Goal: Task Accomplishment & Management: Manage account settings

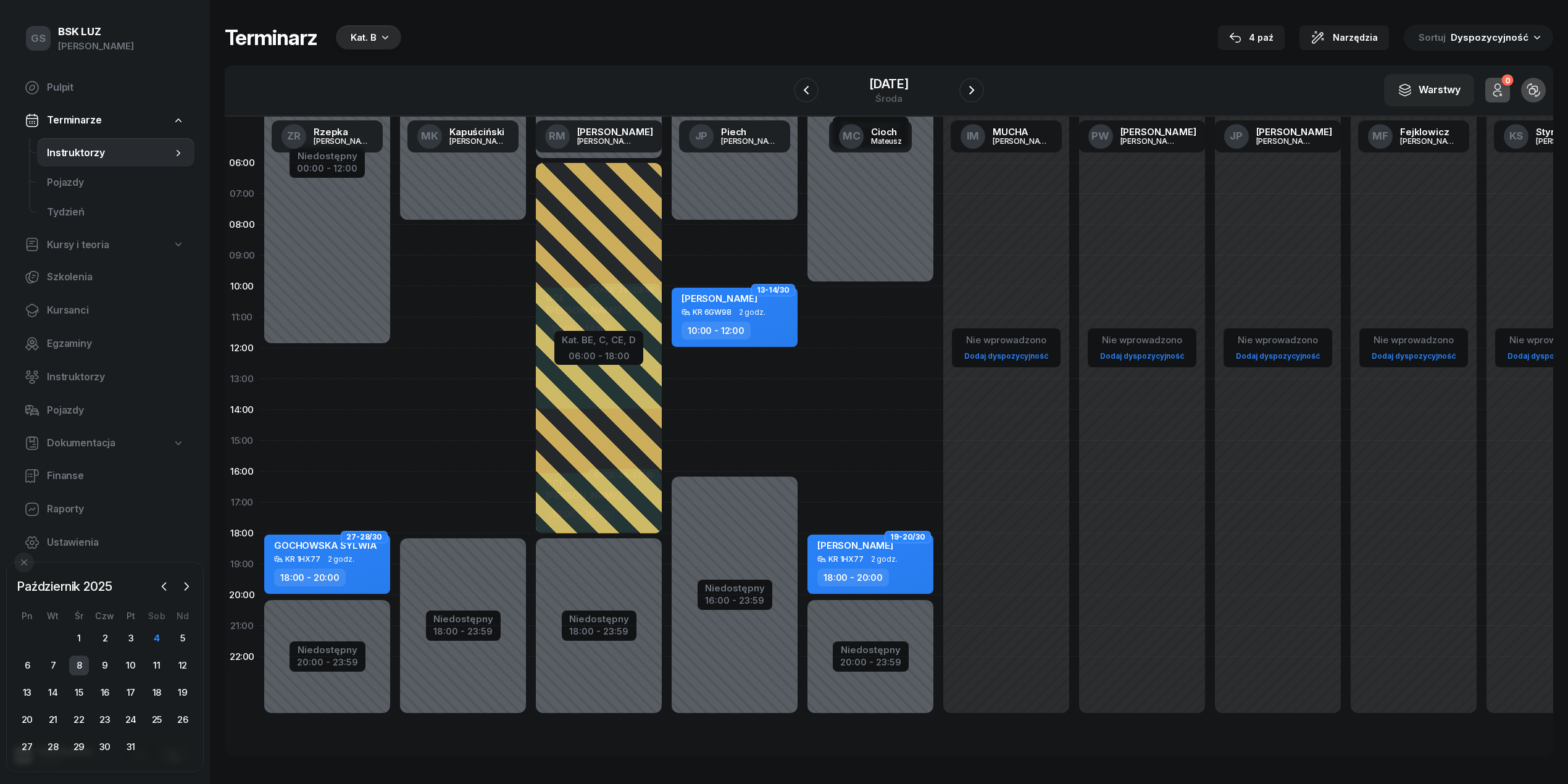
scroll to position [0, 1]
click at [160, 635] on div "4" at bounding box center [157, 638] width 20 height 20
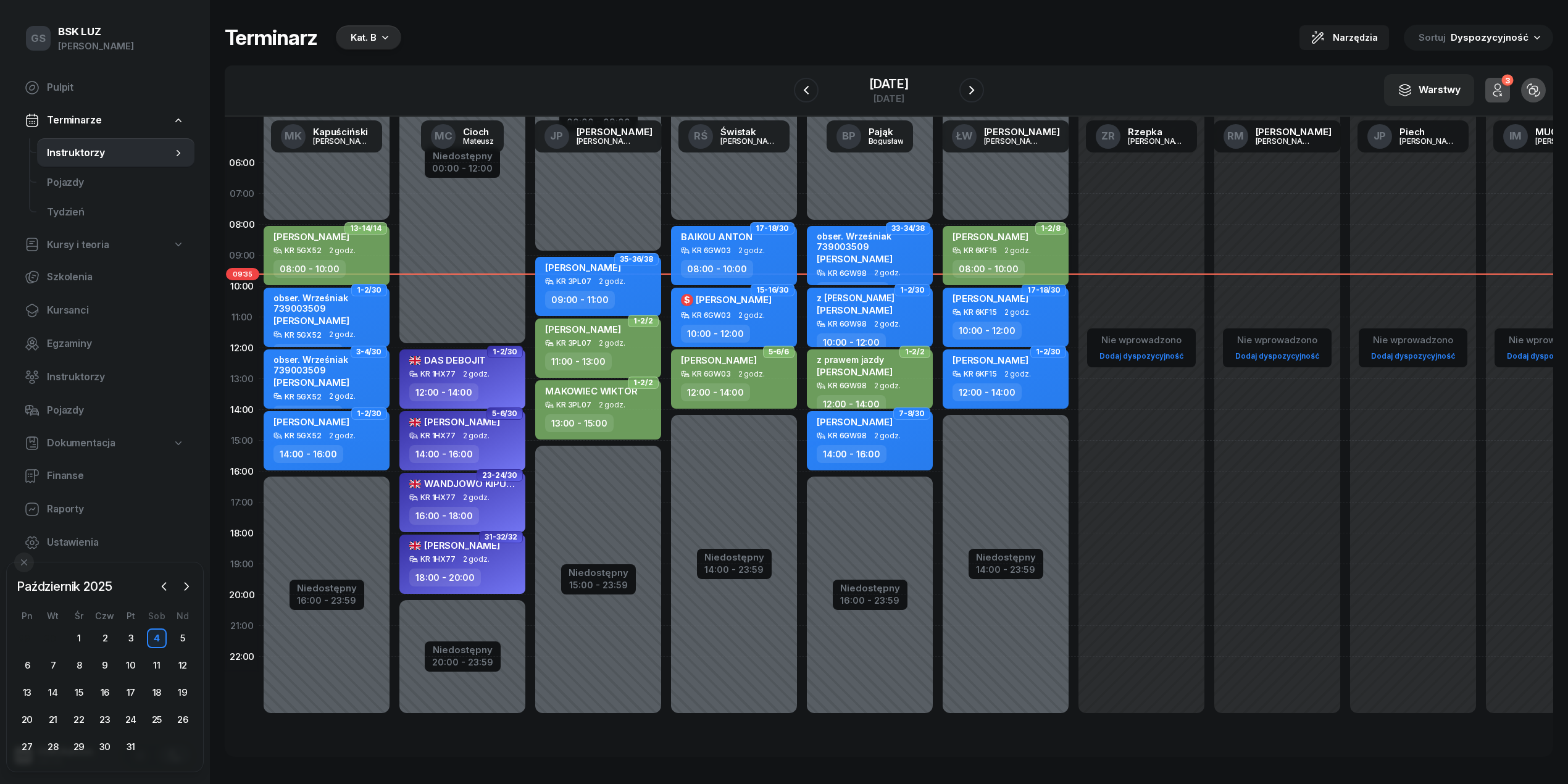
click at [1006, 257] on div "SERZHANTOV [PERSON_NAME] 6KF15 2 godz. 08:00 - 10:00" at bounding box center [1006, 255] width 126 height 59
select select "08"
select select "10"
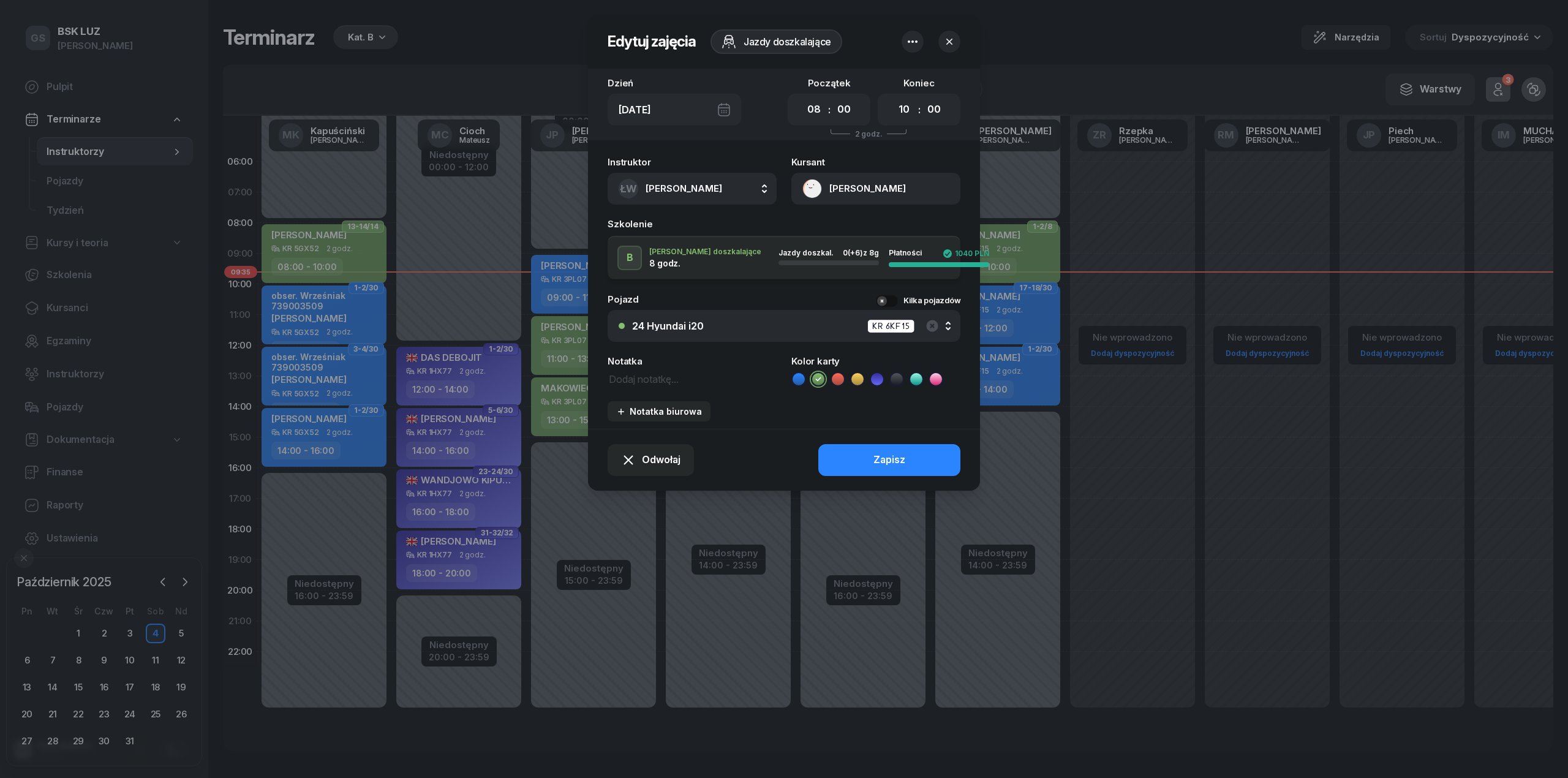
click at [895, 188] on button "[PERSON_NAME]" at bounding box center [876, 188] width 169 height 32
click at [866, 224] on link "Otwórz profil" at bounding box center [874, 231] width 160 height 31
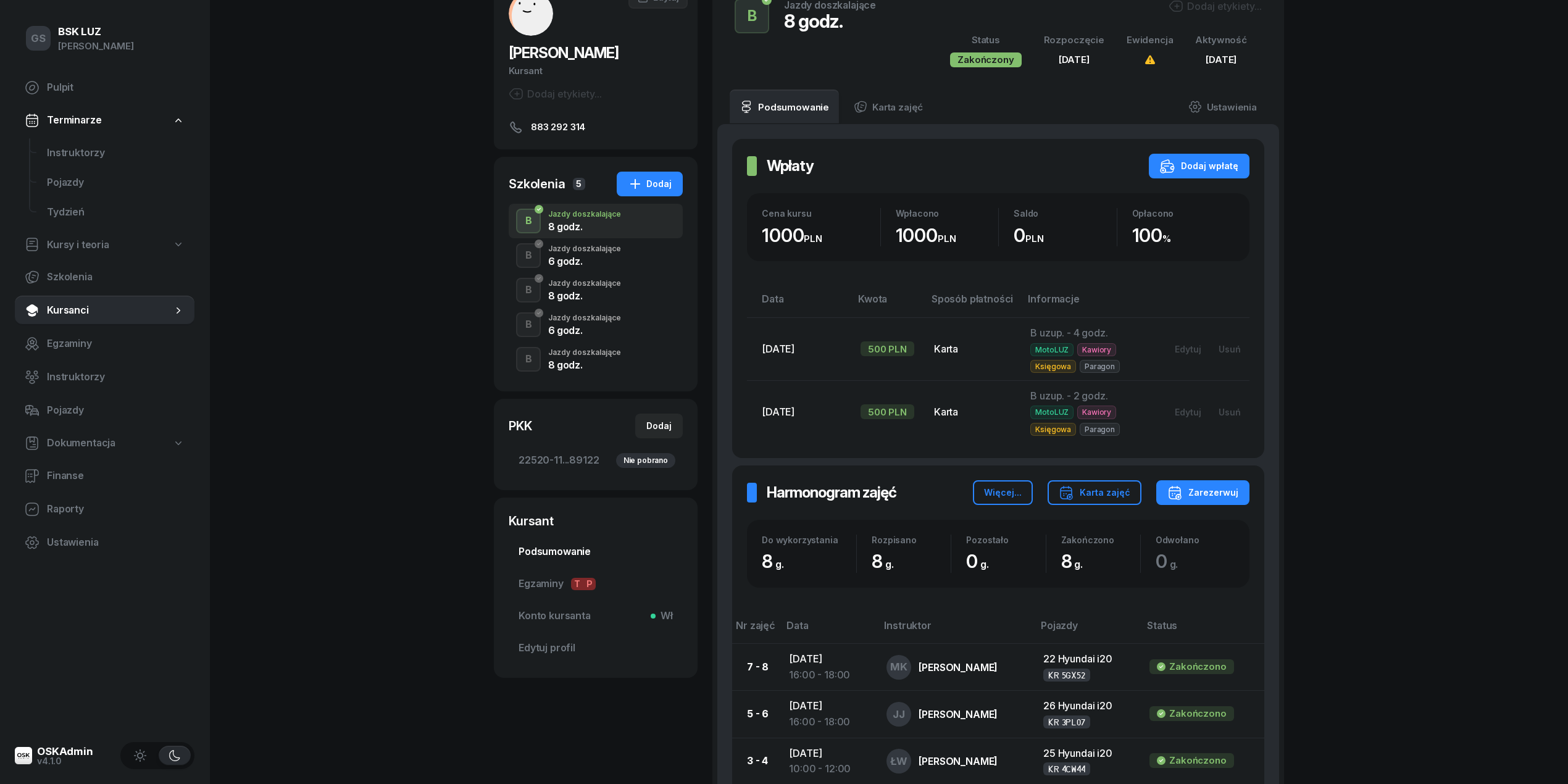
click at [545, 560] on span "Podsumowanie" at bounding box center [596, 552] width 154 height 16
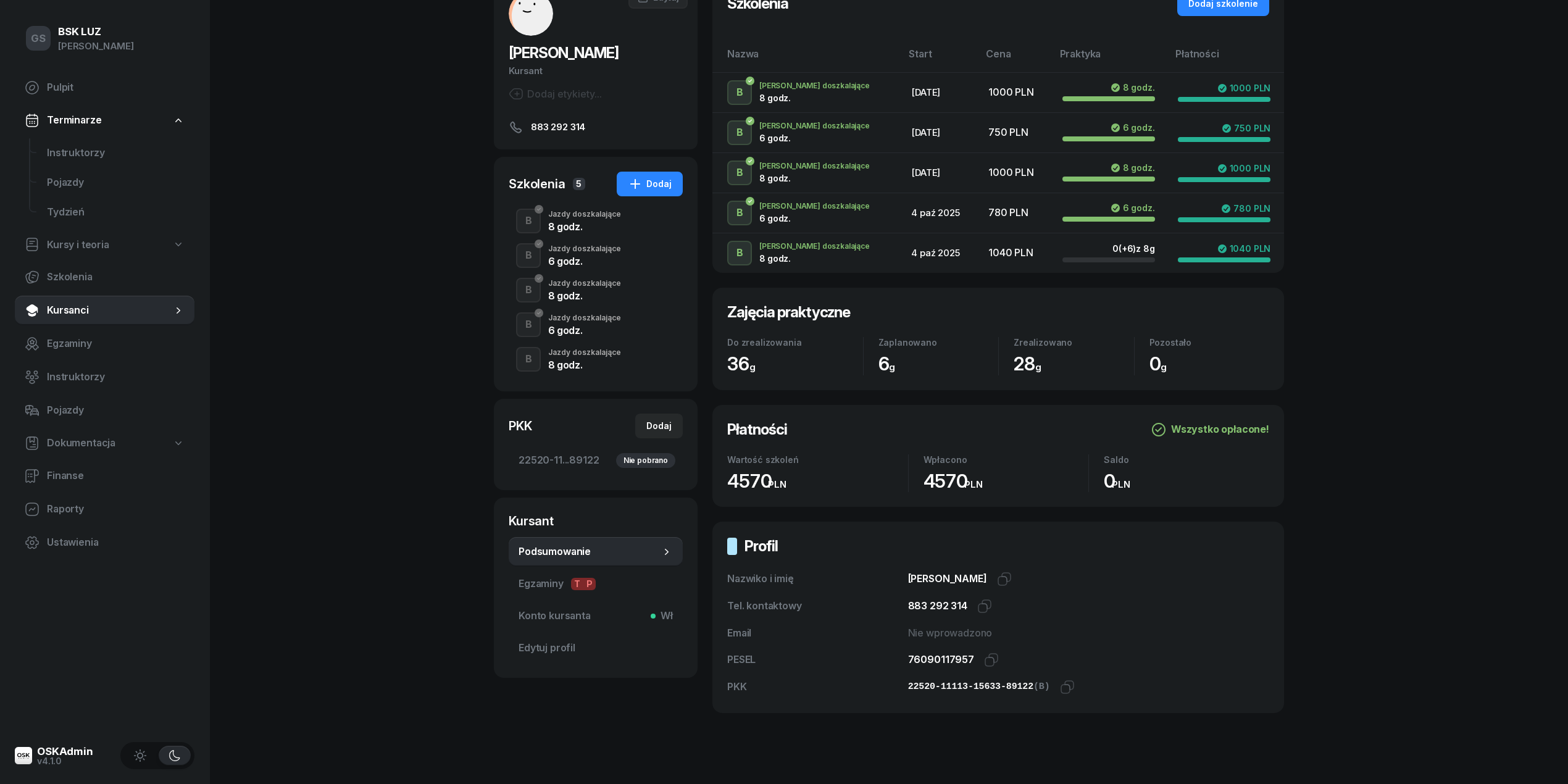
scroll to position [1, 0]
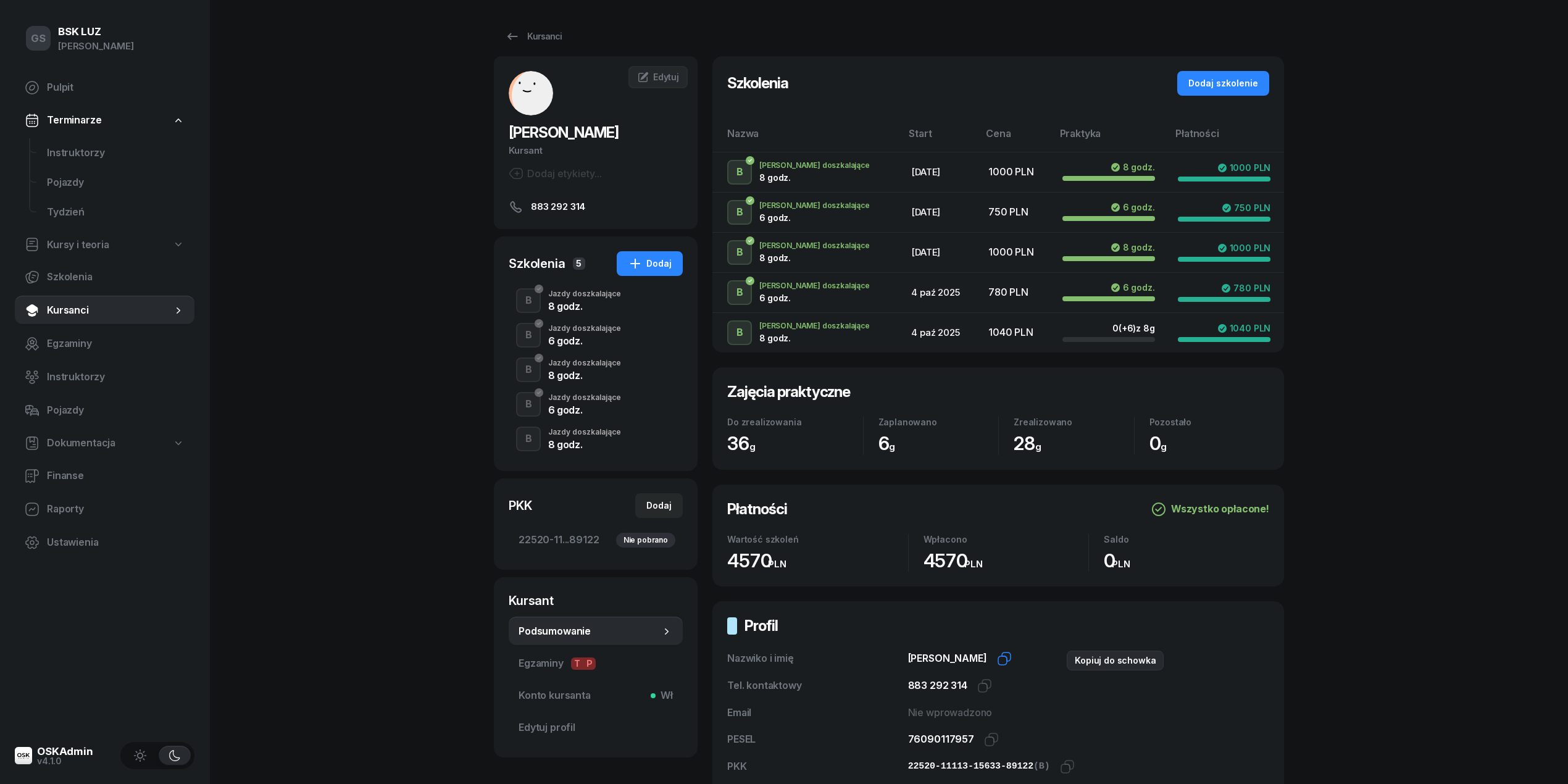
click at [1012, 653] on icon "button" at bounding box center [1004, 658] width 15 height 15
click at [989, 738] on icon "button" at bounding box center [992, 739] width 15 height 15
drag, startPoint x: 1060, startPoint y: 766, endPoint x: 862, endPoint y: 778, distance: 198.4
click at [1065, 766] on icon "button" at bounding box center [1069, 764] width 8 height 8
click at [1012, 660] on icon "button" at bounding box center [1004, 658] width 15 height 15
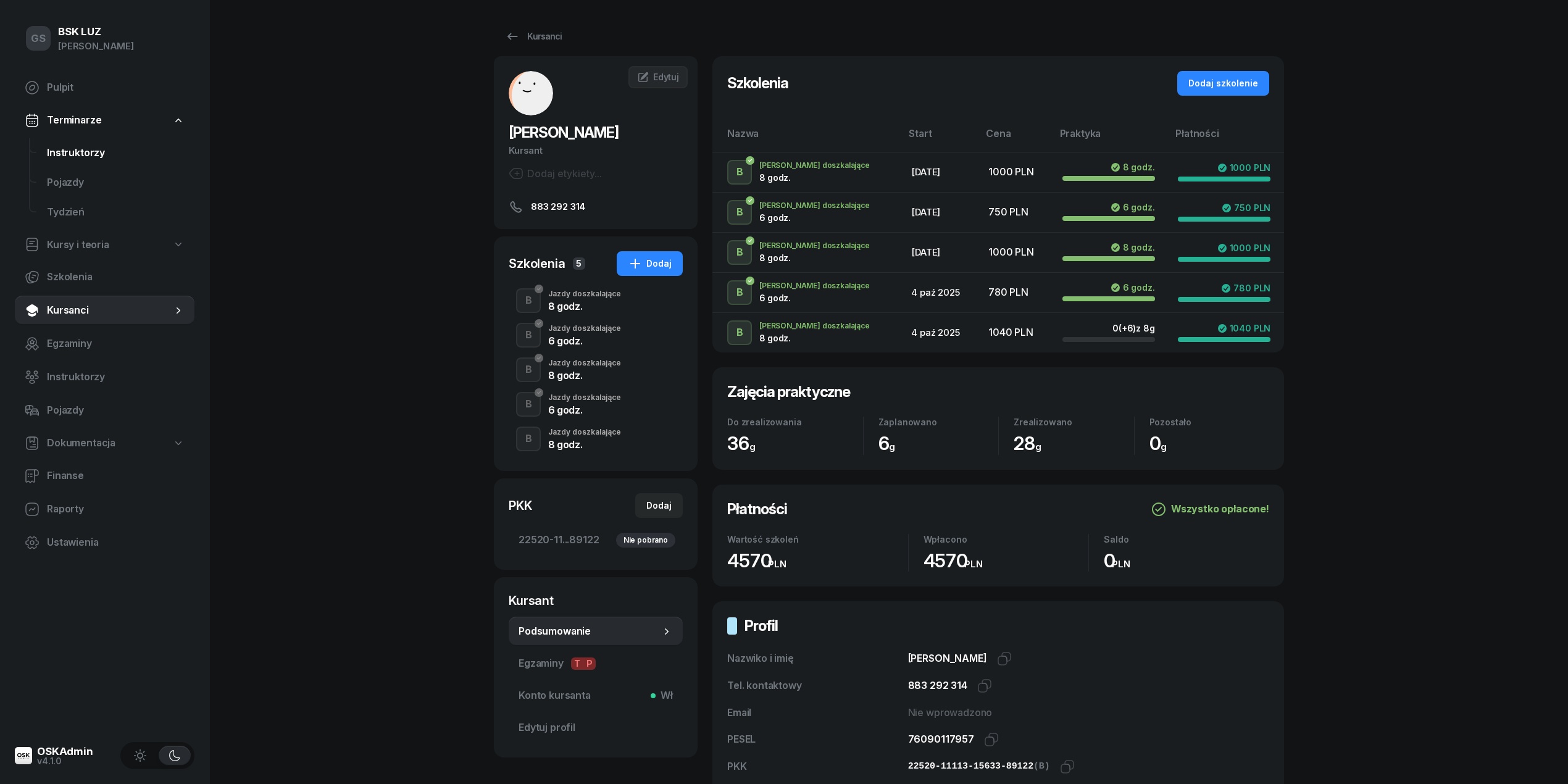
click at [95, 143] on link "Instruktorzy" at bounding box center [116, 153] width 158 height 29
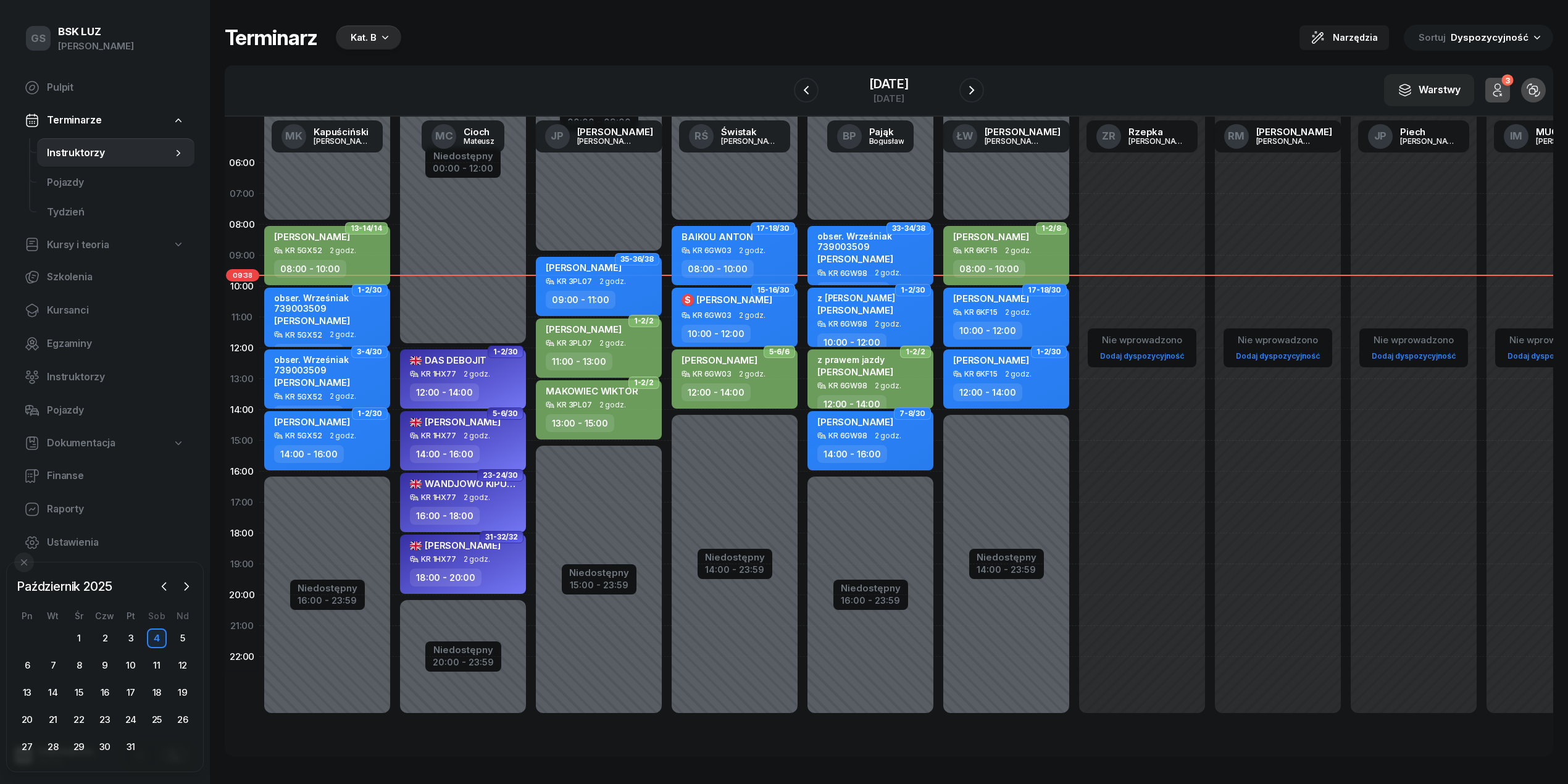
click at [331, 306] on div "obser. Wrześniak 739003509" at bounding box center [328, 303] width 109 height 21
select select "10"
select select "12"
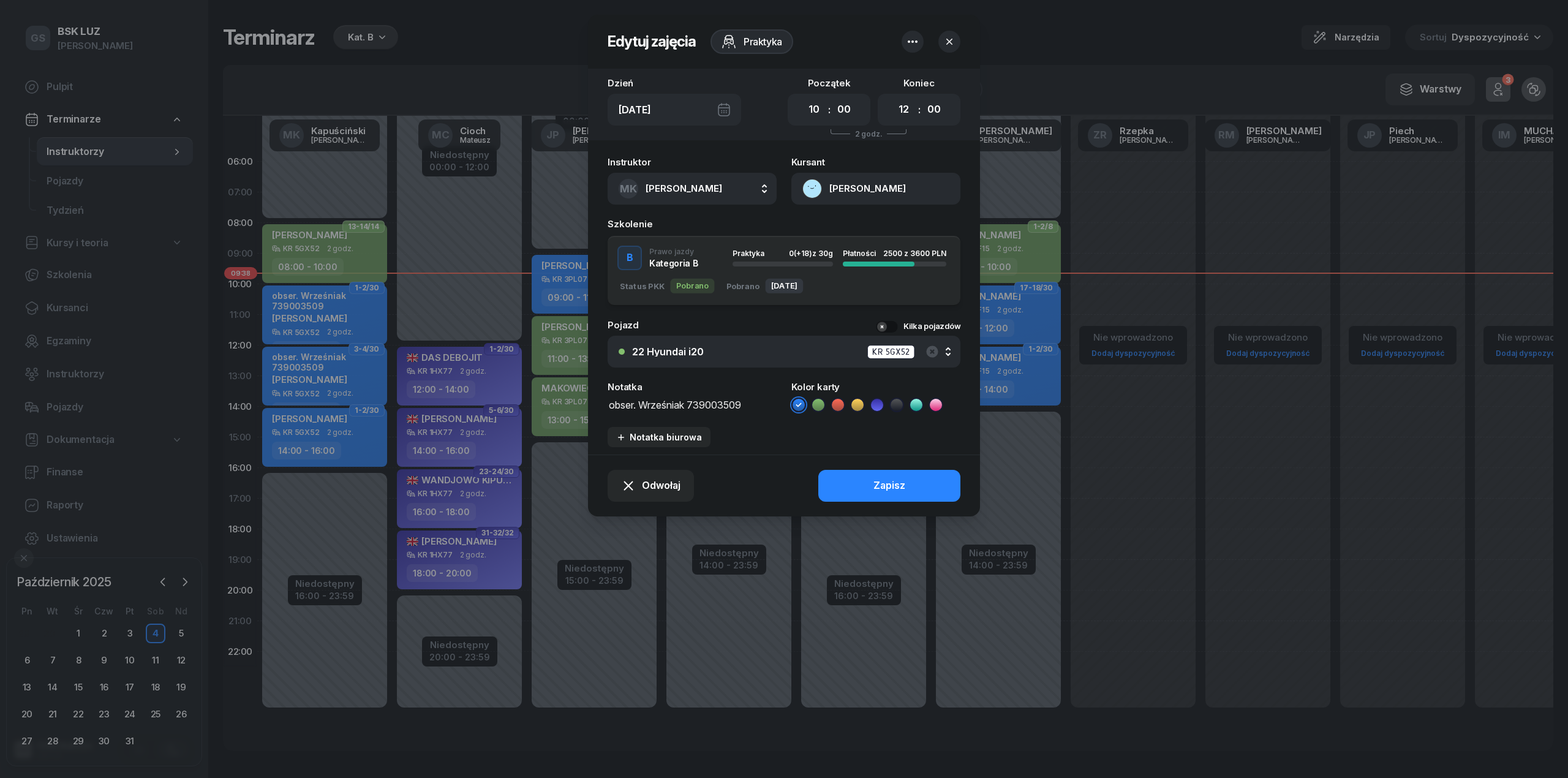
click at [890, 185] on button "[PERSON_NAME]" at bounding box center [876, 188] width 169 height 32
click at [865, 235] on link "Otwórz profil" at bounding box center [874, 231] width 160 height 31
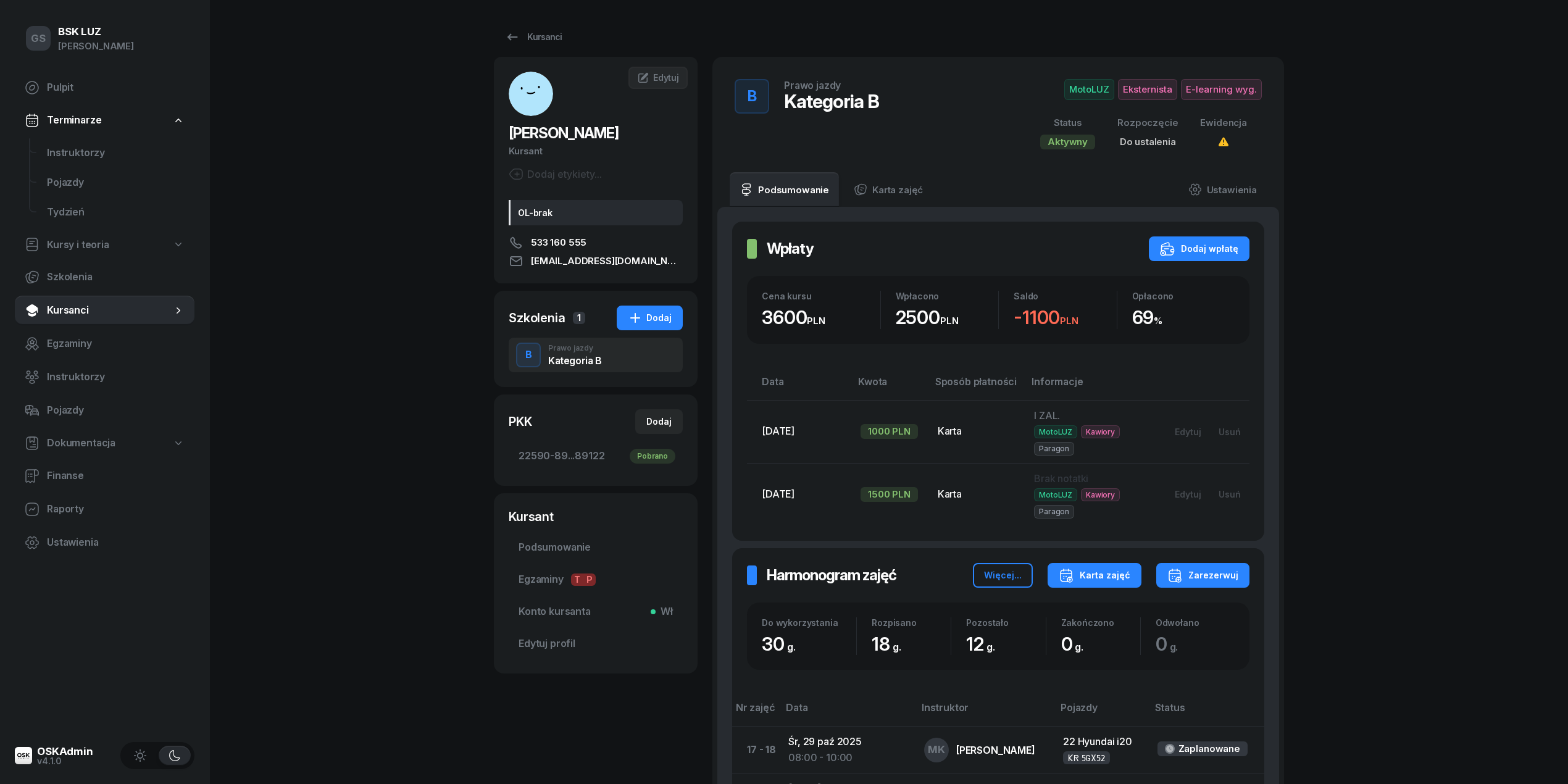
click at [1107, 576] on div "Karta zajęć" at bounding box center [1095, 575] width 72 height 15
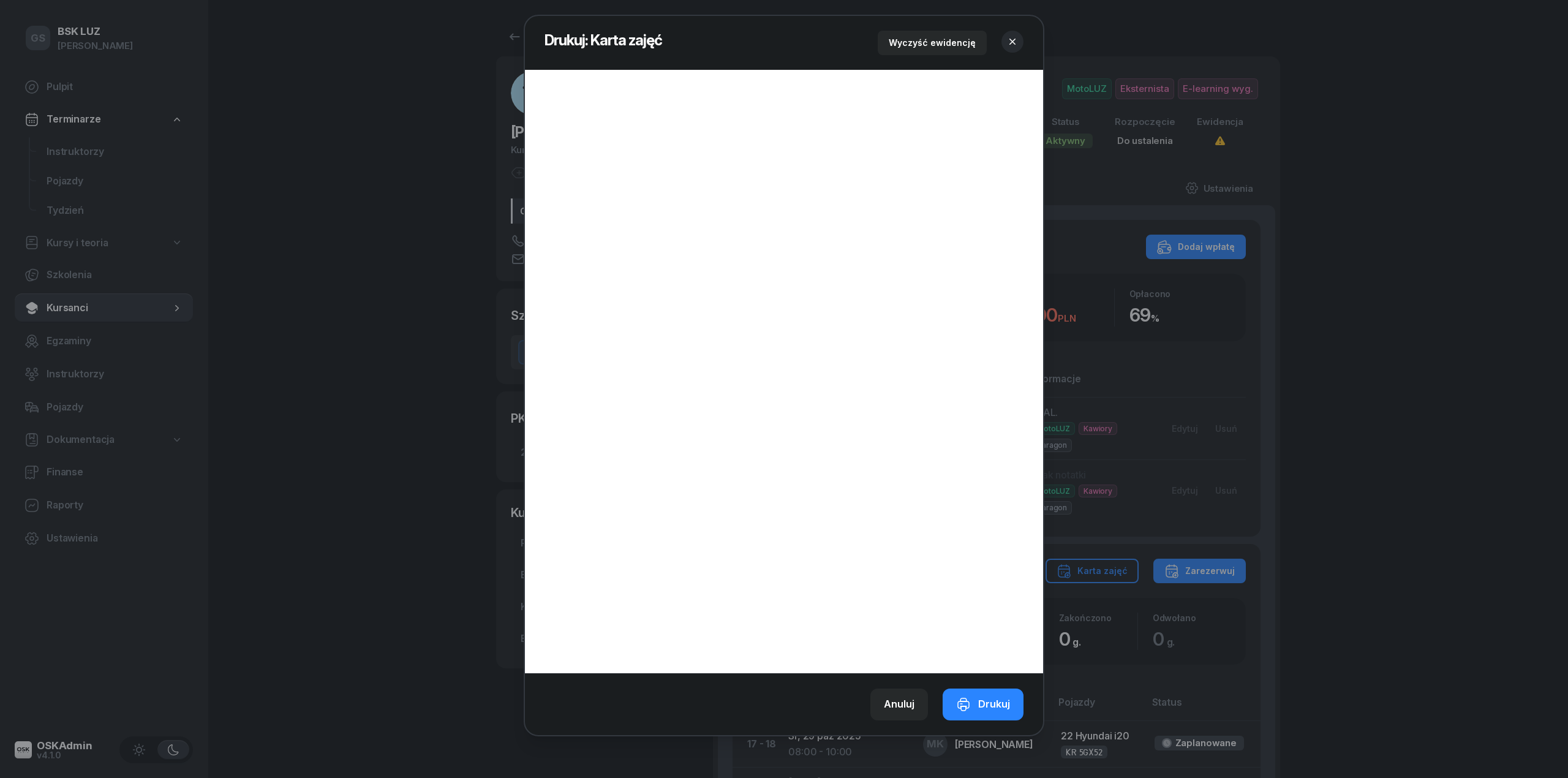
click at [1015, 43] on icon "button" at bounding box center [1012, 42] width 6 height 6
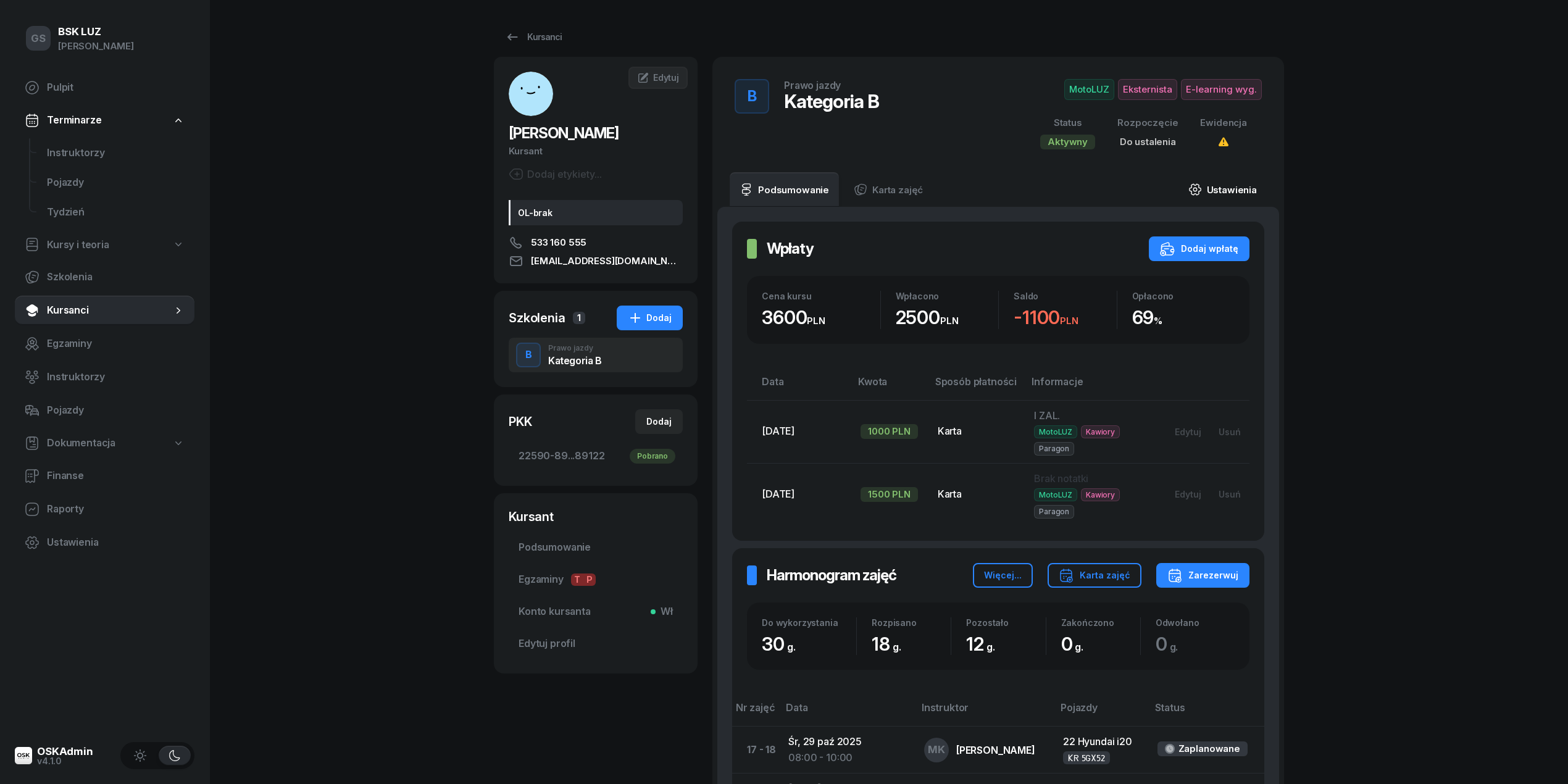
click at [1231, 179] on link "Ustawienia" at bounding box center [1222, 190] width 88 height 35
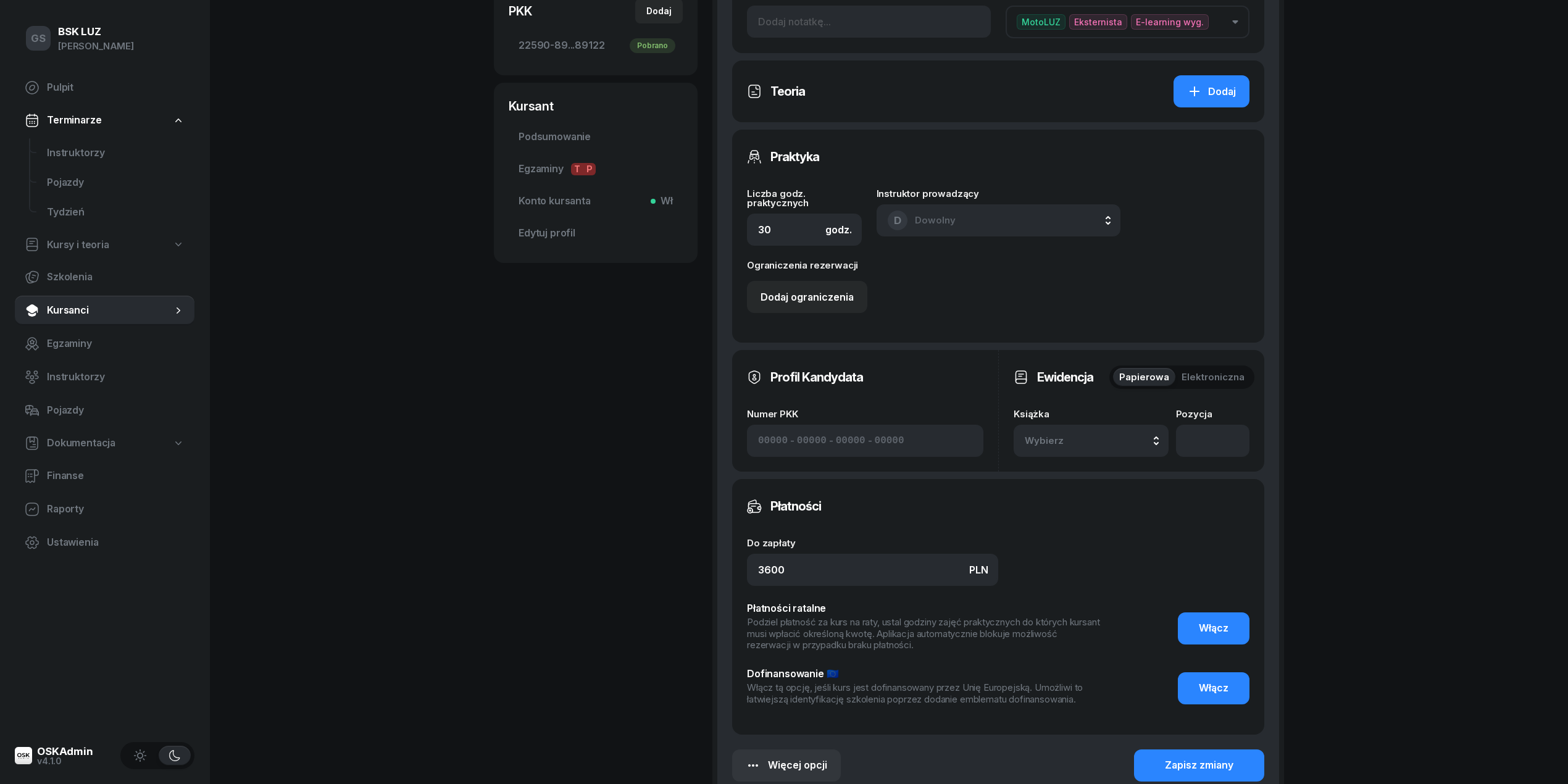
scroll to position [411, 0]
click at [1085, 440] on span "Wybierz" at bounding box center [1062, 440] width 73 height 16
click at [1095, 325] on div "2/2025 Manualna" at bounding box center [1106, 318] width 146 height 24
click at [1206, 442] on input "number" at bounding box center [1212, 439] width 74 height 32
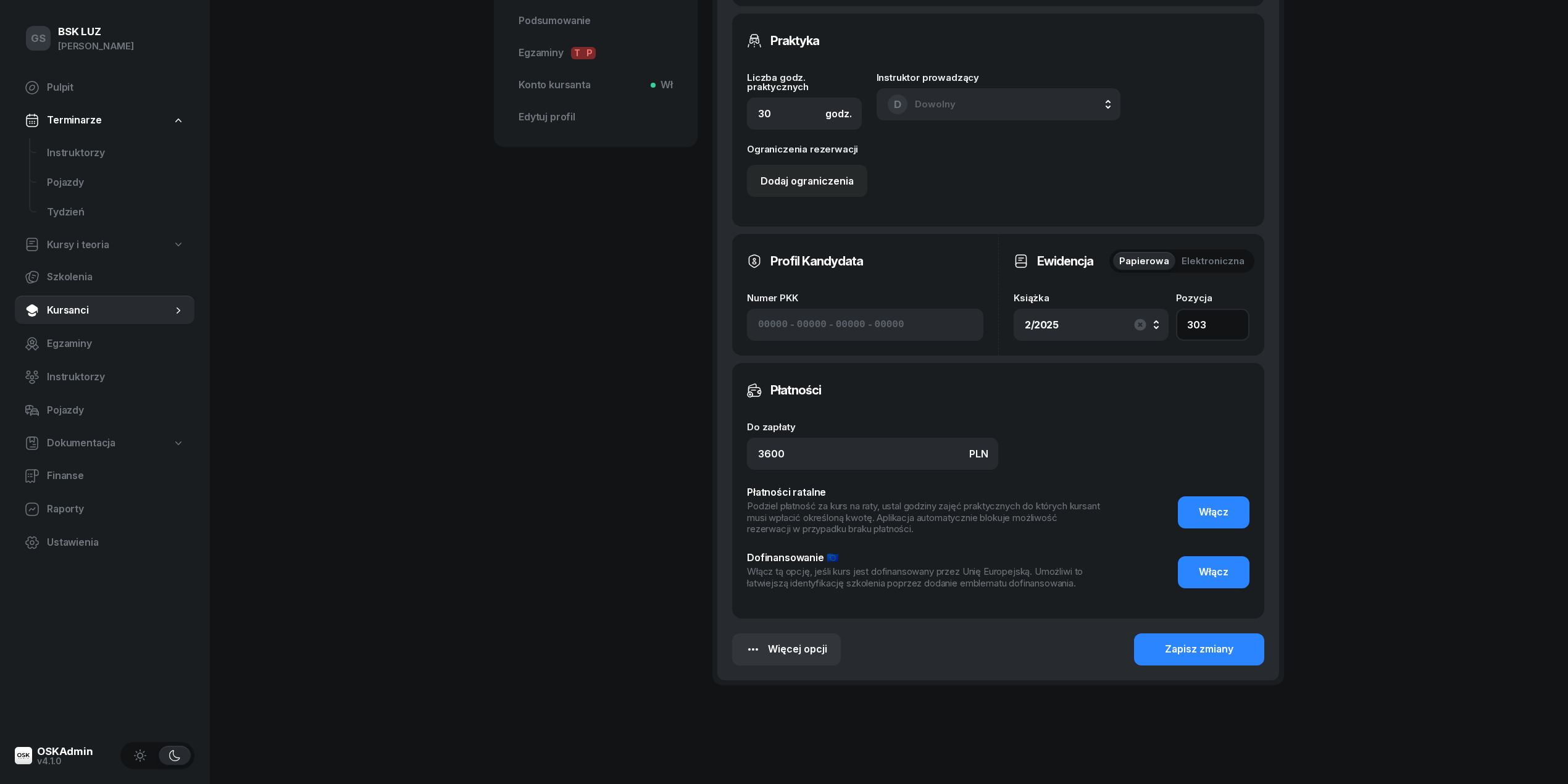
scroll to position [548, 0]
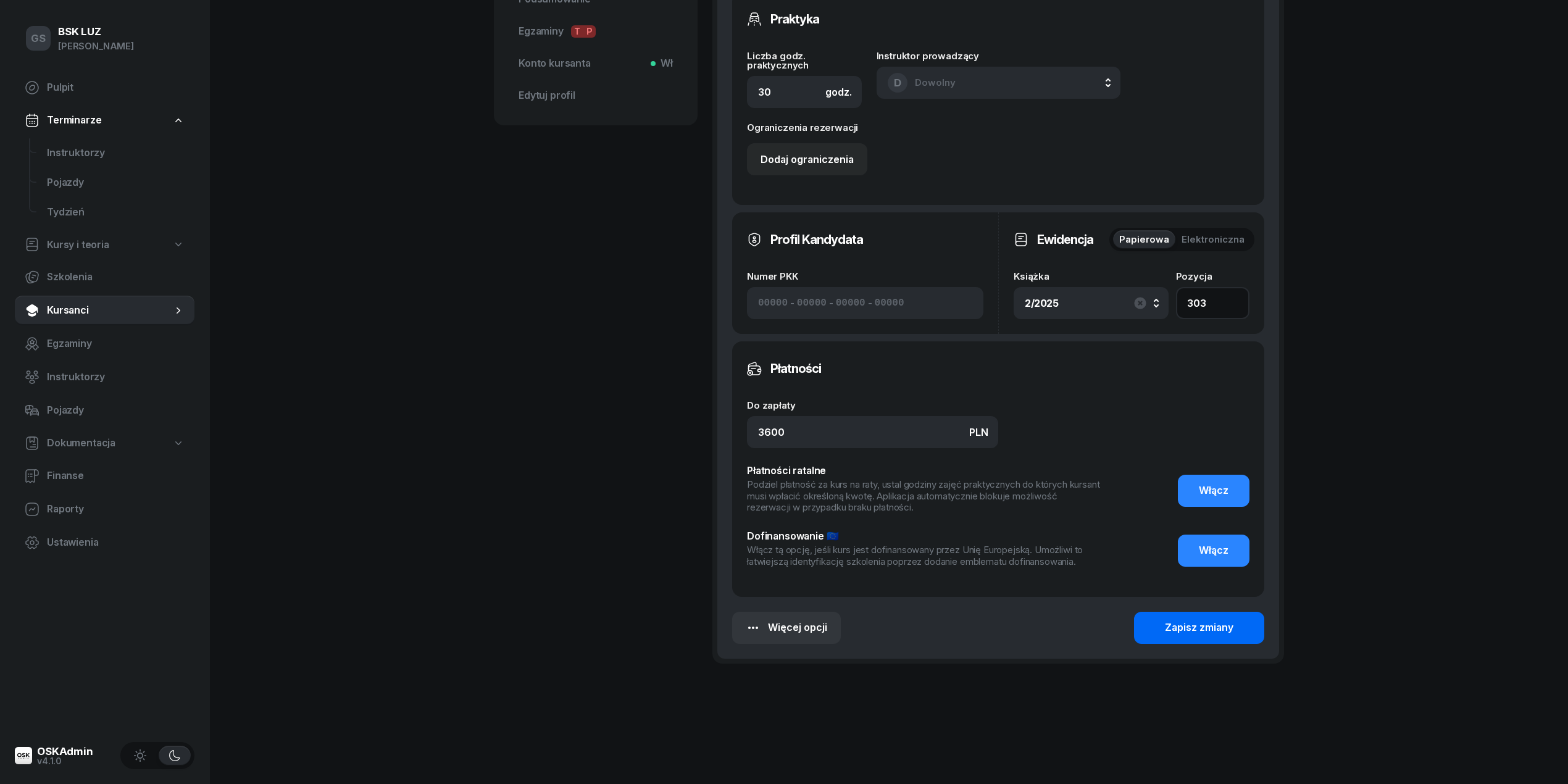
type input "303"
click at [1170, 618] on button "Zapisz zmiany" at bounding box center [1199, 627] width 130 height 32
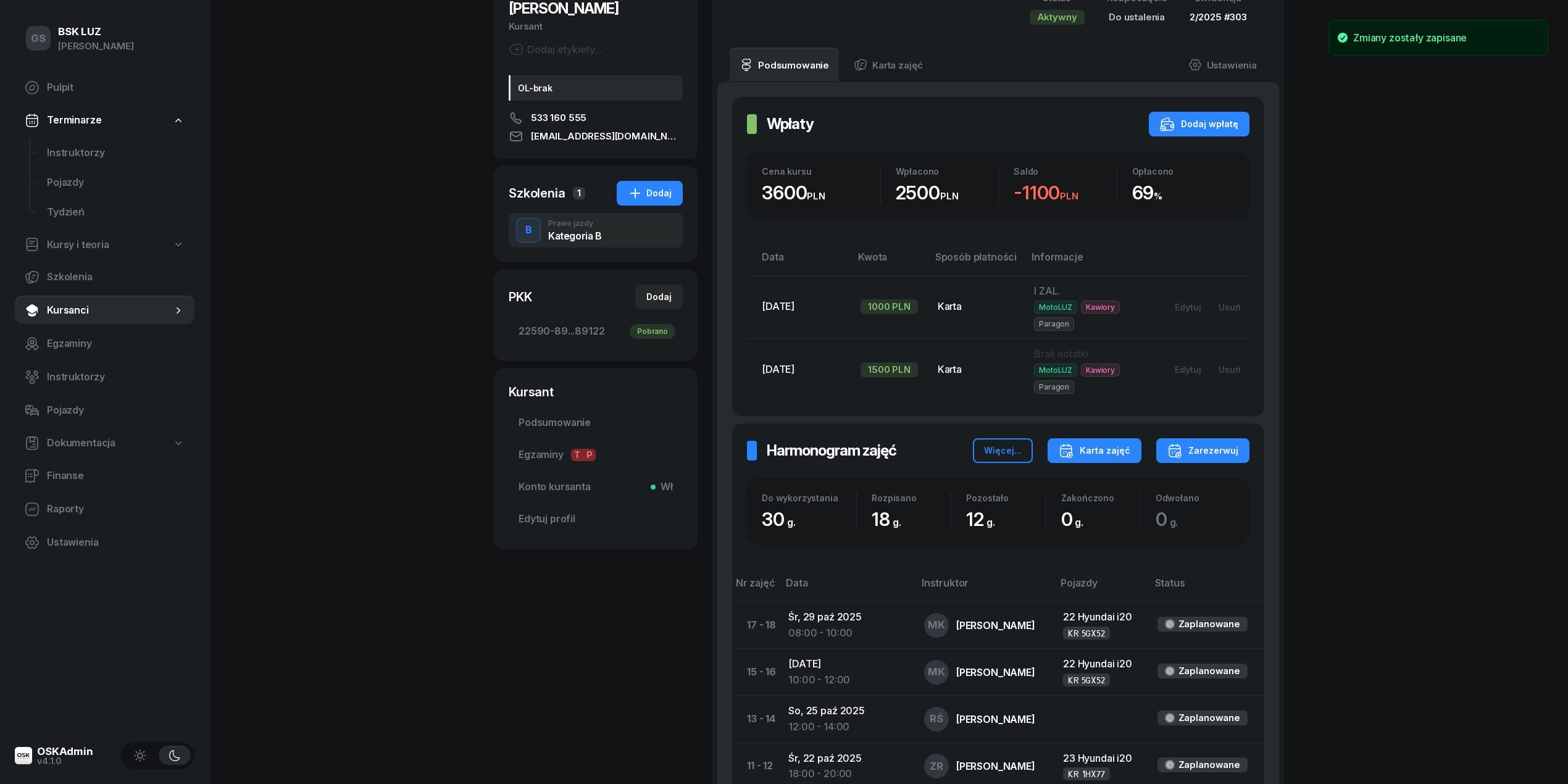
scroll to position [124, 0]
click at [1094, 448] on div "Karta zajęć" at bounding box center [1095, 451] width 72 height 15
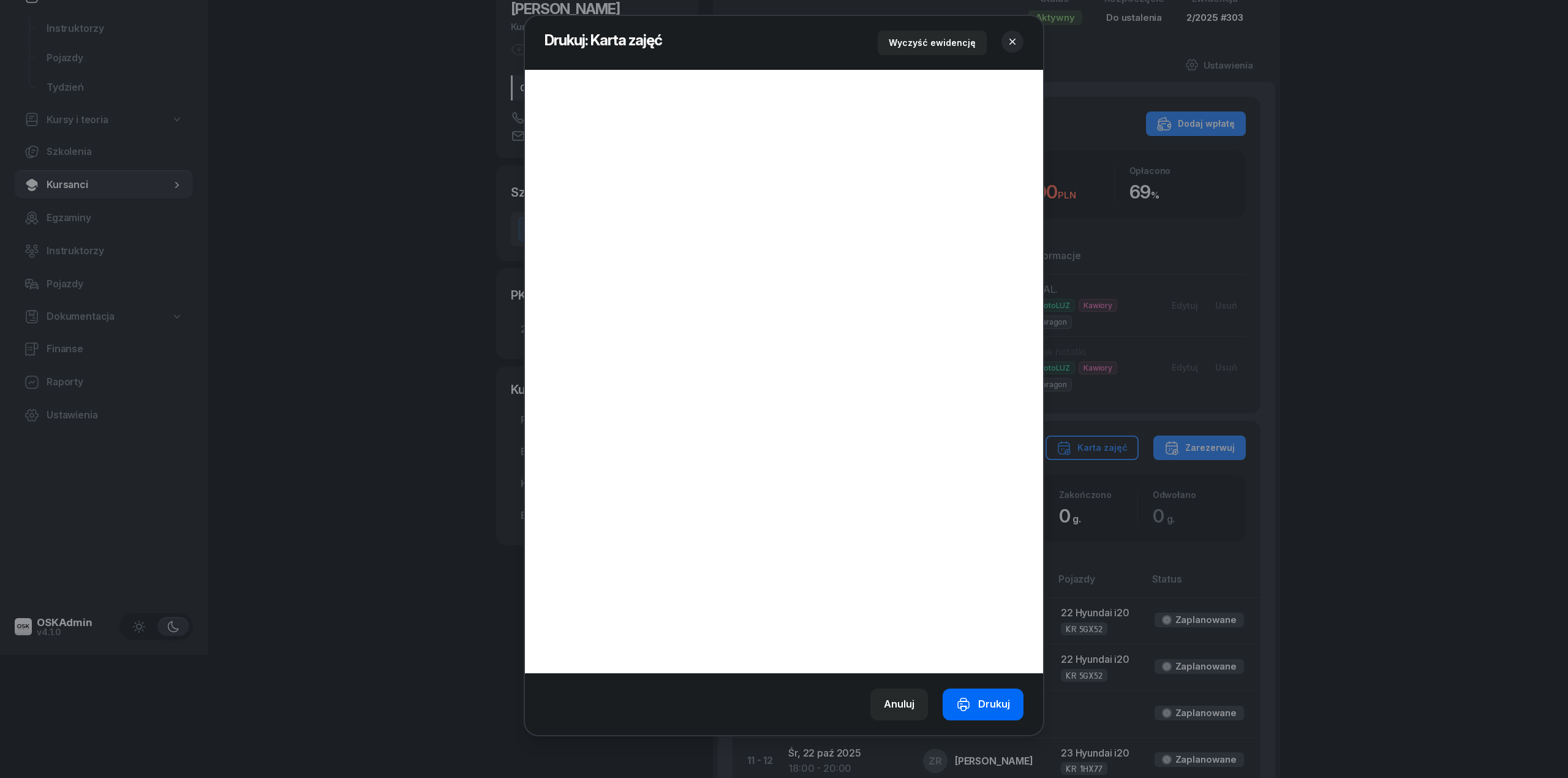
click at [994, 701] on div "Drukuj" at bounding box center [984, 705] width 54 height 16
click at [1011, 45] on icon "button" at bounding box center [1012, 42] width 13 height 13
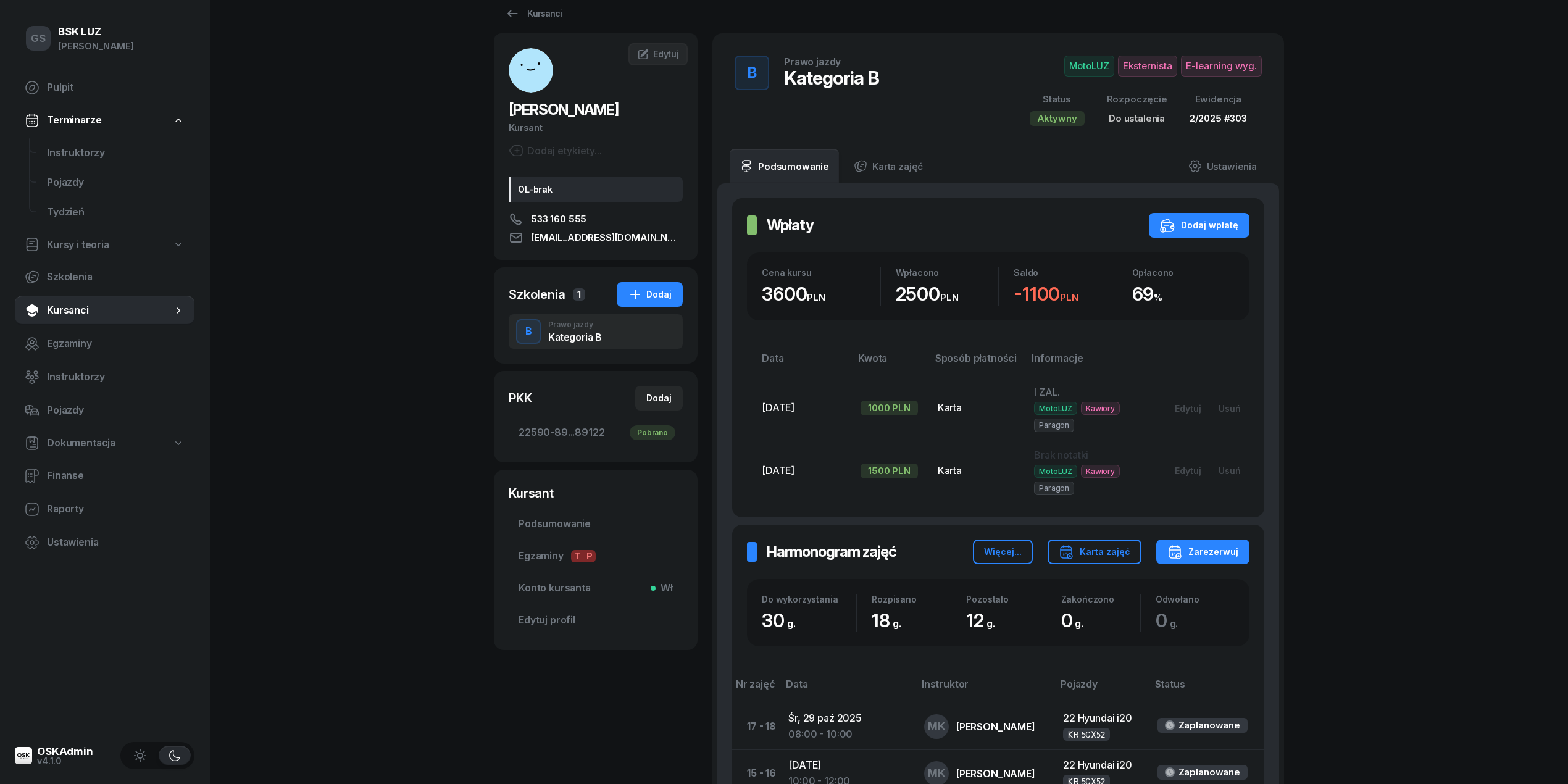
scroll to position [0, 0]
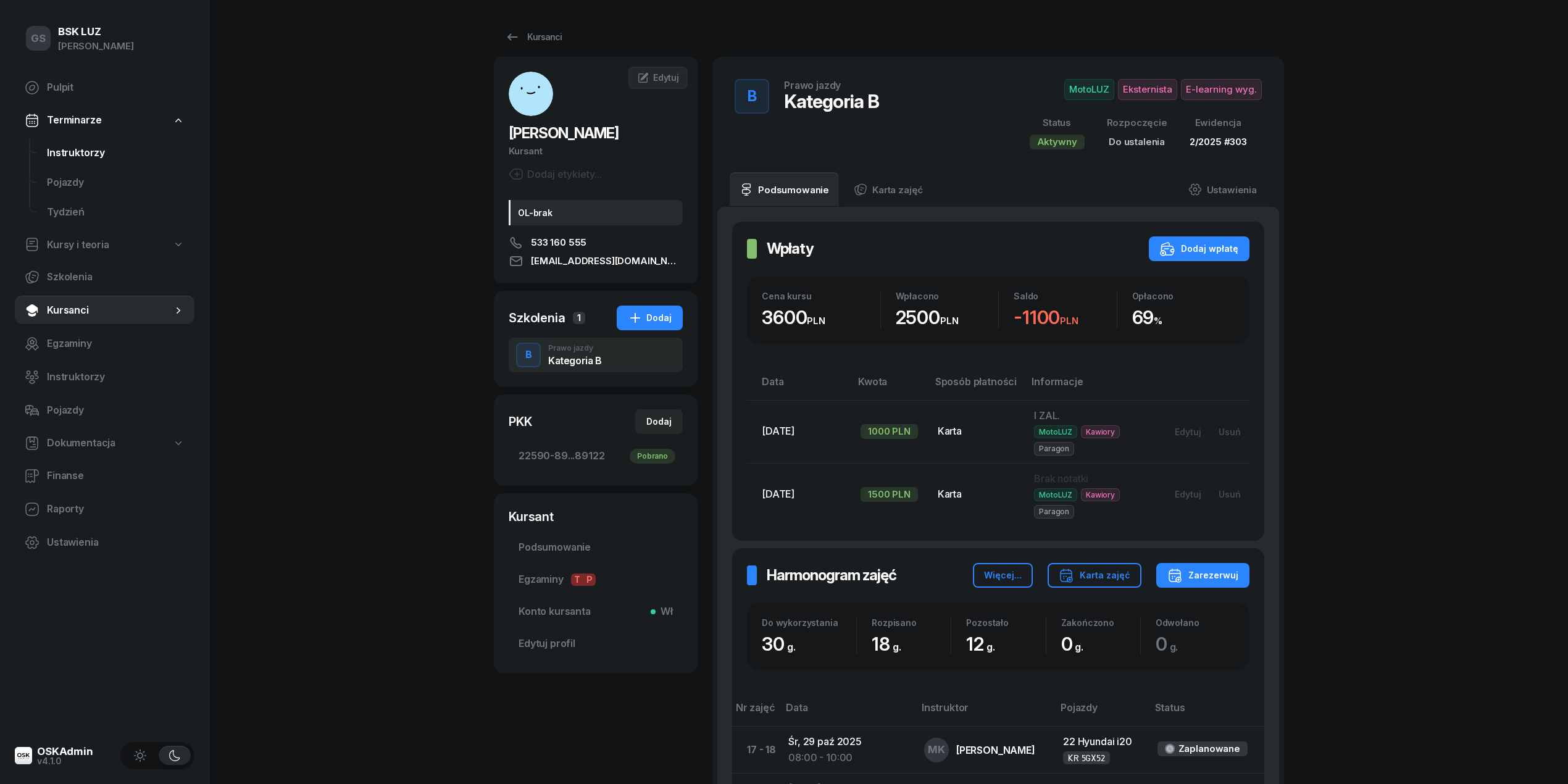
click at [69, 150] on span "Instruktorzy" at bounding box center [115, 153] width 138 height 16
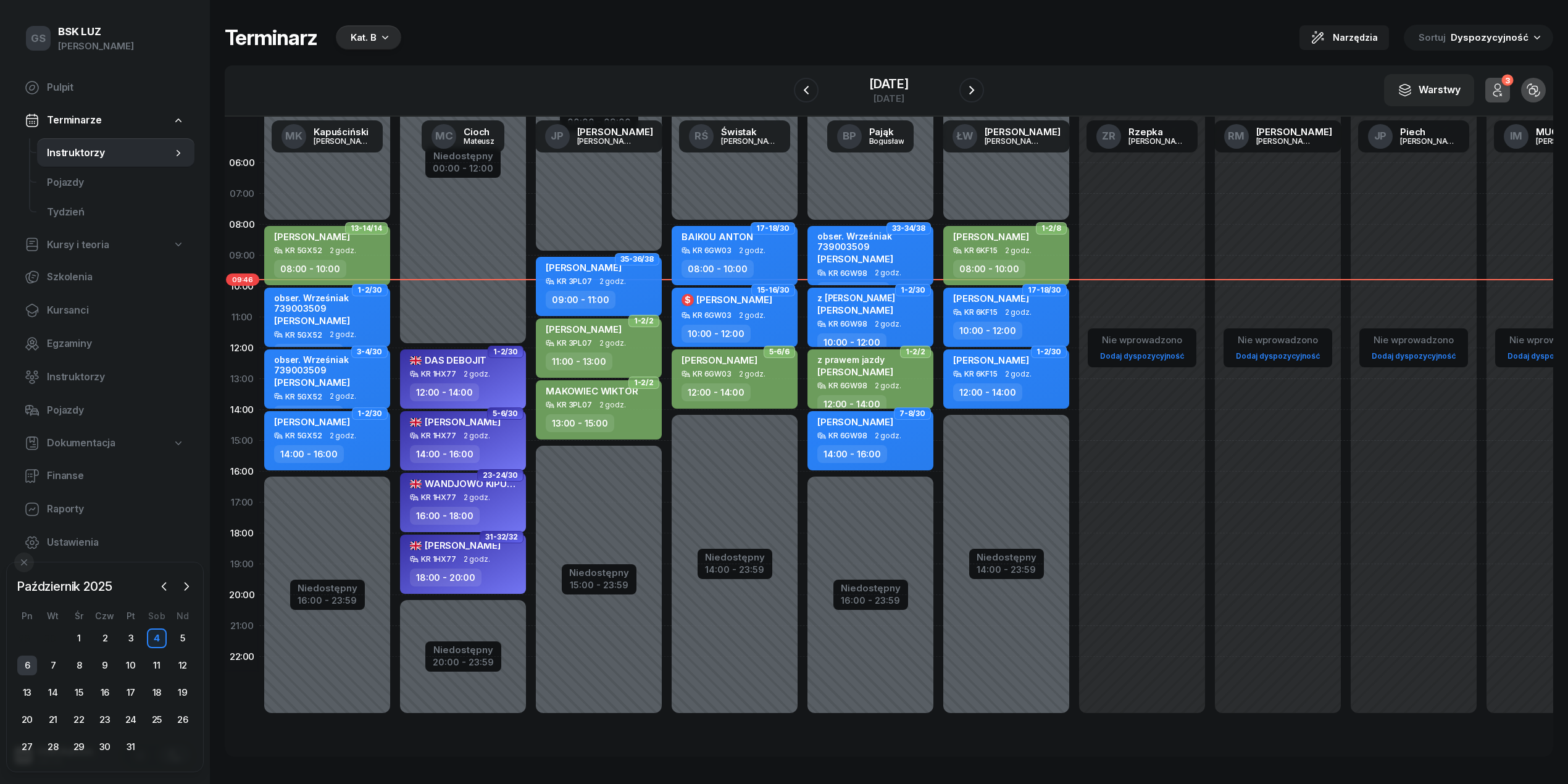
click at [32, 660] on div "6" at bounding box center [27, 665] width 20 height 20
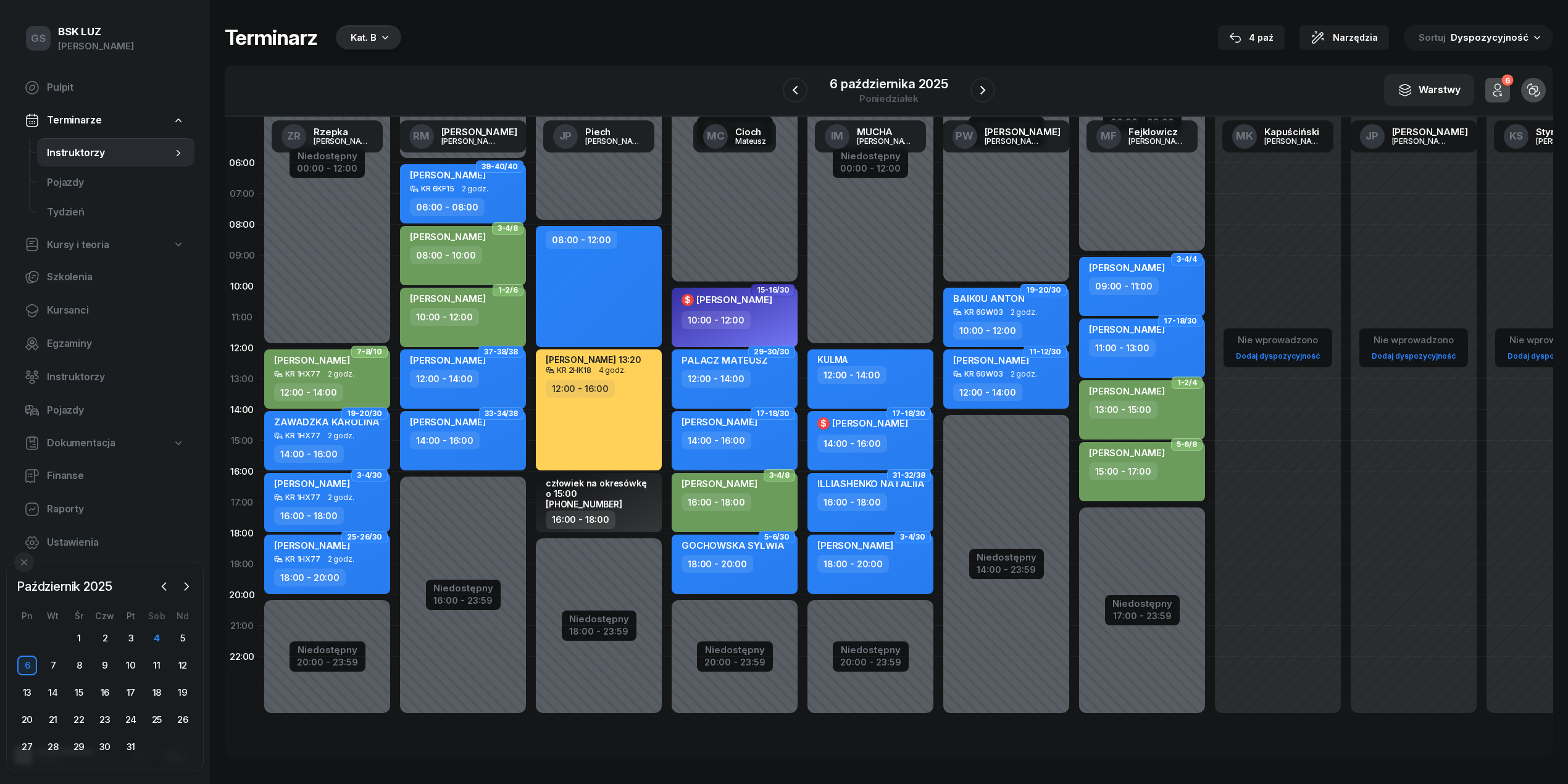
click at [1165, 459] on div "[PERSON_NAME]" at bounding box center [1127, 454] width 76 height 15
select select "15"
select select "17"
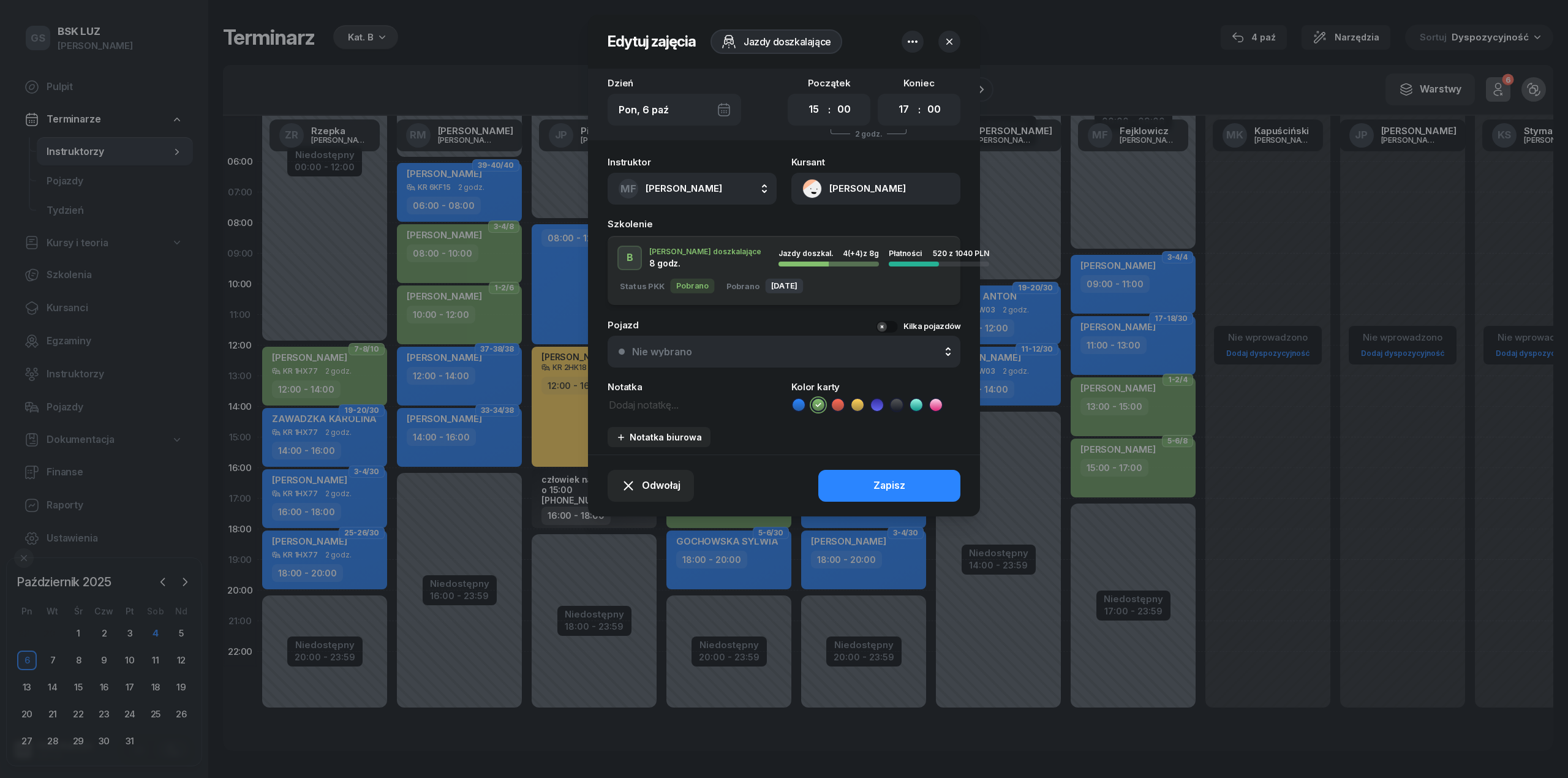
click at [876, 202] on button "[PERSON_NAME]" at bounding box center [876, 188] width 169 height 32
click at [873, 234] on link "Otwórz profil" at bounding box center [874, 231] width 160 height 31
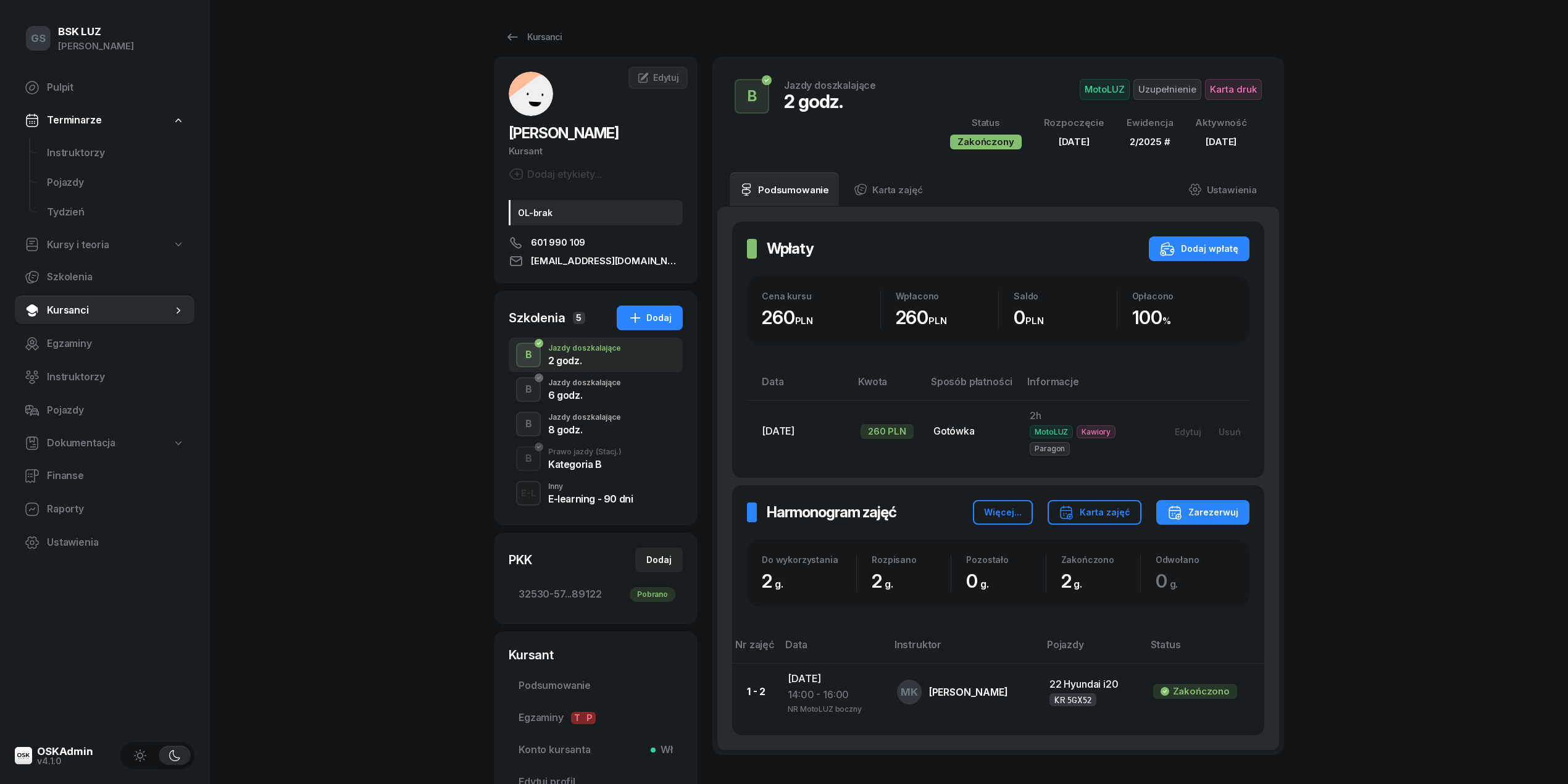
click at [588, 392] on div "6 godz." at bounding box center [585, 395] width 73 height 10
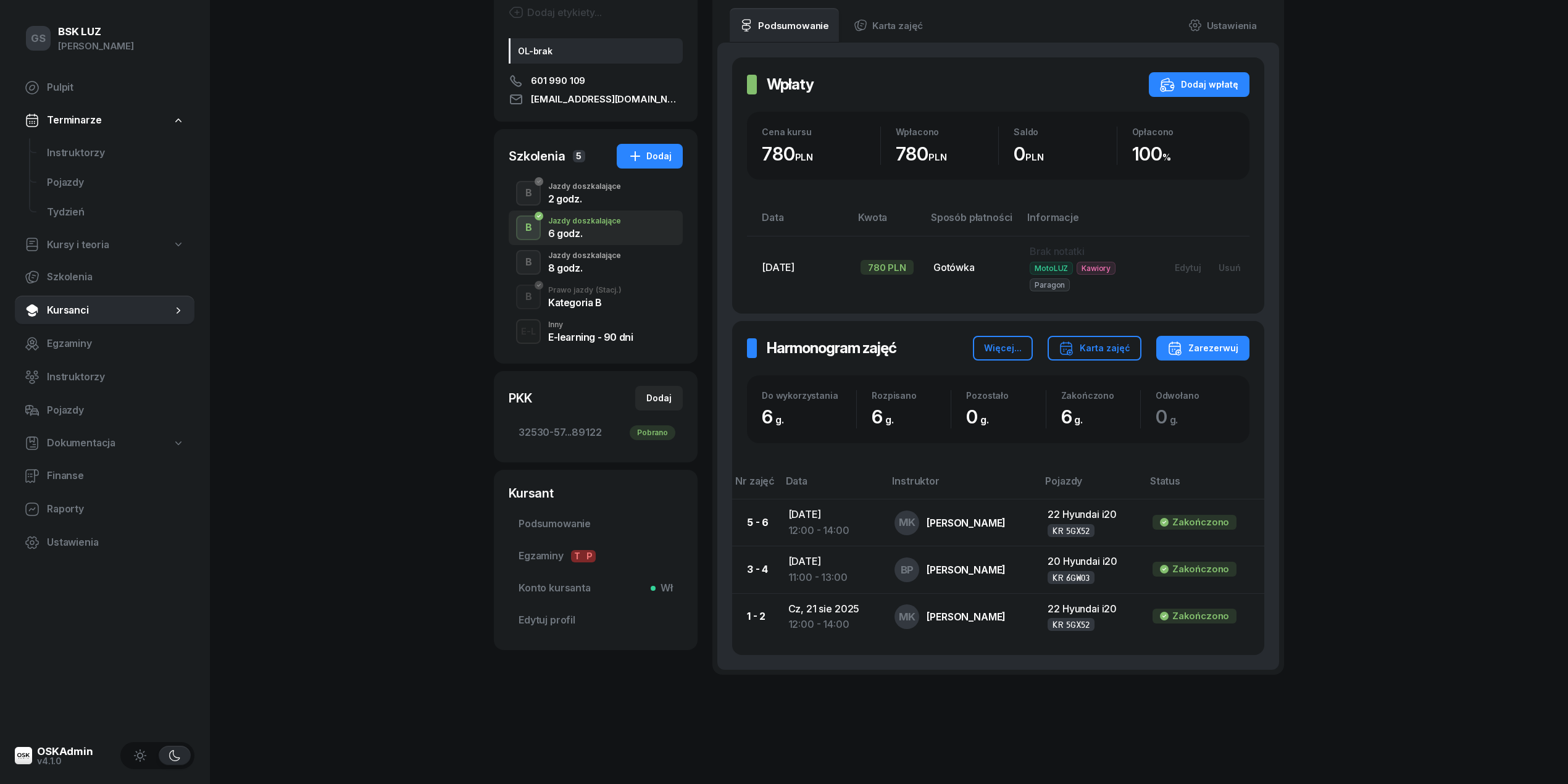
scroll to position [163, 0]
click at [605, 264] on div "8 godz." at bounding box center [585, 266] width 73 height 10
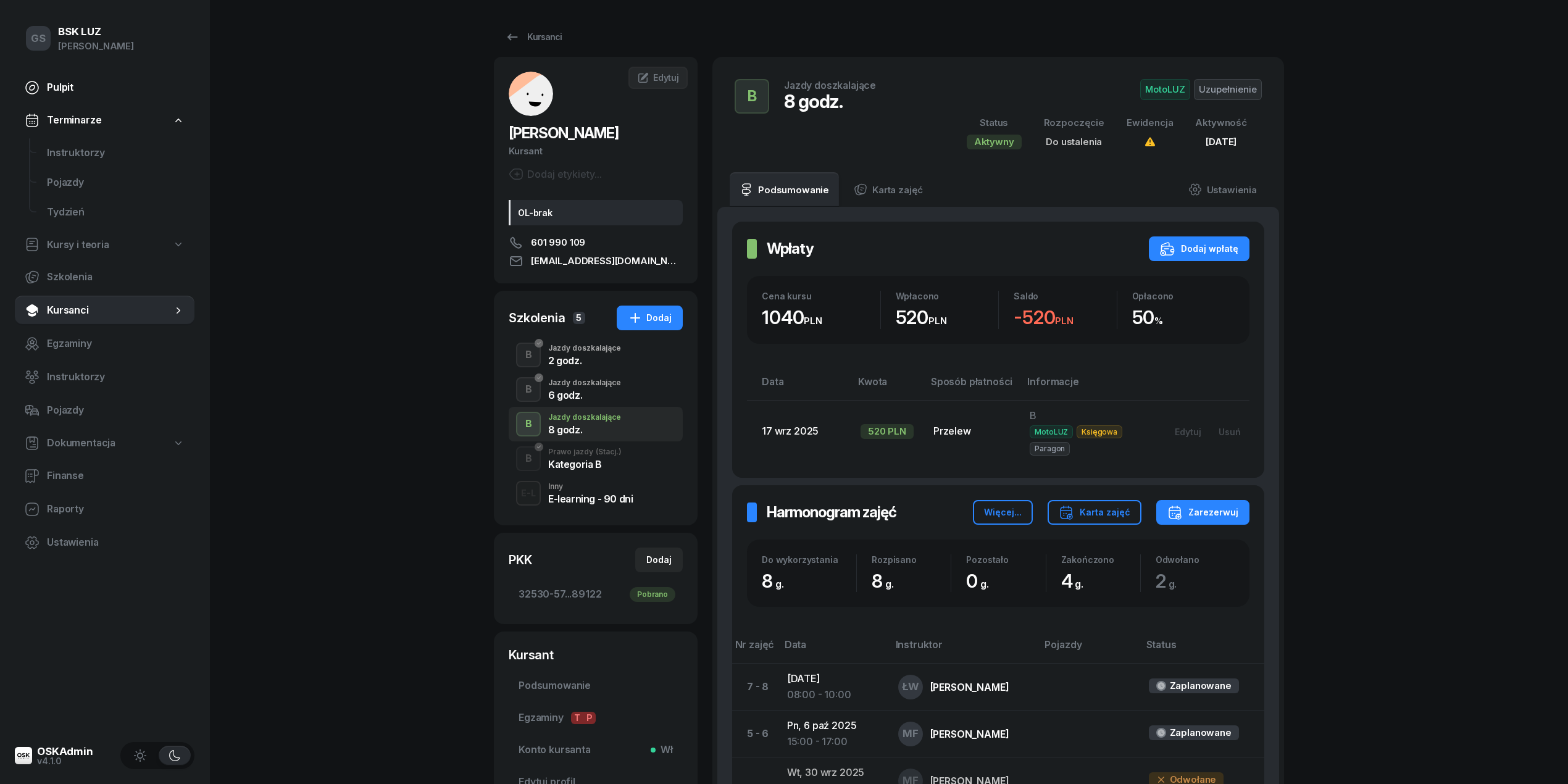
click at [89, 91] on span "Pulpit" at bounding box center [115, 88] width 138 height 16
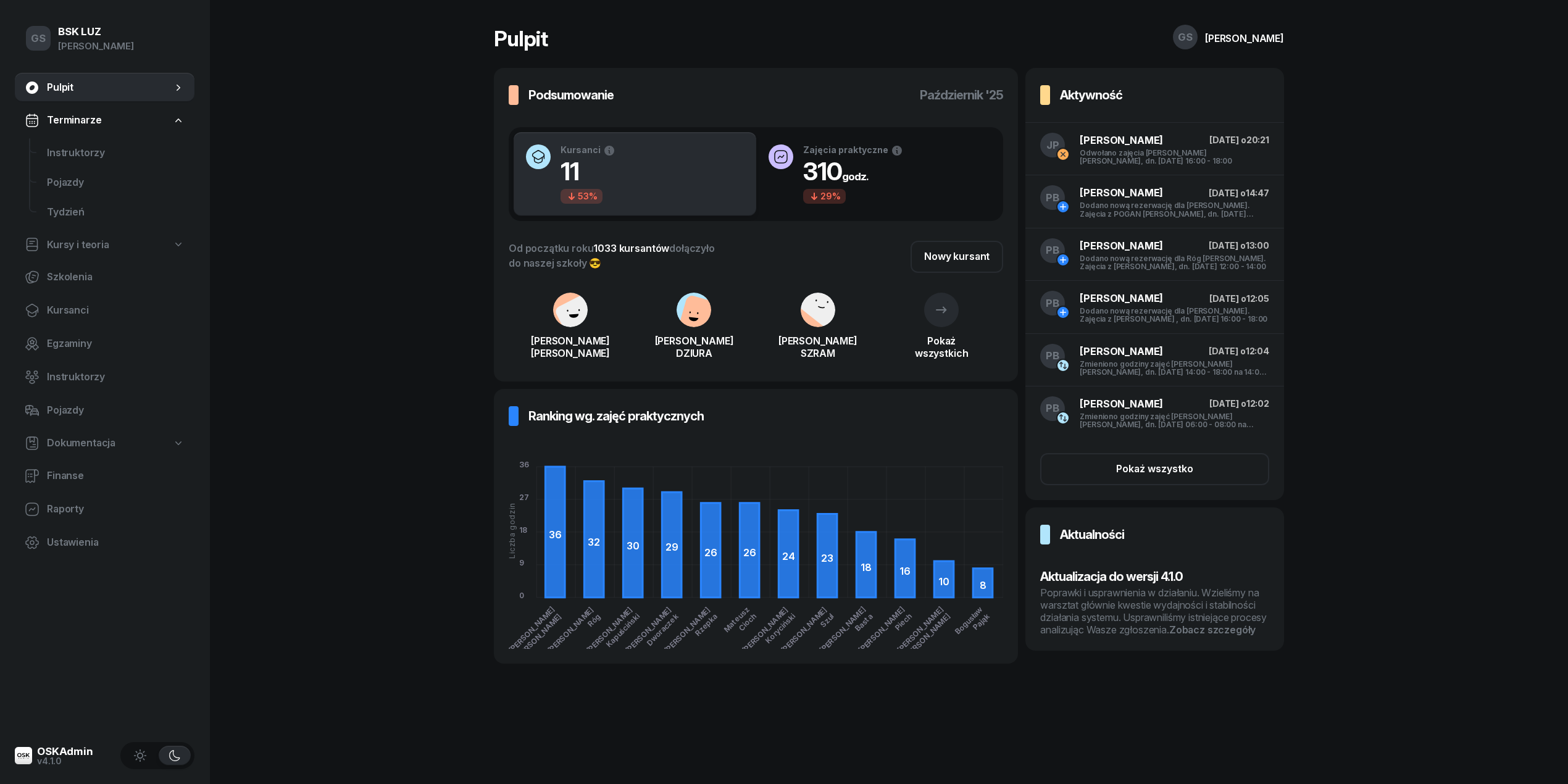
click at [1191, 449] on div "Pokaż wszystko" at bounding box center [1155, 469] width 259 height 62
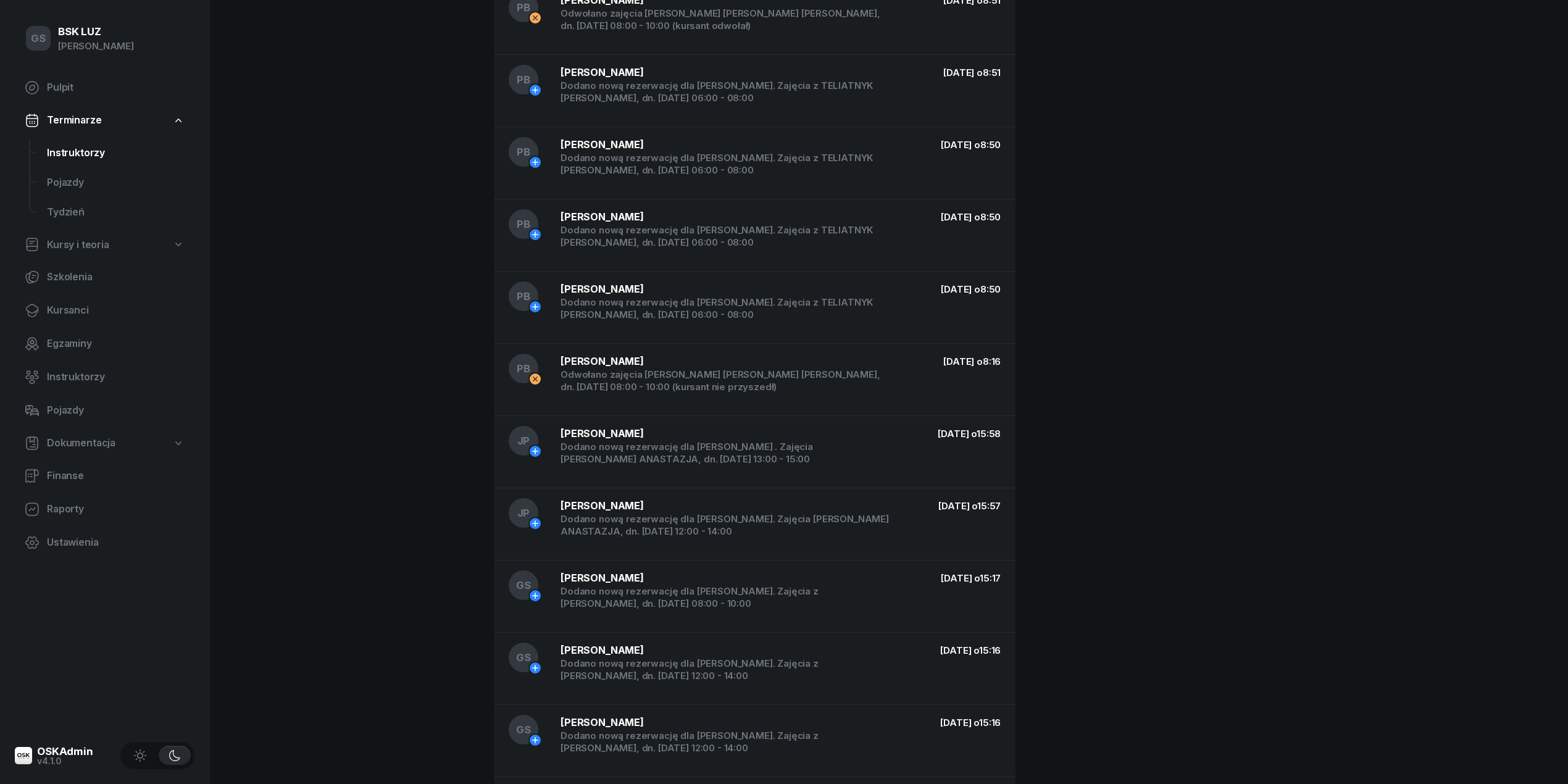
scroll to position [13504, 0]
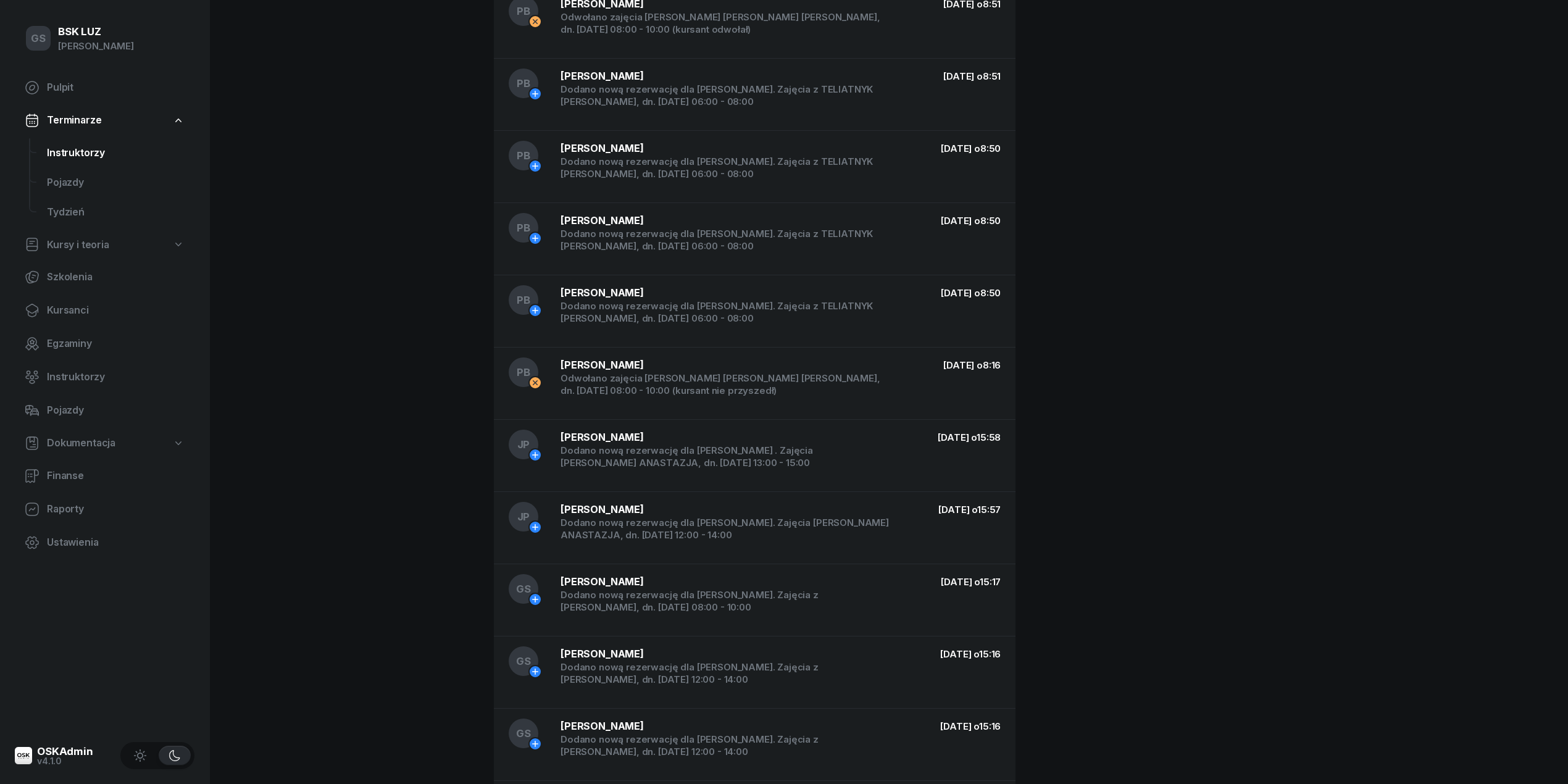
click at [104, 147] on span "Instruktorzy" at bounding box center [115, 153] width 138 height 16
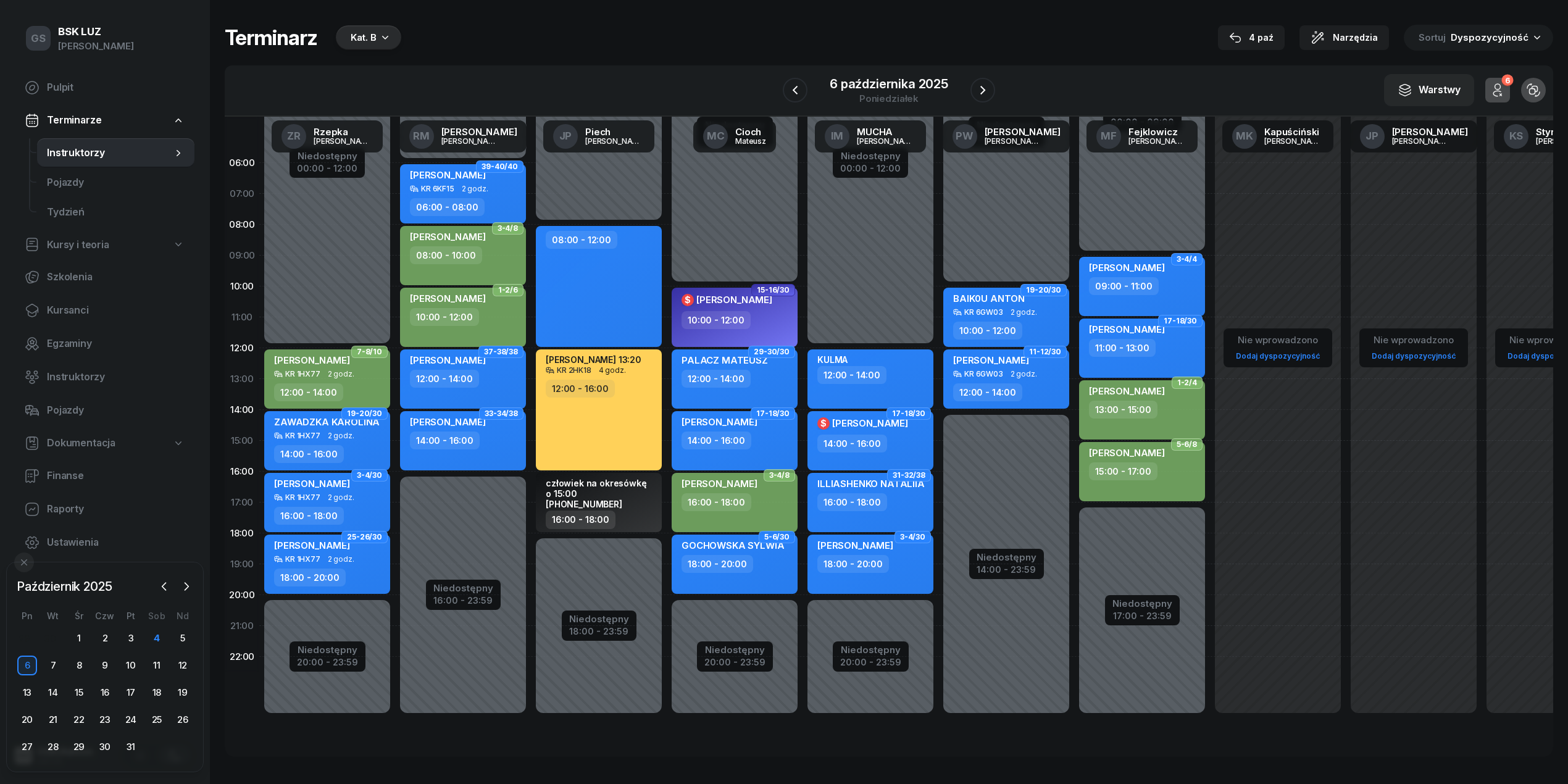
click at [366, 45] on div "Kat. B" at bounding box center [369, 37] width 66 height 25
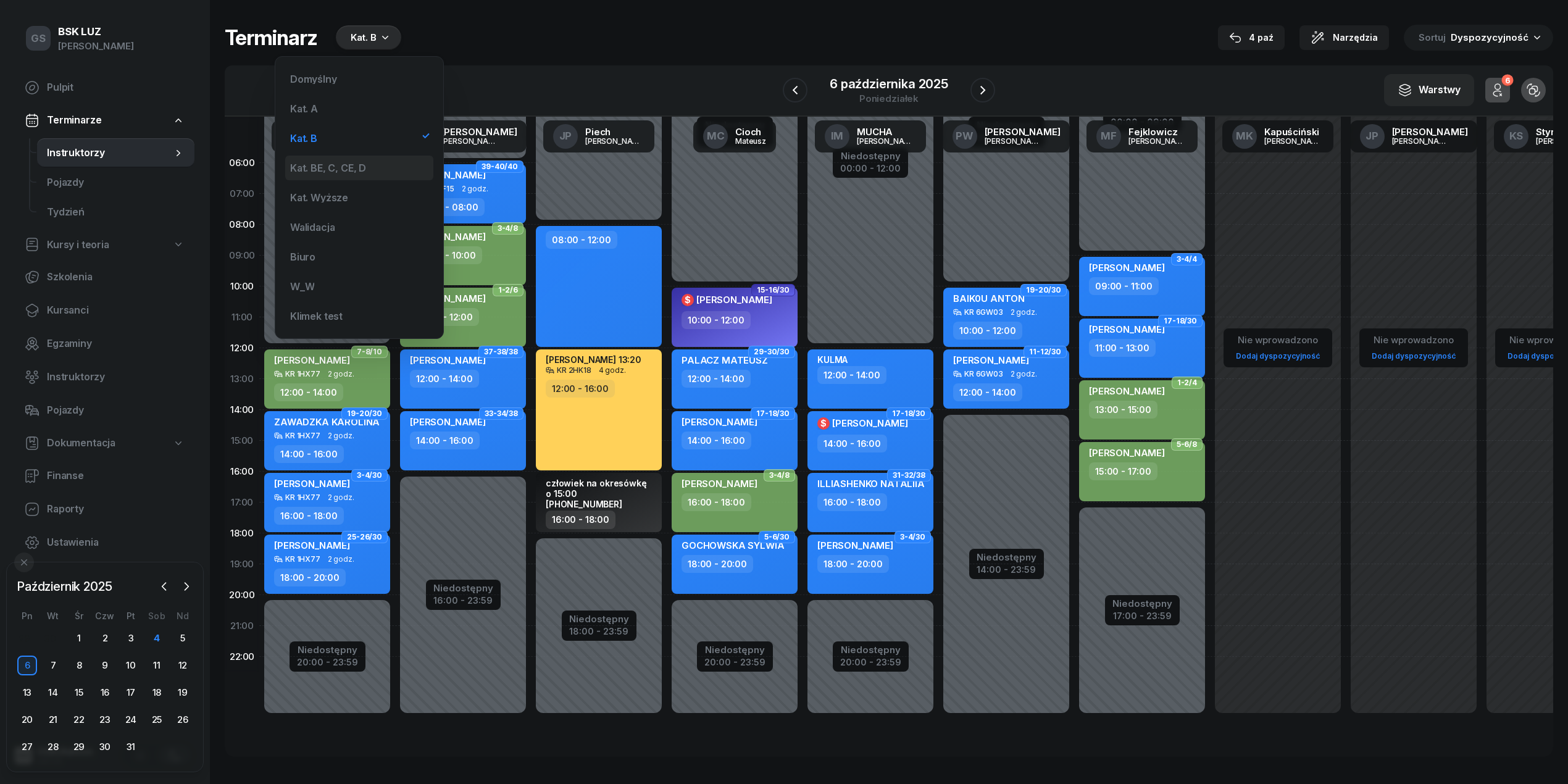
click at [369, 160] on div "Kat. BE, C, CE, D" at bounding box center [359, 168] width 148 height 25
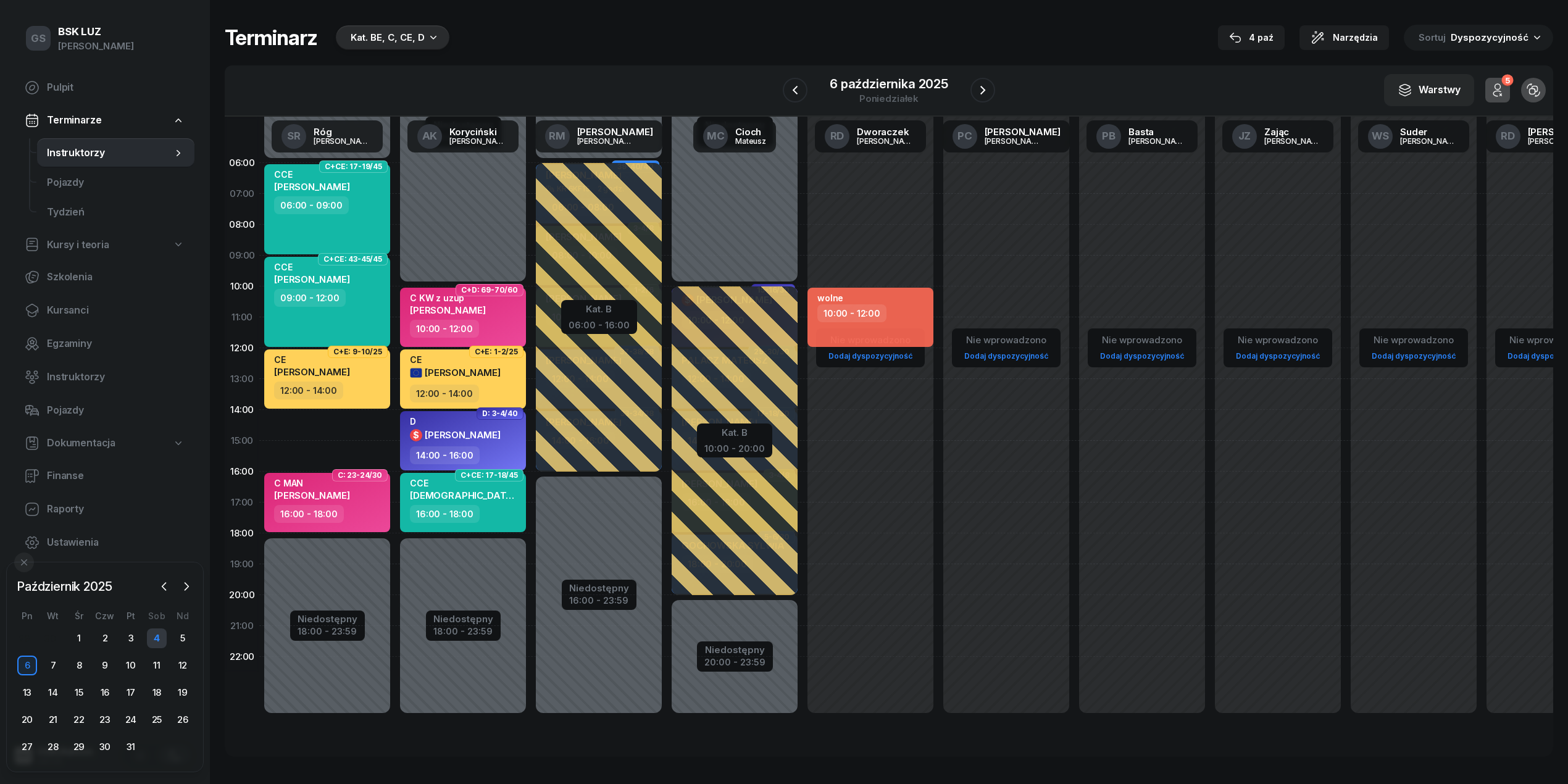
click at [151, 641] on div "4" at bounding box center [157, 638] width 20 height 20
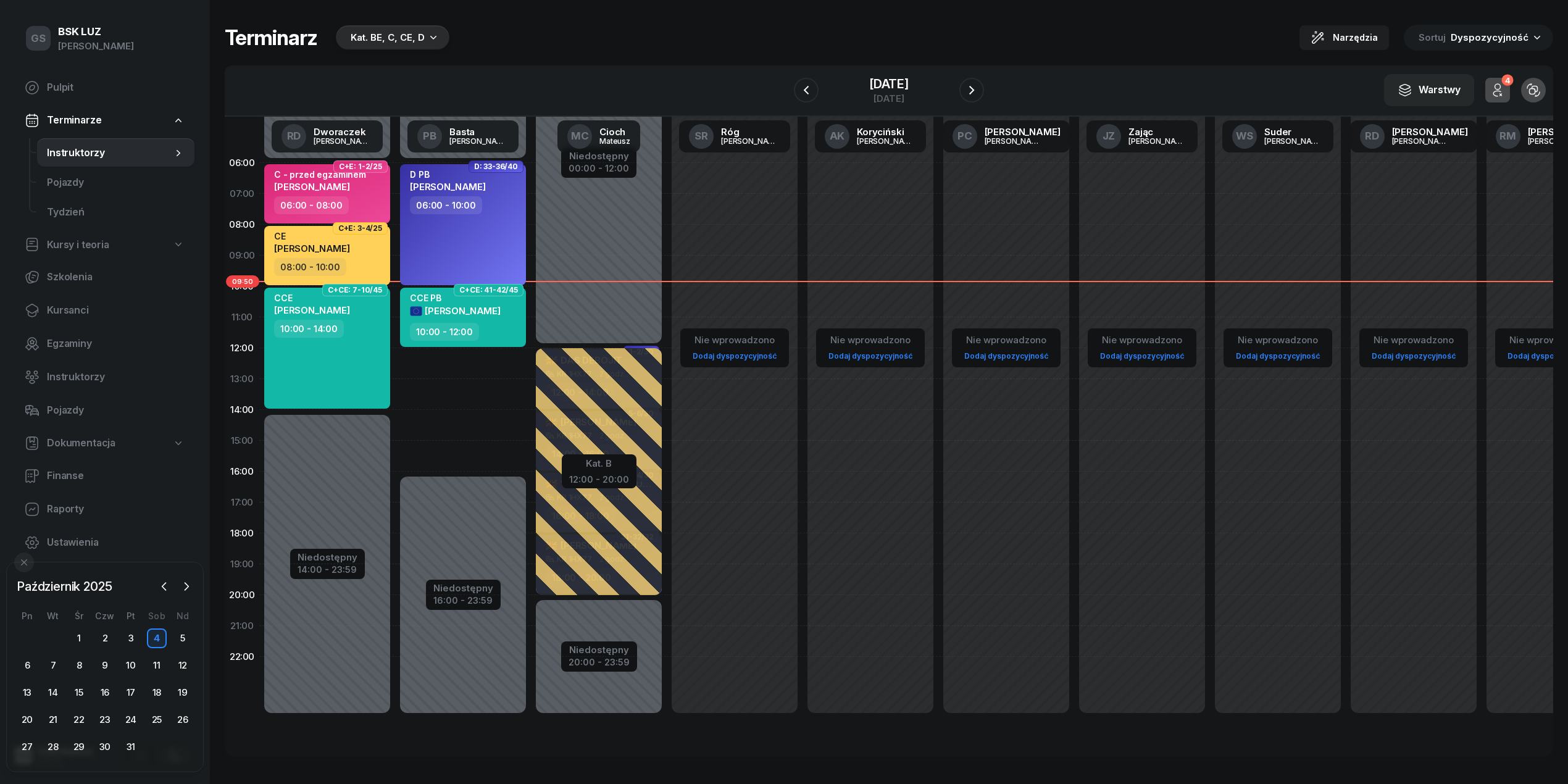
click at [376, 32] on div "Kat. BE, C, CE, D" at bounding box center [387, 37] width 74 height 15
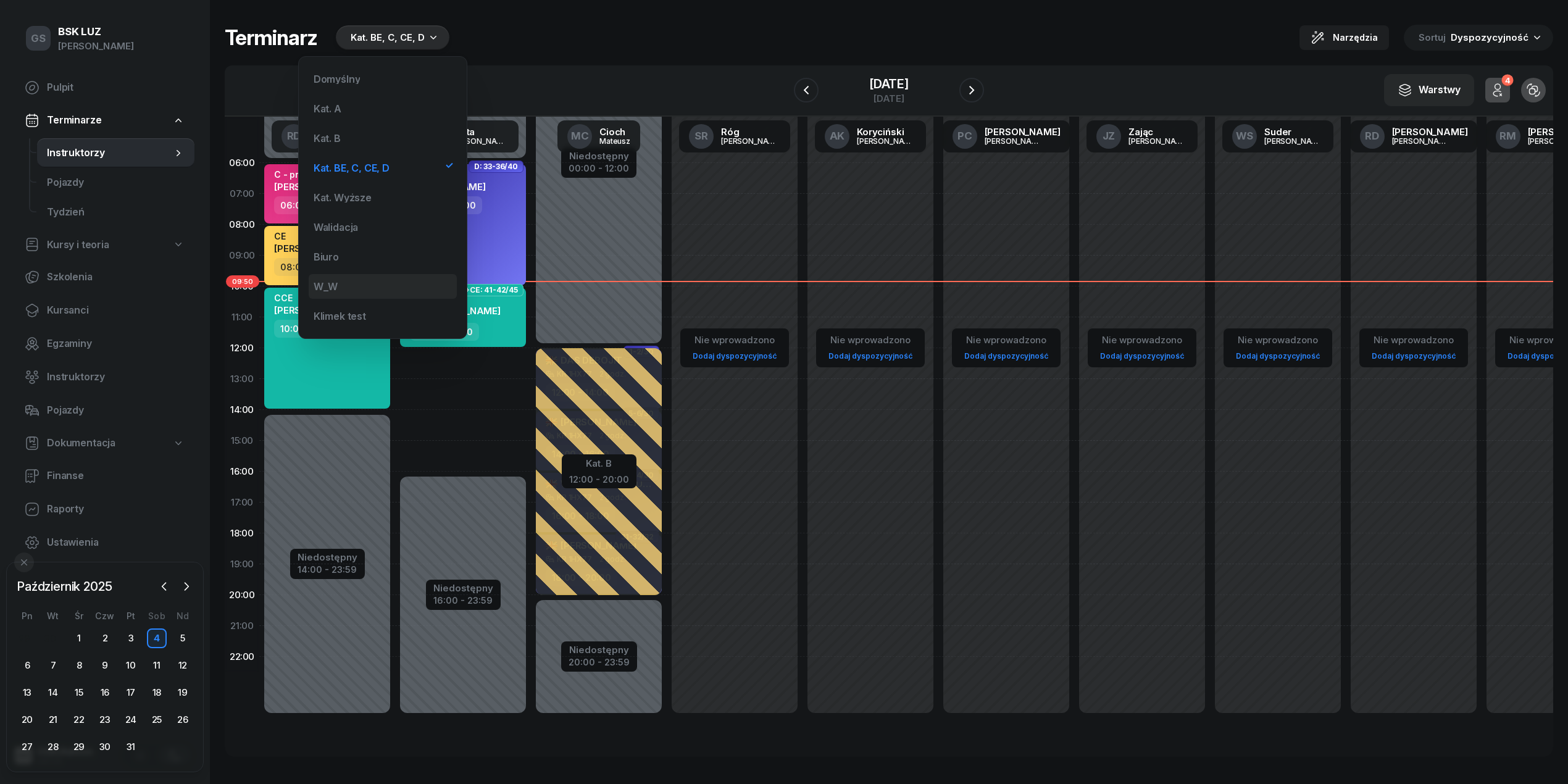
click at [353, 274] on div "W_W" at bounding box center [382, 286] width 148 height 25
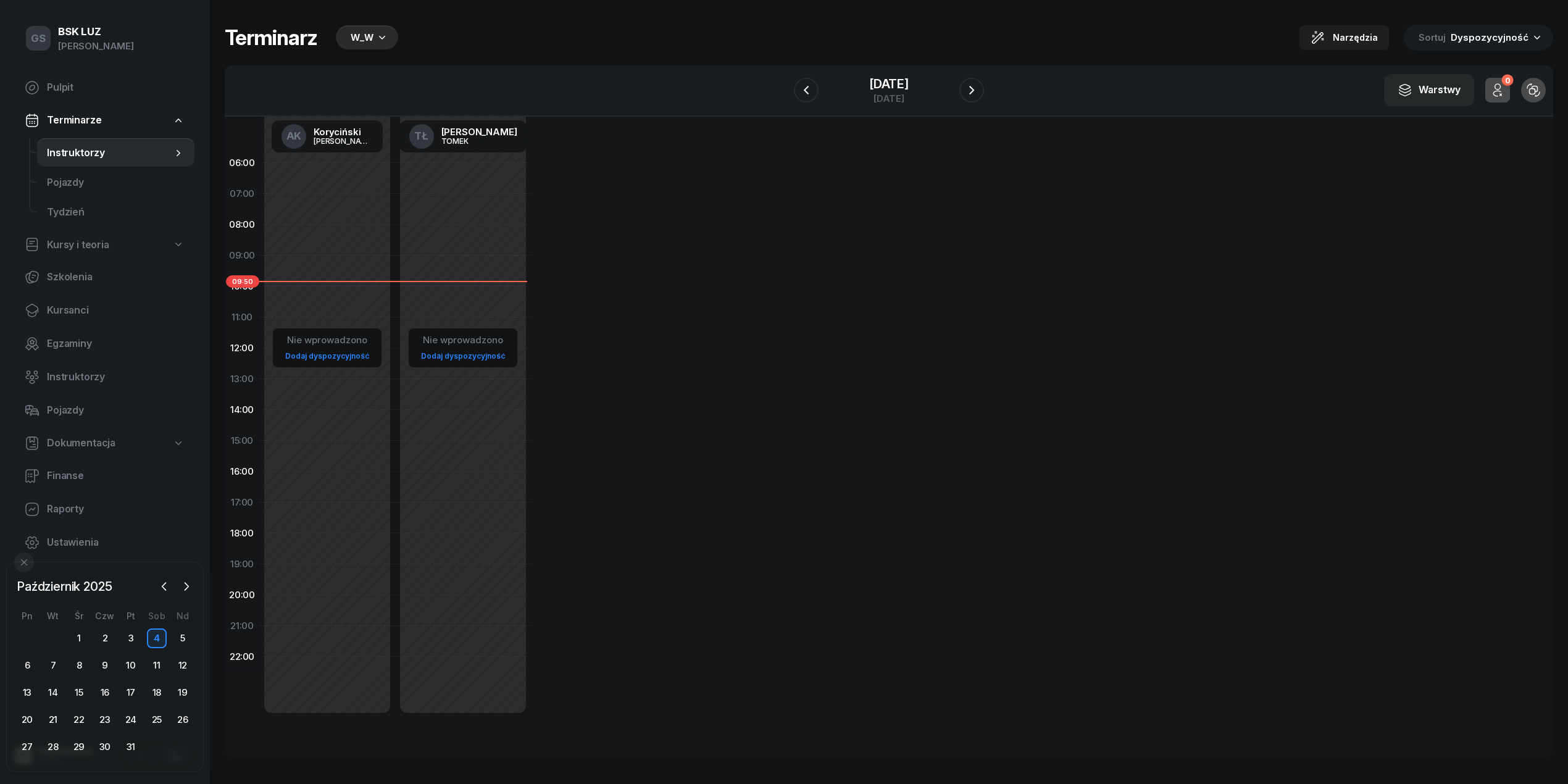
click at [385, 40] on icon "button" at bounding box center [382, 37] width 13 height 13
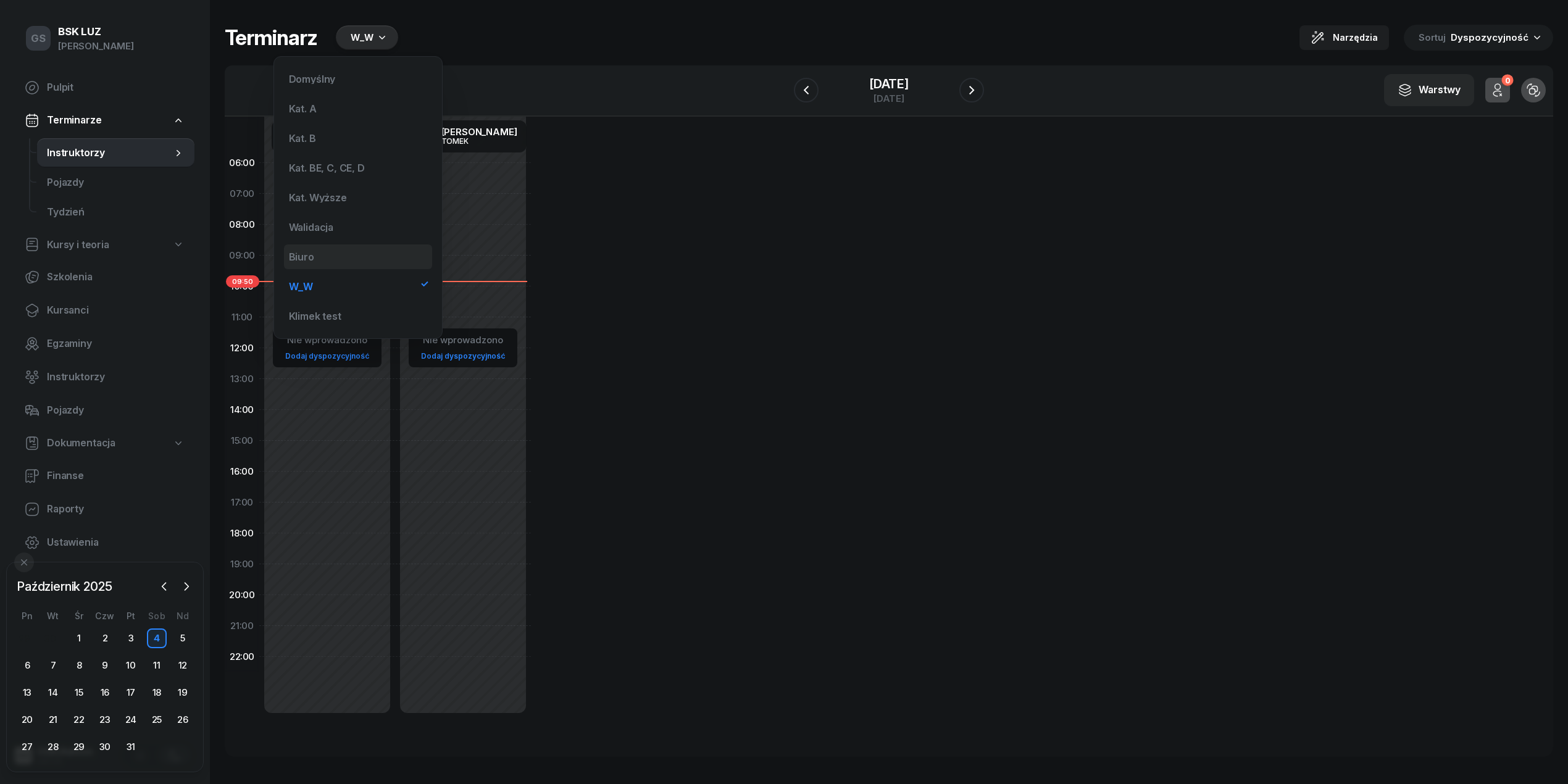
click at [322, 252] on div "Biuro" at bounding box center [358, 256] width 148 height 25
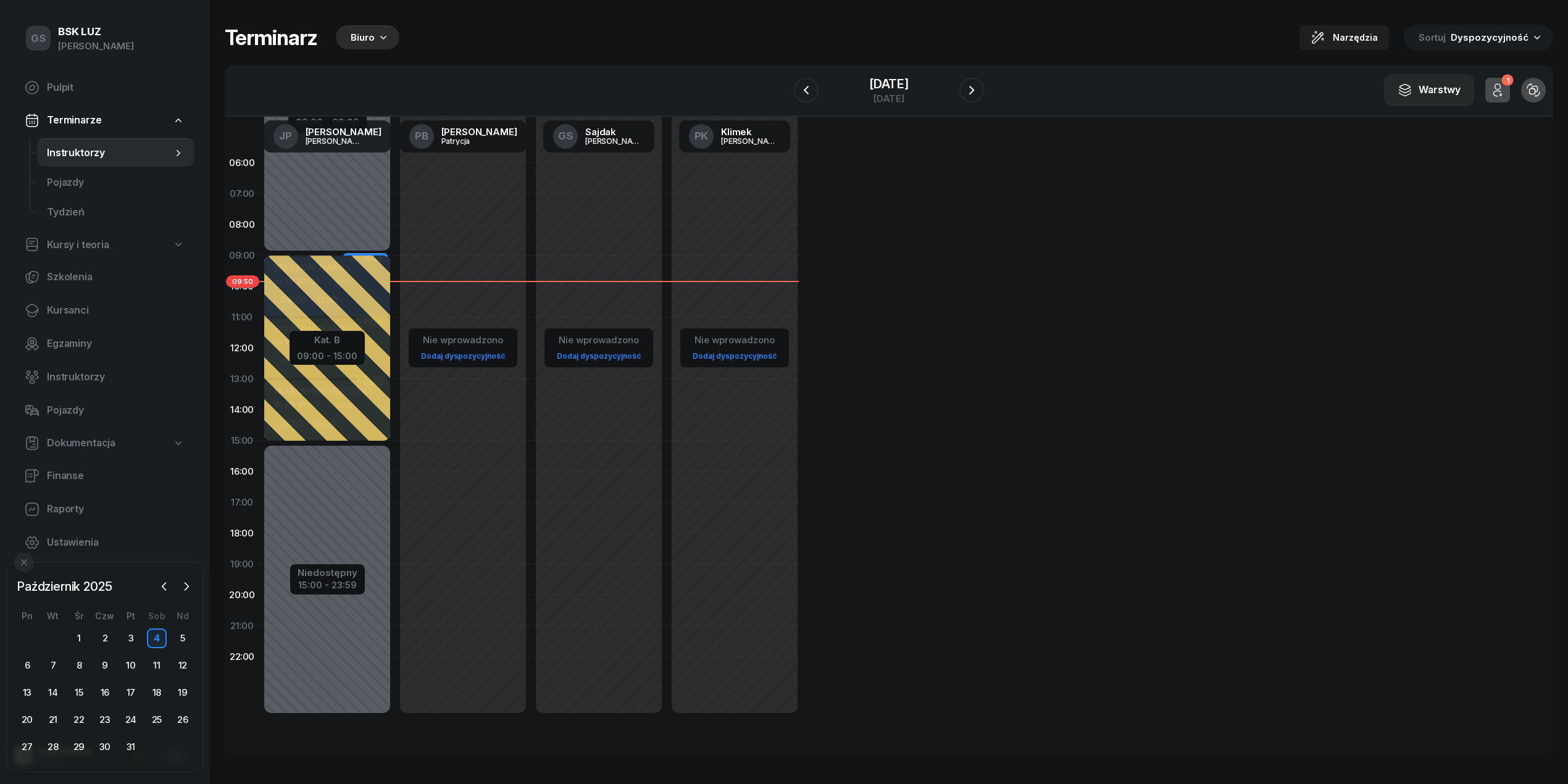
click at [373, 46] on div "Biuro" at bounding box center [368, 37] width 64 height 25
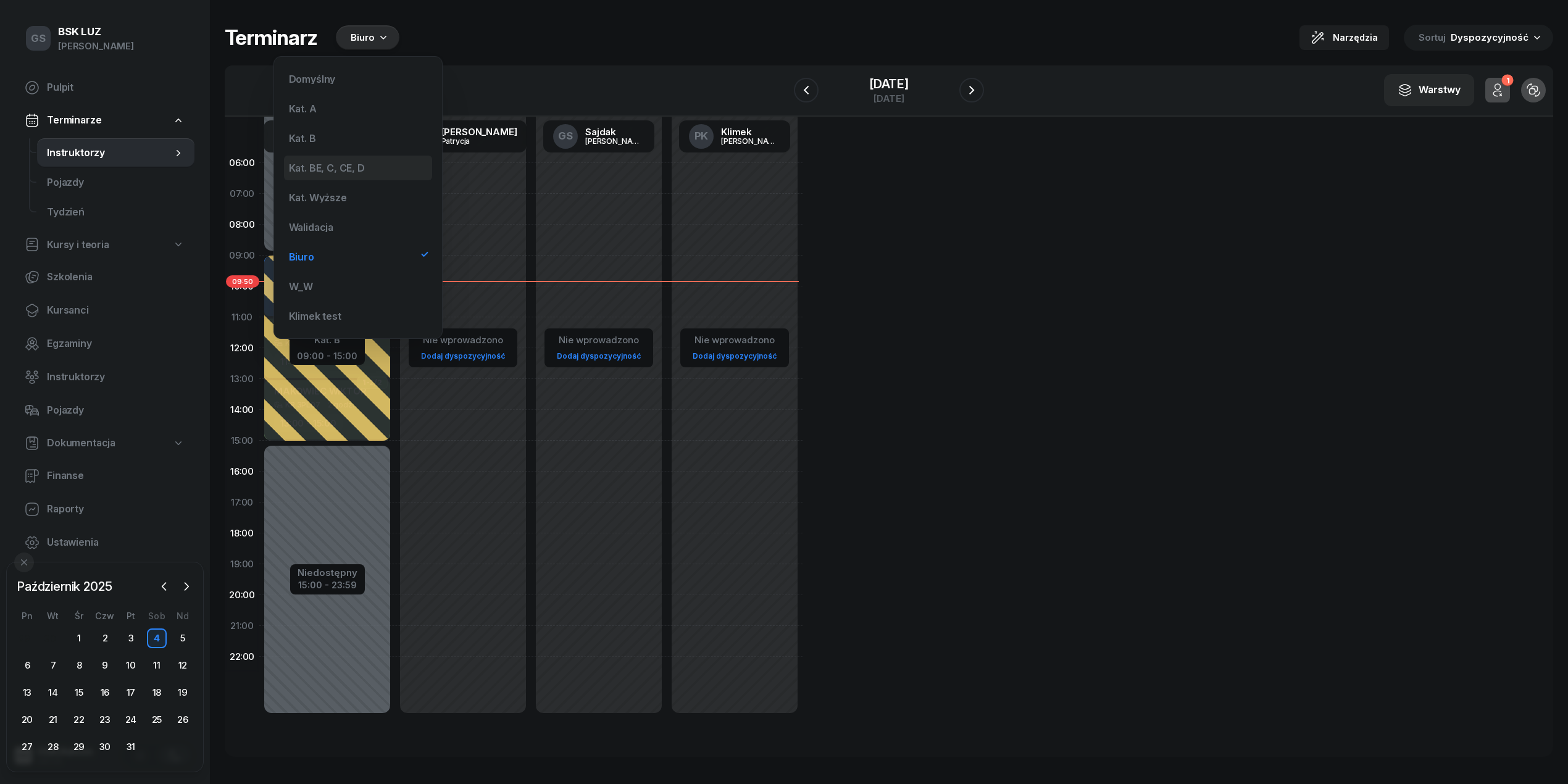
click at [335, 177] on div "Kat. BE, C, CE, D" at bounding box center [358, 168] width 148 height 25
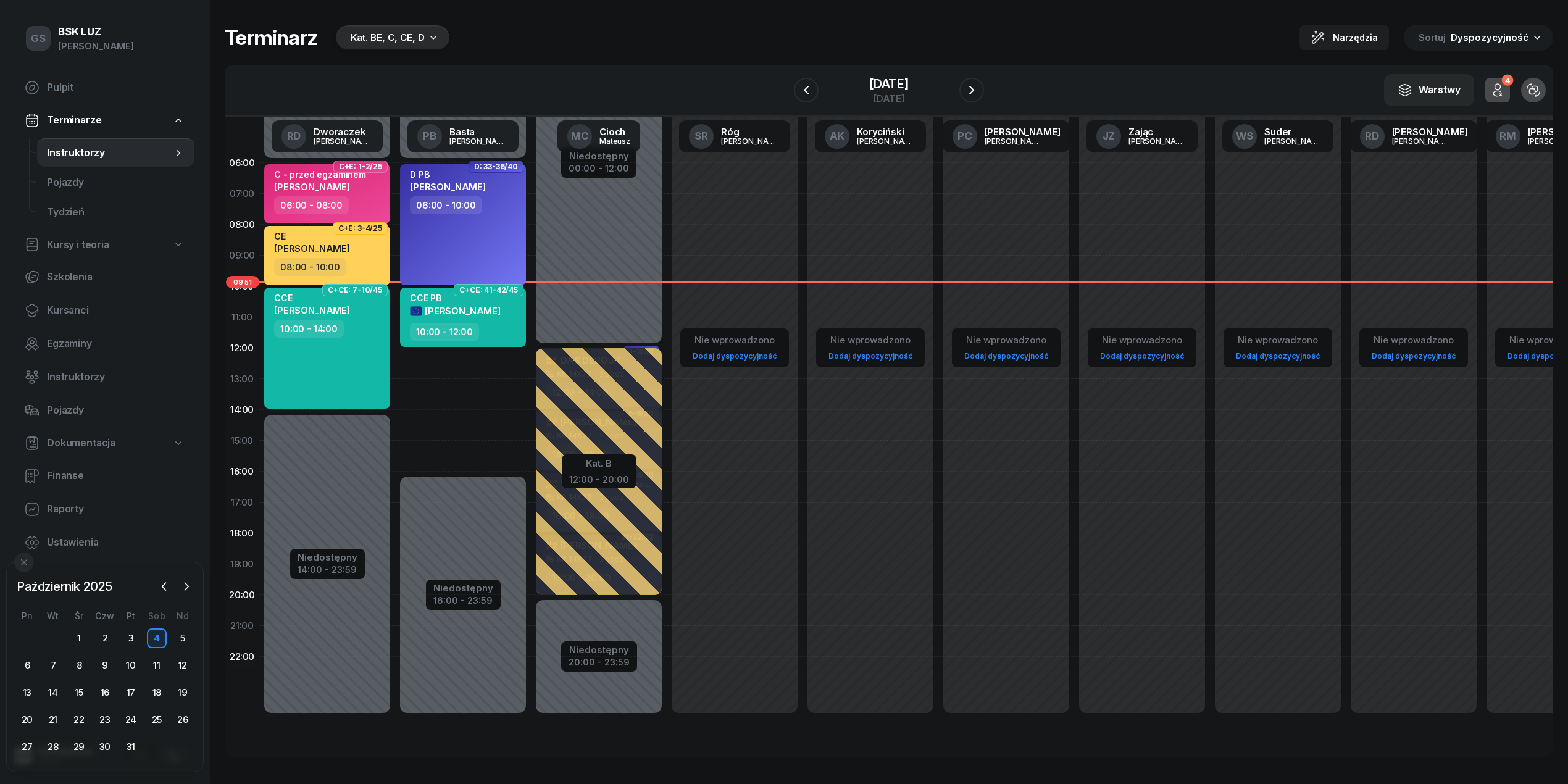
click at [443, 43] on div "Kat. BE, C, CE, D" at bounding box center [392, 37] width 114 height 25
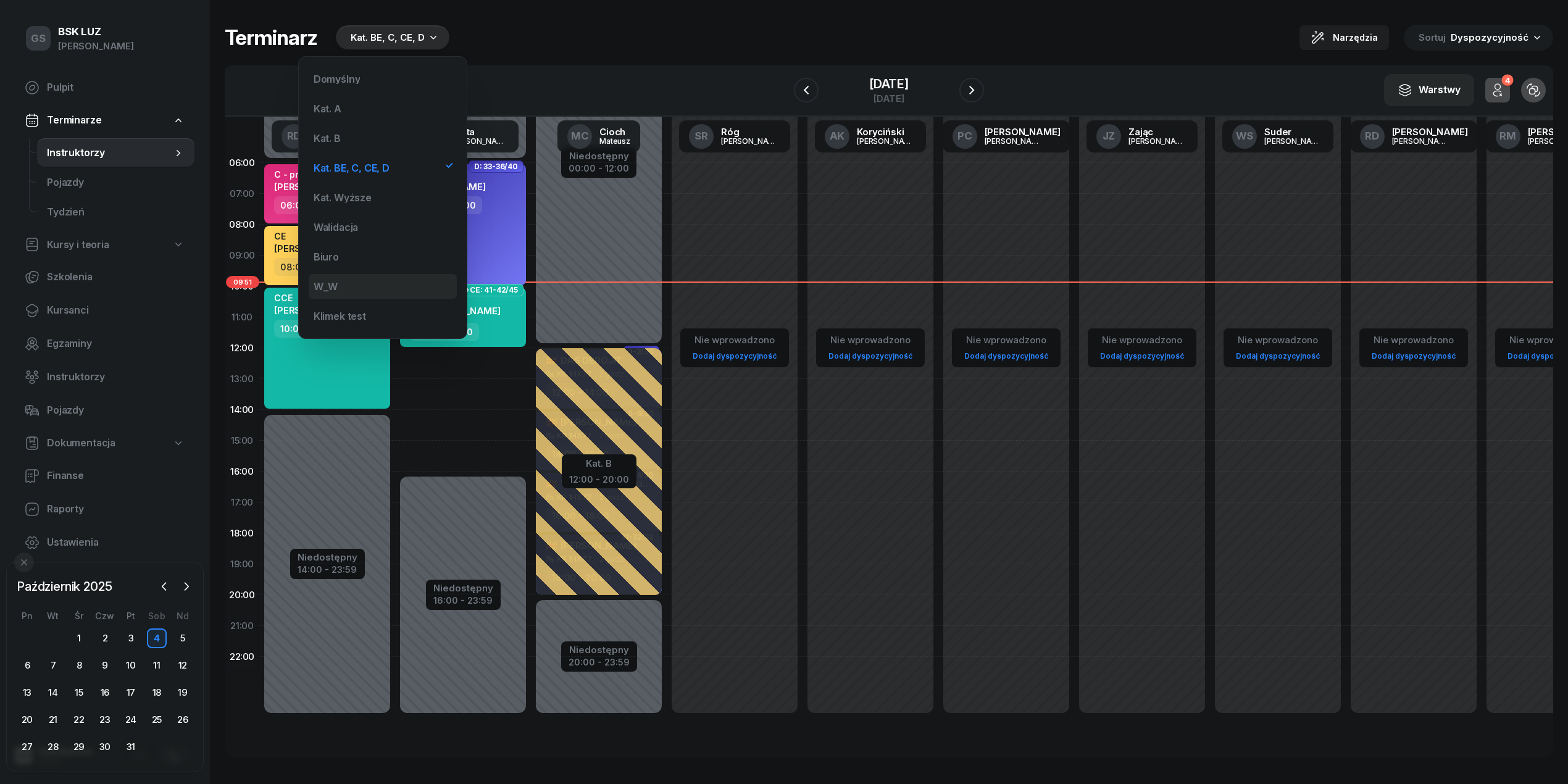
click at [374, 282] on div "W_W" at bounding box center [382, 286] width 148 height 25
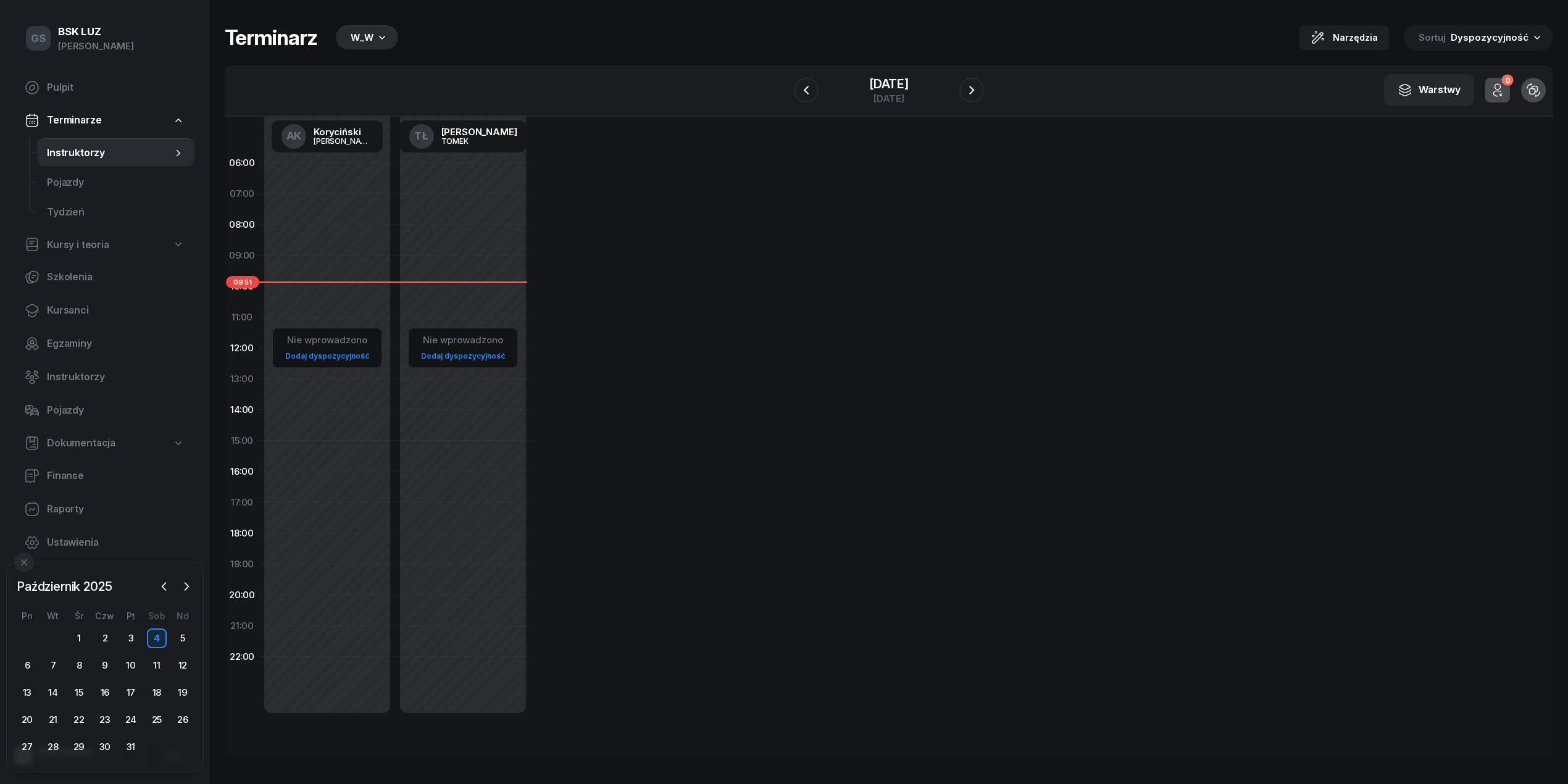
click at [105, 158] on span "Instruktorzy" at bounding box center [109, 153] width 125 height 16
click at [83, 83] on span "Pulpit" at bounding box center [115, 88] width 138 height 16
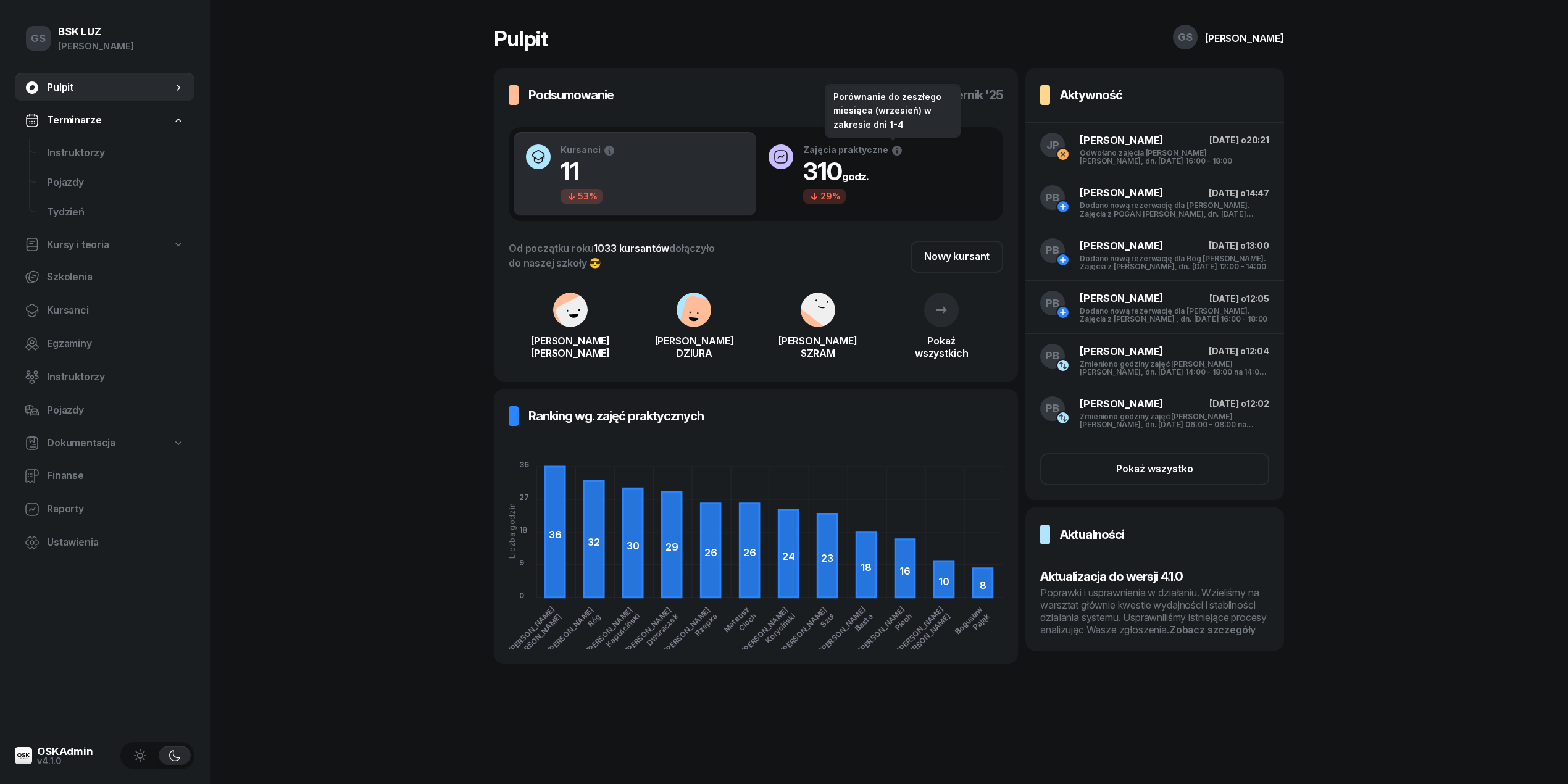
click at [891, 149] on icon "button" at bounding box center [898, 150] width 13 height 13
click at [950, 320] on div at bounding box center [941, 310] width 35 height 35
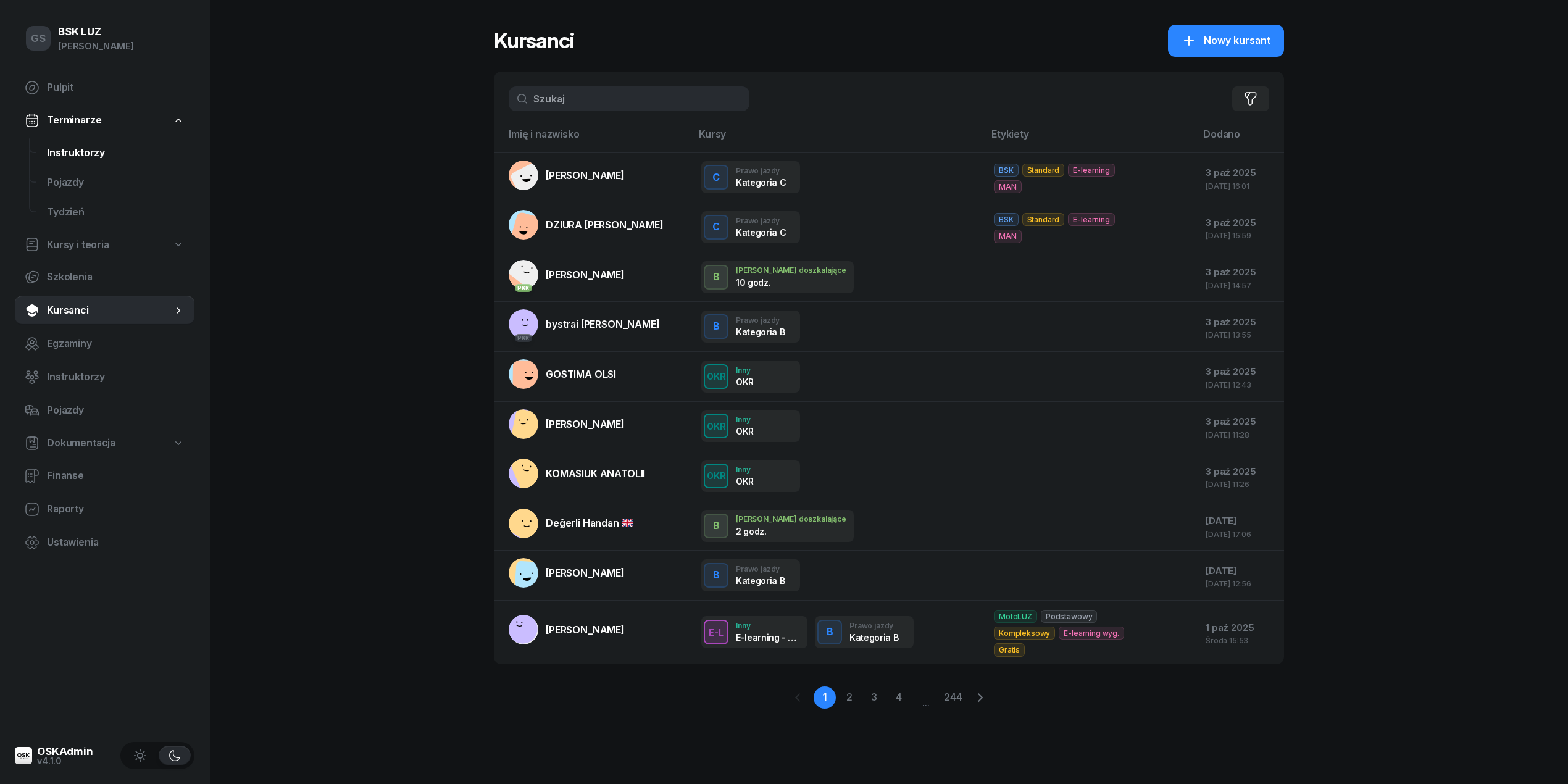
click at [94, 163] on link "Instruktorzy" at bounding box center [116, 153] width 158 height 29
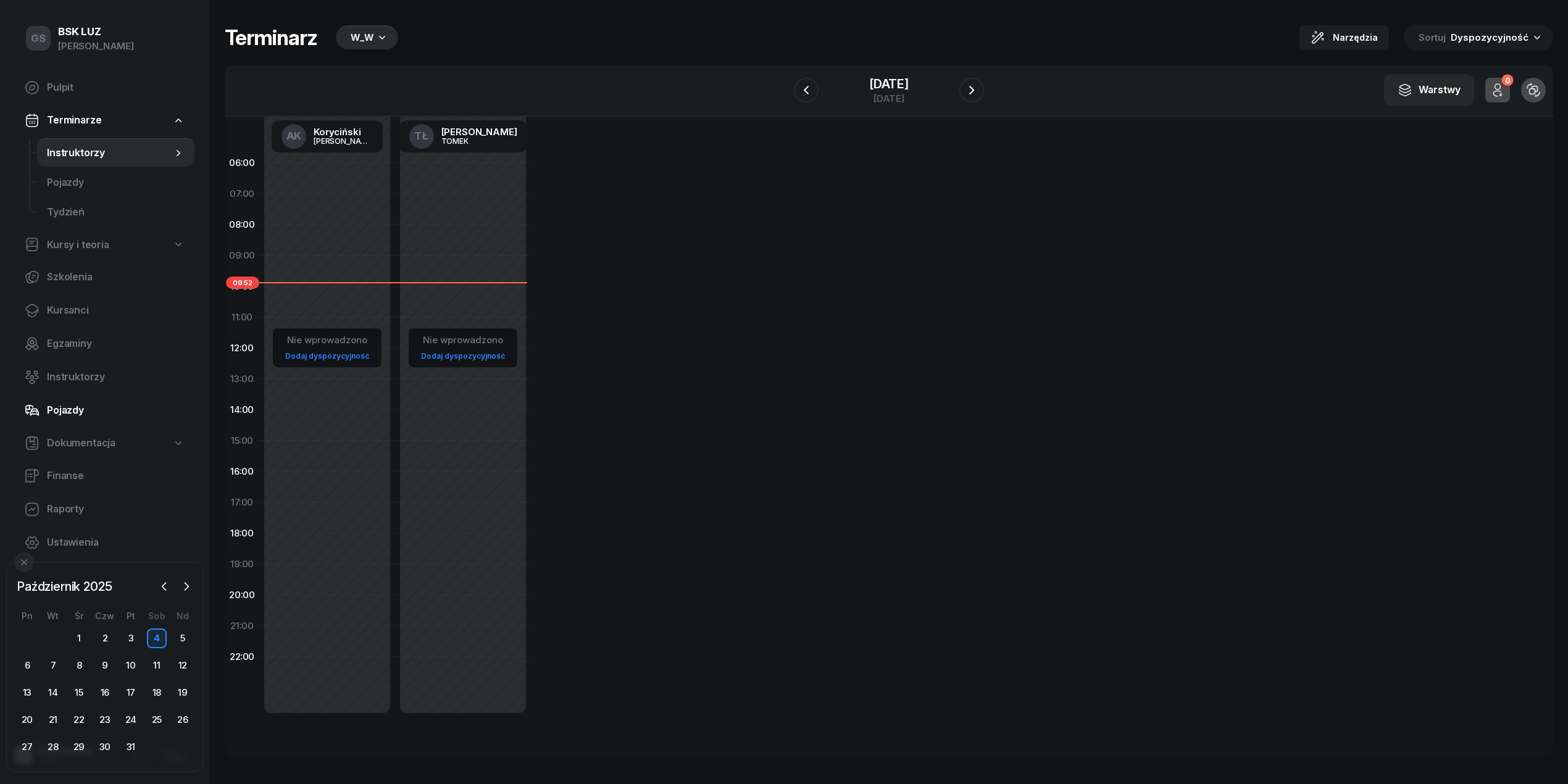
click at [122, 396] on link "Pojazdy" at bounding box center [104, 410] width 180 height 29
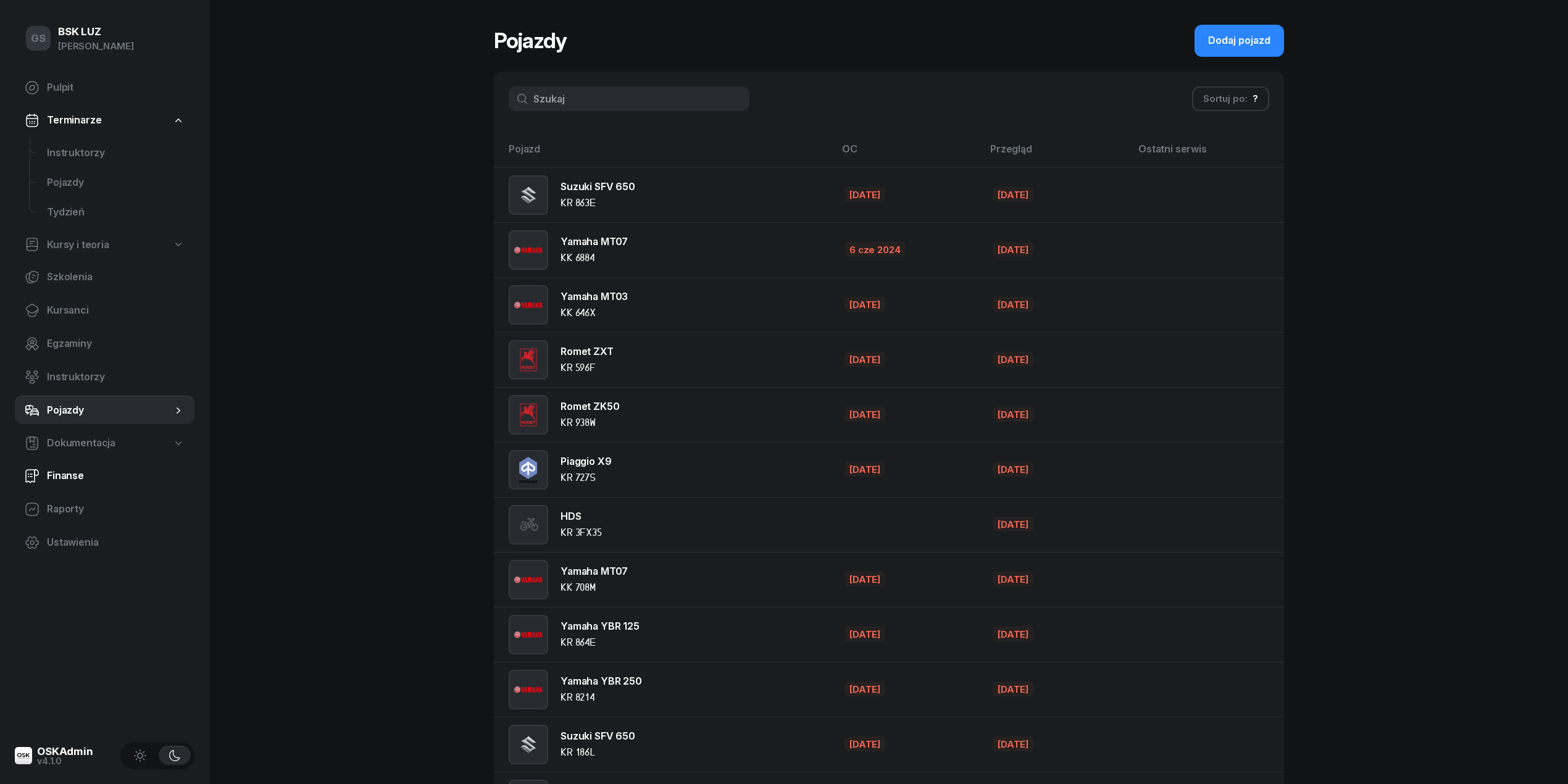
click at [69, 484] on link "Finanse" at bounding box center [104, 476] width 180 height 29
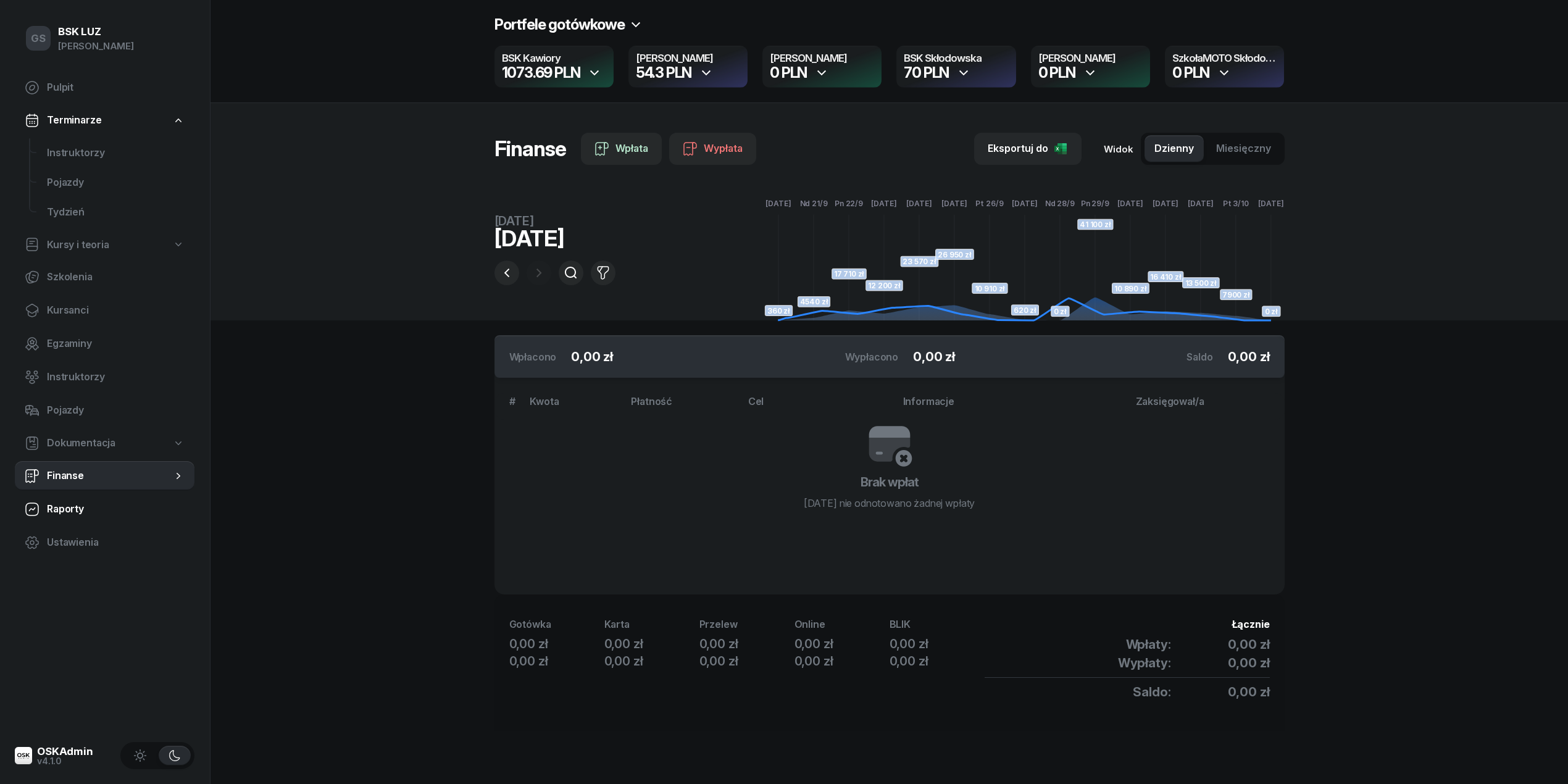
click at [82, 507] on span "Raporty" at bounding box center [115, 510] width 138 height 16
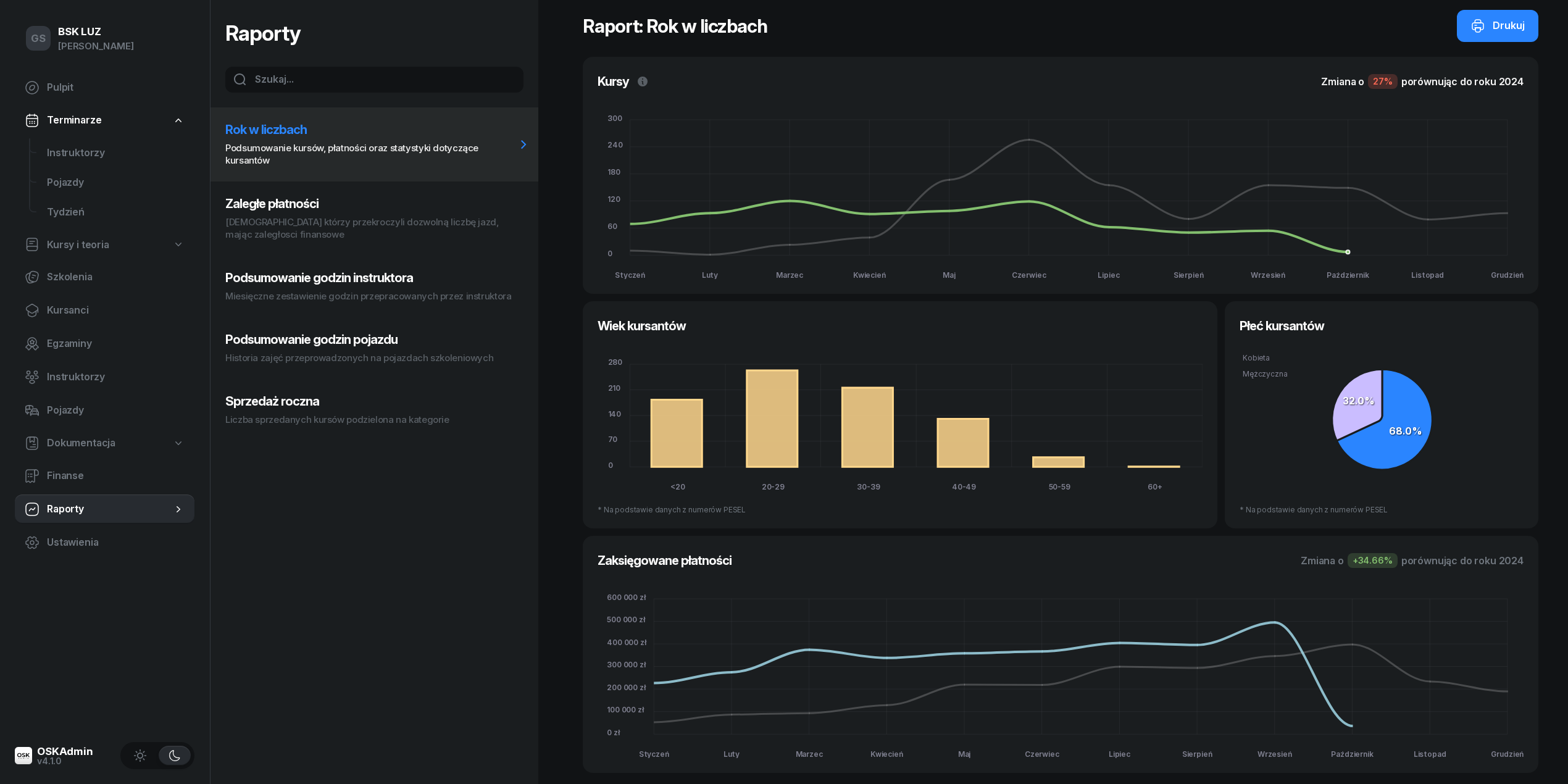
scroll to position [8, 0]
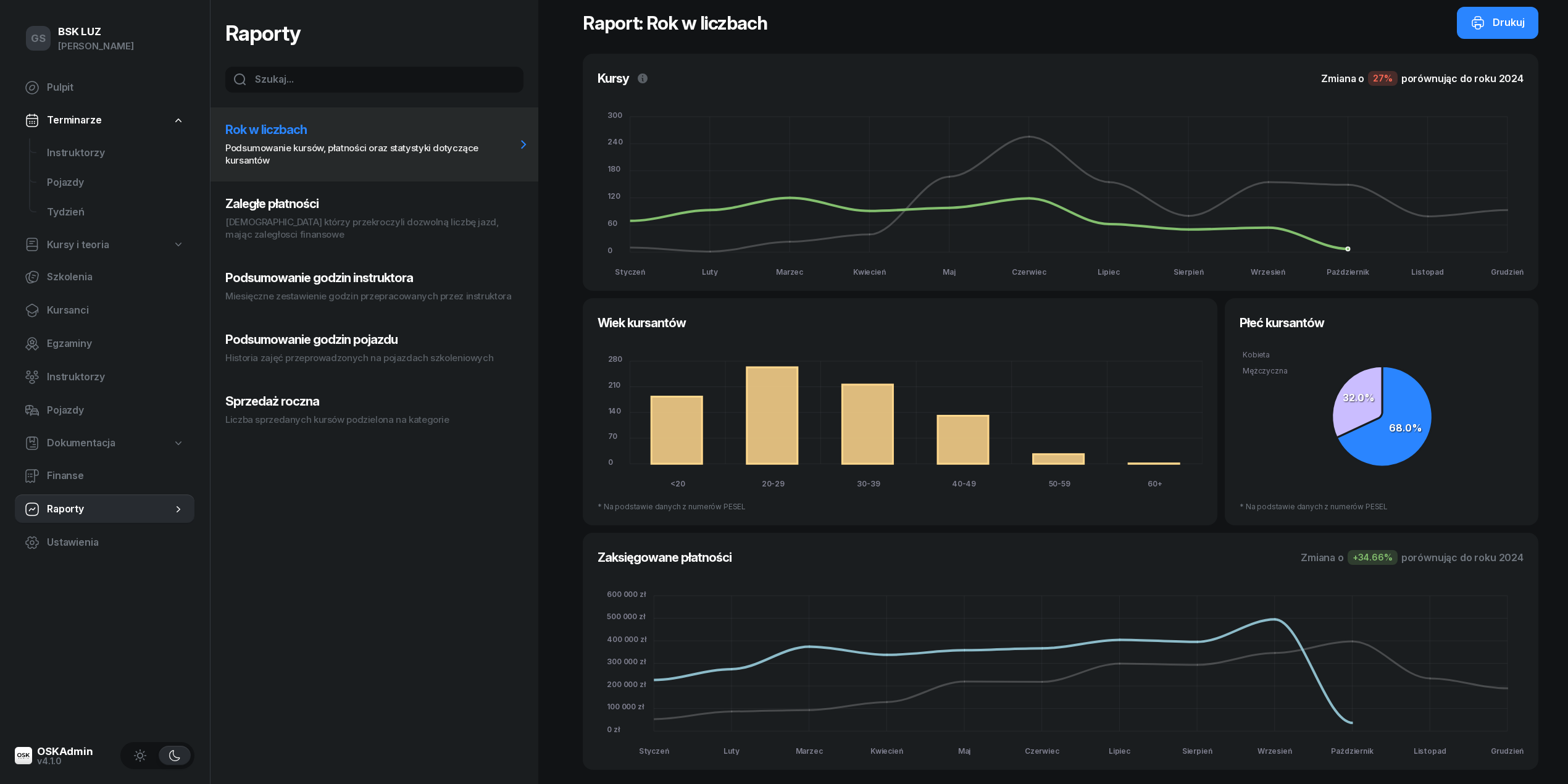
click at [233, 407] on h3 "Sprzedaż roczna" at bounding box center [370, 401] width 291 height 15
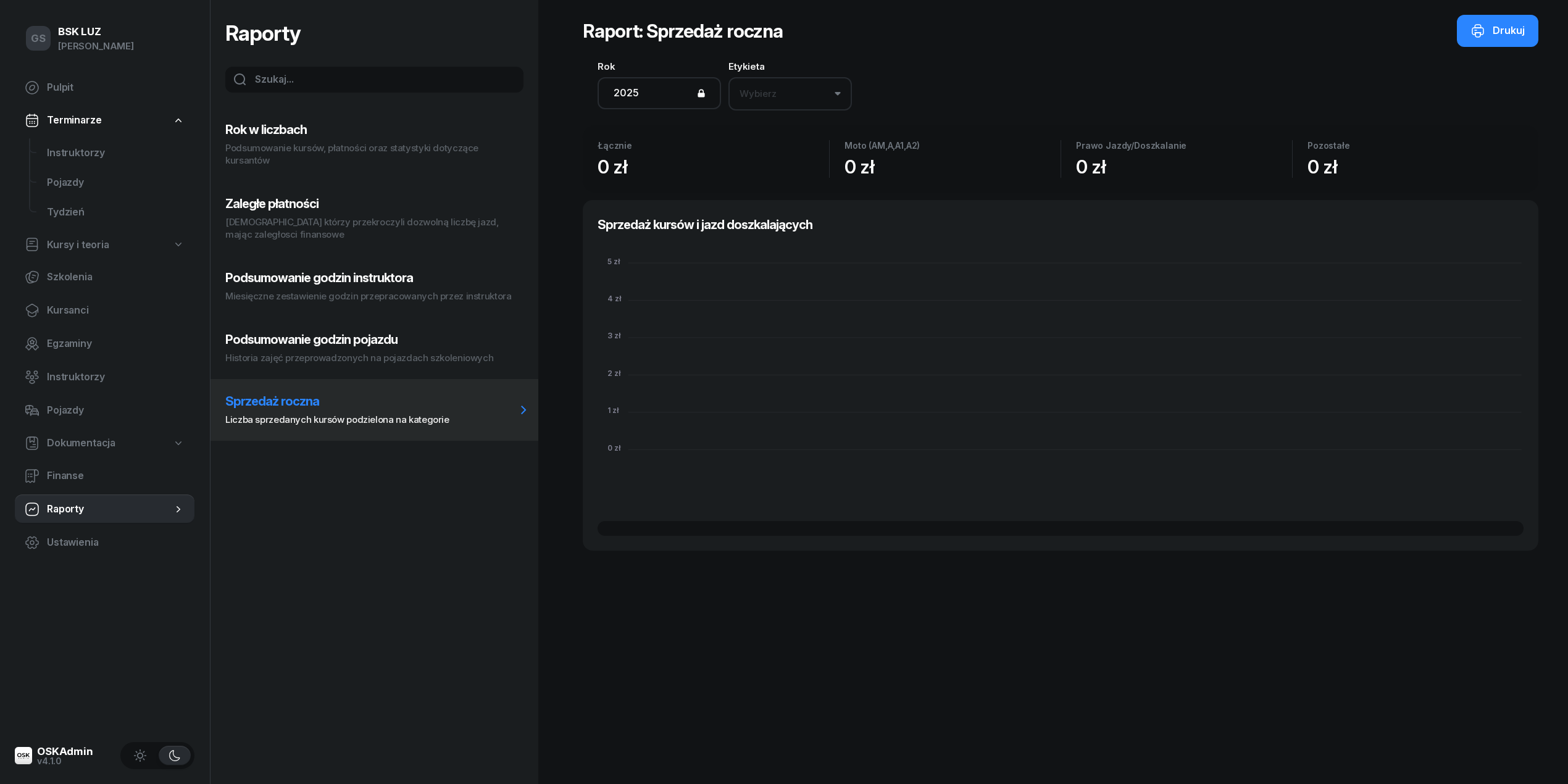
scroll to position [0, 0]
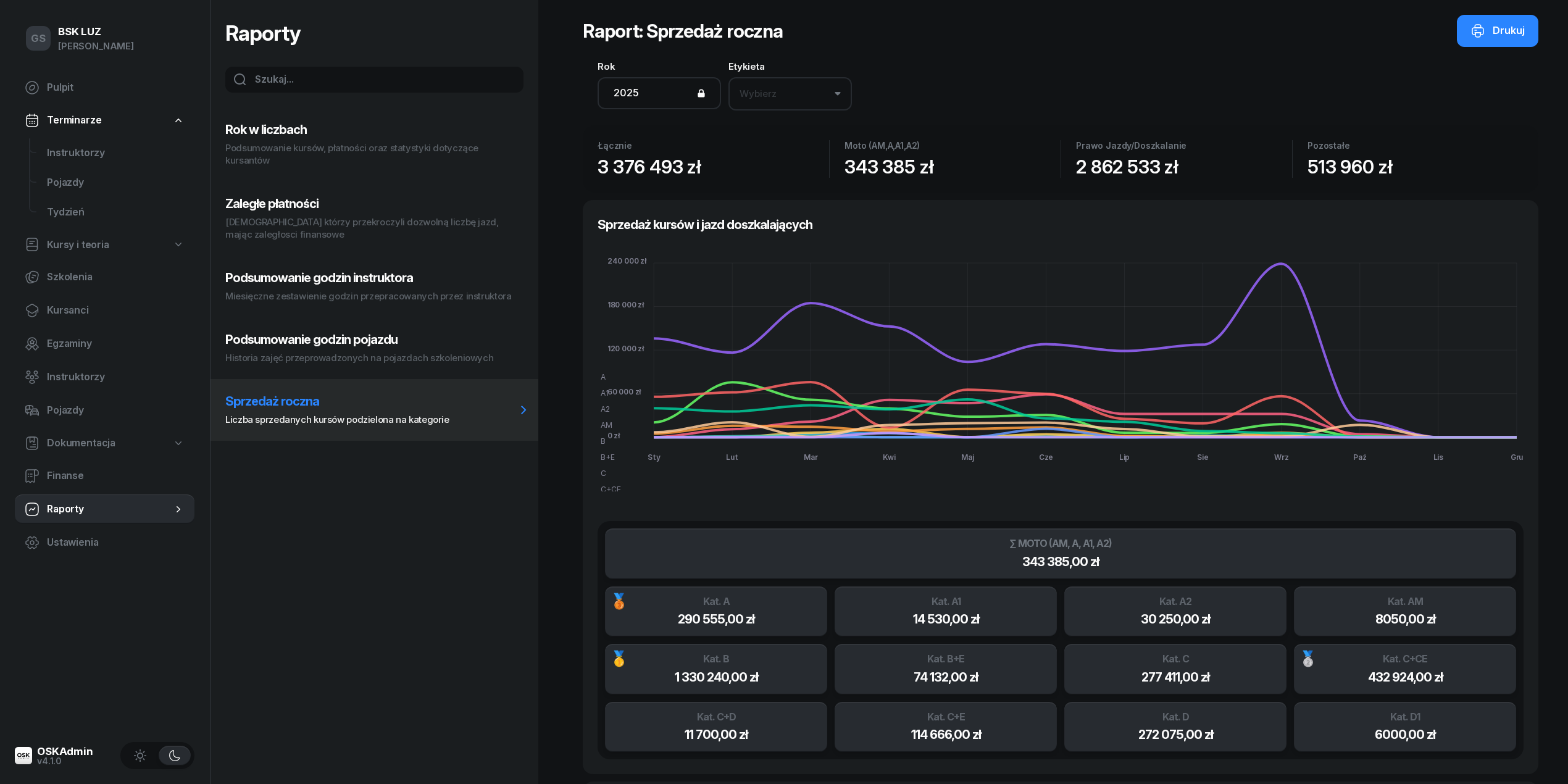
click at [270, 348] on button "Podsumowanie godzin pojazdu Historia zajęć przeprowadzonych na pojazdach szkole…" at bounding box center [374, 348] width 327 height 62
select select "week"
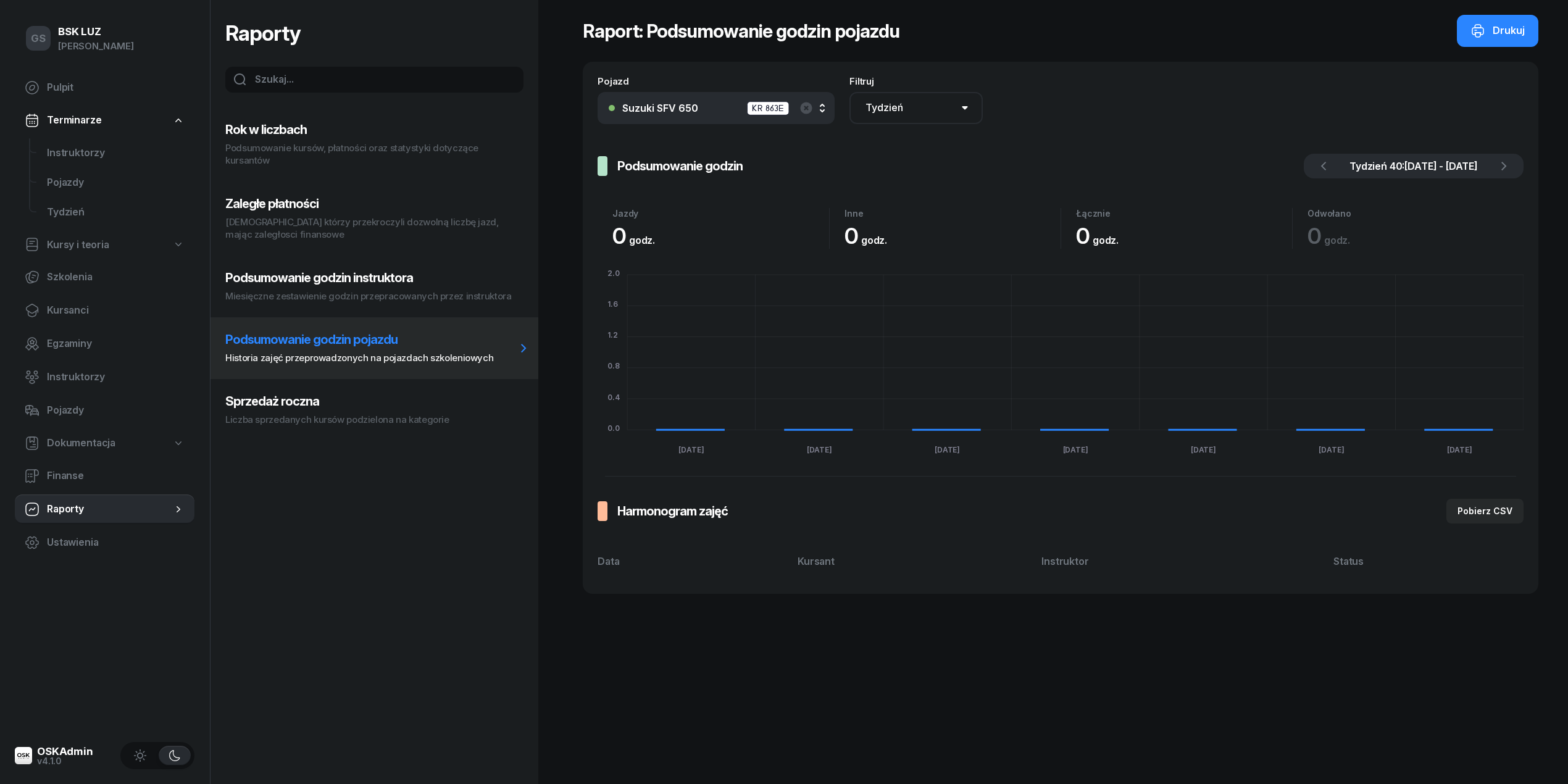
click at [378, 270] on h3 "Podsumowanie godzin instruktora" at bounding box center [370, 277] width 291 height 15
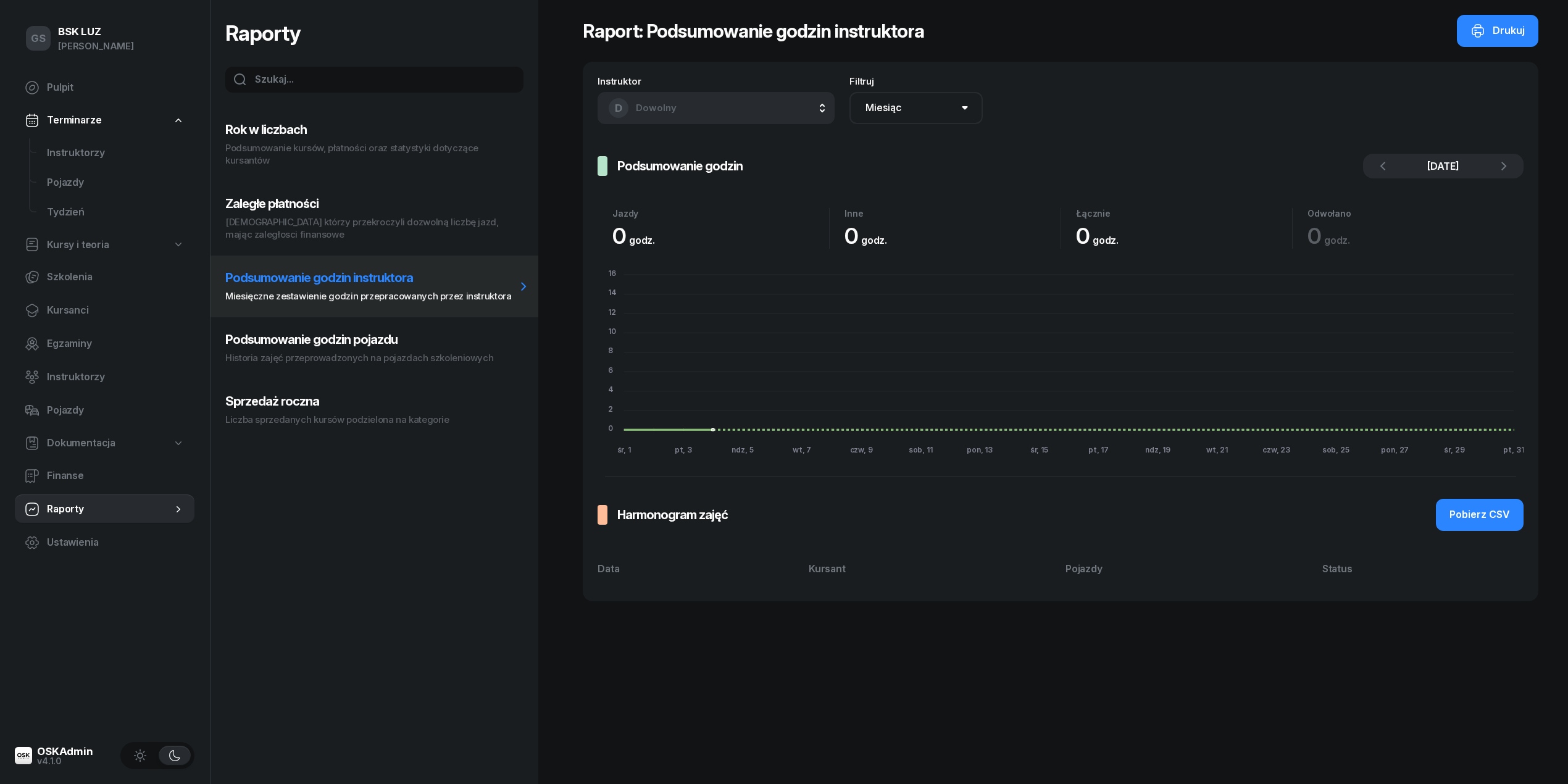
click at [389, 212] on button "Zaległe płatności Kursanci którzy przekroczyli dozwolną liczbę jazd, mając zale…" at bounding box center [374, 218] width 327 height 74
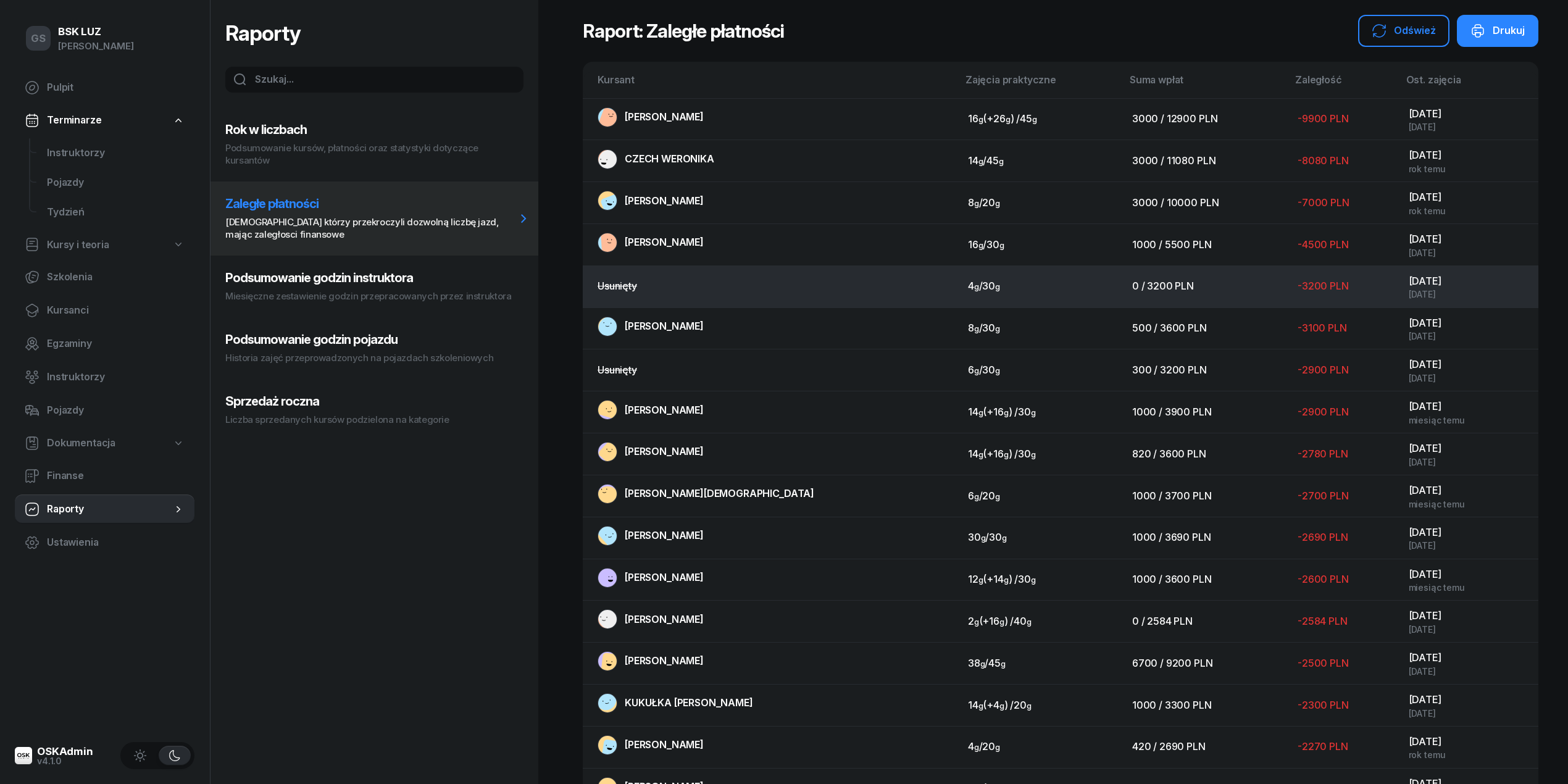
click at [615, 291] on div "Usunięty" at bounding box center [773, 286] width 350 height 16
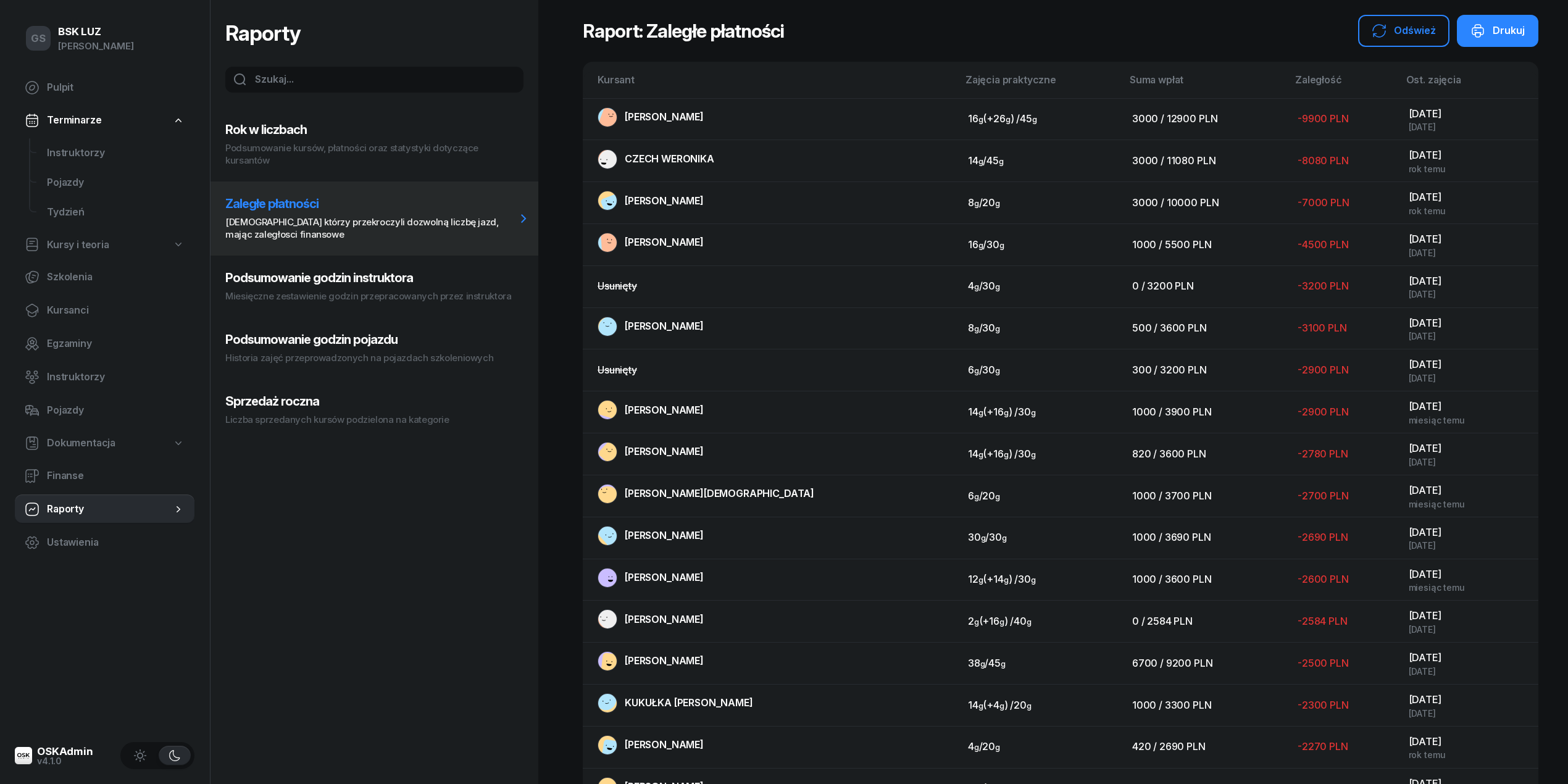
click at [88, 134] on nav "Pulpit Terminarze Instruktorzy Pojazdy Tydzień Kursy i teoria Szkolenia Kursanc…" at bounding box center [104, 315] width 180 height 484
click at [97, 152] on span "Instruktorzy" at bounding box center [115, 153] width 138 height 16
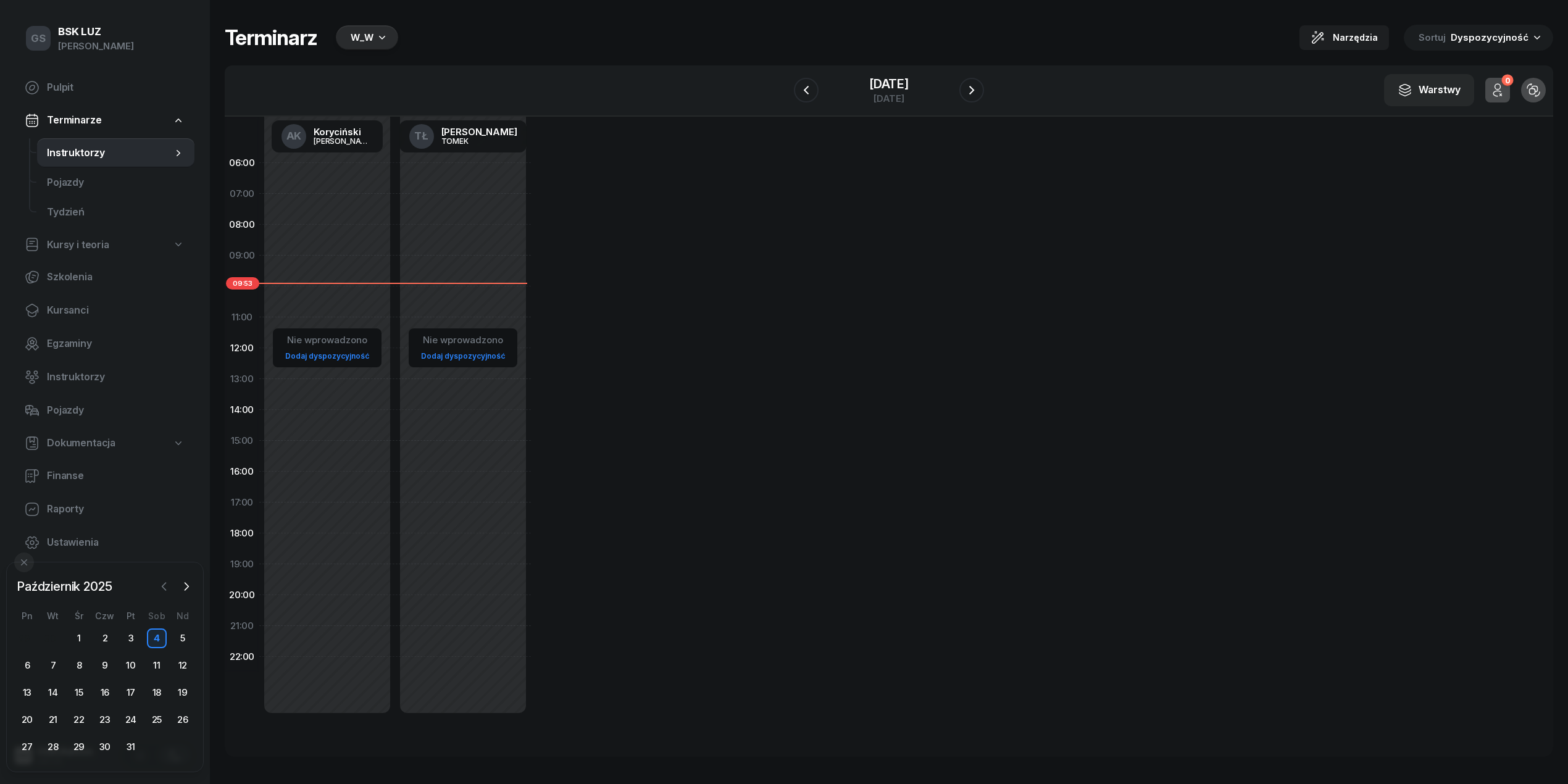
click at [161, 586] on icon "button" at bounding box center [164, 586] width 13 height 13
click at [177, 583] on button "button" at bounding box center [186, 586] width 18 height 18
click at [157, 631] on div "4" at bounding box center [157, 638] width 20 height 20
click at [349, 48] on div "W_W" at bounding box center [367, 37] width 62 height 25
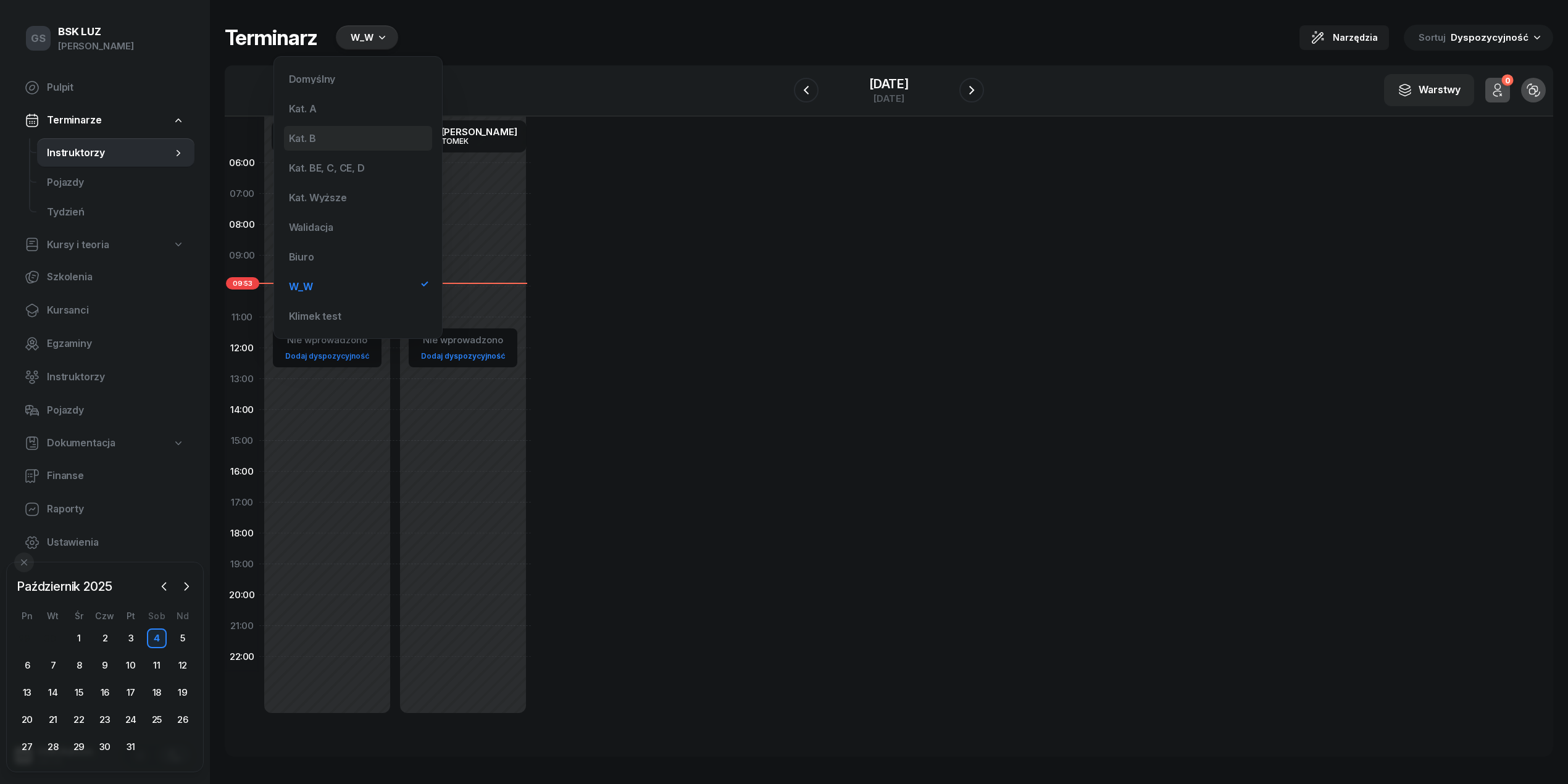
click at [349, 139] on div "Kat. B" at bounding box center [358, 138] width 148 height 25
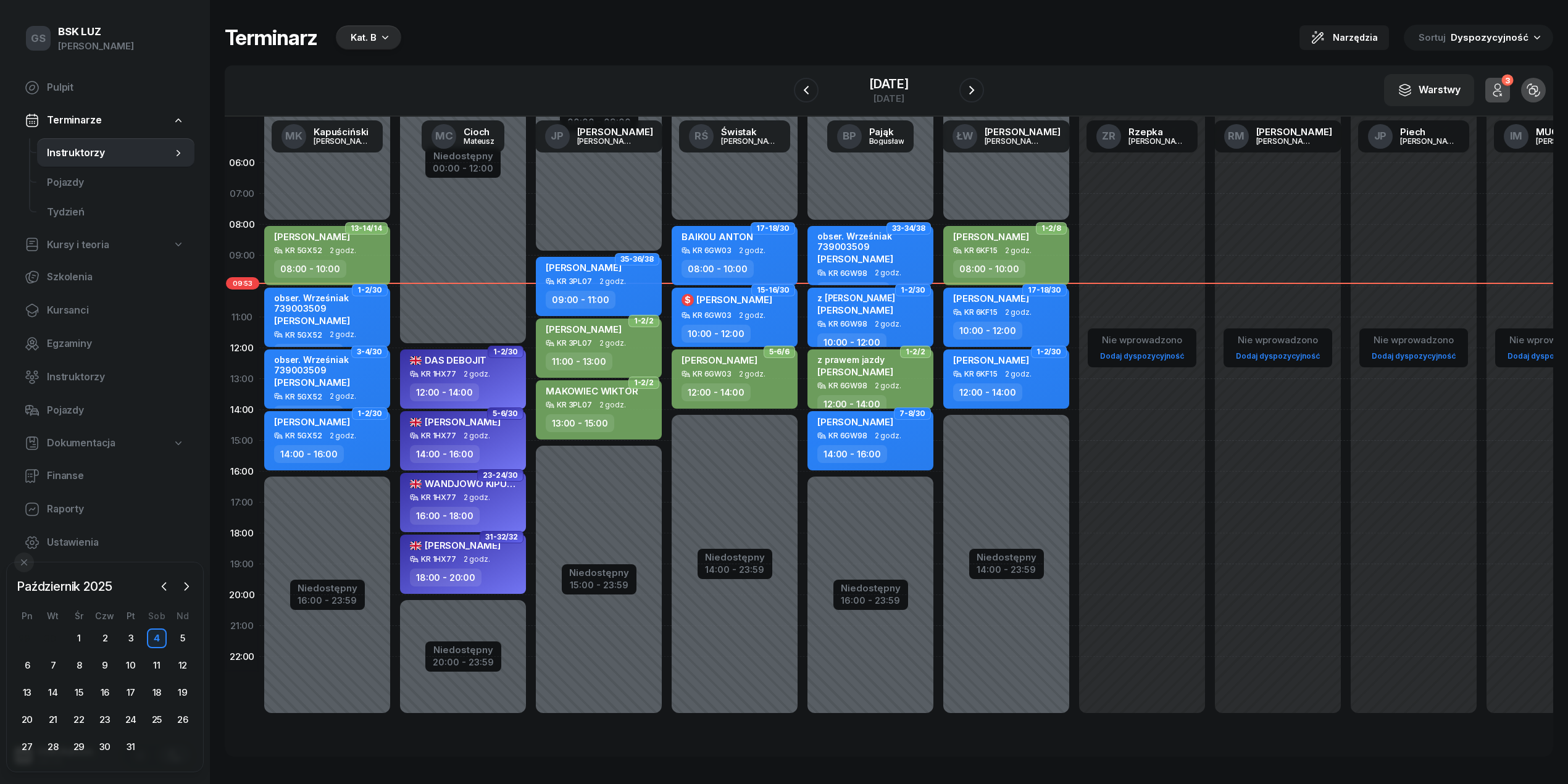
click at [8, 660] on div "Październik 2025 2025 sty lut mar kwi maj cze lip sie wrz paź lis gru Pn Wt Śr …" at bounding box center [105, 666] width 198 height 211
click at [18, 664] on div "6" at bounding box center [27, 665] width 20 height 20
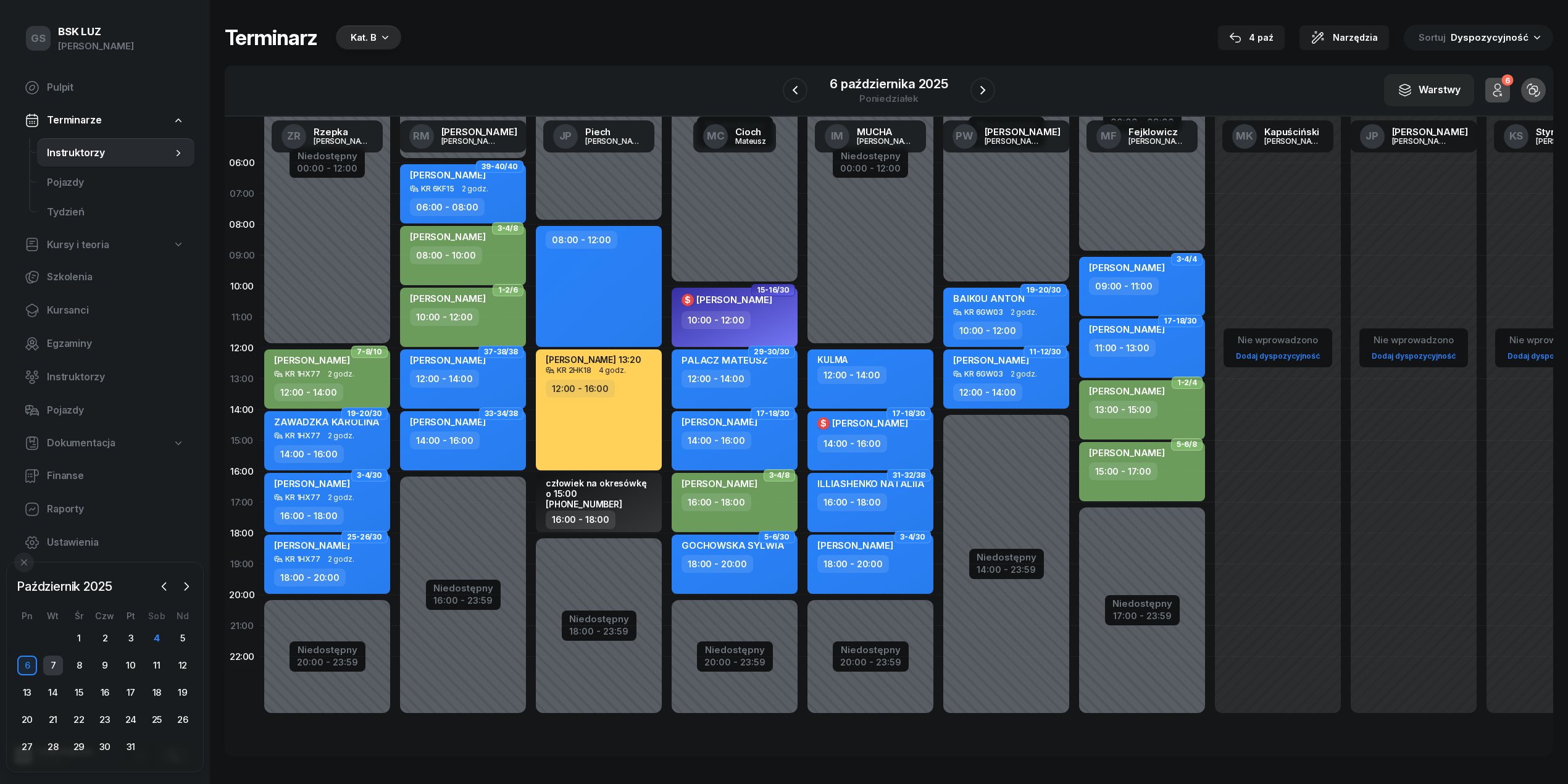
click at [53, 669] on div "7" at bounding box center [53, 665] width 20 height 20
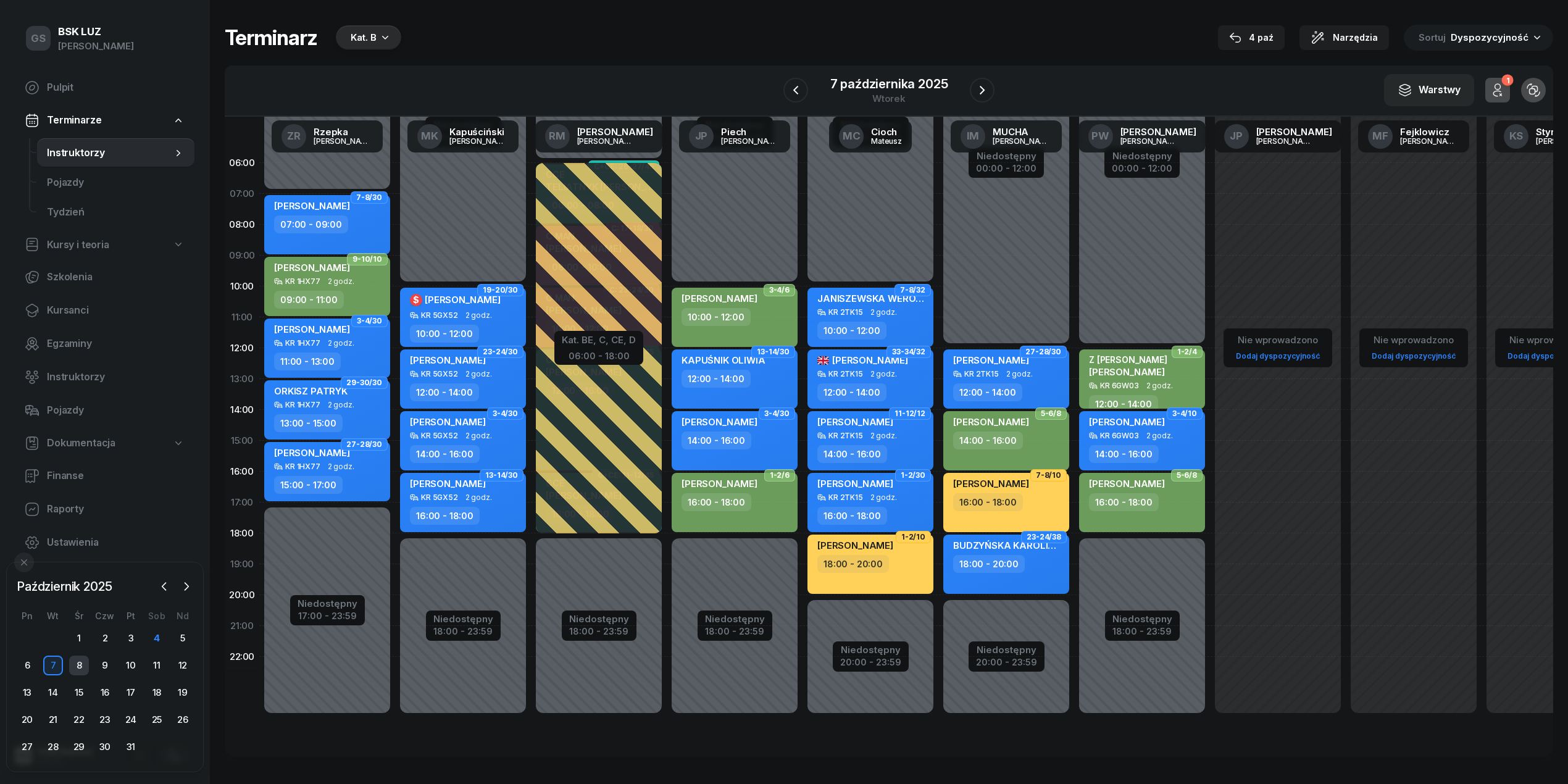
click at [72, 671] on div "8" at bounding box center [79, 665] width 20 height 20
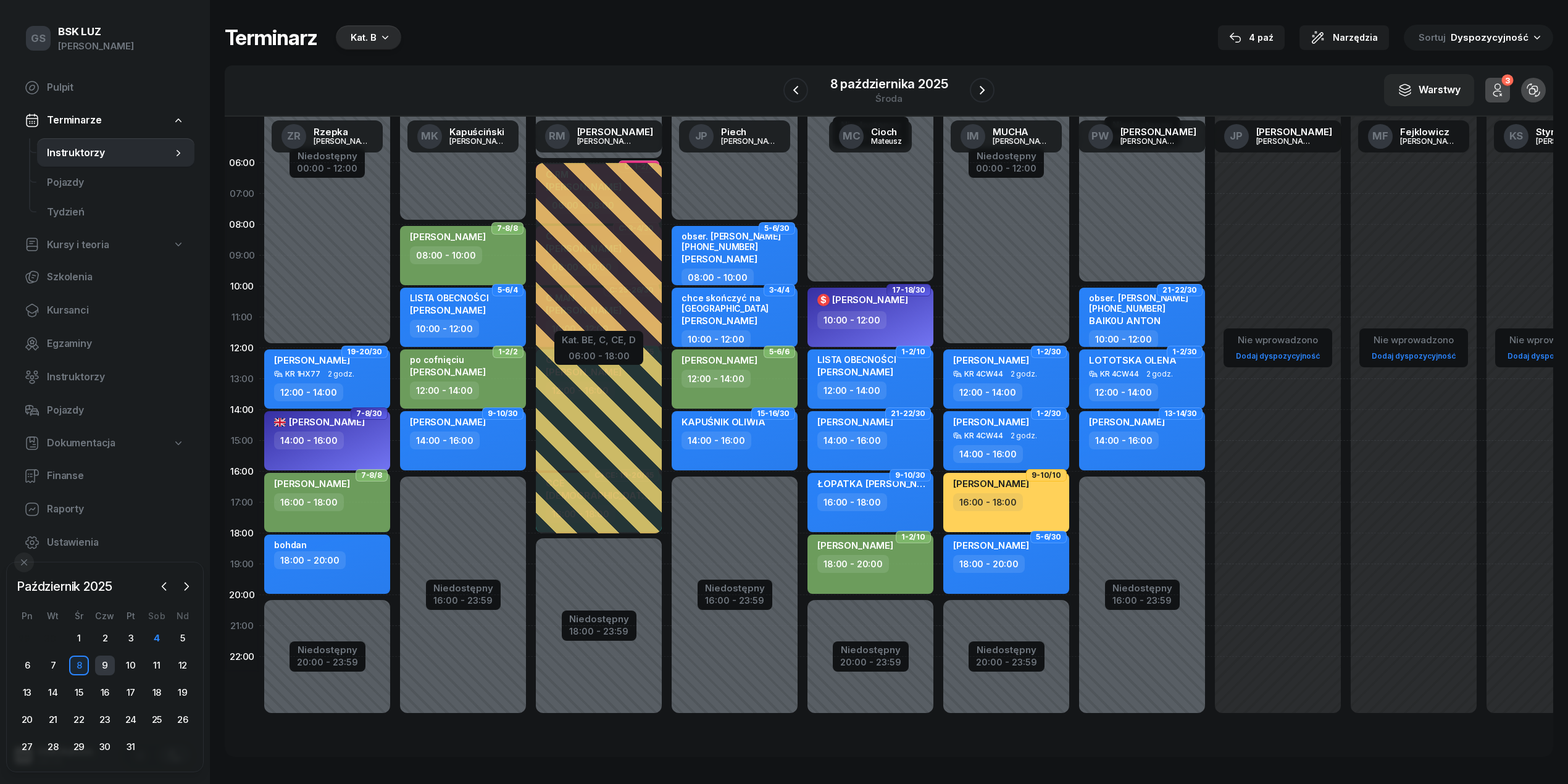
click at [98, 664] on div "9" at bounding box center [105, 665] width 20 height 20
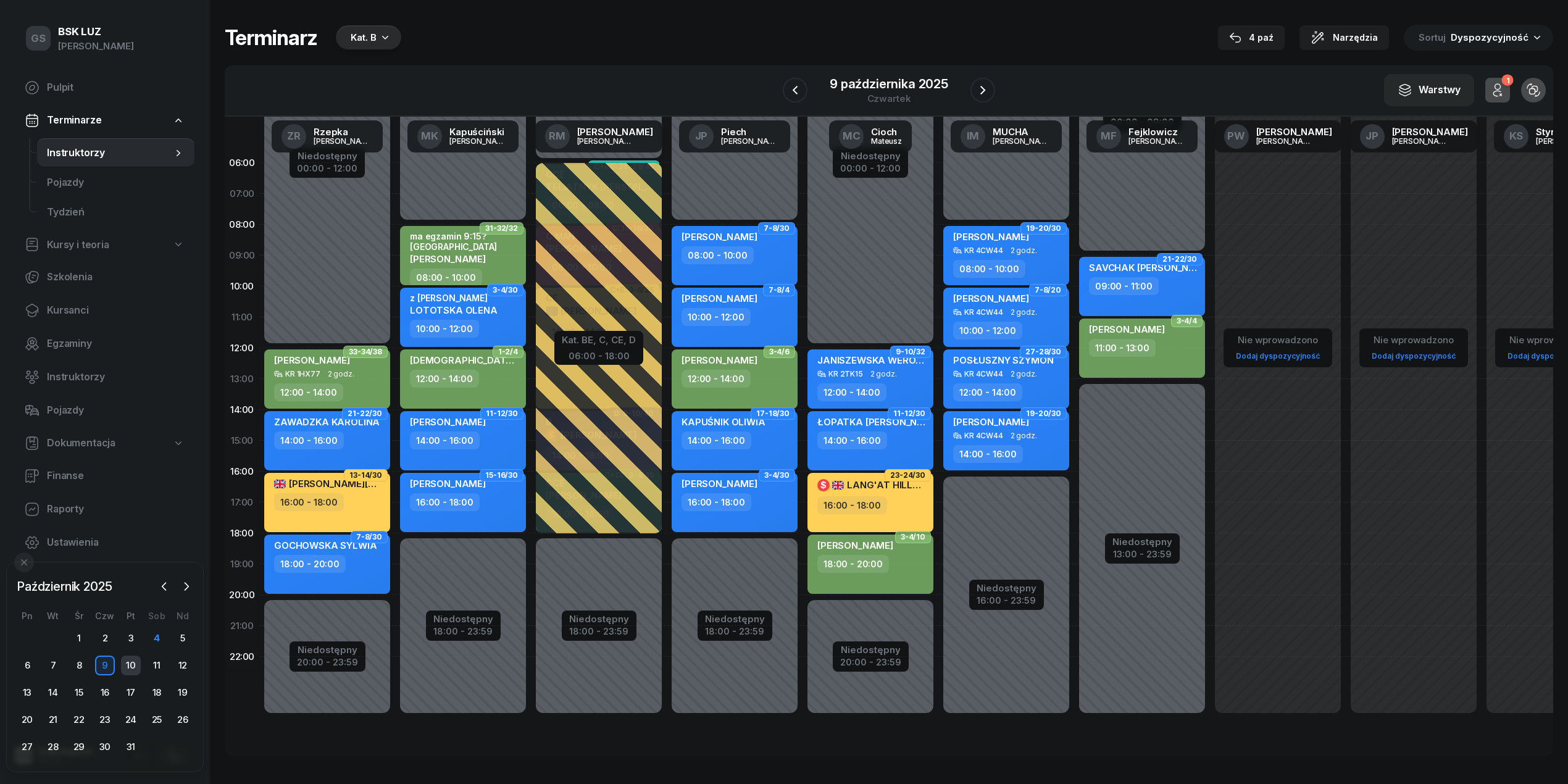
click at [125, 656] on div "10" at bounding box center [131, 665] width 20 height 20
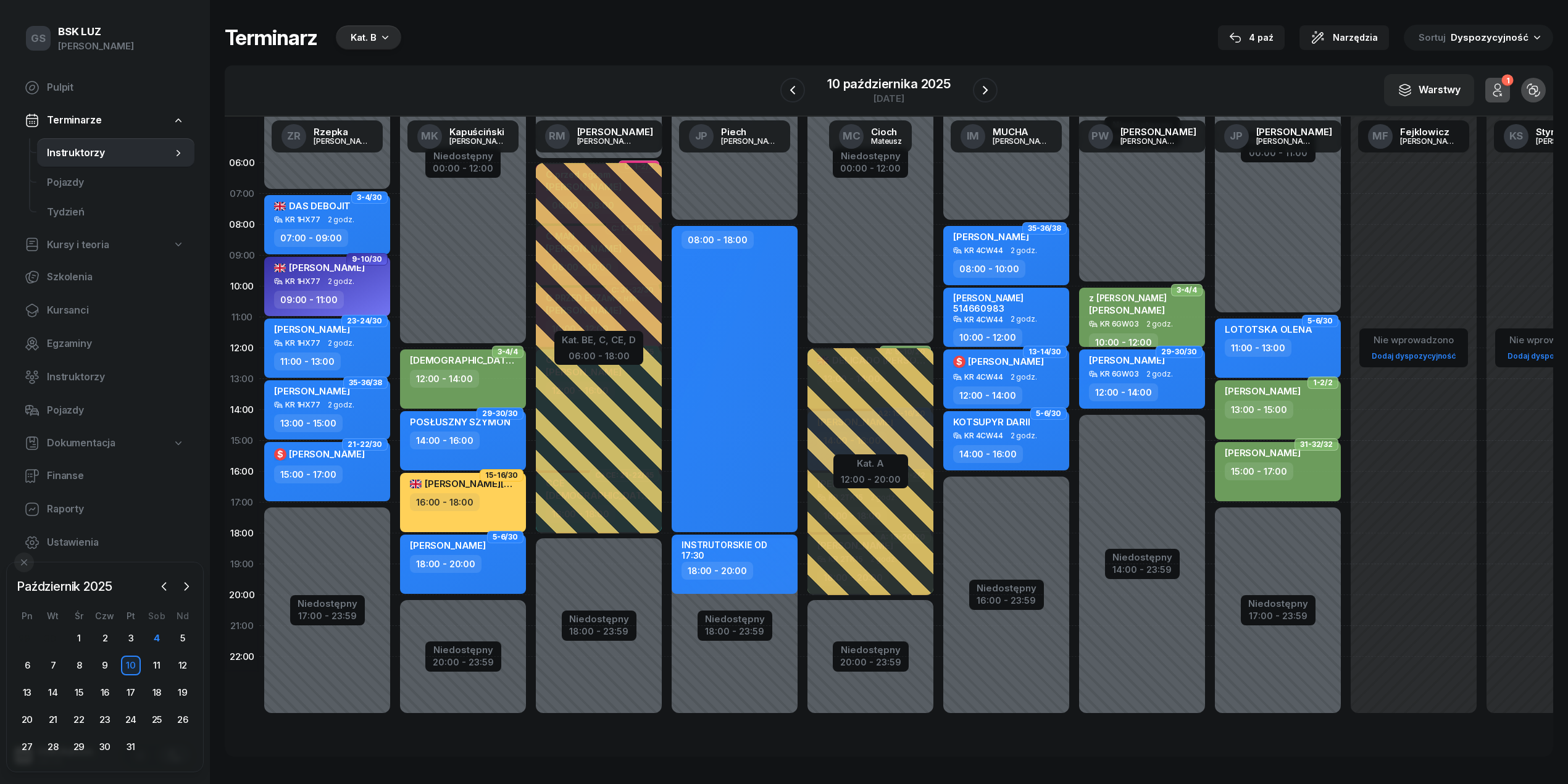
click at [137, 670] on div "10" at bounding box center [131, 665] width 20 height 20
click at [151, 667] on div "11" at bounding box center [157, 665] width 20 height 20
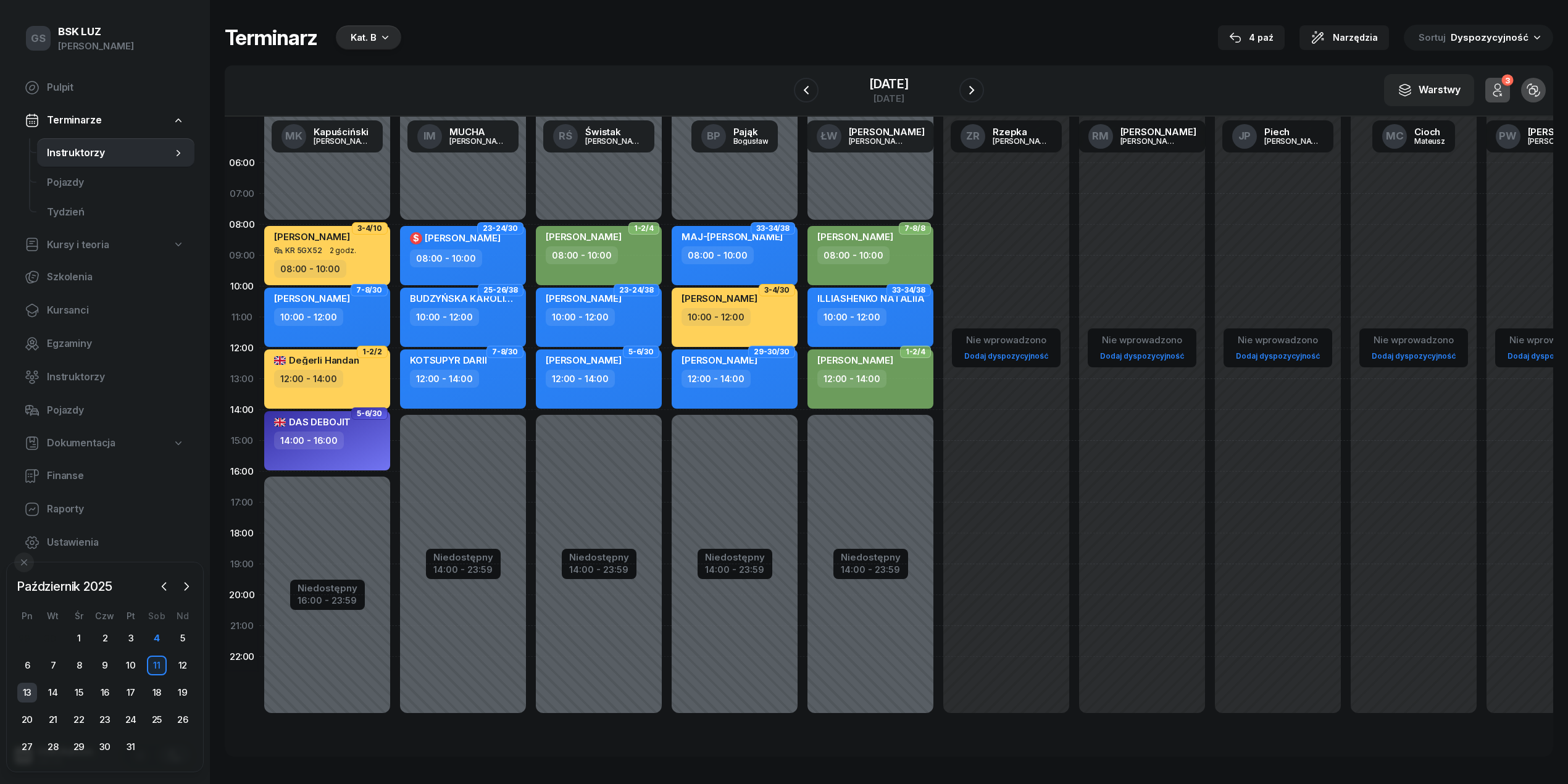
click at [29, 684] on div "13" at bounding box center [27, 693] width 20 height 20
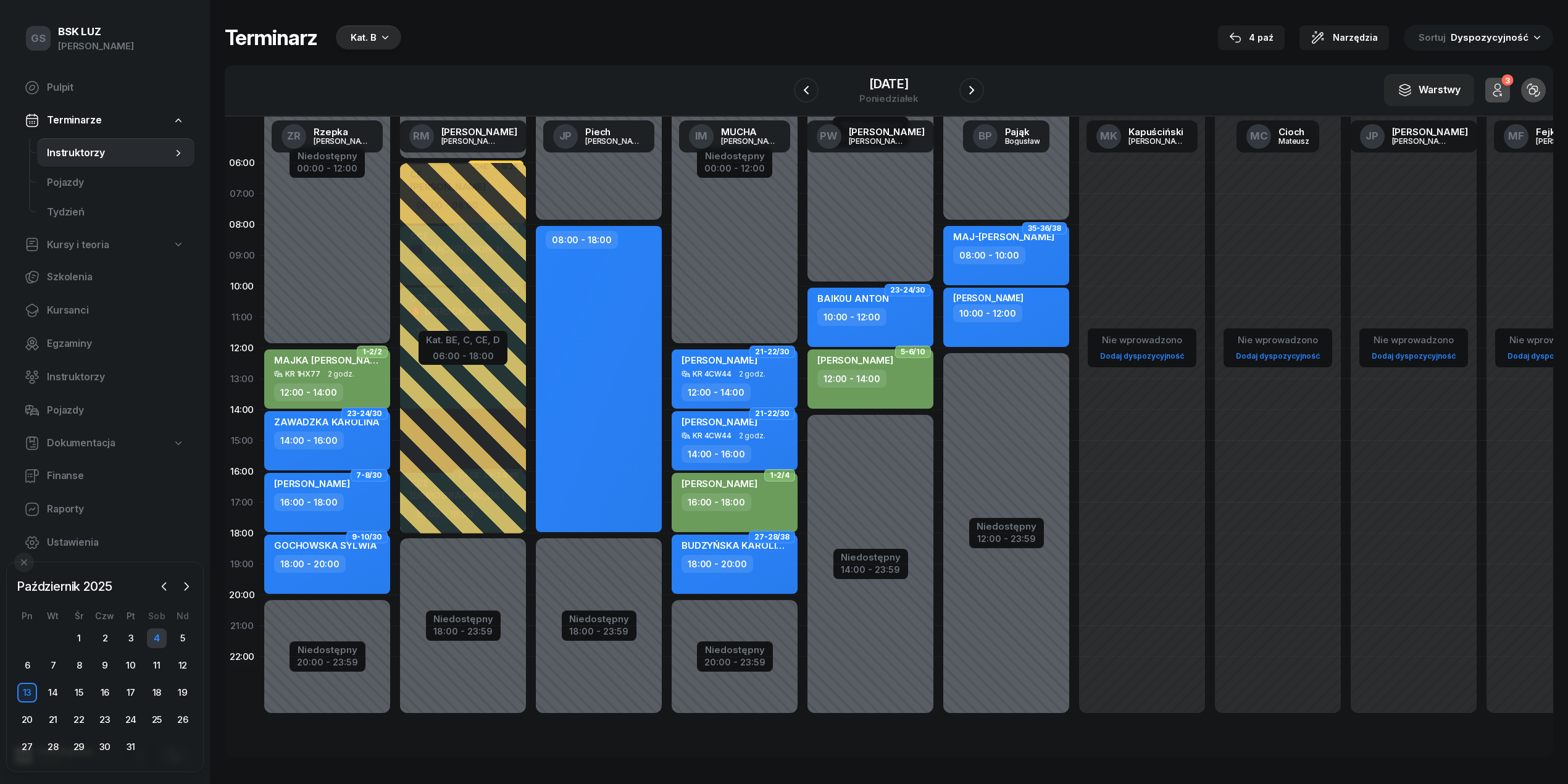
click at [161, 637] on div "4" at bounding box center [157, 638] width 20 height 20
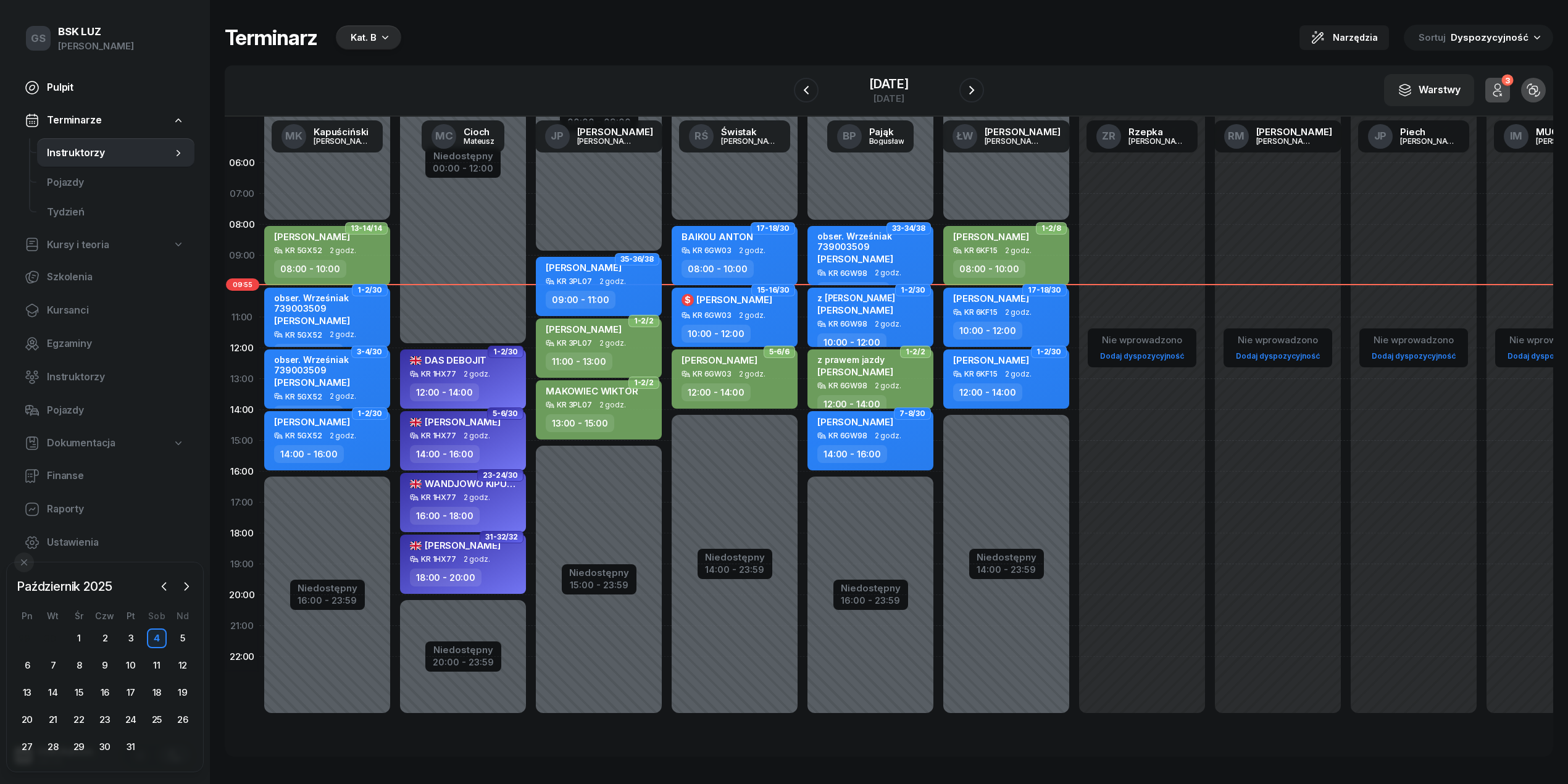
click at [69, 93] on span "Pulpit" at bounding box center [115, 88] width 138 height 16
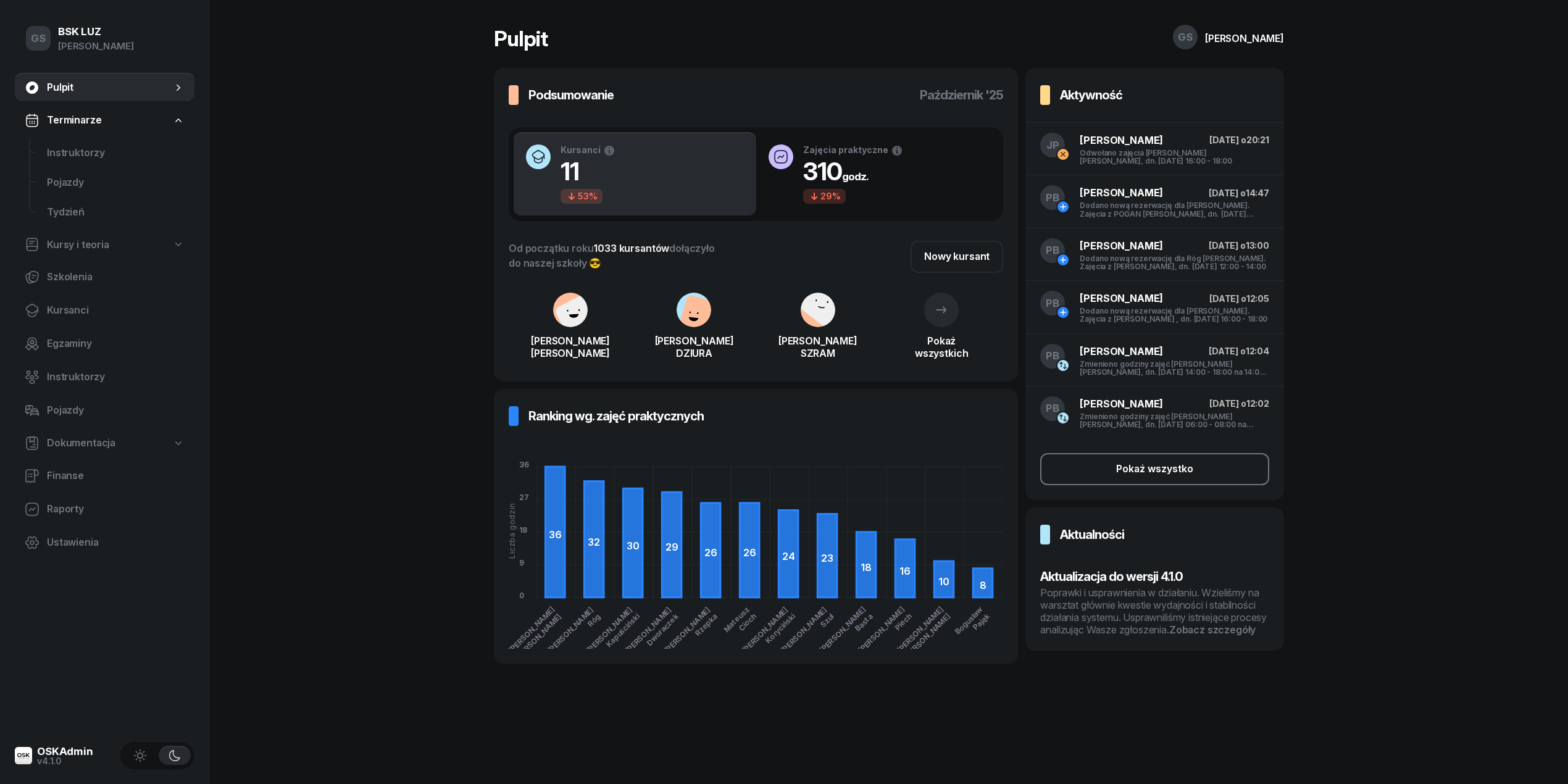
click at [1178, 480] on button "Pokaż wszystko" at bounding box center [1155, 469] width 229 height 32
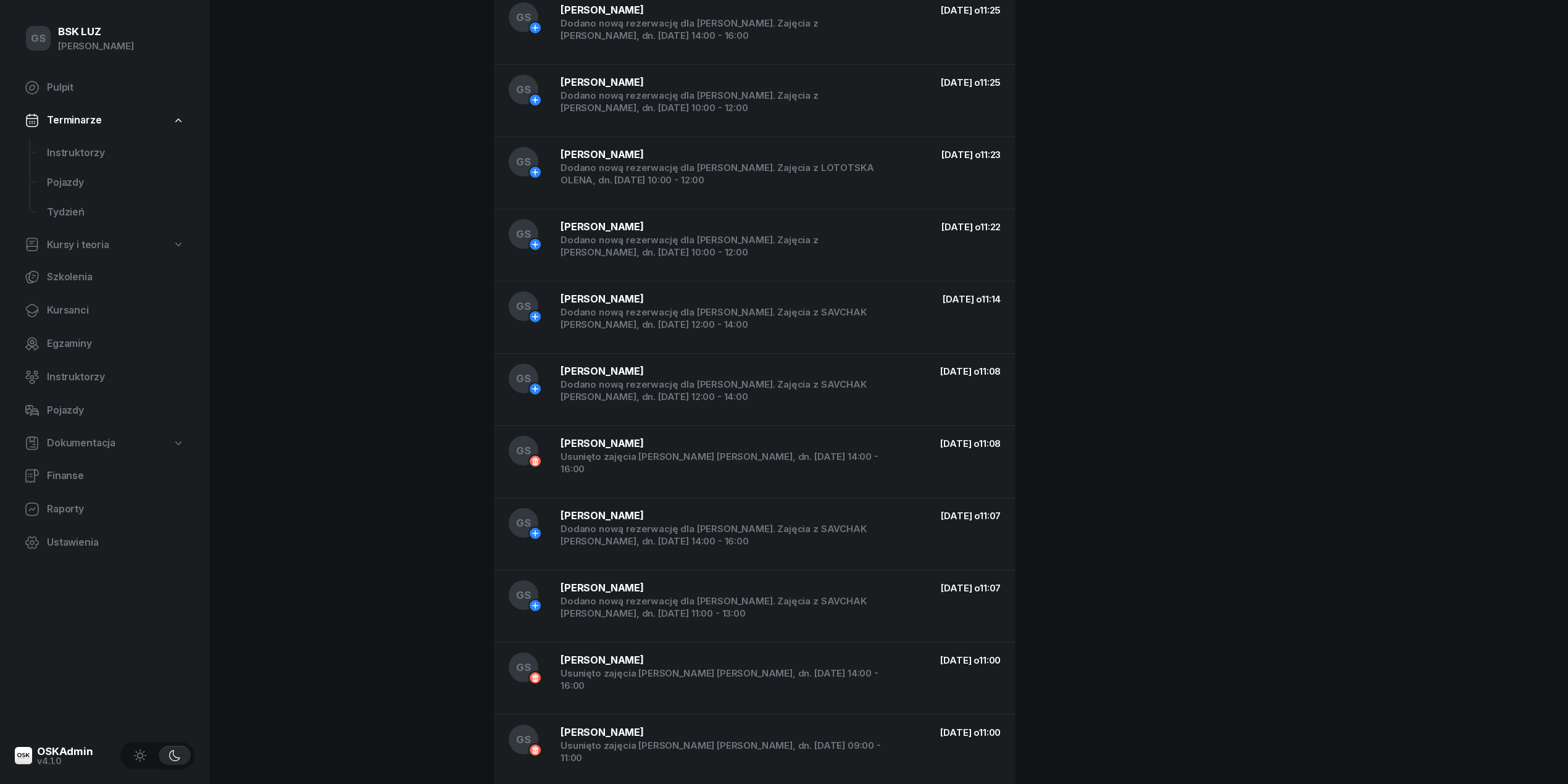
scroll to position [2966, 0]
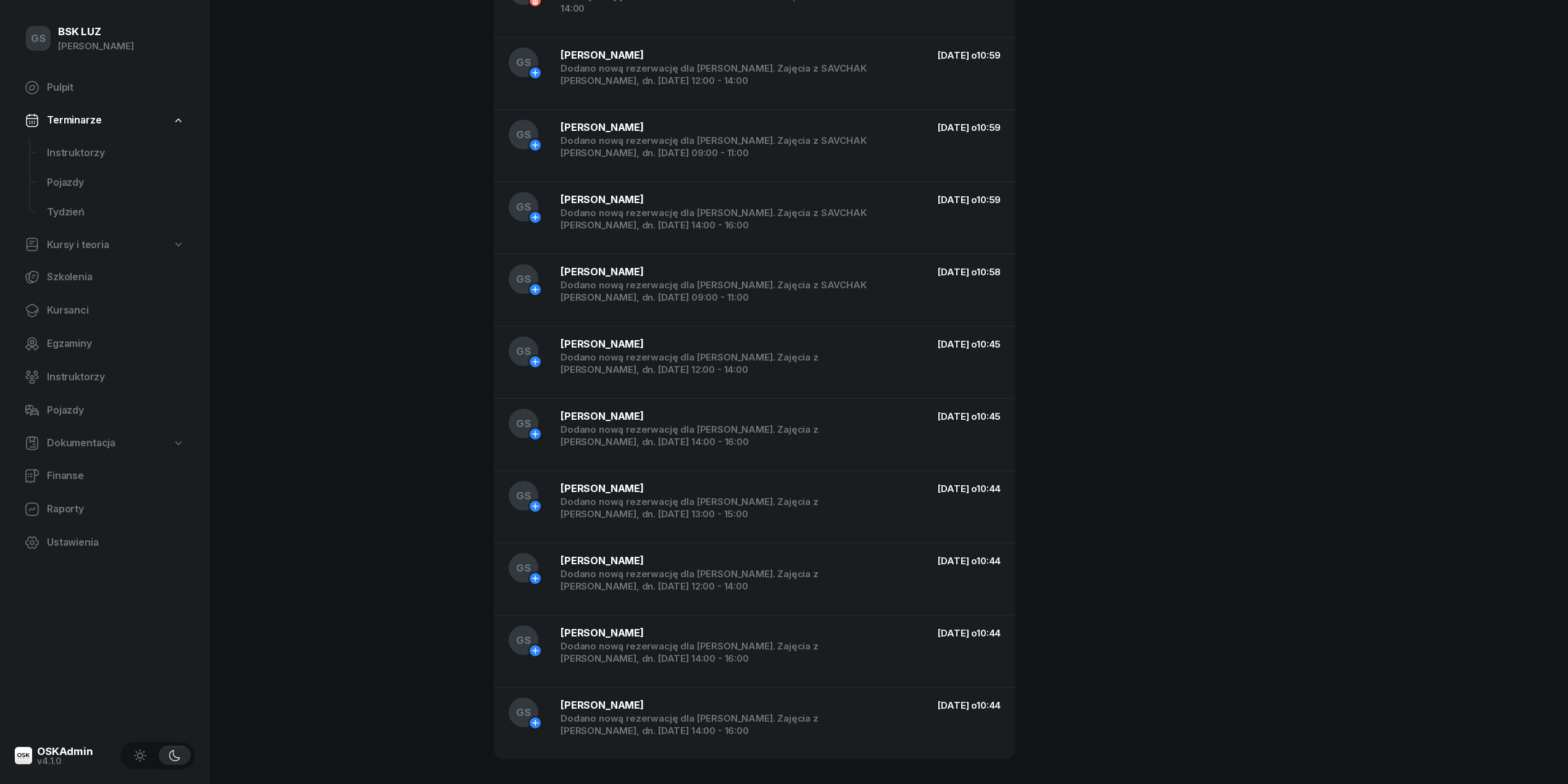
click at [784, 738] on div "GS Gabriela Sajdak Dodano nową rezerwację dla MUCHA IWONA. Zajęcia z SMARZYŃSKI…" at bounding box center [755, 722] width 522 height 72
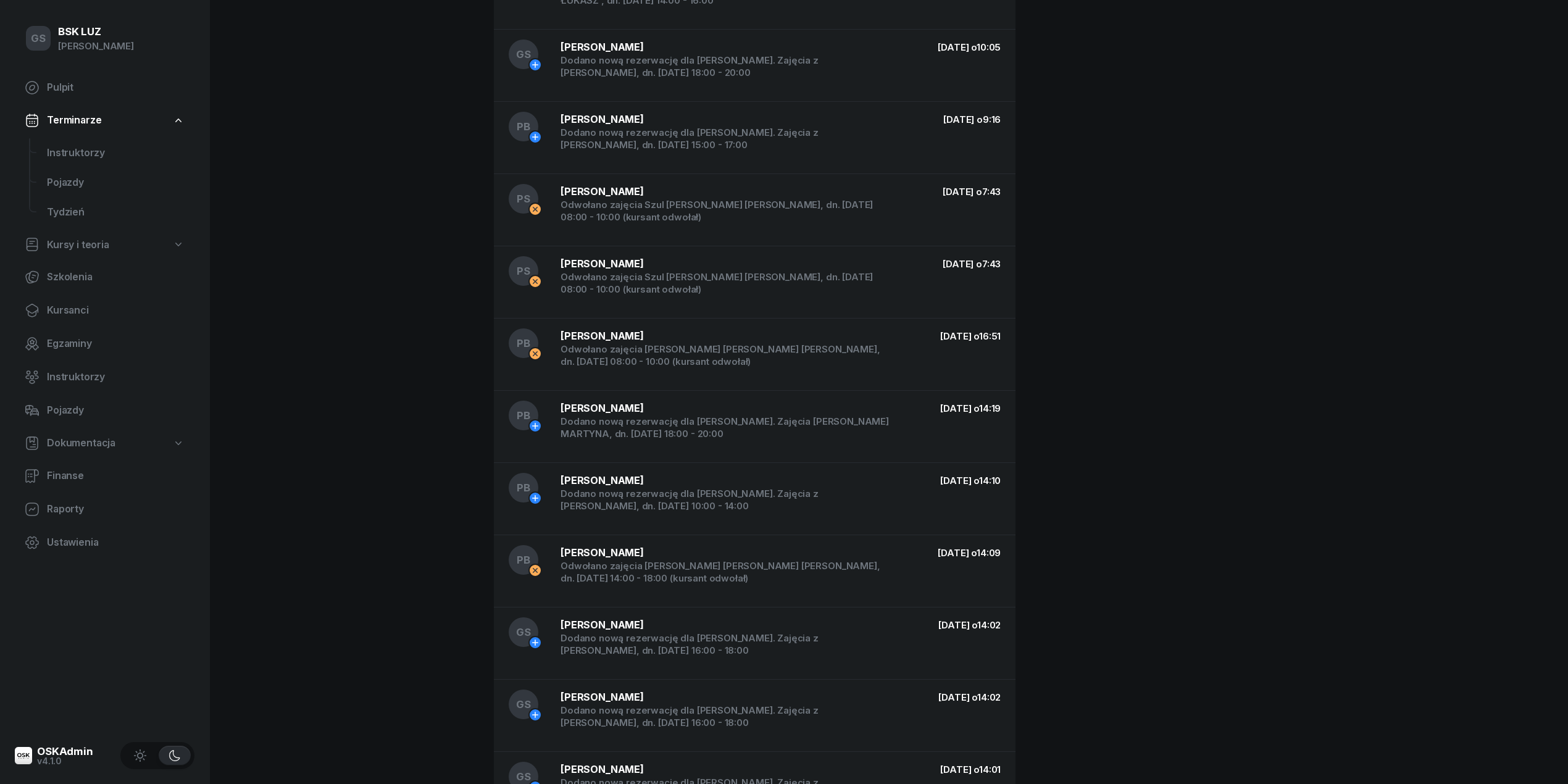
scroll to position [22054, 0]
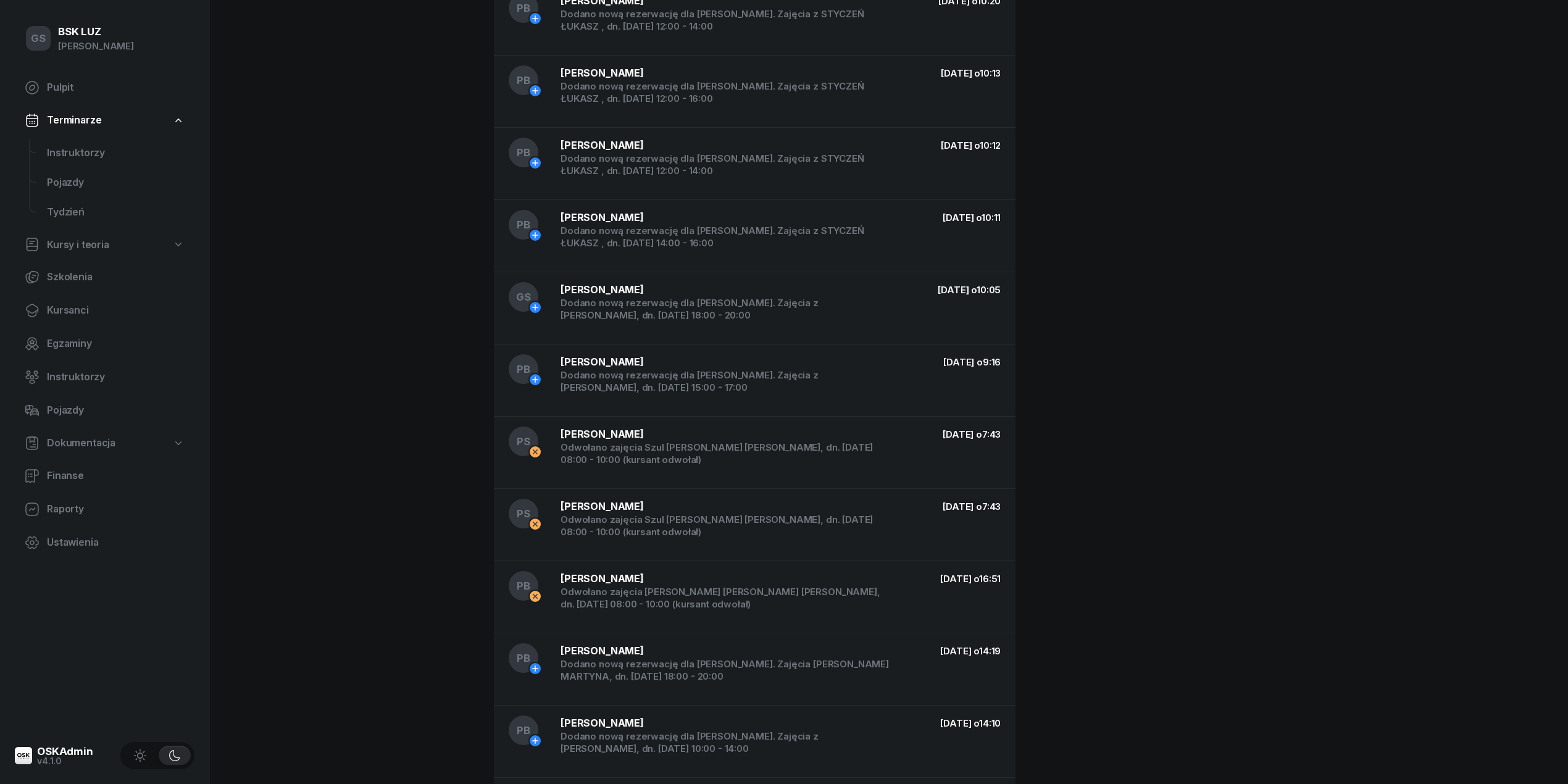
click at [95, 137] on nav "Pulpit Terminarze Instruktorzy Pojazdy Tydzień Kursy i teoria Szkolenia Kursanc…" at bounding box center [104, 315] width 180 height 484
click at [89, 143] on link "Instruktorzy" at bounding box center [116, 153] width 158 height 29
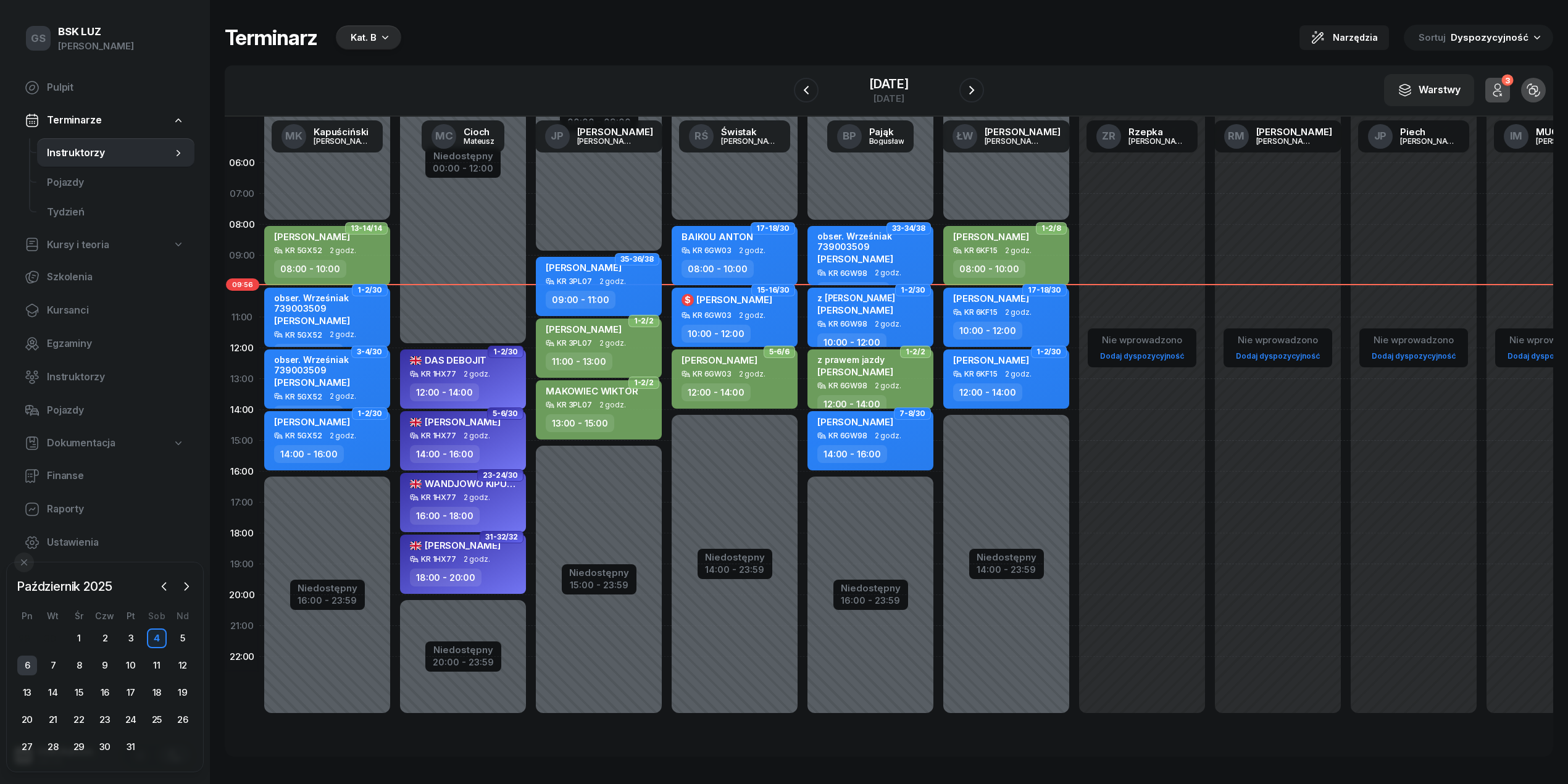
click at [27, 665] on div "6" at bounding box center [27, 665] width 20 height 20
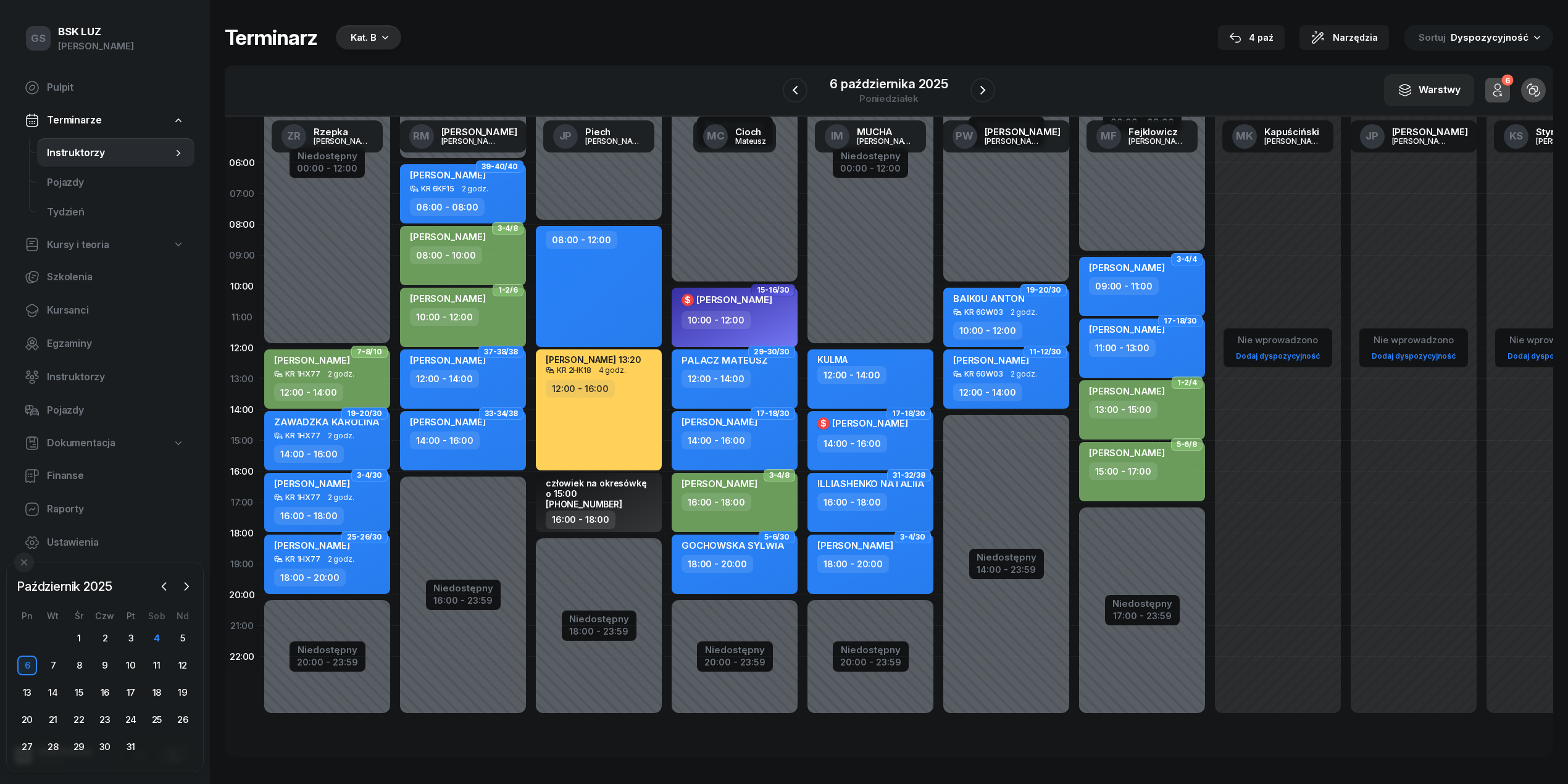
click at [860, 374] on div "12:00 - 14:00" at bounding box center [852, 375] width 69 height 18
select select "12"
select select "14"
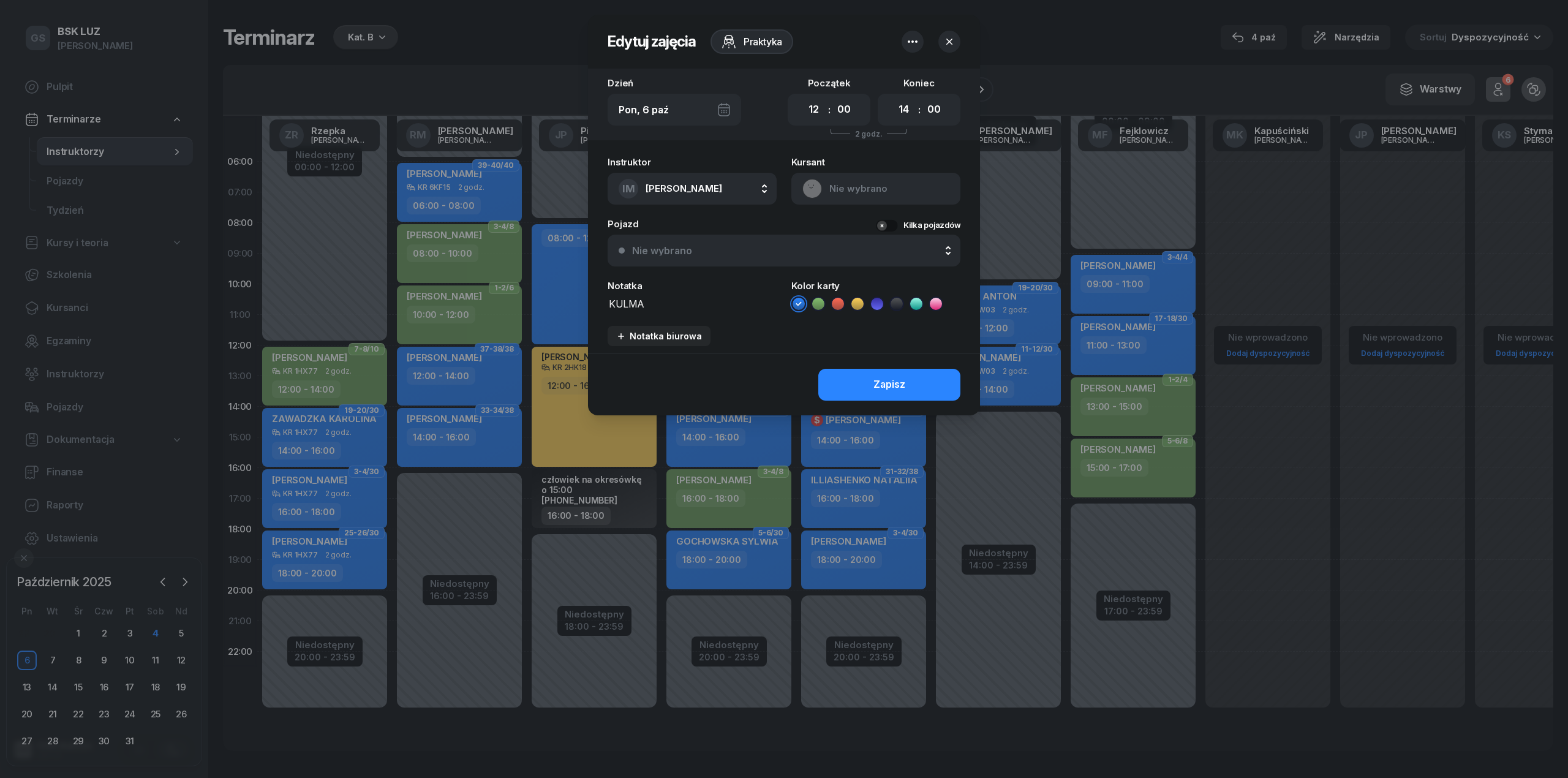
click at [905, 35] on icon "button" at bounding box center [912, 42] width 14 height 14
click at [870, 82] on div "Usuń" at bounding box center [867, 80] width 23 height 16
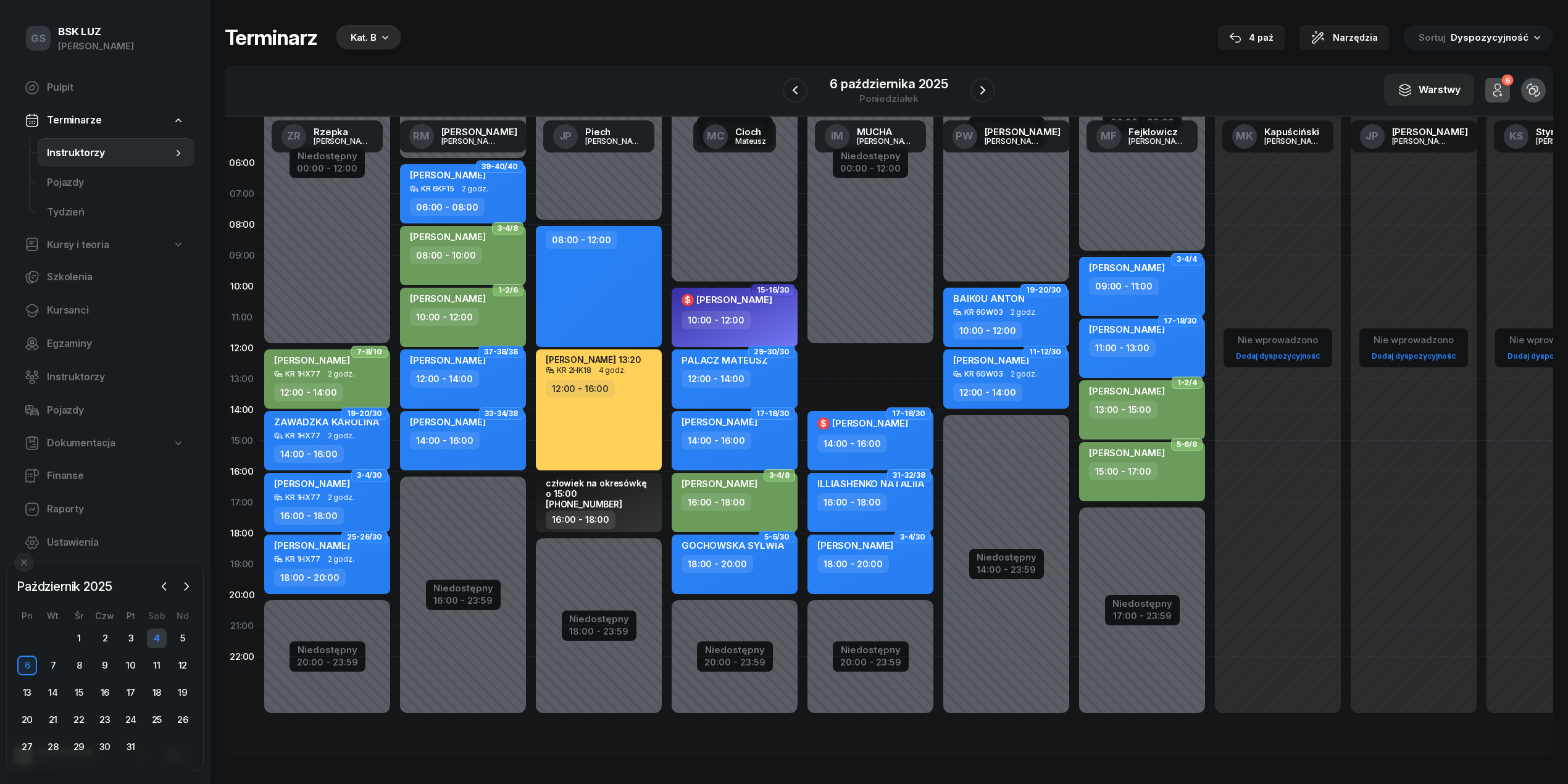
click at [154, 635] on div "4" at bounding box center [157, 638] width 20 height 20
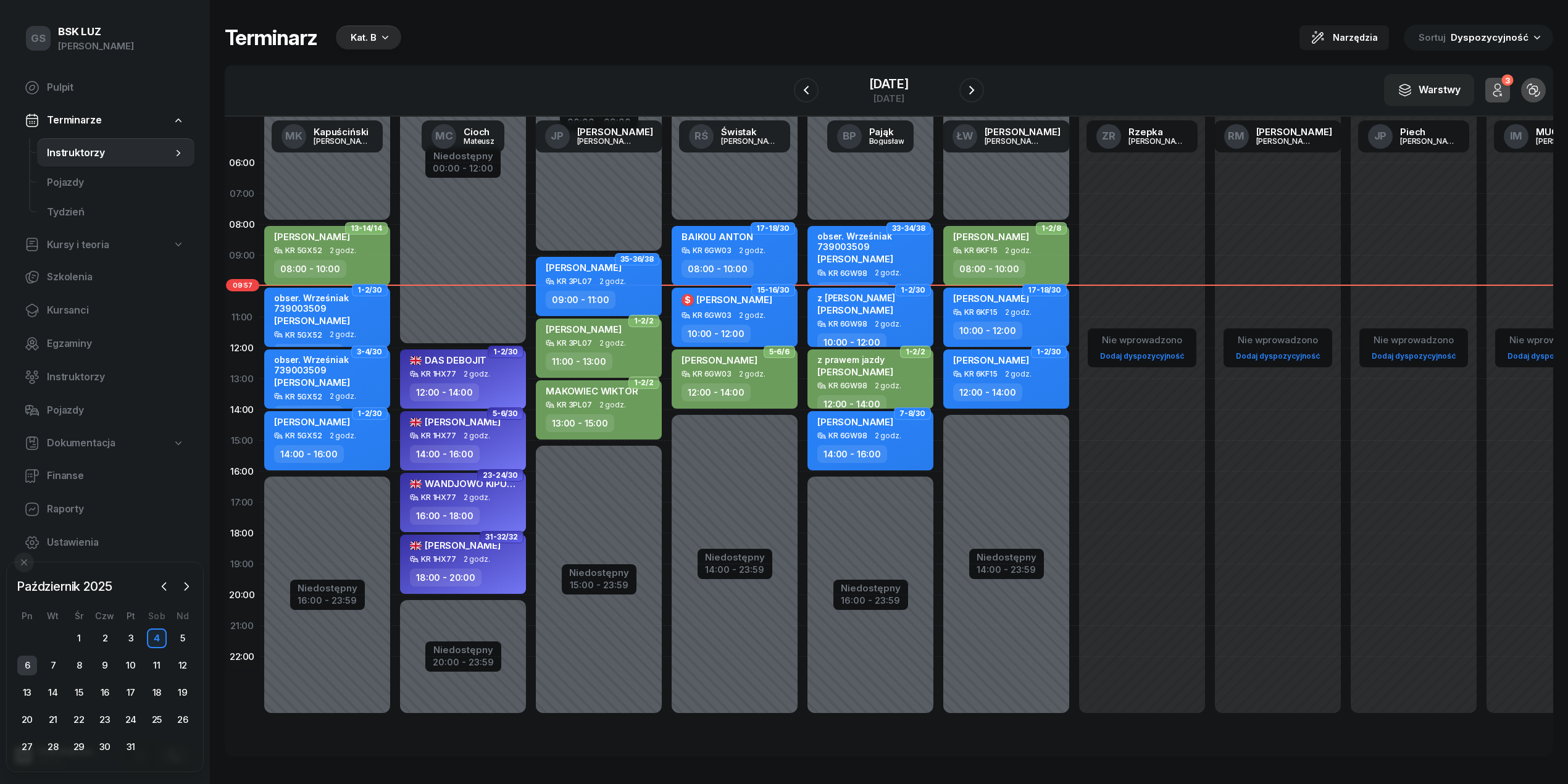
click at [20, 662] on div "6" at bounding box center [27, 665] width 20 height 20
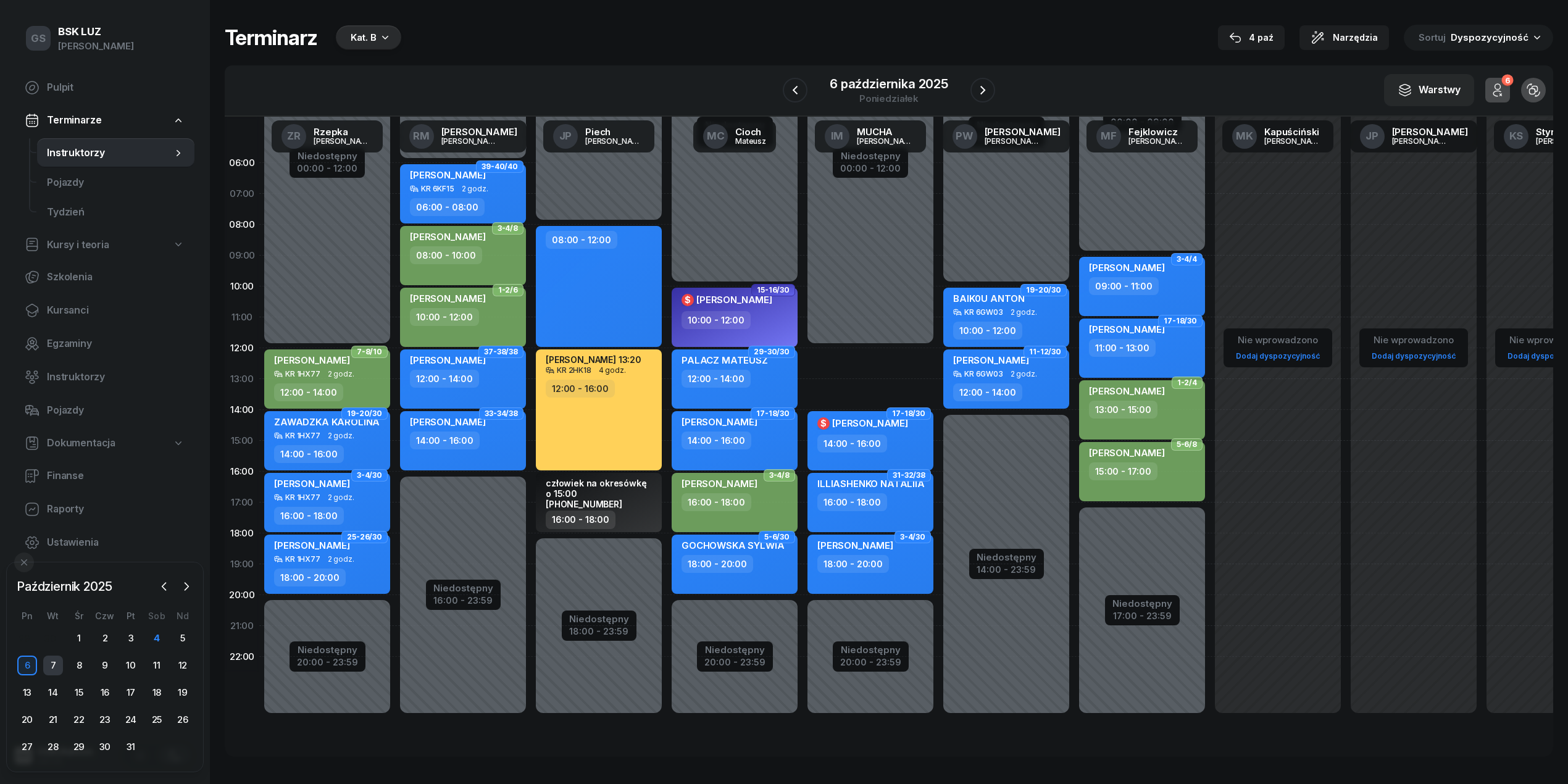
click at [57, 660] on div "7" at bounding box center [53, 665] width 20 height 20
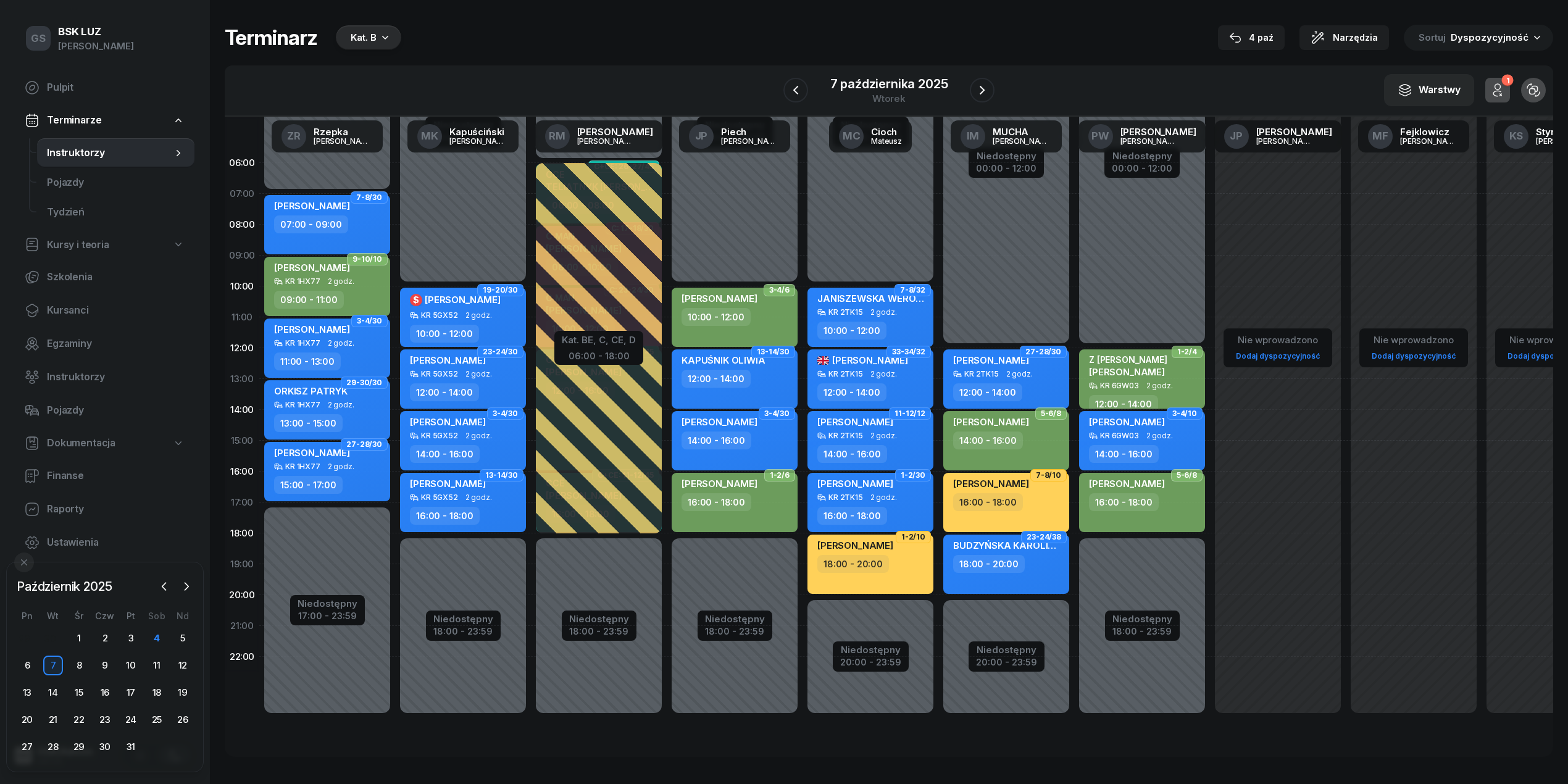
click at [859, 566] on div "18:00 - 20:00" at bounding box center [853, 564] width 72 height 18
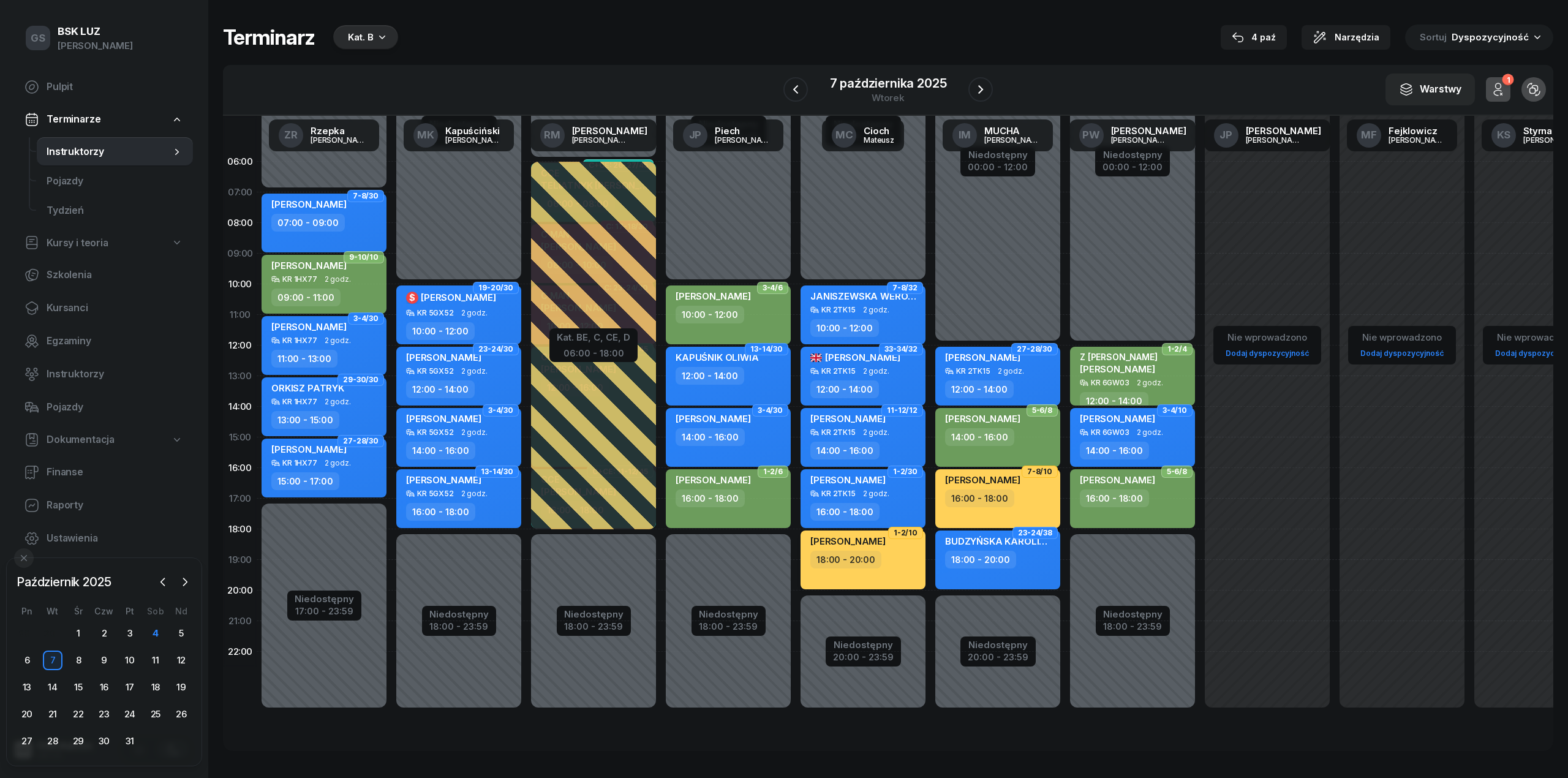
select select "18"
select select "20"
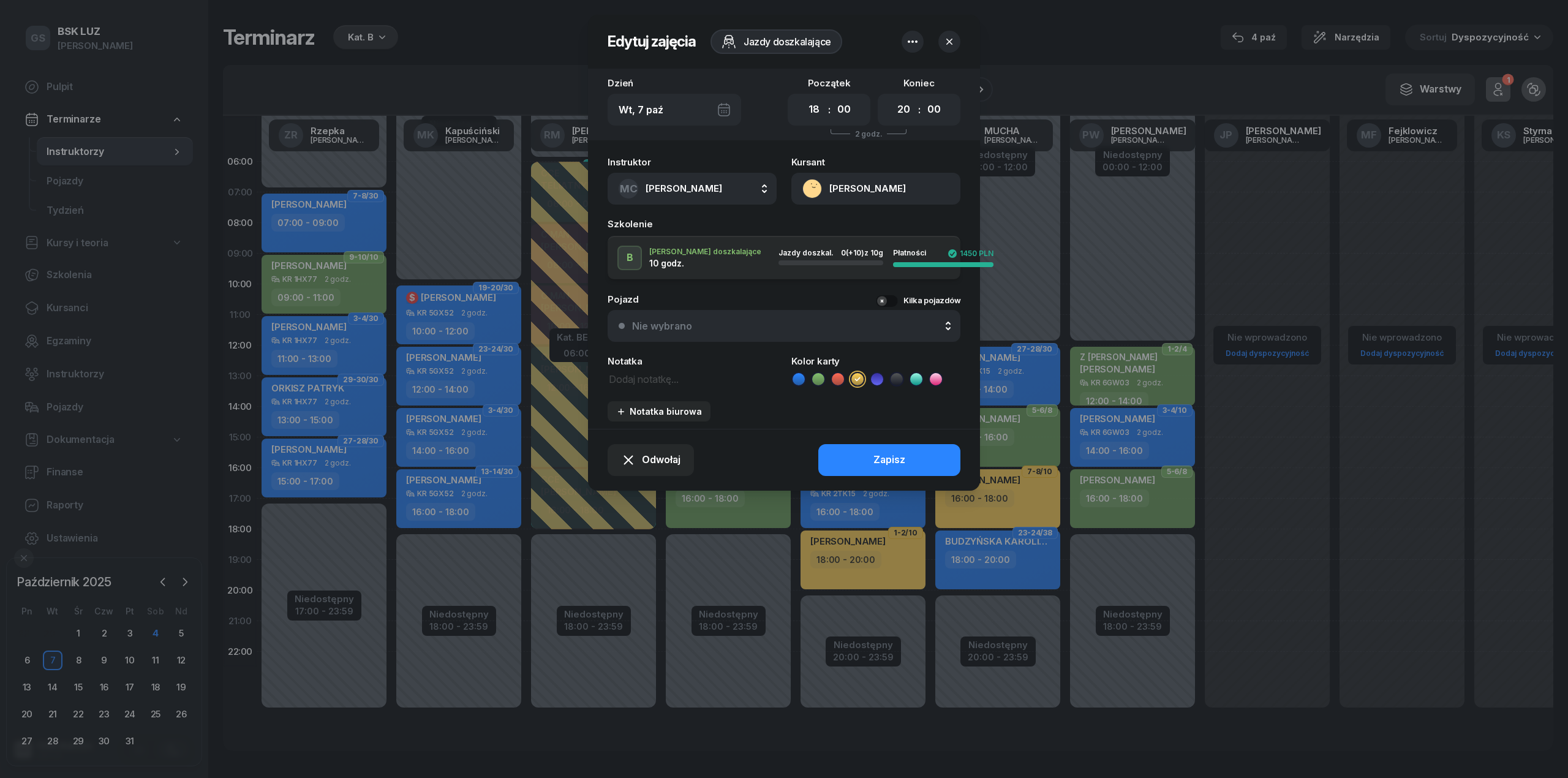
click at [877, 377] on icon at bounding box center [878, 379] width 13 height 13
click at [909, 459] on button "Zapisz" at bounding box center [889, 460] width 142 height 32
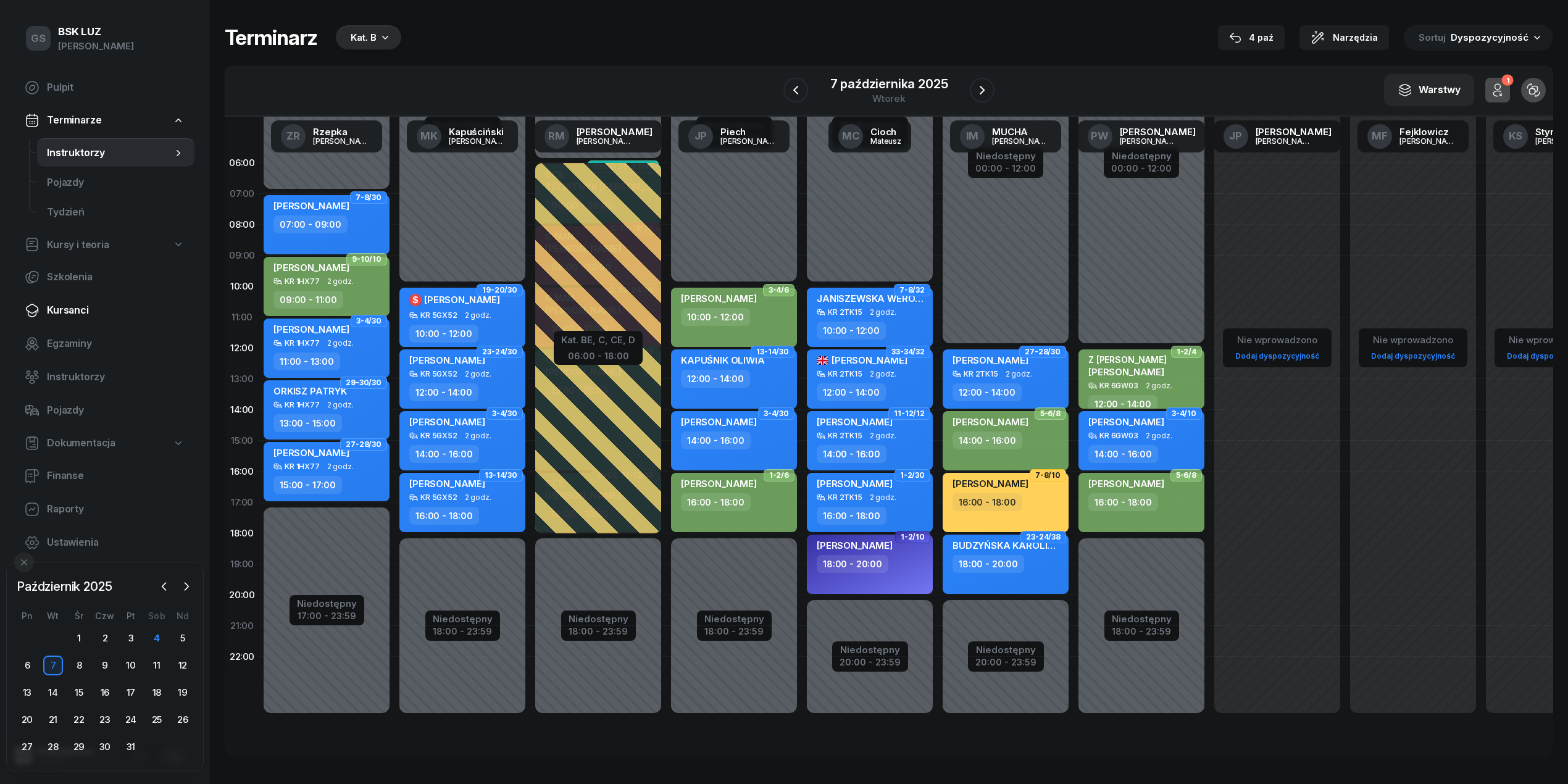
click at [97, 300] on link "Kursanci" at bounding box center [104, 310] width 180 height 29
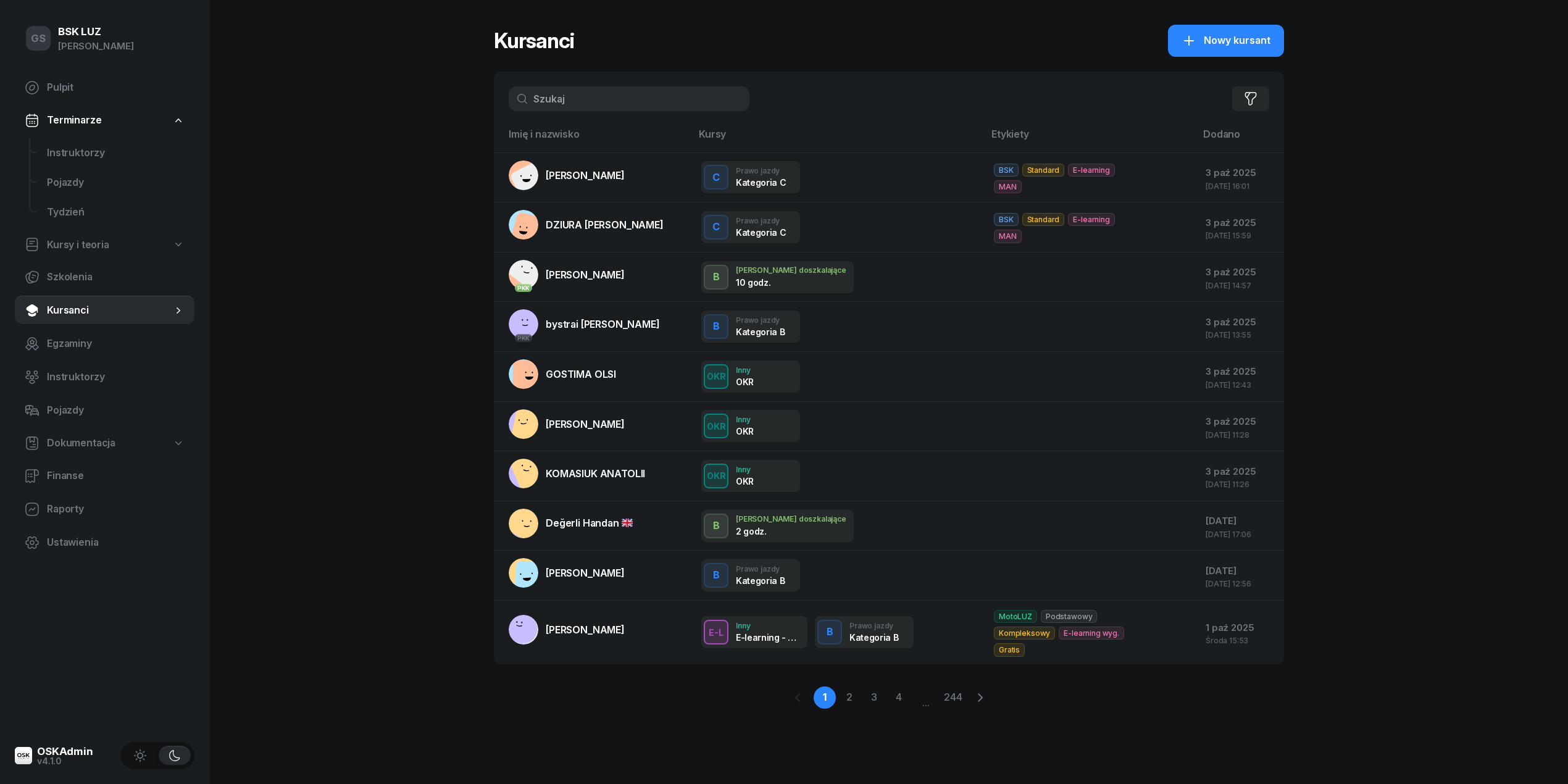
click at [580, 89] on input "text" at bounding box center [629, 98] width 241 height 25
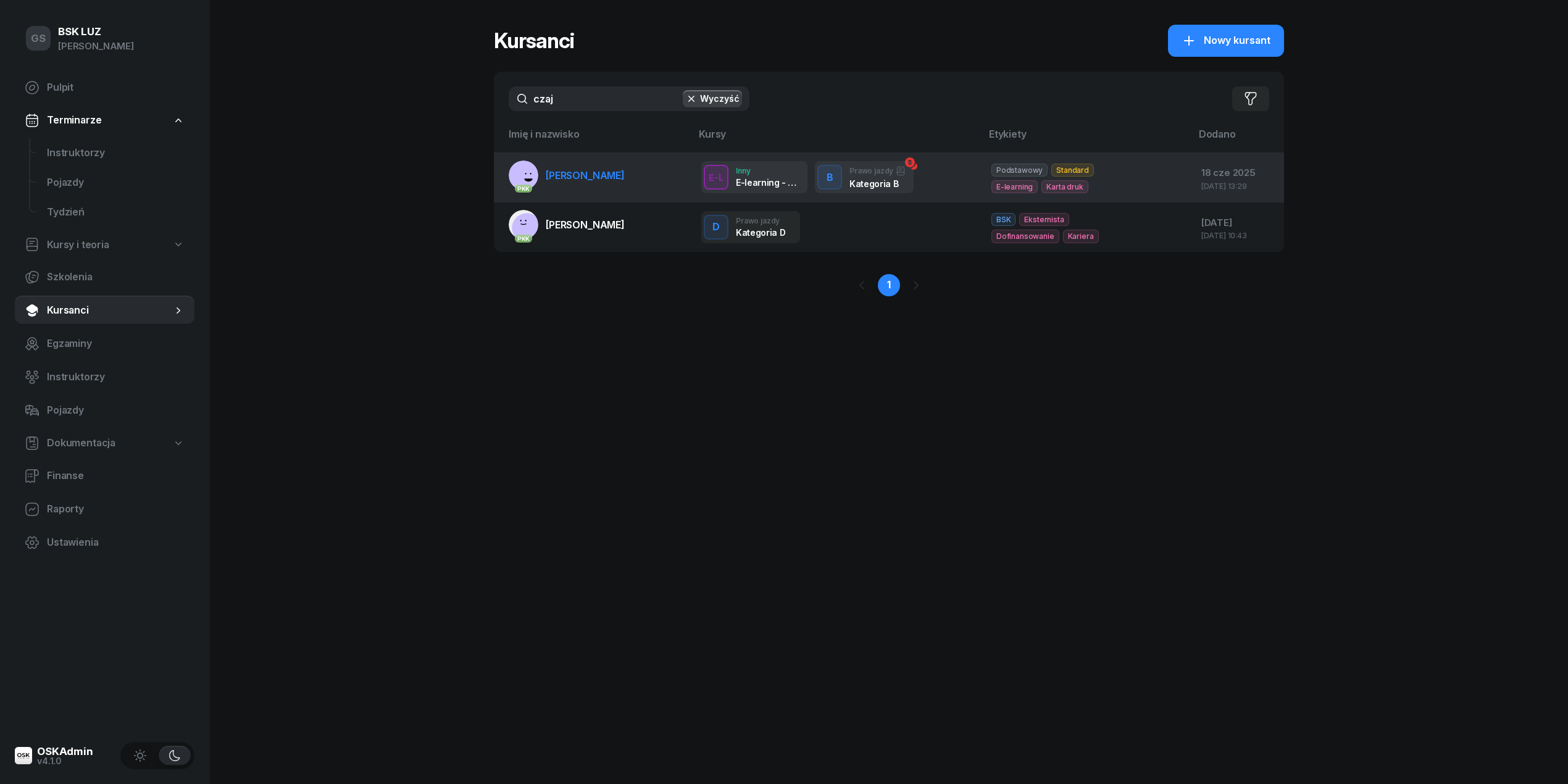
type input "czaj"
click at [621, 178] on td "PKK CZAJA ZOFIA" at bounding box center [593, 177] width 198 height 50
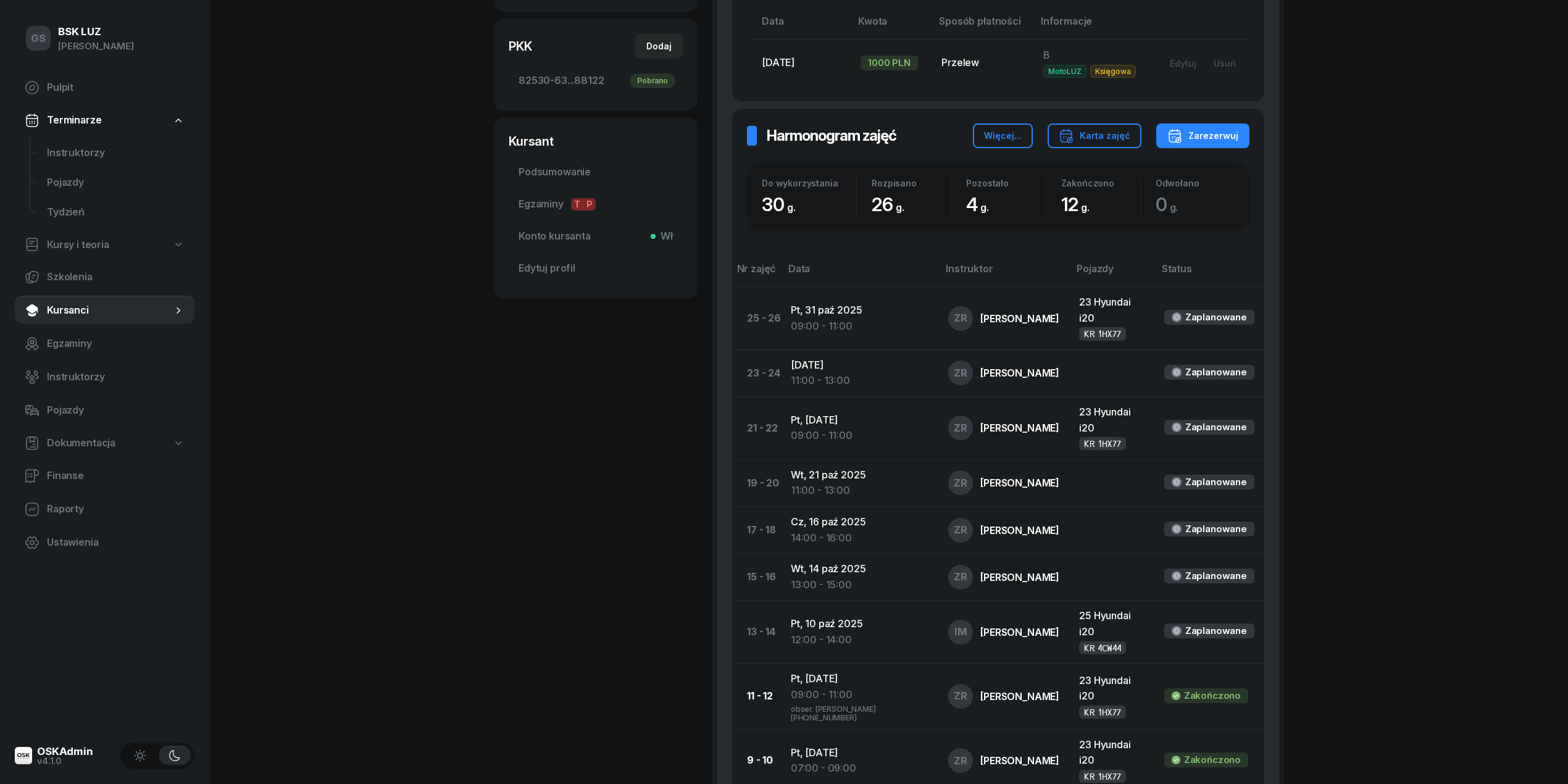
scroll to position [410, 0]
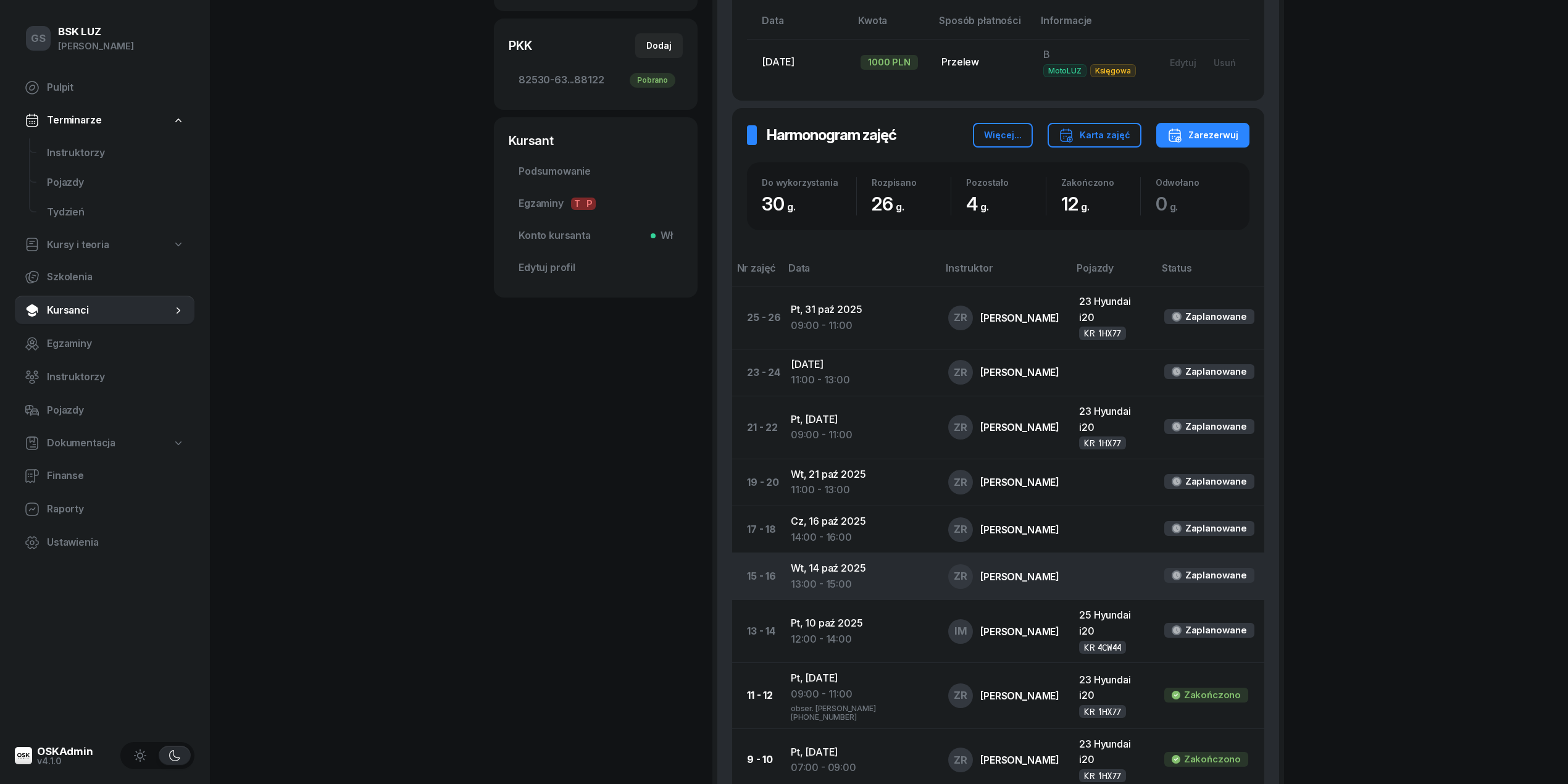
click at [859, 552] on td "Wt, 14 paź 2025 13:00 - 15:00" at bounding box center [859, 575] width 158 height 46
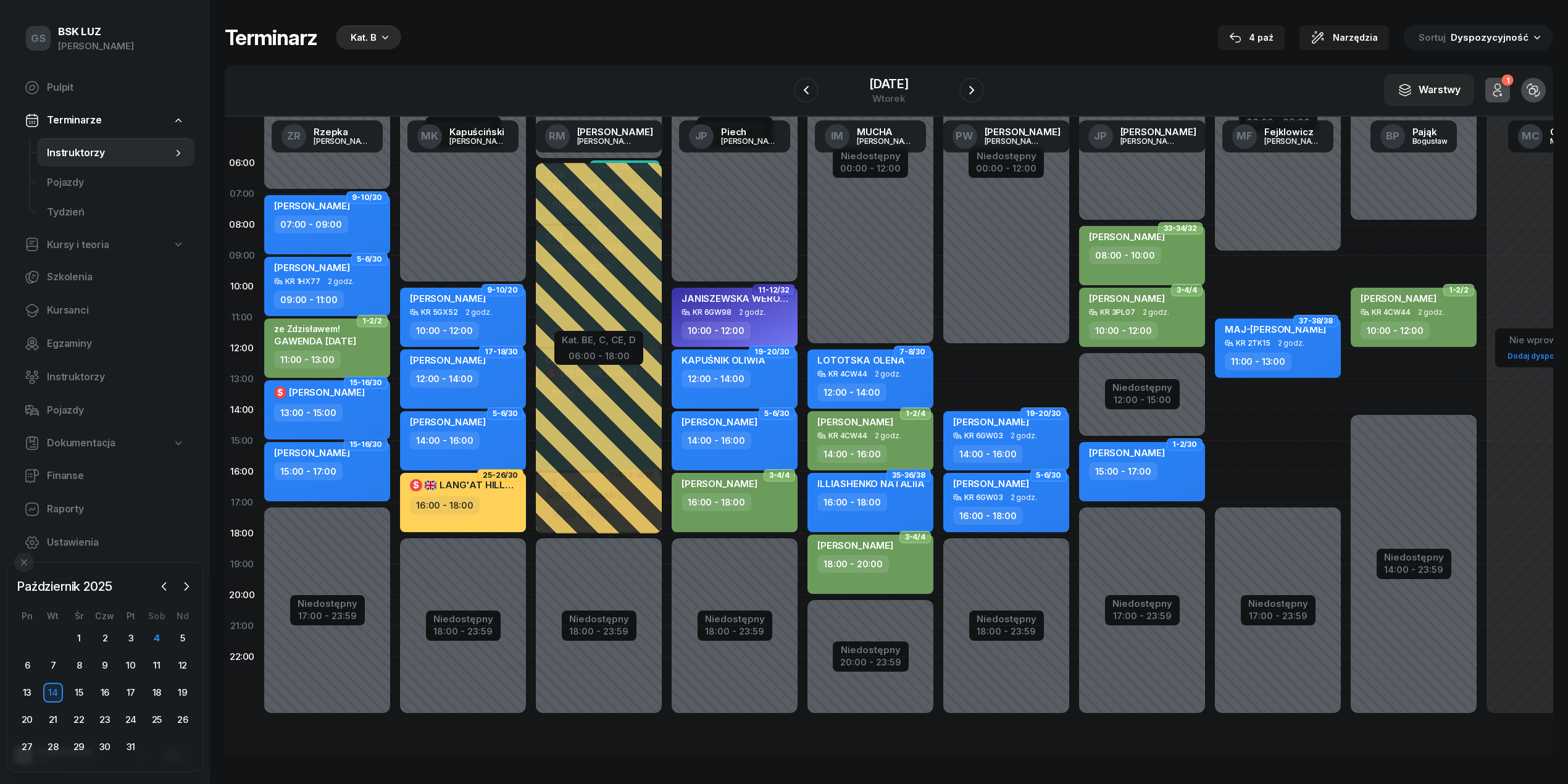
click at [341, 401] on div "$ [PERSON_NAME]" at bounding box center [320, 394] width 91 height 18
select select "13"
select select "15"
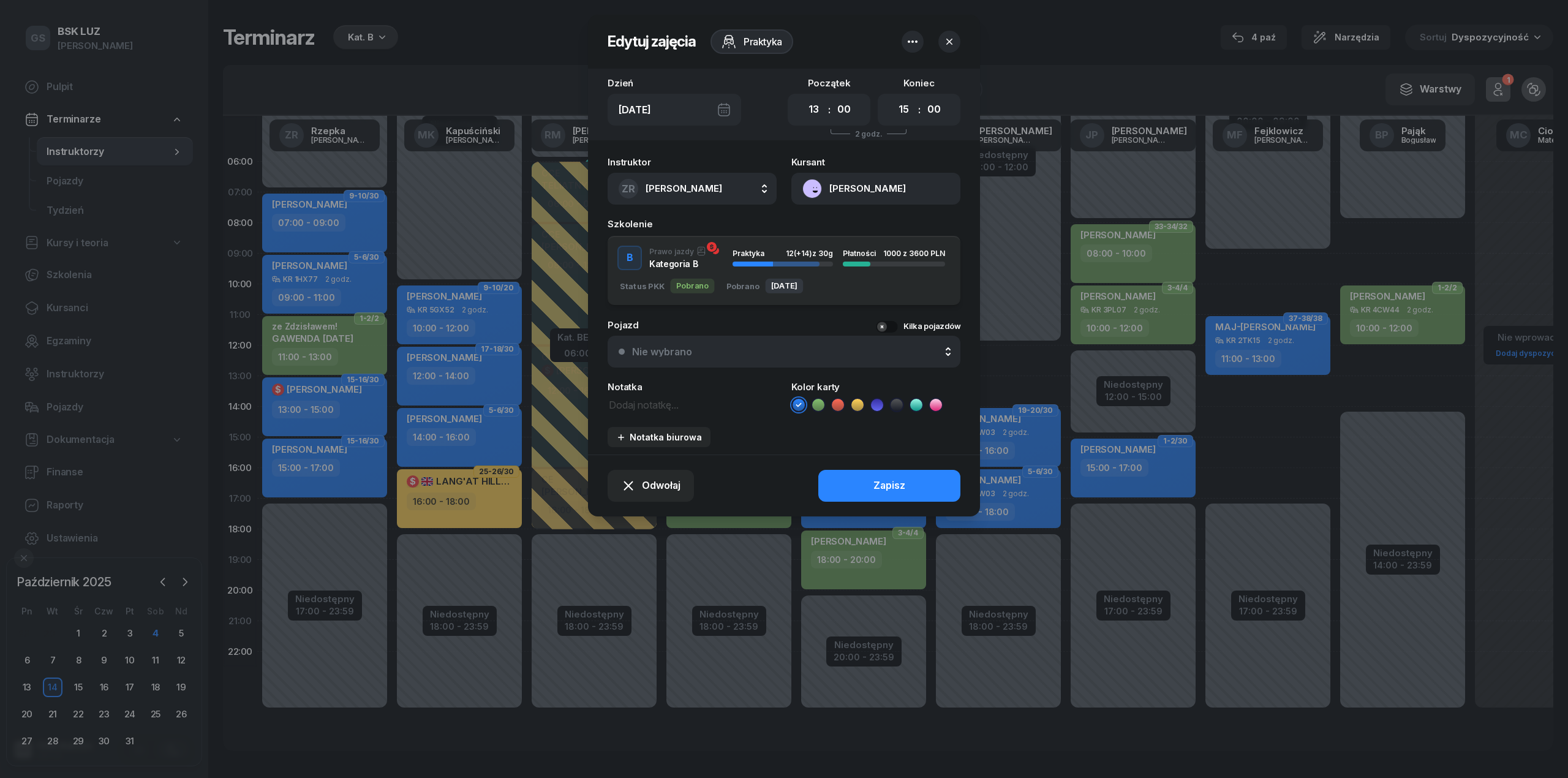
click at [914, 41] on icon "button" at bounding box center [912, 42] width 14 height 14
click at [887, 67] on link "Usuń" at bounding box center [906, 80] width 160 height 31
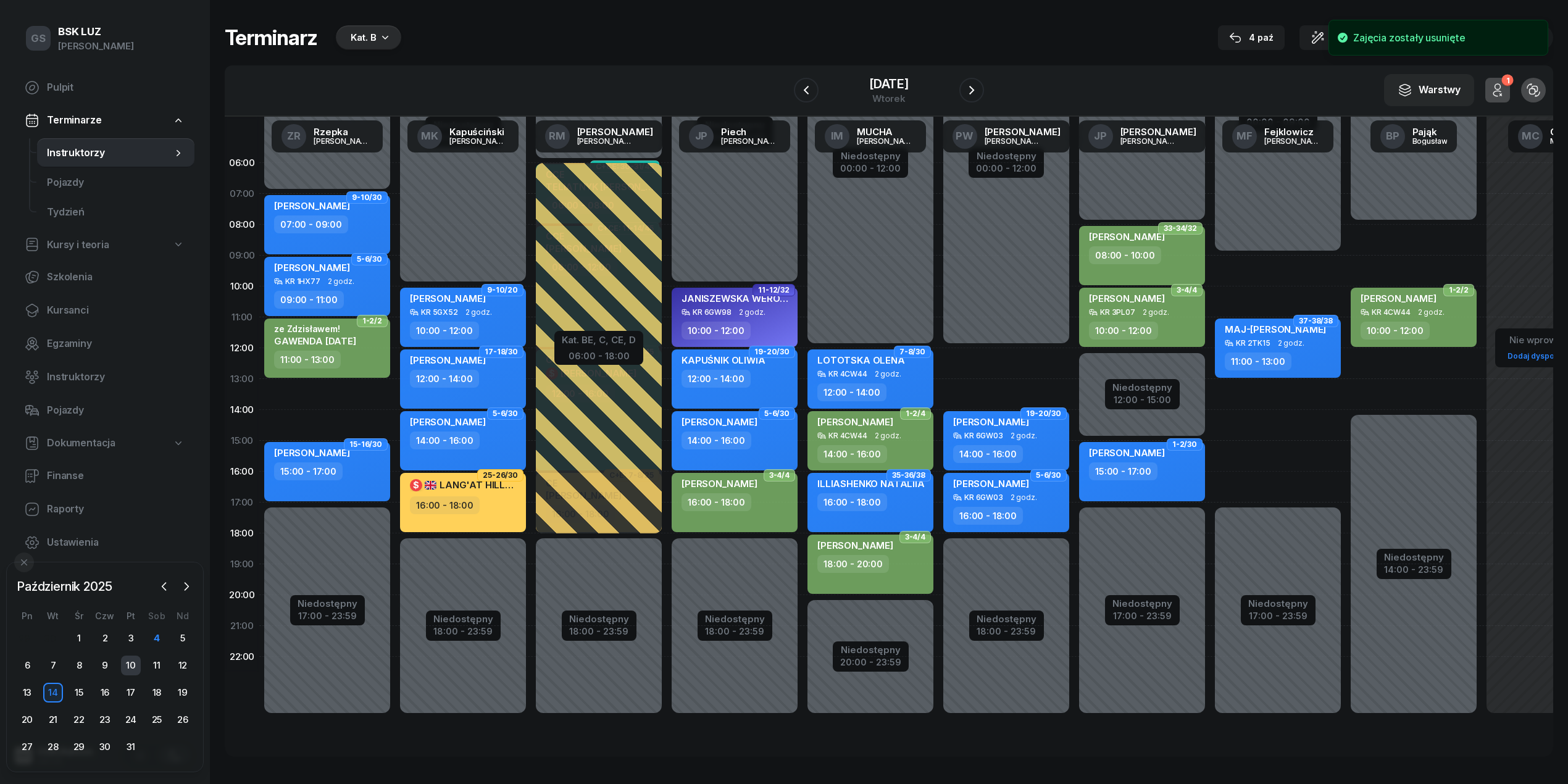
click at [136, 664] on div "10" at bounding box center [131, 665] width 20 height 20
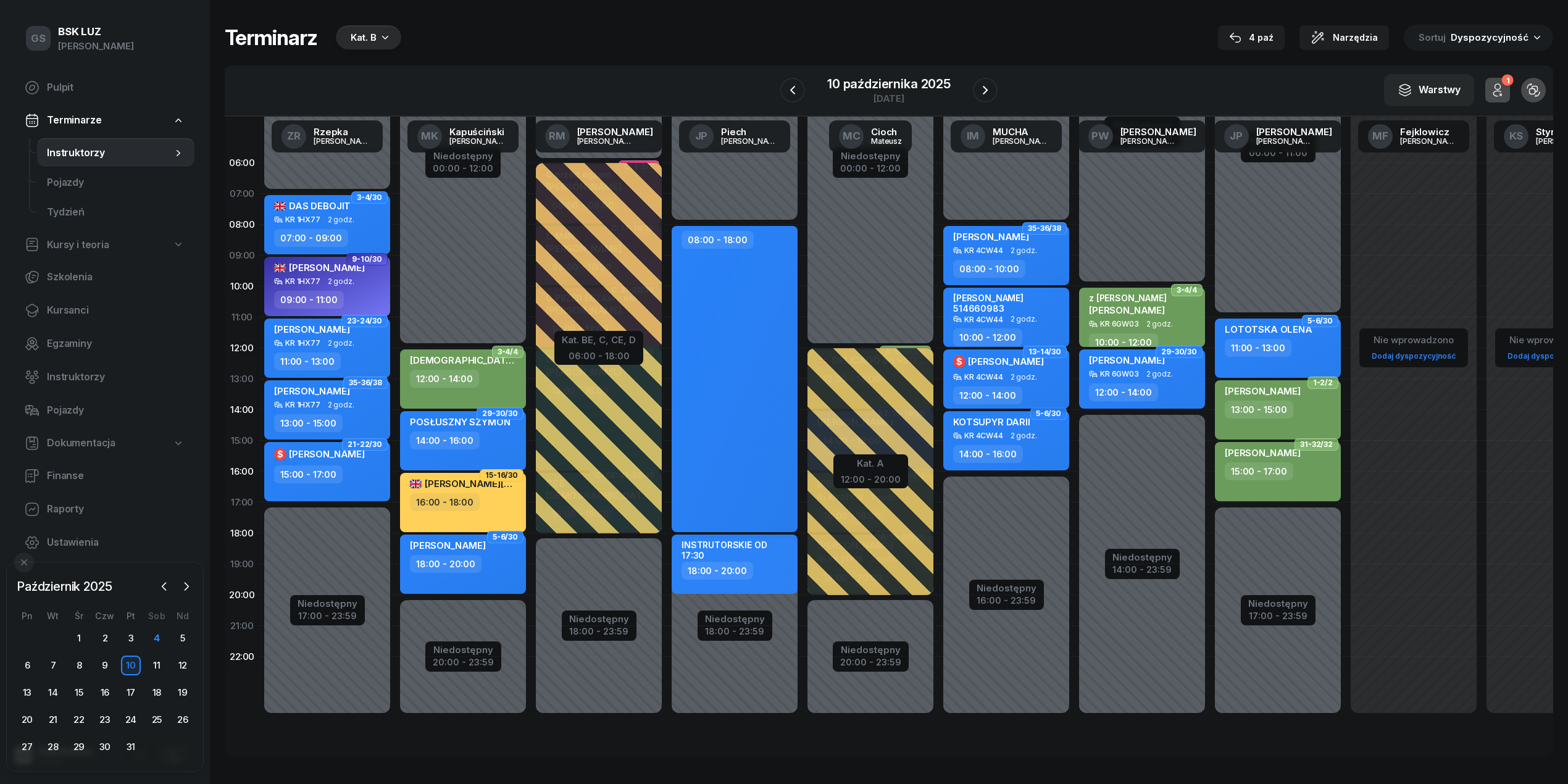
click at [1016, 374] on span "2 godz." at bounding box center [1023, 377] width 26 height 8
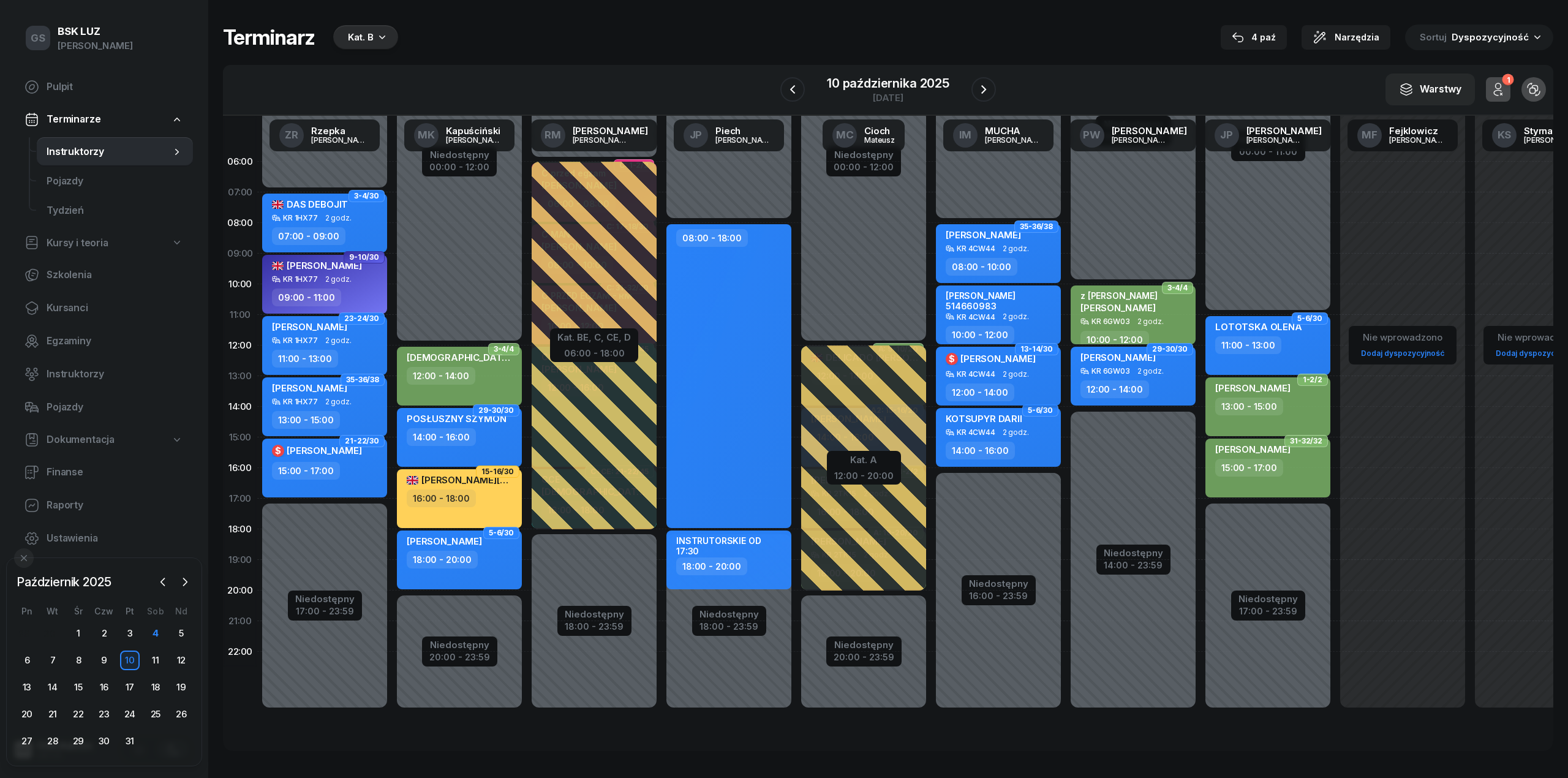
select select "12"
select select "14"
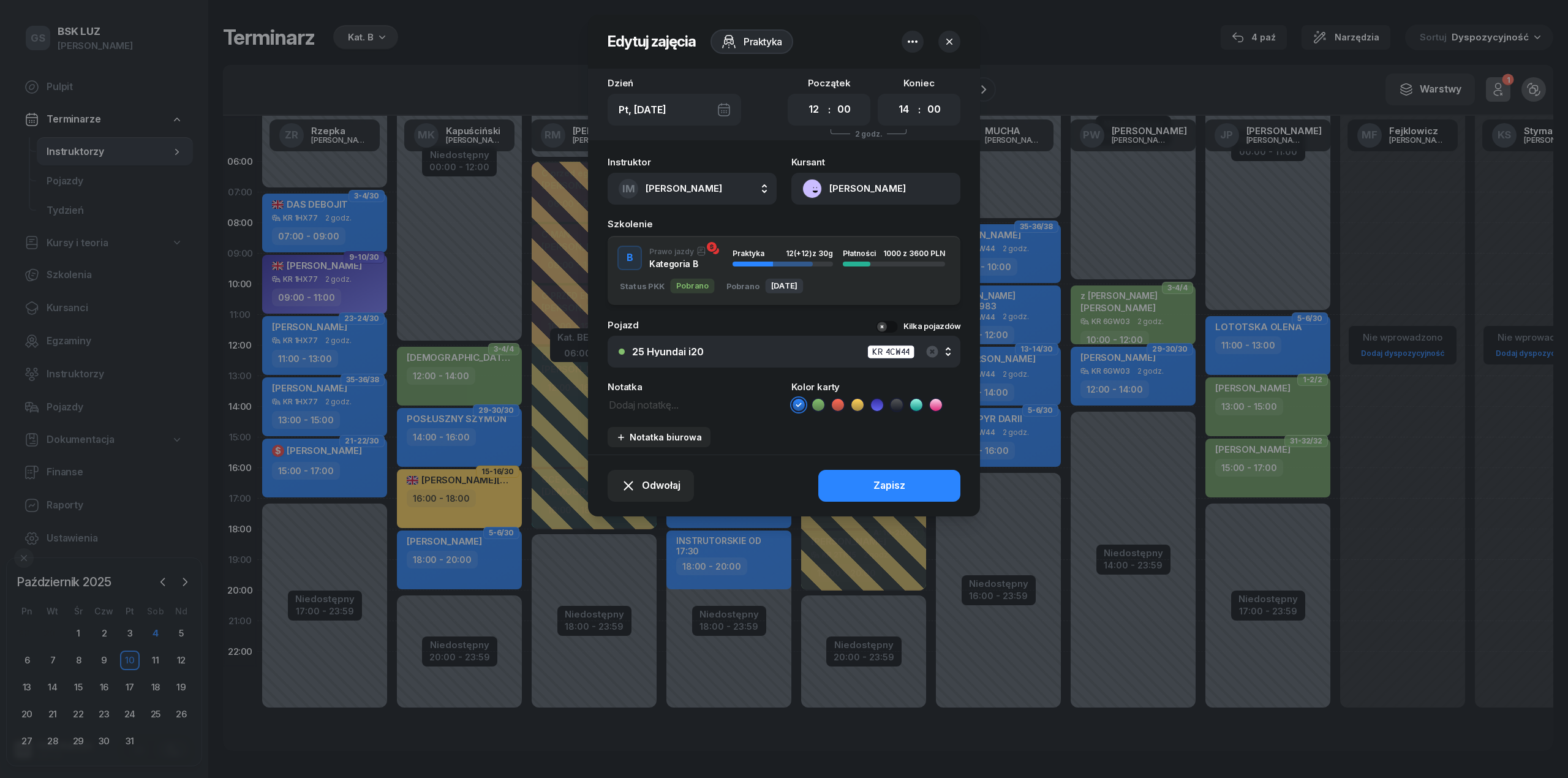
click at [882, 193] on button "[PERSON_NAME]" at bounding box center [876, 188] width 169 height 32
click at [896, 223] on link "Otwórz profil" at bounding box center [874, 231] width 160 height 31
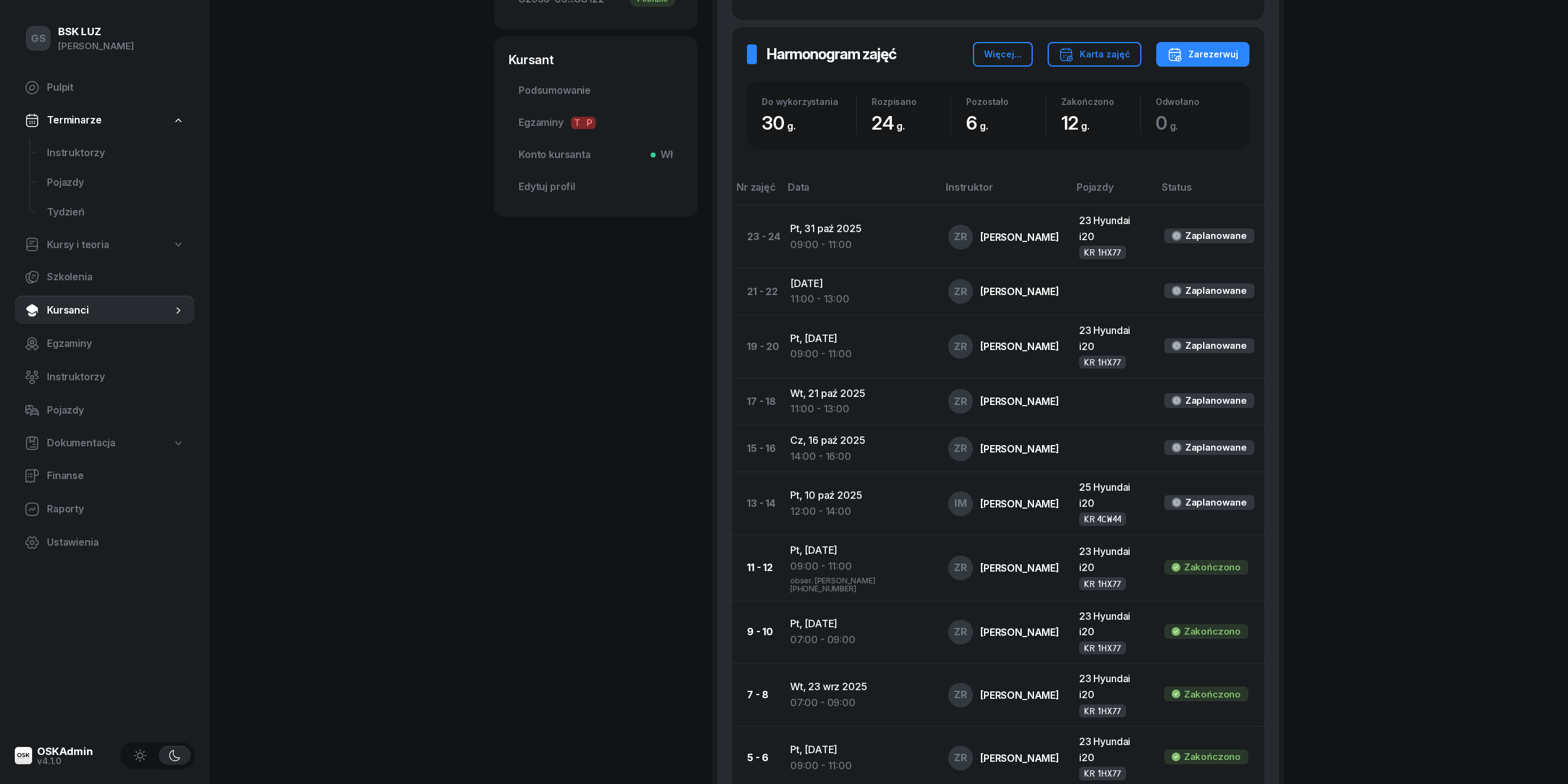
scroll to position [492, 0]
click at [109, 141] on link "Instruktorzy" at bounding box center [116, 153] width 158 height 29
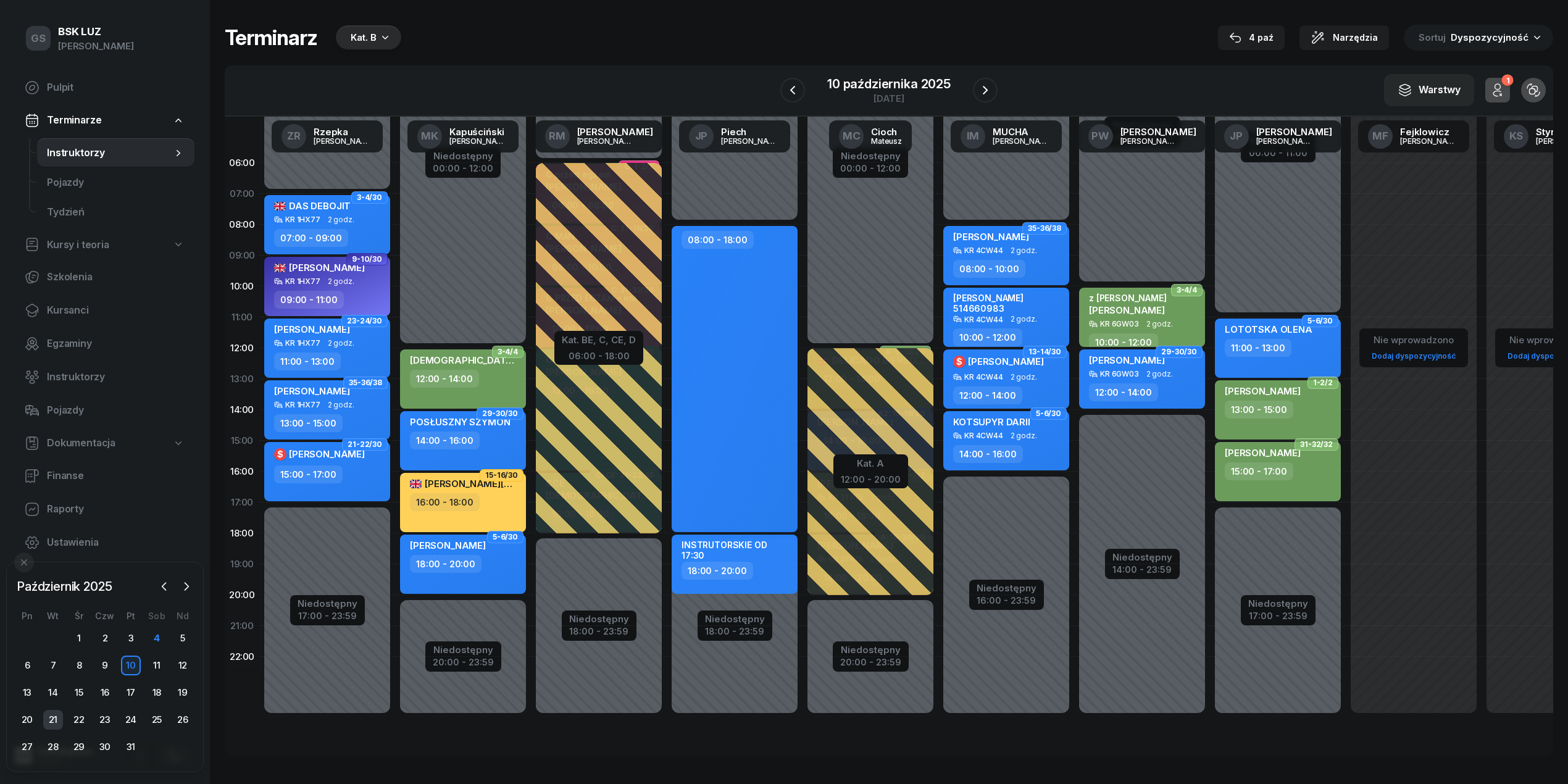
click at [47, 715] on div "21" at bounding box center [53, 719] width 20 height 20
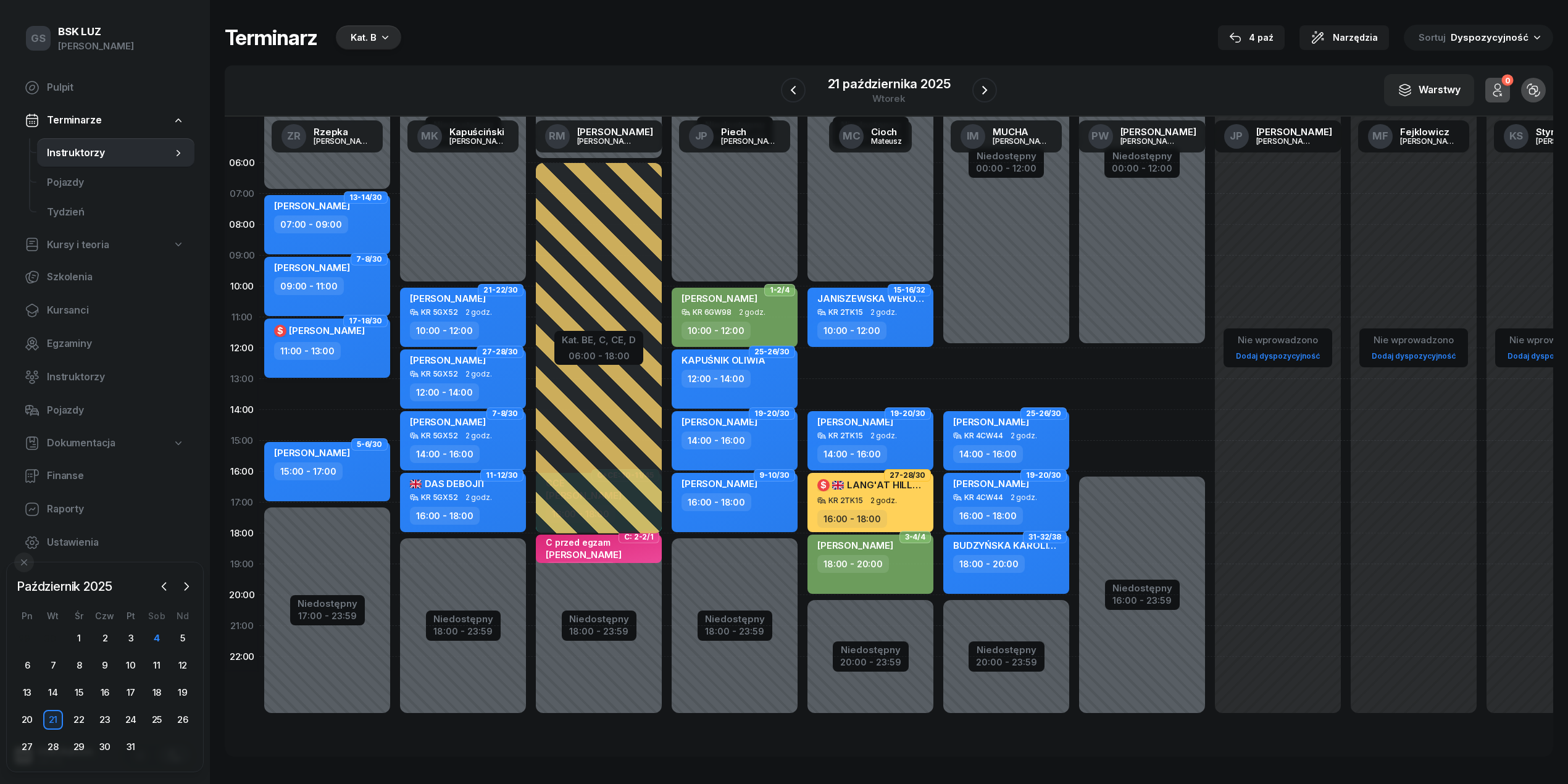
click at [354, 346] on div "11:00 - 13:00" at bounding box center [328, 351] width 109 height 18
select select "11"
select select "13"
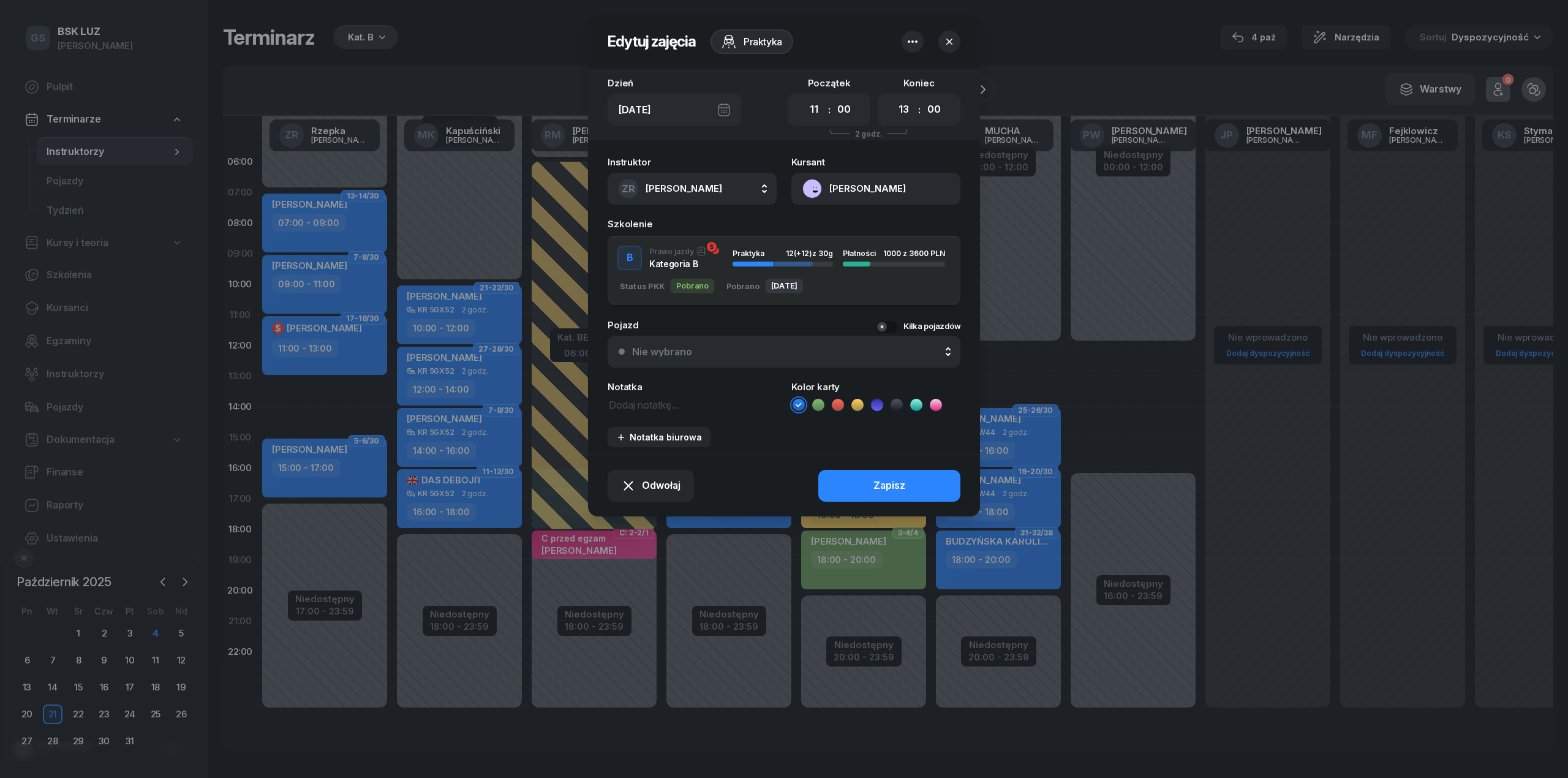
click at [904, 32] on div at bounding box center [912, 42] width 22 height 22
click at [880, 71] on link "Usuń" at bounding box center [906, 80] width 160 height 31
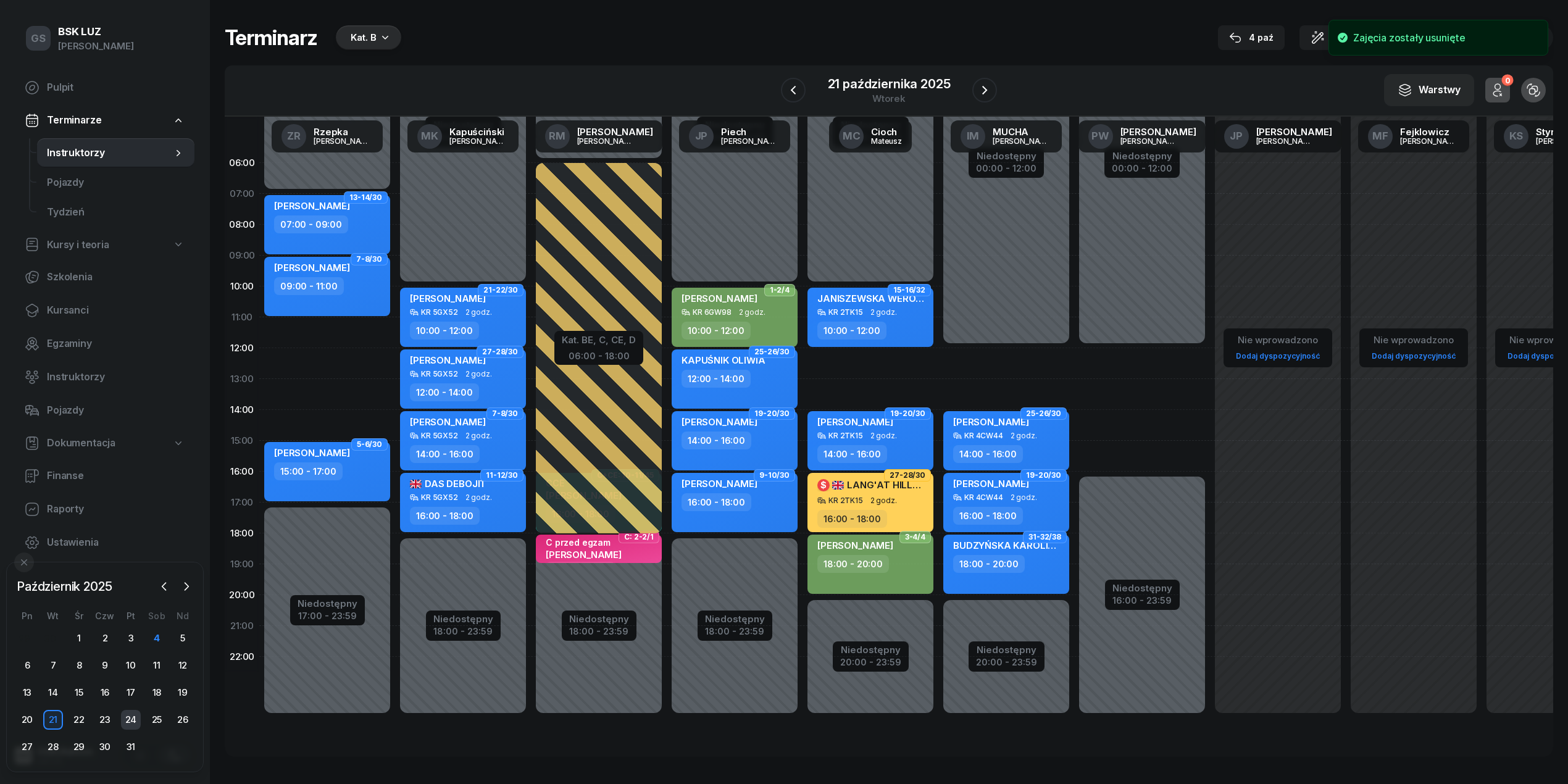
click at [124, 719] on div "24" at bounding box center [131, 719] width 20 height 20
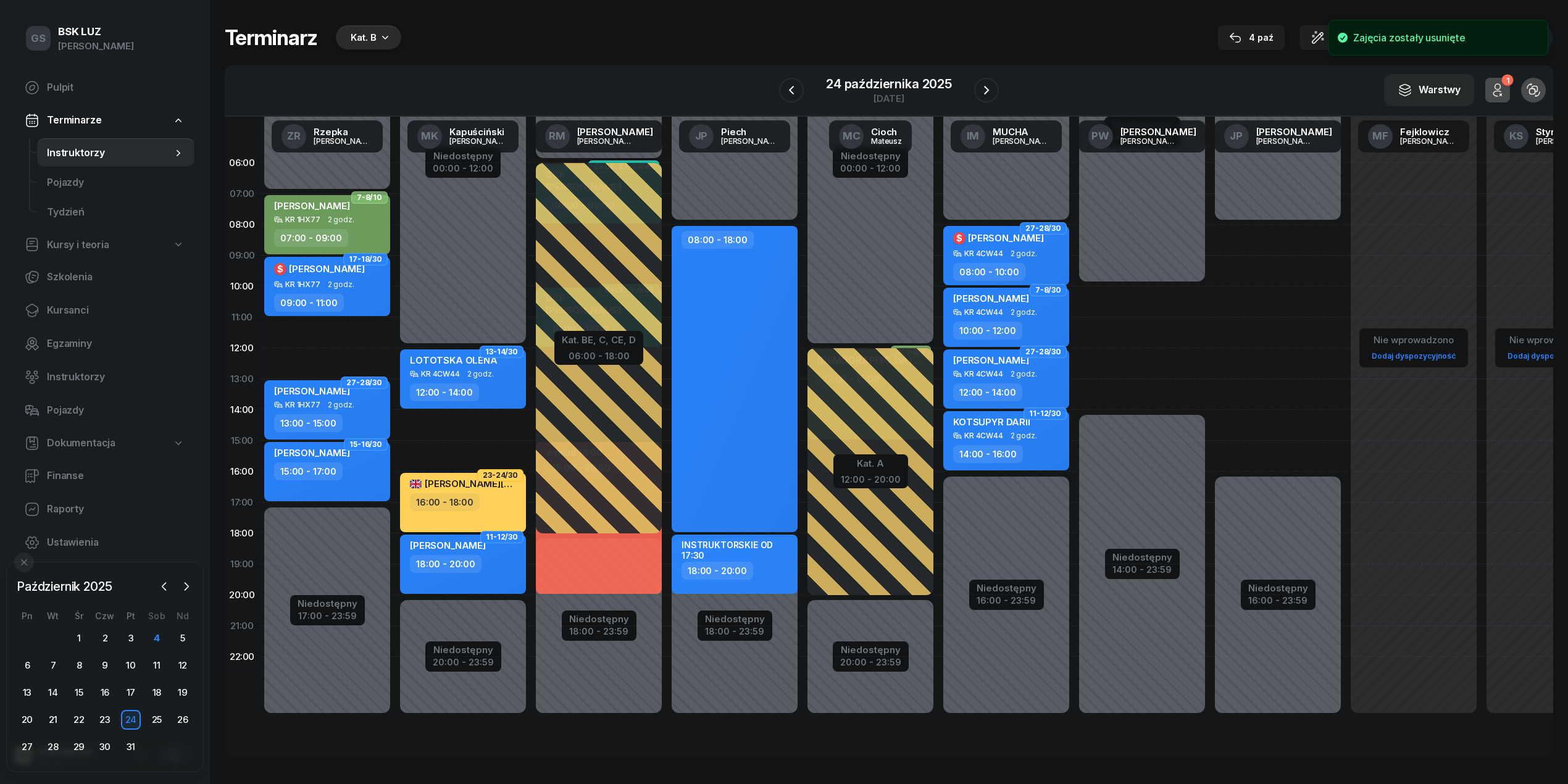
click at [318, 282] on div "KR 1HX77" at bounding box center [303, 284] width 36 height 8
select select "09"
select select "11"
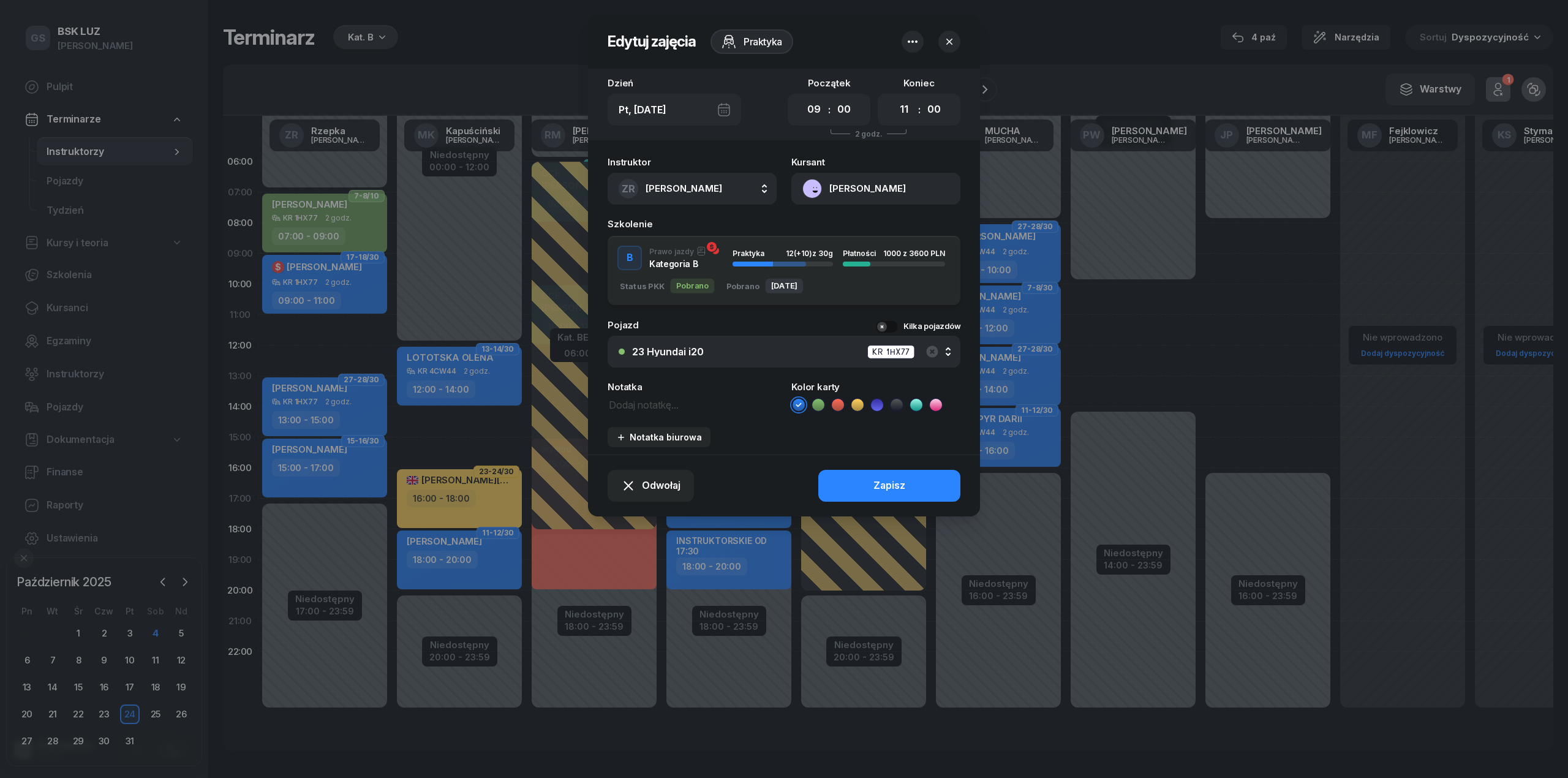
click at [911, 44] on icon "button" at bounding box center [912, 42] width 14 height 14
click at [882, 74] on link "Usuń" at bounding box center [906, 80] width 160 height 31
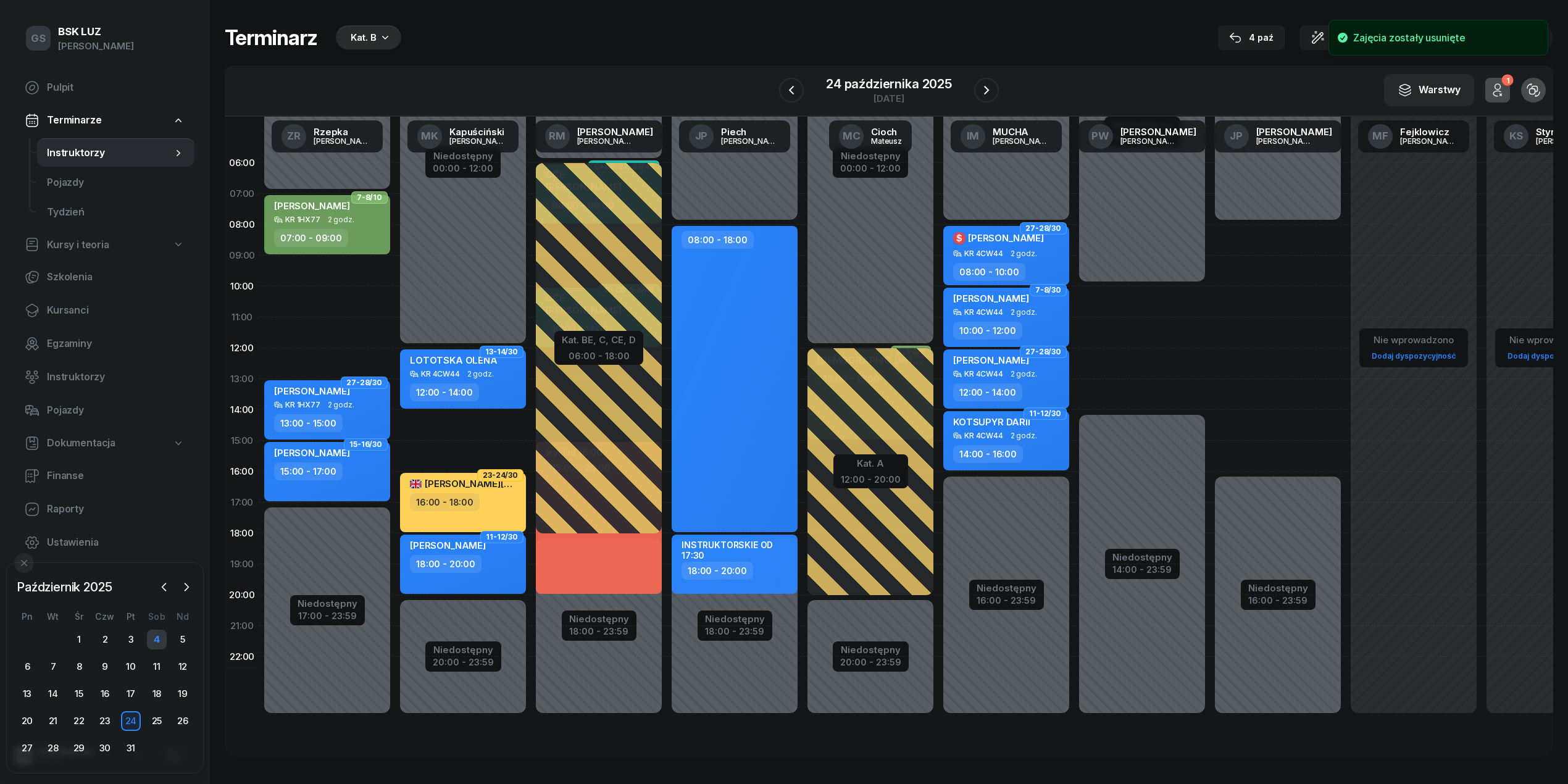
click at [156, 645] on div "4" at bounding box center [157, 639] width 20 height 20
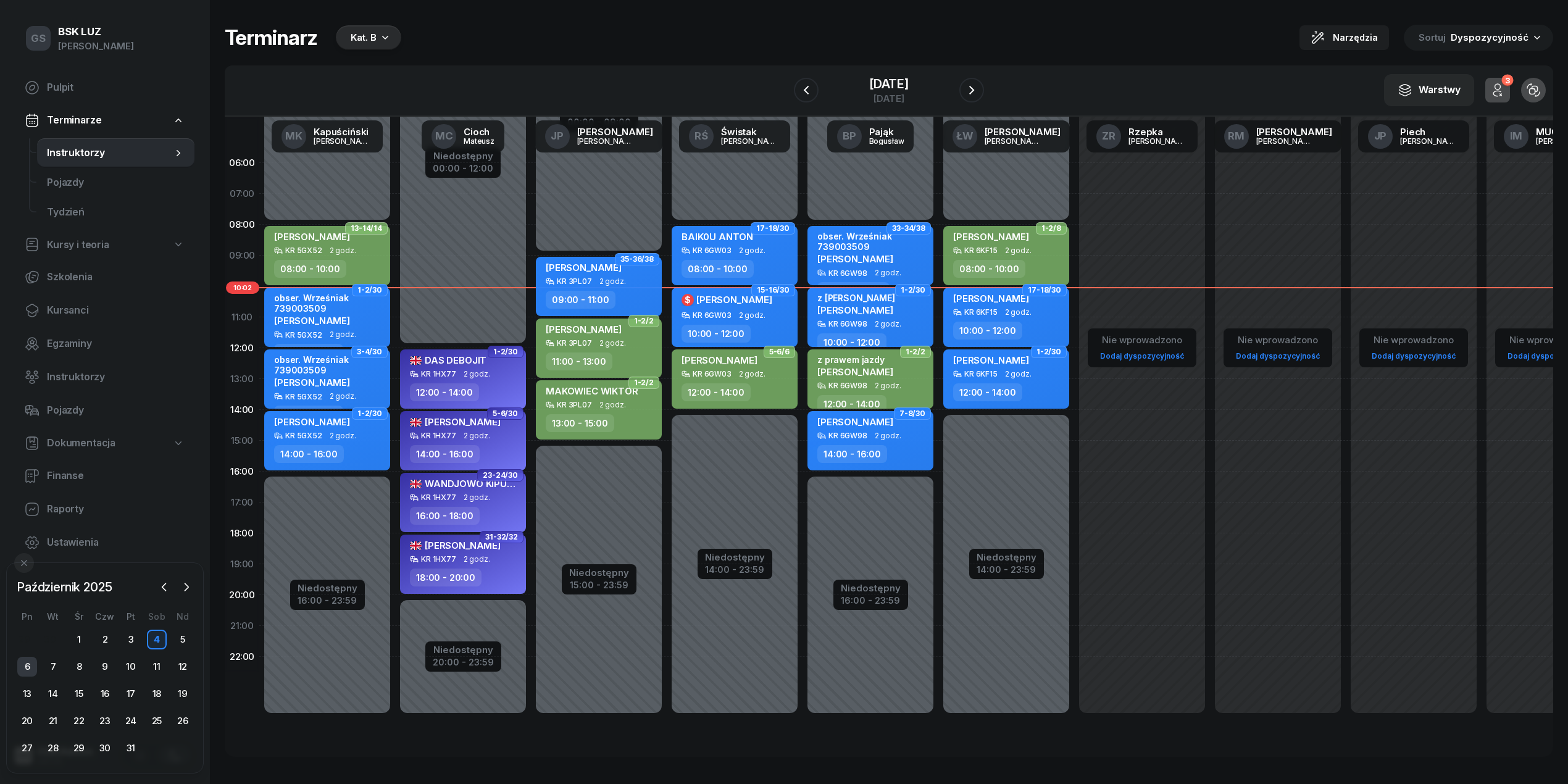
click at [30, 656] on div "6" at bounding box center [27, 666] width 20 height 20
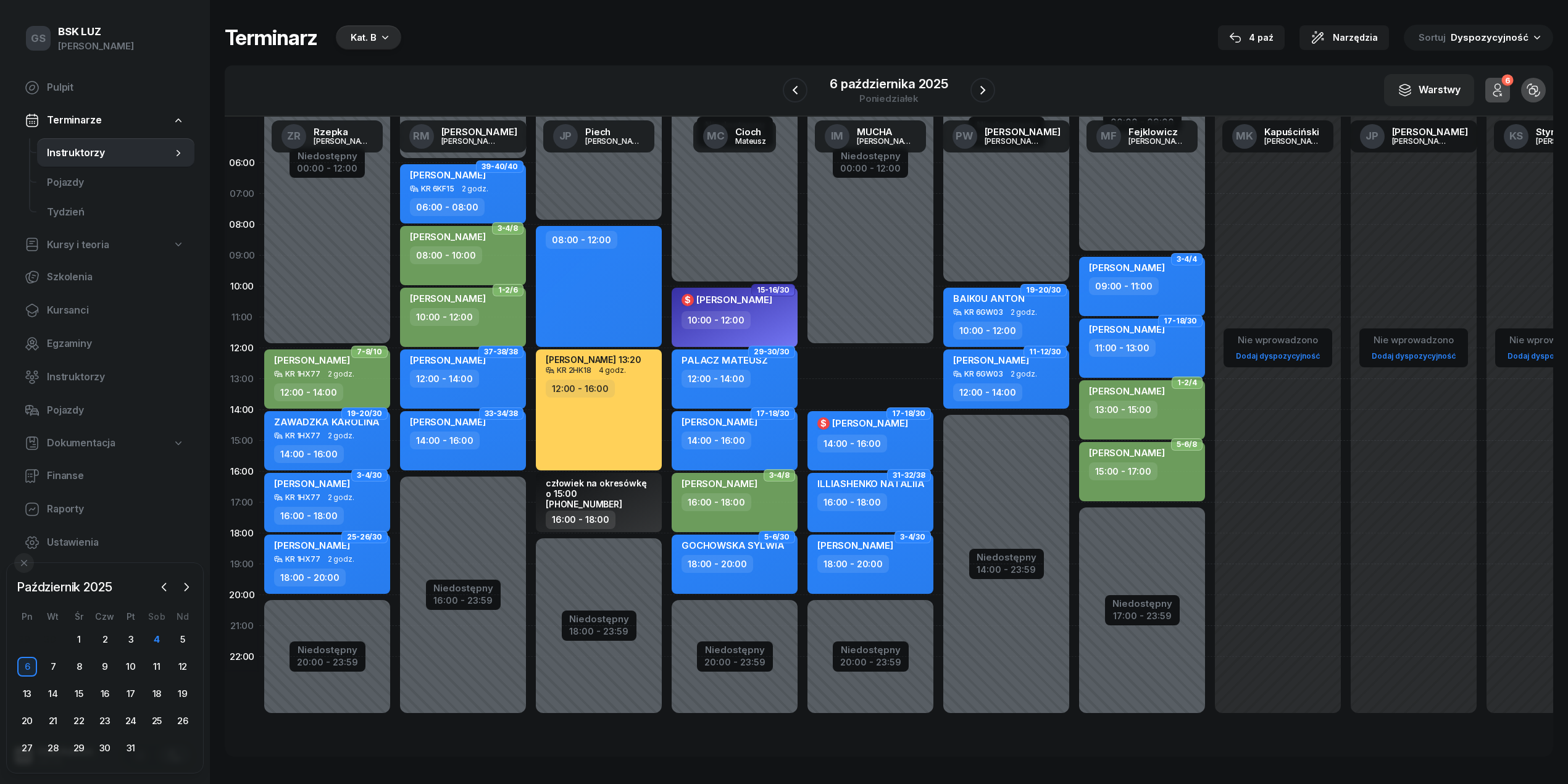
click at [486, 423] on span "[PERSON_NAME]" at bounding box center [447, 421] width 76 height 12
select select "14"
select select "16"
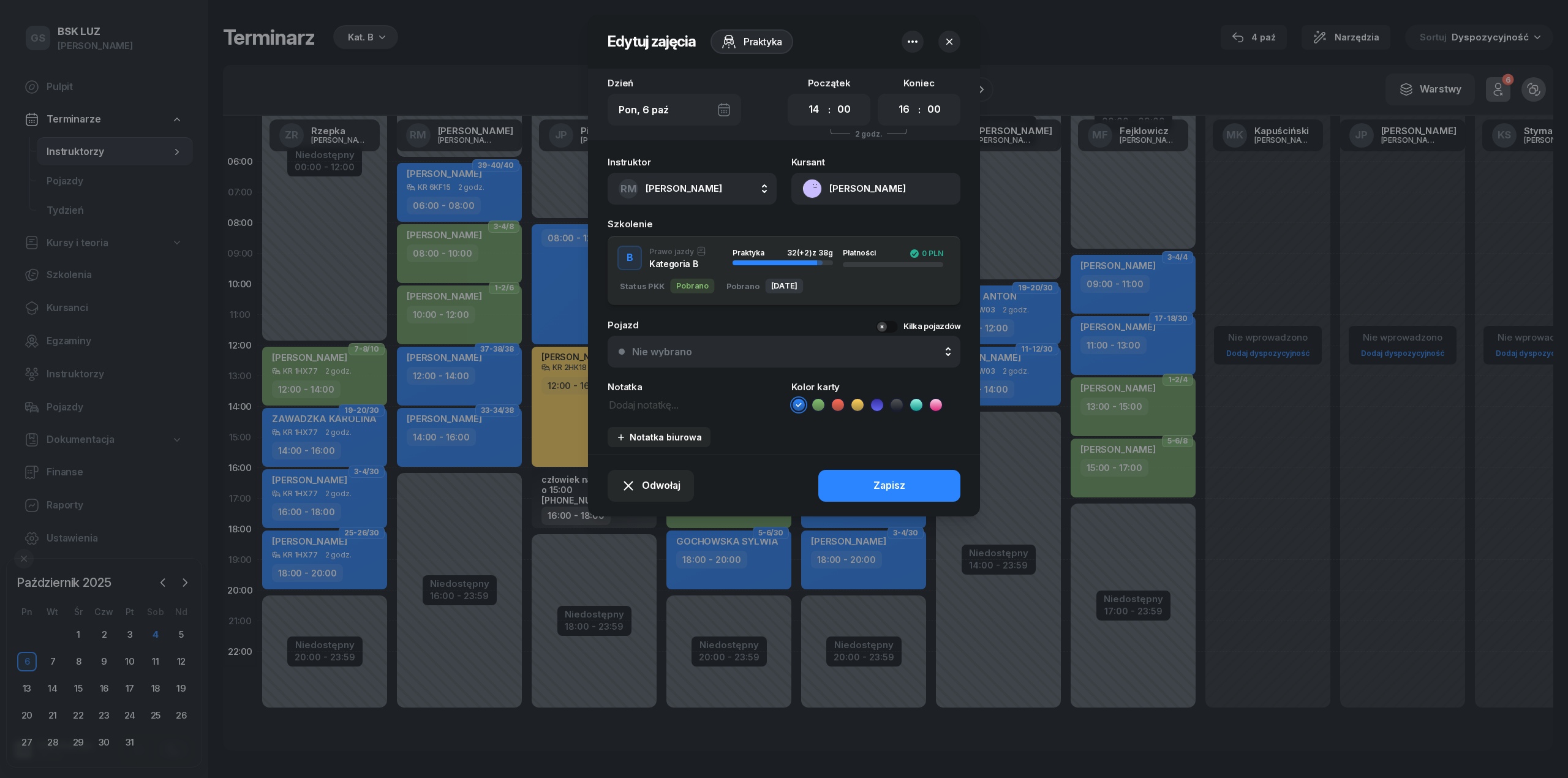
click at [647, 354] on div "Nie wybrano" at bounding box center [662, 351] width 60 height 10
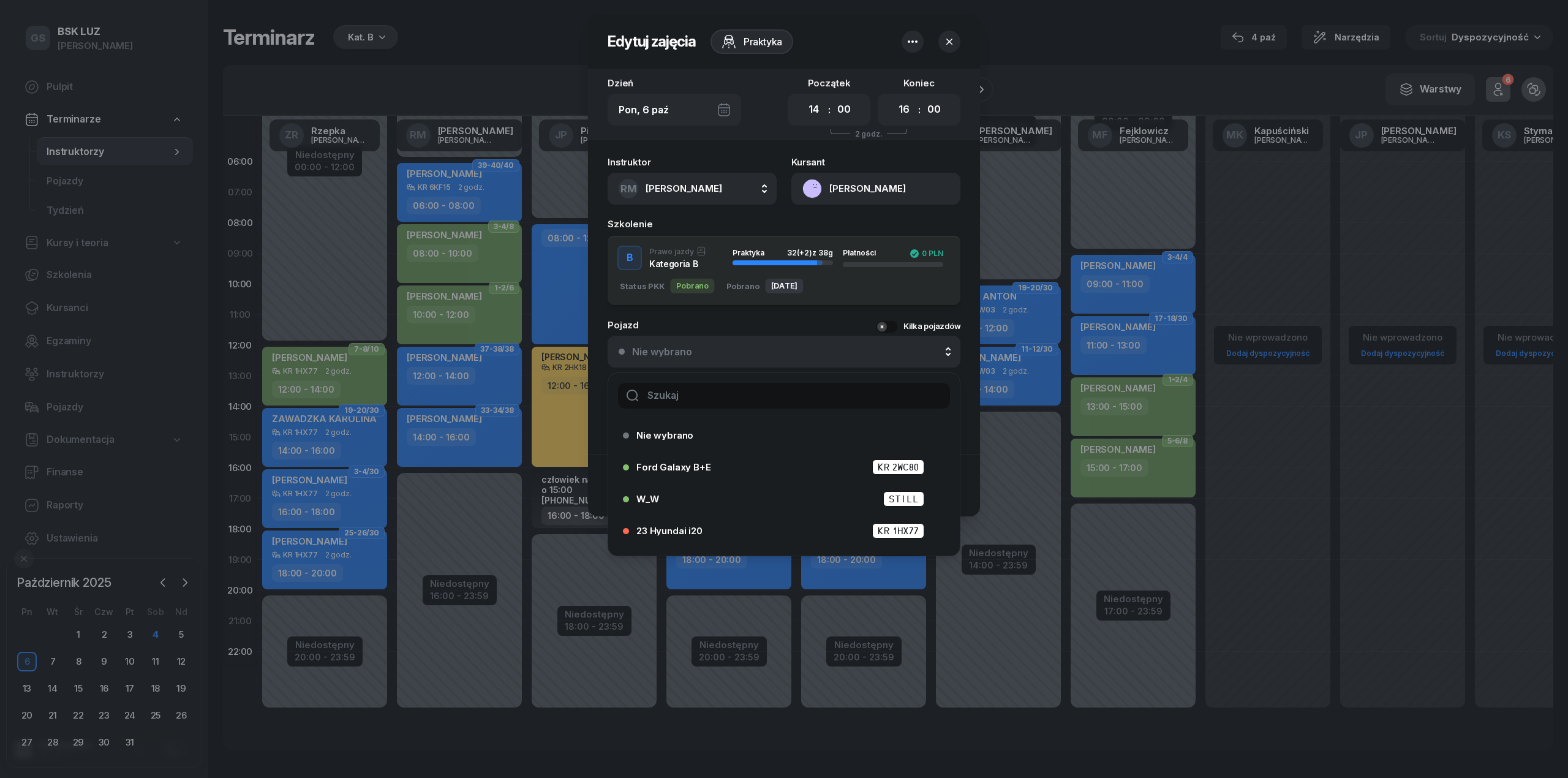
click at [664, 400] on input "text" at bounding box center [784, 395] width 332 height 25
type input "24"
click at [708, 523] on div "24 Hyundai i20 KR 6KF15" at bounding box center [786, 530] width 301 height 15
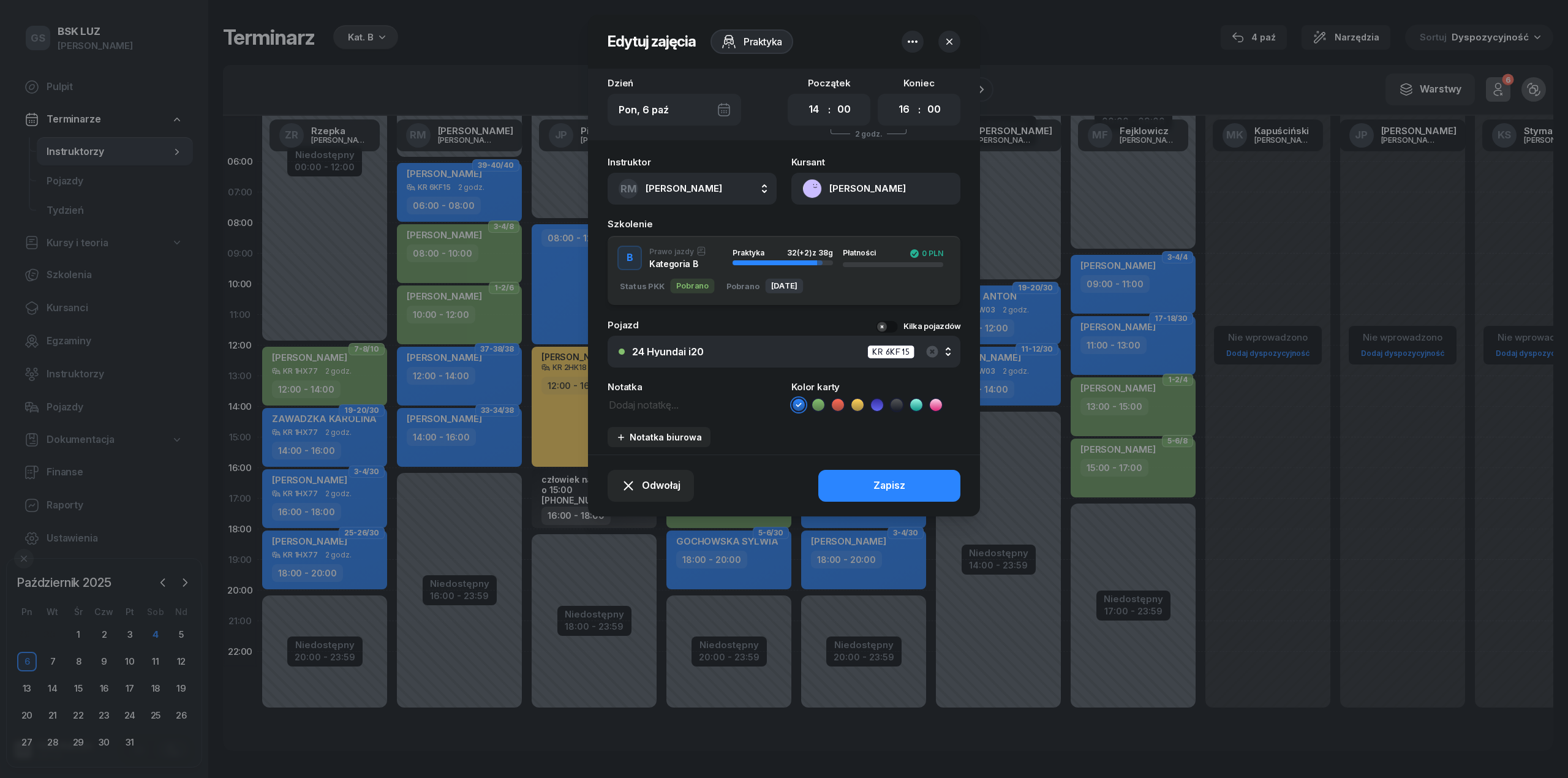
click at [856, 527] on div at bounding box center [784, 389] width 1568 height 778
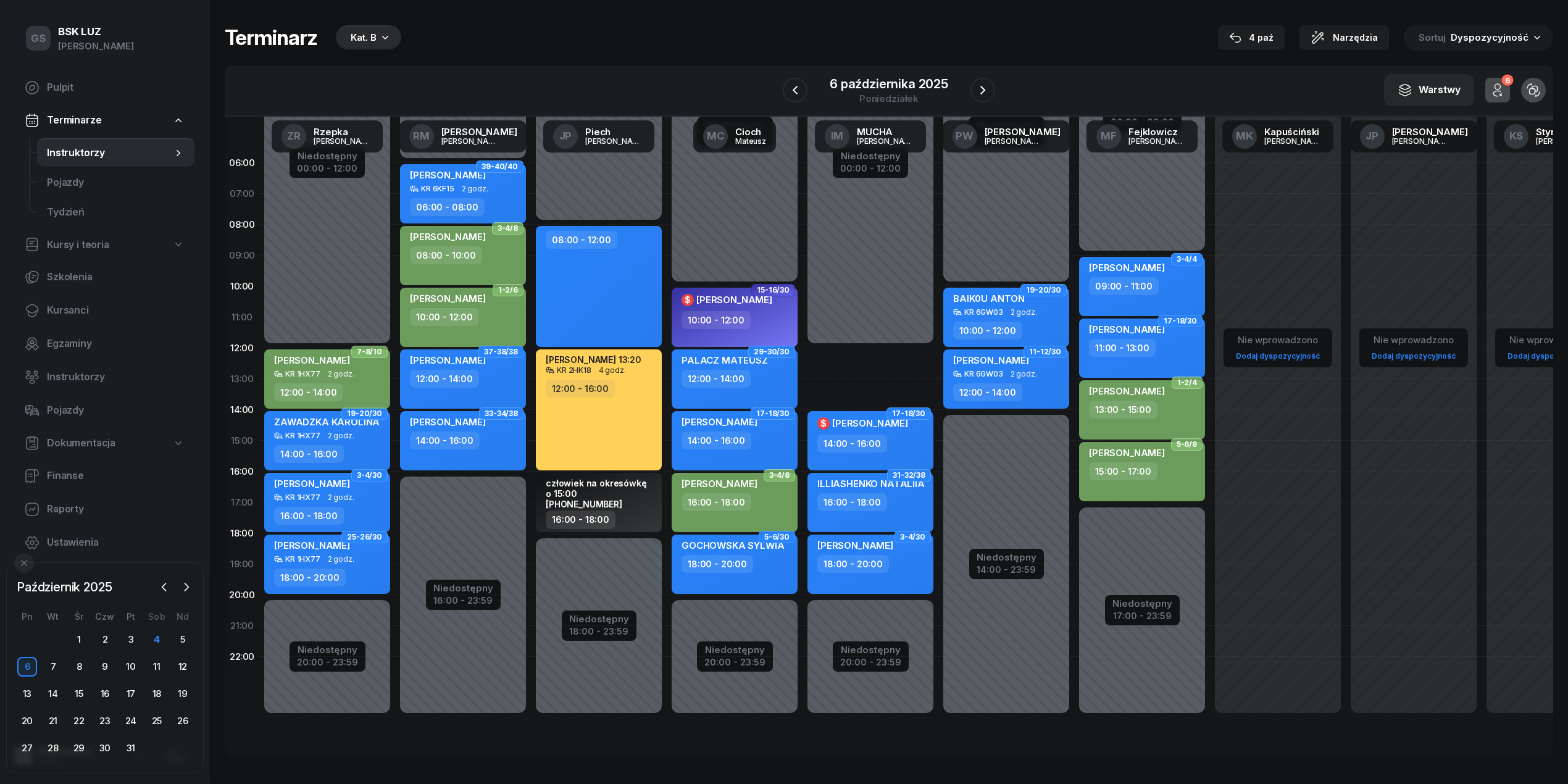
click at [422, 435] on div "14:00 - 16:00" at bounding box center [444, 440] width 69 height 18
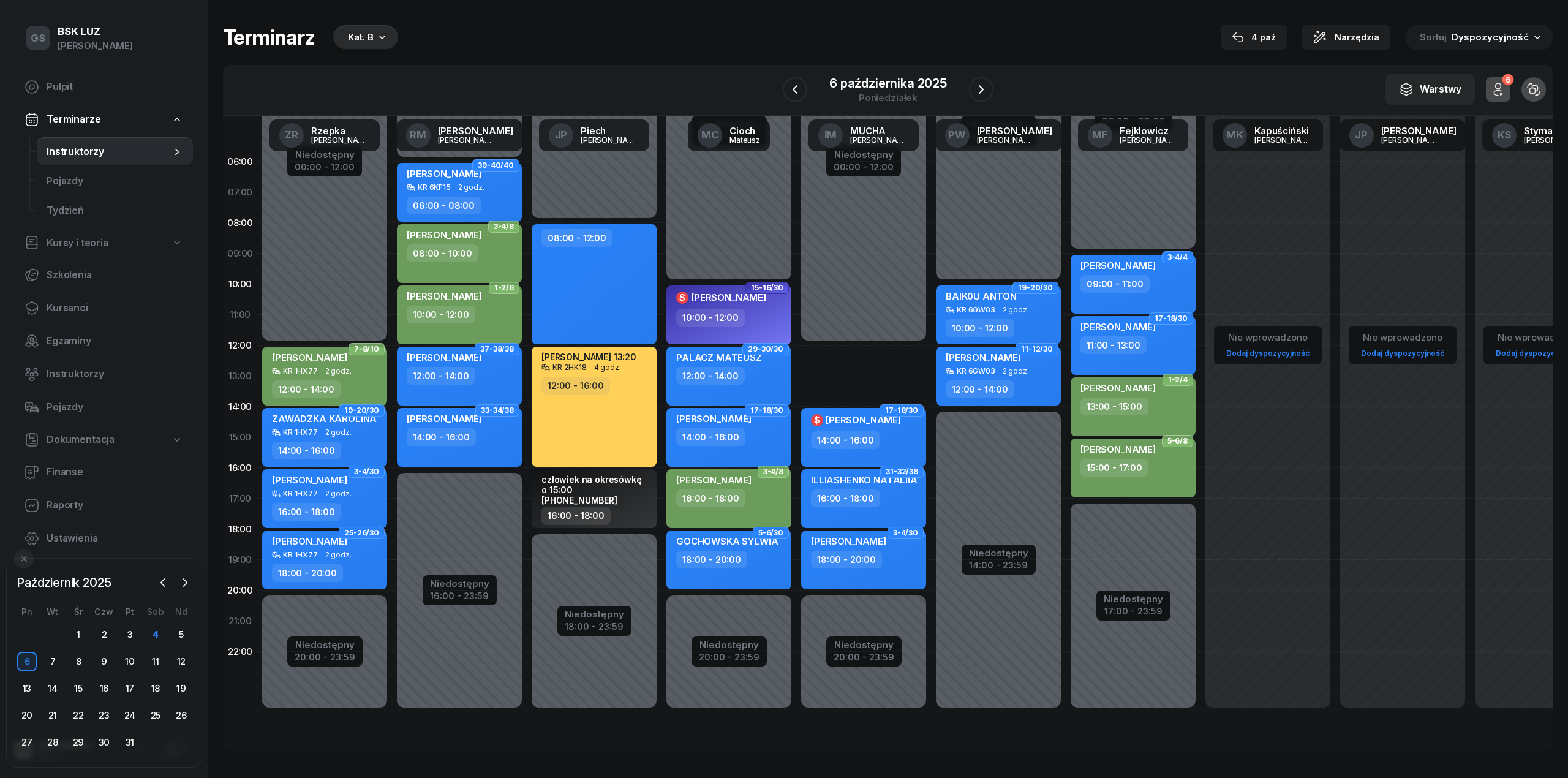
select select "14"
select select "16"
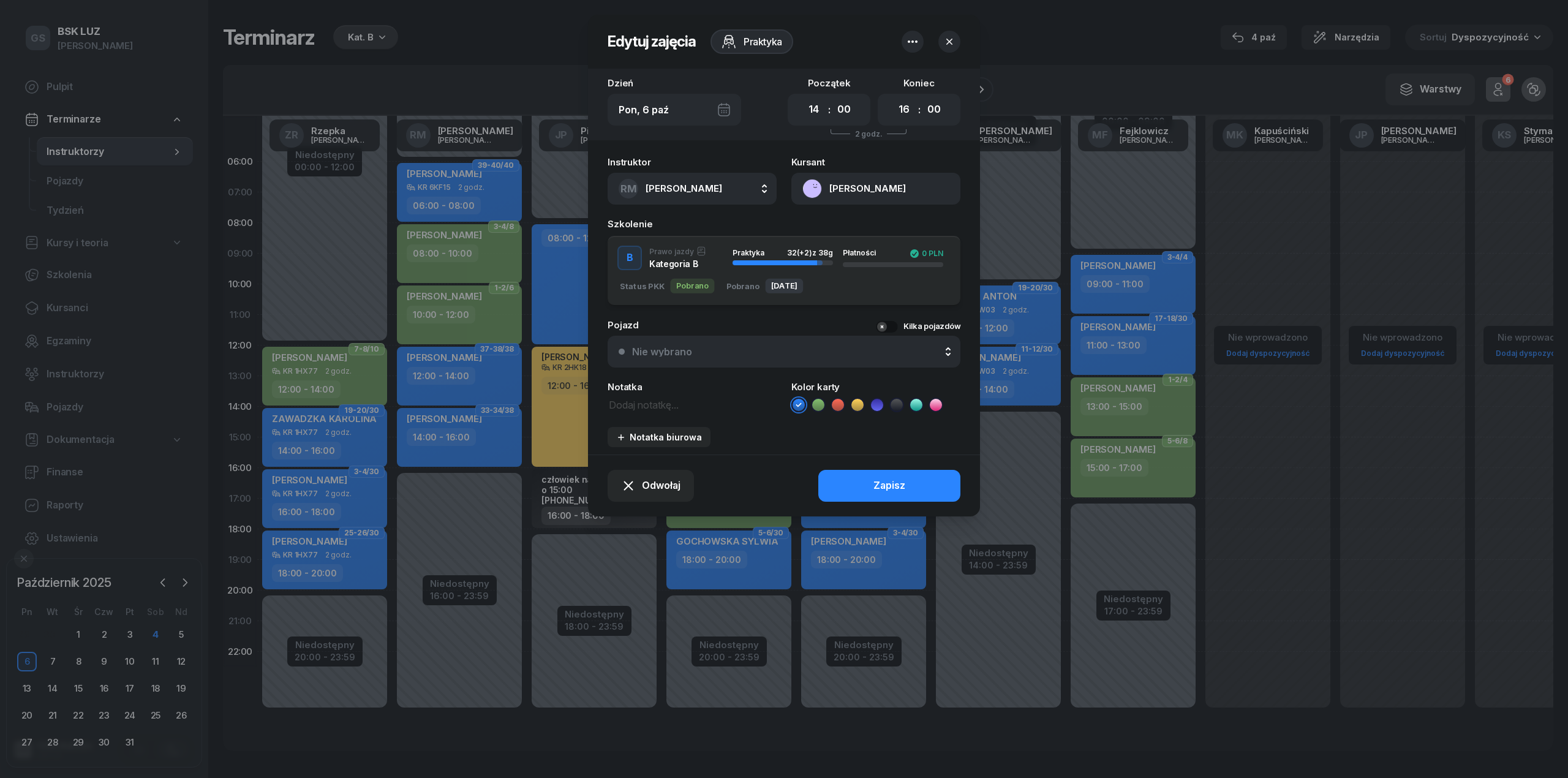
click at [683, 346] on div "Nie wybrano" at bounding box center [662, 351] width 60 height 10
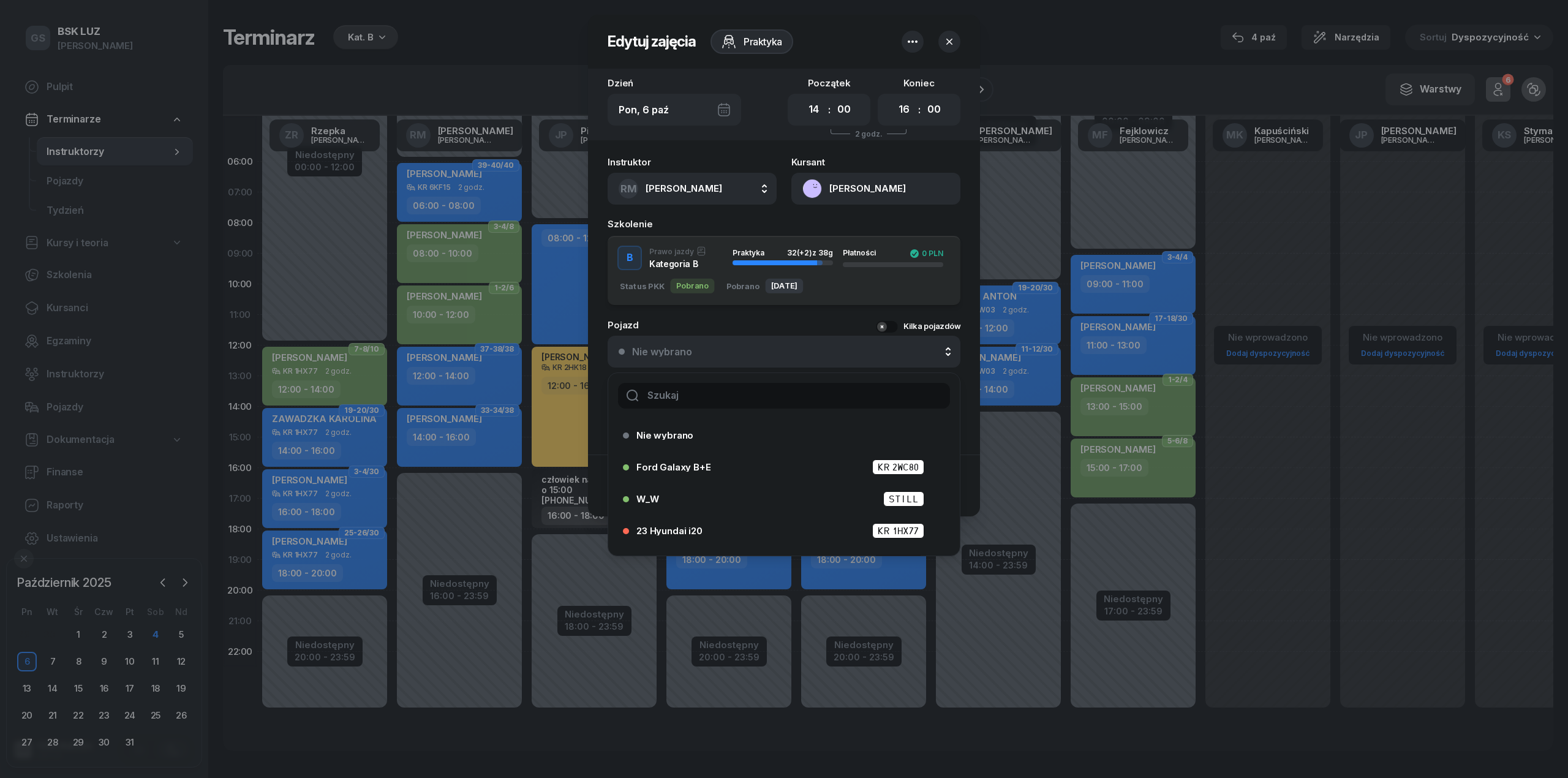
click at [689, 387] on input "text" at bounding box center [784, 395] width 332 height 25
type input "24"
click at [699, 521] on div "24 Hyundai i20 KR 6KF15" at bounding box center [780, 531] width 315 height 20
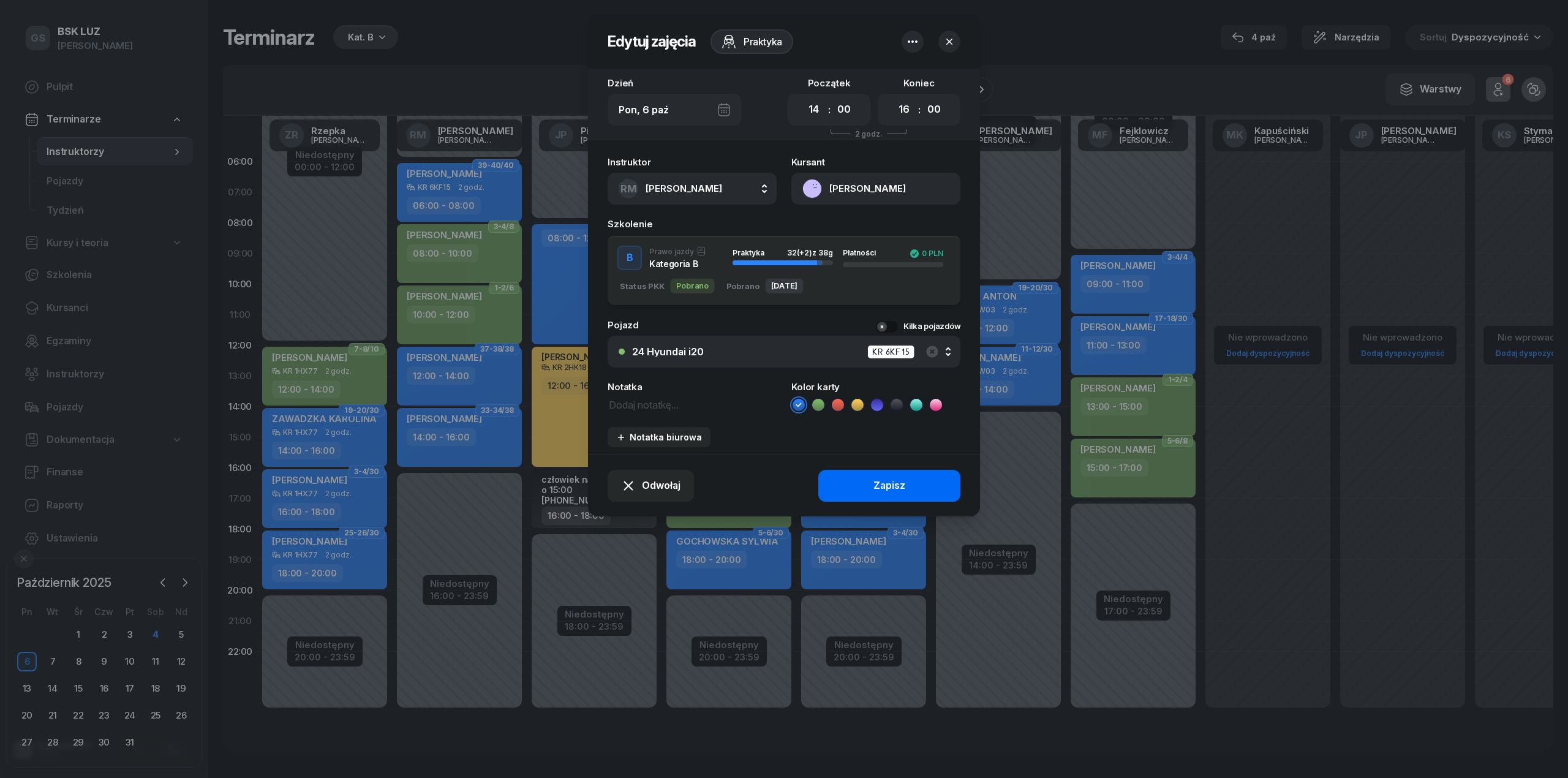
click at [853, 479] on button "Zapisz" at bounding box center [889, 485] width 142 height 32
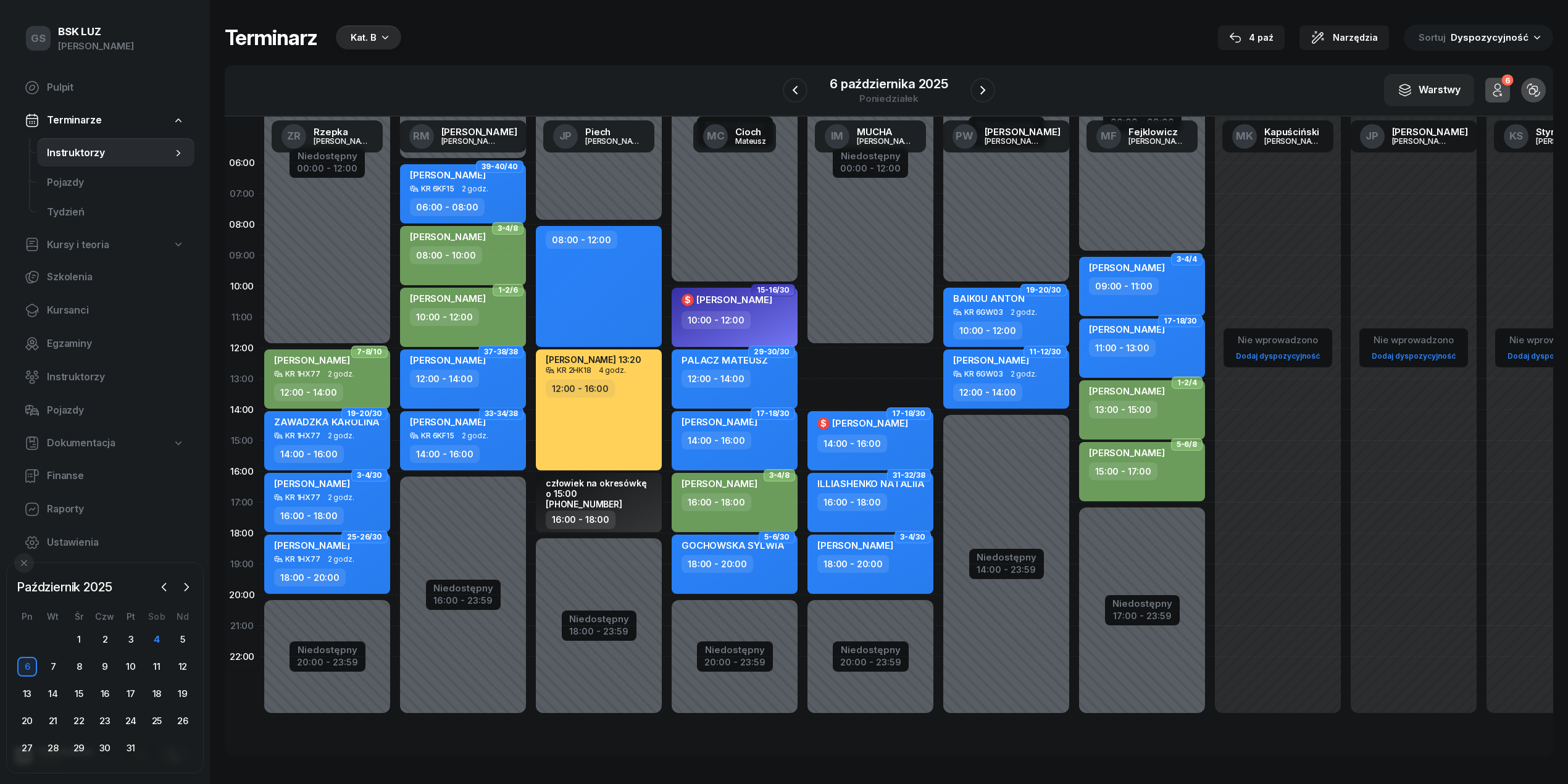
click at [461, 366] on div "[PERSON_NAME]" at bounding box center [447, 362] width 76 height 15
select select "12"
select select "14"
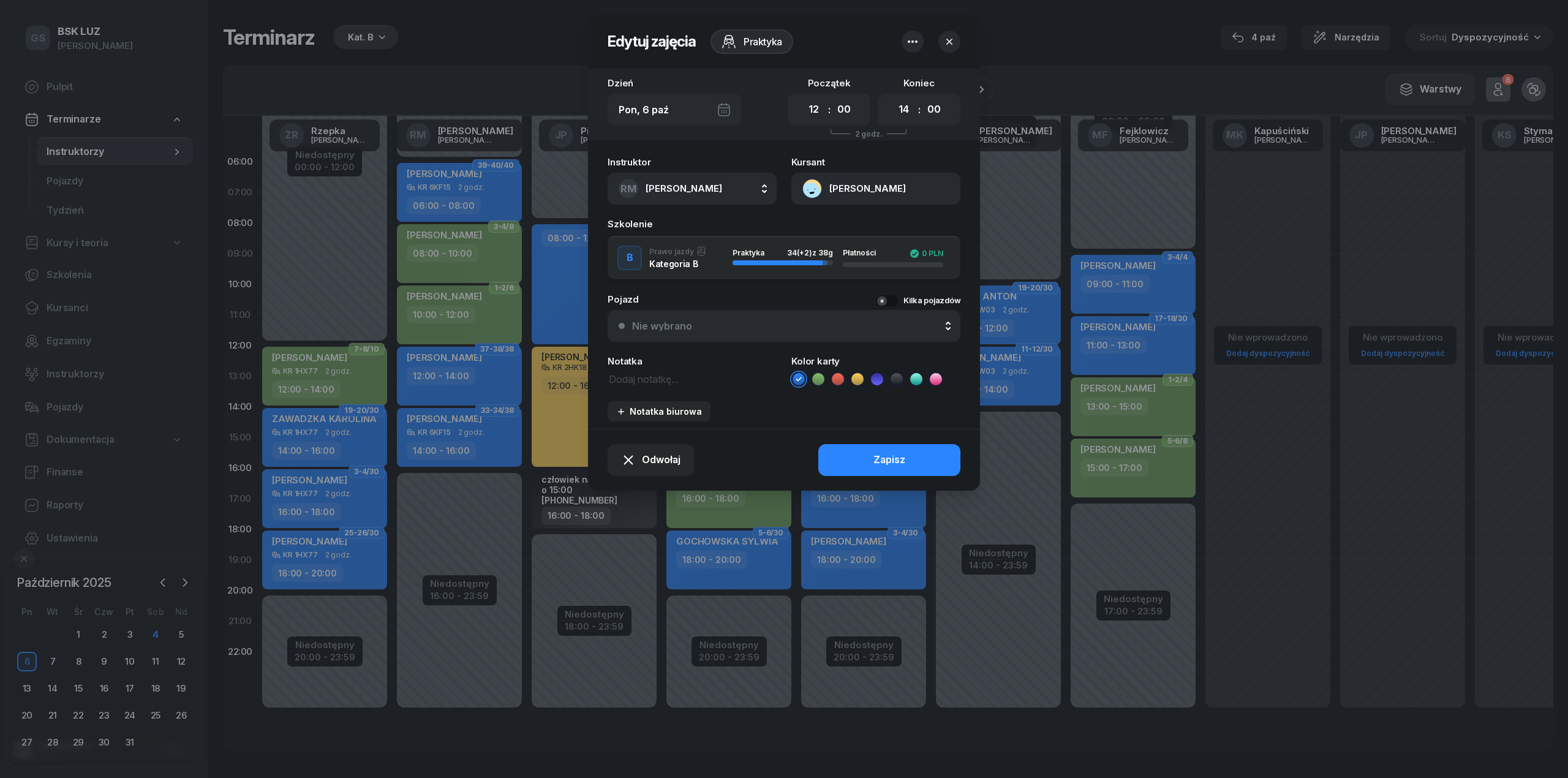
click at [679, 336] on button "Nie wybrano" at bounding box center [784, 326] width 353 height 32
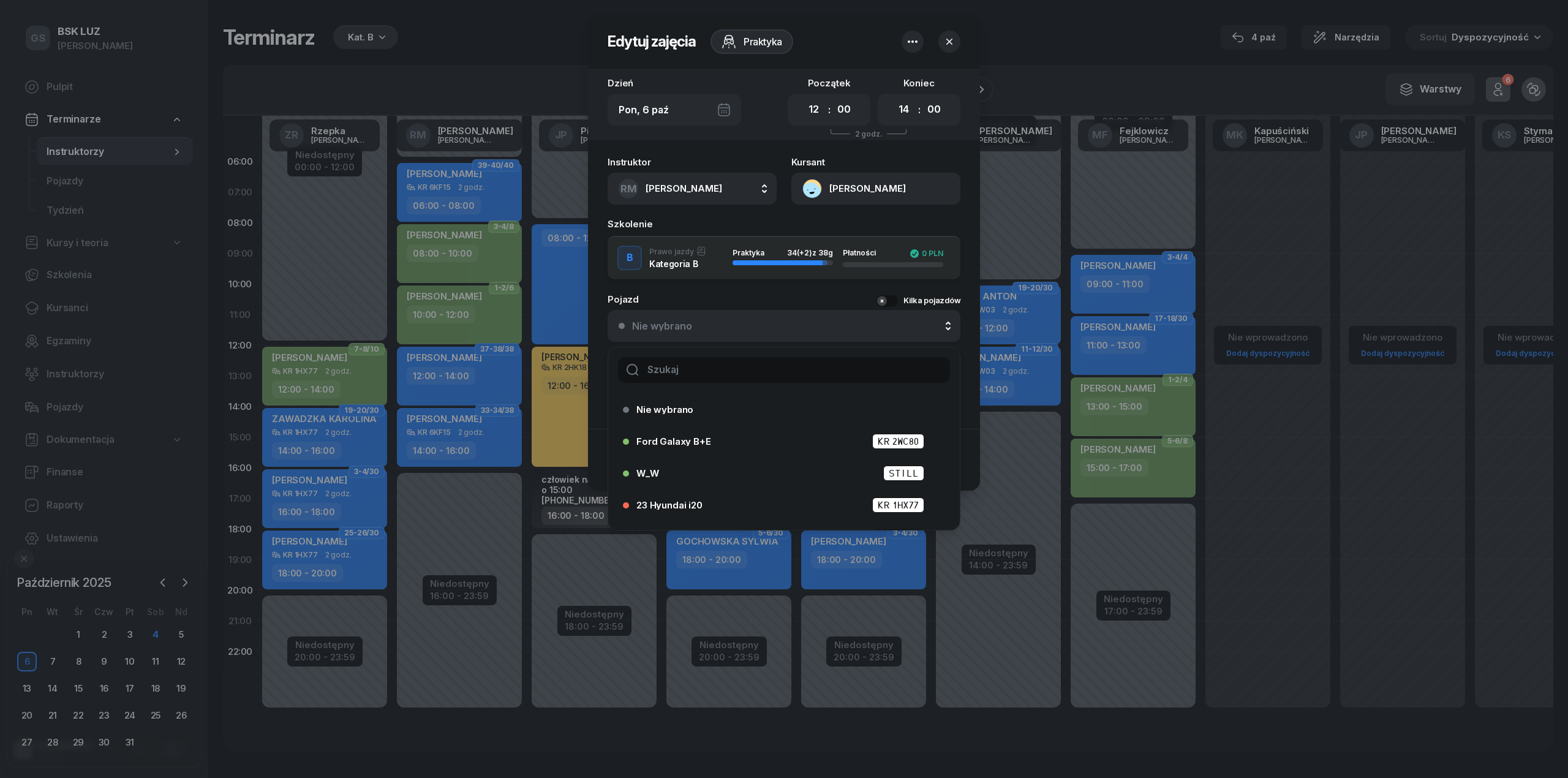
click at [675, 363] on input "text" at bounding box center [784, 370] width 332 height 25
type input "24"
click at [675, 500] on span "24 Hyundai i20" at bounding box center [670, 505] width 67 height 9
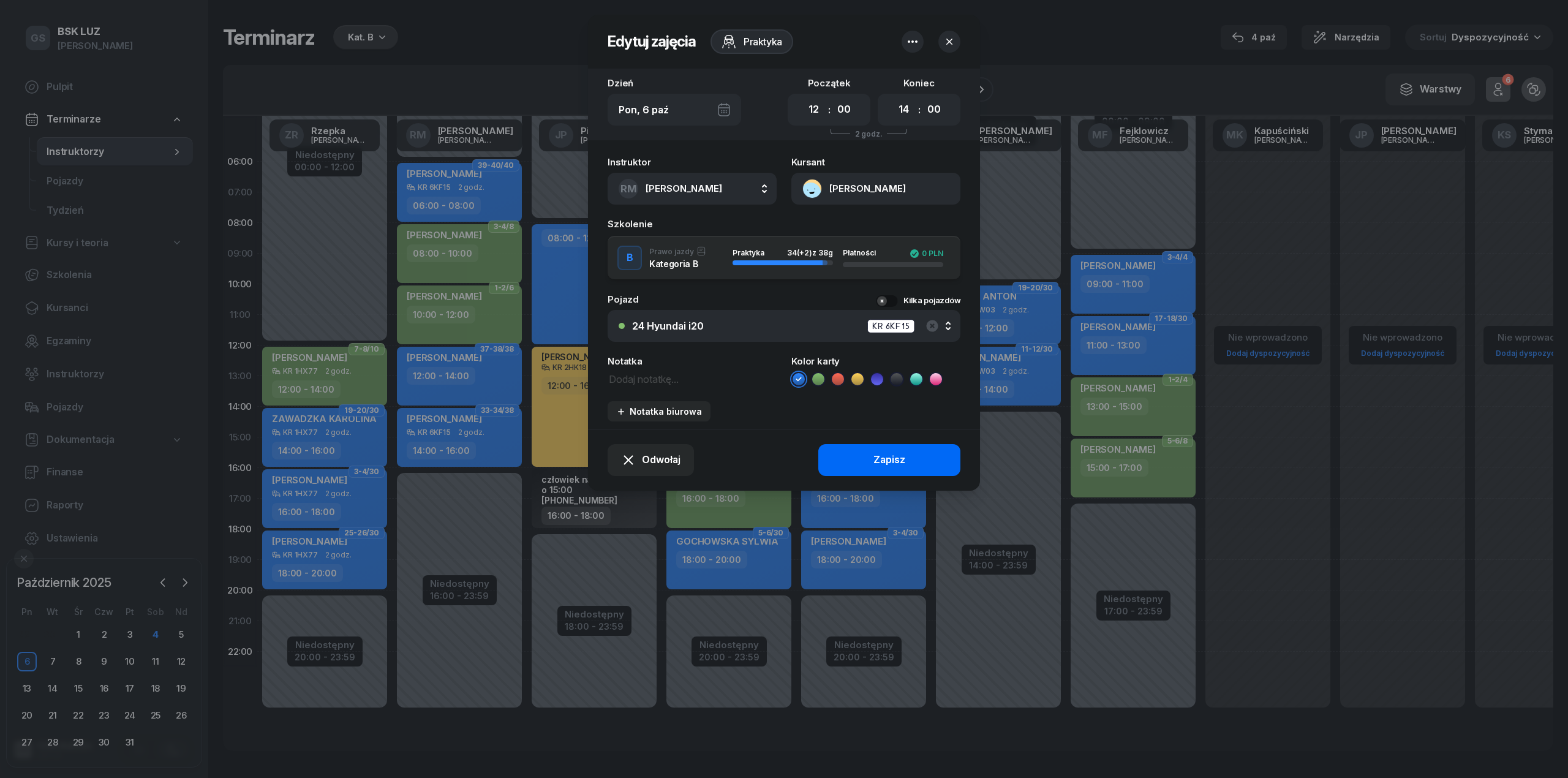
click at [901, 459] on div "Zapisz" at bounding box center [889, 460] width 32 height 16
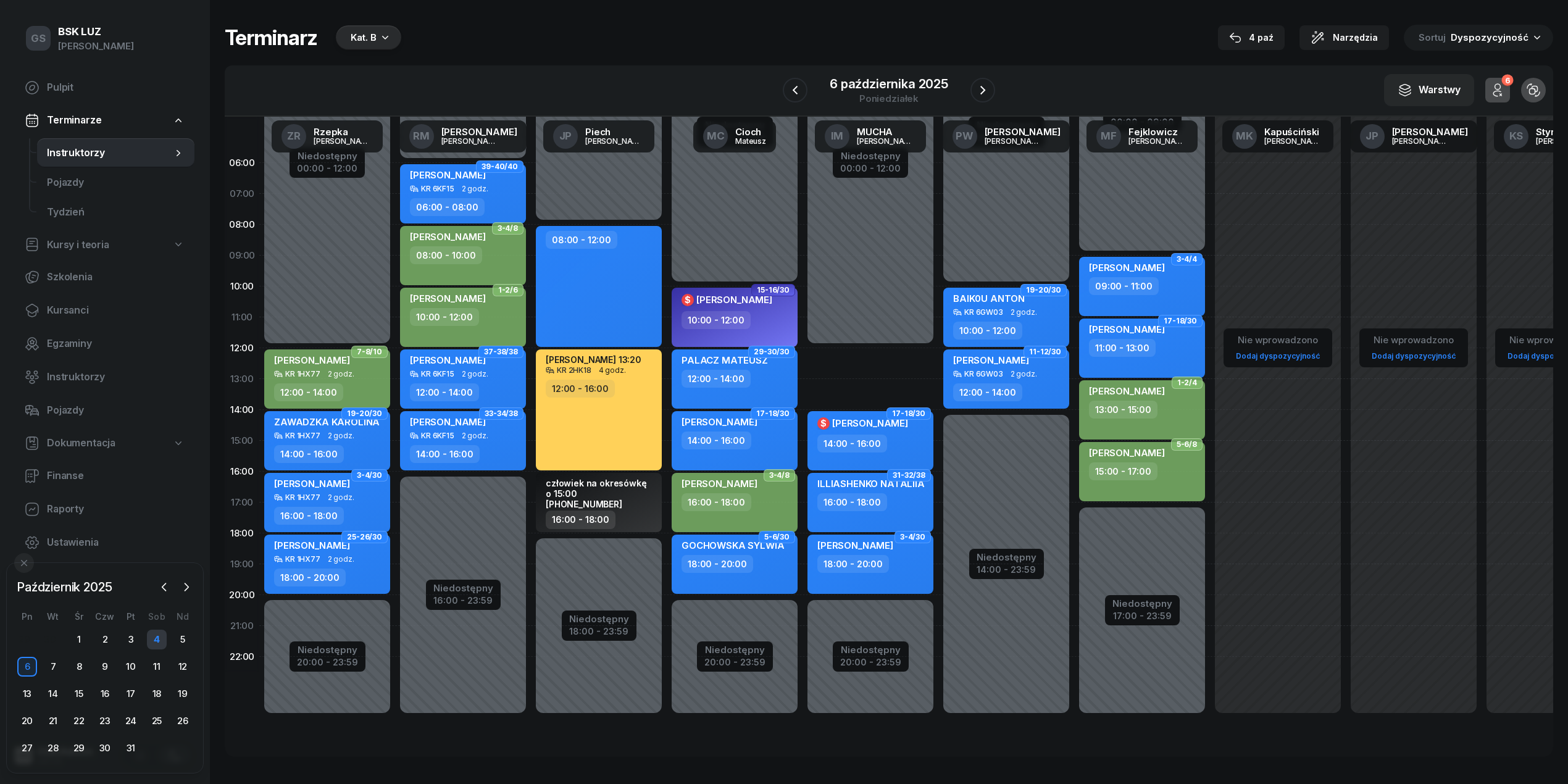
click at [156, 639] on div "4" at bounding box center [157, 639] width 20 height 20
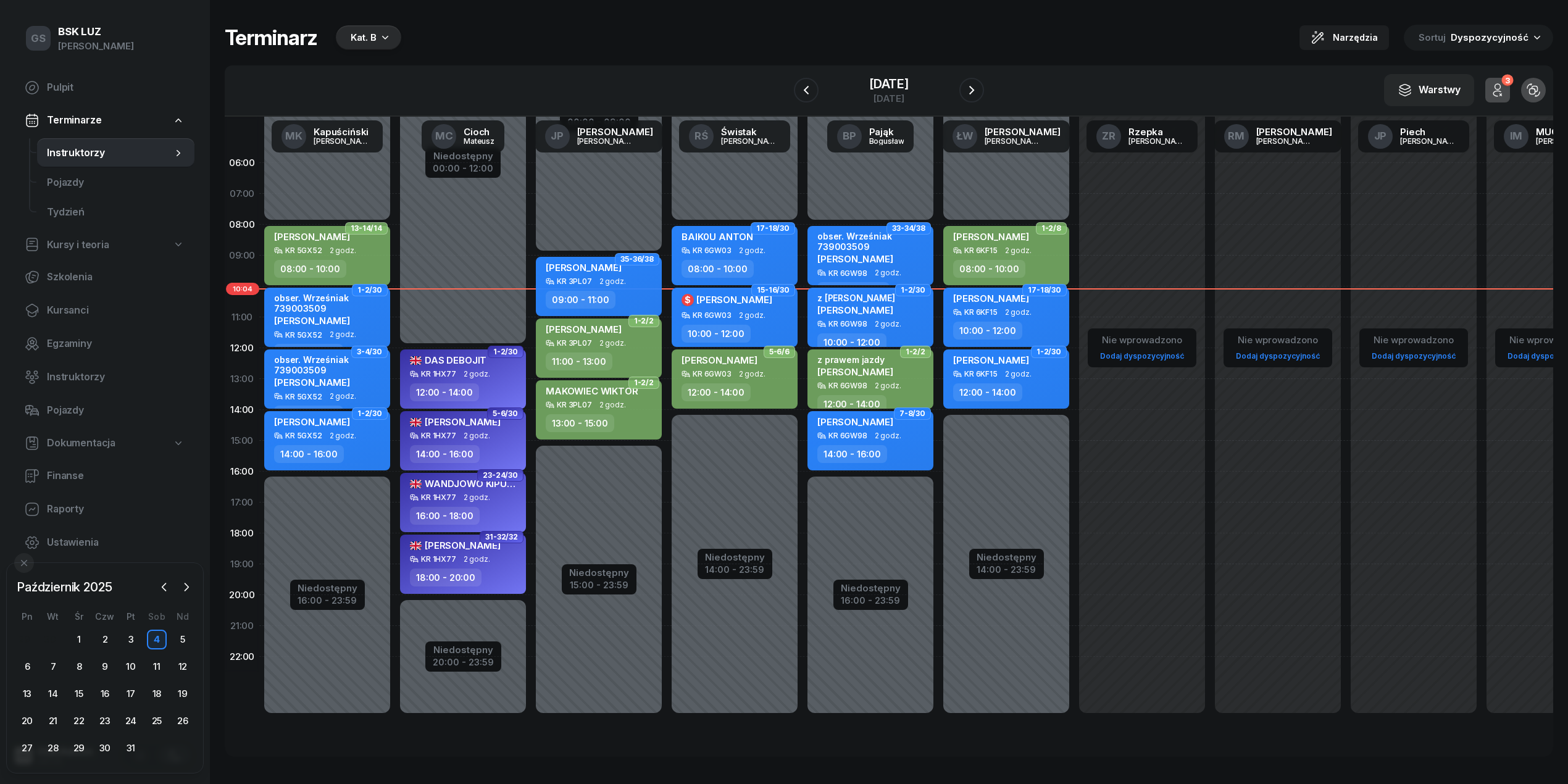
click at [37, 666] on div "6" at bounding box center [27, 666] width 26 height 20
click at [33, 663] on div "6" at bounding box center [27, 666] width 20 height 20
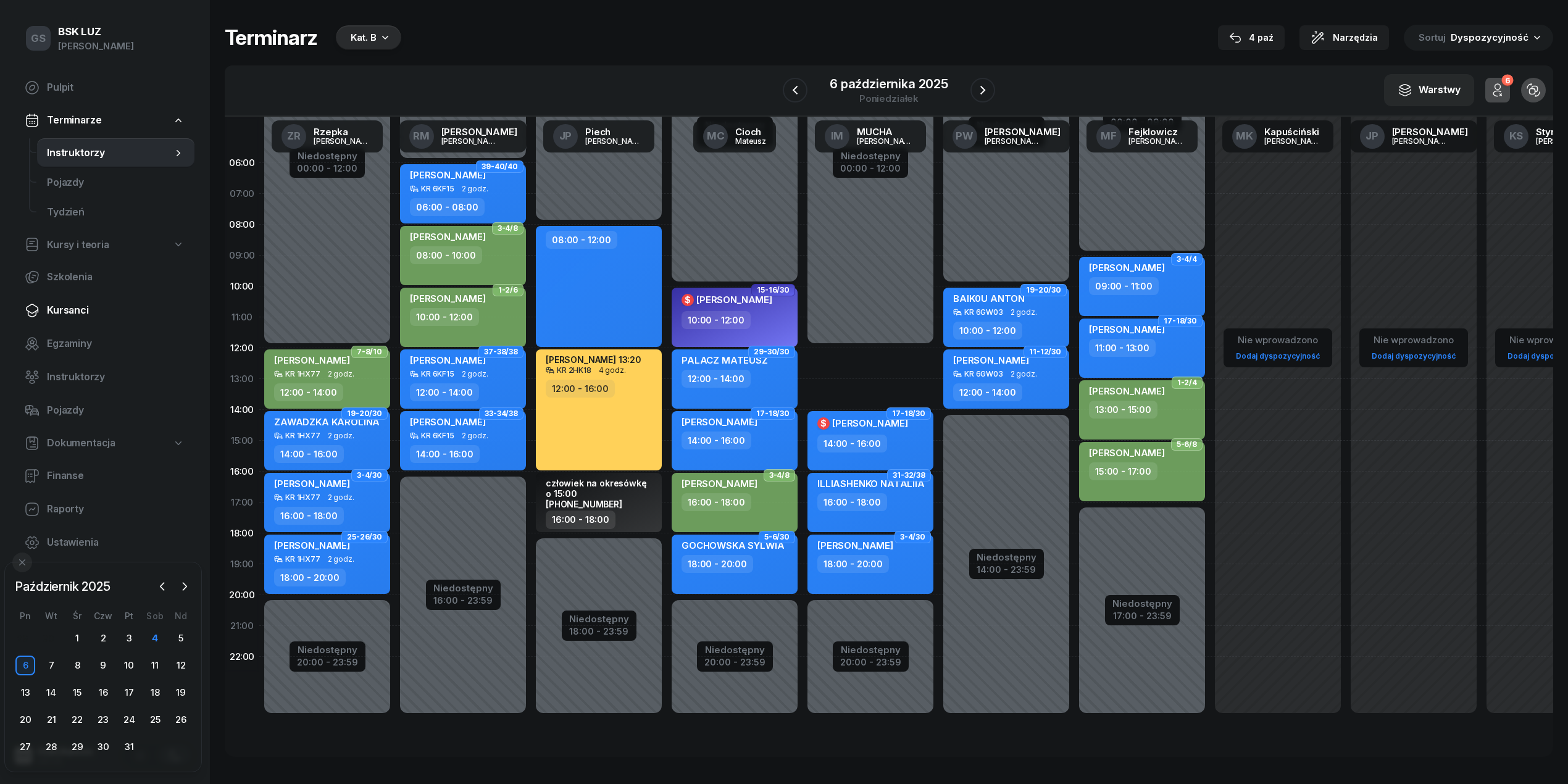
click at [108, 300] on link "Kursanci" at bounding box center [104, 310] width 180 height 29
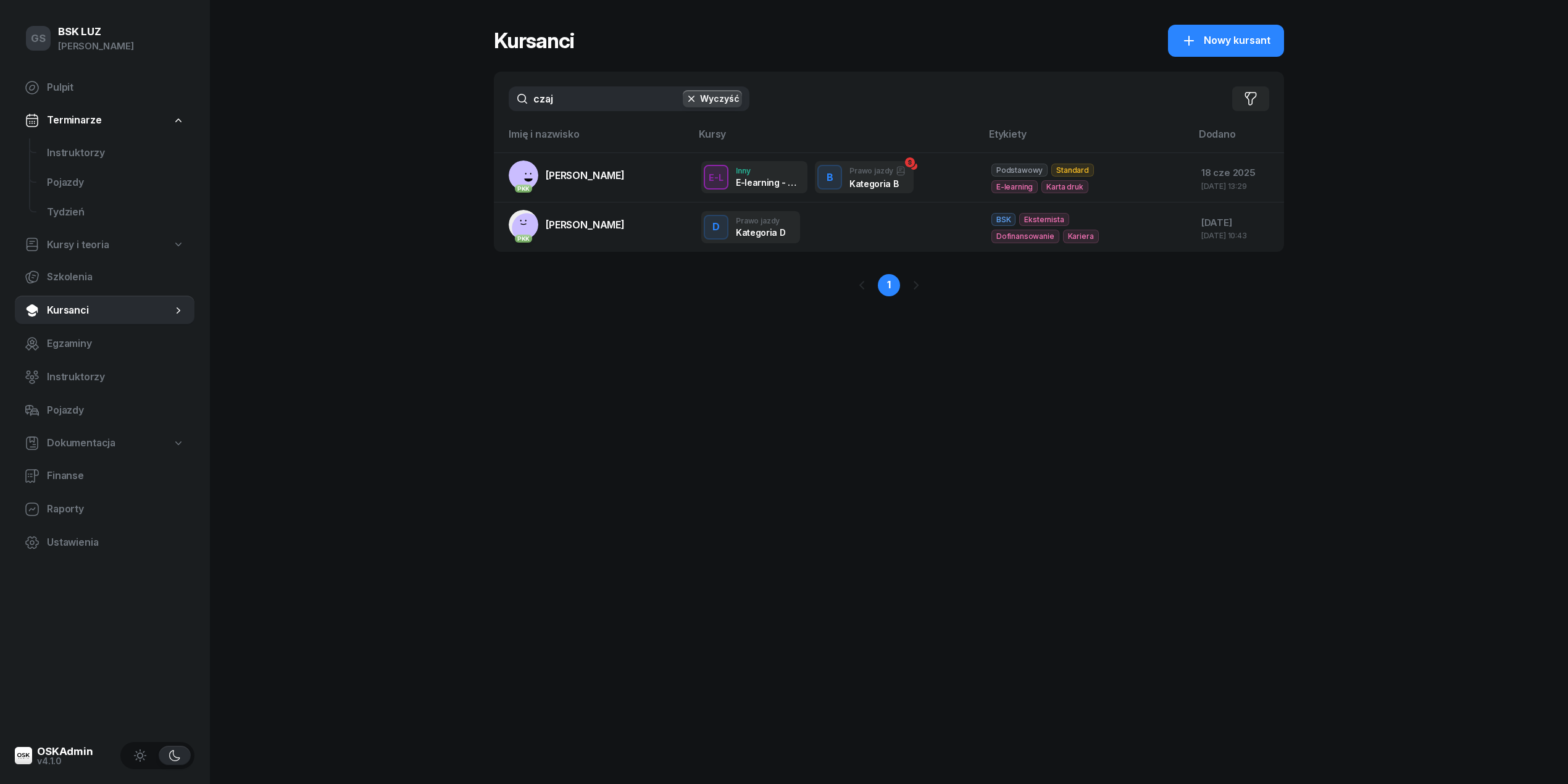
click at [617, 95] on input "czaj" at bounding box center [629, 98] width 241 height 25
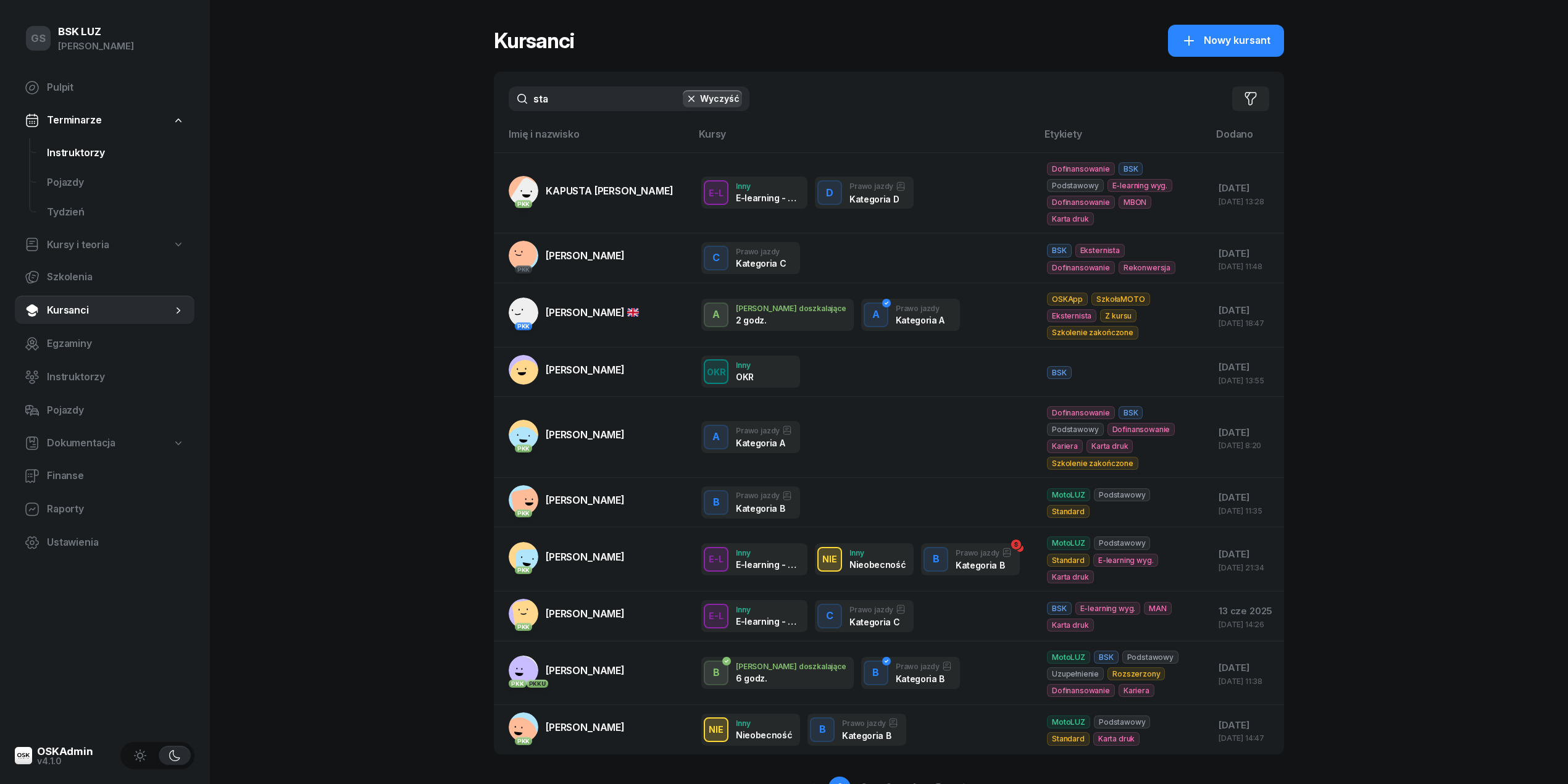
type input "sta"
click at [57, 153] on span "Instruktorzy" at bounding box center [115, 153] width 138 height 16
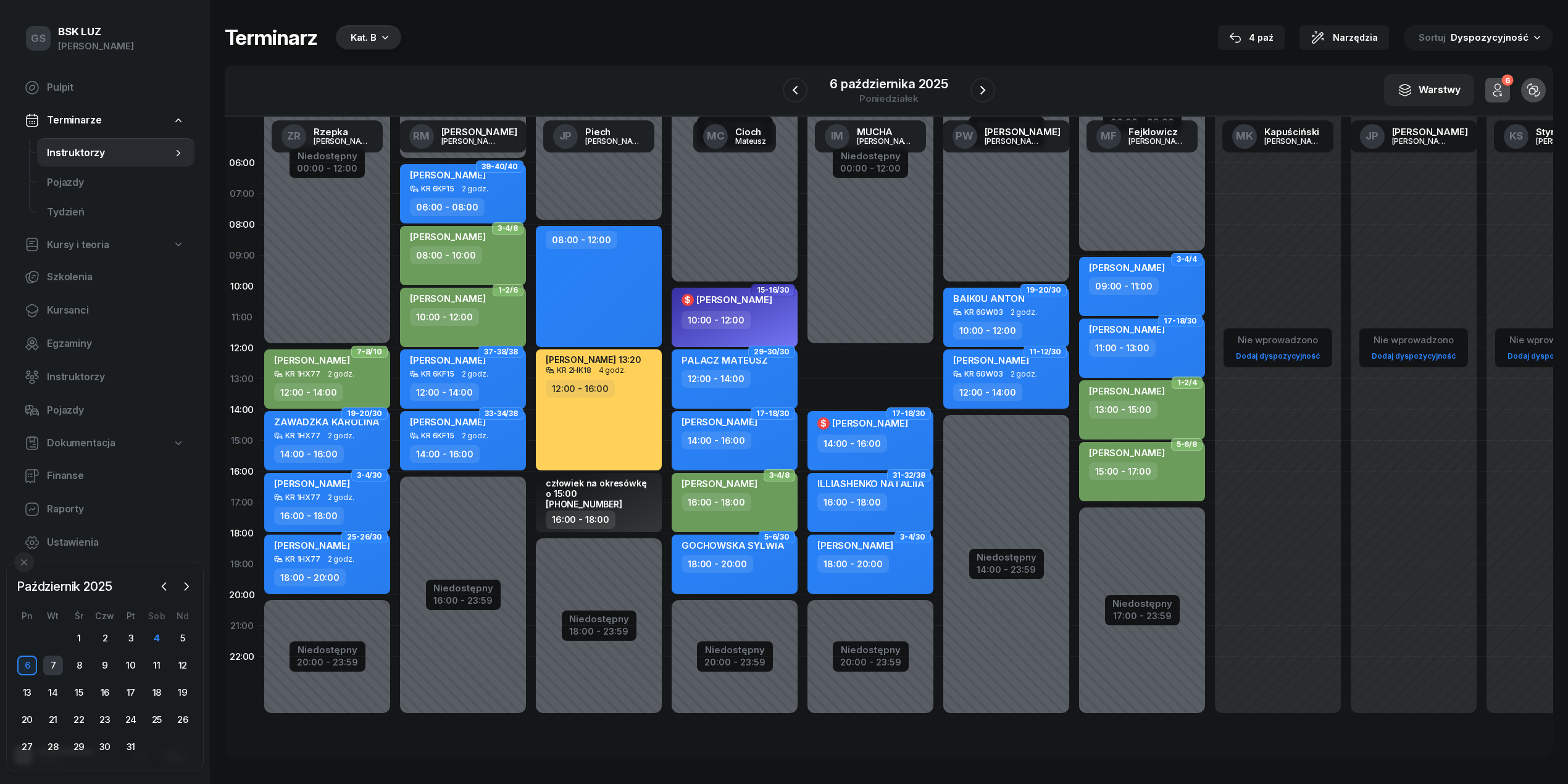
click at [48, 667] on div "7" at bounding box center [53, 665] width 20 height 20
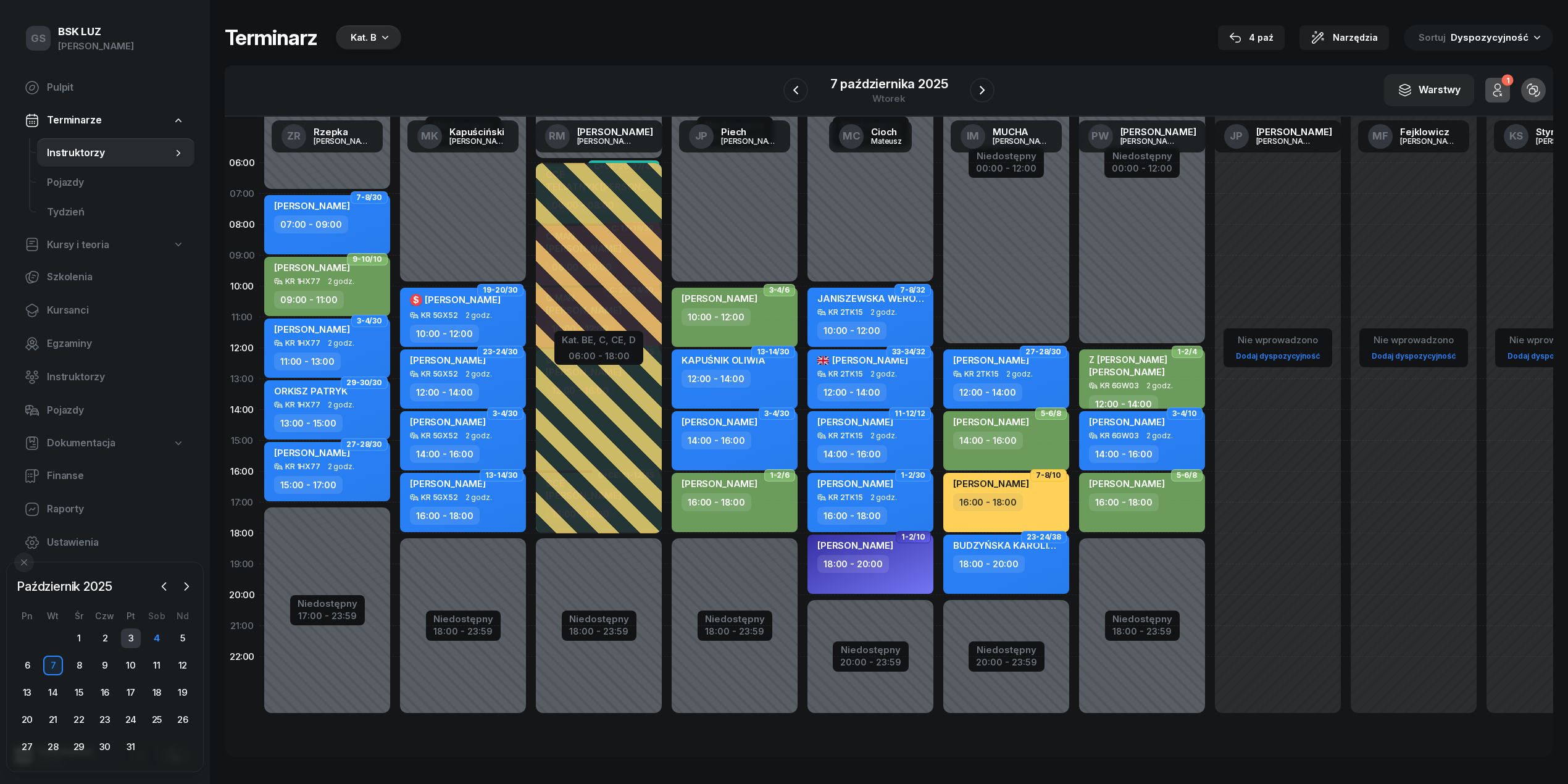
click at [137, 643] on div "3" at bounding box center [131, 638] width 20 height 20
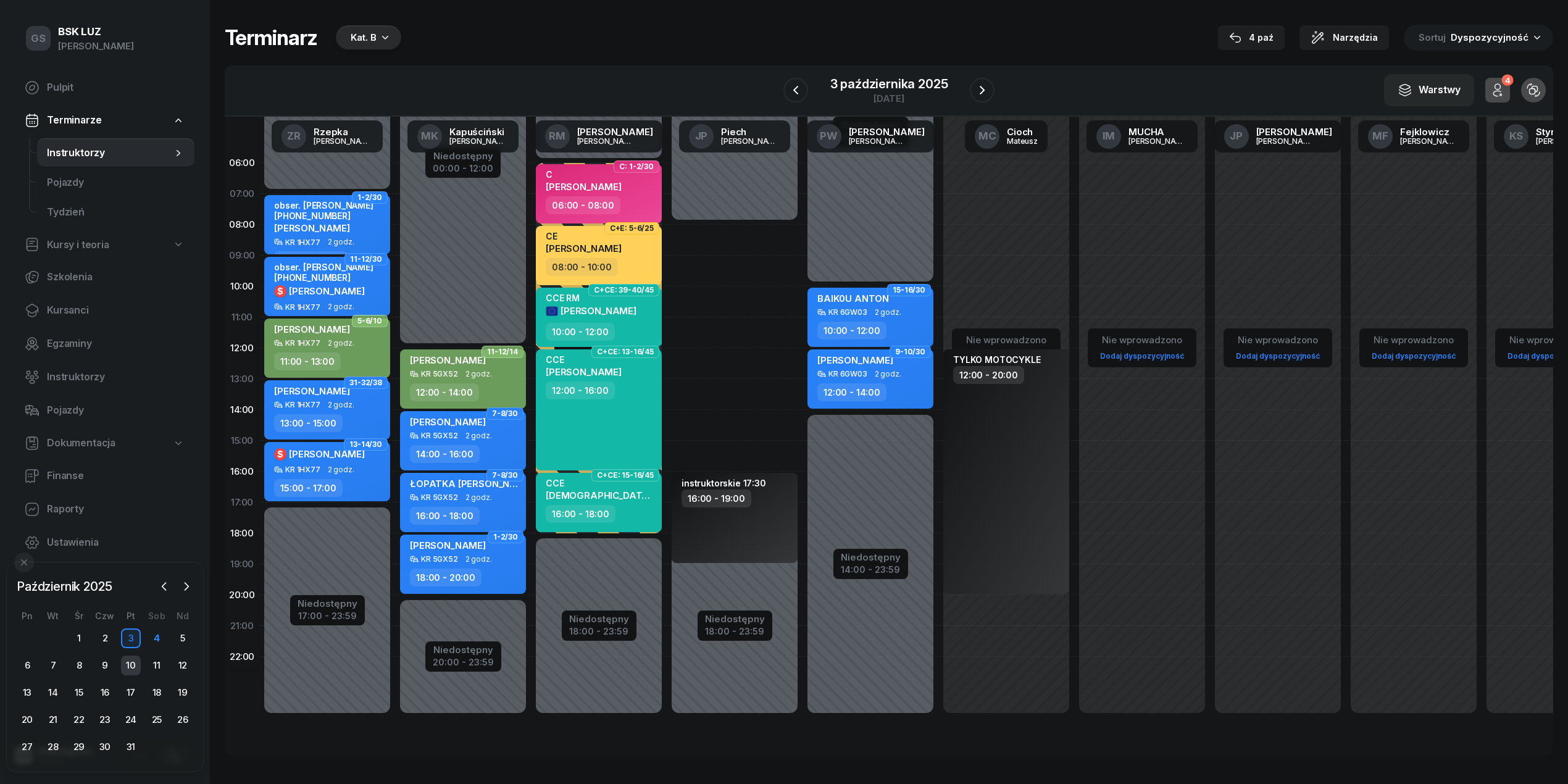
click at [129, 662] on div "10" at bounding box center [131, 665] width 20 height 20
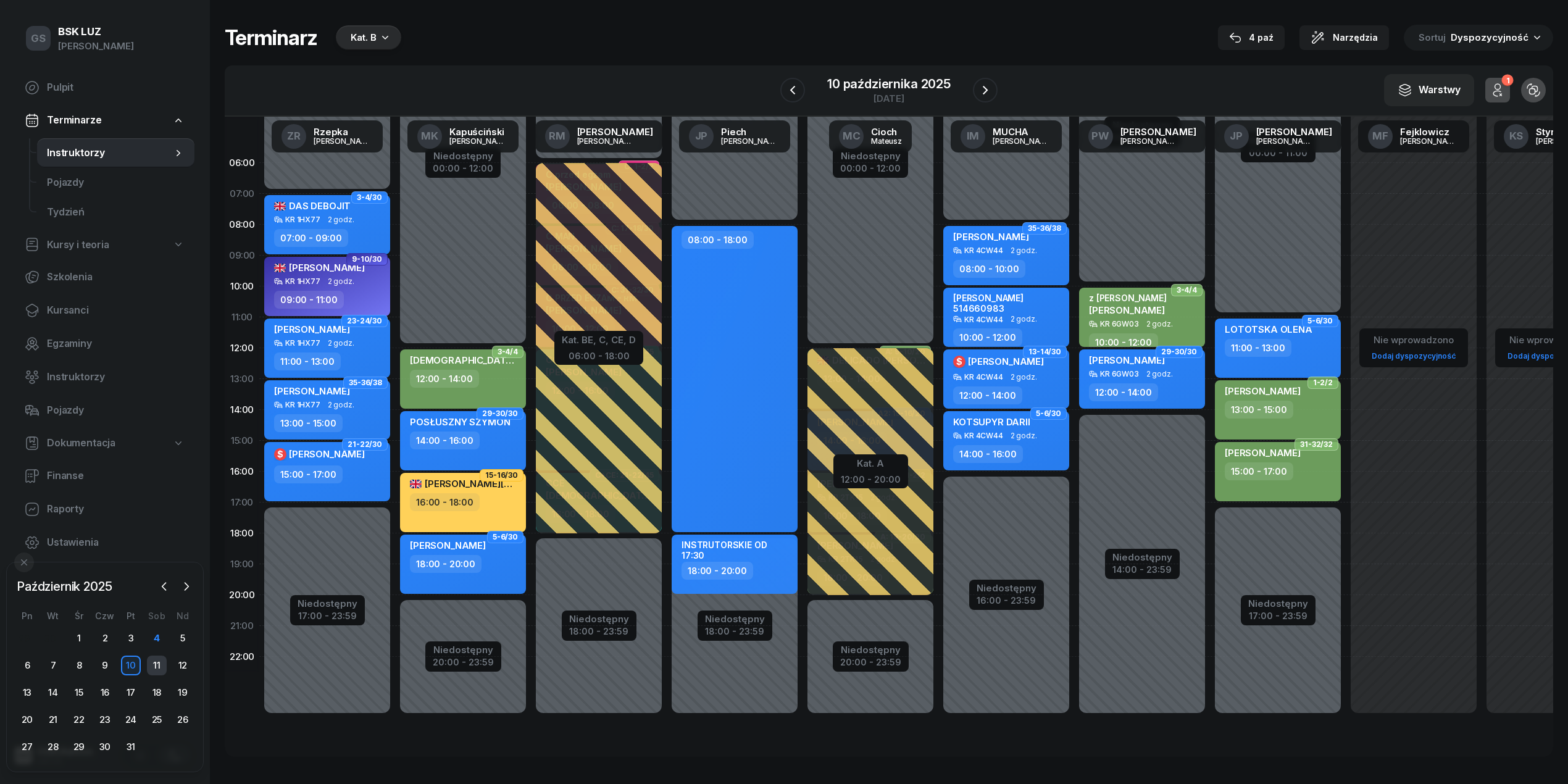
click at [156, 656] on div "11" at bounding box center [157, 665] width 20 height 20
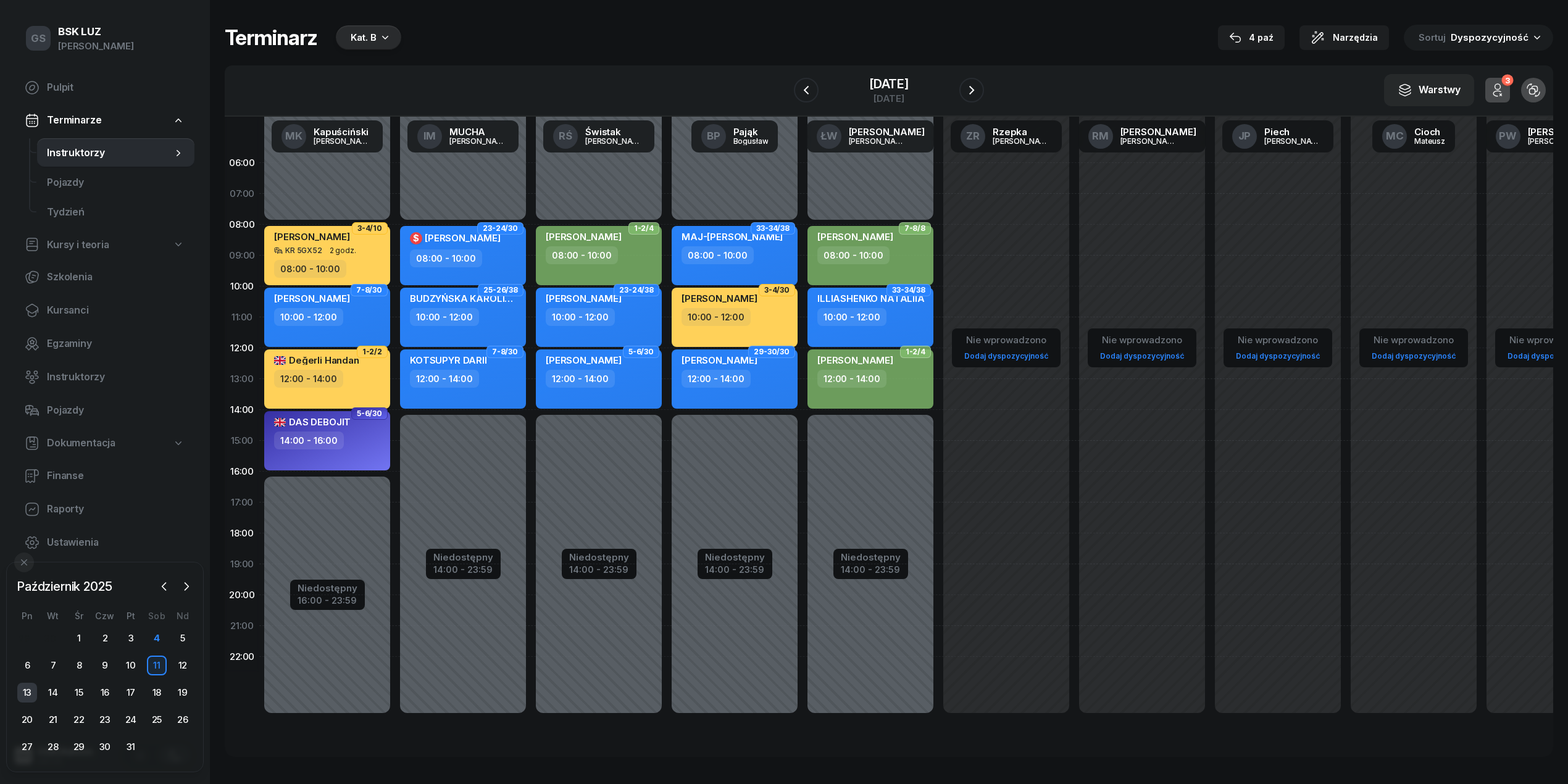
click at [34, 694] on div "13" at bounding box center [27, 693] width 20 height 20
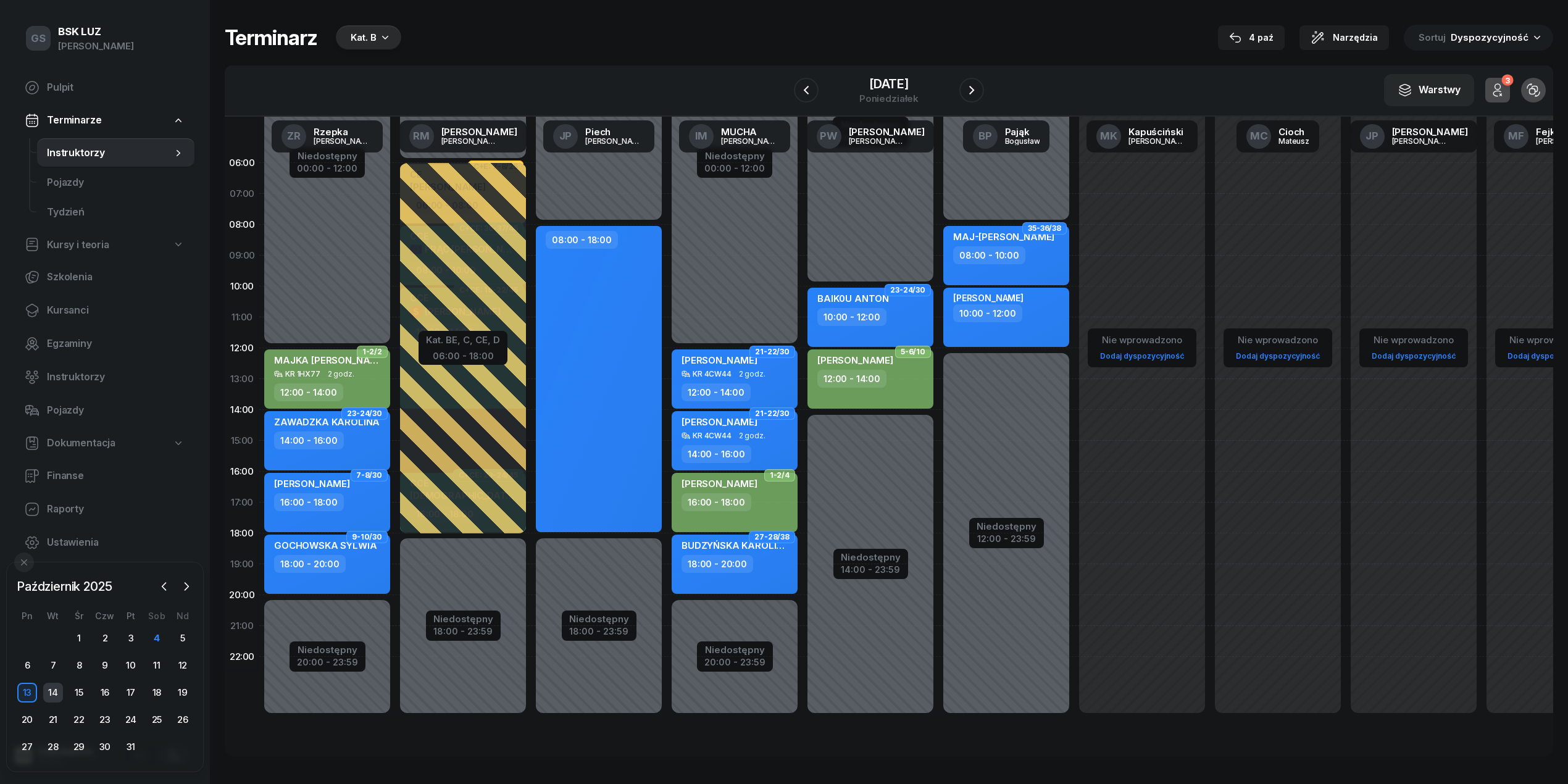
click at [49, 689] on div "14" at bounding box center [53, 693] width 20 height 20
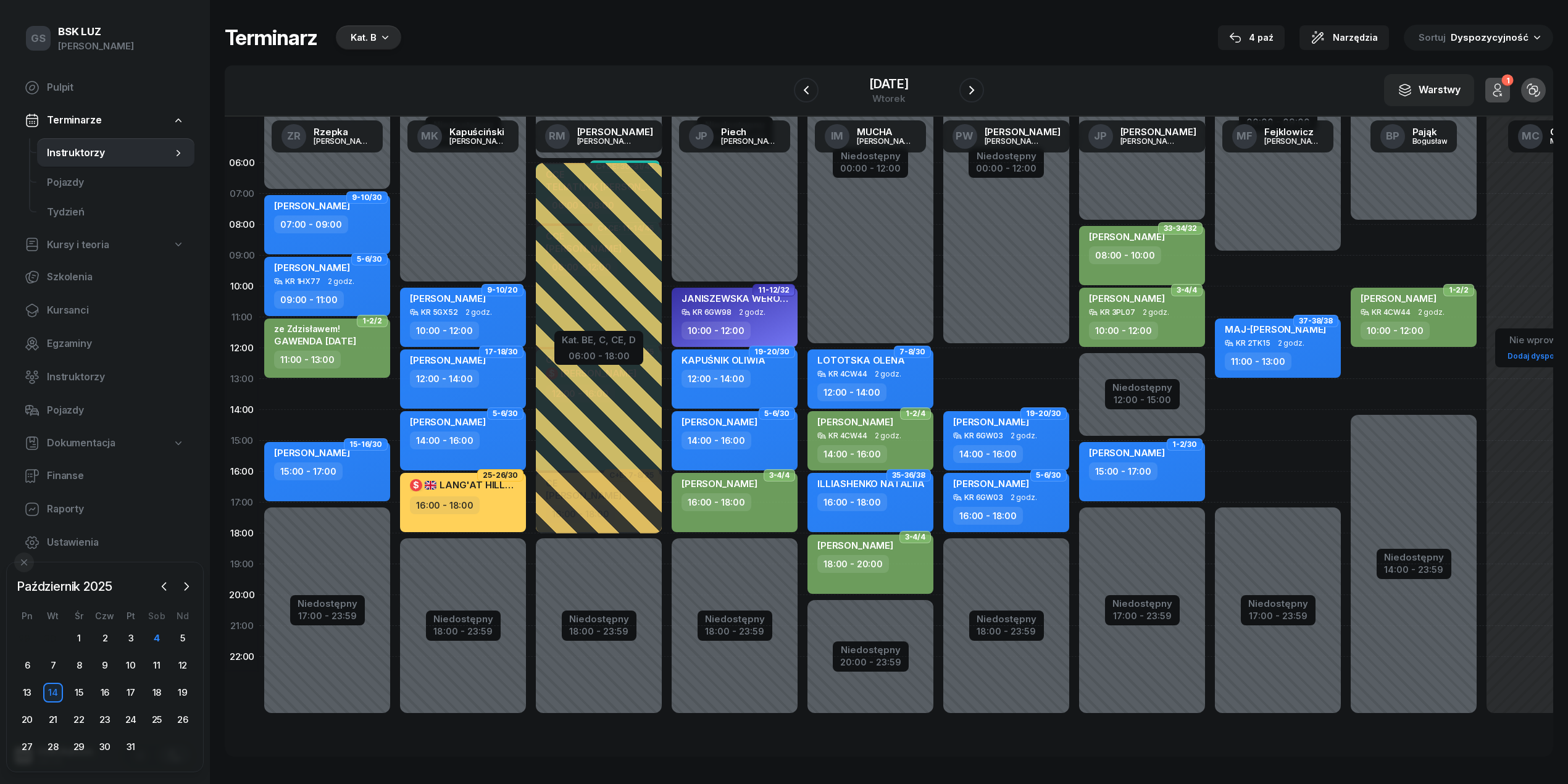
click at [67, 694] on div "15" at bounding box center [78, 693] width 26 height 20
click at [87, 698] on div "15" at bounding box center [79, 693] width 20 height 20
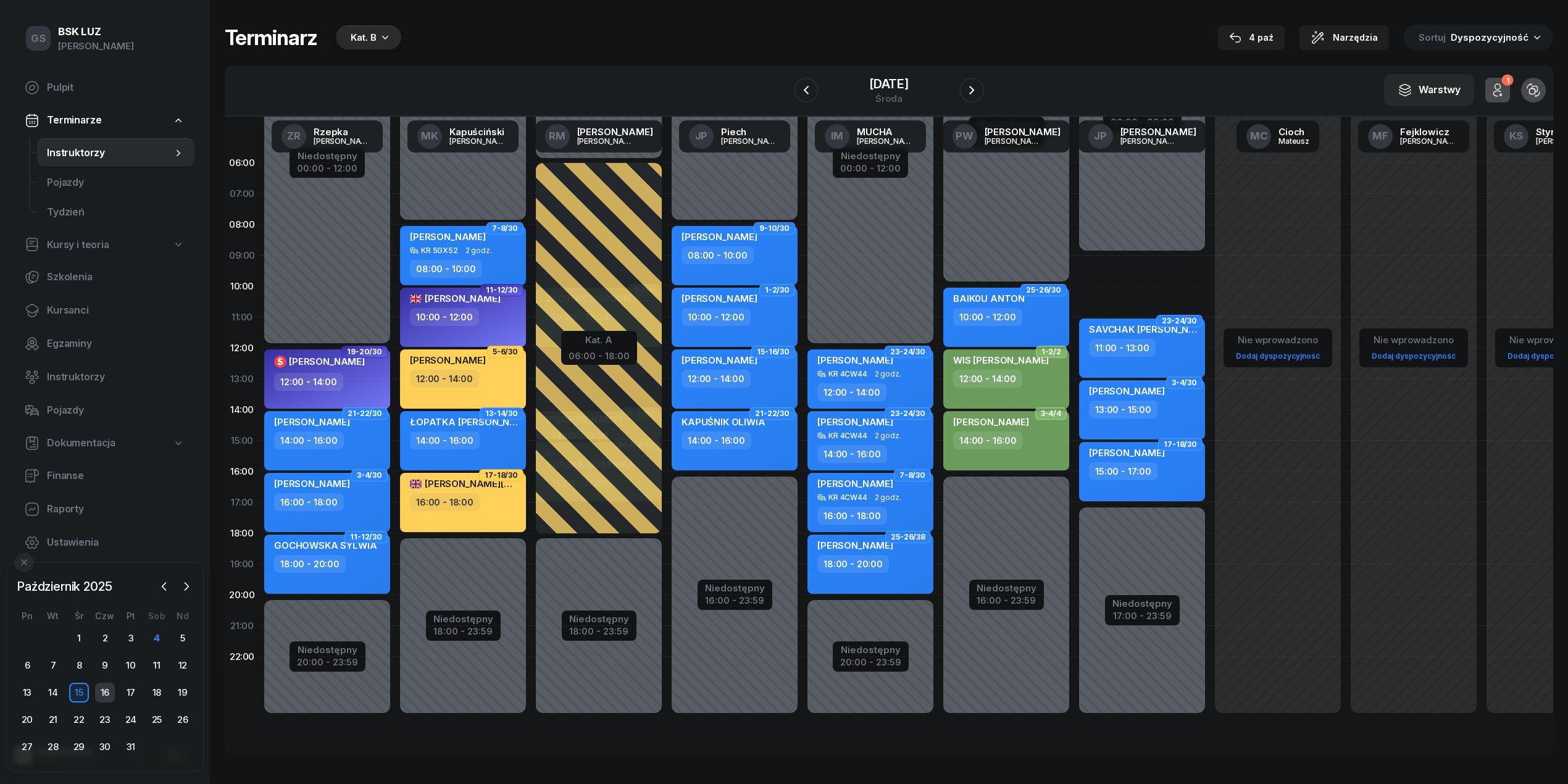
click at [109, 694] on div "16" at bounding box center [105, 693] width 20 height 20
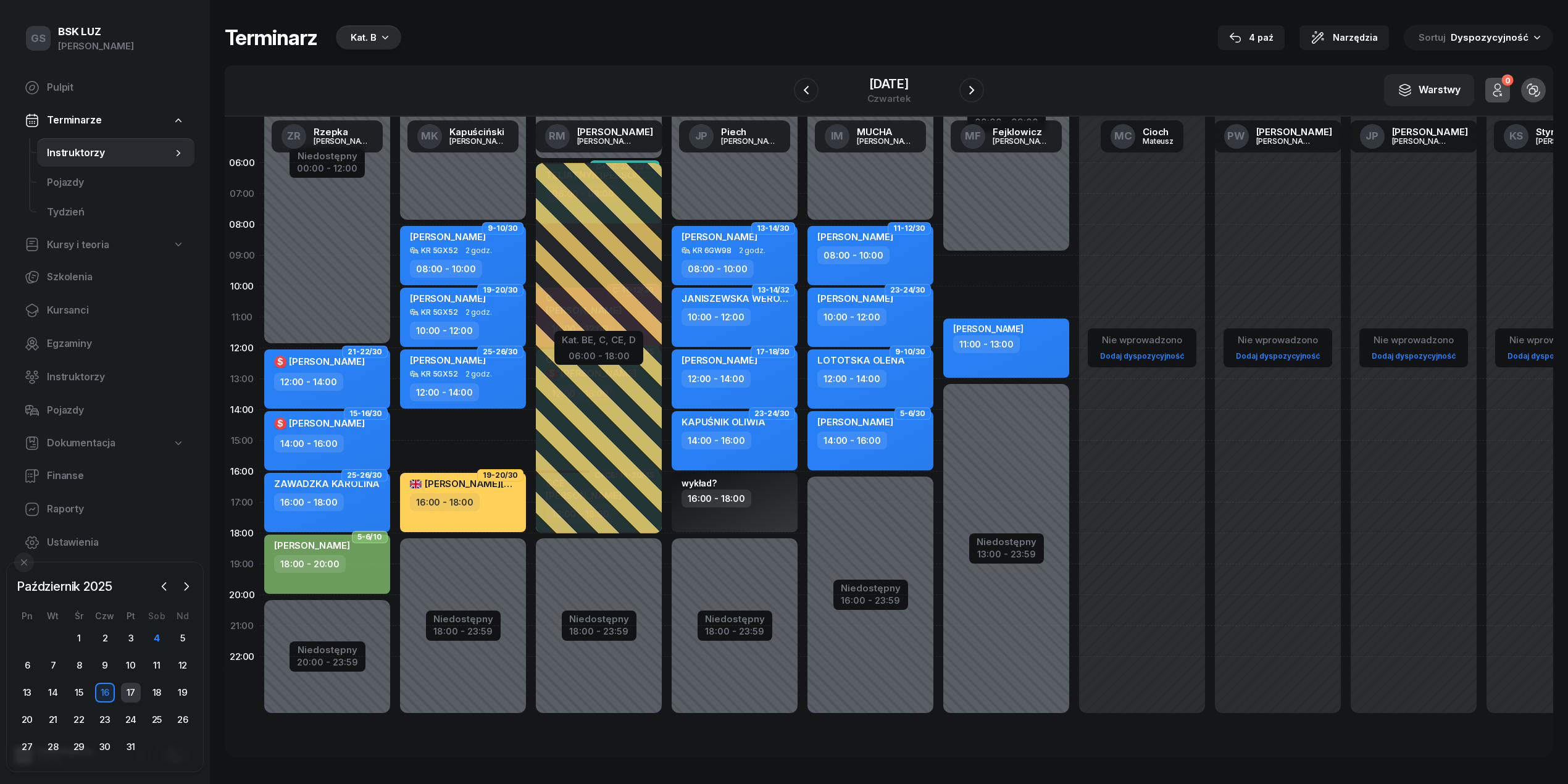
click at [127, 696] on div "17" at bounding box center [131, 693] width 20 height 20
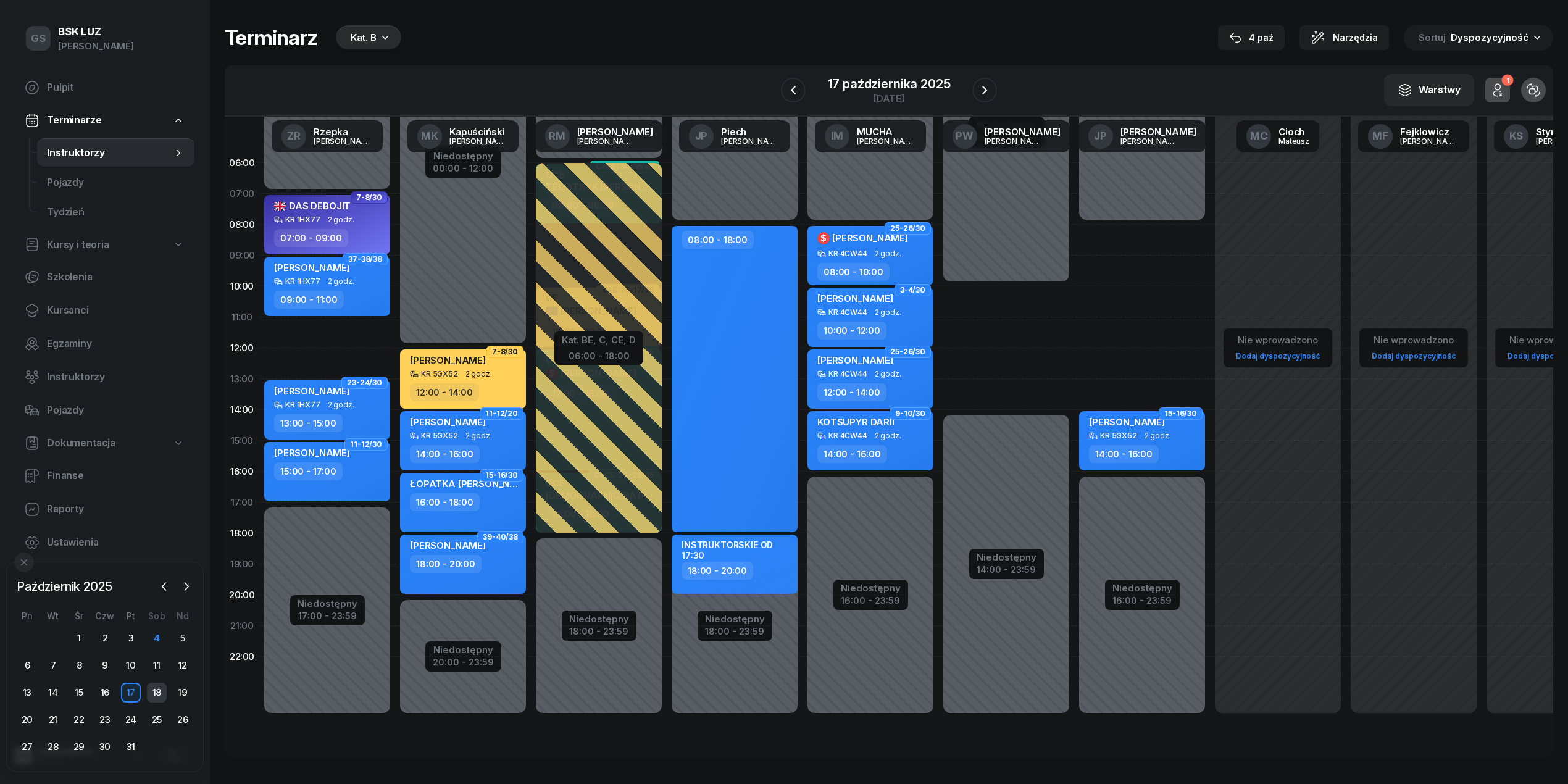
click at [161, 691] on div "18" at bounding box center [157, 693] width 20 height 20
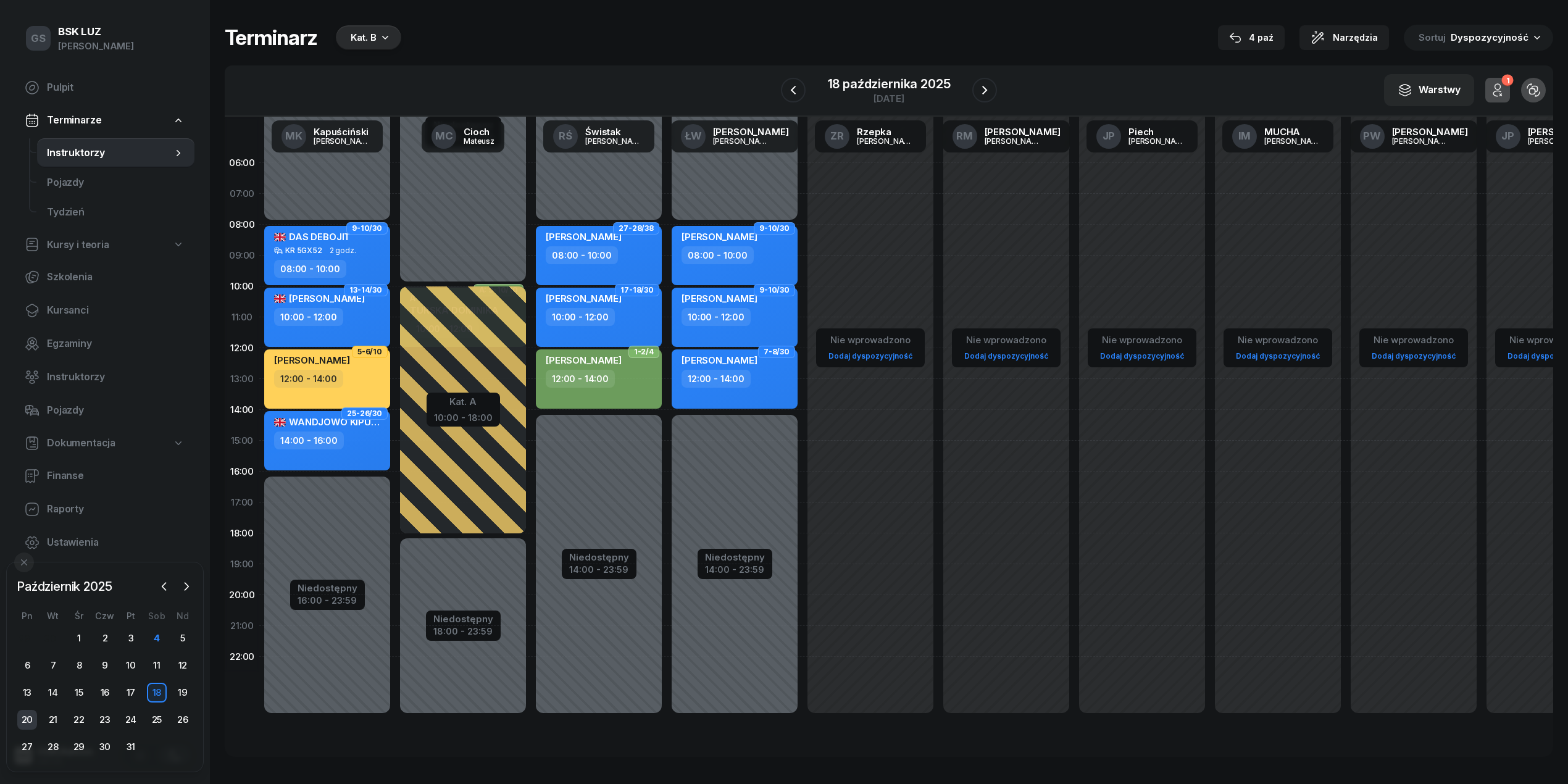
click at [25, 714] on div "20" at bounding box center [27, 719] width 20 height 20
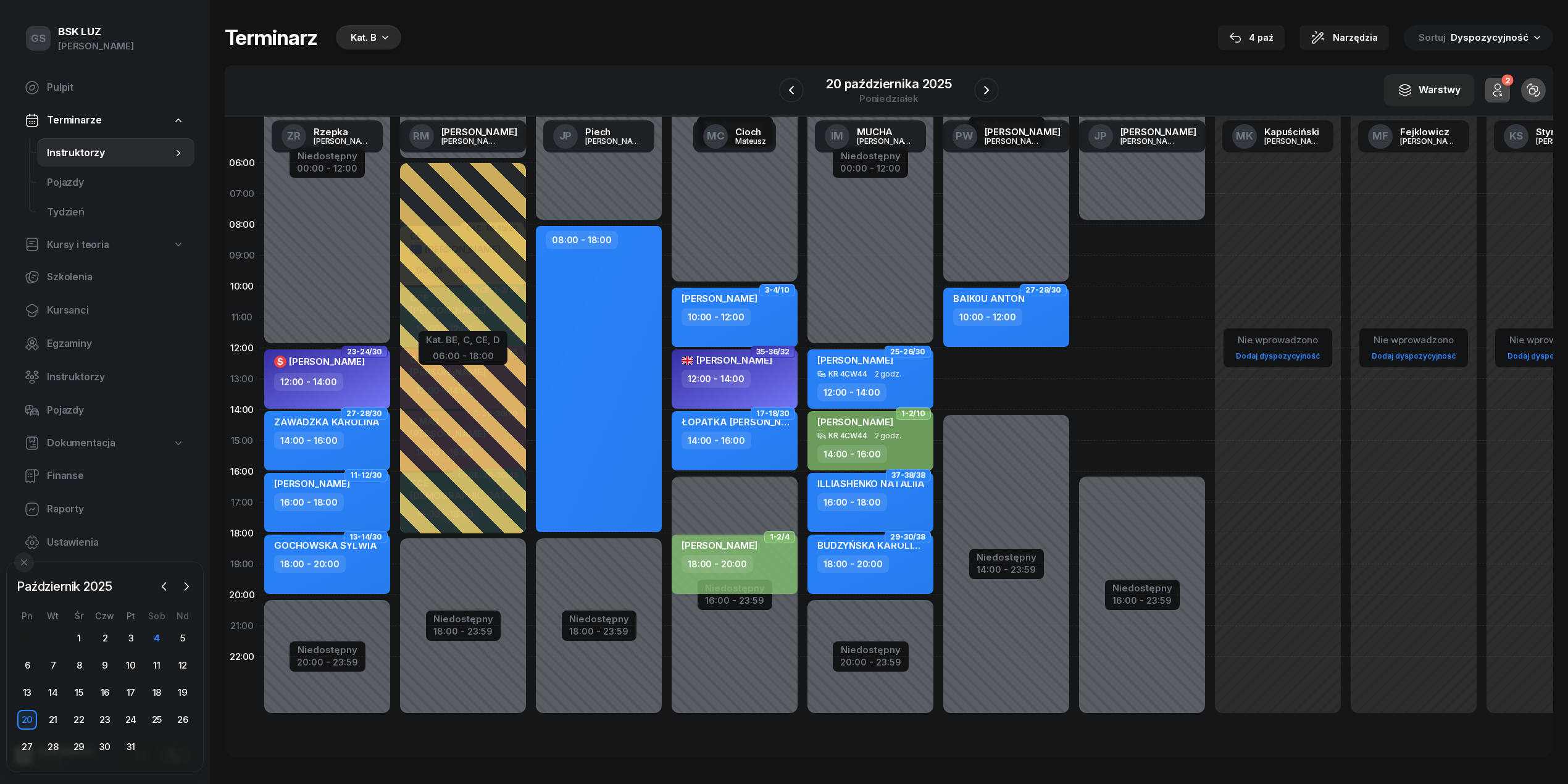
click at [40, 718] on div "21" at bounding box center [53, 719] width 26 height 20
click at [60, 718] on div "21" at bounding box center [53, 719] width 20 height 20
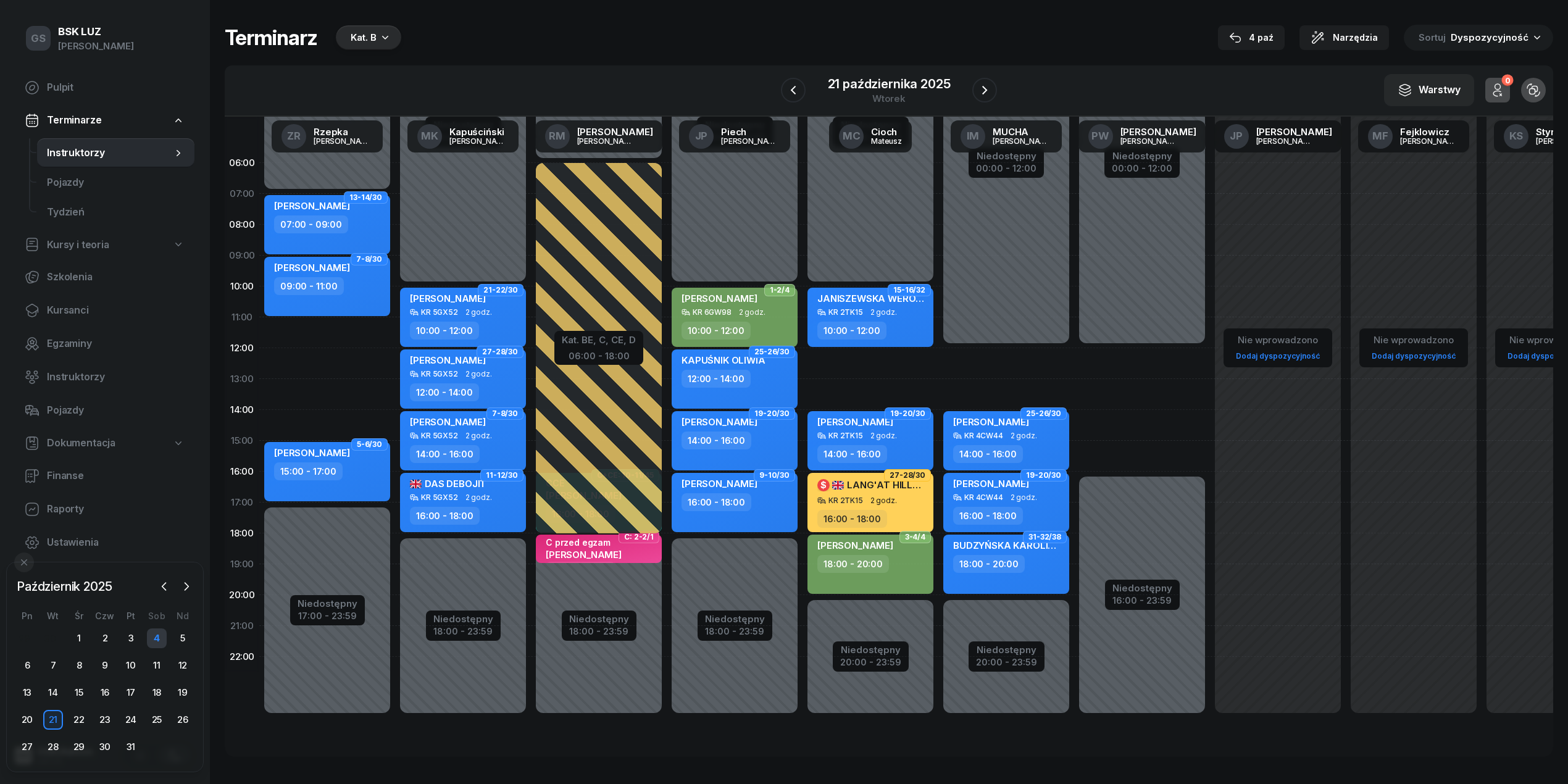
click at [161, 637] on div "4" at bounding box center [157, 638] width 20 height 20
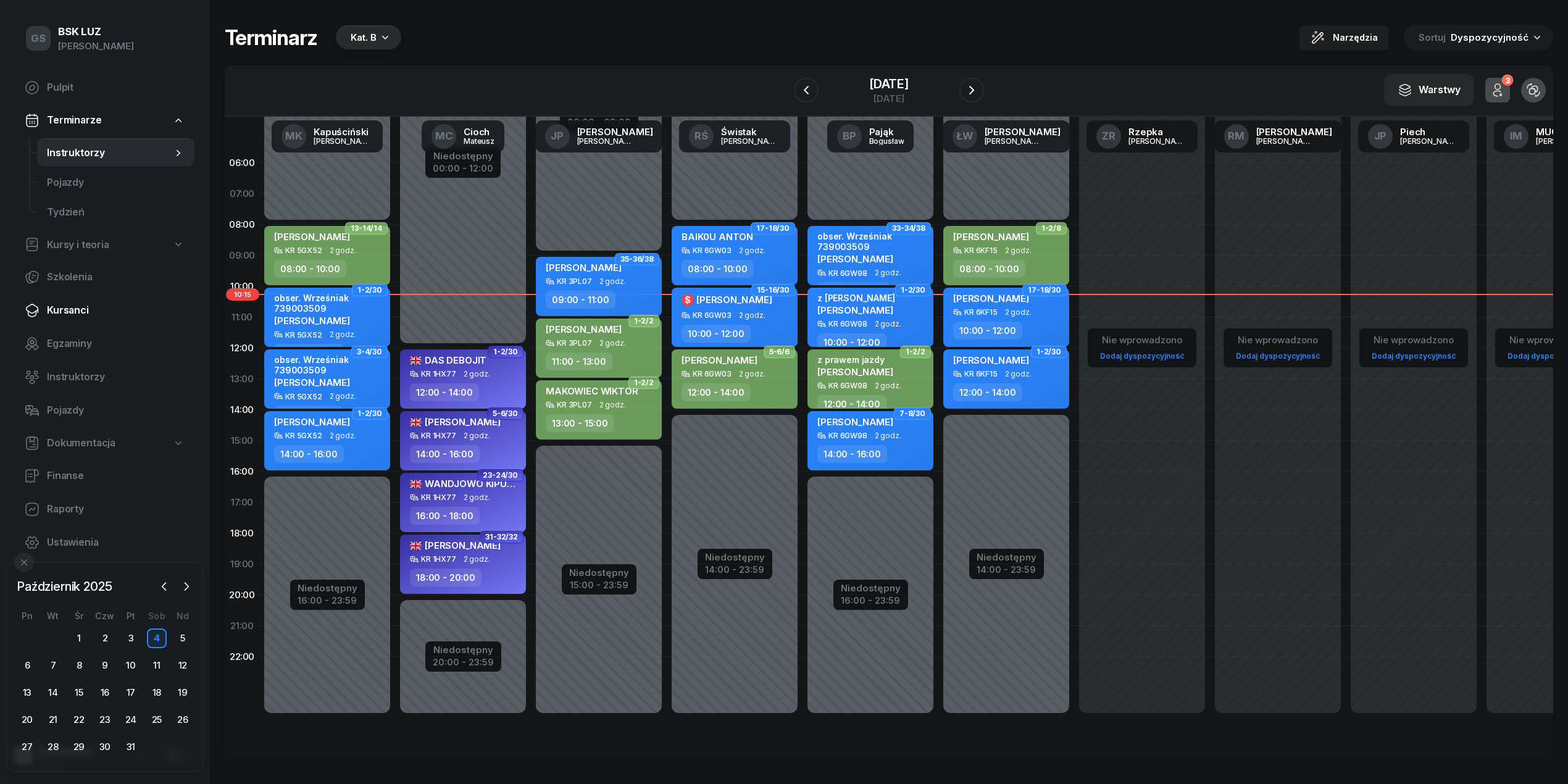
click at [70, 315] on span "Kursanci" at bounding box center [115, 311] width 138 height 16
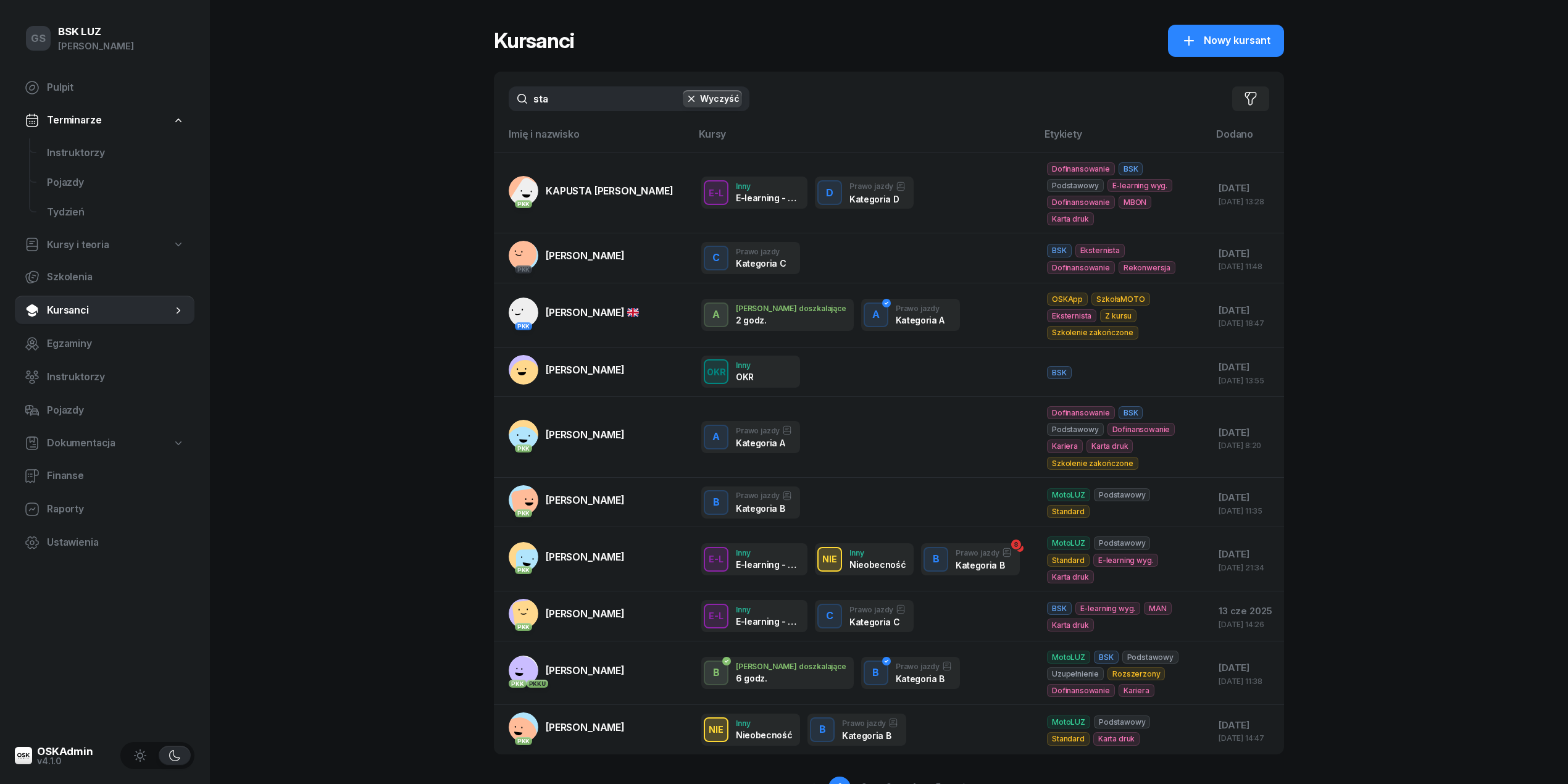
click at [559, 97] on input "sta" at bounding box center [629, 98] width 241 height 25
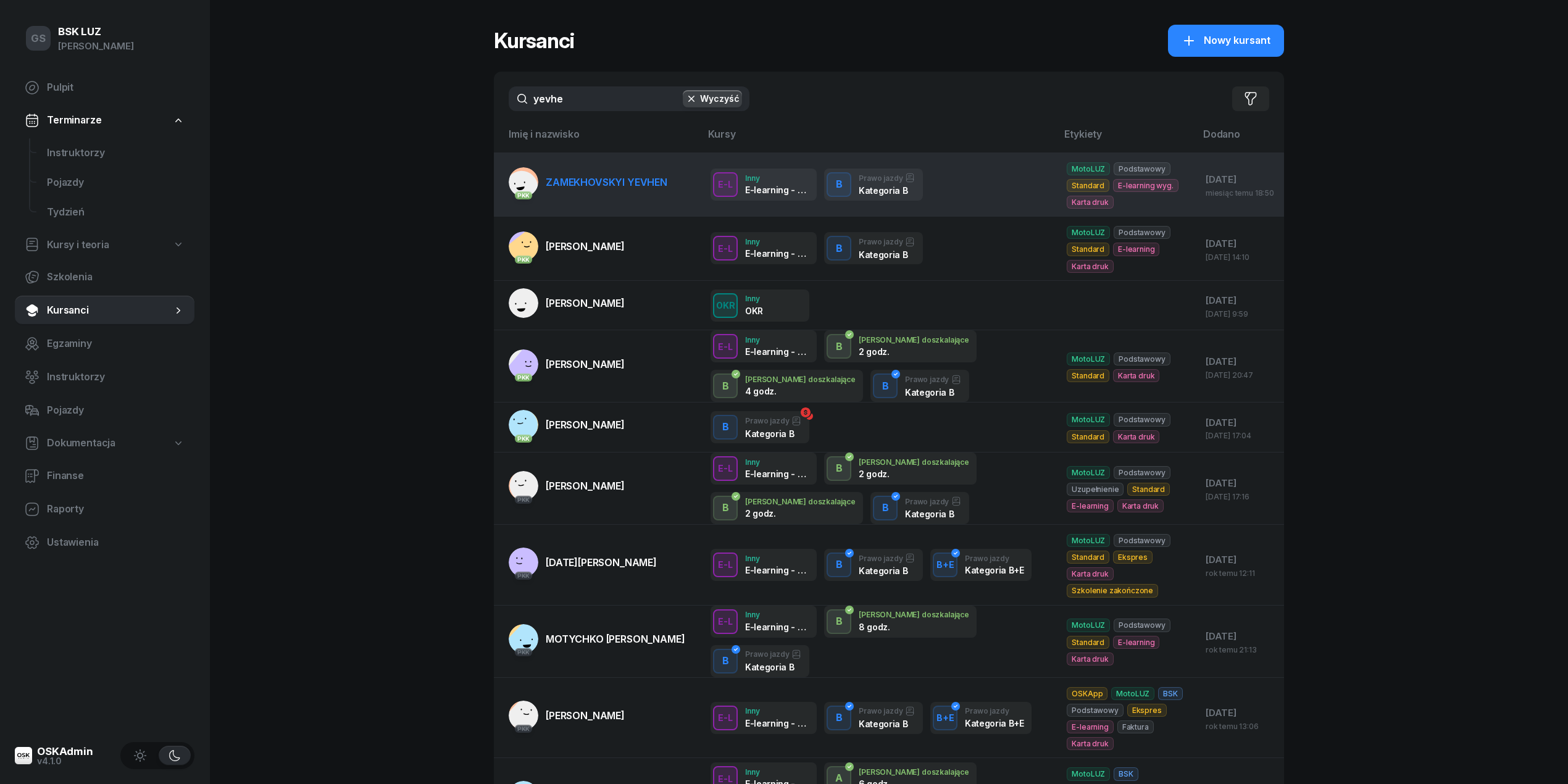
type input "yevhe"
click at [581, 170] on link "PKK ZAMEKHOVSKYI [PERSON_NAME]" at bounding box center [588, 181] width 159 height 29
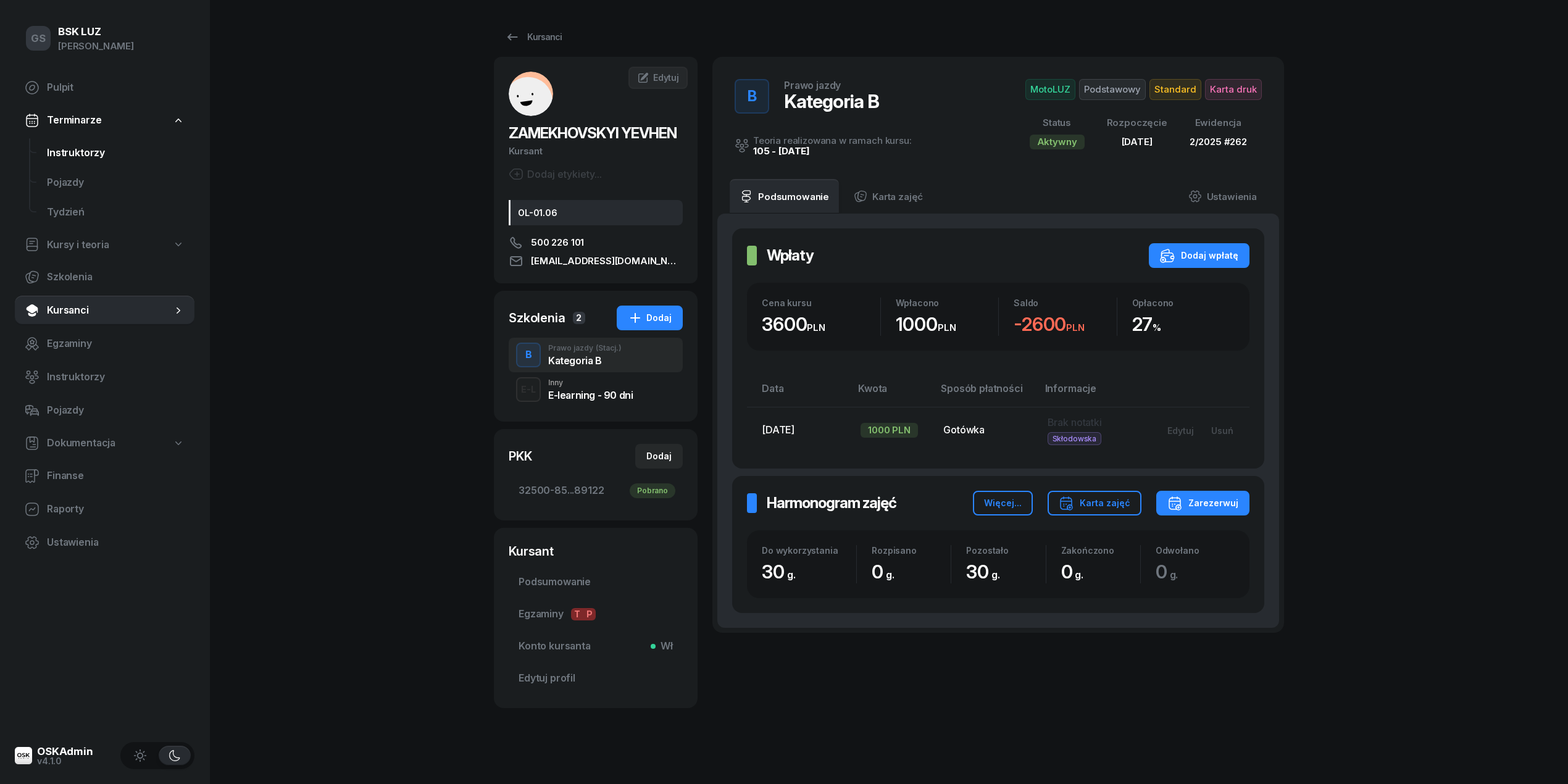
click at [93, 161] on link "Instruktorzy" at bounding box center [116, 153] width 158 height 29
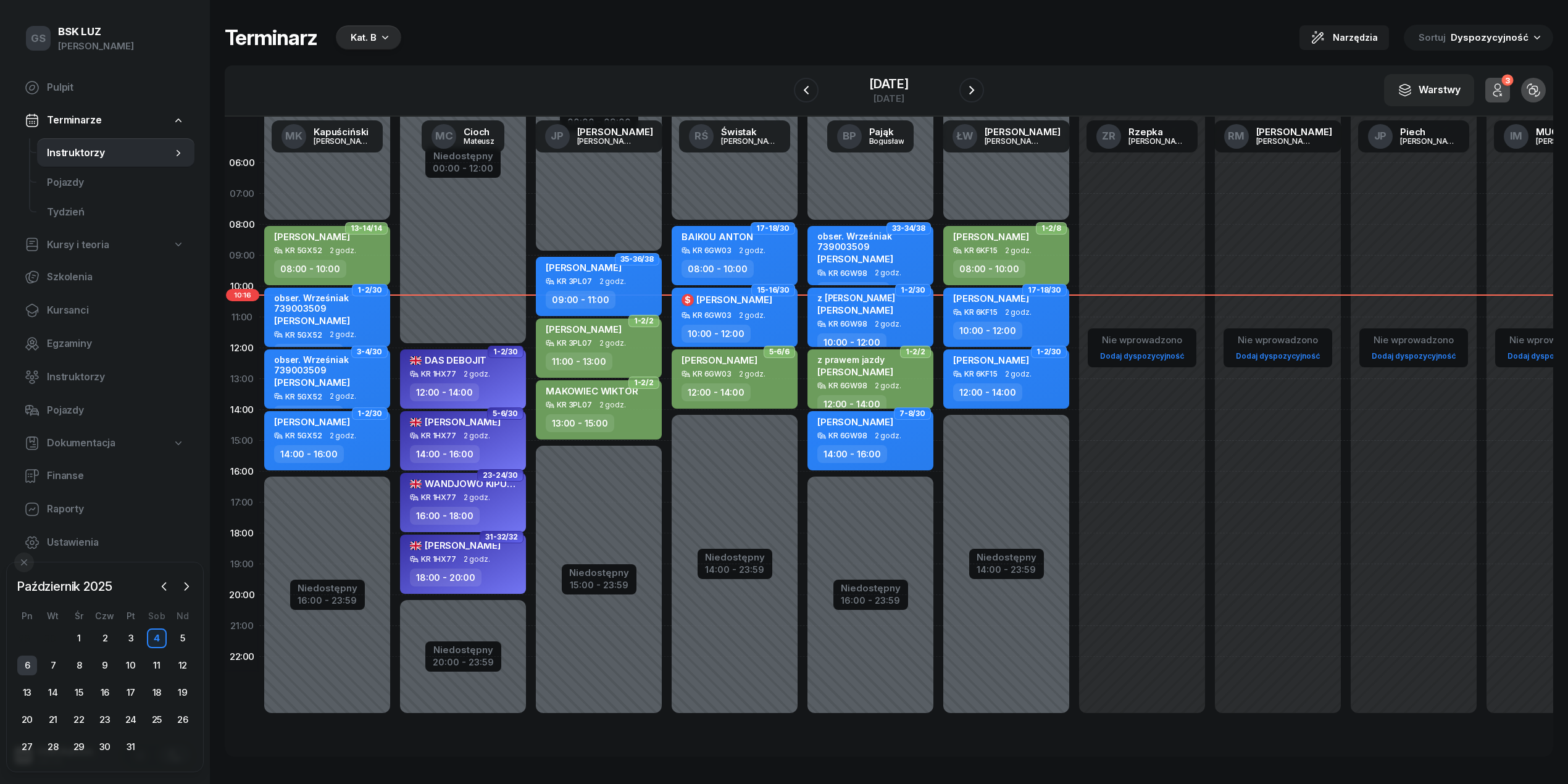
click at [27, 667] on div "6" at bounding box center [27, 665] width 20 height 20
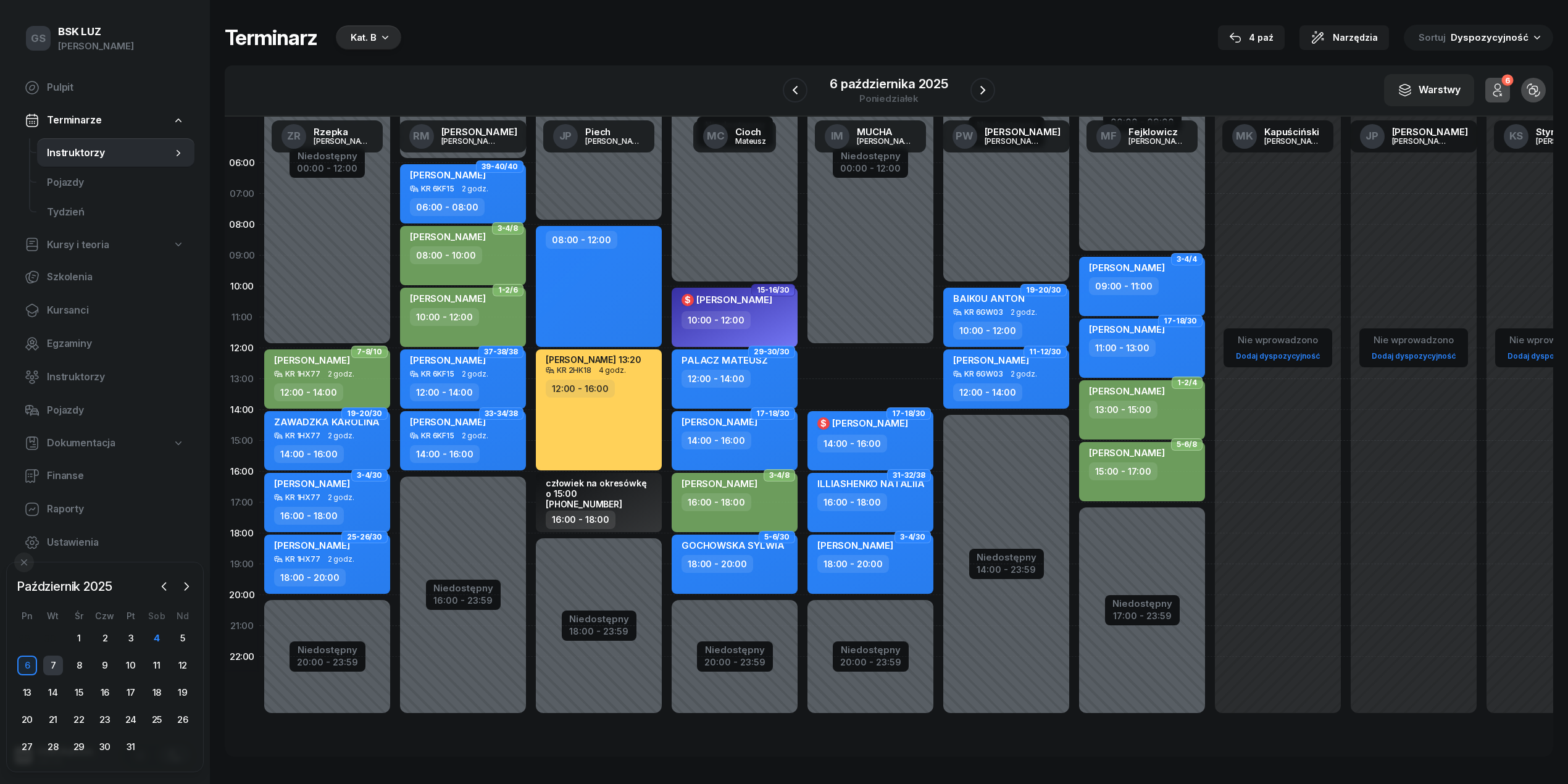
click at [62, 665] on div "7" at bounding box center [53, 665] width 20 height 20
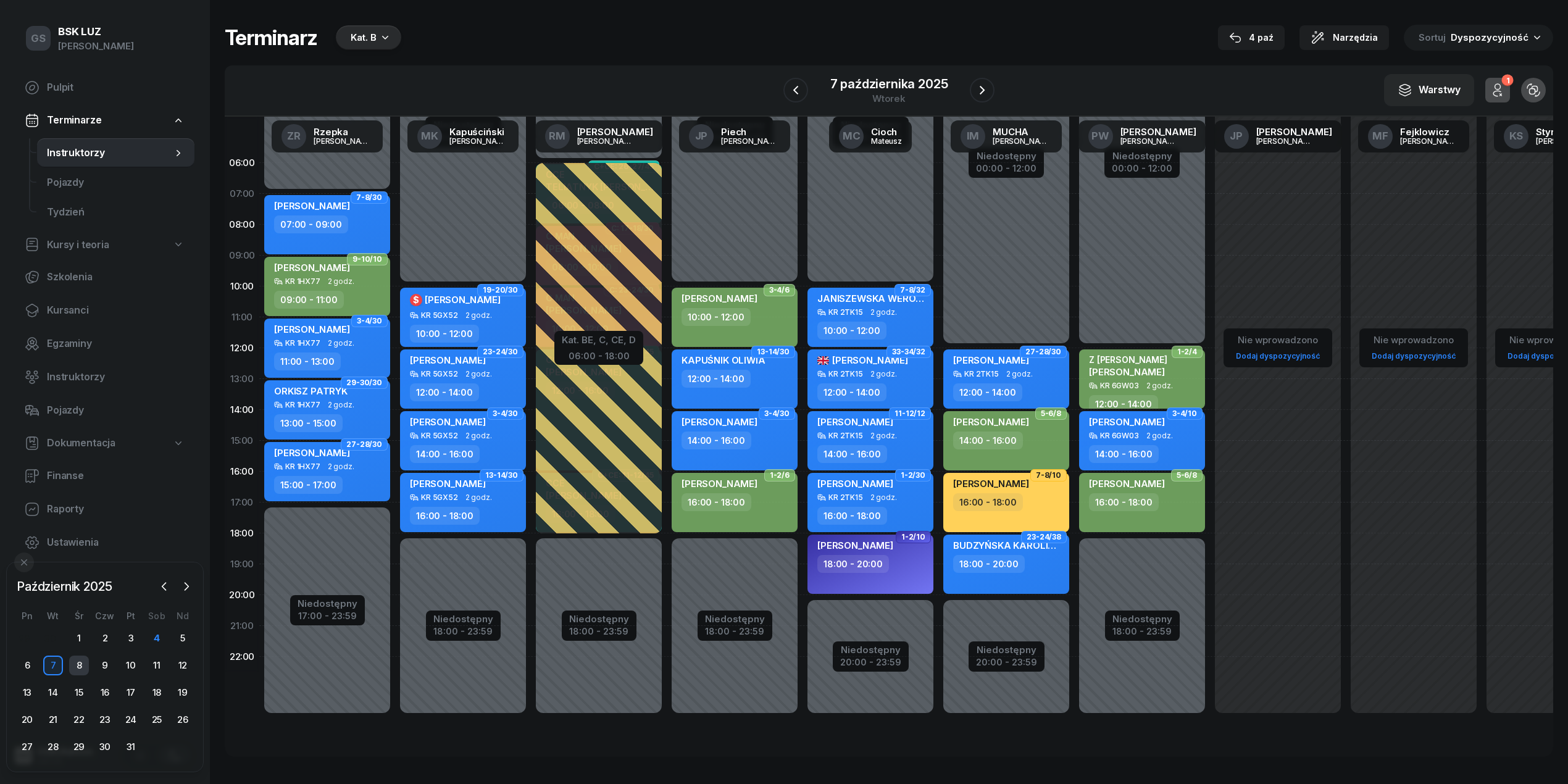
click at [85, 665] on div "8" at bounding box center [79, 665] width 20 height 20
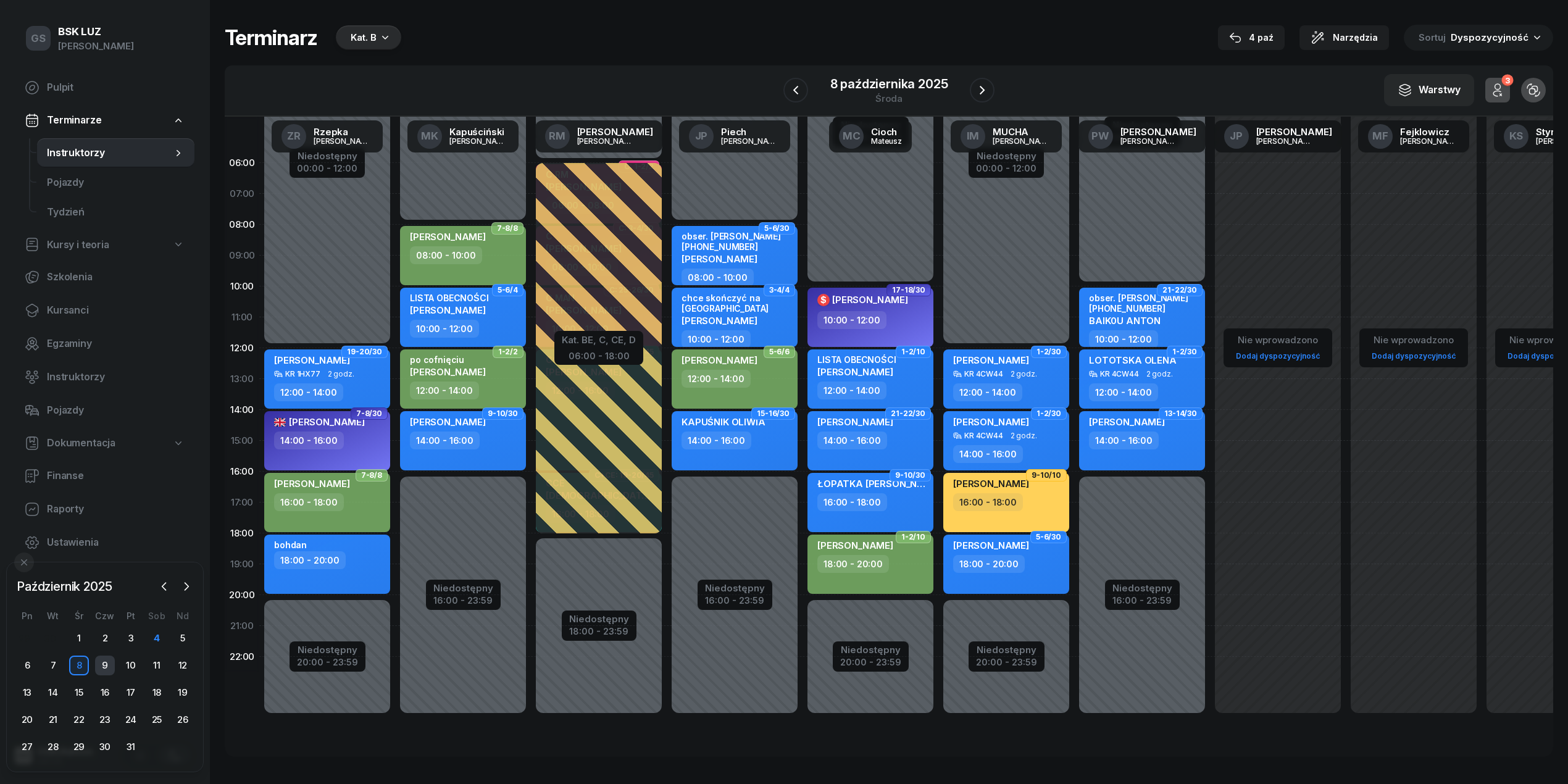
click at [108, 665] on div "9" at bounding box center [105, 665] width 20 height 20
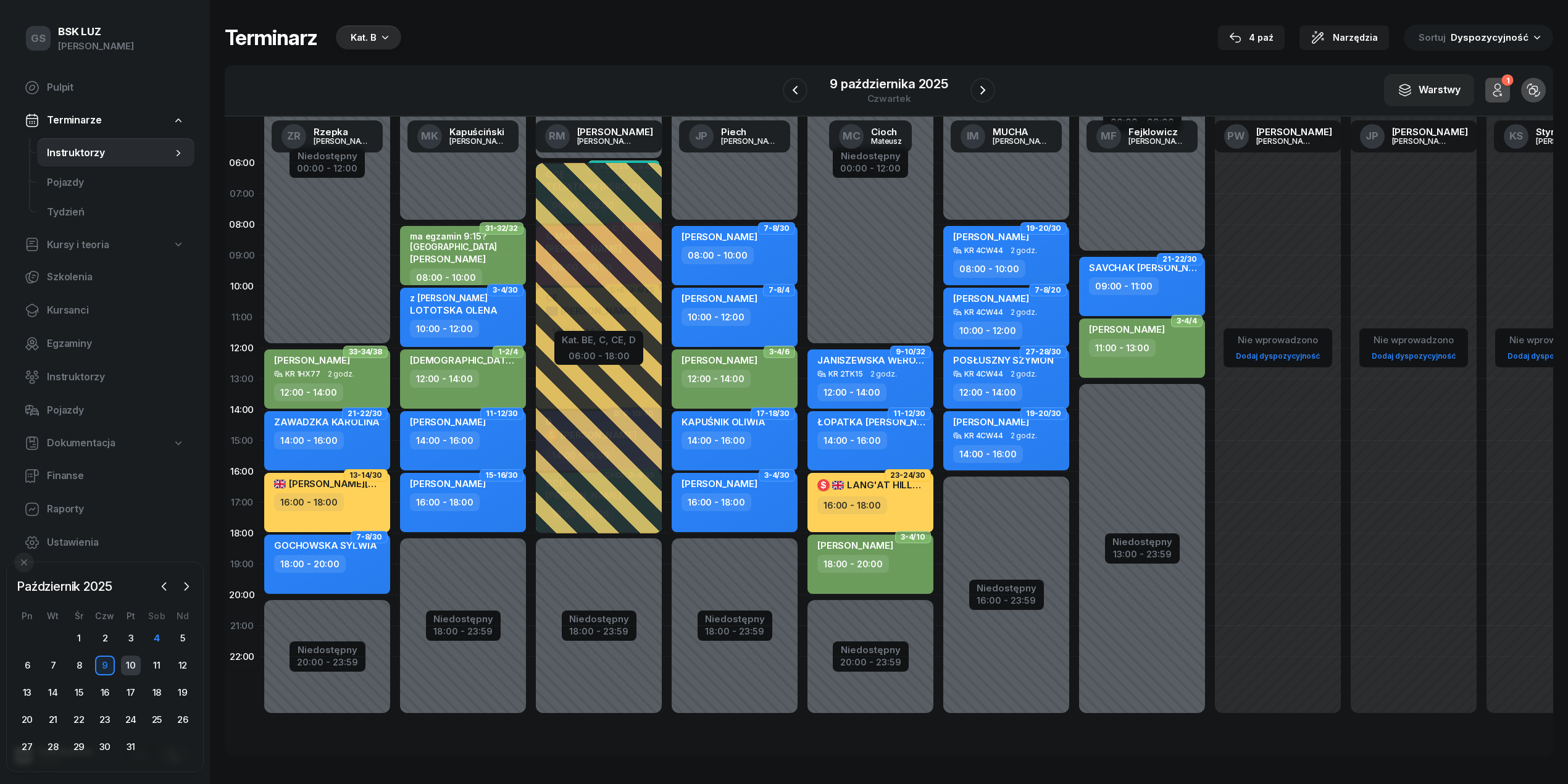
click at [131, 665] on div "10" at bounding box center [131, 665] width 20 height 20
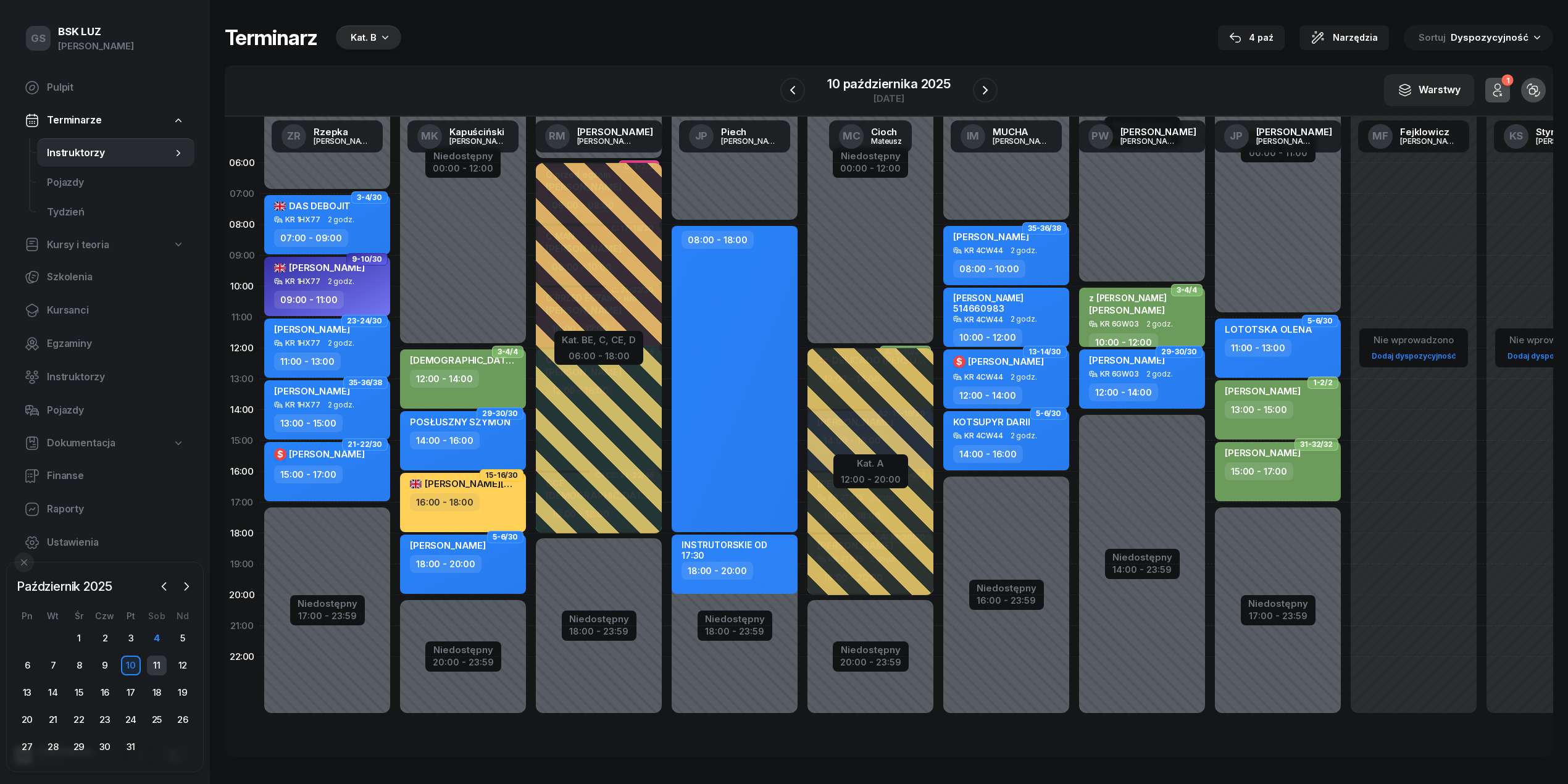
click at [156, 667] on div "11" at bounding box center [157, 665] width 20 height 20
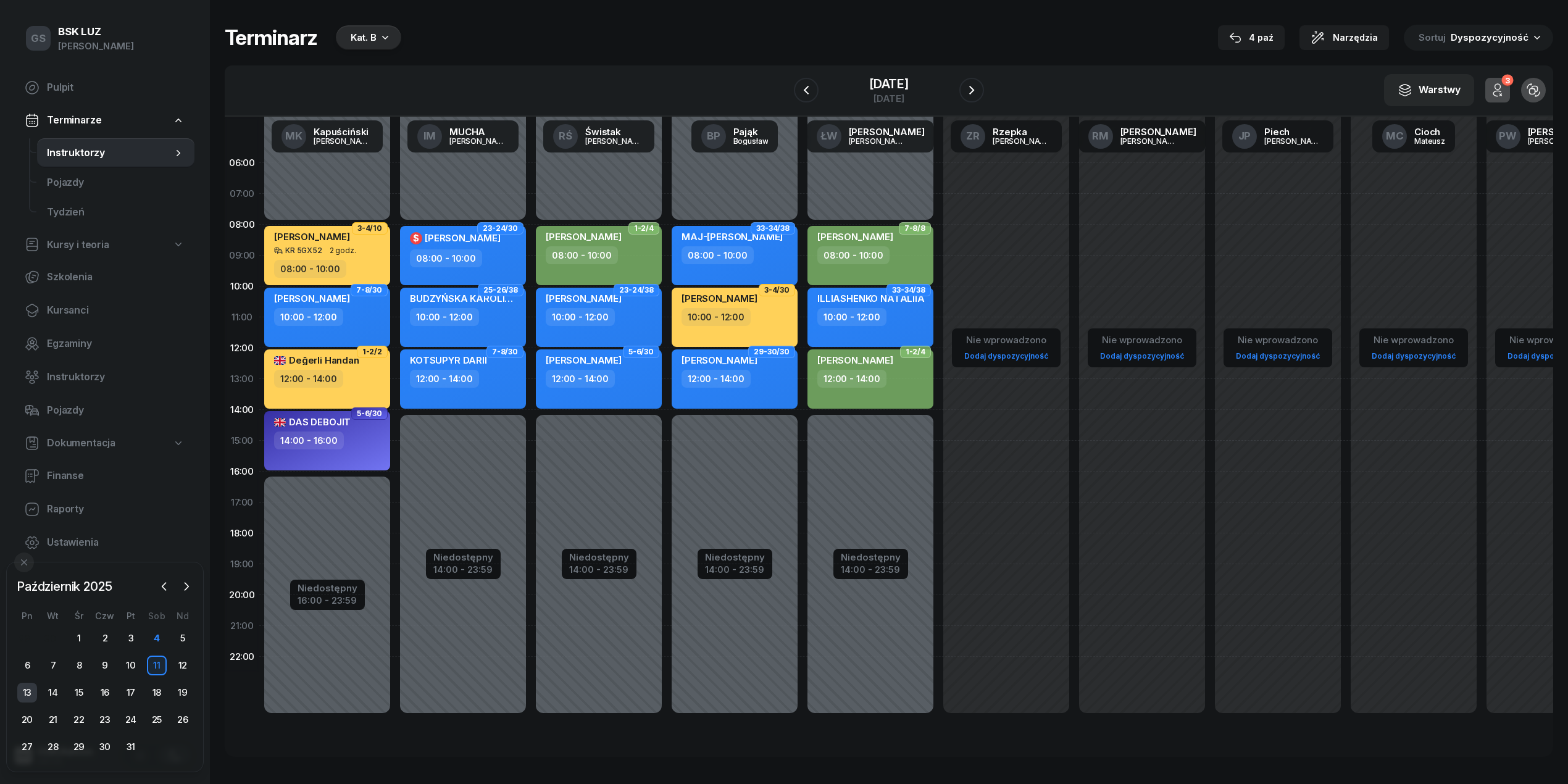
click at [36, 696] on div "13" at bounding box center [27, 693] width 20 height 20
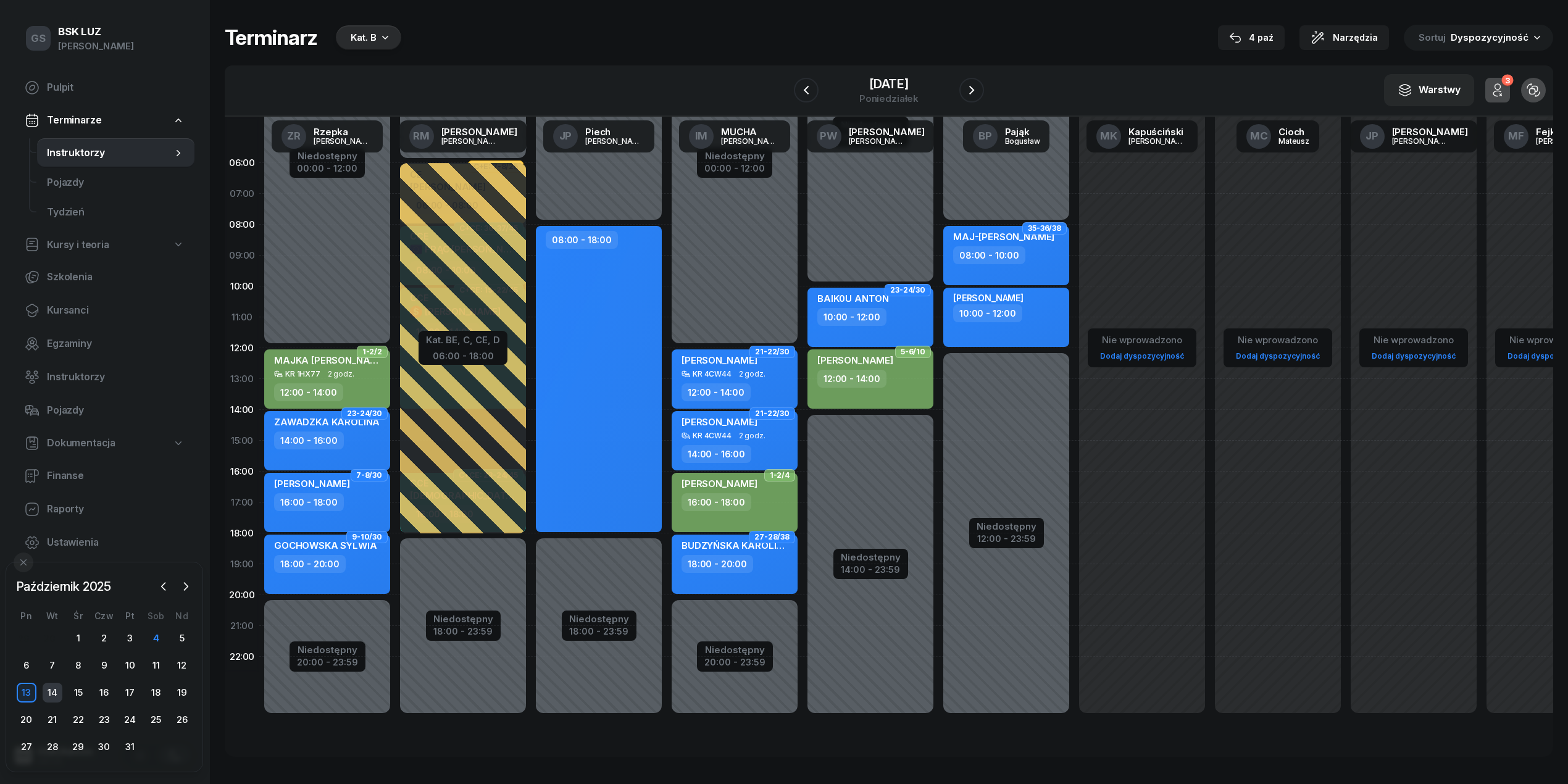
click at [51, 695] on div "14" at bounding box center [53, 693] width 20 height 20
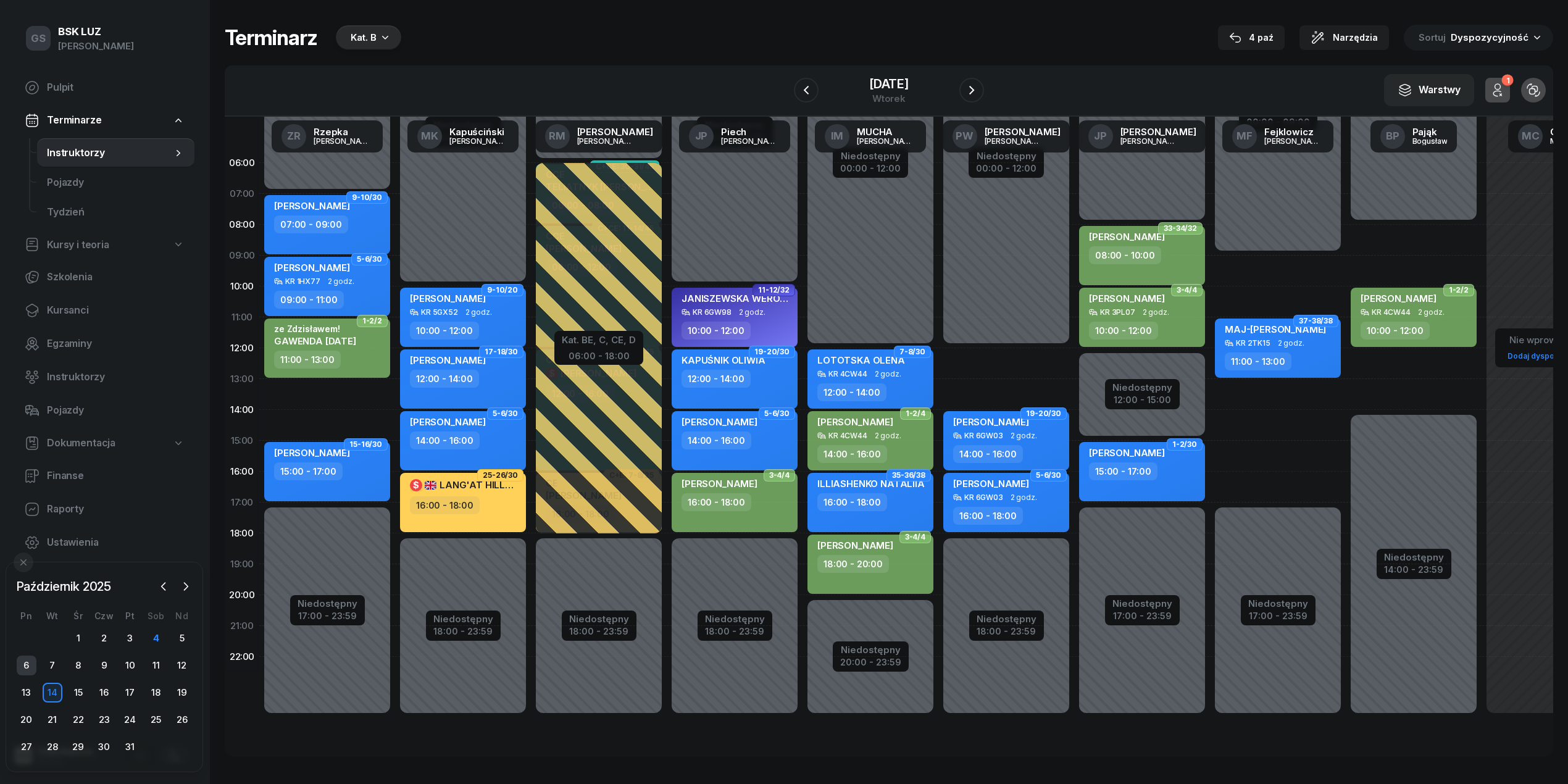
click at [27, 669] on div "6" at bounding box center [26, 665] width 20 height 20
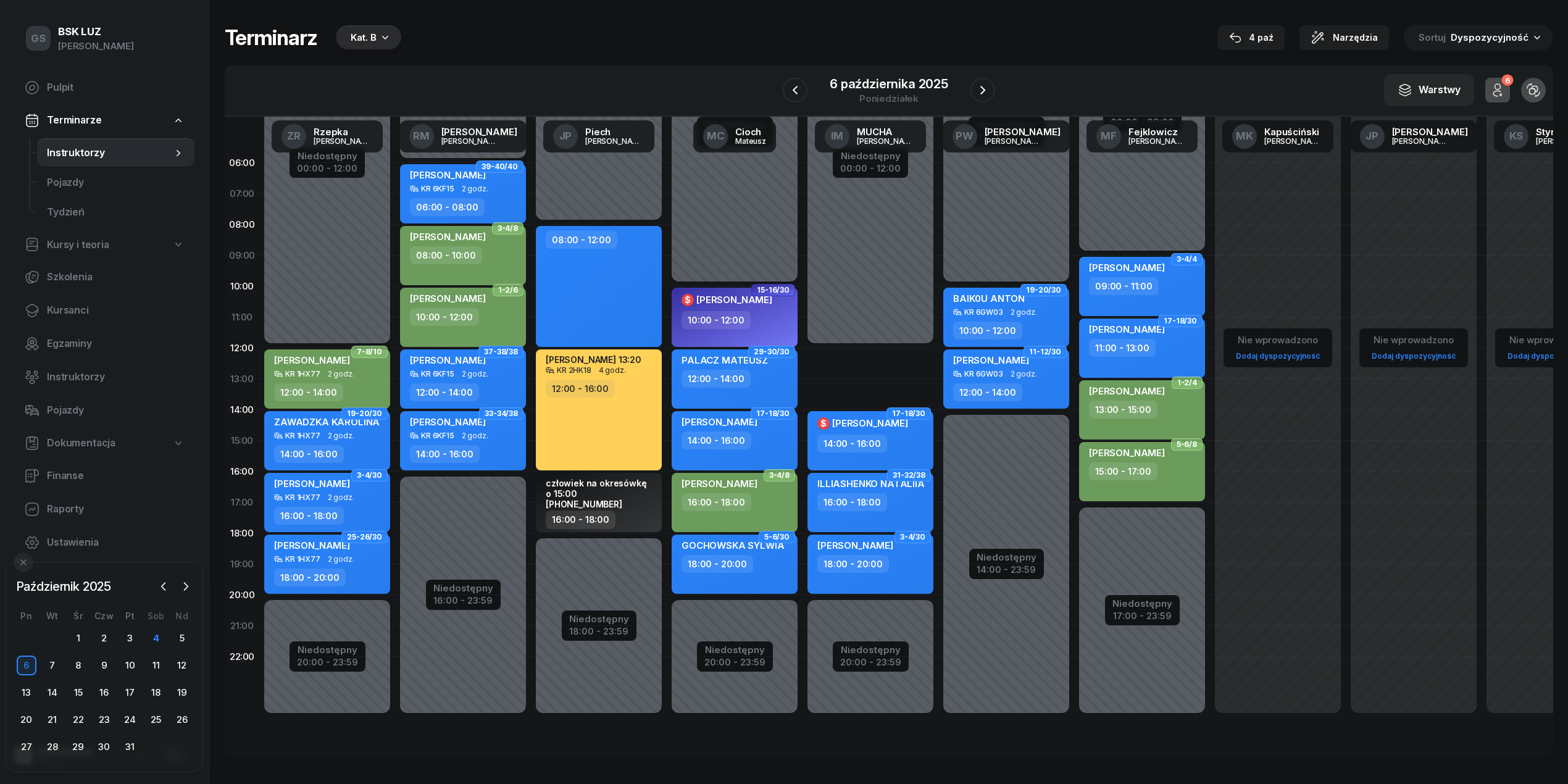
click at [905, 356] on div "Niedostępny 00:00 - 12:00 Niedostępny 20:00 - 23:59 2 godz. 12:00 - 14:00 1-2/2…" at bounding box center [870, 440] width 136 height 586
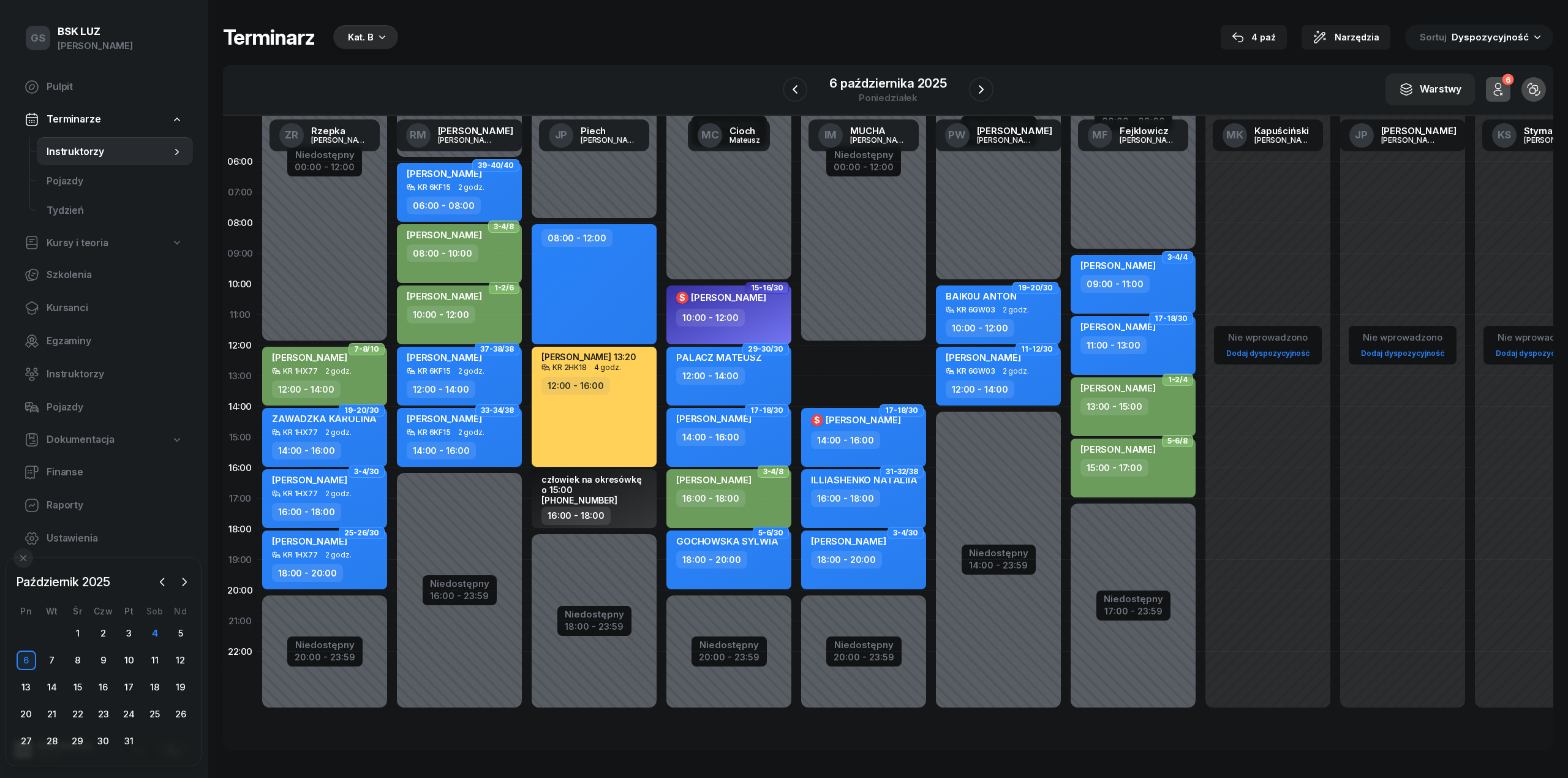
select select "12"
select select "14"
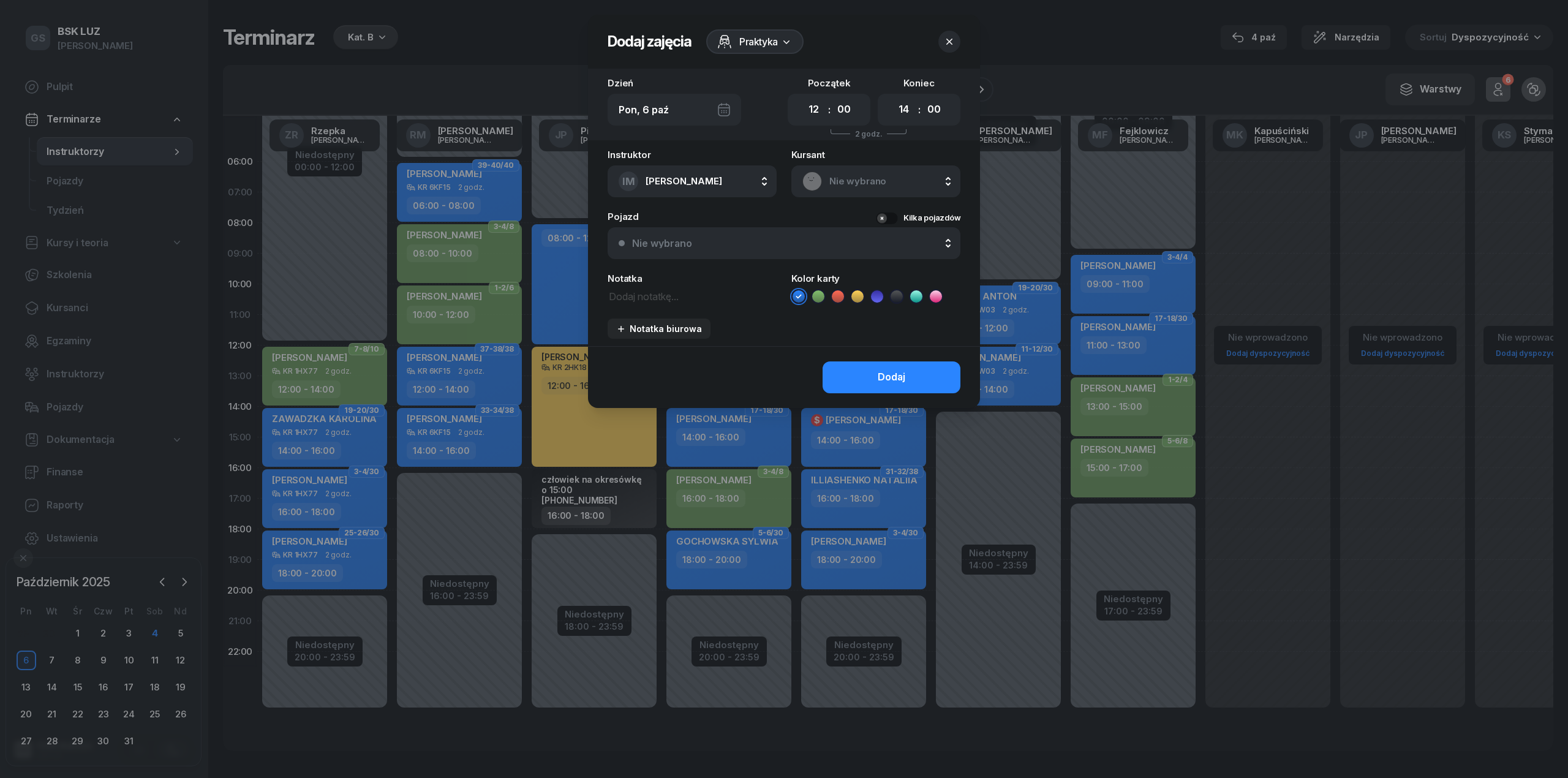
click at [833, 197] on div "Instruktor IM [PERSON_NAME] AK [PERSON_NAME] BP [PERSON_NAME] DP [PERSON_NAME] …" at bounding box center [784, 248] width 392 height 196
click at [844, 181] on span "Nie wybrano" at bounding box center [889, 182] width 120 height 16
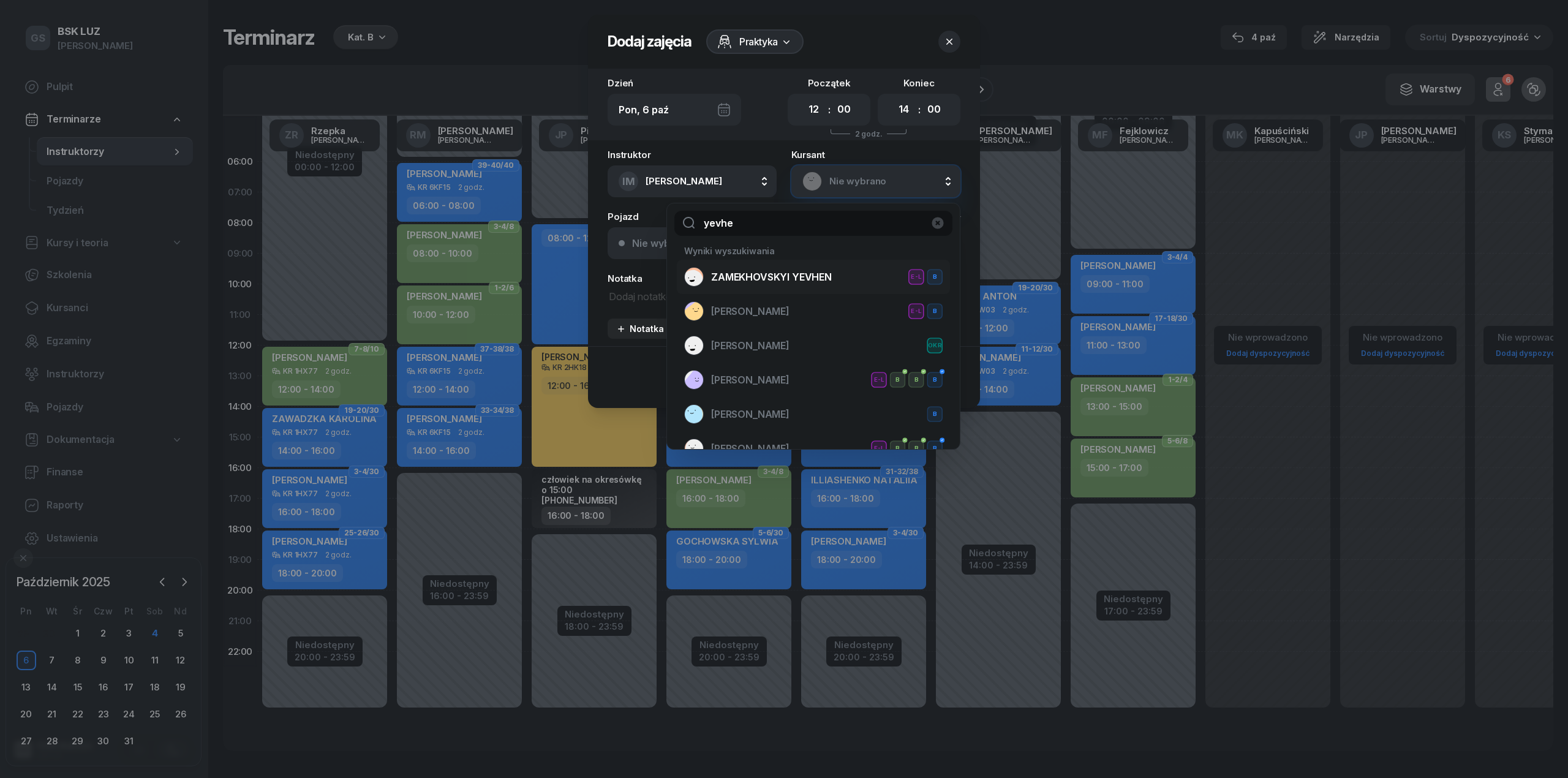
type input "yevhe"
click at [804, 281] on span "ZAMEKHOVSKYI YEVHEN" at bounding box center [771, 278] width 120 height 16
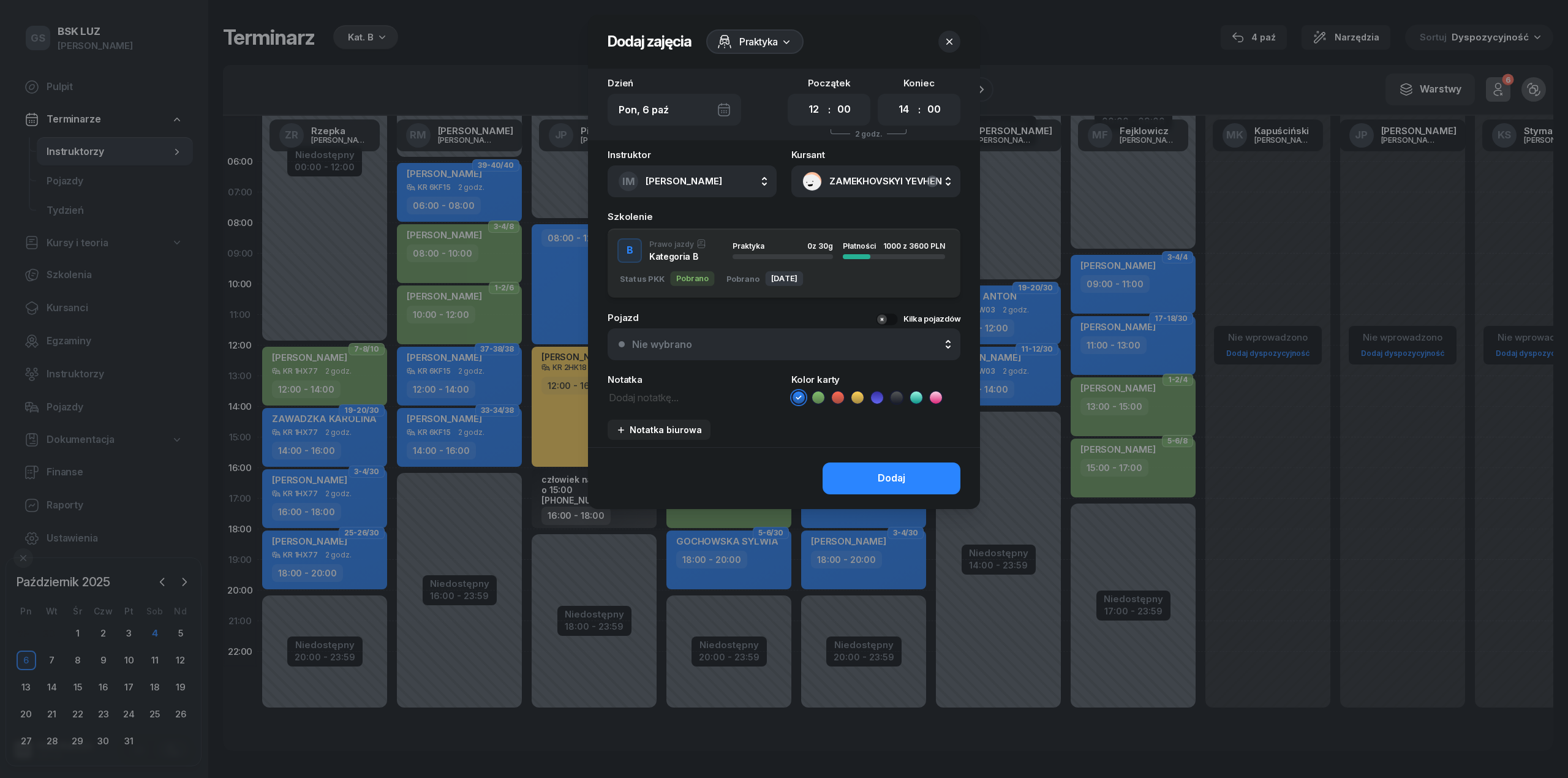
click at [780, 258] on div "B Prawo jazdy Kategoria B Praktyka 0 z 30g Płatności 1000 z 3600 PLN" at bounding box center [784, 250] width 353 height 24
click at [866, 479] on button "Dodaj" at bounding box center [891, 478] width 138 height 32
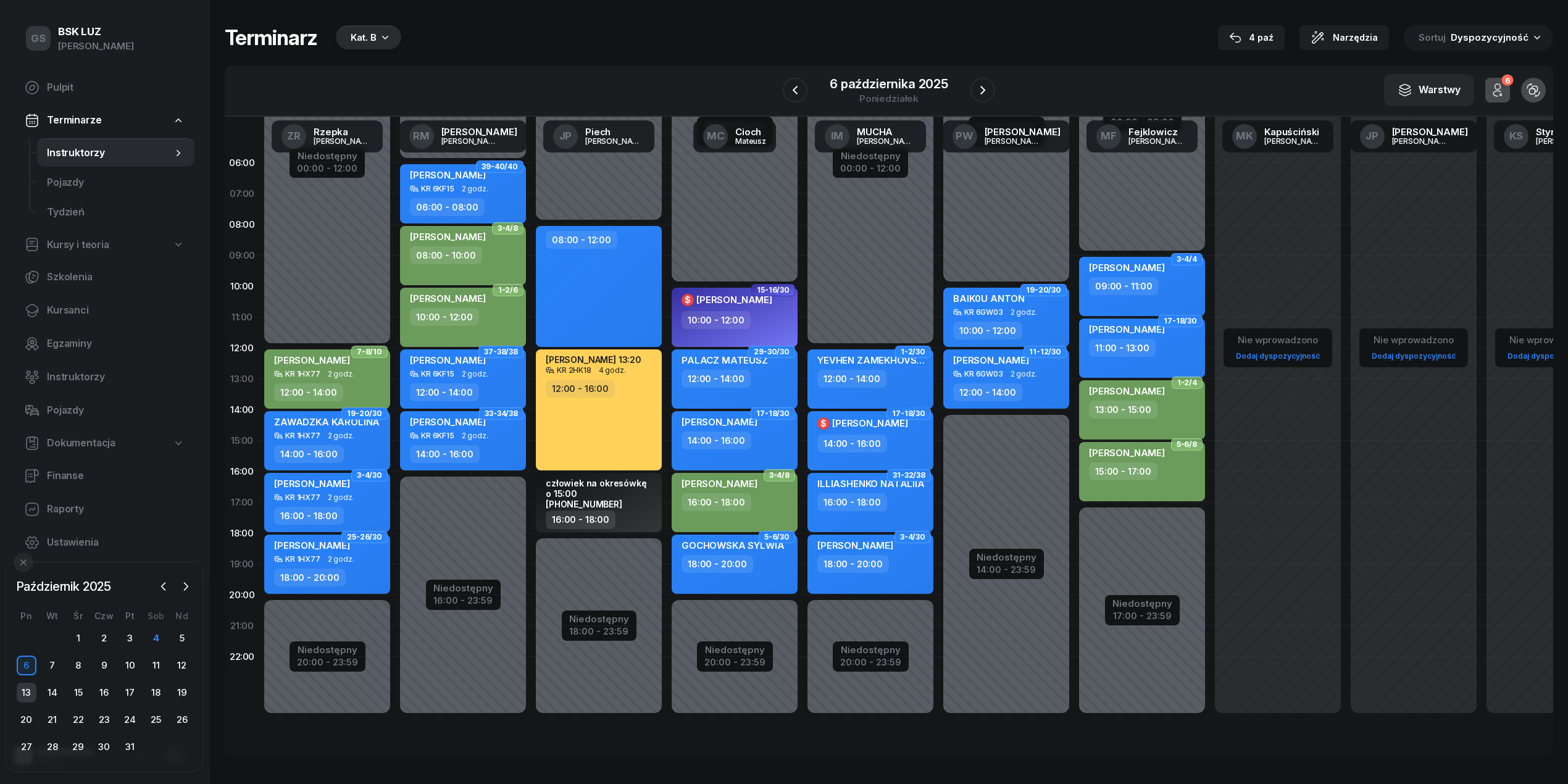
click at [26, 690] on div "13" at bounding box center [26, 693] width 20 height 20
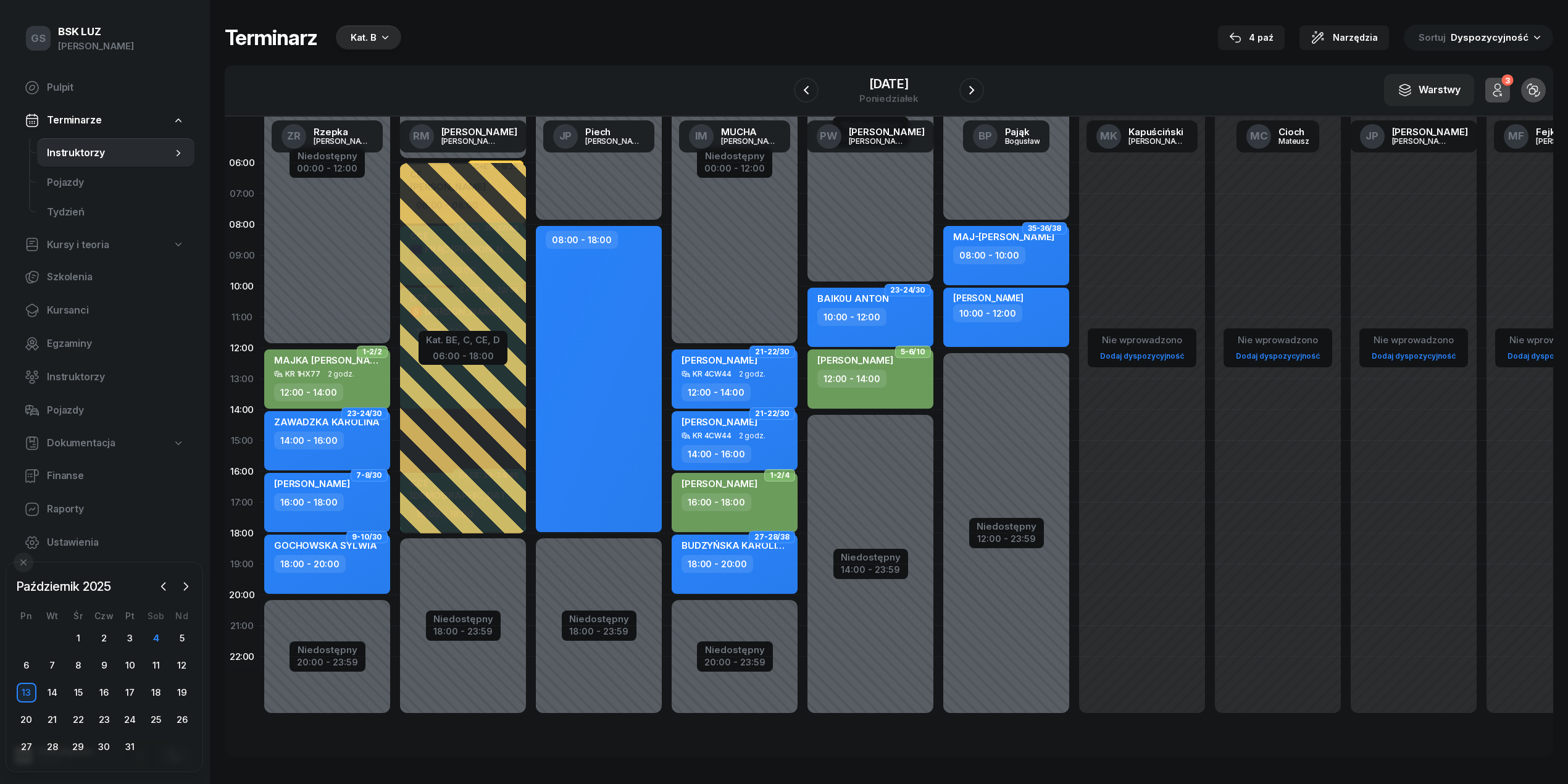
click at [39, 696] on div "14" at bounding box center [52, 693] width 26 height 20
click at [81, 692] on div "15" at bounding box center [79, 693] width 20 height 20
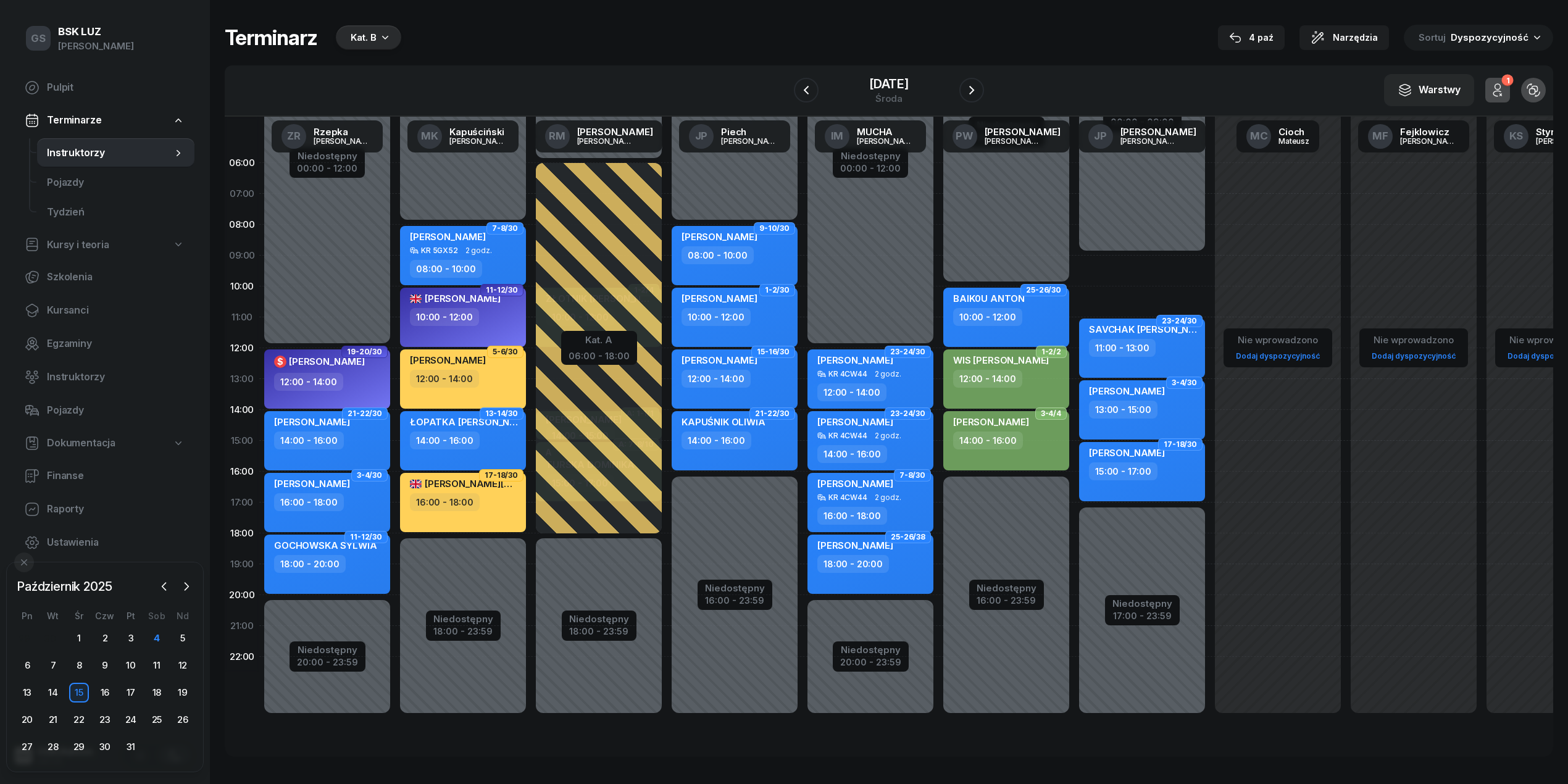
click at [1135, 273] on div "Niedostępny 00:00 - 09:00 Niedostępny 17:00 - 23:59 2 godz. 09:00 - 11:00 23-24…" at bounding box center [1142, 440] width 136 height 586
select select "09"
select select "11"
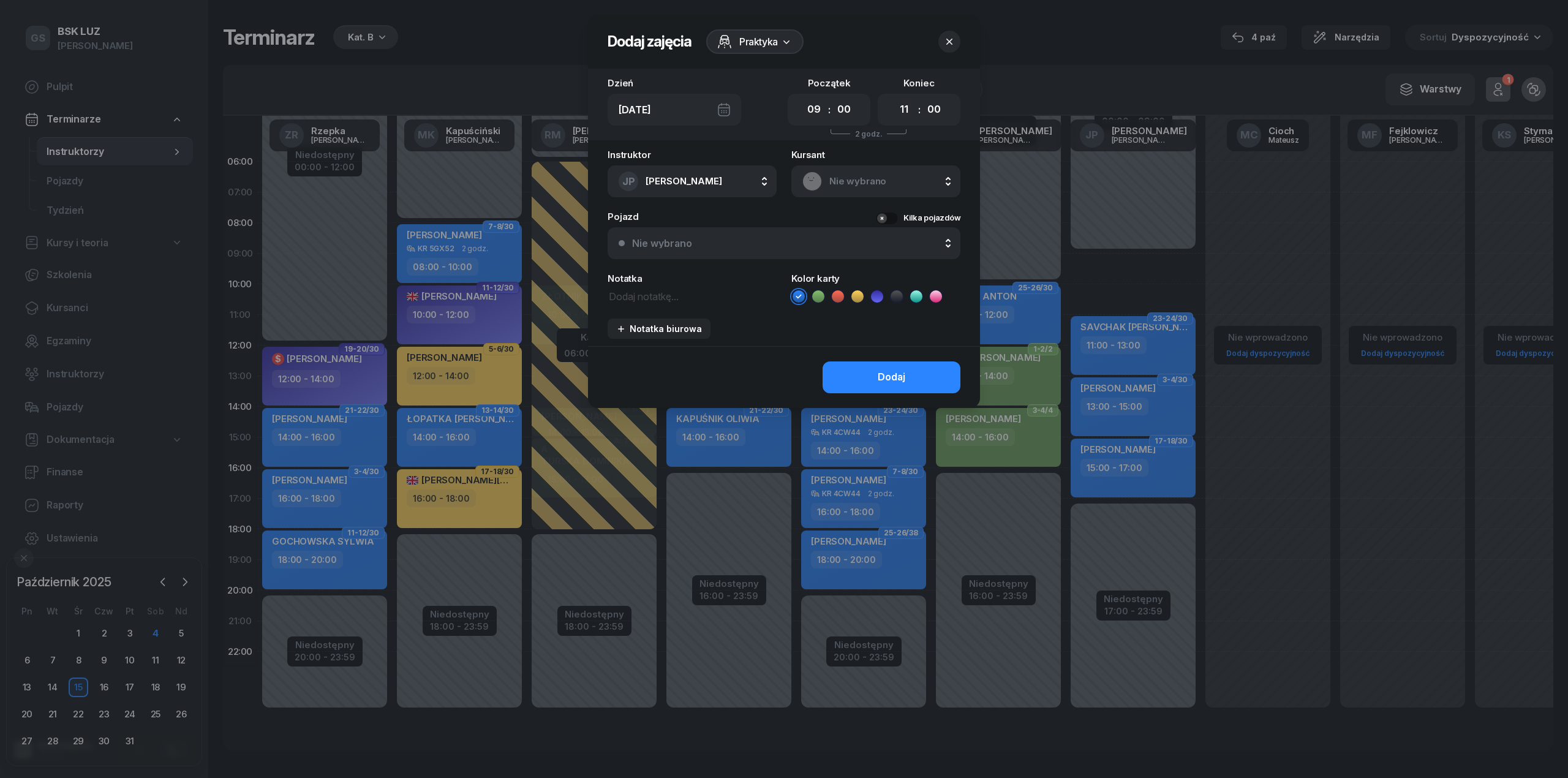
click at [896, 183] on span "Nie wybrano" at bounding box center [889, 182] width 120 height 16
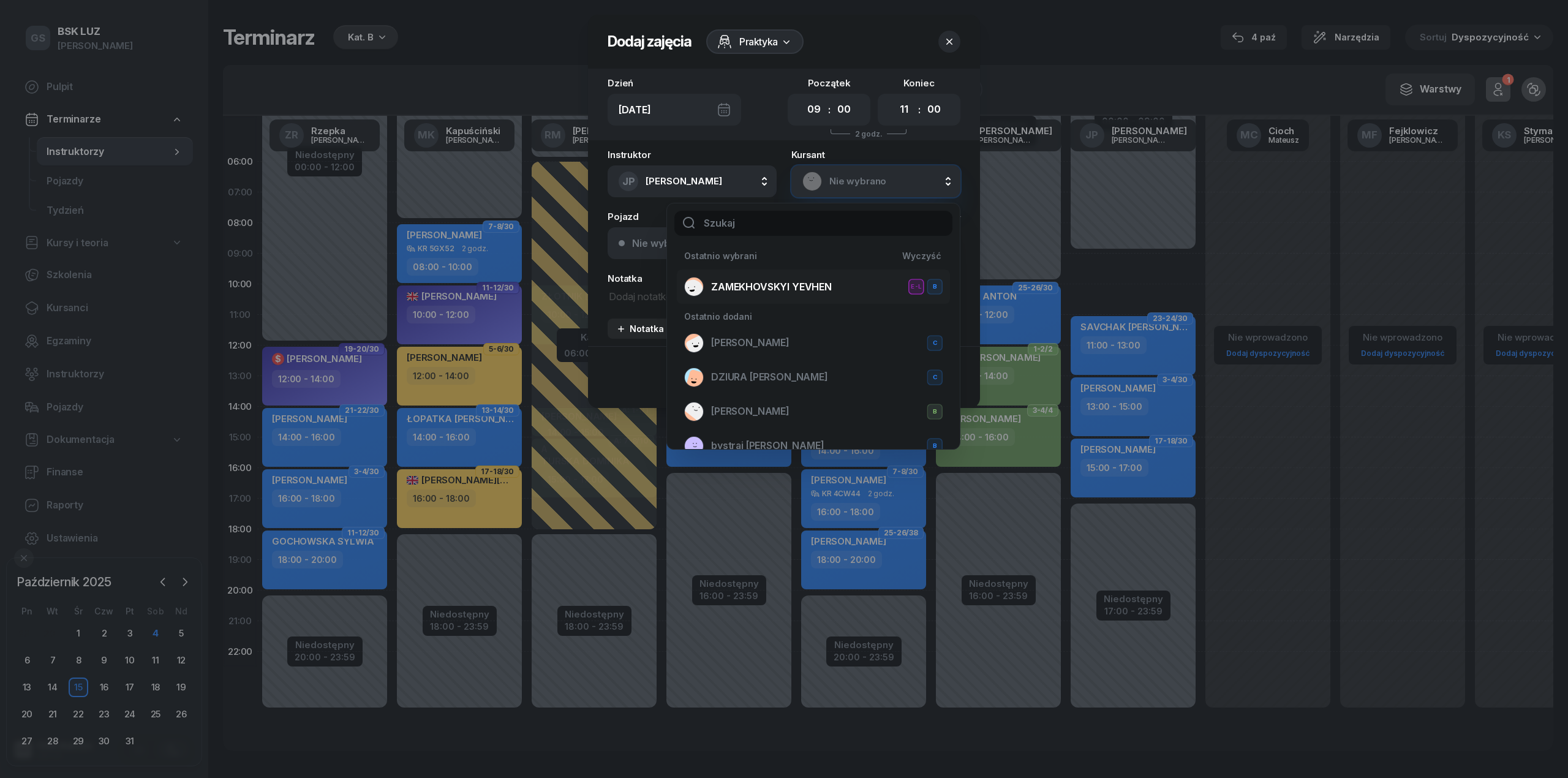
click at [794, 283] on span "ZAMEKHOVSKYI YEVHEN" at bounding box center [771, 288] width 120 height 16
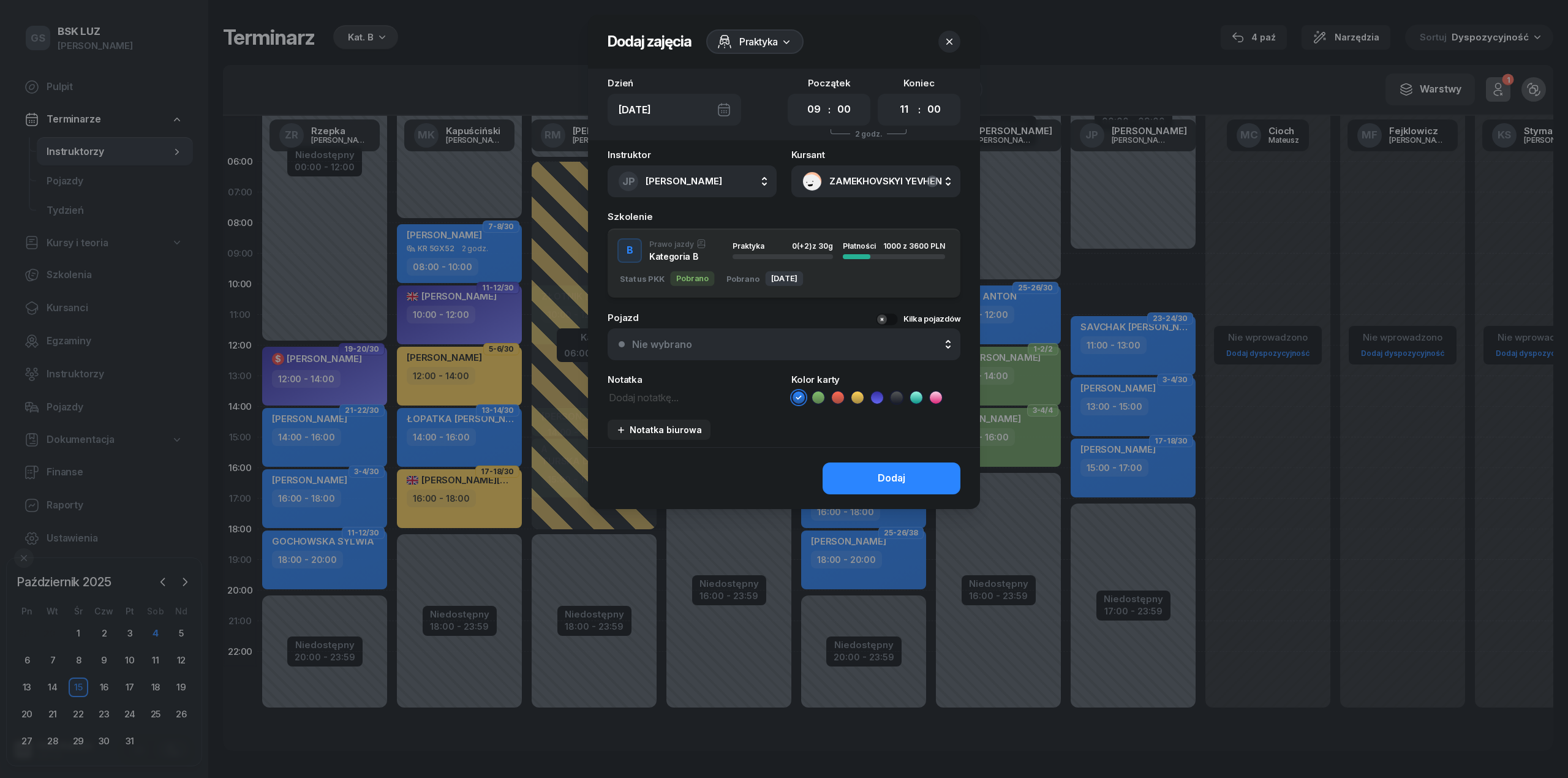
click at [816, 245] on div "0 (+2) z 30g" at bounding box center [812, 245] width 41 height 8
click at [904, 478] on div "Dodaj" at bounding box center [891, 479] width 27 height 16
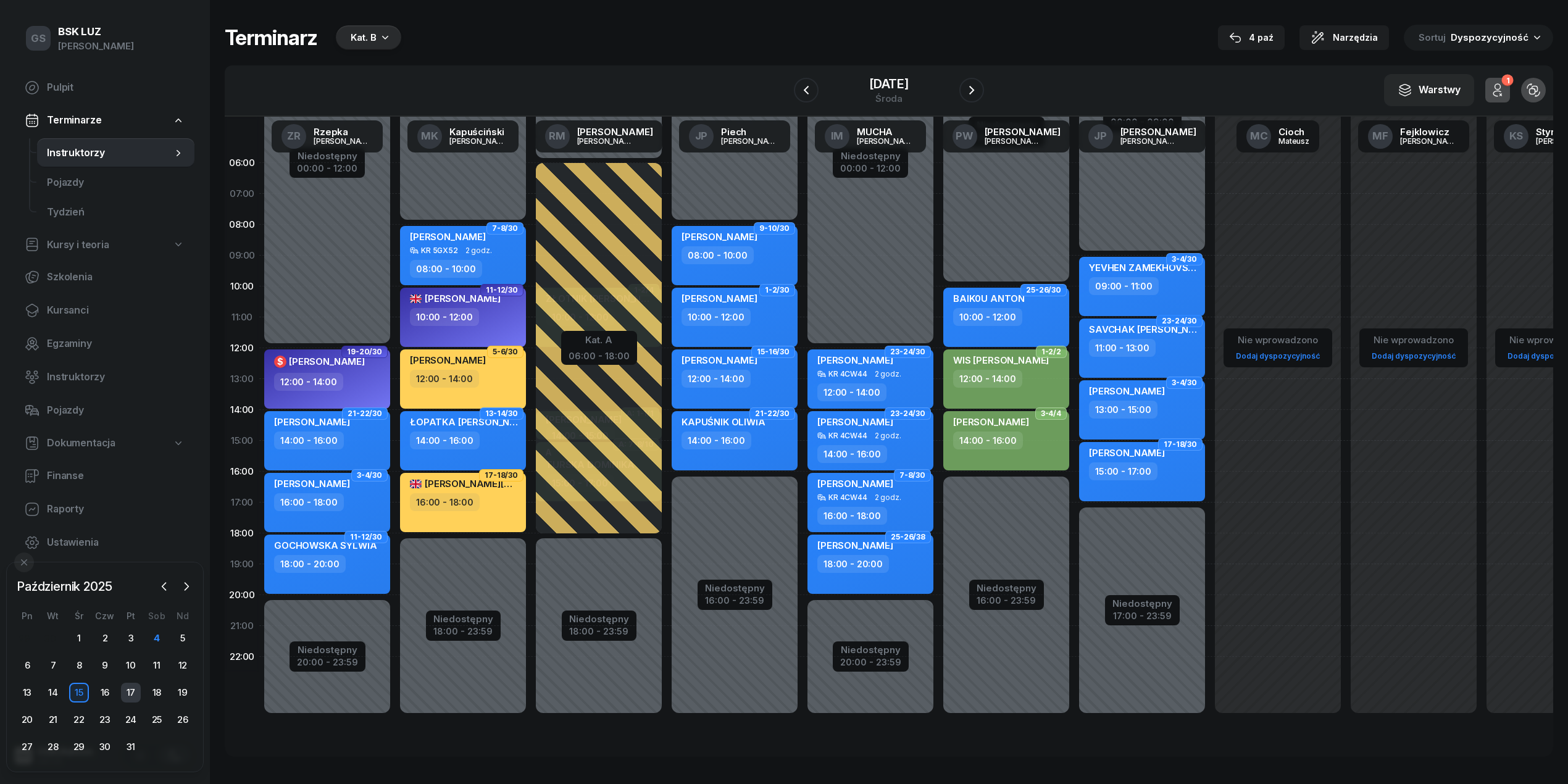
click at [135, 702] on div "17" at bounding box center [131, 693] width 20 height 20
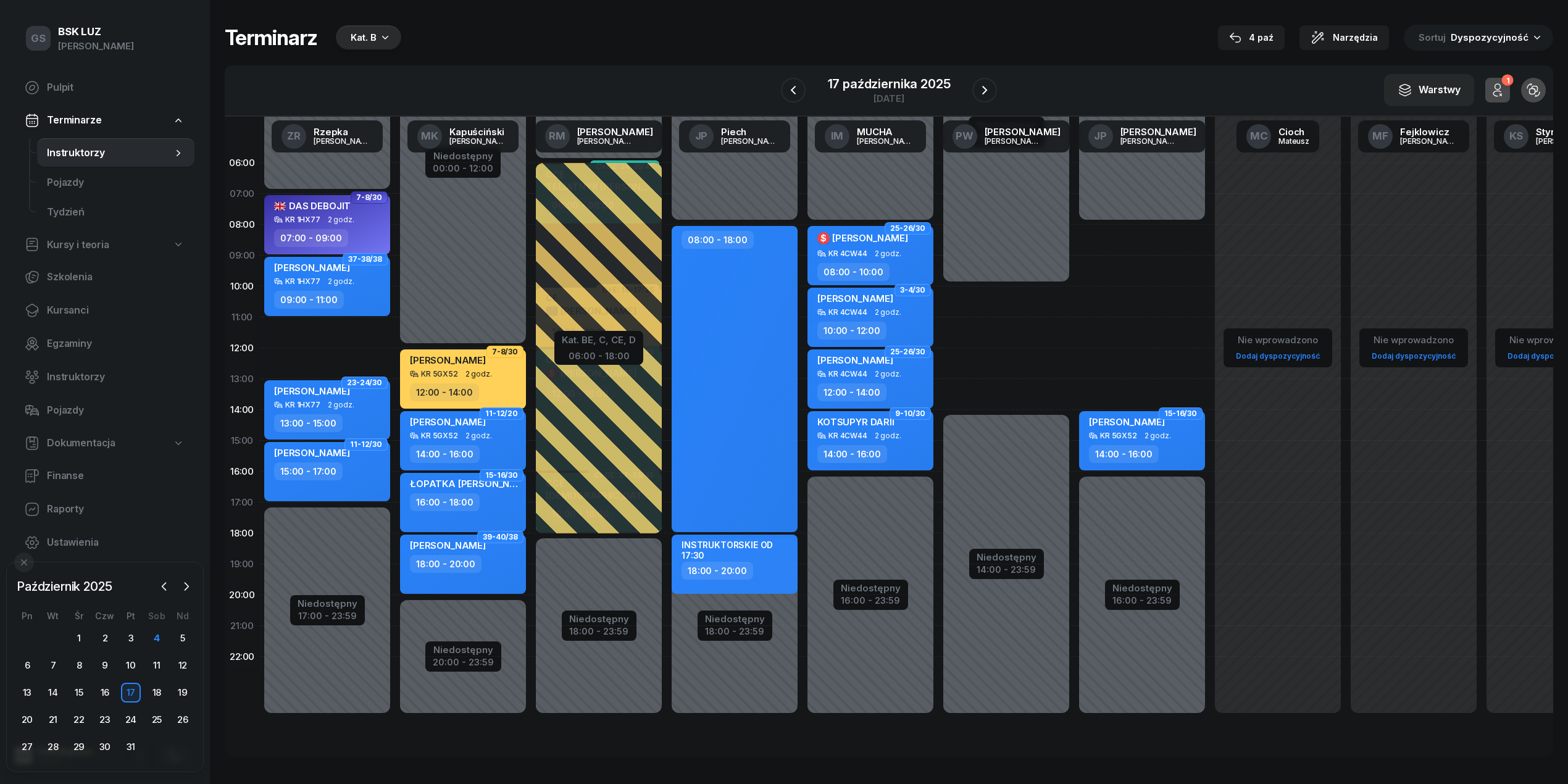
click at [975, 303] on div "Niedostępny 00:00 - 10:00 Niedostępny 14:00 - 23:59 2 godz. 10:00 - 12:00 2 god…" at bounding box center [1006, 440] width 136 height 586
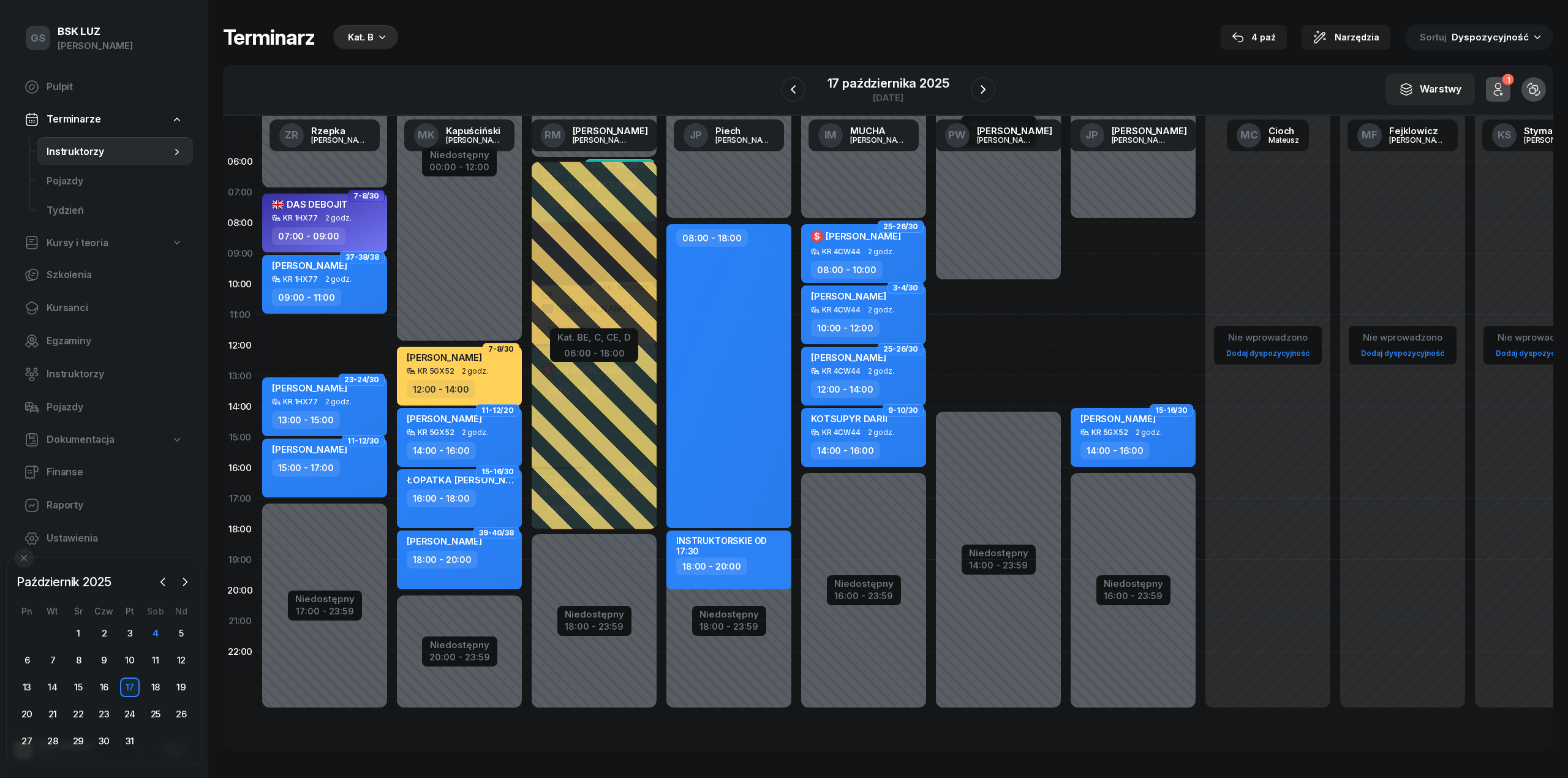
select select "10"
select select "12"
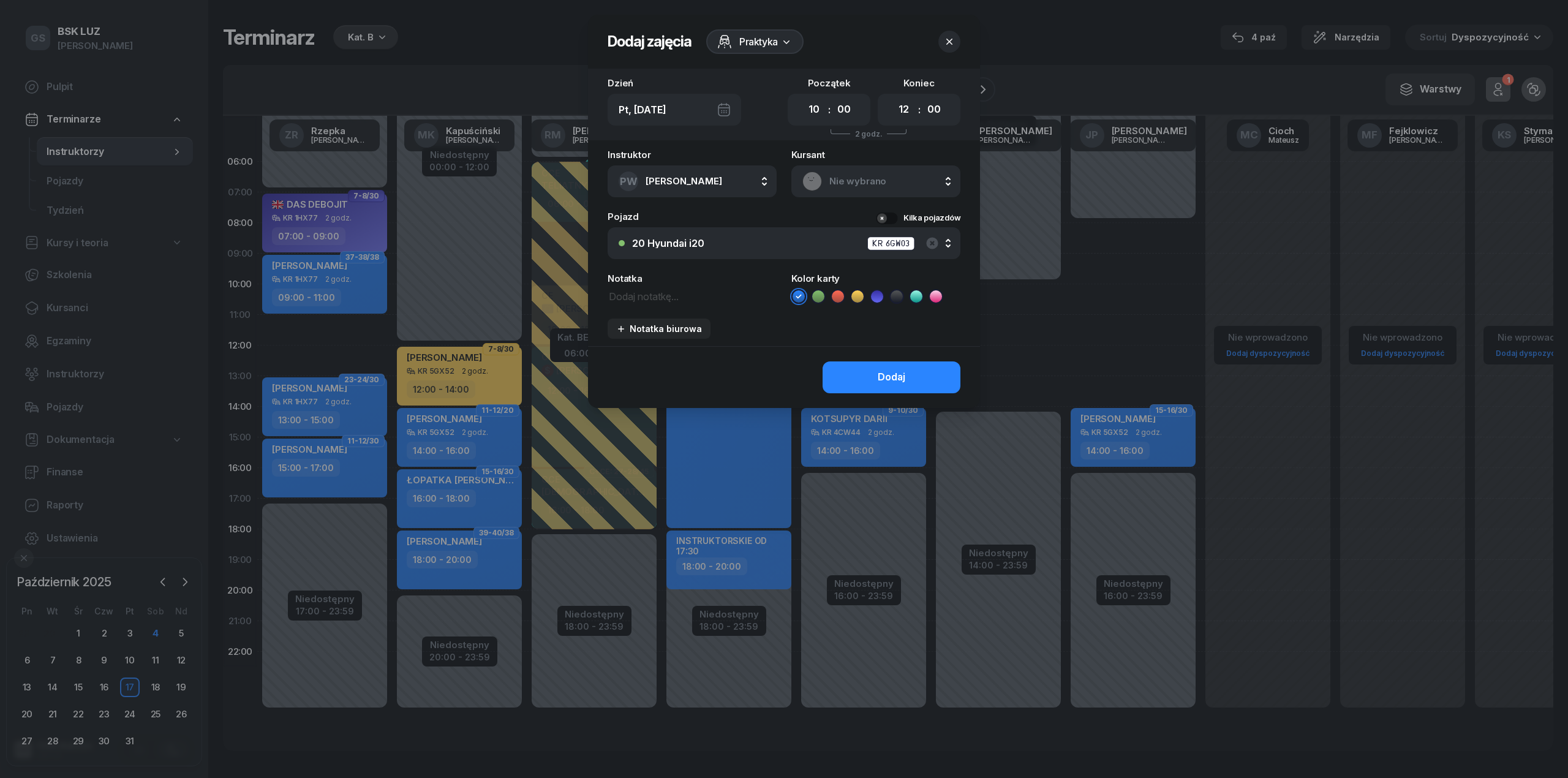
click at [890, 176] on span "Nie wybrano" at bounding box center [889, 182] width 120 height 16
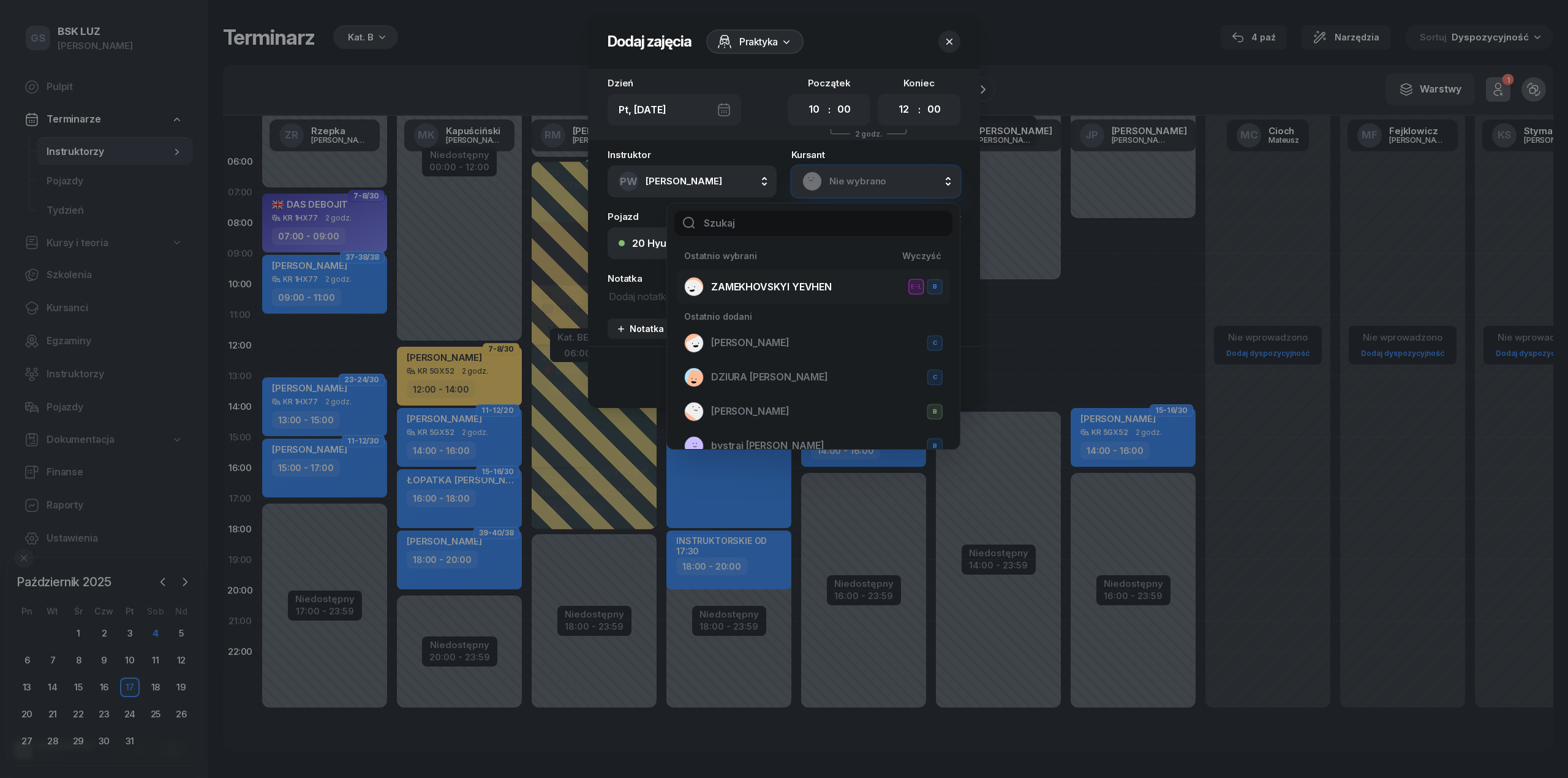
click at [814, 277] on div "ZAMEKHOVSKYI [PERSON_NAME] E-L B" at bounding box center [813, 287] width 259 height 20
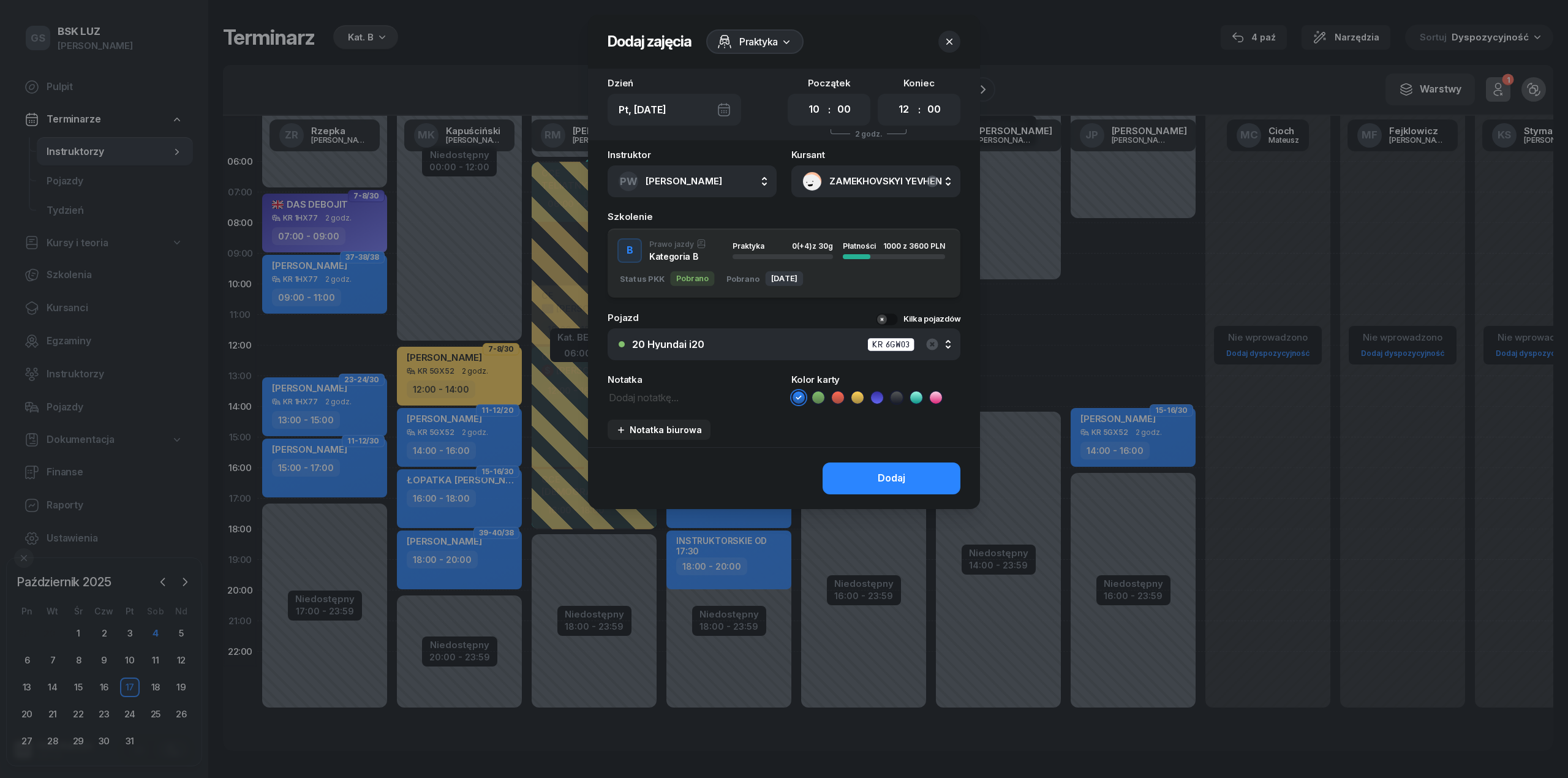
click at [814, 260] on div "B Prawo jazdy Kategoria B Praktyka 0 (+4) z 30g Płatności 1000 z 3600 PLN" at bounding box center [784, 250] width 353 height 24
click at [889, 470] on div "Dodaj" at bounding box center [891, 479] width 27 height 16
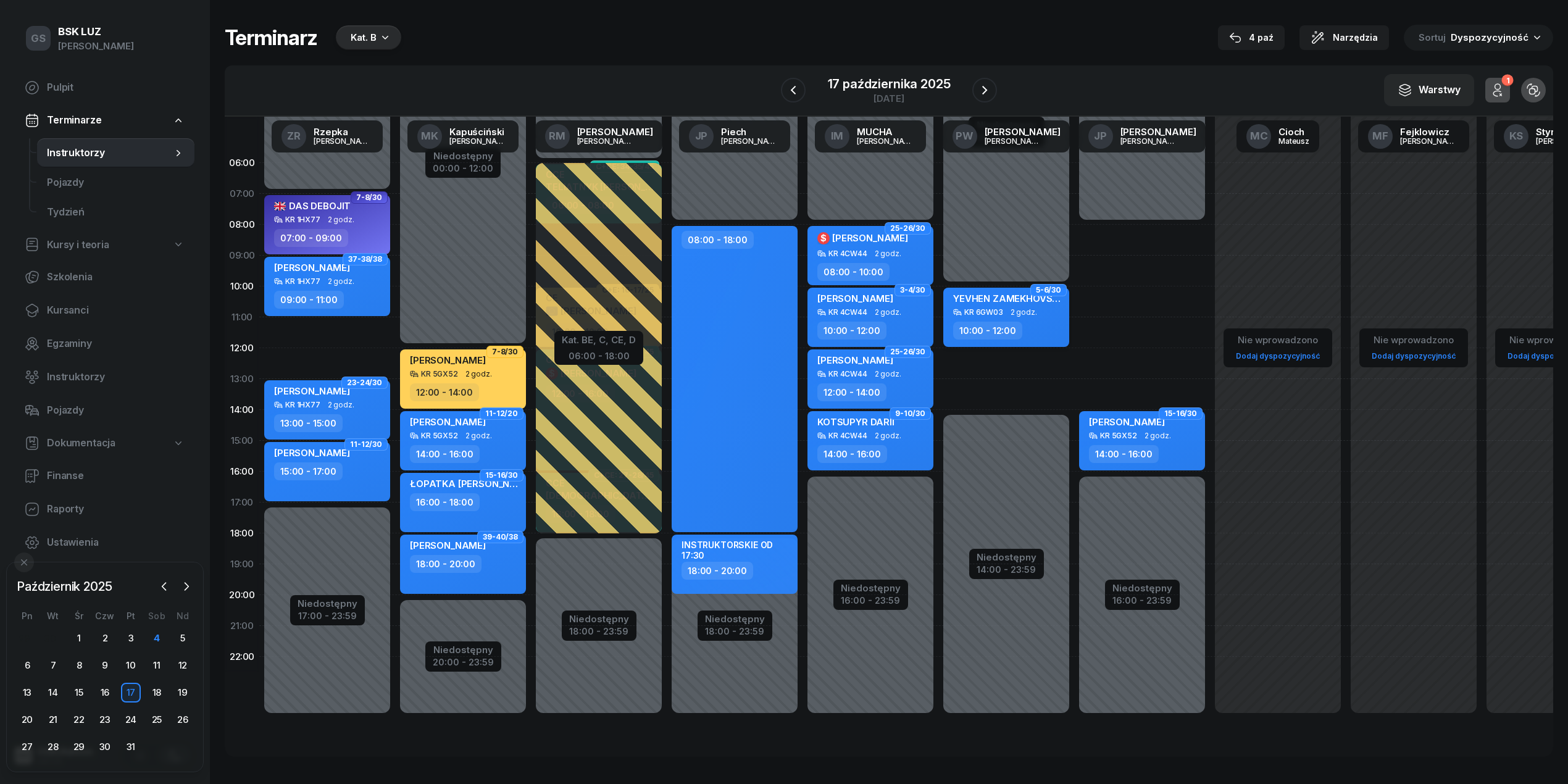
click at [1033, 326] on div "10:00 - 12:00" at bounding box center [1007, 331] width 109 height 18
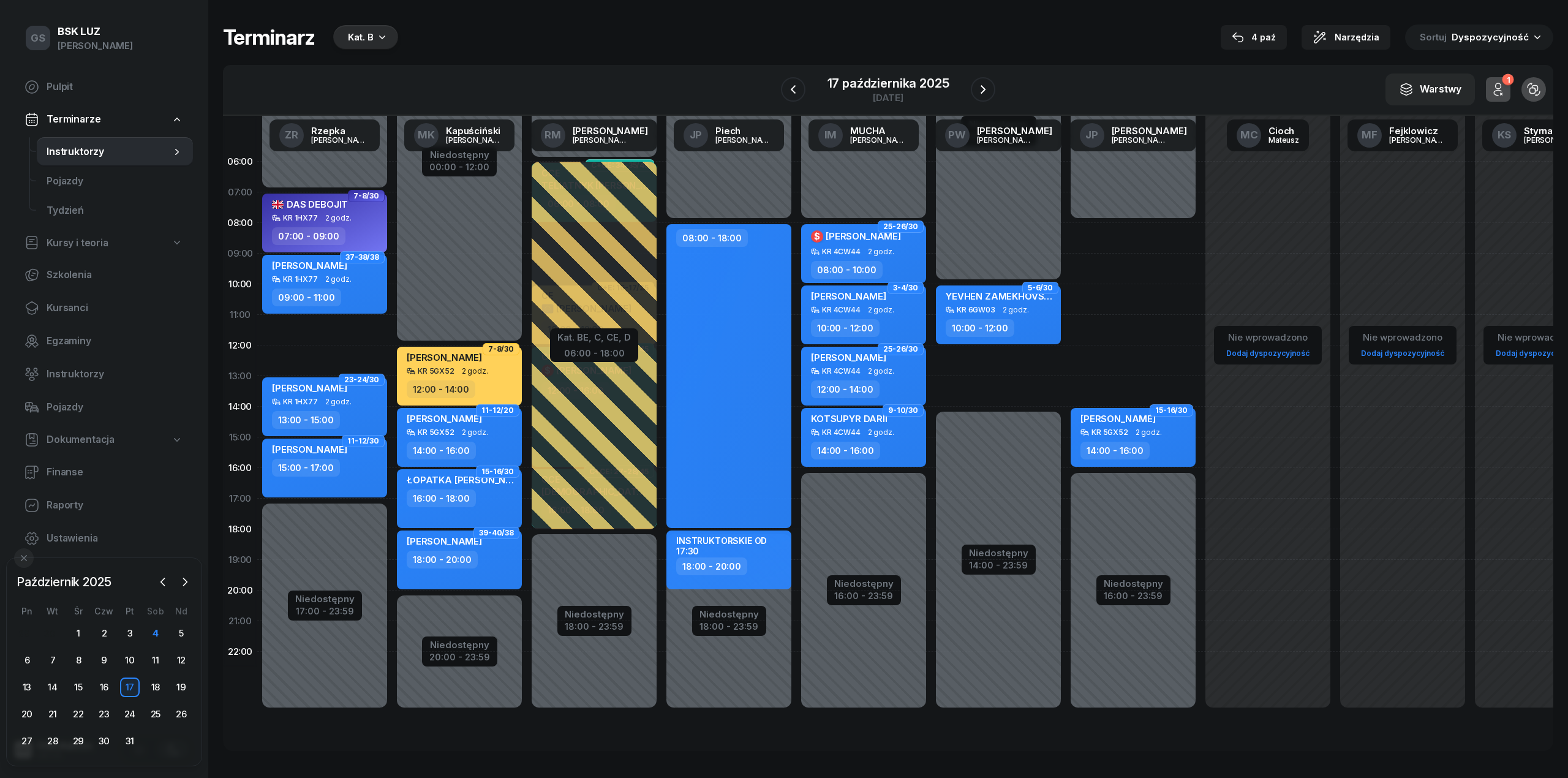
select select "10"
select select "12"
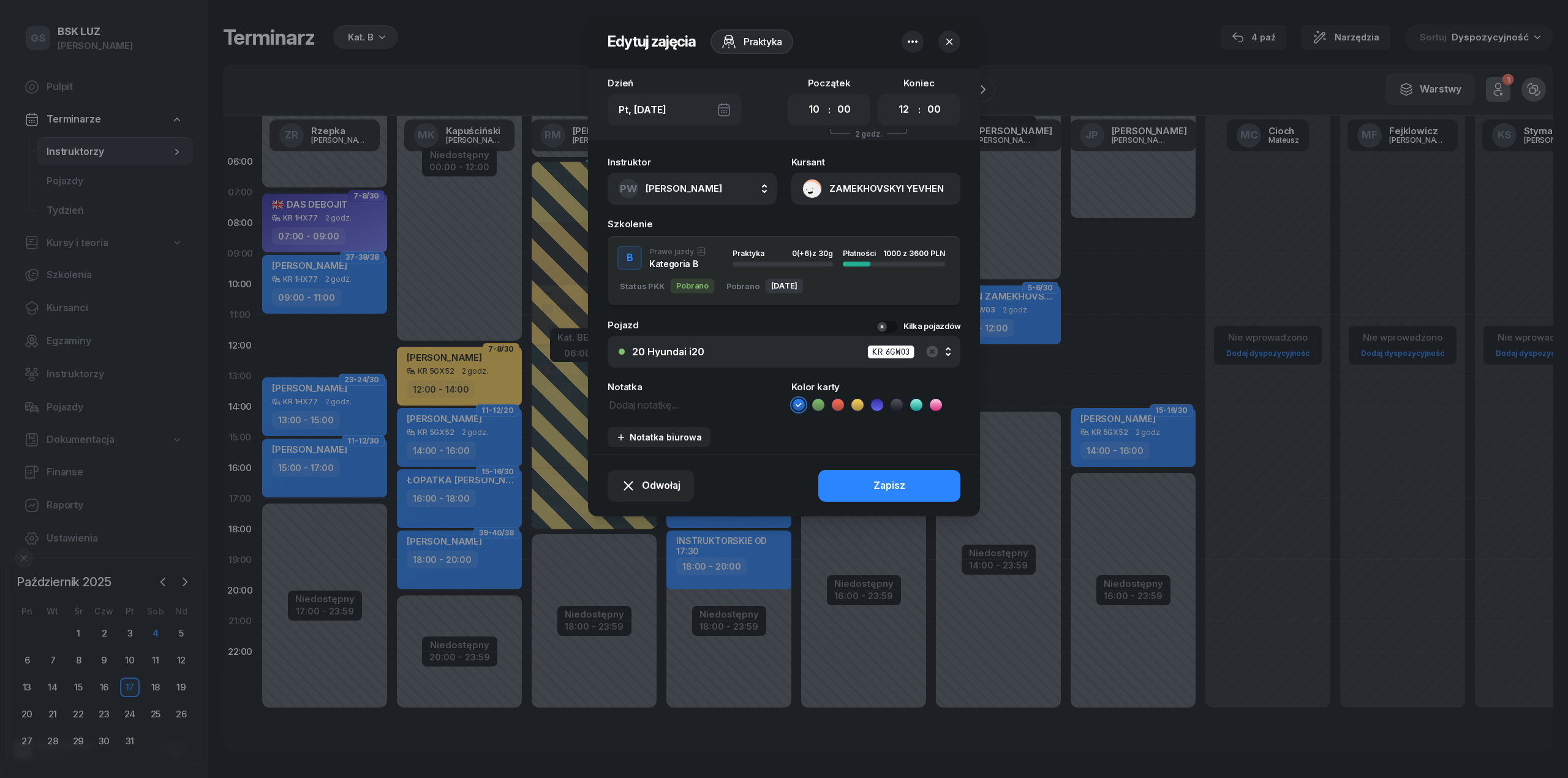
click at [926, 202] on button "ZAMEKHOVSKYI YEVHEN" at bounding box center [876, 188] width 169 height 32
click at [905, 225] on link "Otwórz profil" at bounding box center [874, 231] width 160 height 31
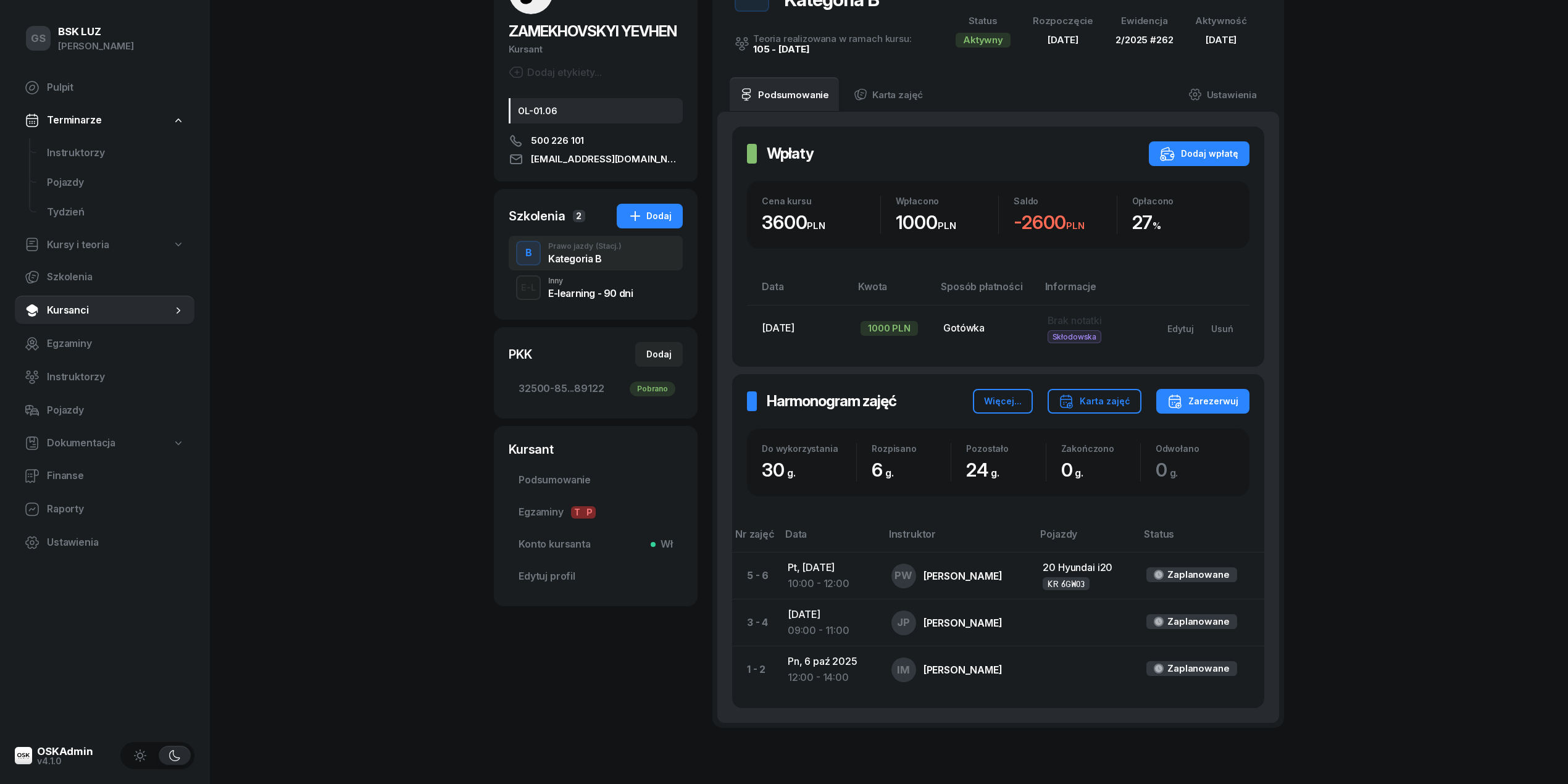
scroll to position [168, 0]
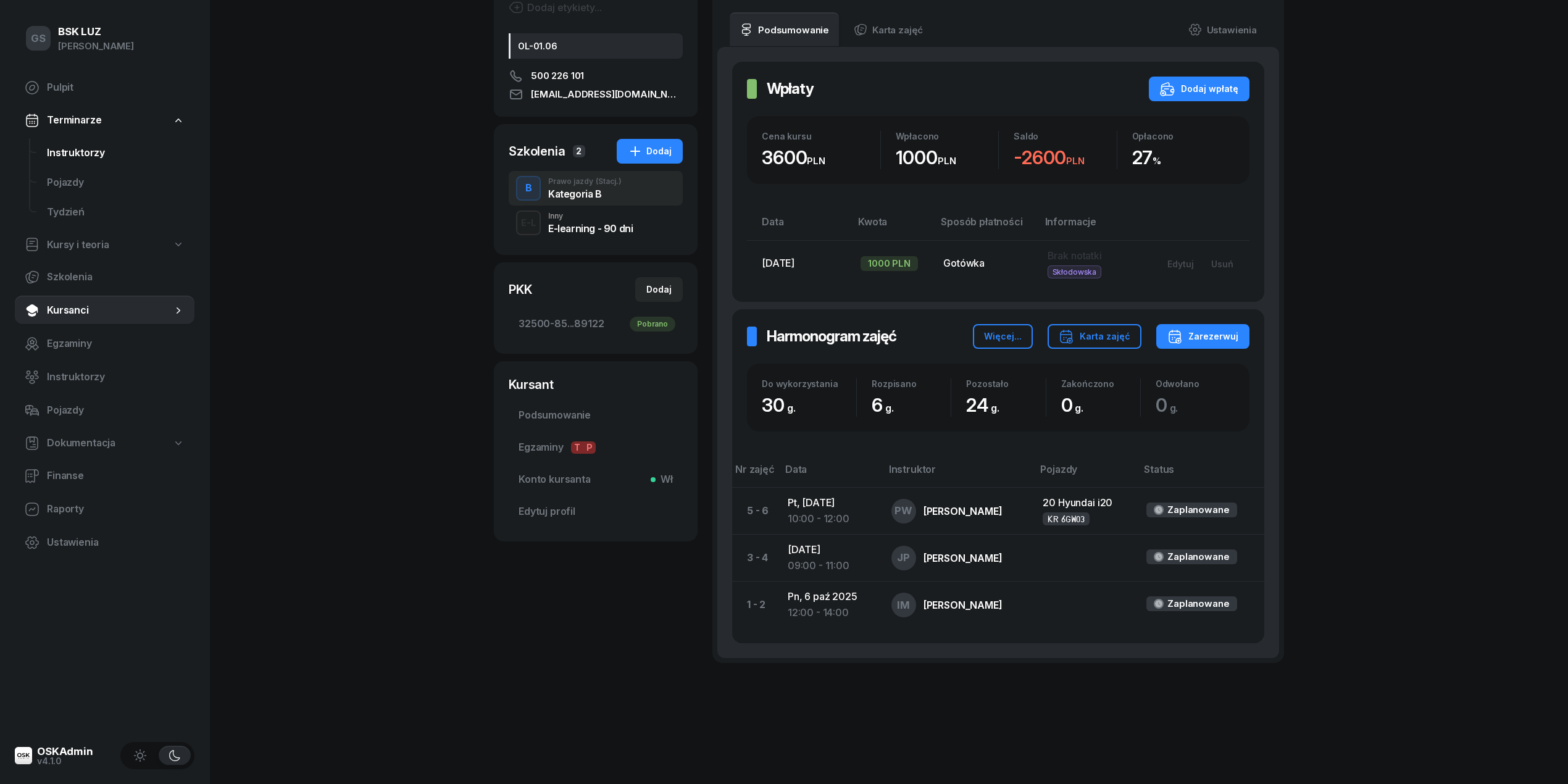
click at [108, 152] on span "Instruktorzy" at bounding box center [115, 152] width 138 height 16
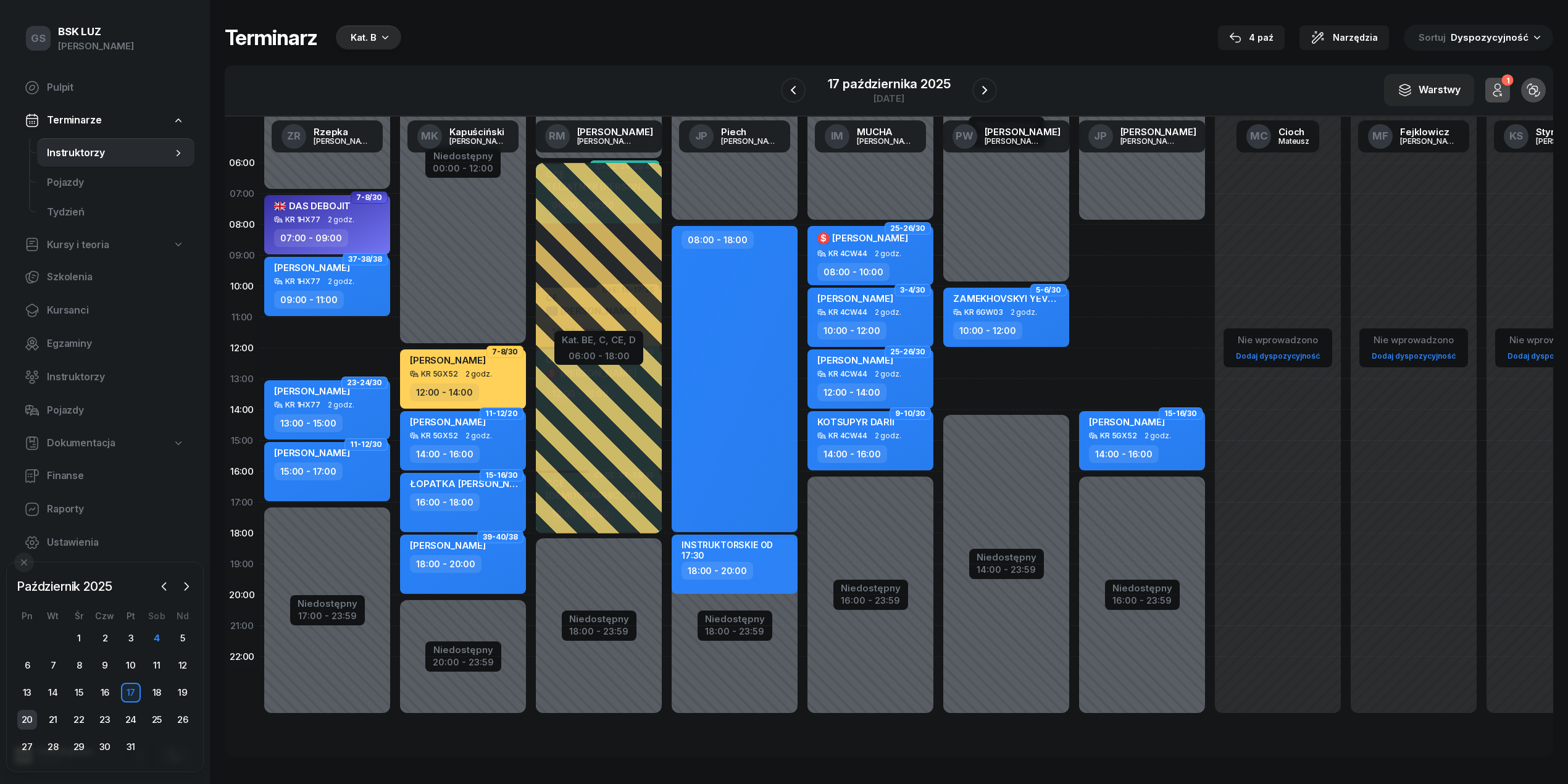
click at [30, 724] on div "20" at bounding box center [27, 719] width 20 height 20
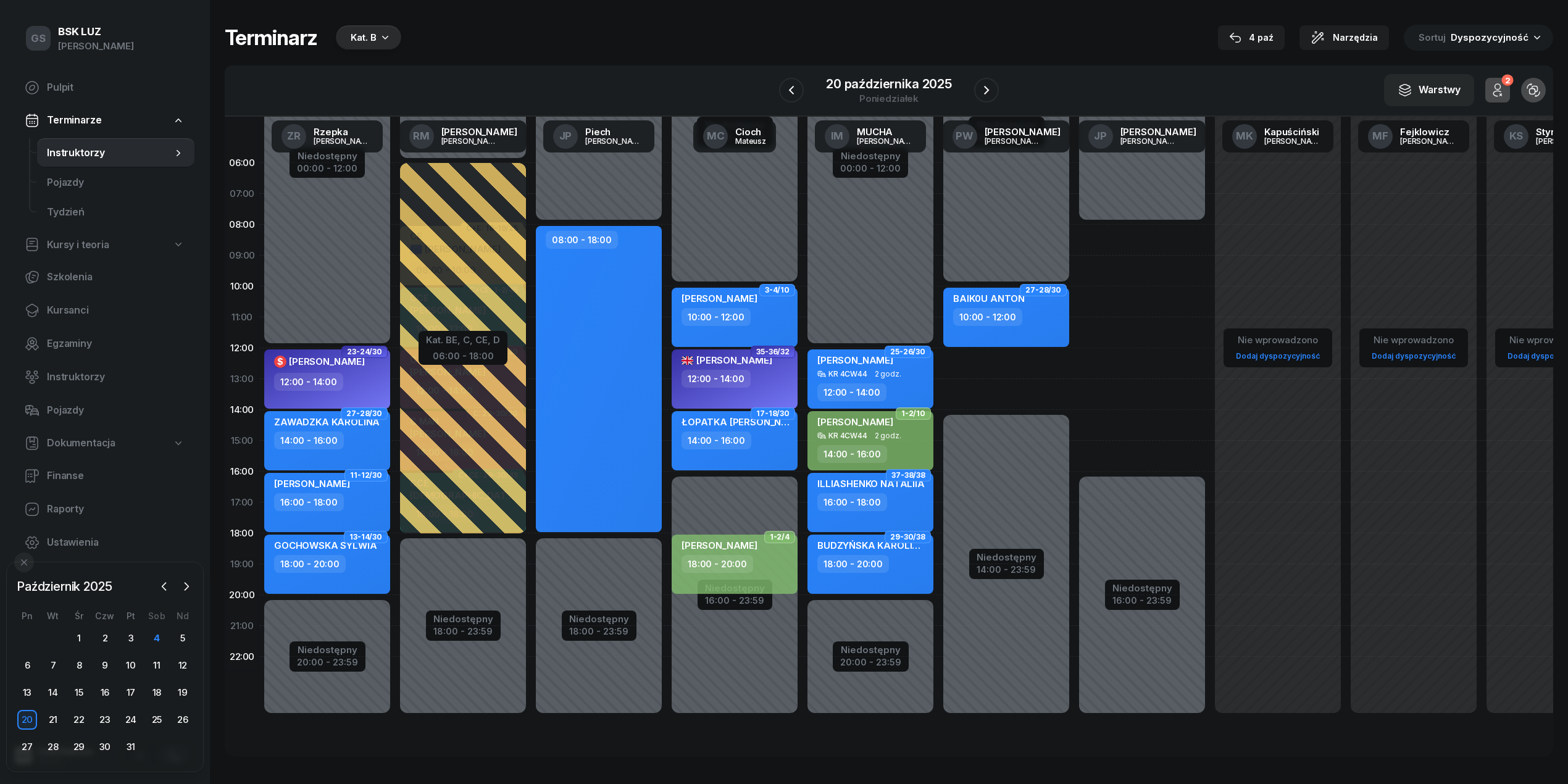
click at [1019, 363] on div "Niedostępny 00:00 - 10:00 Niedostępny 14:00 - 23:59 2 godz. 12:00 - 14:00 27-28…" at bounding box center [1006, 440] width 136 height 586
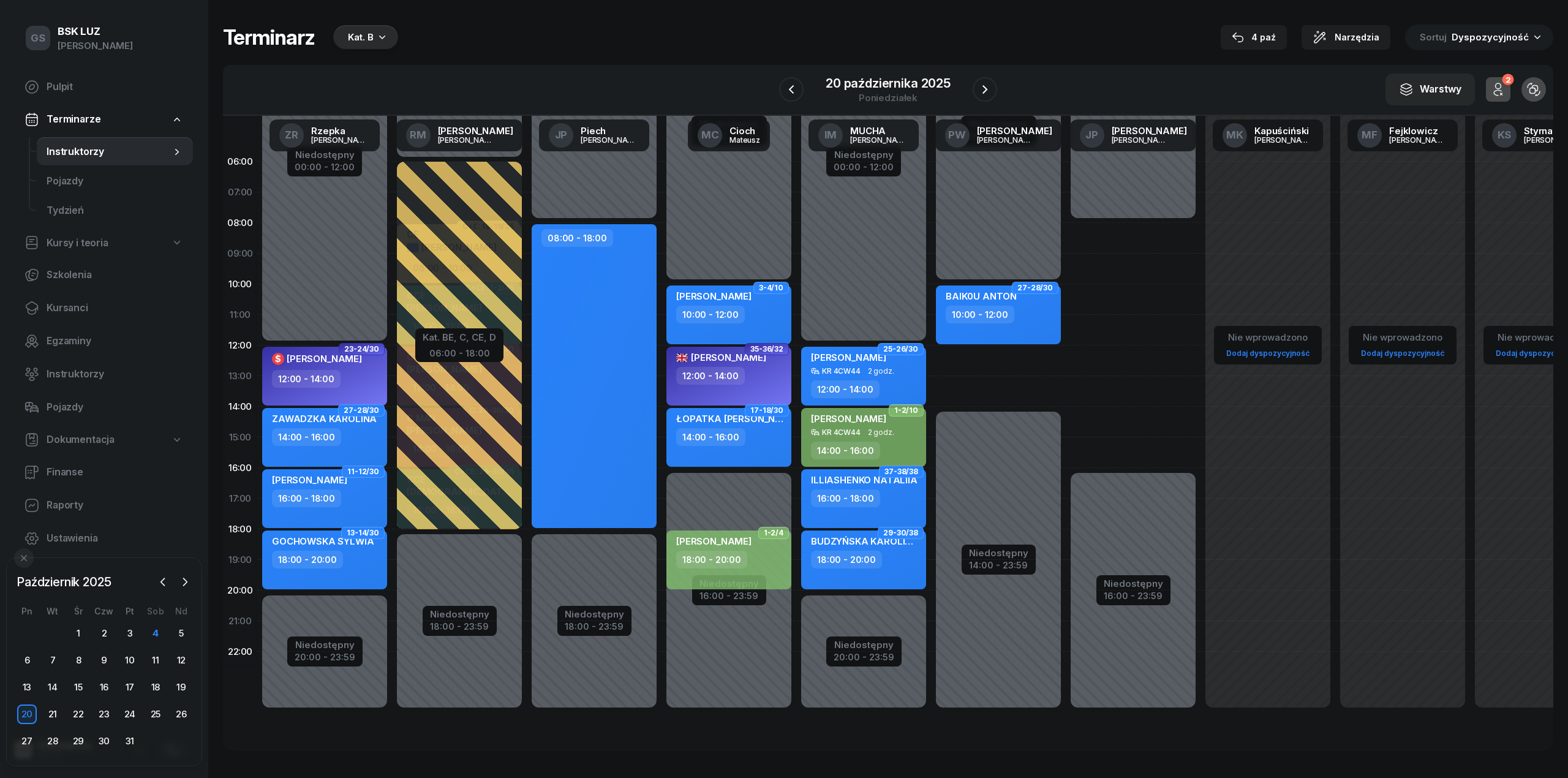
select select "12"
select select "14"
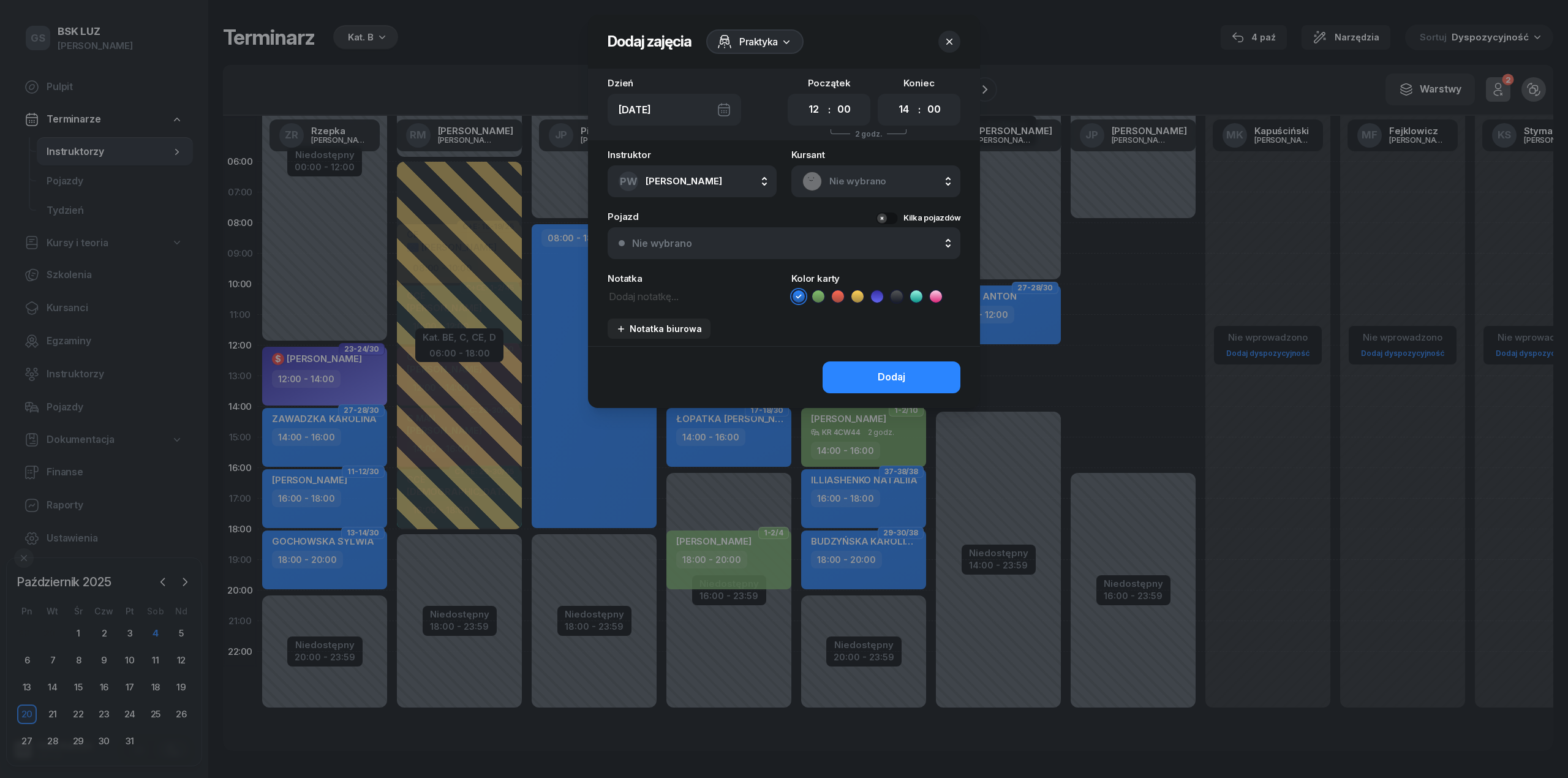
click at [867, 183] on span "Nie wybrano" at bounding box center [889, 182] width 120 height 16
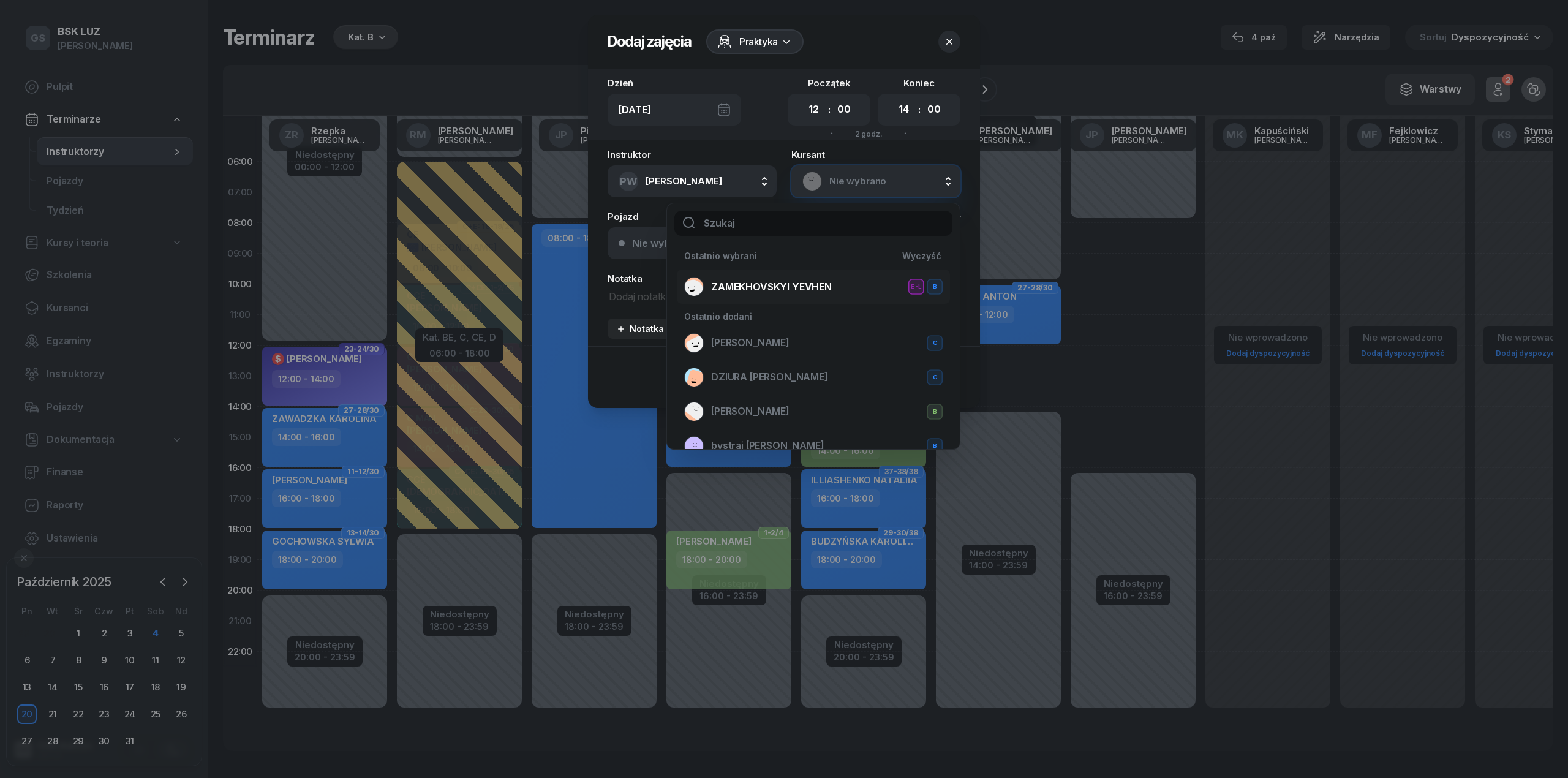
click at [795, 289] on span "ZAMEKHOVSKYI YEVHEN" at bounding box center [771, 288] width 120 height 16
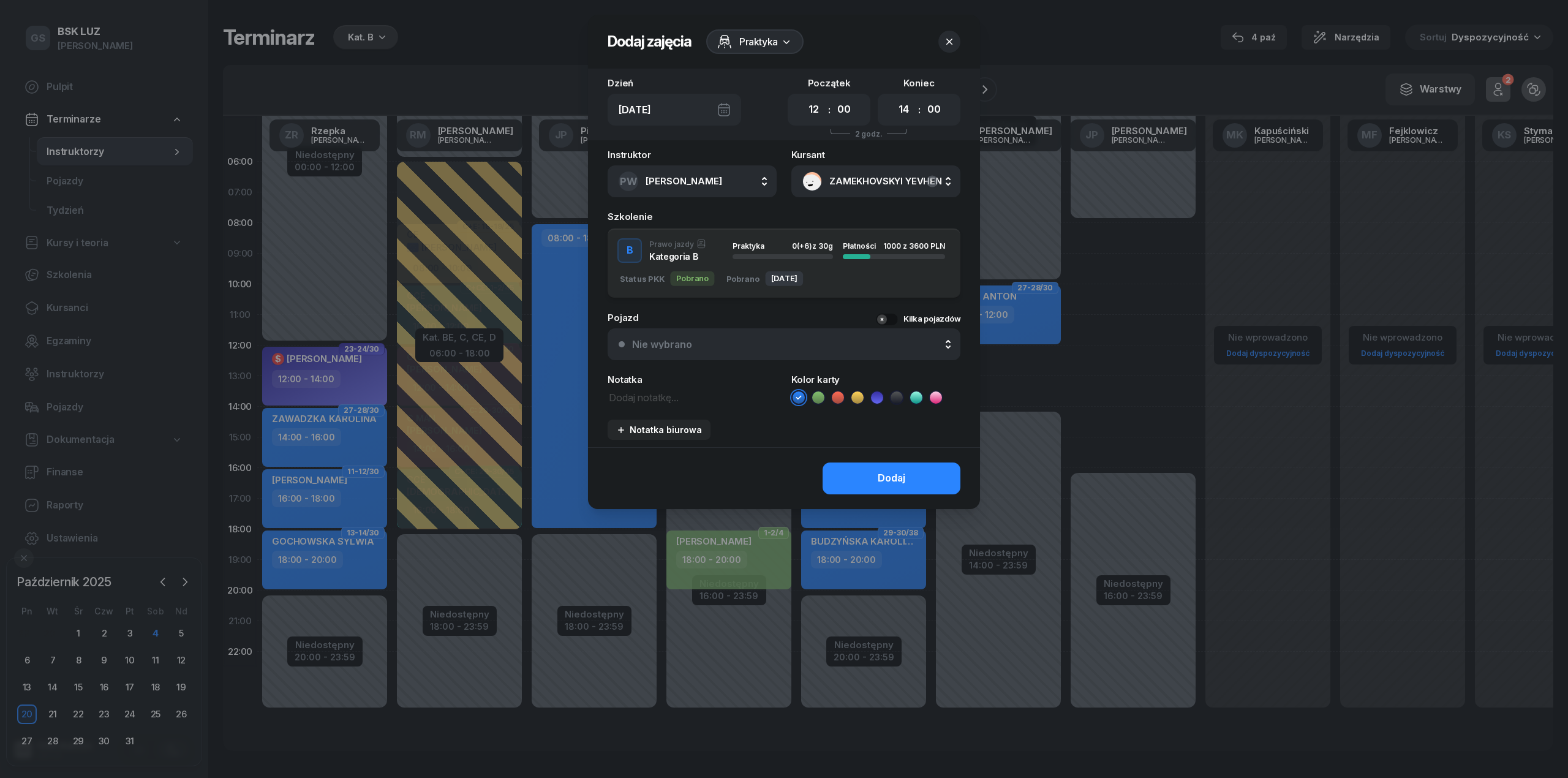
click at [792, 255] on div "button" at bounding box center [783, 256] width 100 height 5
click at [875, 474] on button "Dodaj" at bounding box center [891, 478] width 138 height 32
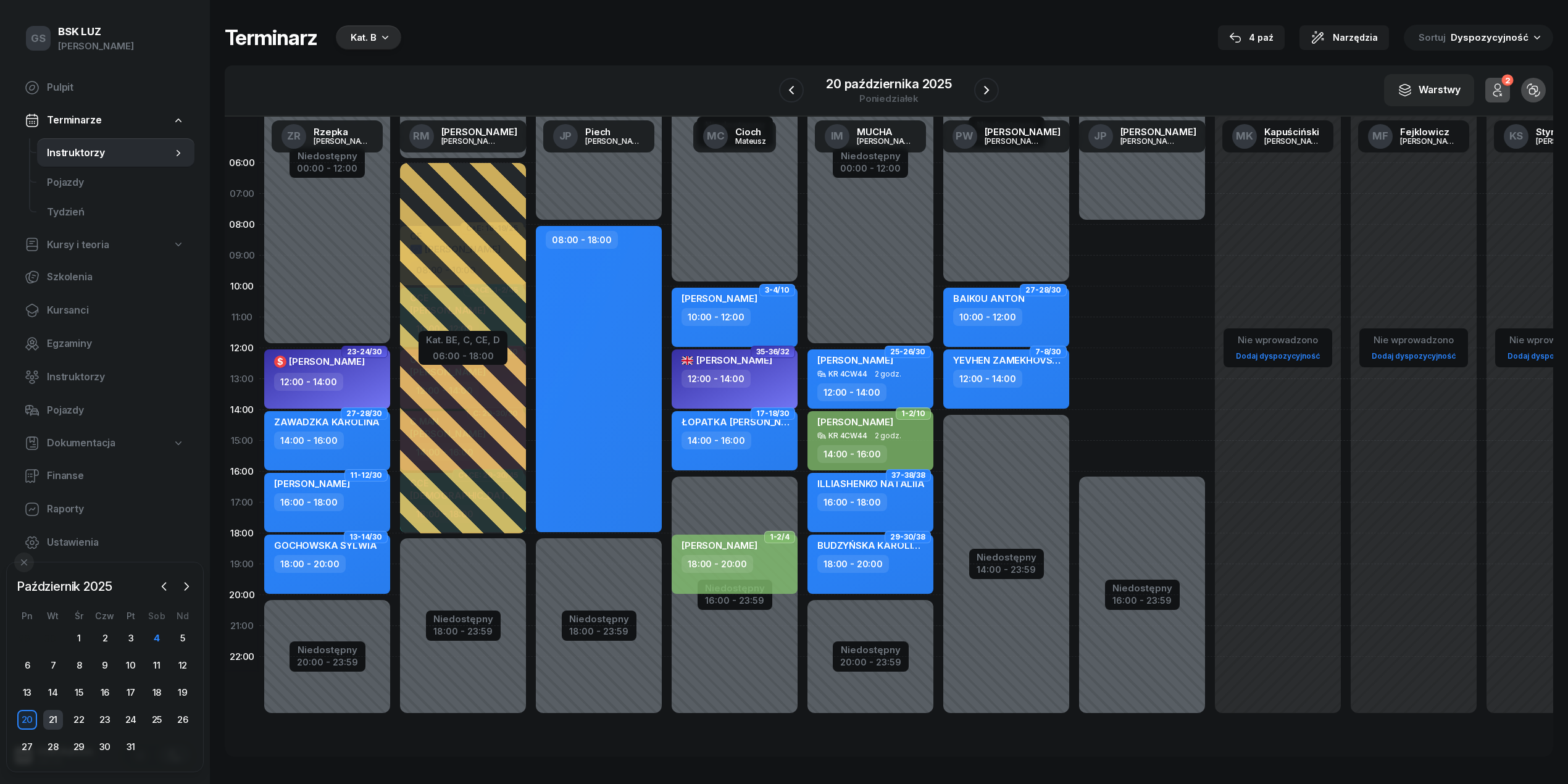
click at [56, 724] on div "21" at bounding box center [53, 719] width 20 height 20
click at [73, 719] on div "22" at bounding box center [82, 719] width 20 height 20
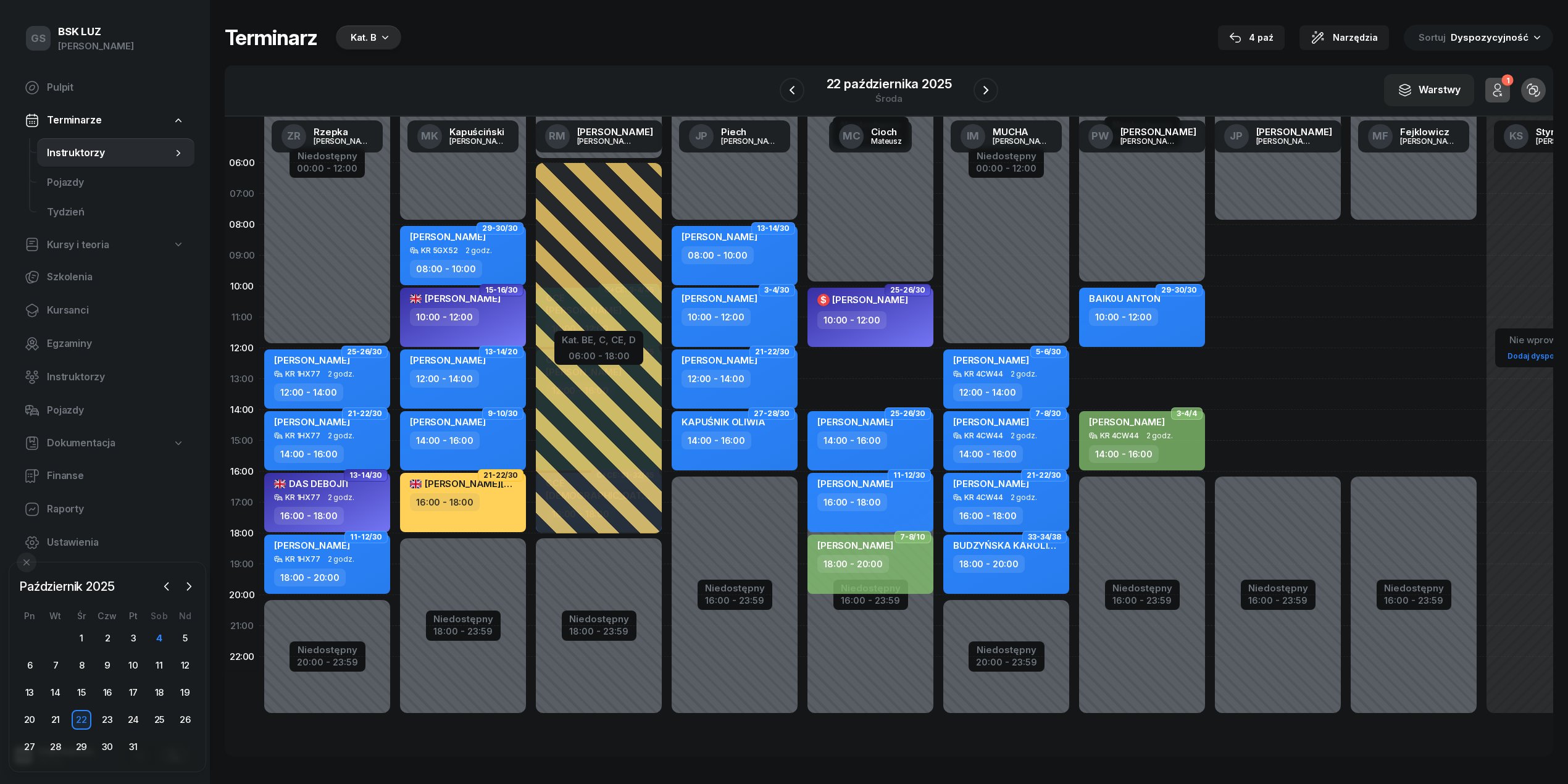
click at [1167, 362] on div "Niedostępny 00:00 - 10:00 Niedostępny 16:00 - 23:59 2 godz. 12:00 - 14:00 29-30…" at bounding box center [1142, 440] width 136 height 586
select select "12"
select select "14"
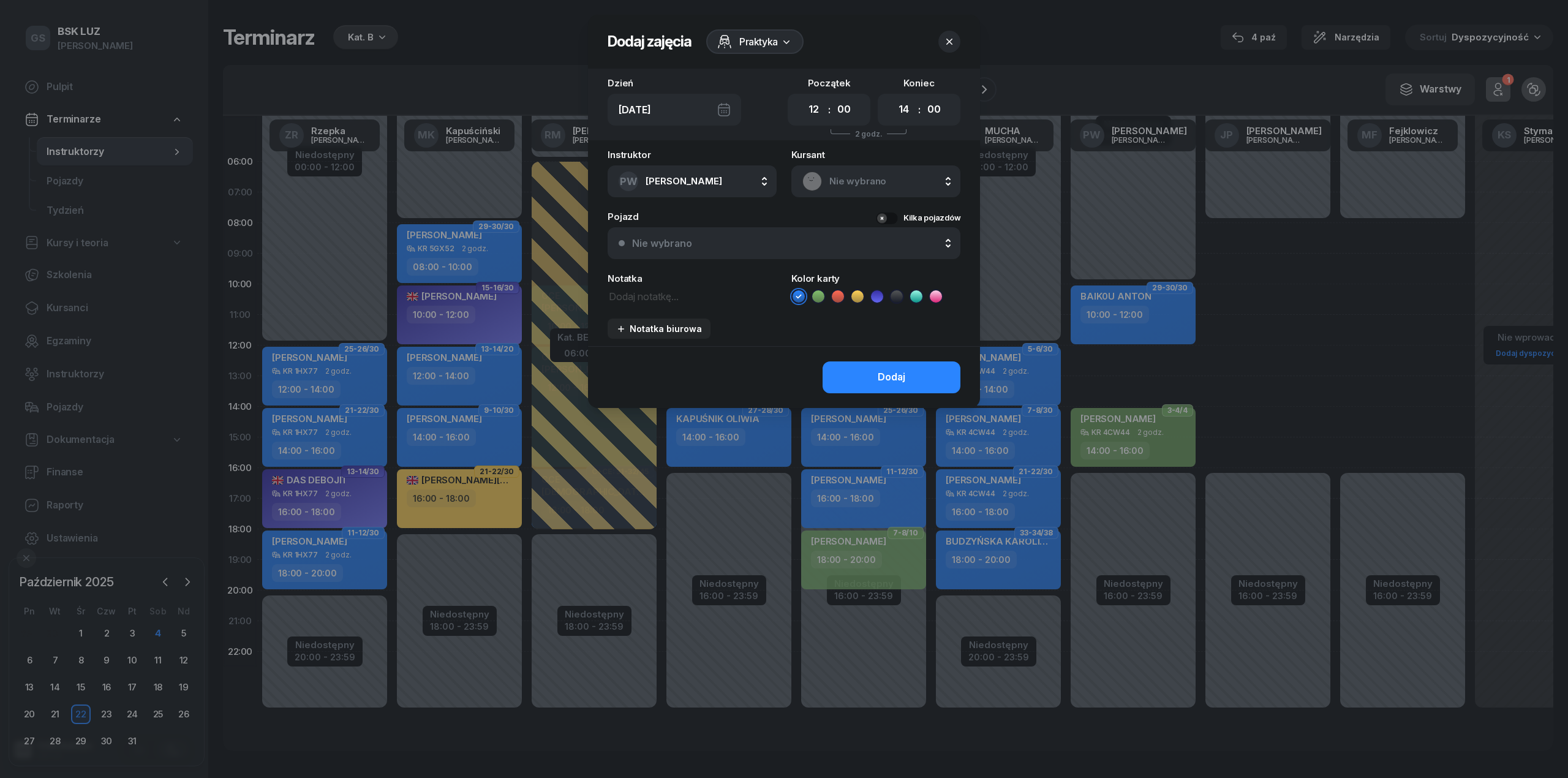
click at [902, 183] on span "Nie wybrano" at bounding box center [889, 182] width 120 height 16
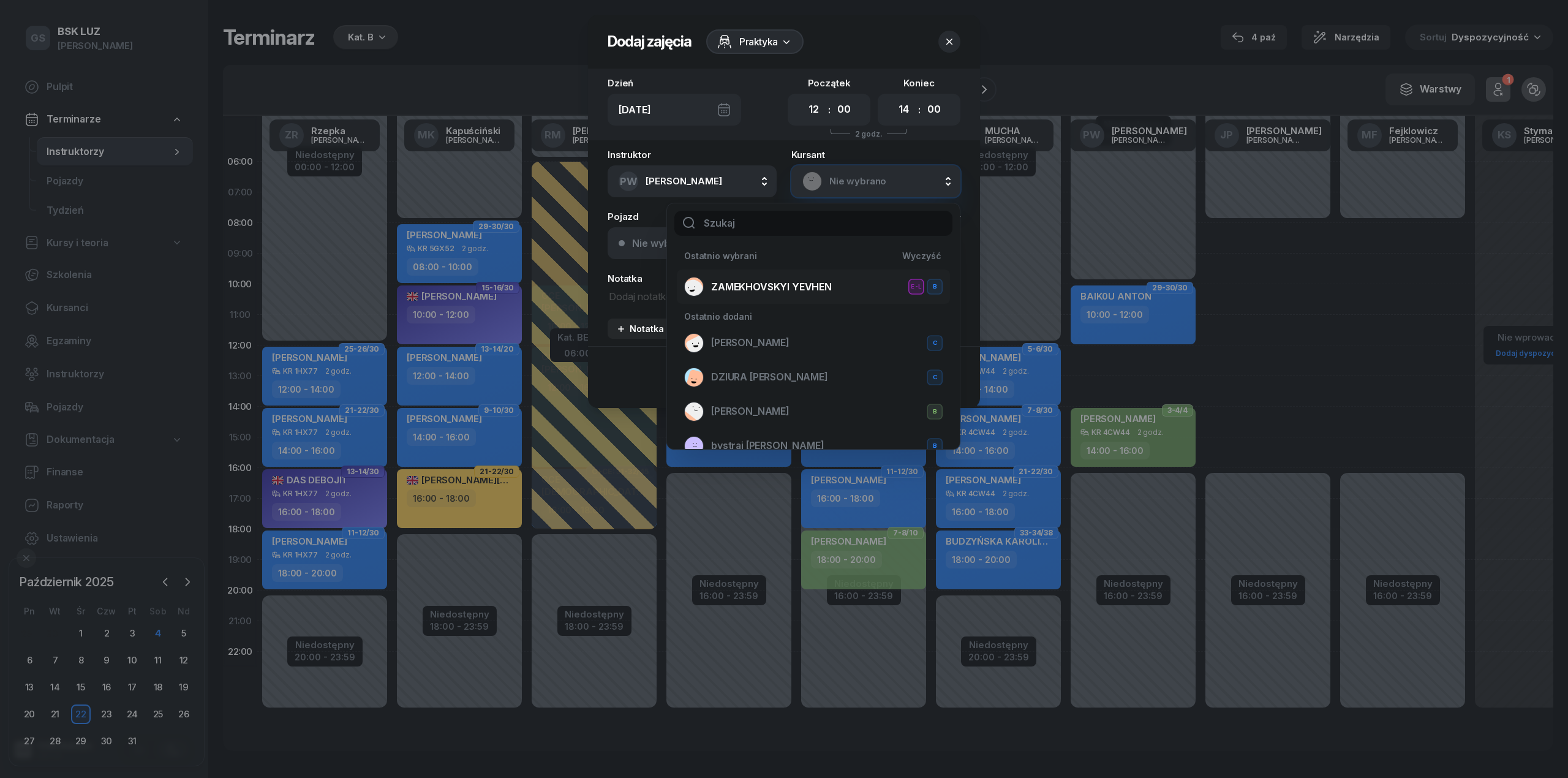
click at [808, 274] on li "ZAMEKHOVSKYI [PERSON_NAME] E-L B" at bounding box center [813, 287] width 273 height 34
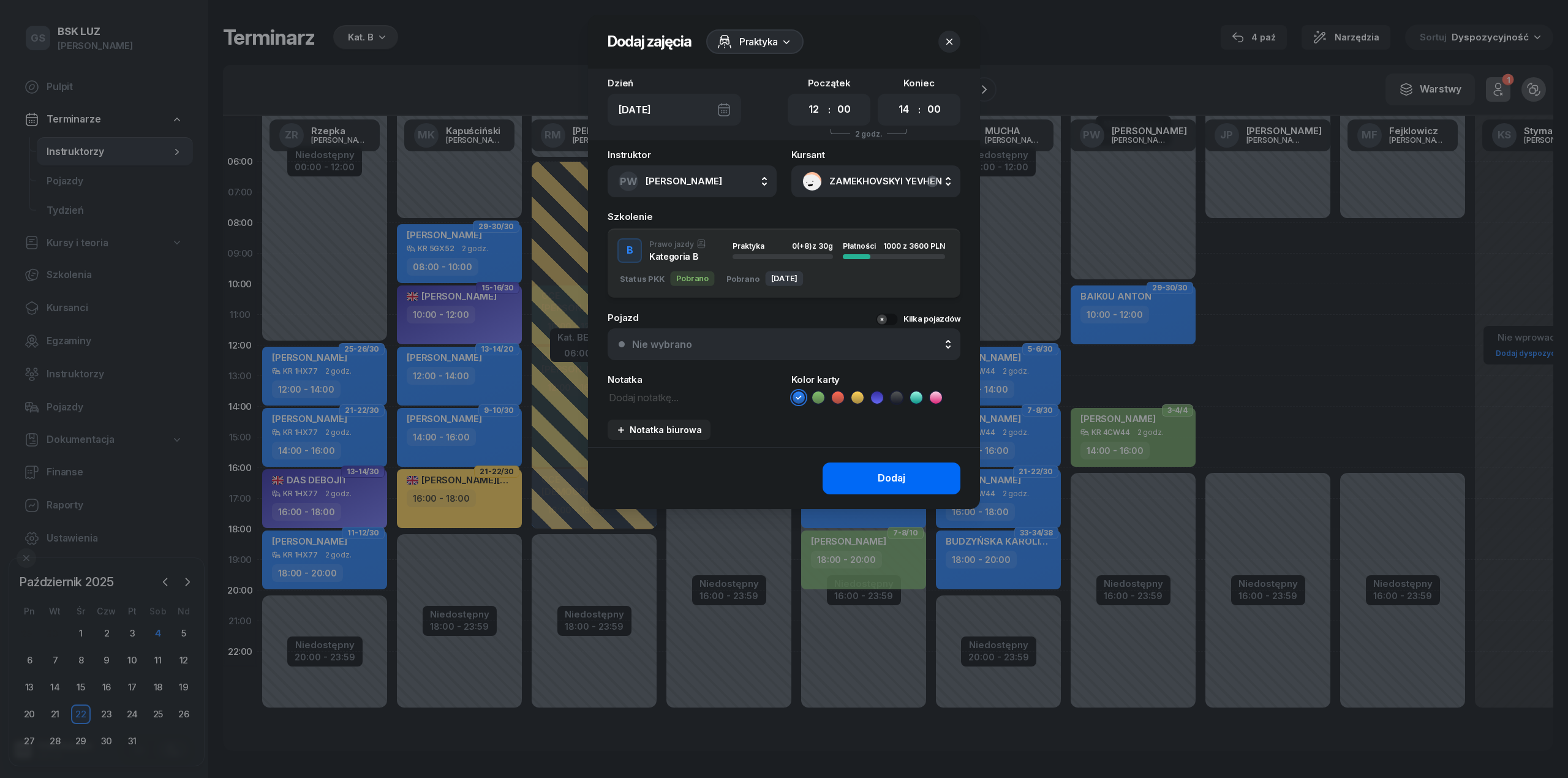
click at [899, 464] on button "Dodaj" at bounding box center [891, 478] width 138 height 32
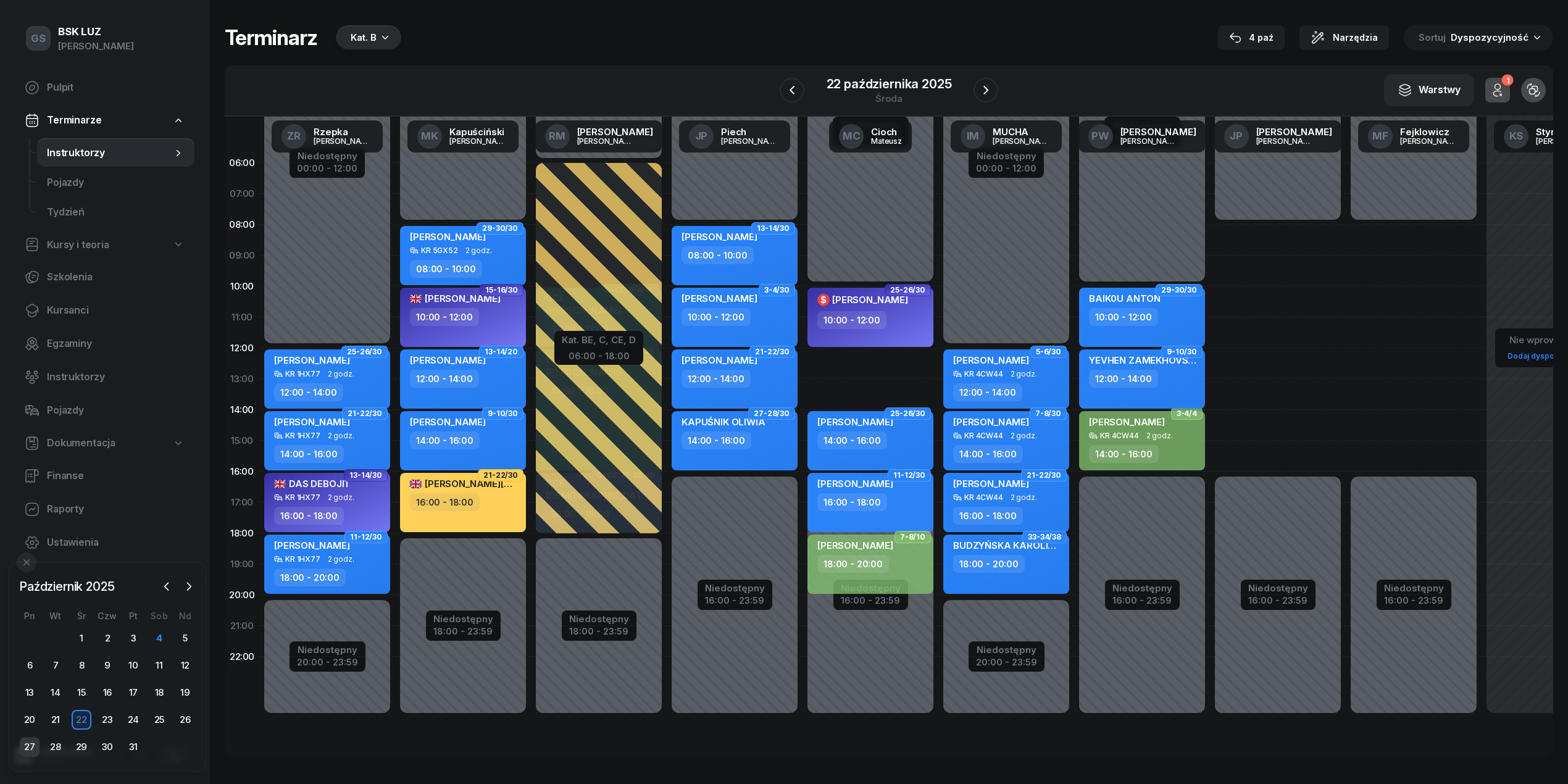
click at [30, 744] on div "27" at bounding box center [30, 747] width 20 height 20
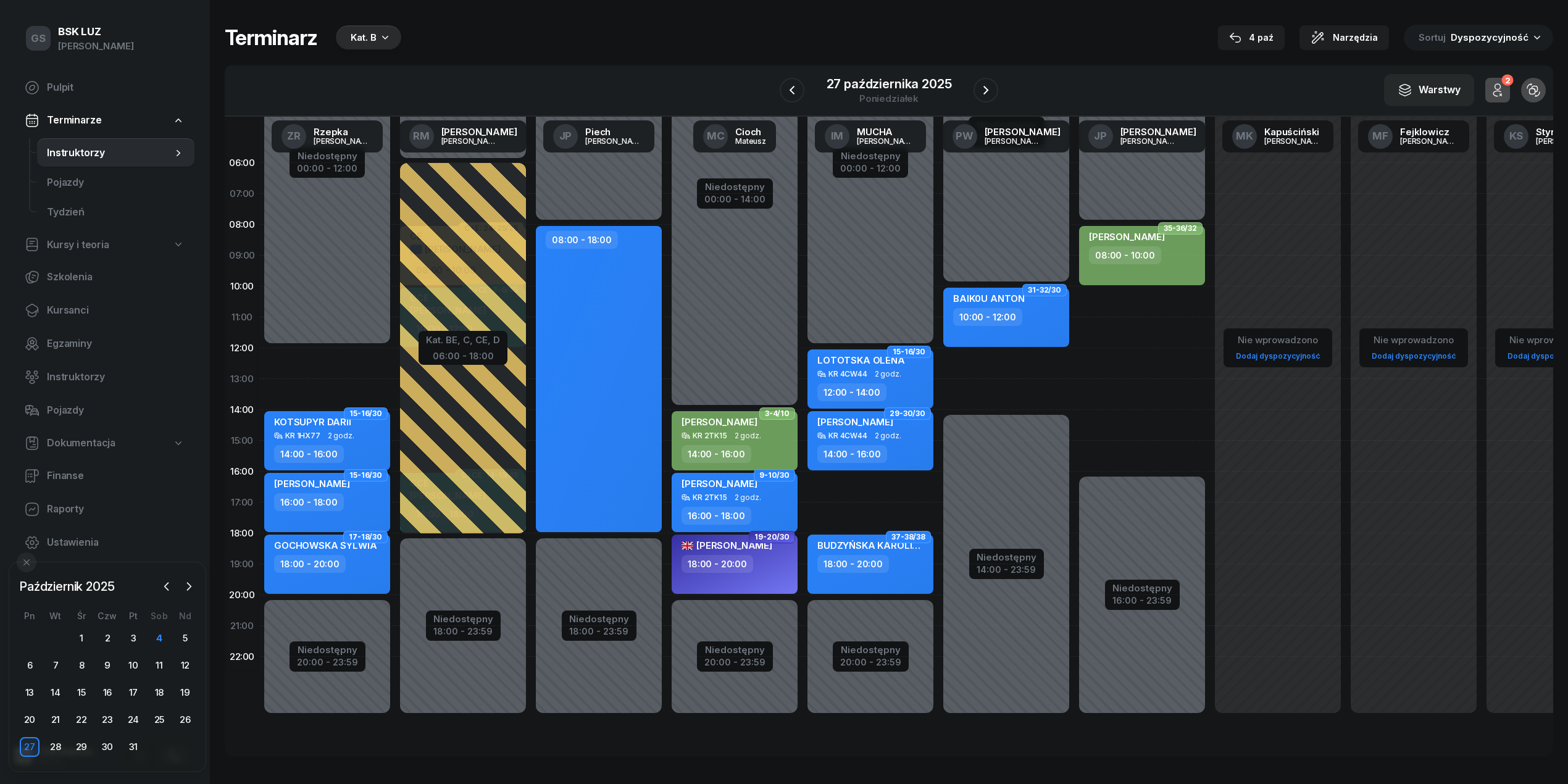
click at [1027, 359] on div "Niedostępny 00:00 - 10:00 Niedostępny 14:00 - 23:59 2 godz. 12:00 - 14:00 31-32…" at bounding box center [1006, 440] width 136 height 586
select select "12"
select select "14"
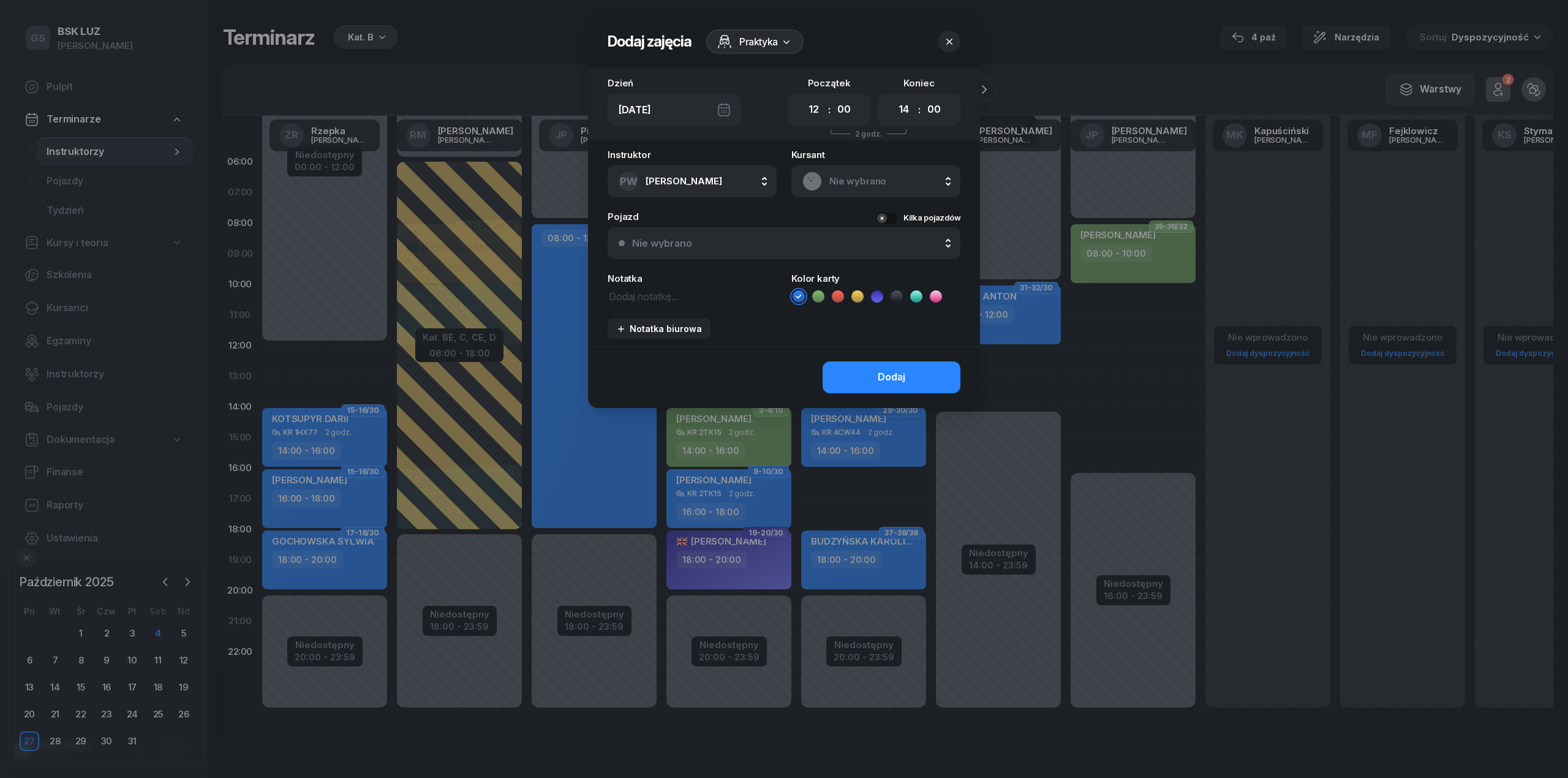
click at [889, 187] on span "Nie wybrano" at bounding box center [889, 182] width 120 height 16
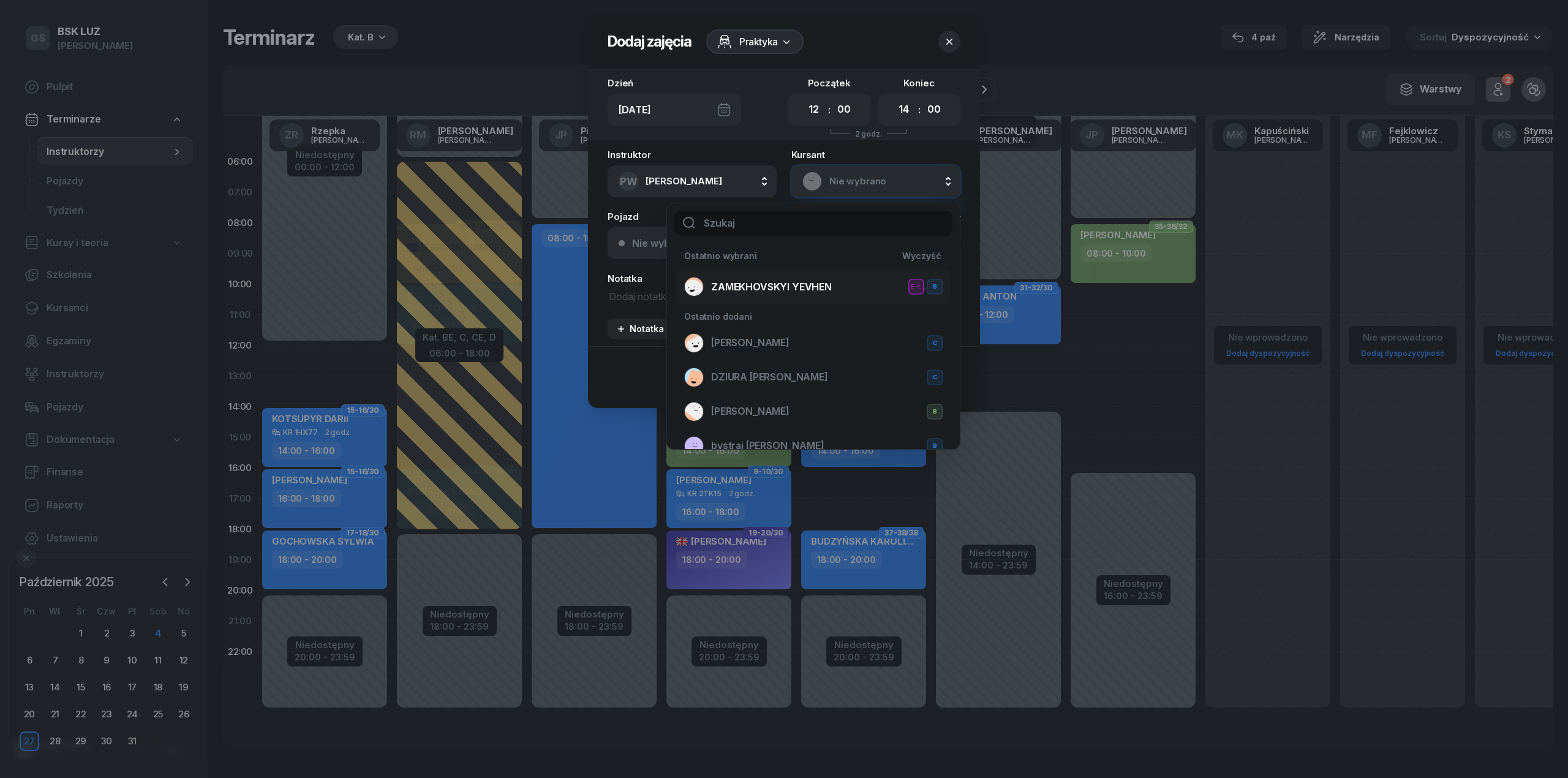
click at [810, 280] on span "ZAMEKHOVSKYI YEVHEN" at bounding box center [771, 288] width 120 height 16
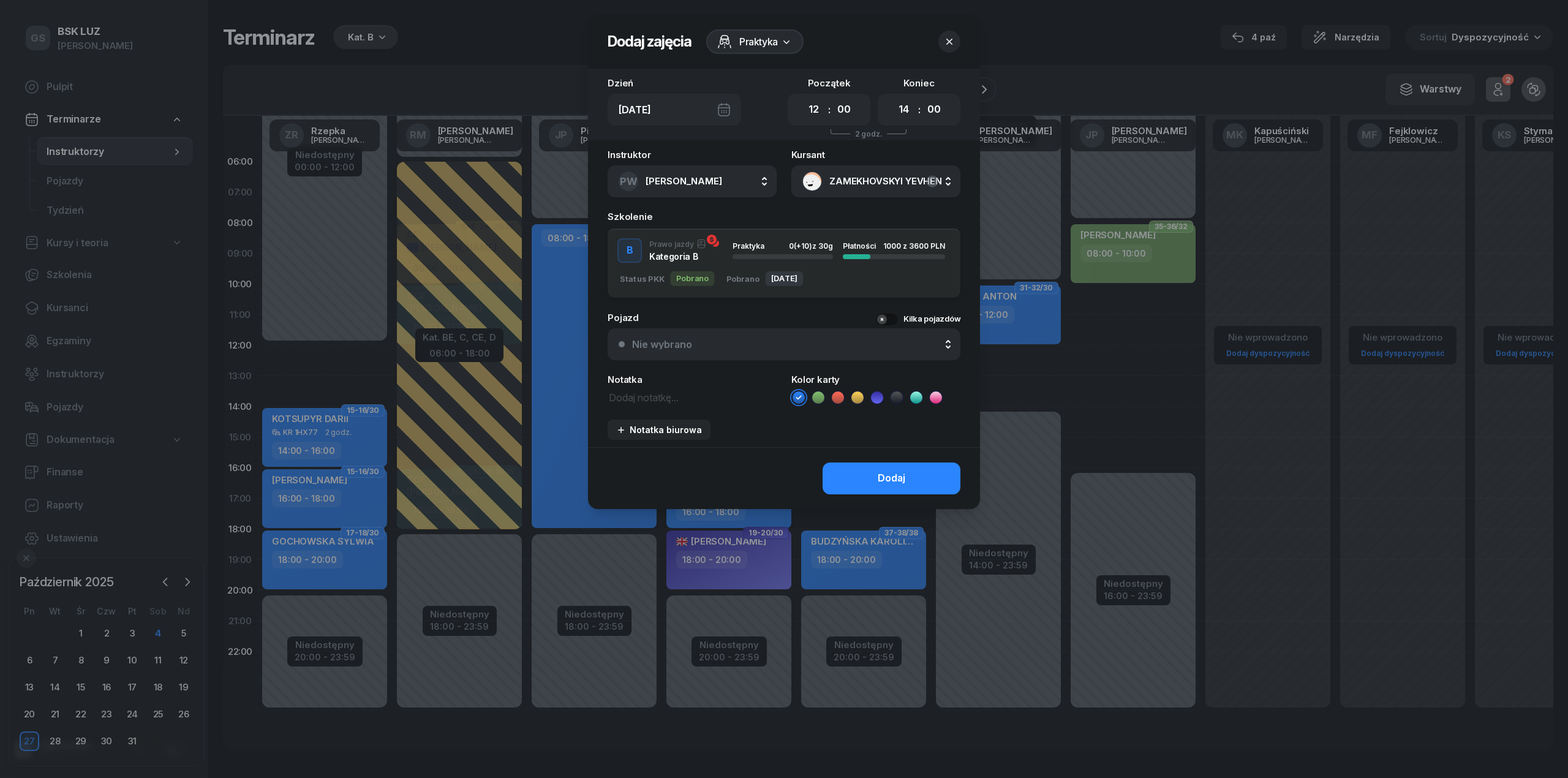
drag, startPoint x: 823, startPoint y: 256, endPoint x: 859, endPoint y: 433, distance: 180.6
click at [823, 264] on button "B Prawo jazdy Kategoria B Praktyka 0 (+10) z 30g Płatności 1000 z 3600 PLN Stat…" at bounding box center [784, 262] width 353 height 70
click at [866, 471] on button "Dodaj" at bounding box center [891, 478] width 138 height 32
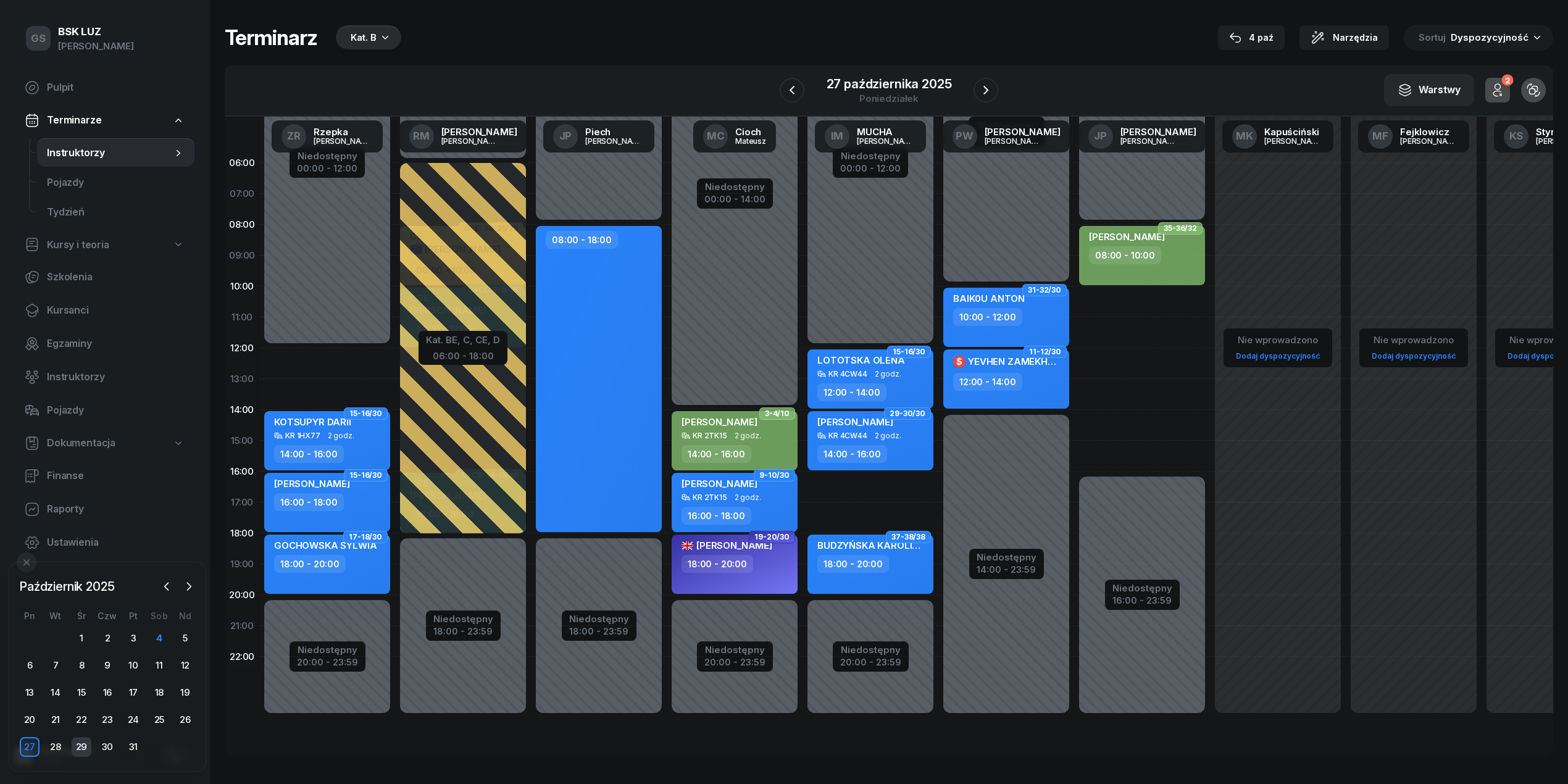
click at [77, 750] on div "29" at bounding box center [82, 747] width 20 height 20
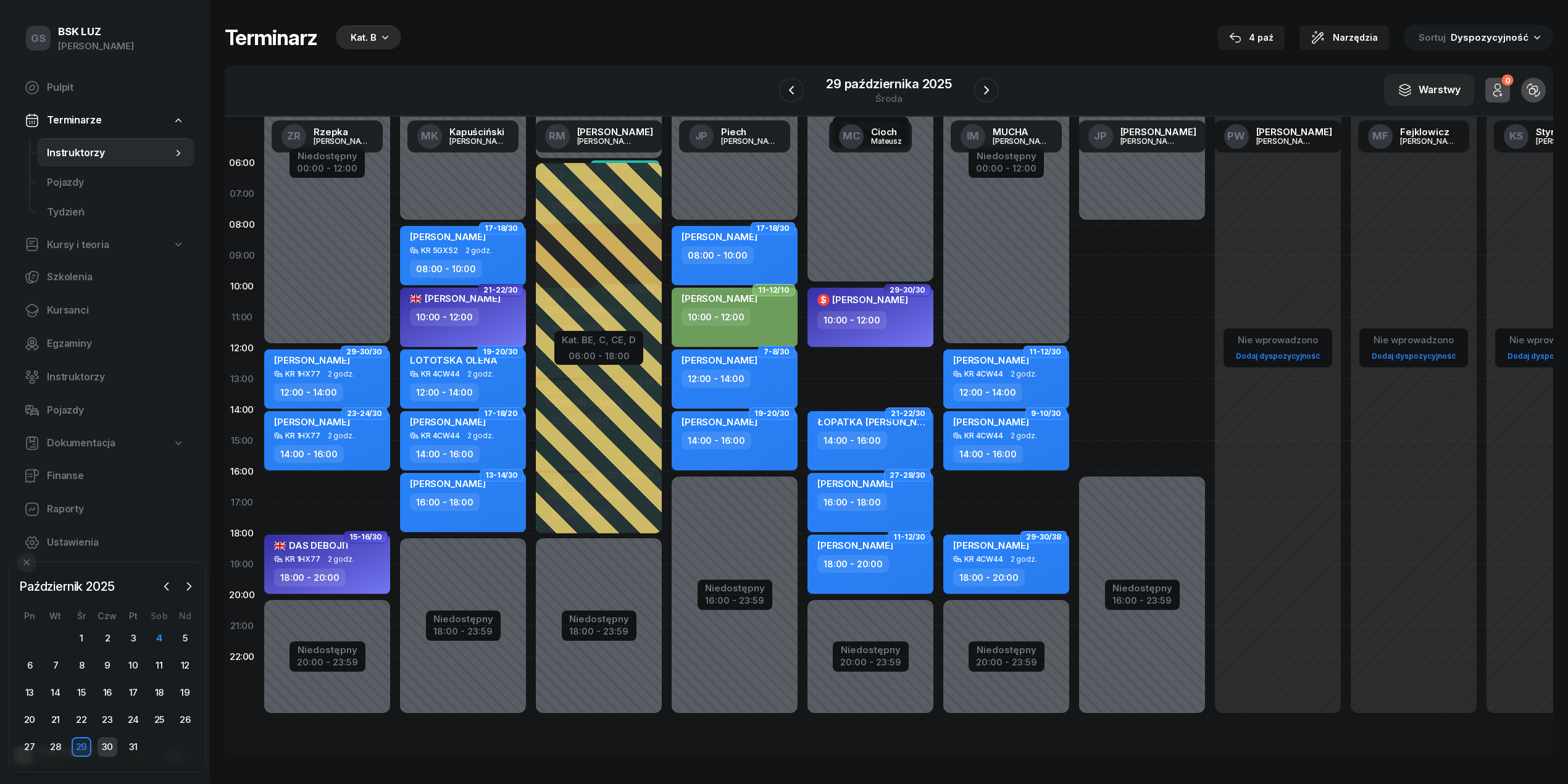
click at [107, 742] on div "30" at bounding box center [108, 747] width 20 height 20
click at [129, 743] on div "31" at bounding box center [133, 747] width 20 height 20
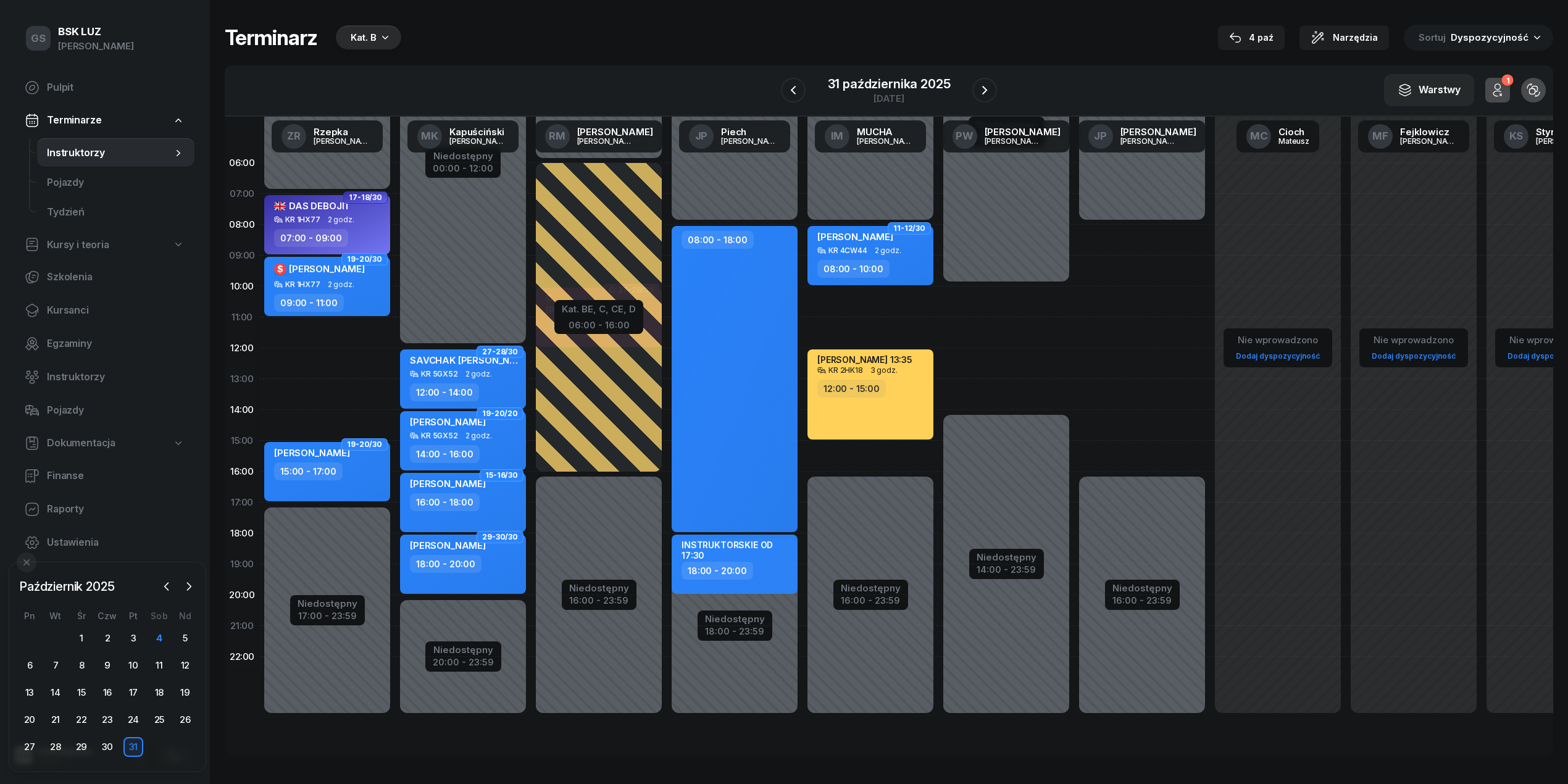
click at [1016, 297] on div "Niedostępny 00:00 - 10:00 Niedostępny 14:00 - 23:59 2 godz. 10:00 - 12:00 2 god…" at bounding box center [1006, 440] width 136 height 586
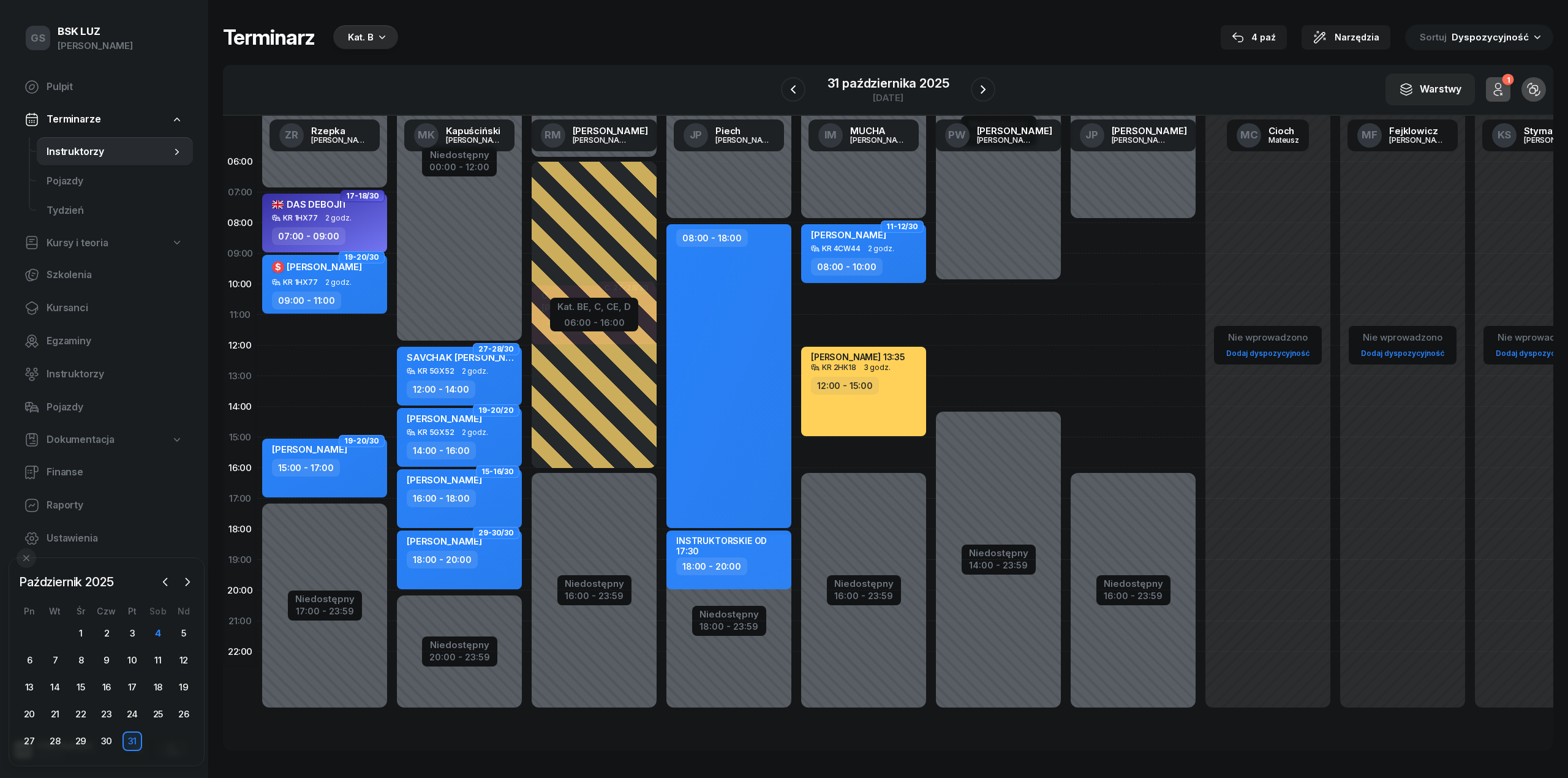
select select "10"
select select "12"
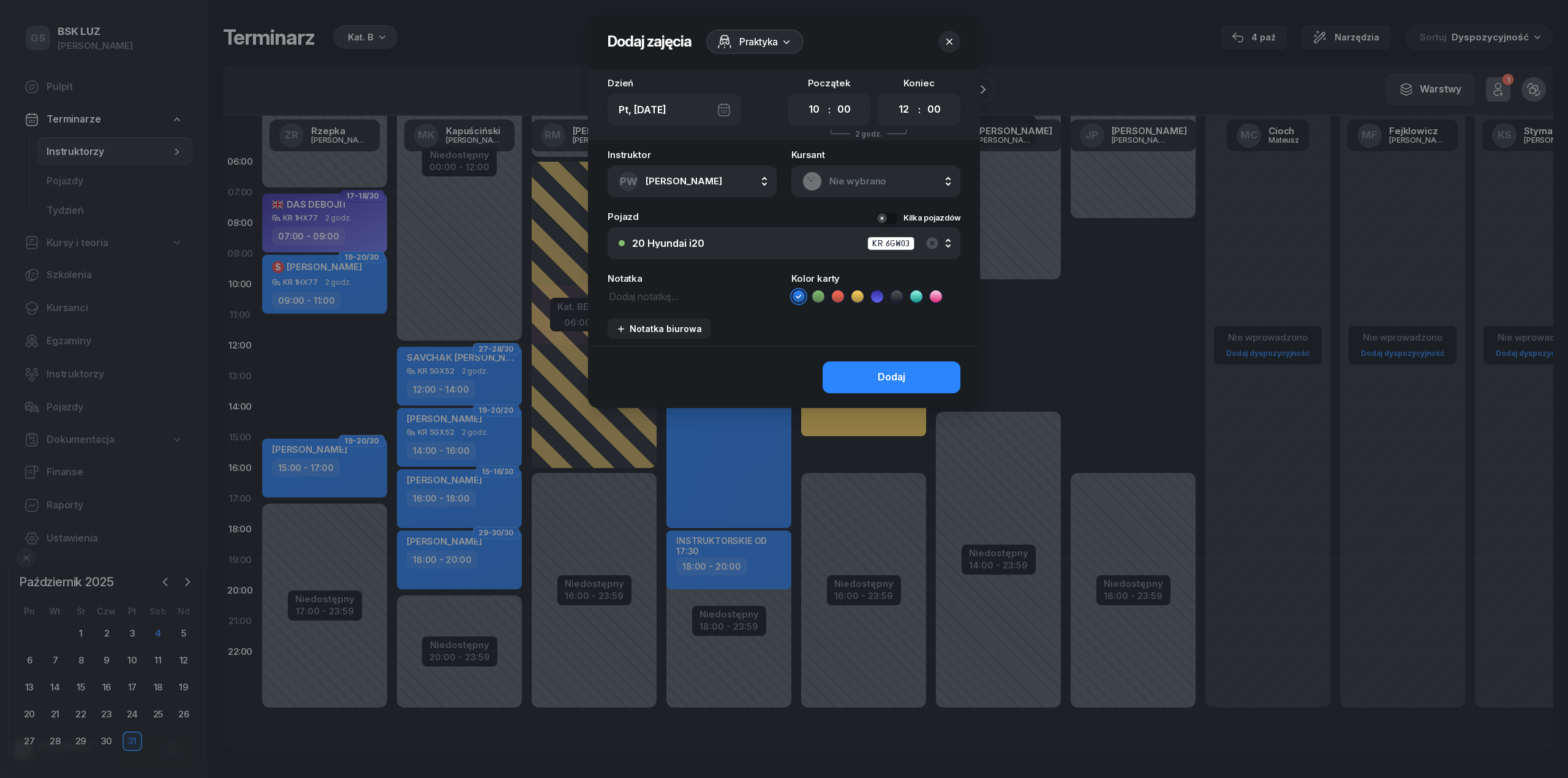
click at [946, 32] on button "button" at bounding box center [949, 42] width 22 height 22
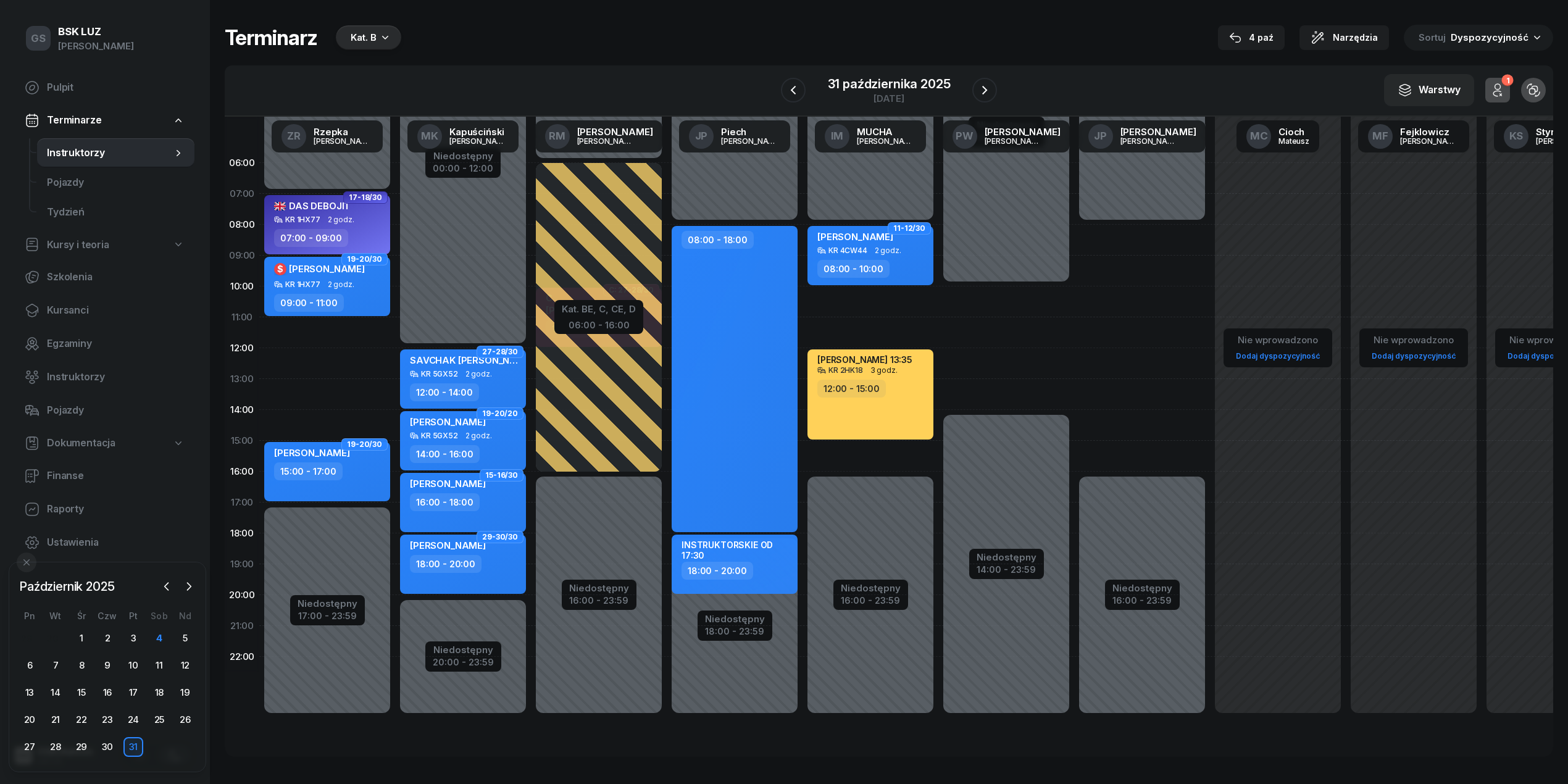
click at [1025, 296] on div "Niedostępny 00:00 - 10:00 Niedostępny 14:00 - 23:59 2 godz. 10:00 - 12:00 2 god…" at bounding box center [1006, 440] width 136 height 586
select select "10"
select select "12"
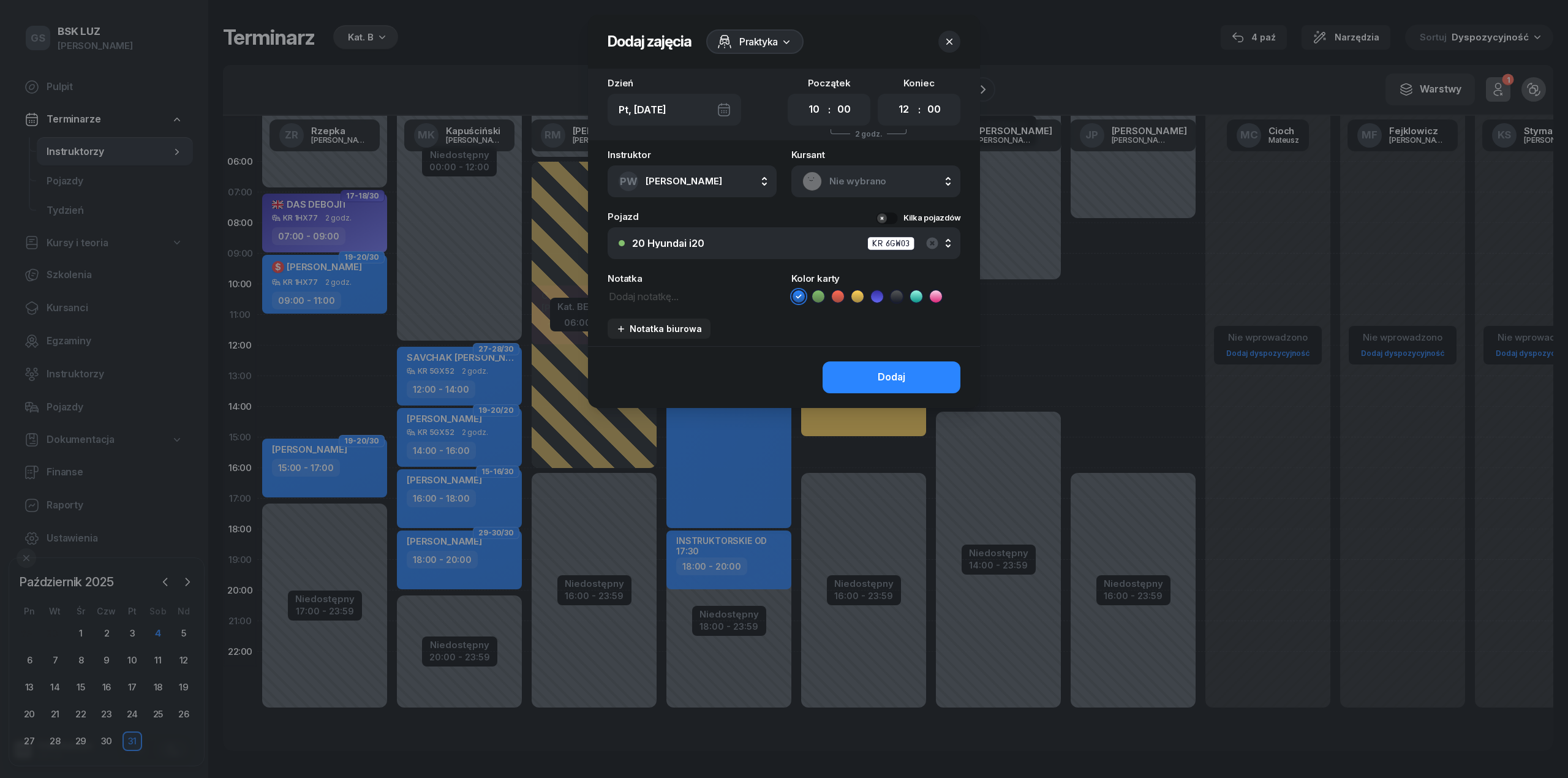
click at [861, 181] on span "Nie wybrano" at bounding box center [889, 182] width 120 height 16
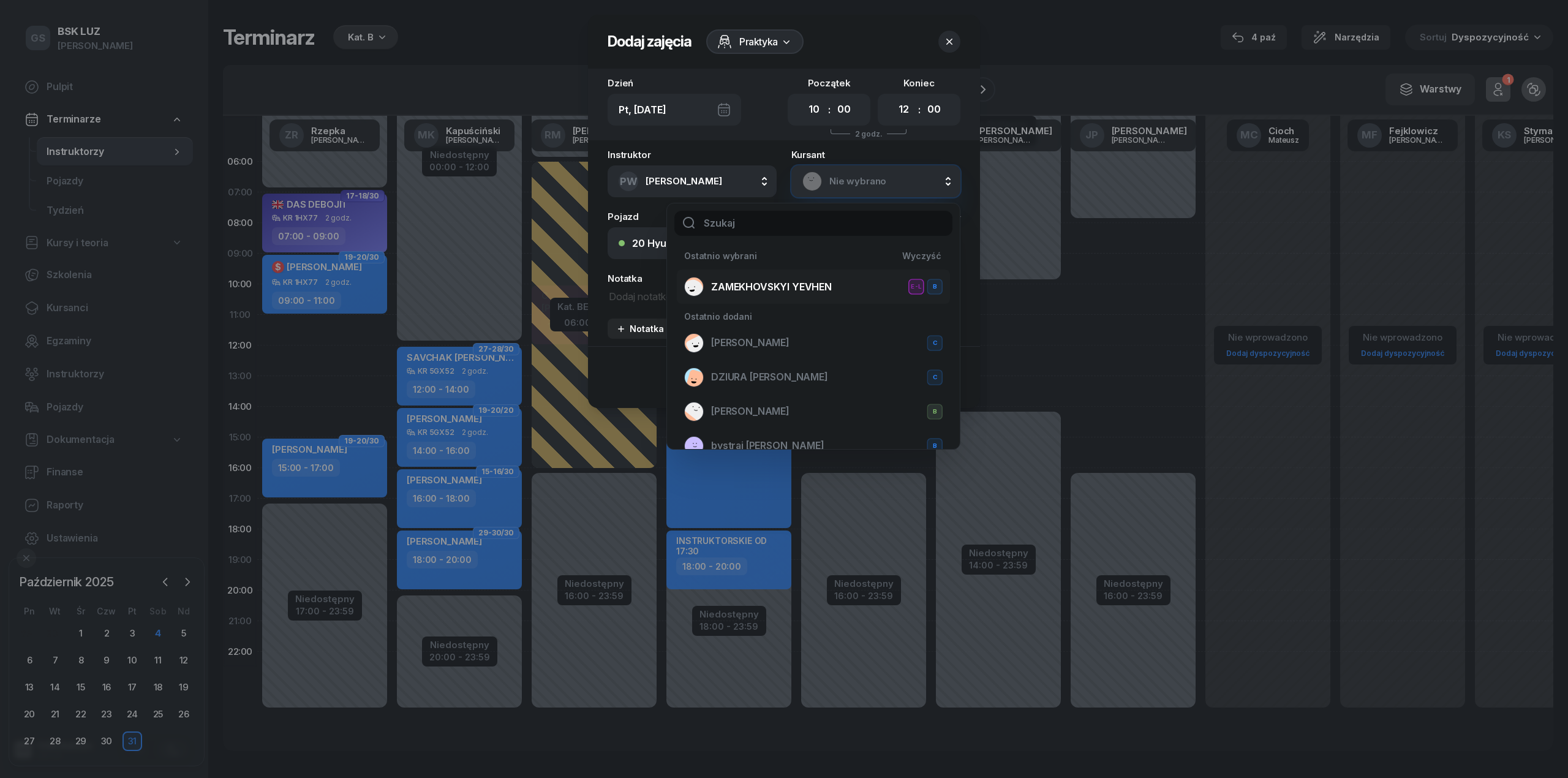
click at [800, 277] on div "ZAMEKHOVSKYI [PERSON_NAME] E-L B" at bounding box center [813, 287] width 259 height 20
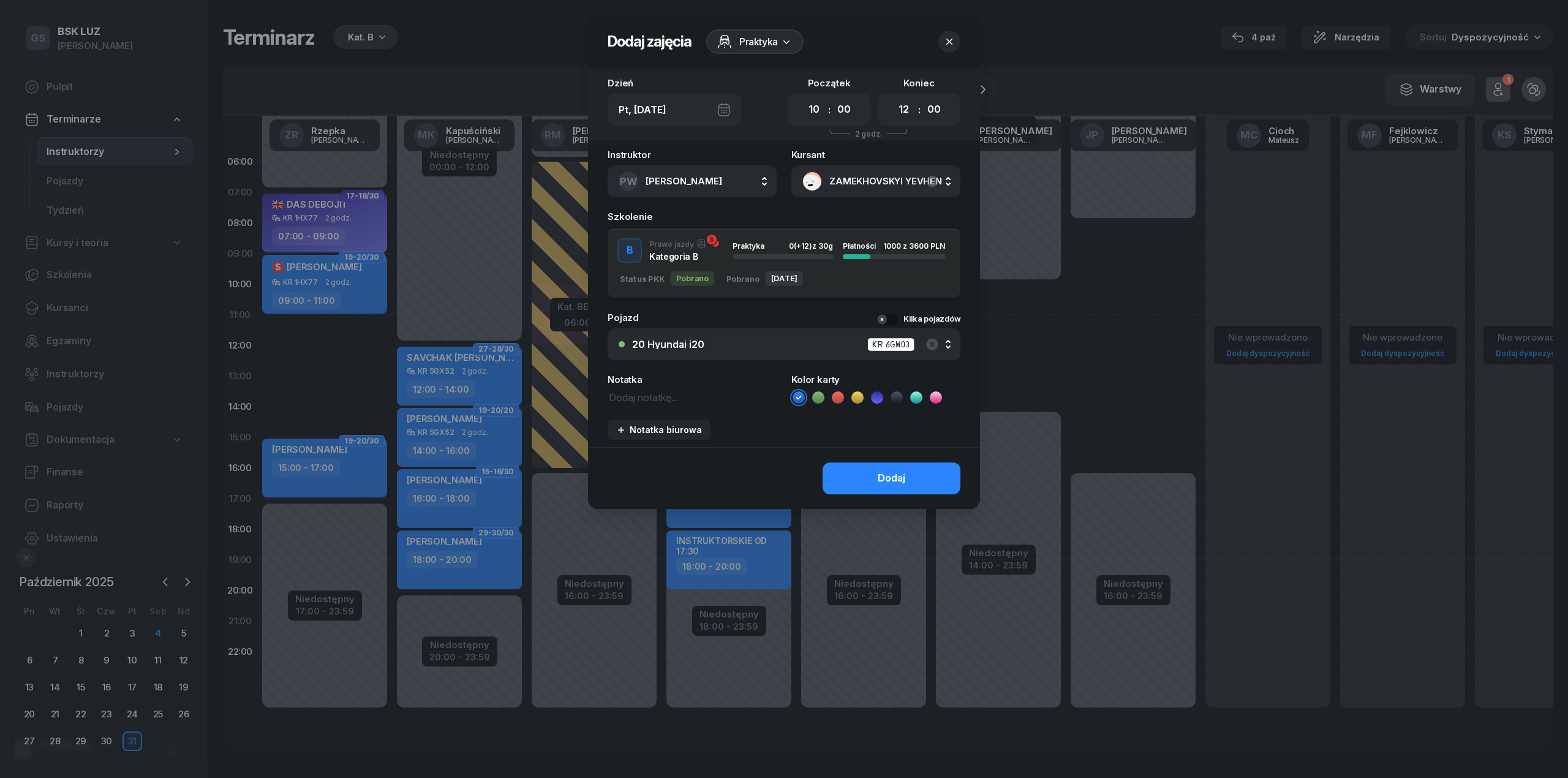
click at [816, 254] on div "button" at bounding box center [783, 256] width 100 height 5
click at [868, 468] on button "Dodaj" at bounding box center [891, 478] width 138 height 32
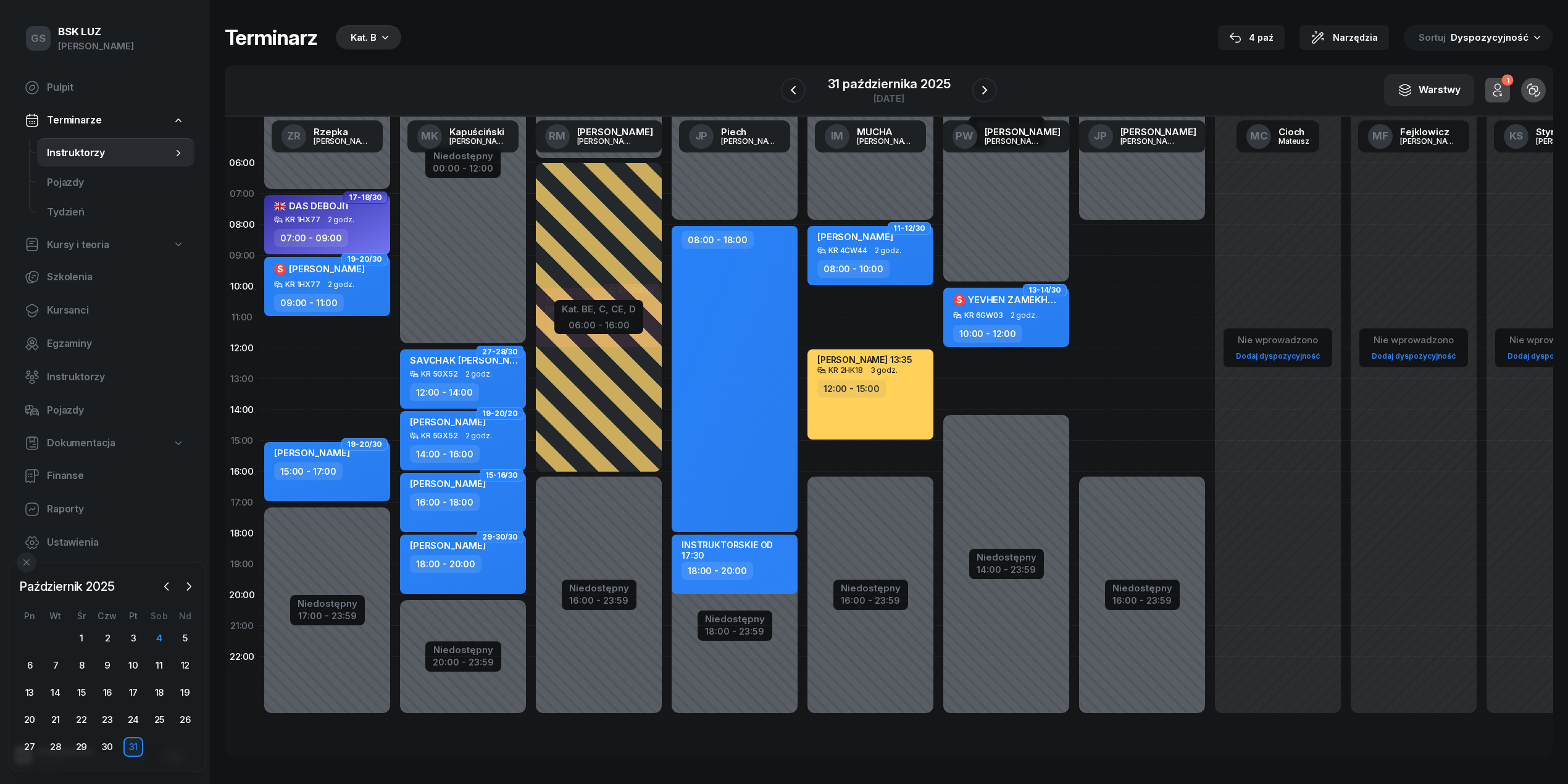
click at [1018, 331] on div "10:00 - 12:00" at bounding box center [988, 334] width 69 height 18
select select "10"
select select "12"
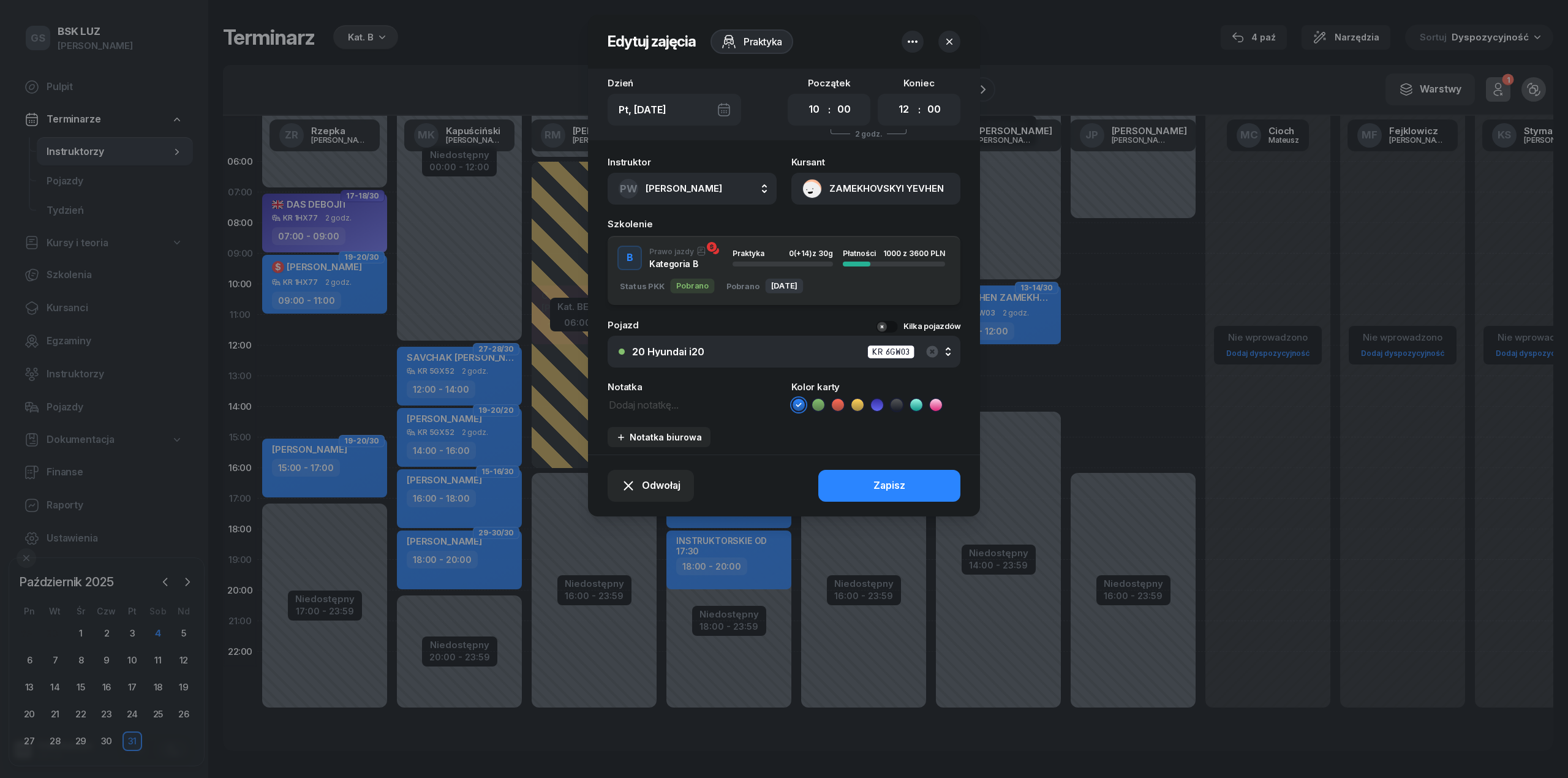
click at [867, 185] on button "ZAMEKHOVSKYI YEVHEN" at bounding box center [876, 188] width 169 height 32
click at [865, 236] on link "Otwórz profil" at bounding box center [874, 231] width 160 height 31
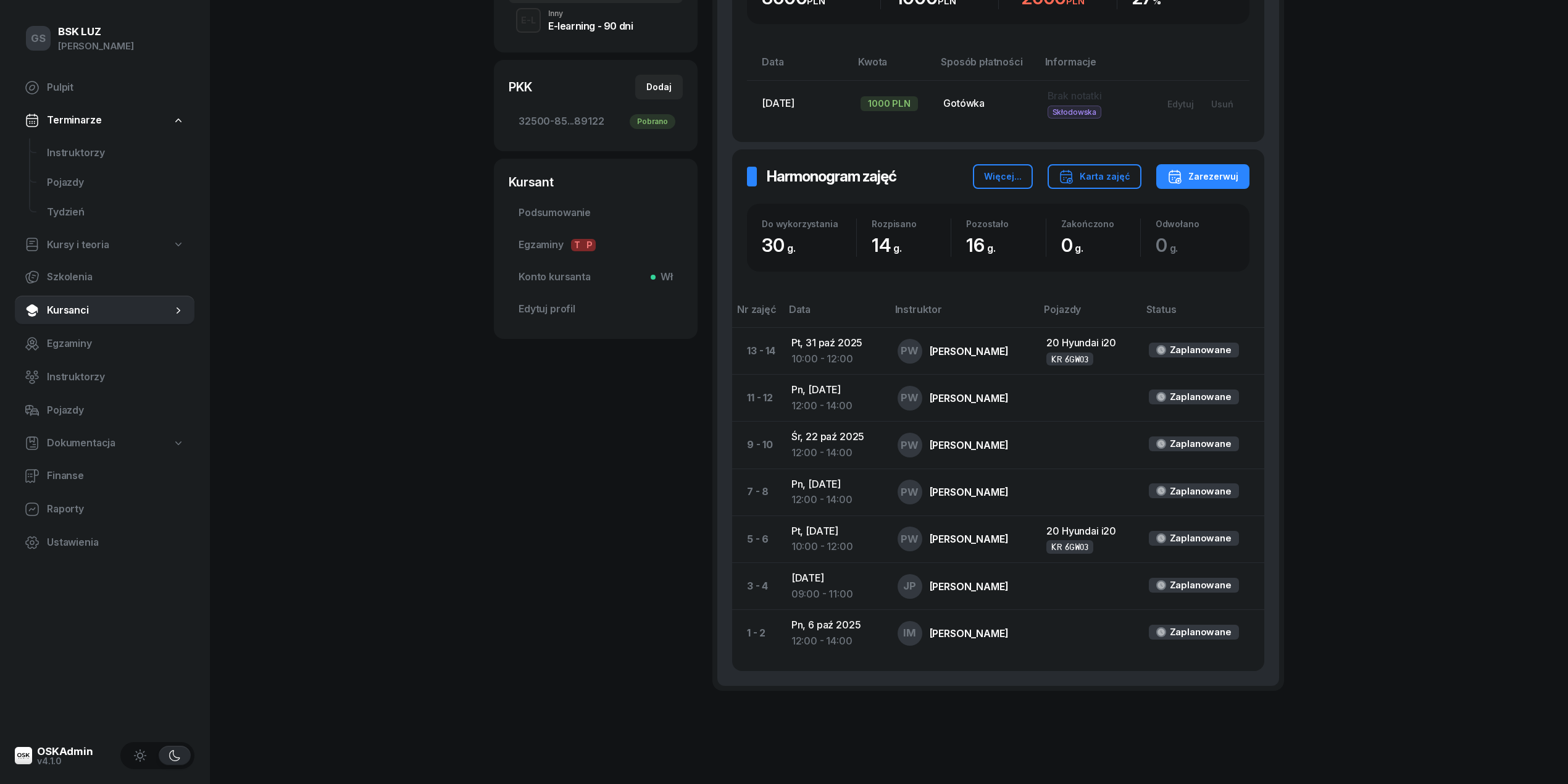
scroll to position [390, 0]
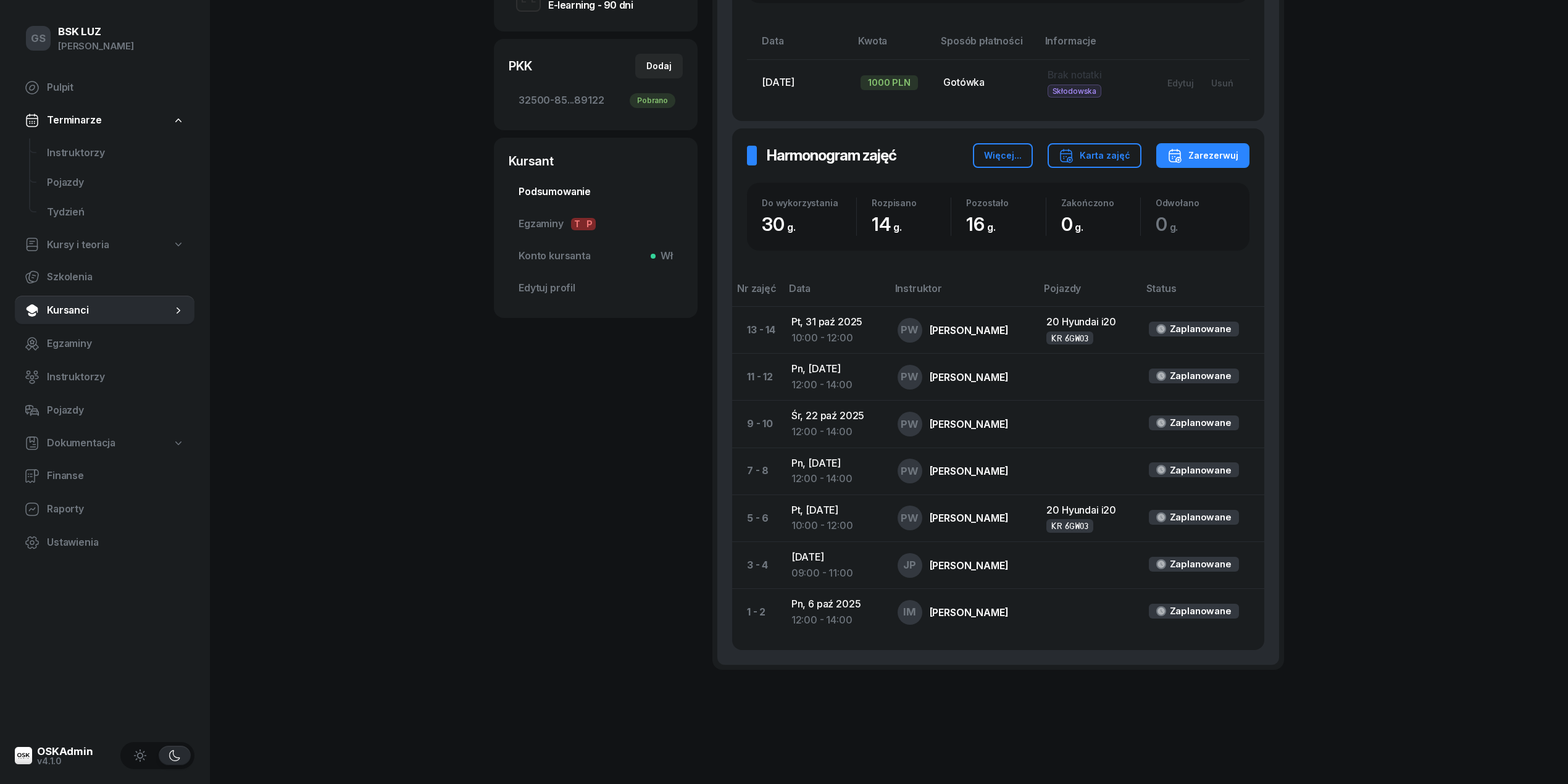
click at [568, 196] on span "Podsumowanie" at bounding box center [596, 192] width 154 height 16
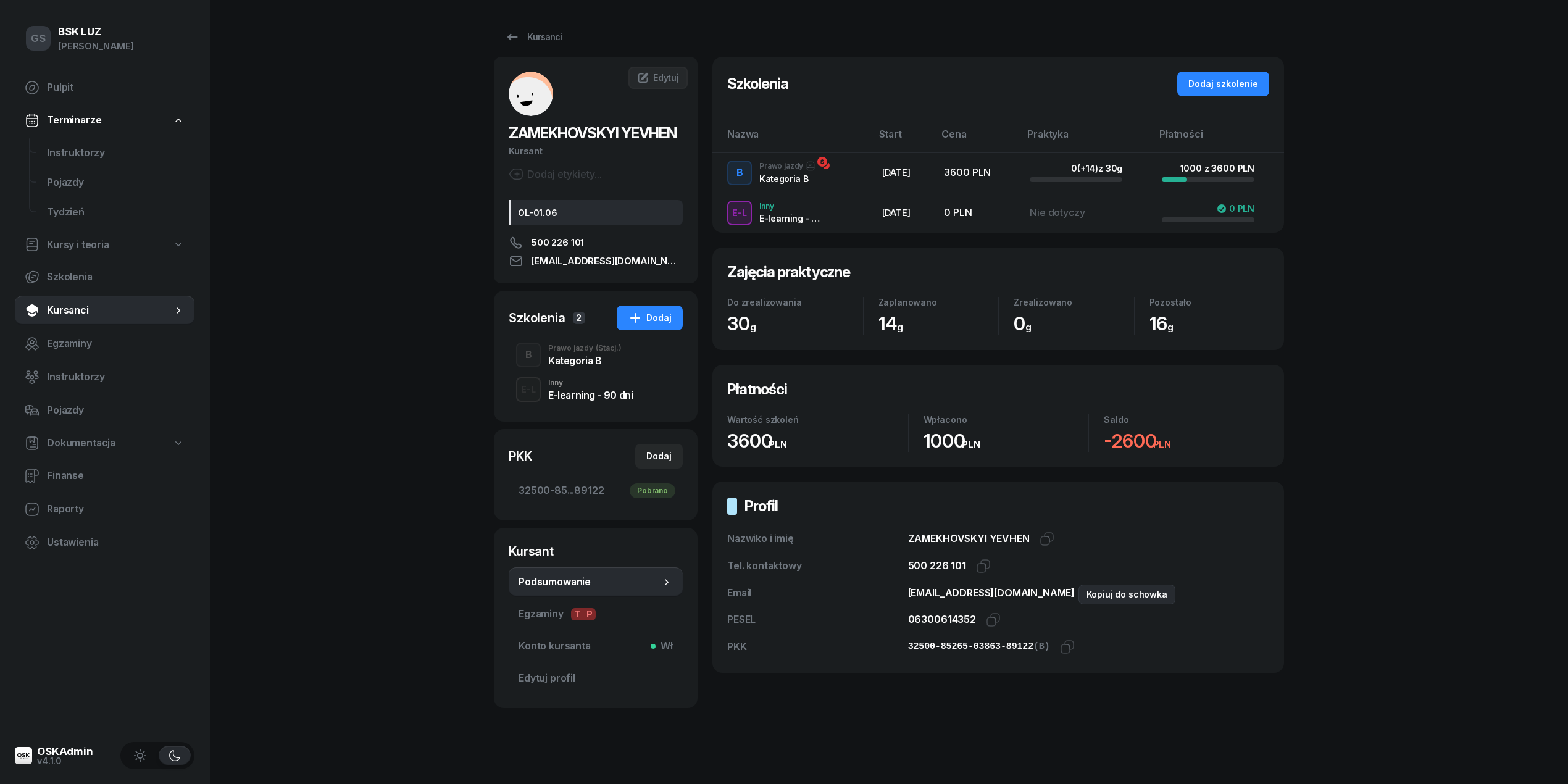
click at [1085, 593] on icon "button" at bounding box center [1092, 593] width 15 height 15
click at [139, 146] on span "Instruktorzy" at bounding box center [115, 153] width 138 height 16
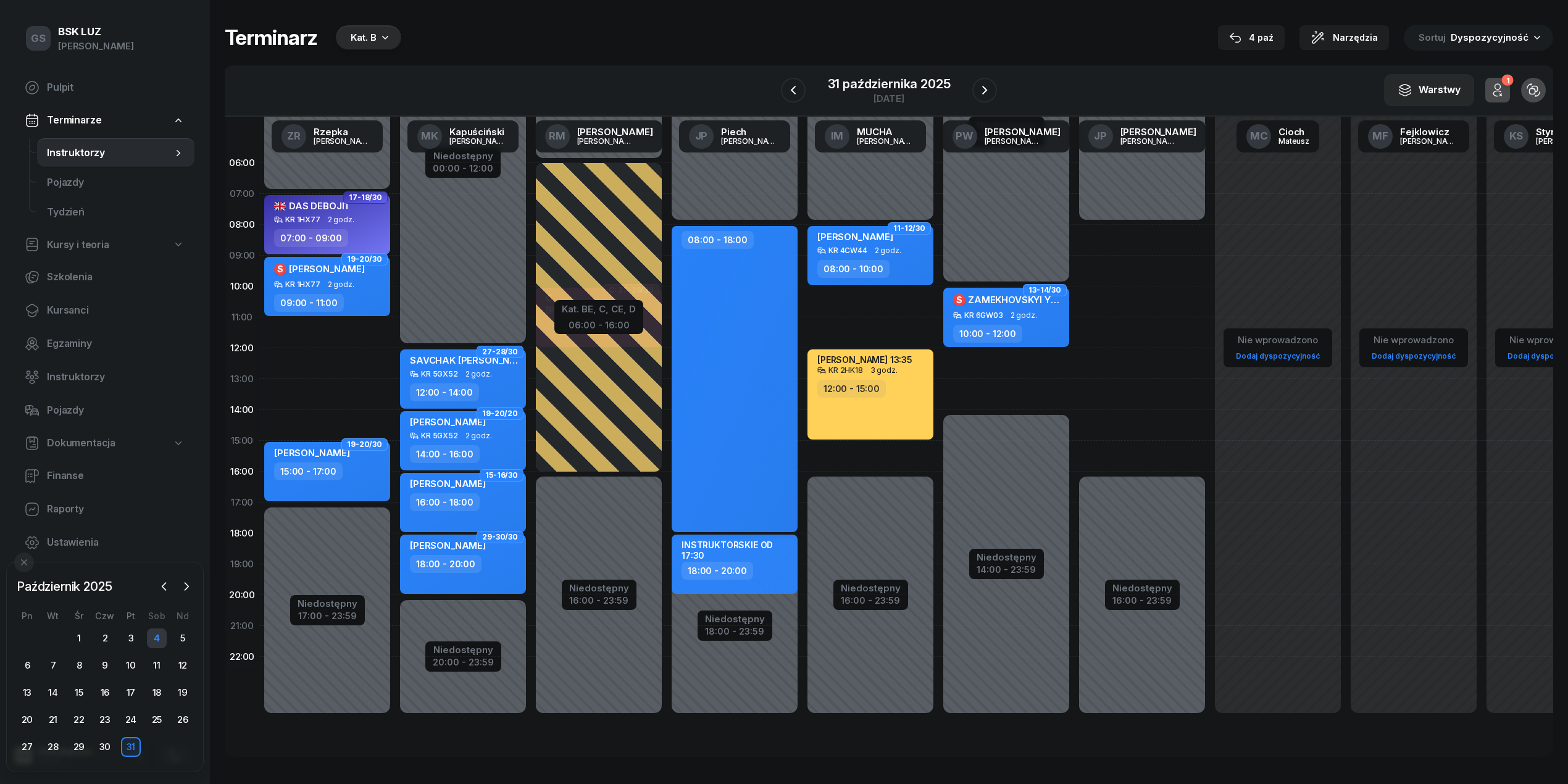
click at [161, 633] on div "4" at bounding box center [157, 638] width 20 height 20
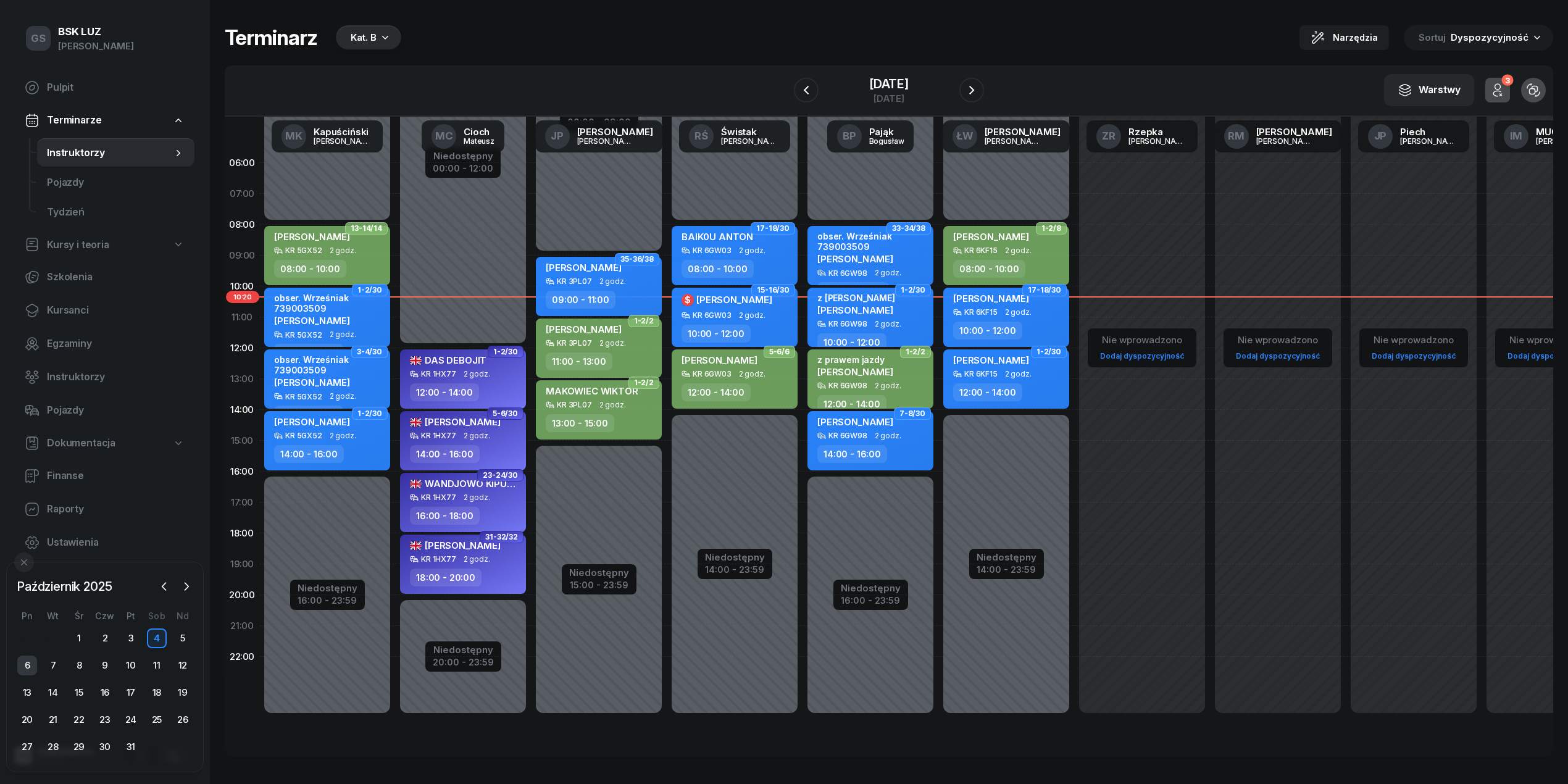
click at [31, 667] on div "6" at bounding box center [27, 665] width 20 height 20
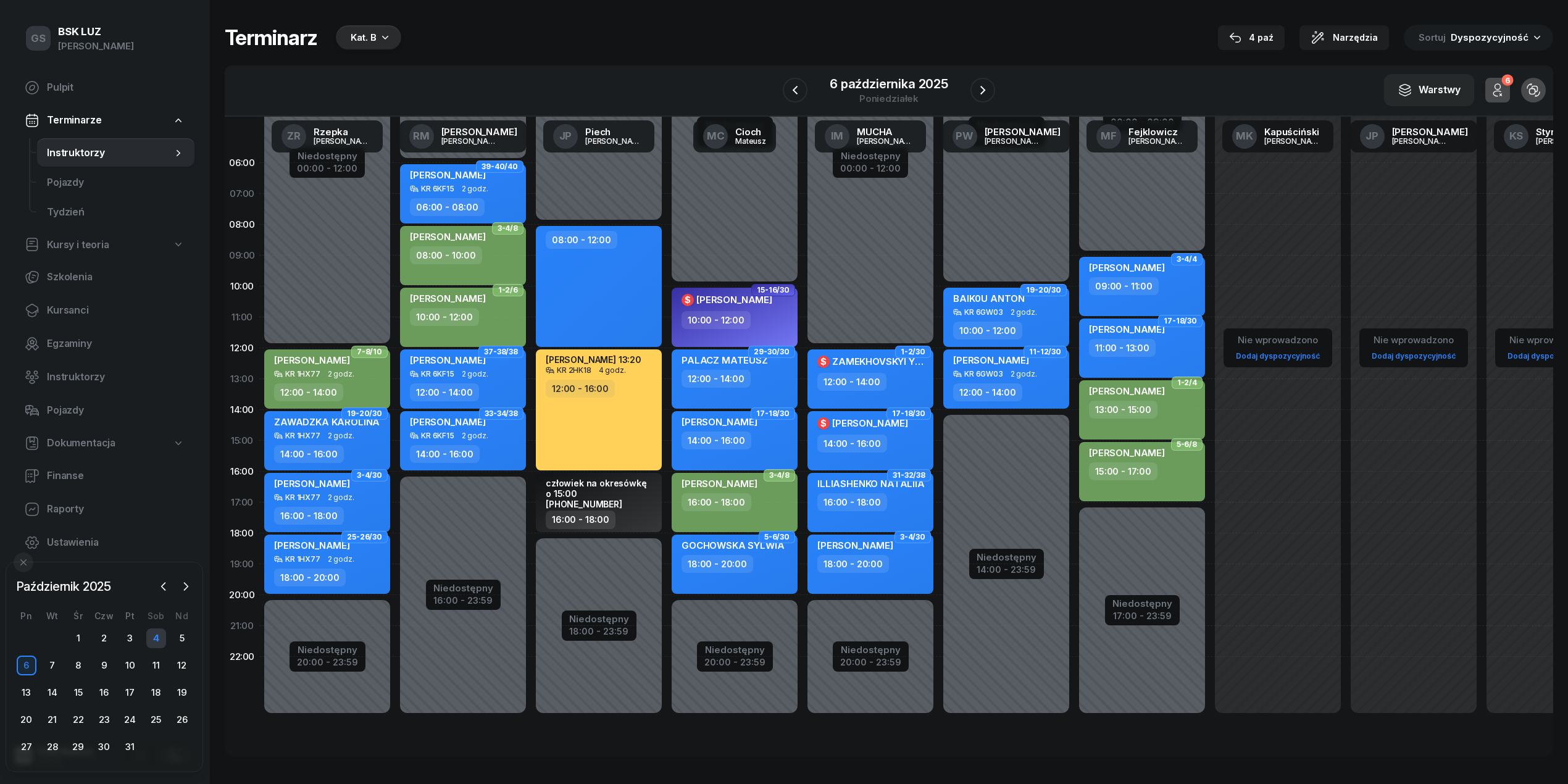
click at [154, 635] on div "4" at bounding box center [156, 638] width 20 height 20
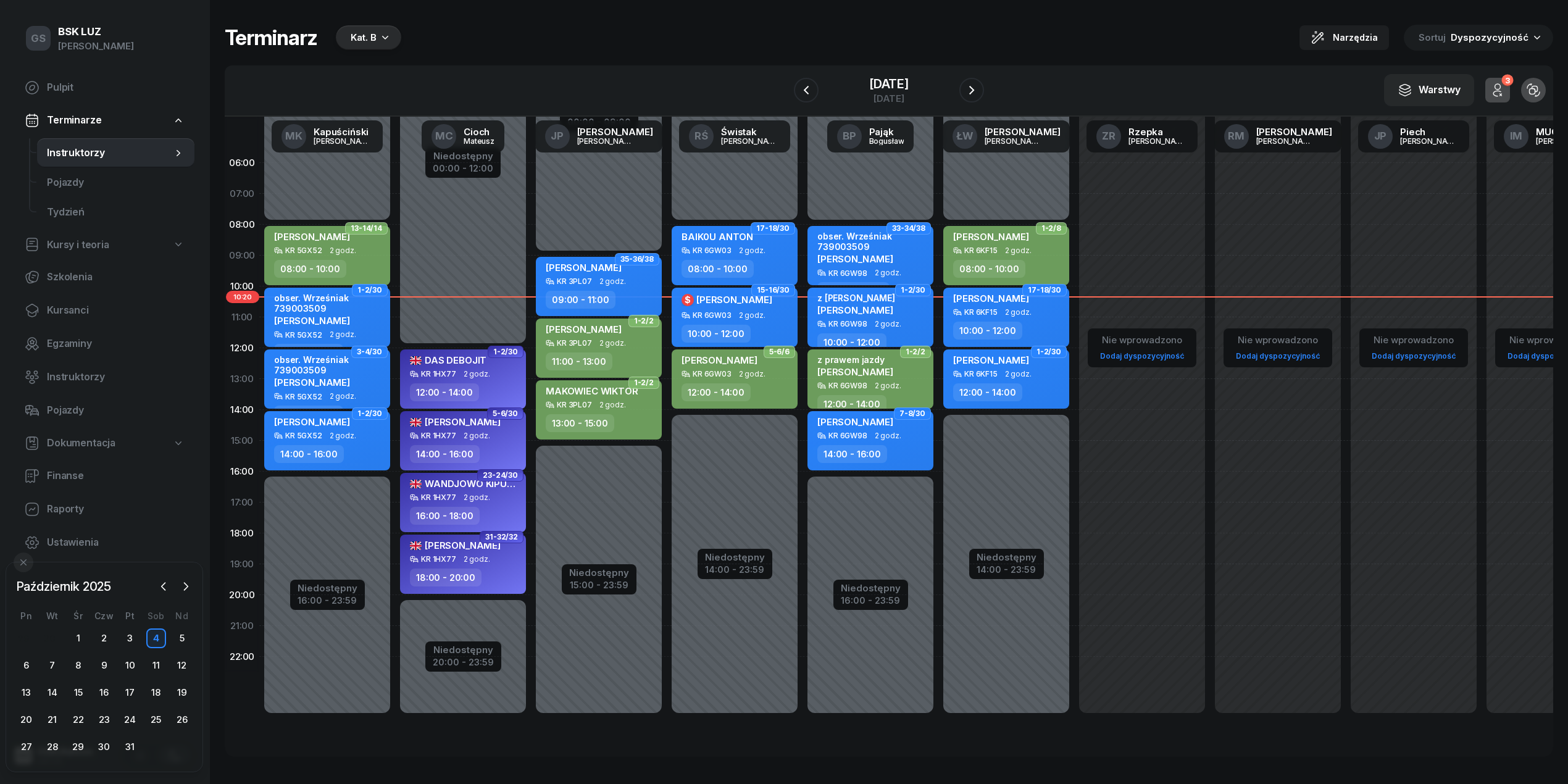
click at [379, 31] on icon "button" at bounding box center [386, 37] width 13 height 13
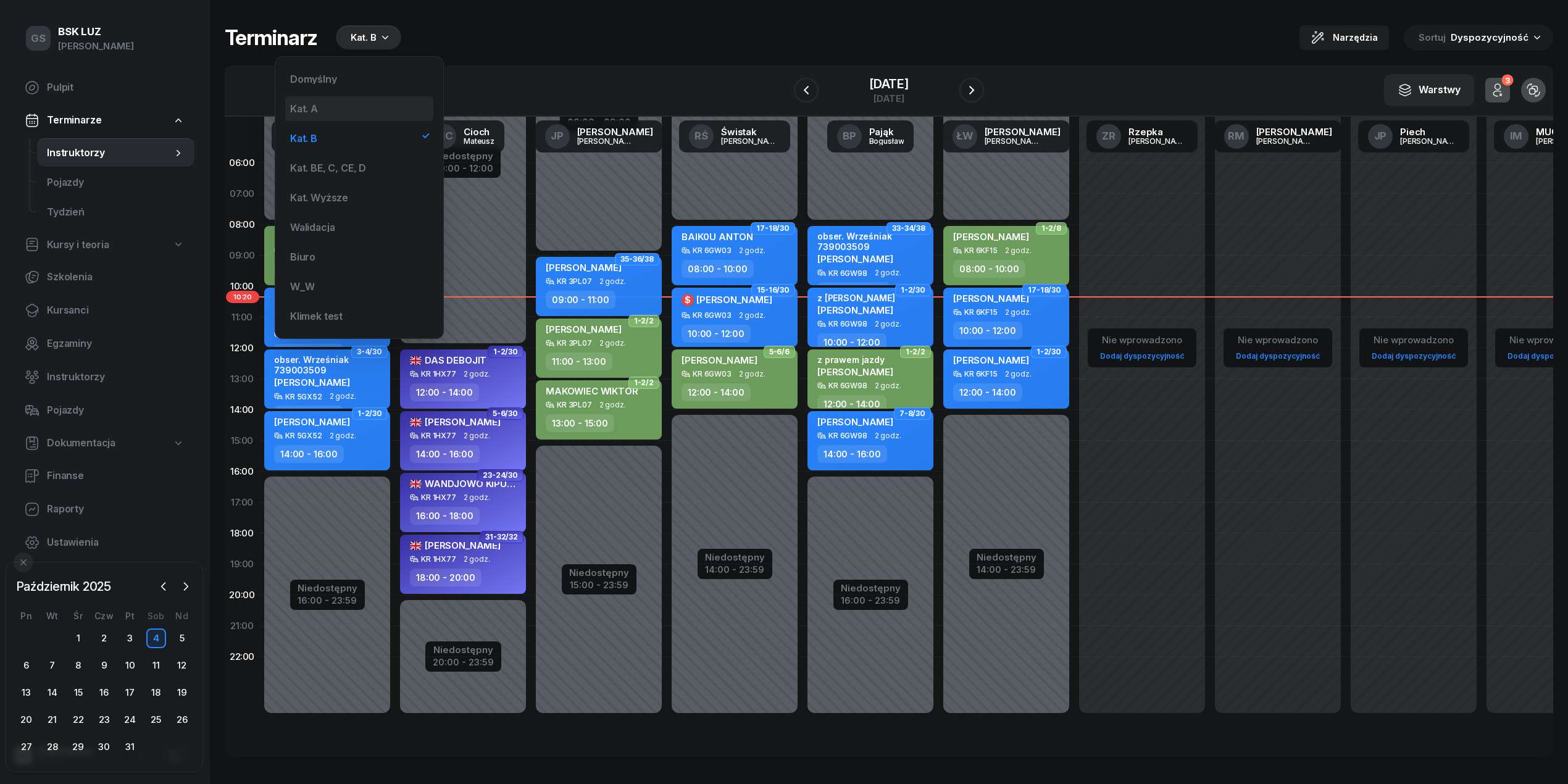
click at [327, 108] on div "Kat. A" at bounding box center [359, 108] width 148 height 25
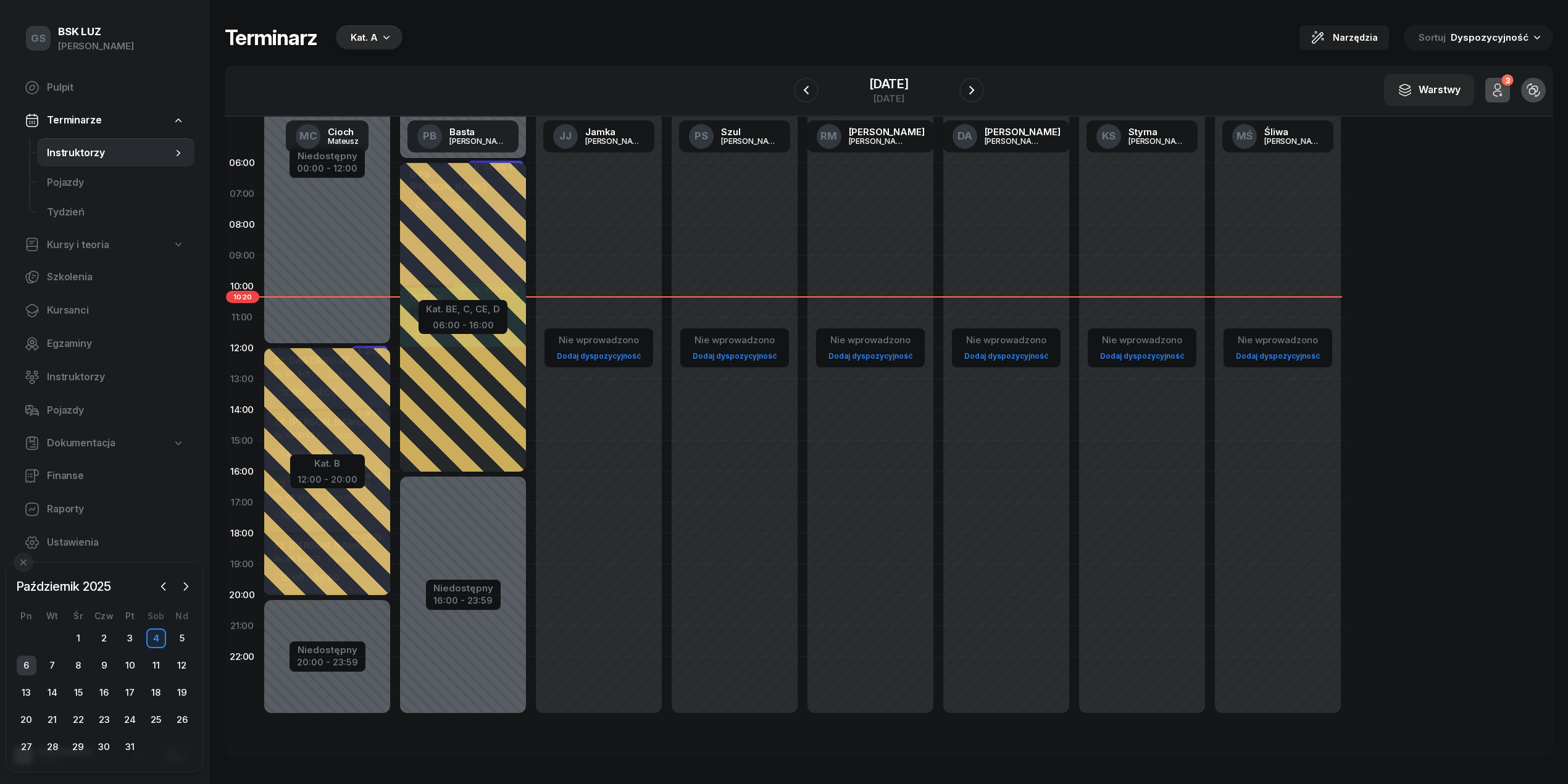
click at [25, 664] on div "6" at bounding box center [26, 665] width 20 height 20
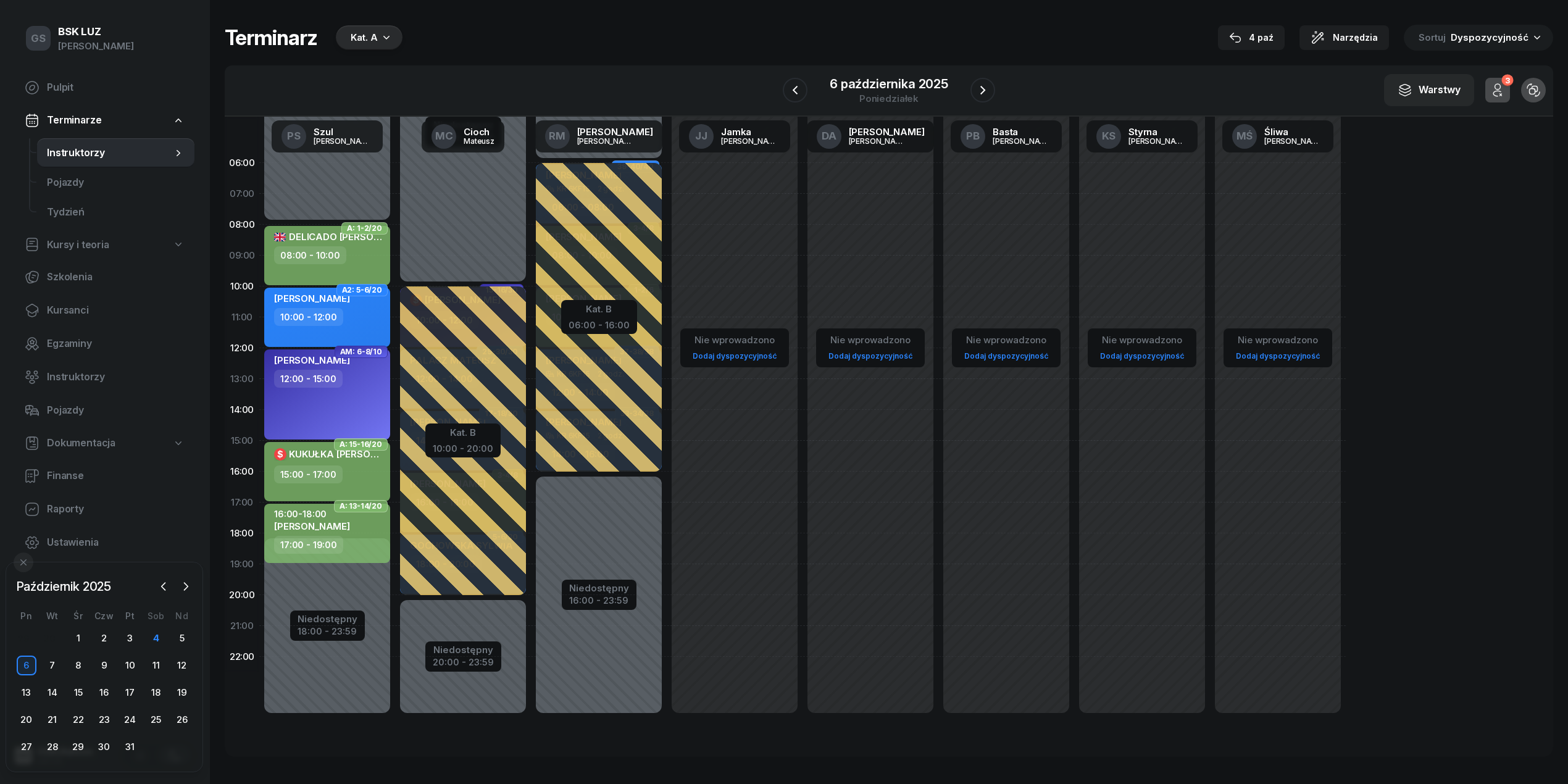
click at [355, 43] on div "Kat. A" at bounding box center [364, 37] width 27 height 15
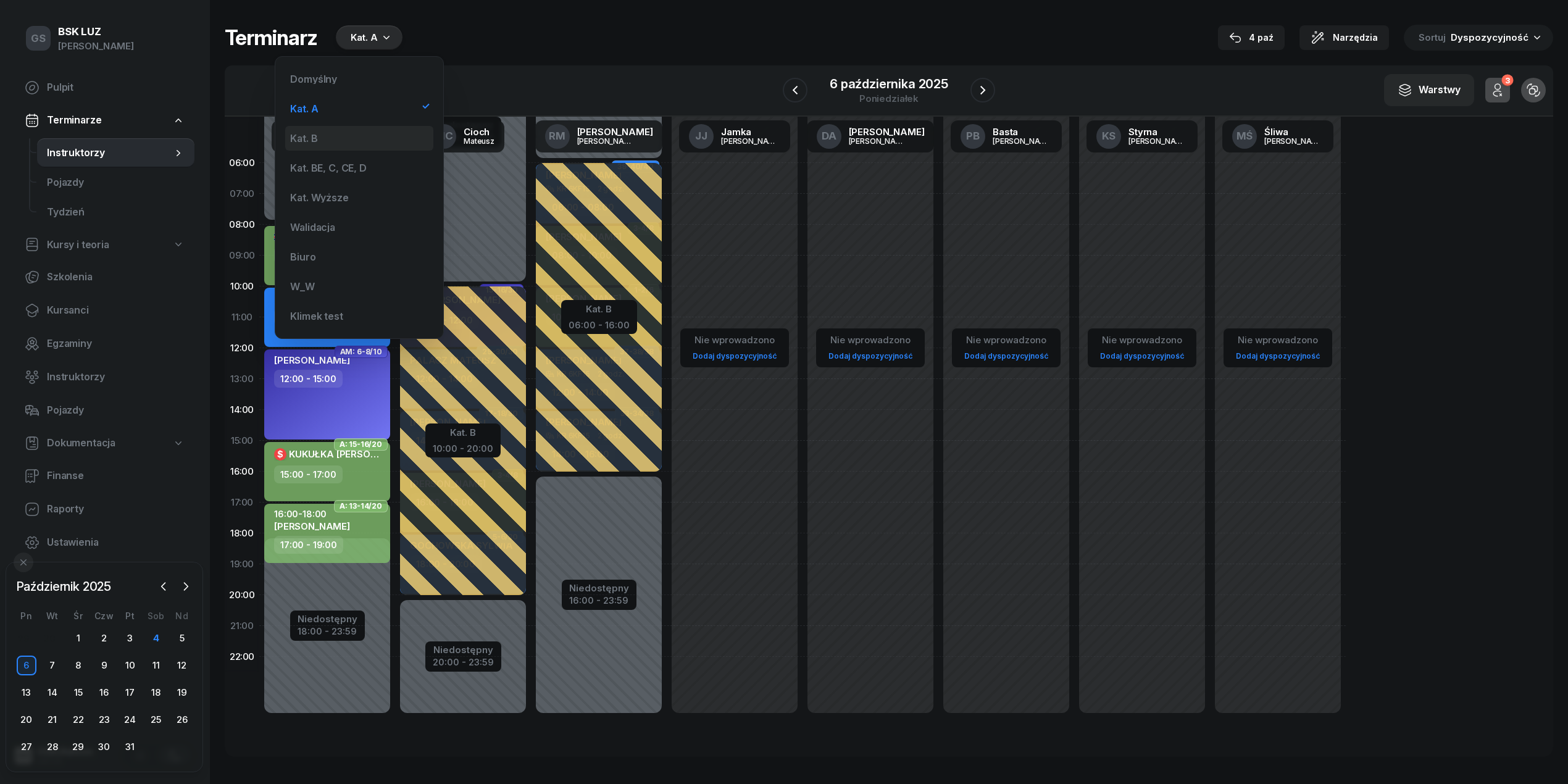
click at [343, 142] on div "Kat. B" at bounding box center [359, 138] width 148 height 25
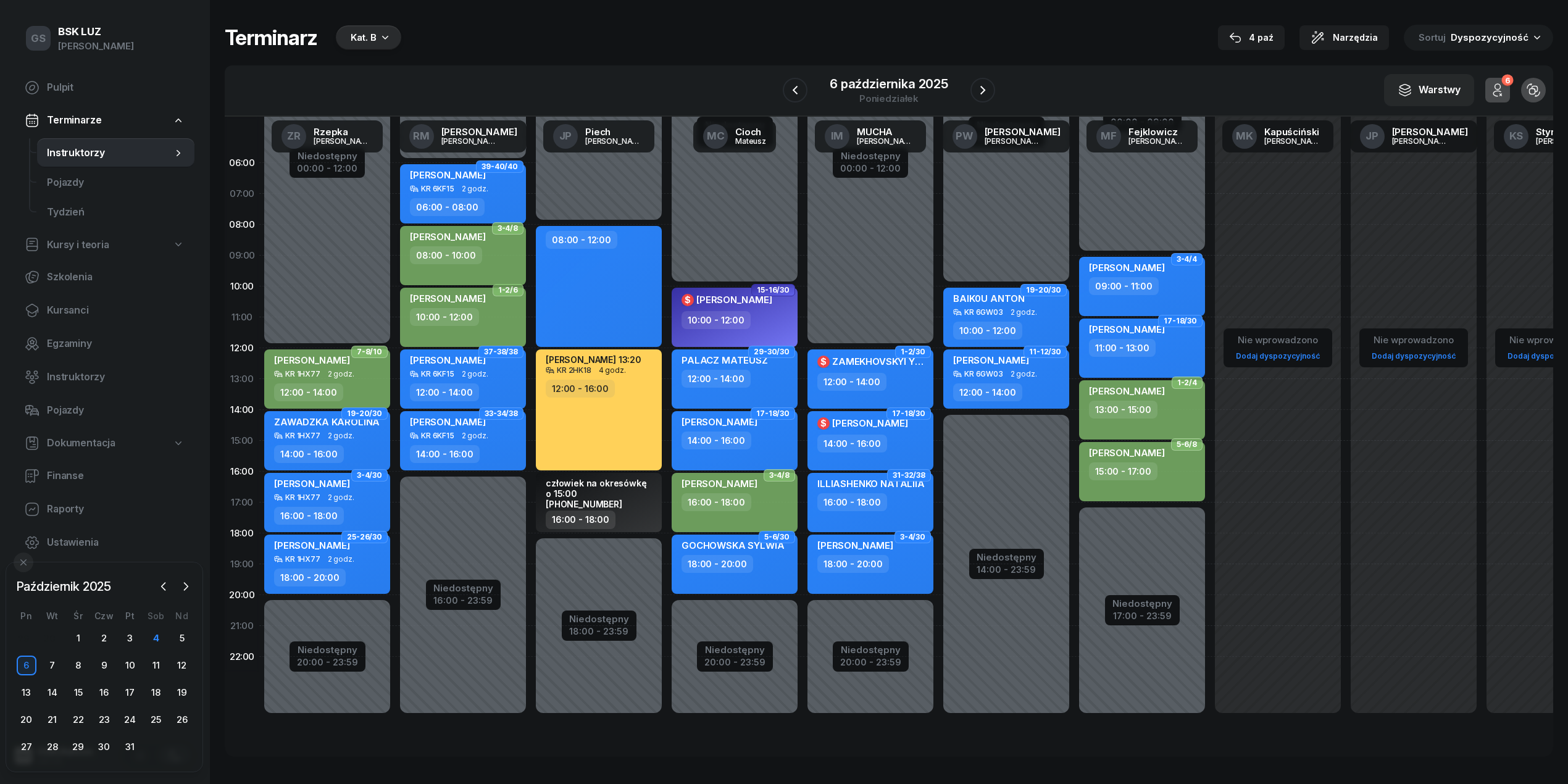
click at [477, 262] on div "08:00 - 10:00" at bounding box center [445, 255] width 72 height 18
select select "08"
select select "10"
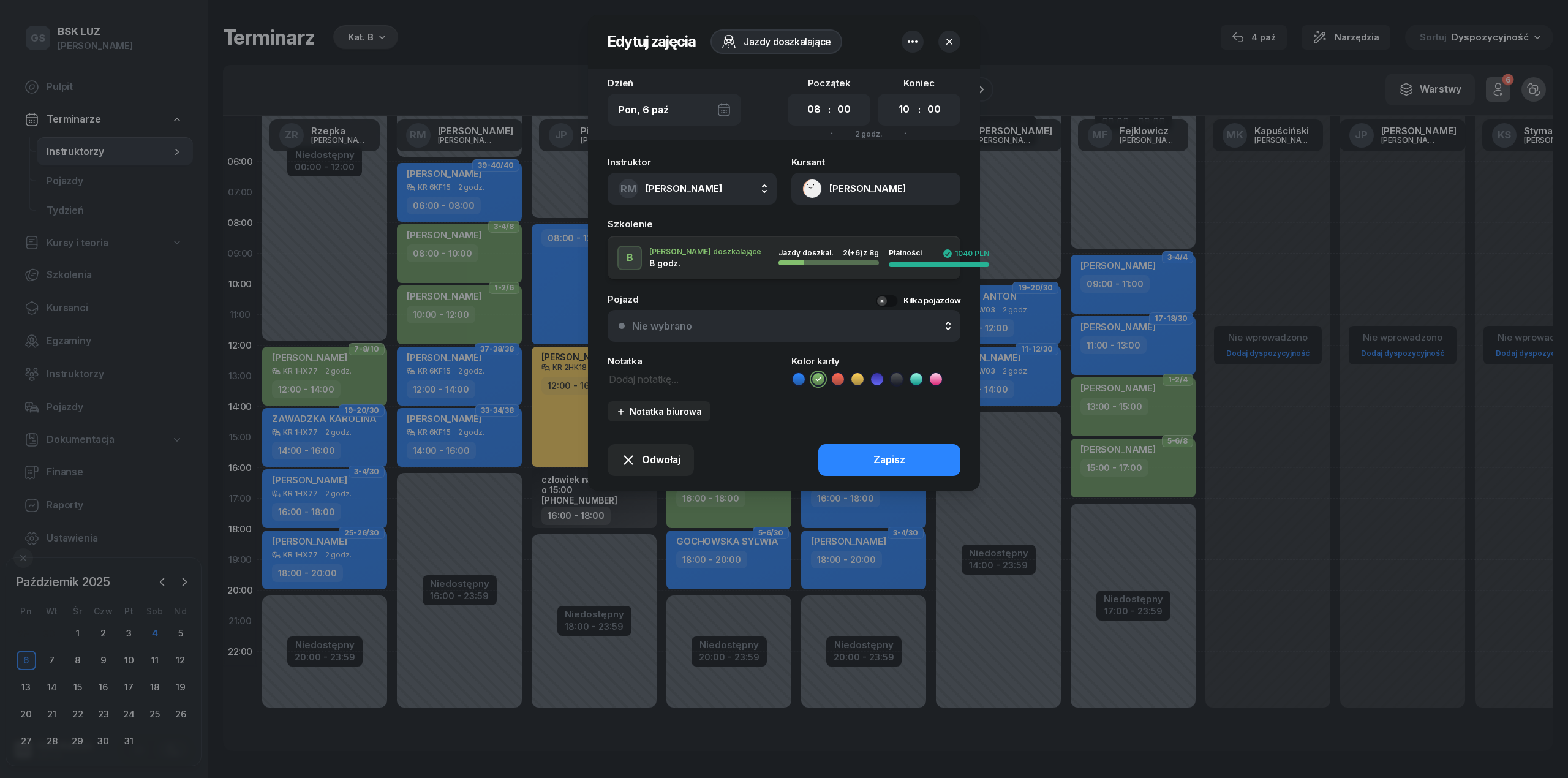
click at [689, 319] on button "Nie wybrano" at bounding box center [784, 326] width 353 height 32
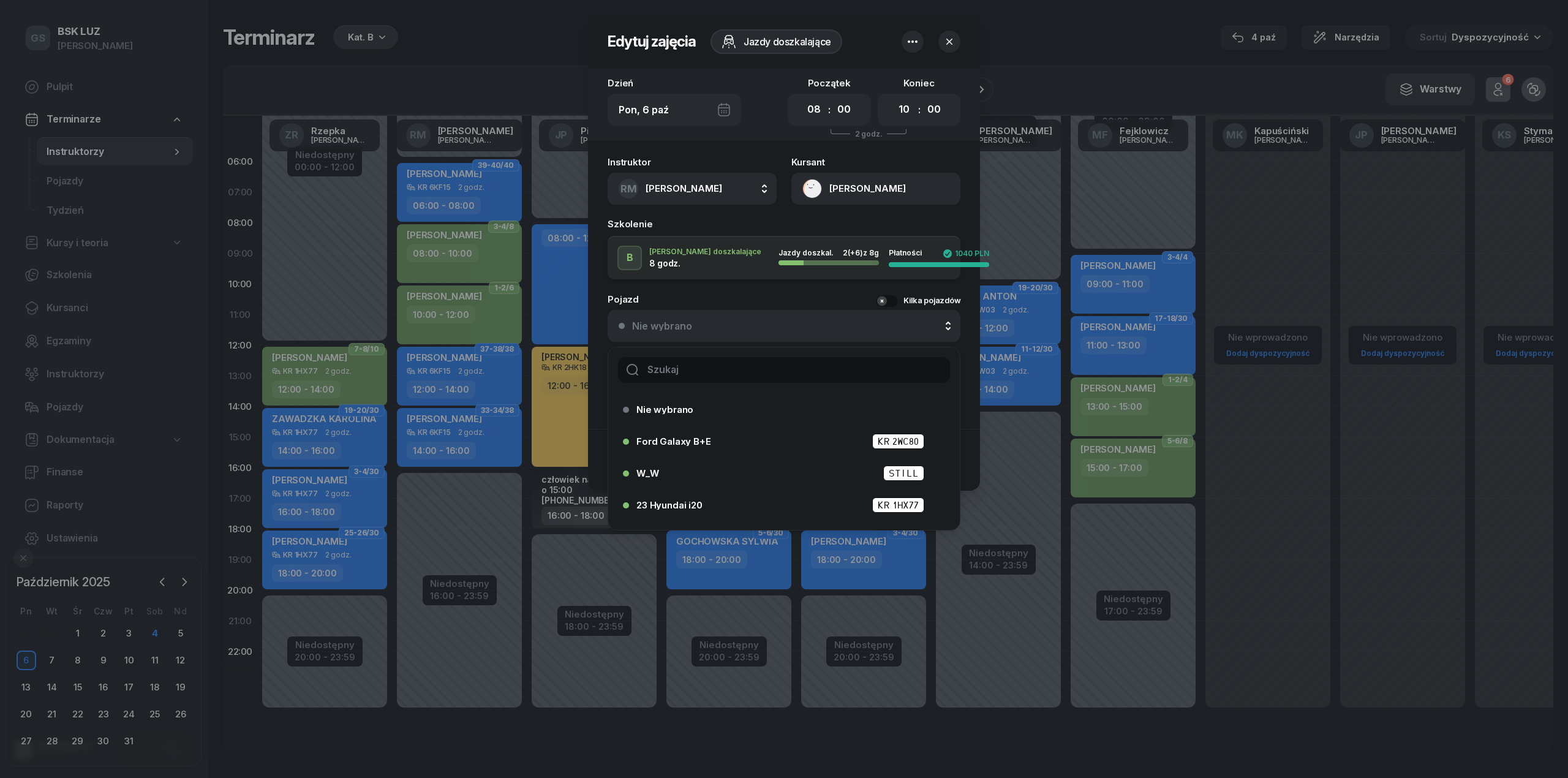
click at [710, 357] on input "text" at bounding box center [784, 370] width 332 height 25
type input "24"
click at [674, 498] on div "24 Hyundai i20 KR 6KF15" at bounding box center [786, 505] width 301 height 15
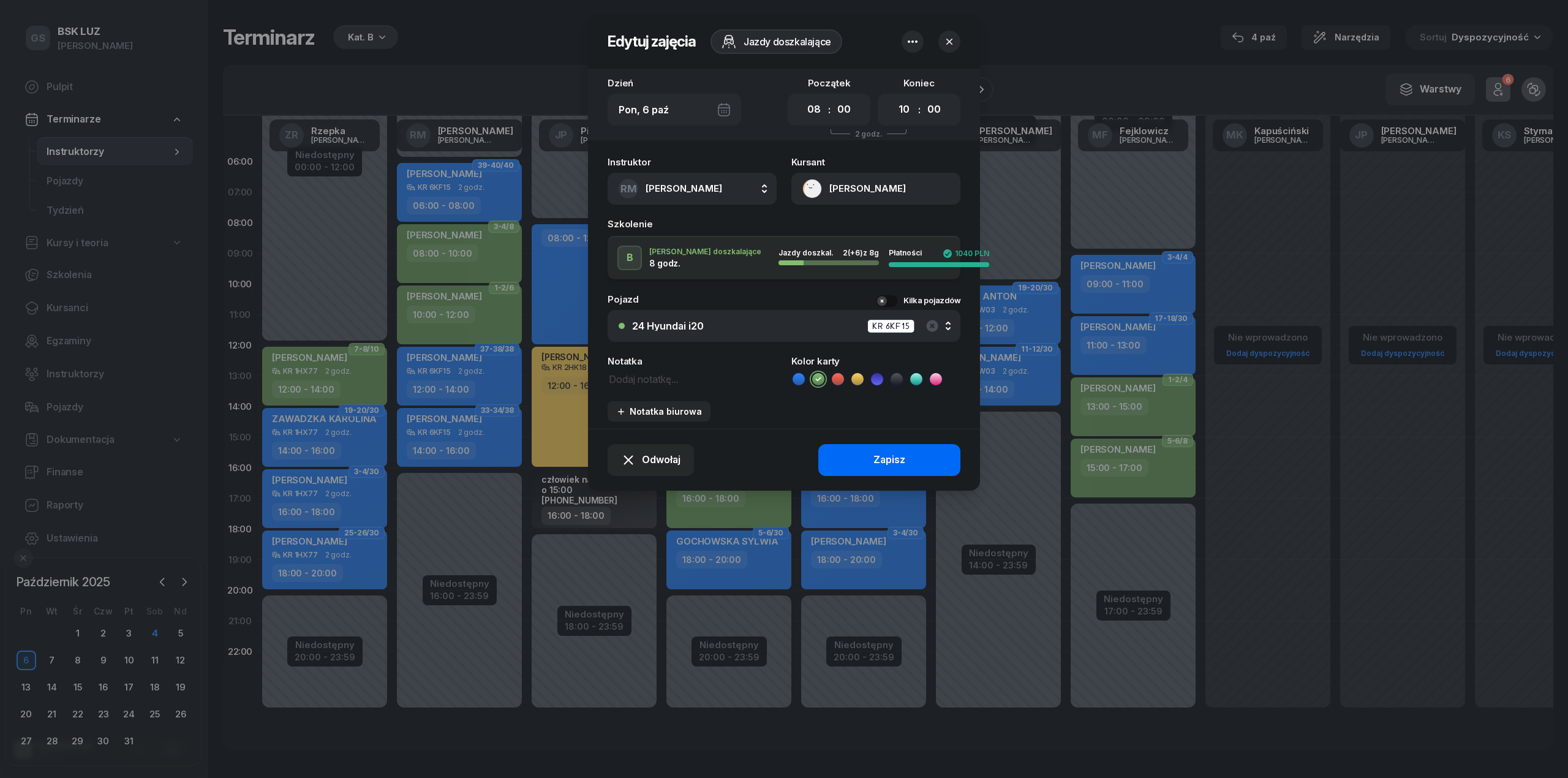
click at [833, 451] on button "Zapisz" at bounding box center [889, 460] width 142 height 32
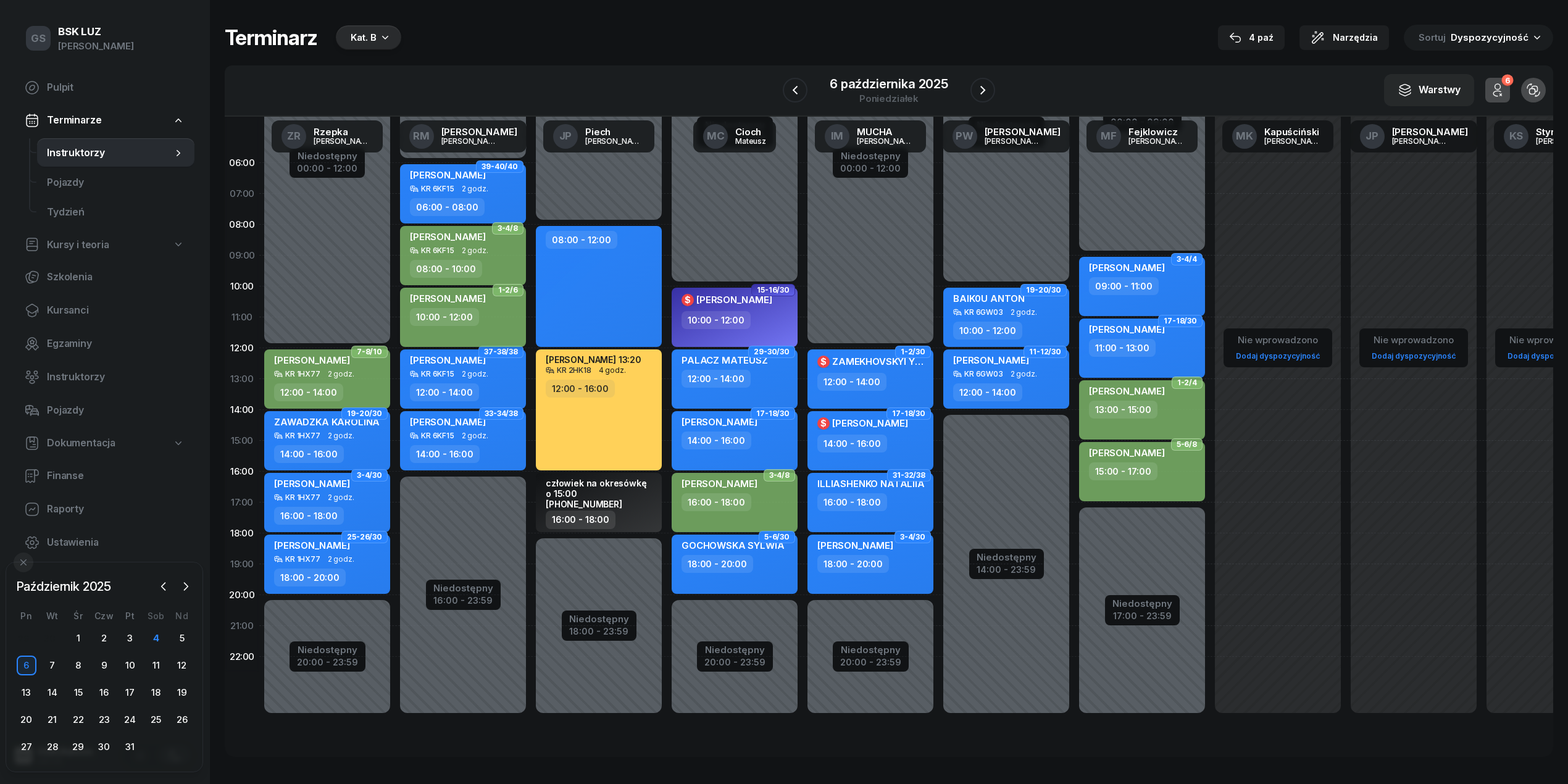
click at [458, 316] on div "10:00 - 12:00" at bounding box center [444, 317] width 69 height 18
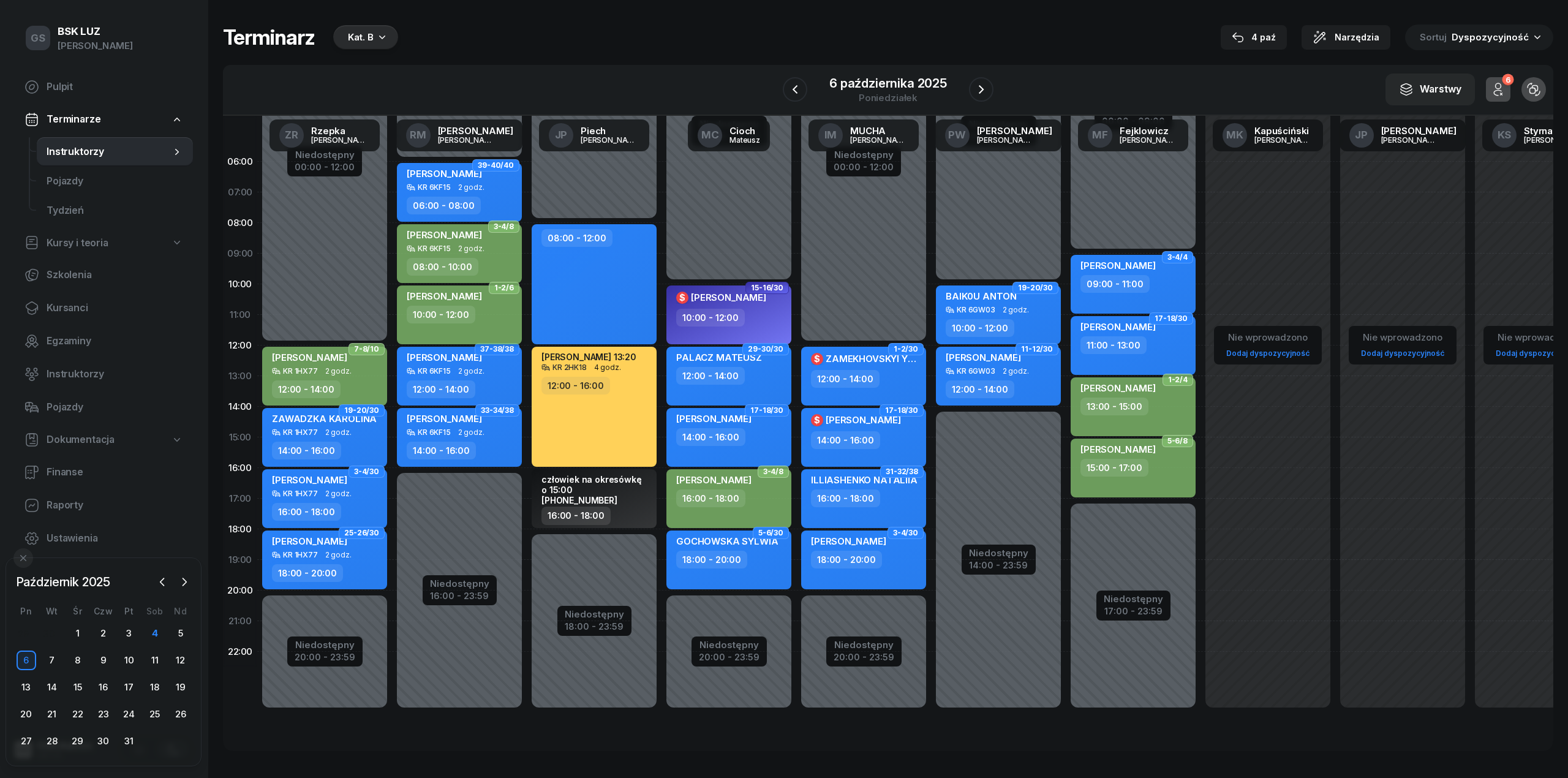
select select "10"
select select "12"
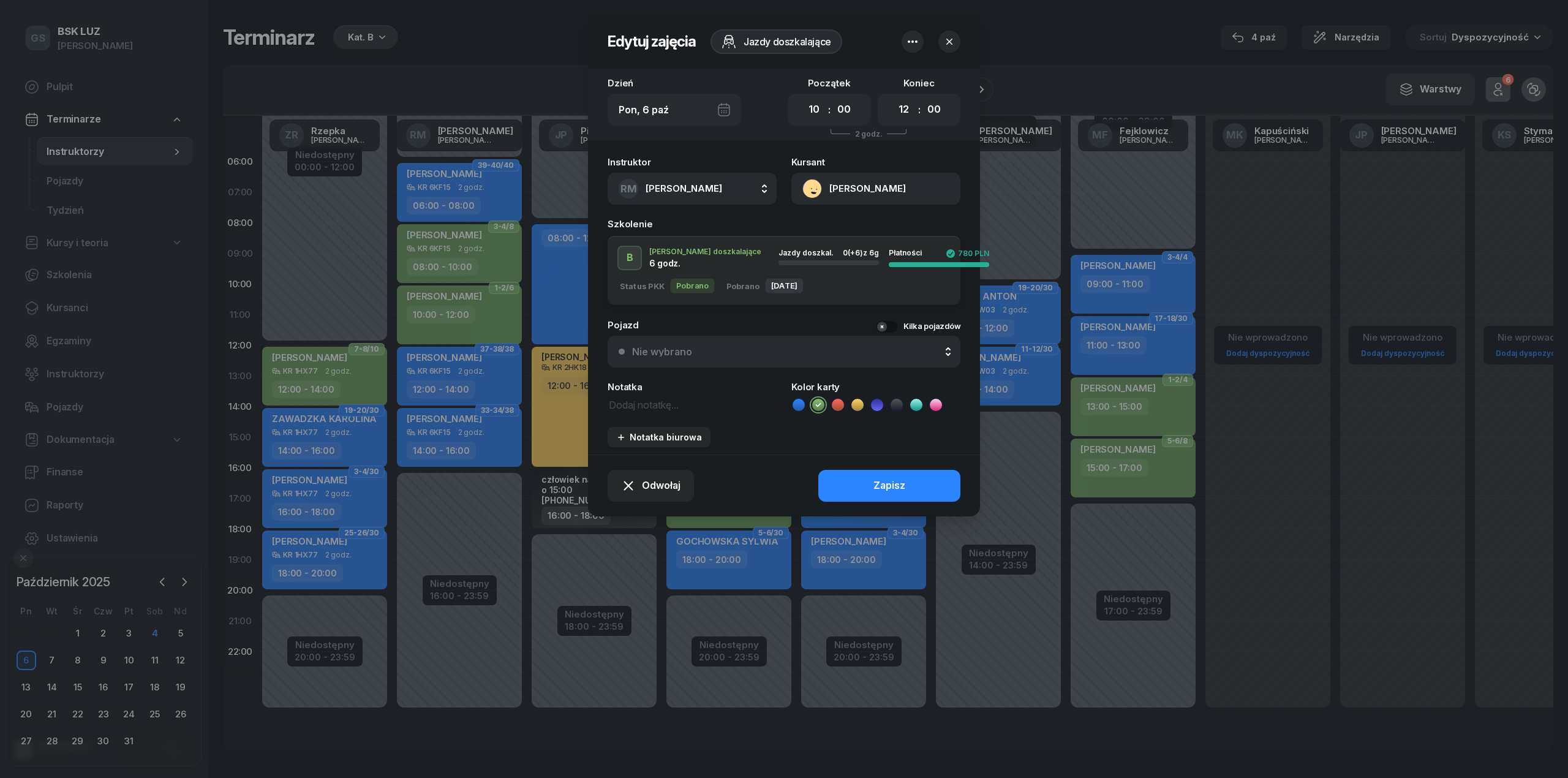
click at [716, 363] on button "Nie wybrano" at bounding box center [784, 351] width 353 height 32
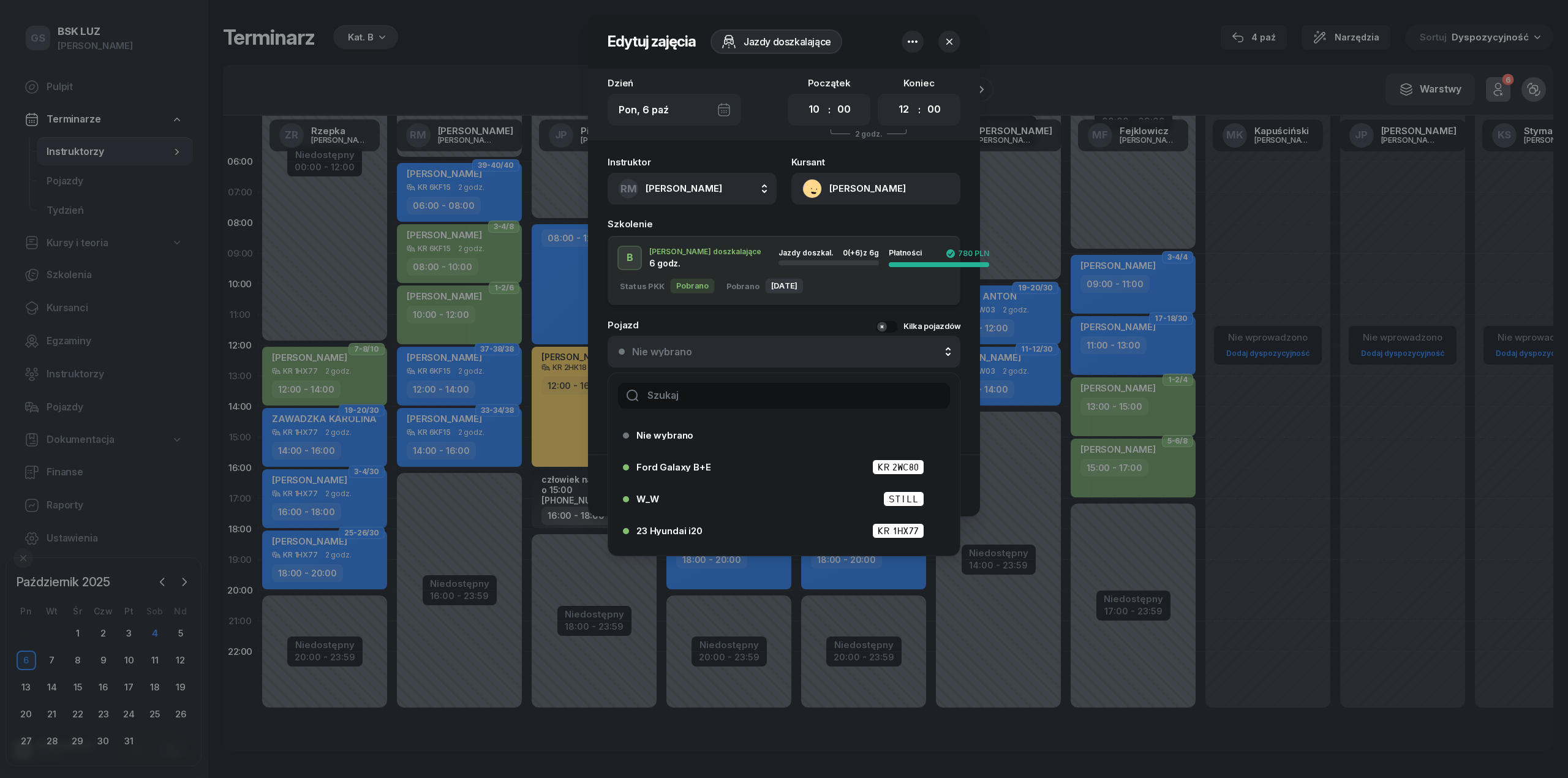
click at [708, 383] on input "text" at bounding box center [784, 395] width 332 height 25
type input "24"
click at [662, 527] on span "24 Hyundai i20" at bounding box center [670, 530] width 67 height 9
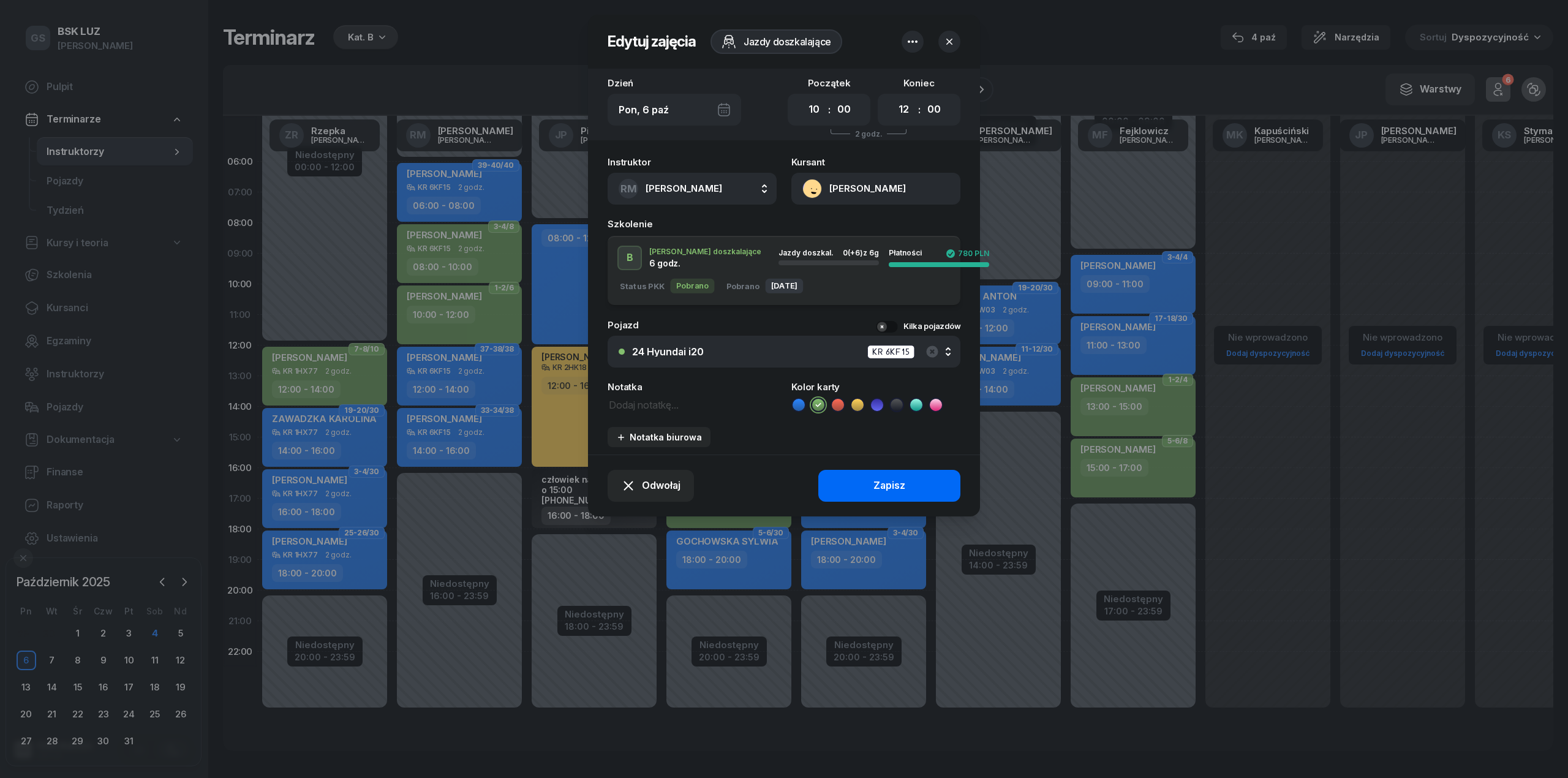
click at [859, 478] on button "Zapisz" at bounding box center [889, 485] width 142 height 32
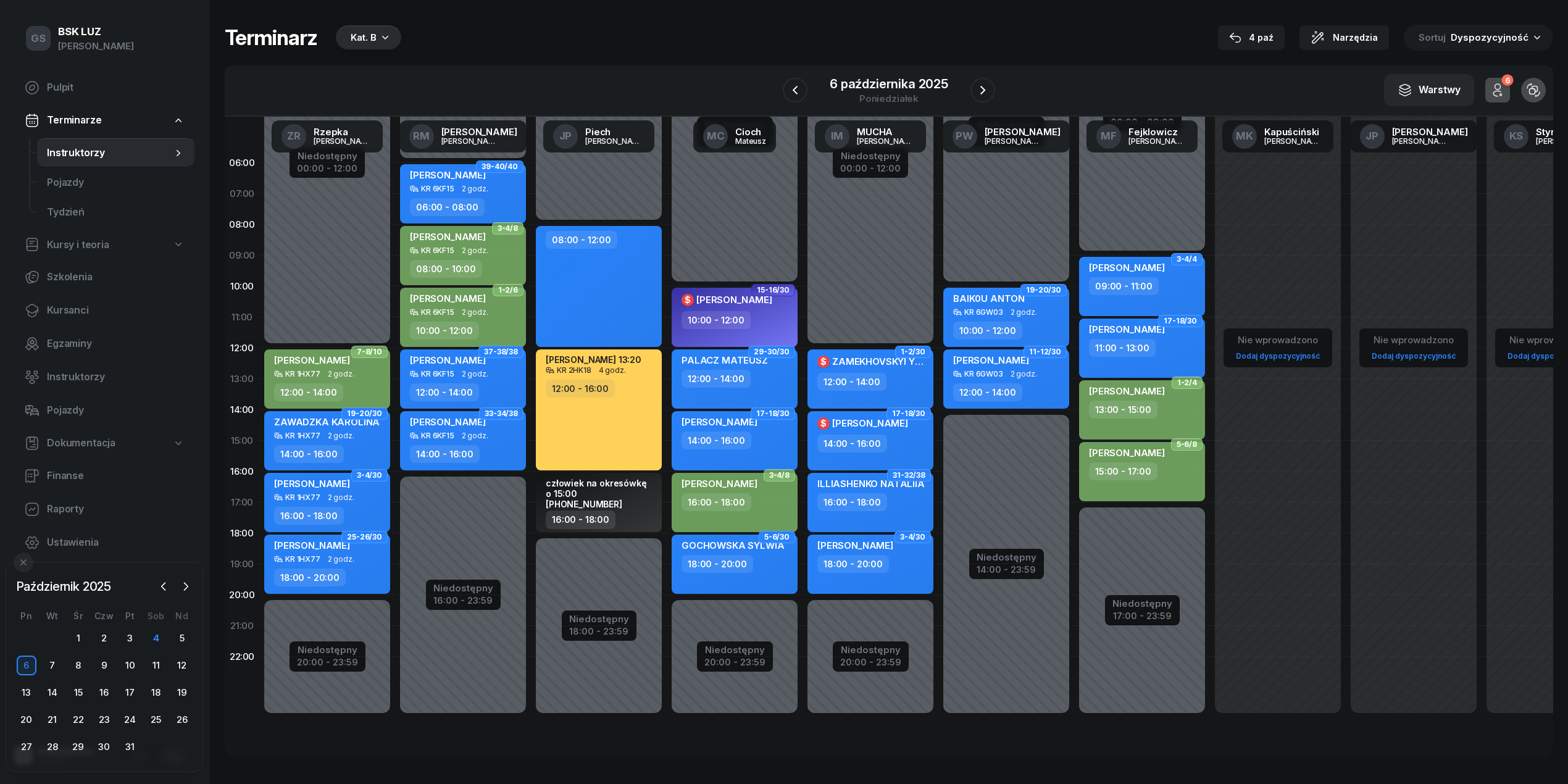
click at [883, 586] on div "[PERSON_NAME] 18:00 - 20:00" at bounding box center [870, 563] width 126 height 59
select select "18"
select select "20"
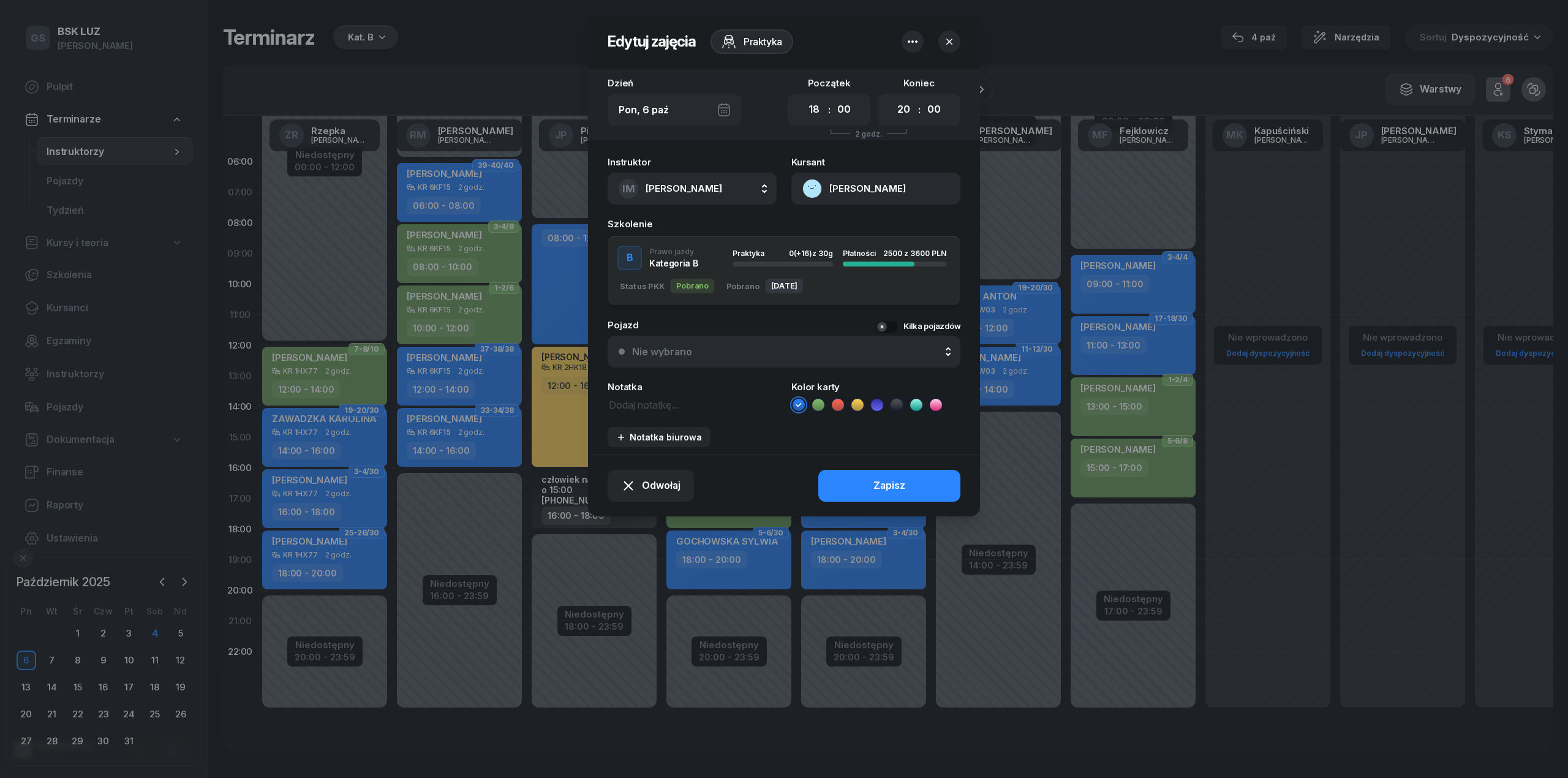
click at [889, 166] on div "Kursant [PERSON_NAME]" at bounding box center [876, 181] width 169 height 47
click at [878, 202] on button "[PERSON_NAME]" at bounding box center [876, 188] width 169 height 32
click at [875, 232] on link "Otwórz profil" at bounding box center [874, 231] width 160 height 31
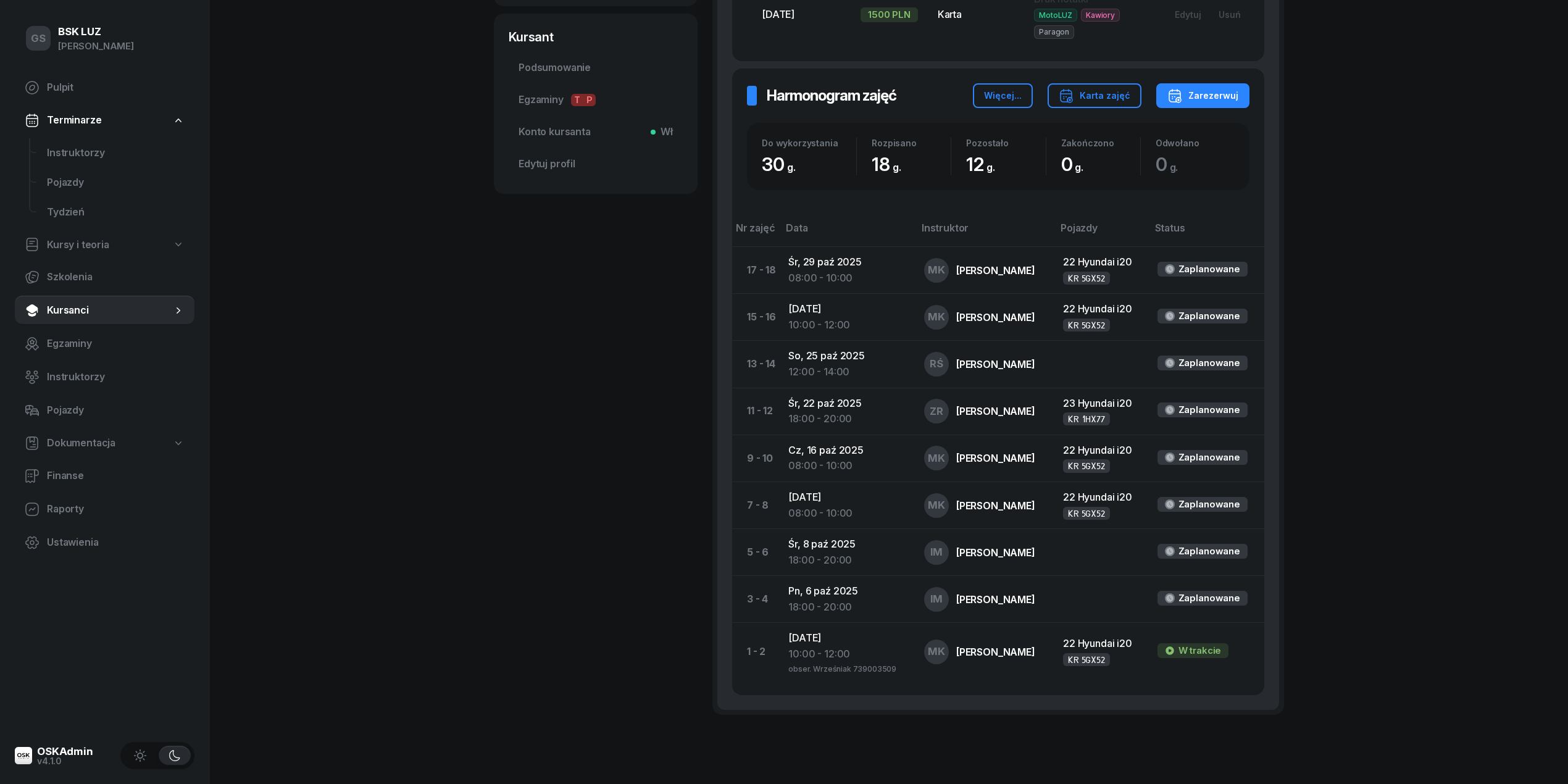
scroll to position [534, 0]
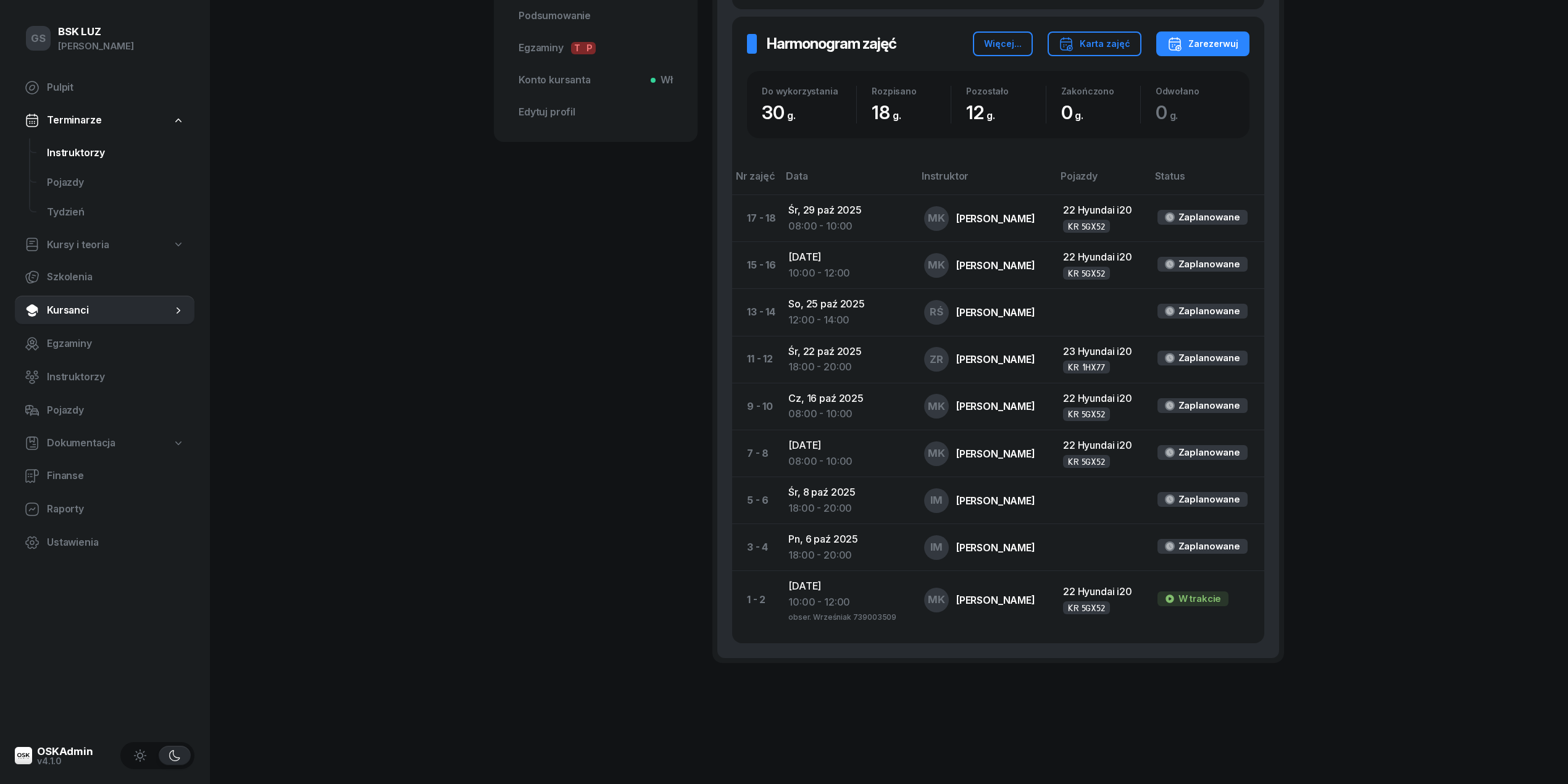
click at [85, 164] on link "Instruktorzy" at bounding box center [116, 152] width 158 height 29
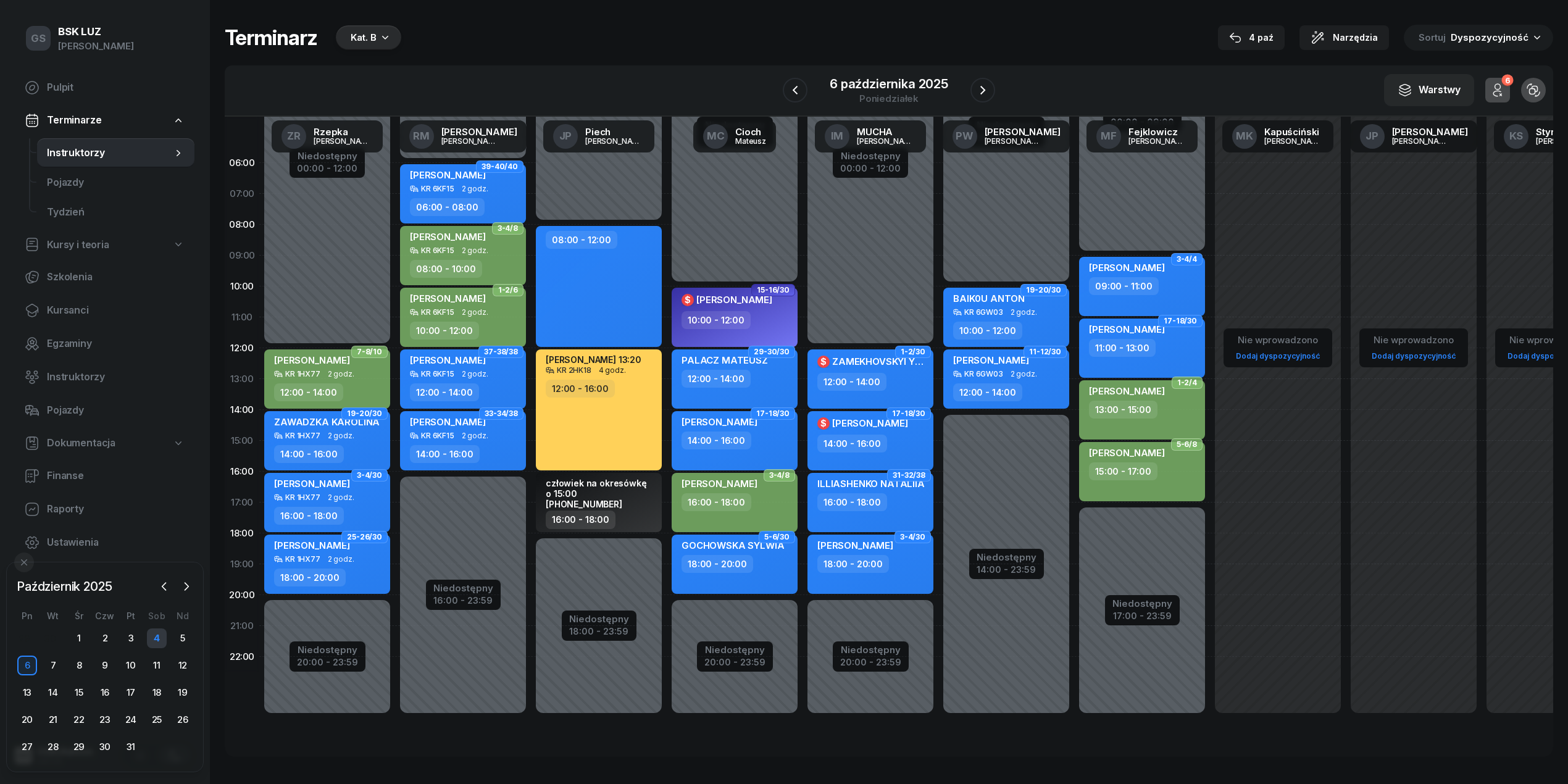
click at [161, 639] on div "4" at bounding box center [157, 638] width 20 height 20
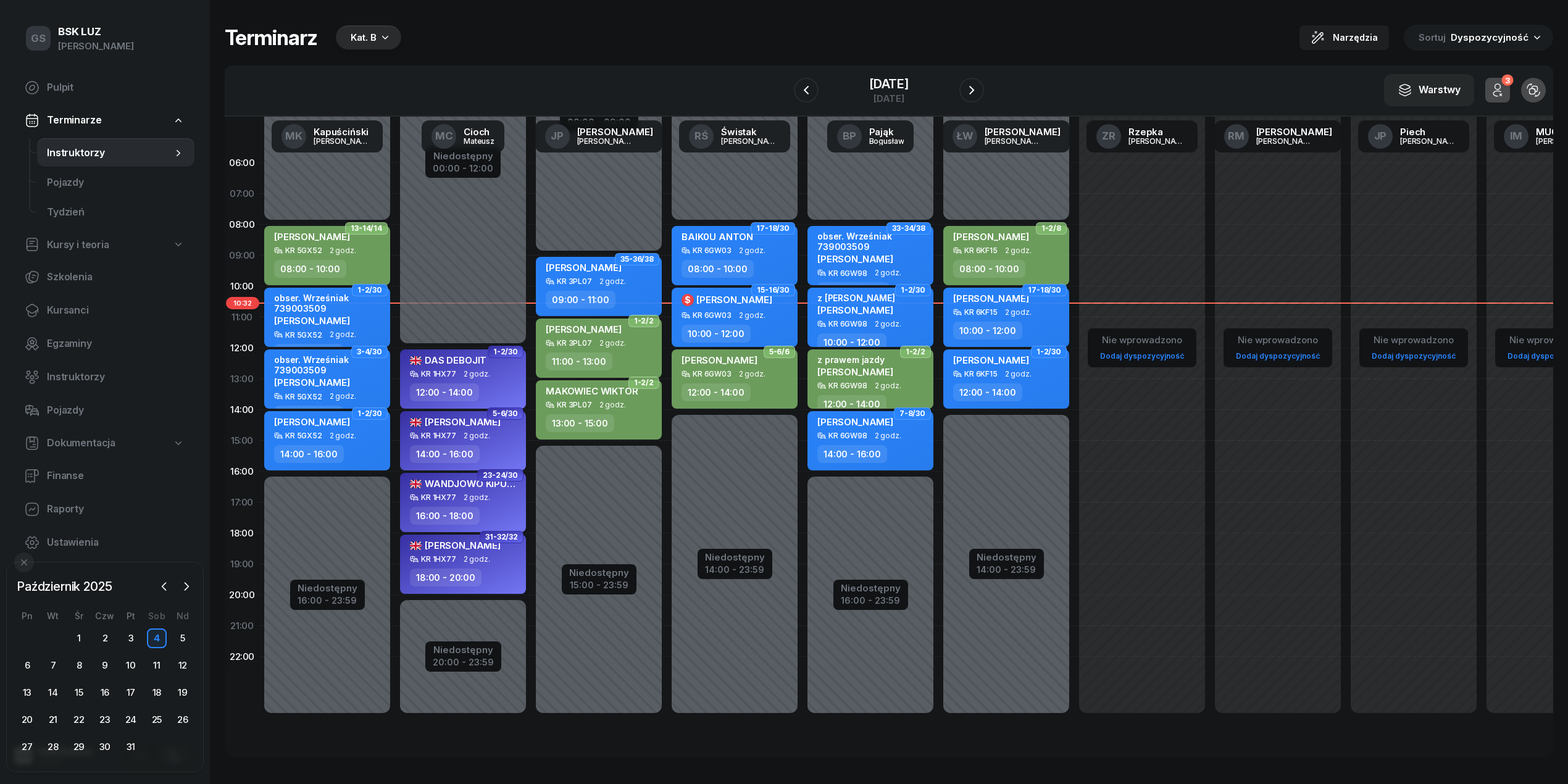
click at [379, 42] on icon "button" at bounding box center [386, 37] width 13 height 13
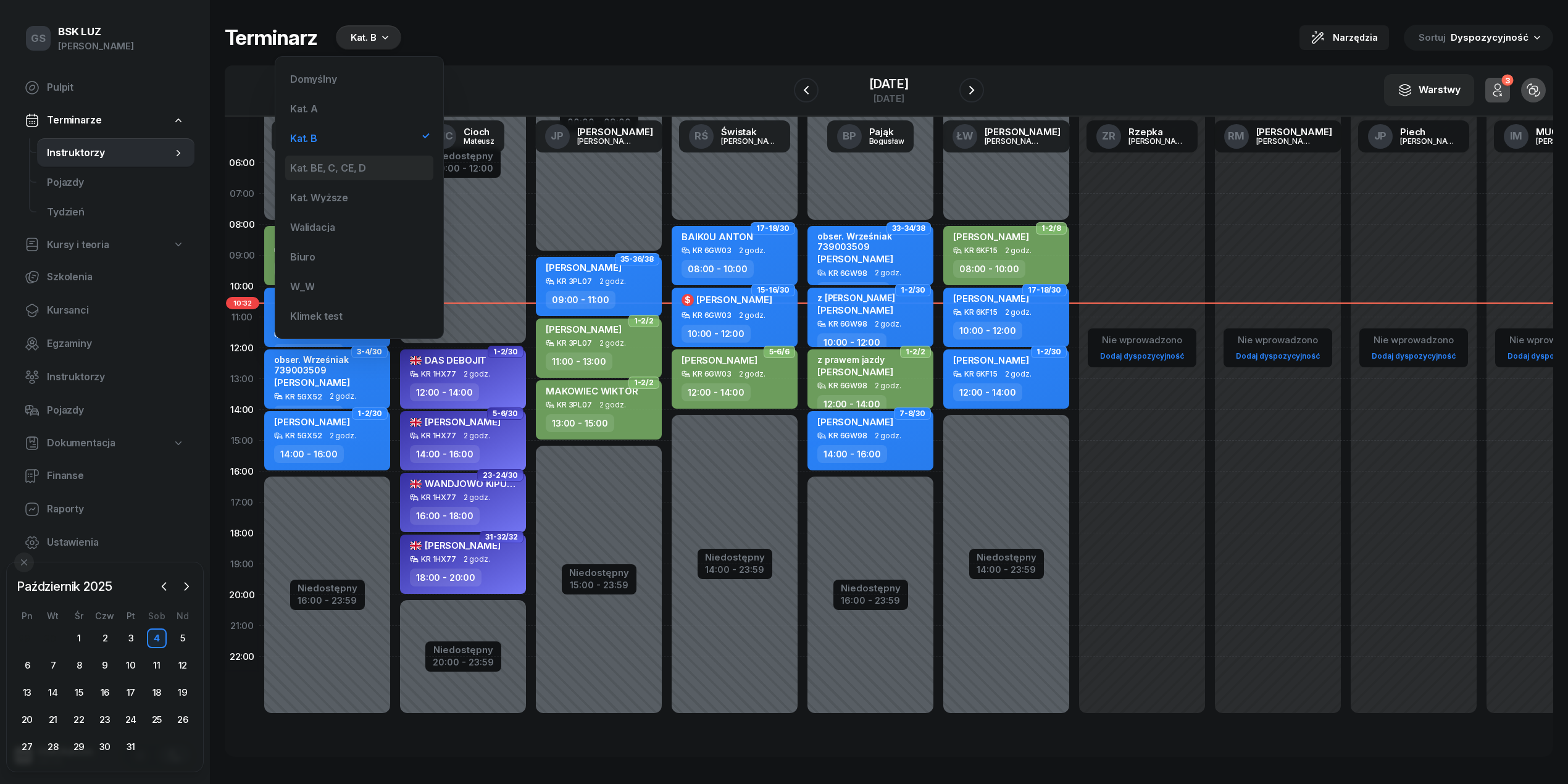
click at [345, 165] on div "Kat. BE, C, CE, D" at bounding box center [327, 168] width 76 height 10
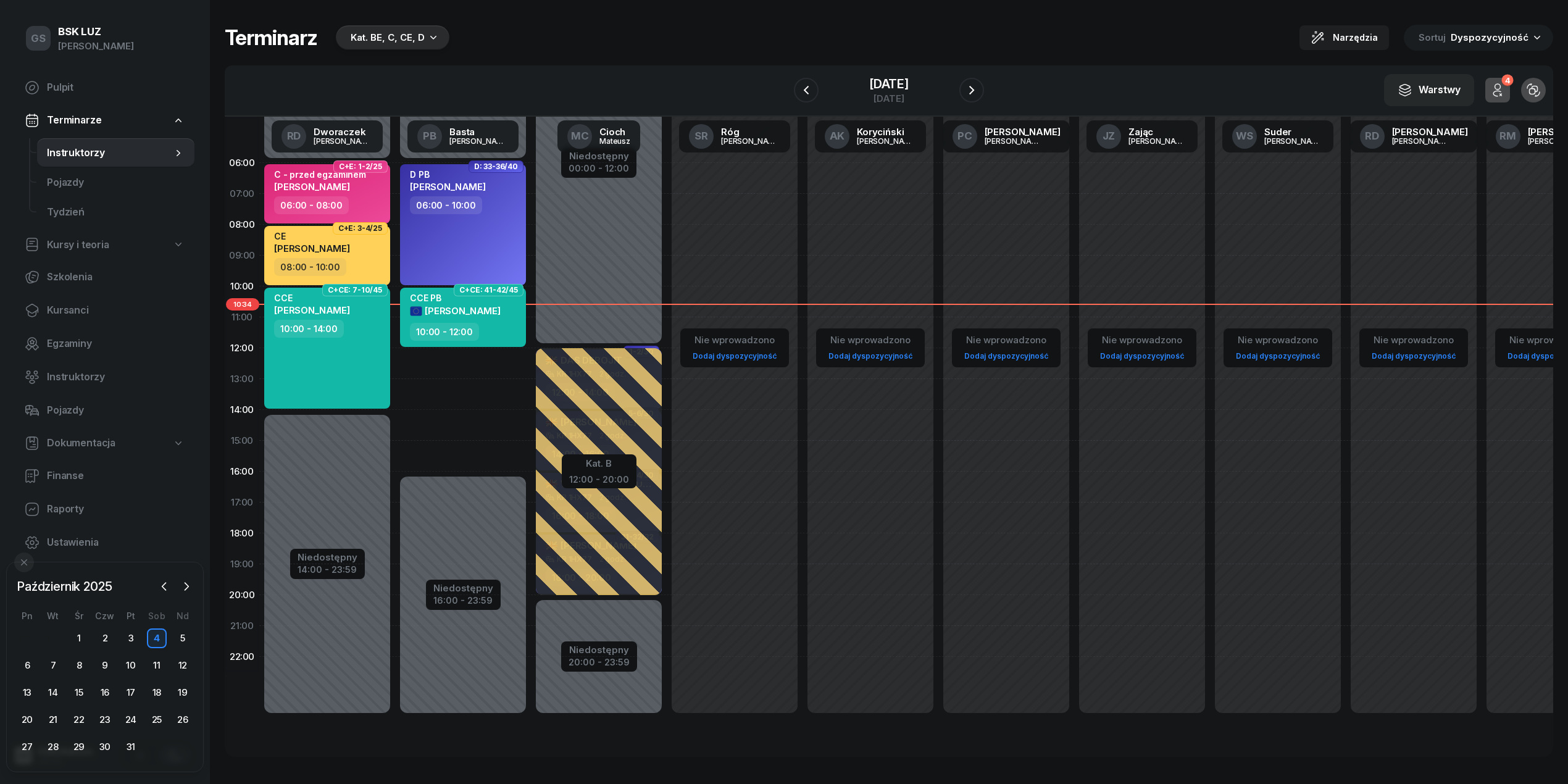
click at [414, 33] on div "Kat. BE, C, CE, D" at bounding box center [387, 37] width 74 height 15
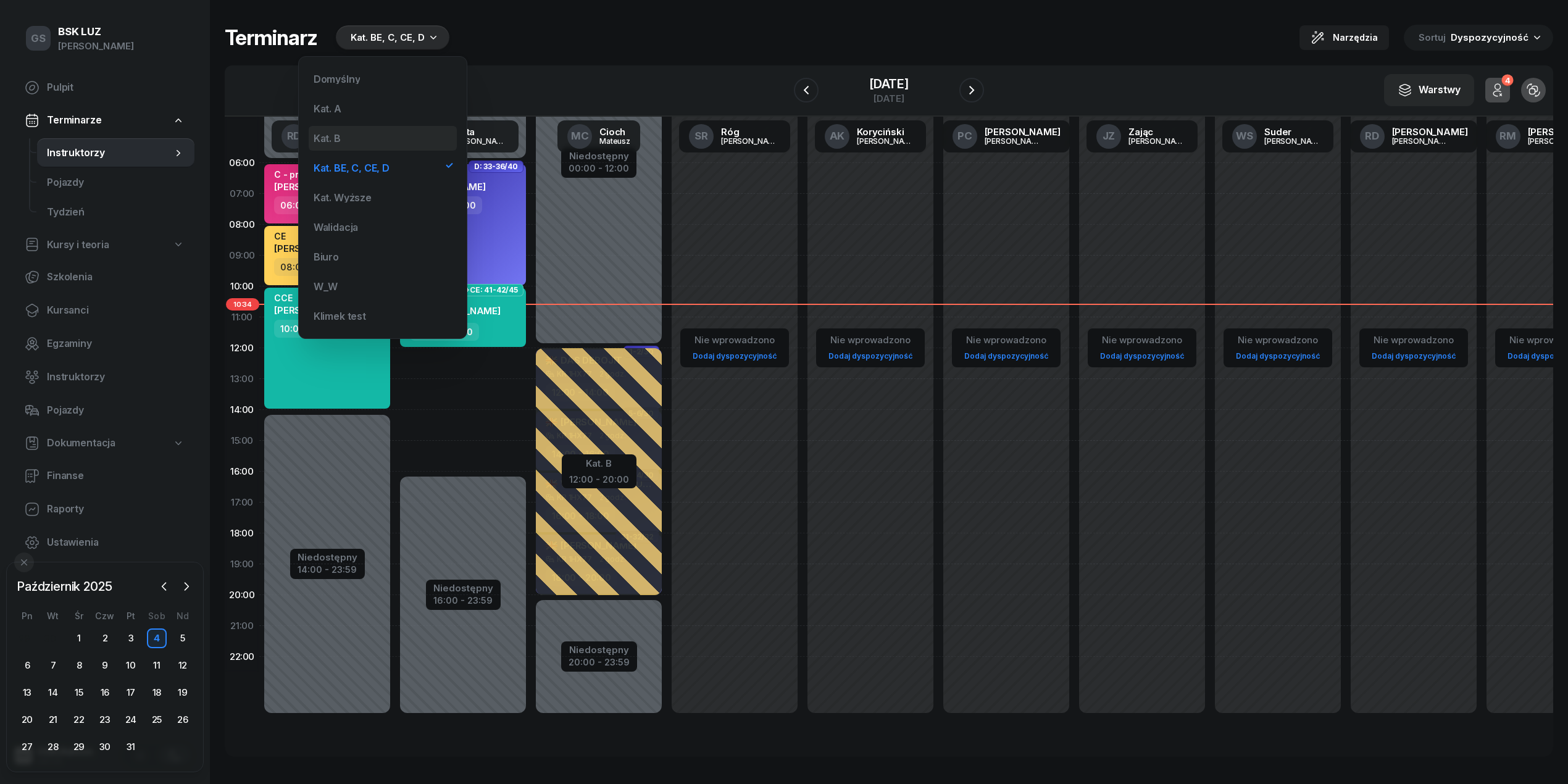
click at [357, 134] on div "Kat. B" at bounding box center [382, 138] width 148 height 25
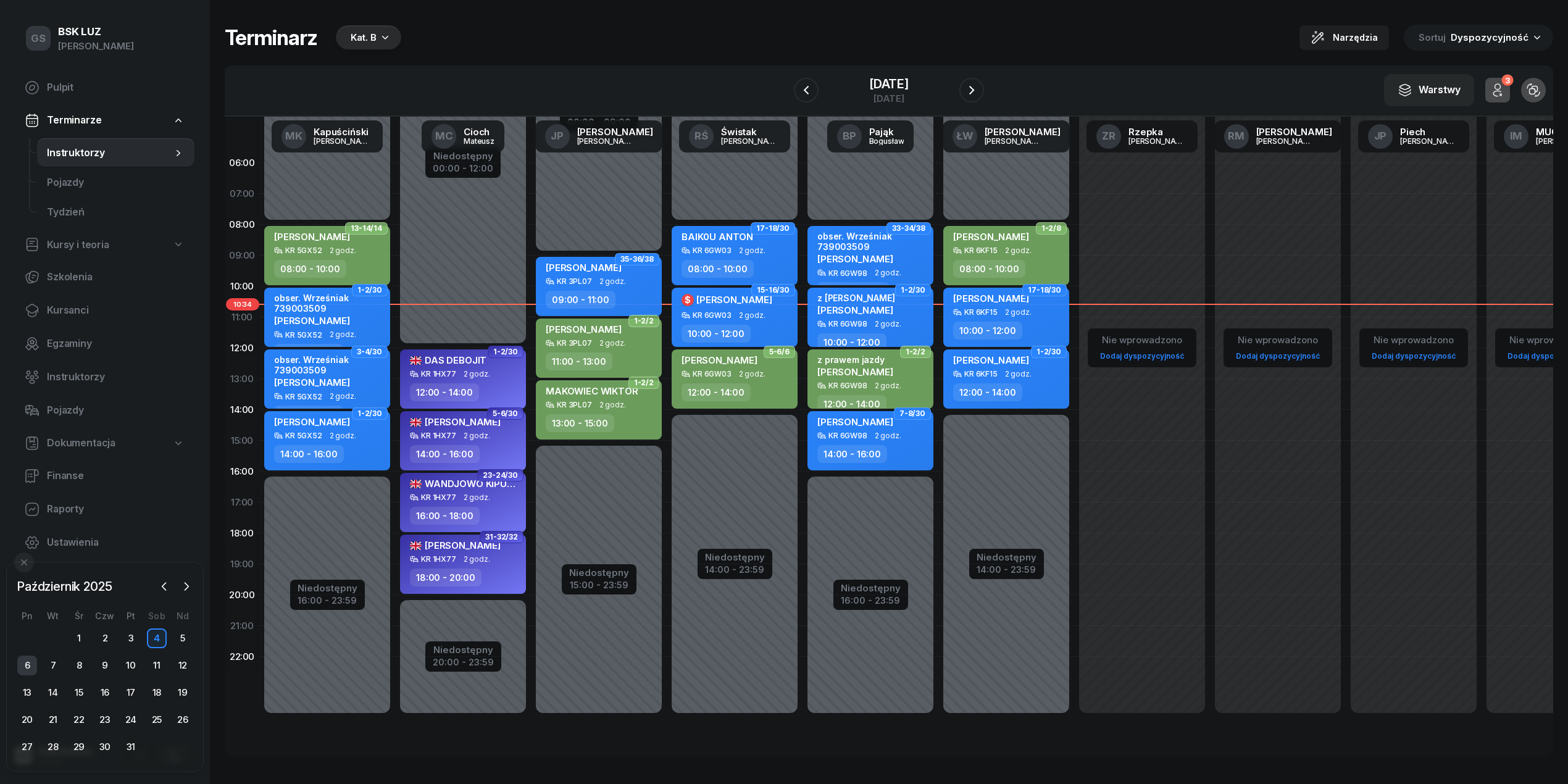
click at [24, 656] on div "6" at bounding box center [27, 665] width 20 height 20
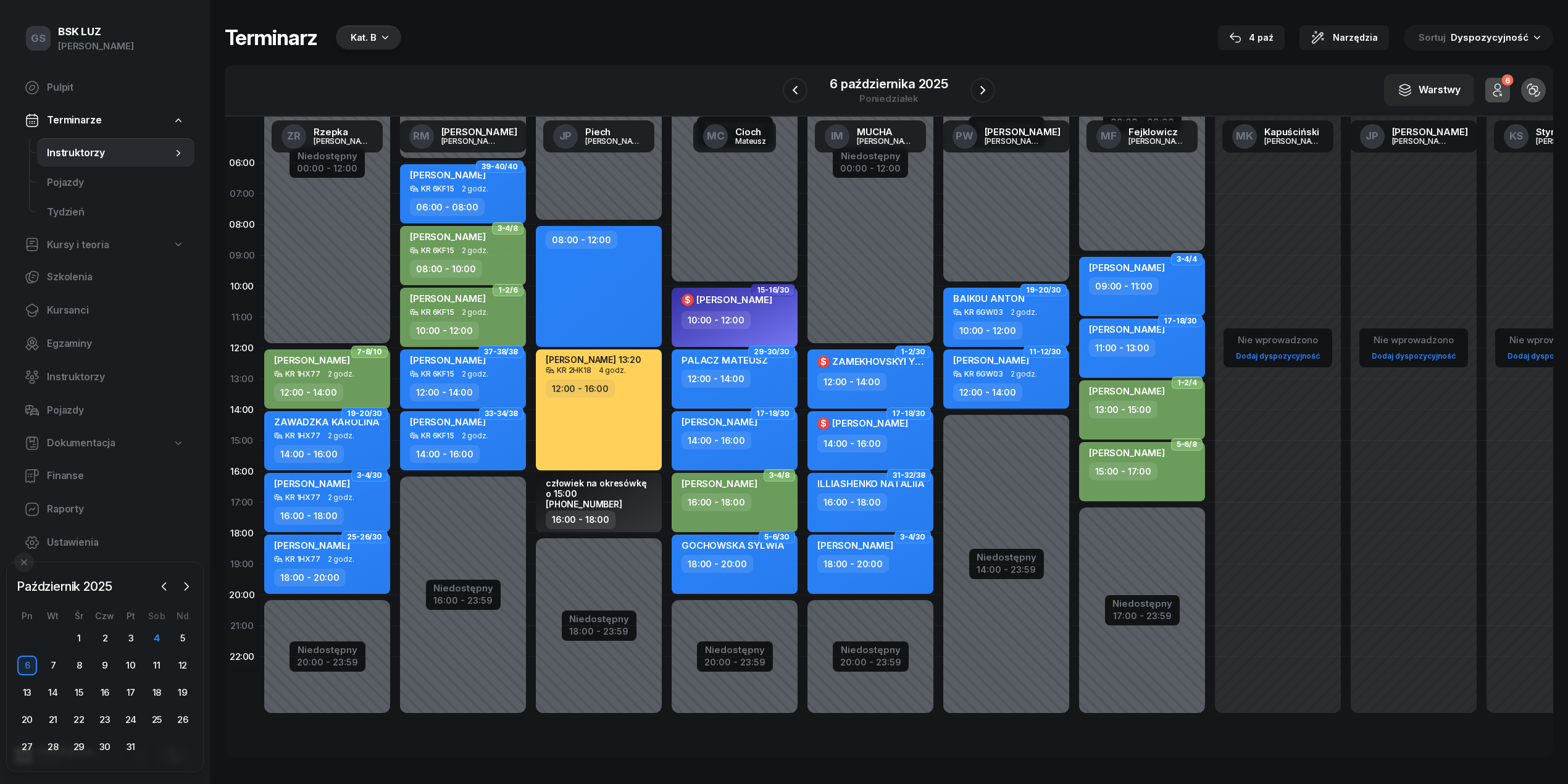
click at [328, 428] on div "ZAWADZKA KAROLINA" at bounding box center [327, 423] width 106 height 15
select select "14"
select select "16"
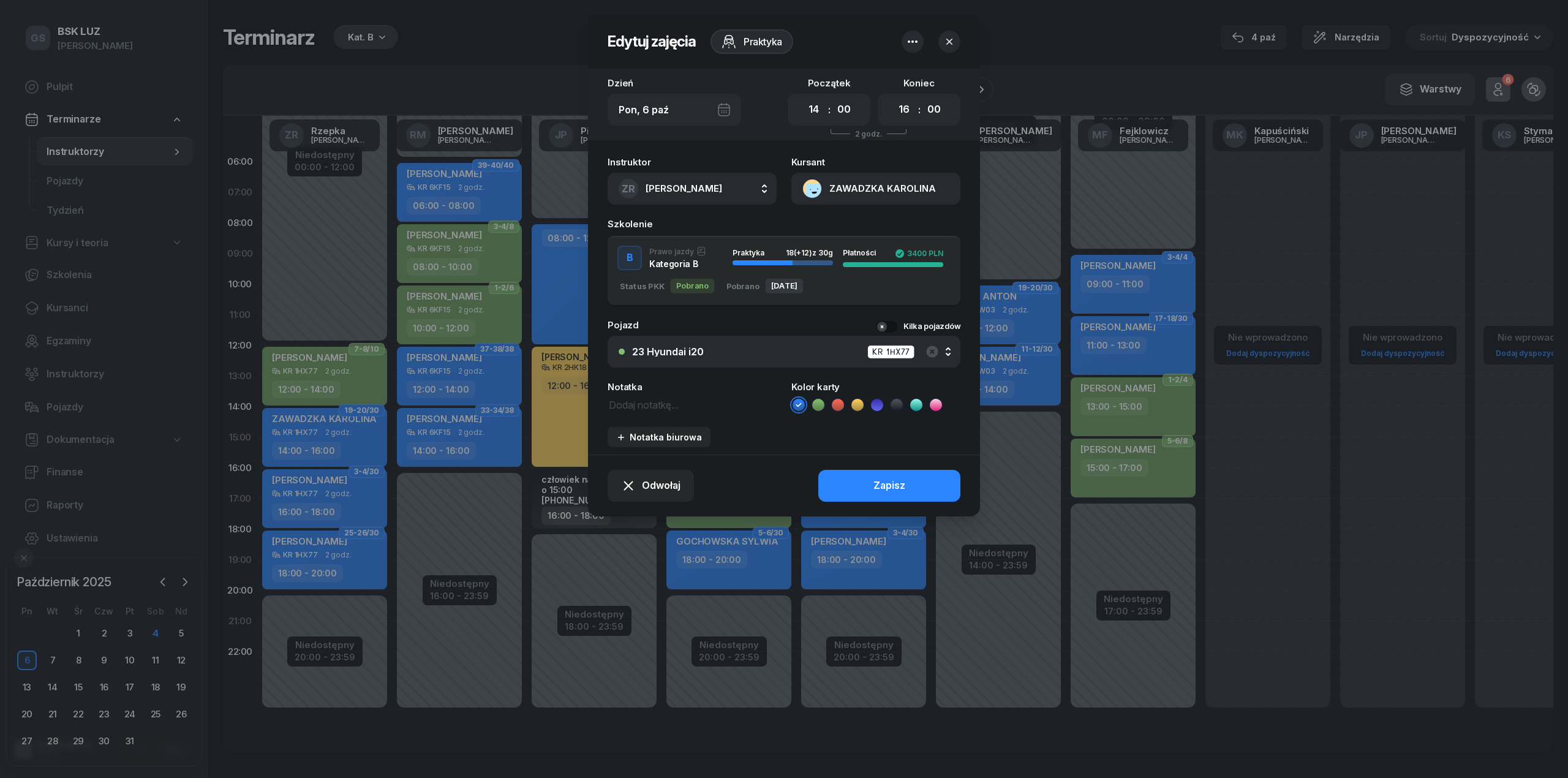
click at [856, 177] on button "ZAWADZKA KAROLINA" at bounding box center [876, 188] width 169 height 32
click at [873, 213] on div "Otwórz profil 500 225 169 [EMAIL_ADDRESS][DOMAIN_NAME]" at bounding box center [875, 253] width 172 height 88
click at [873, 223] on link "Otwórz profil" at bounding box center [874, 231] width 160 height 31
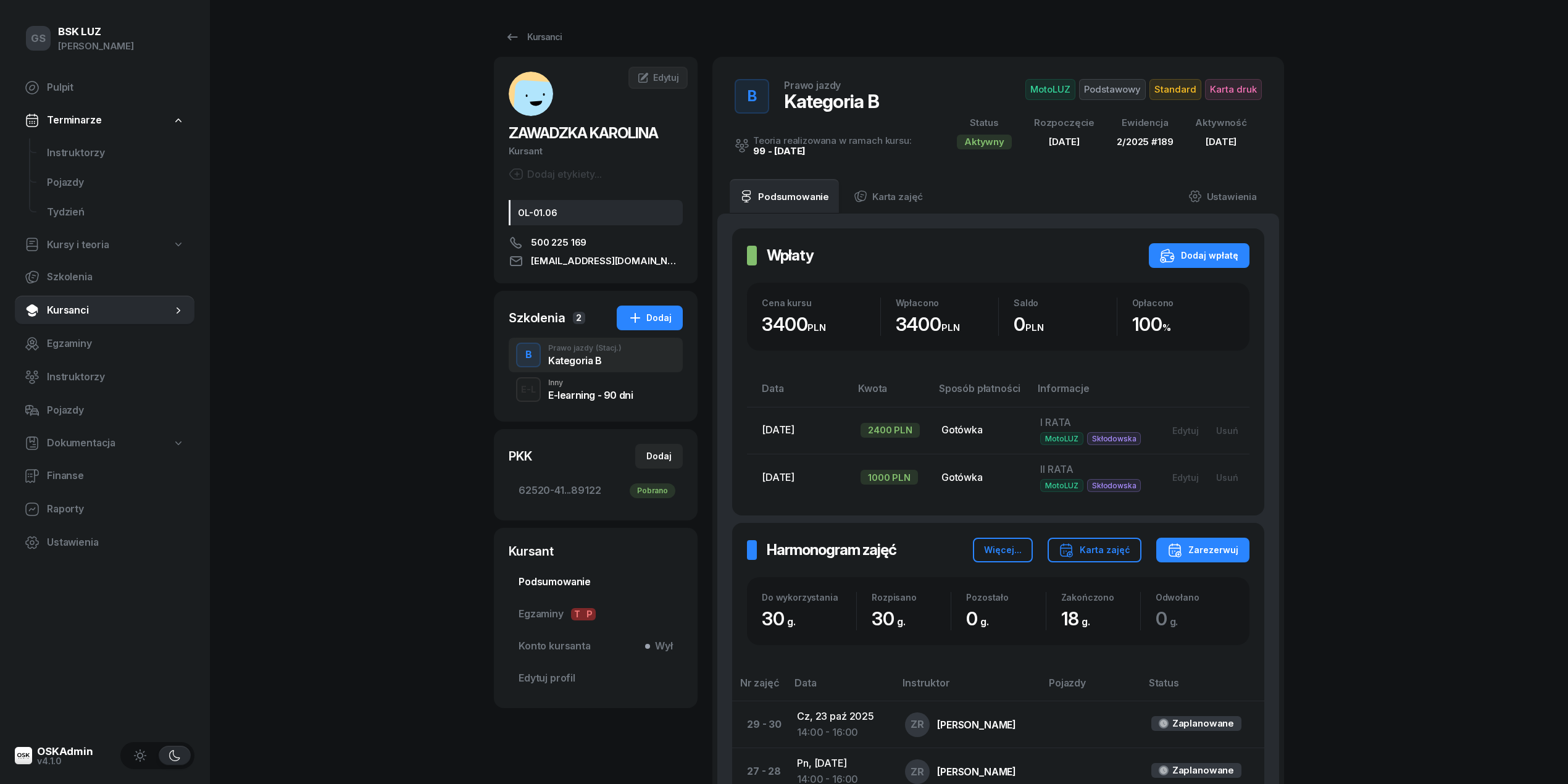
click at [583, 578] on span "Podsumowanie" at bounding box center [596, 583] width 154 height 16
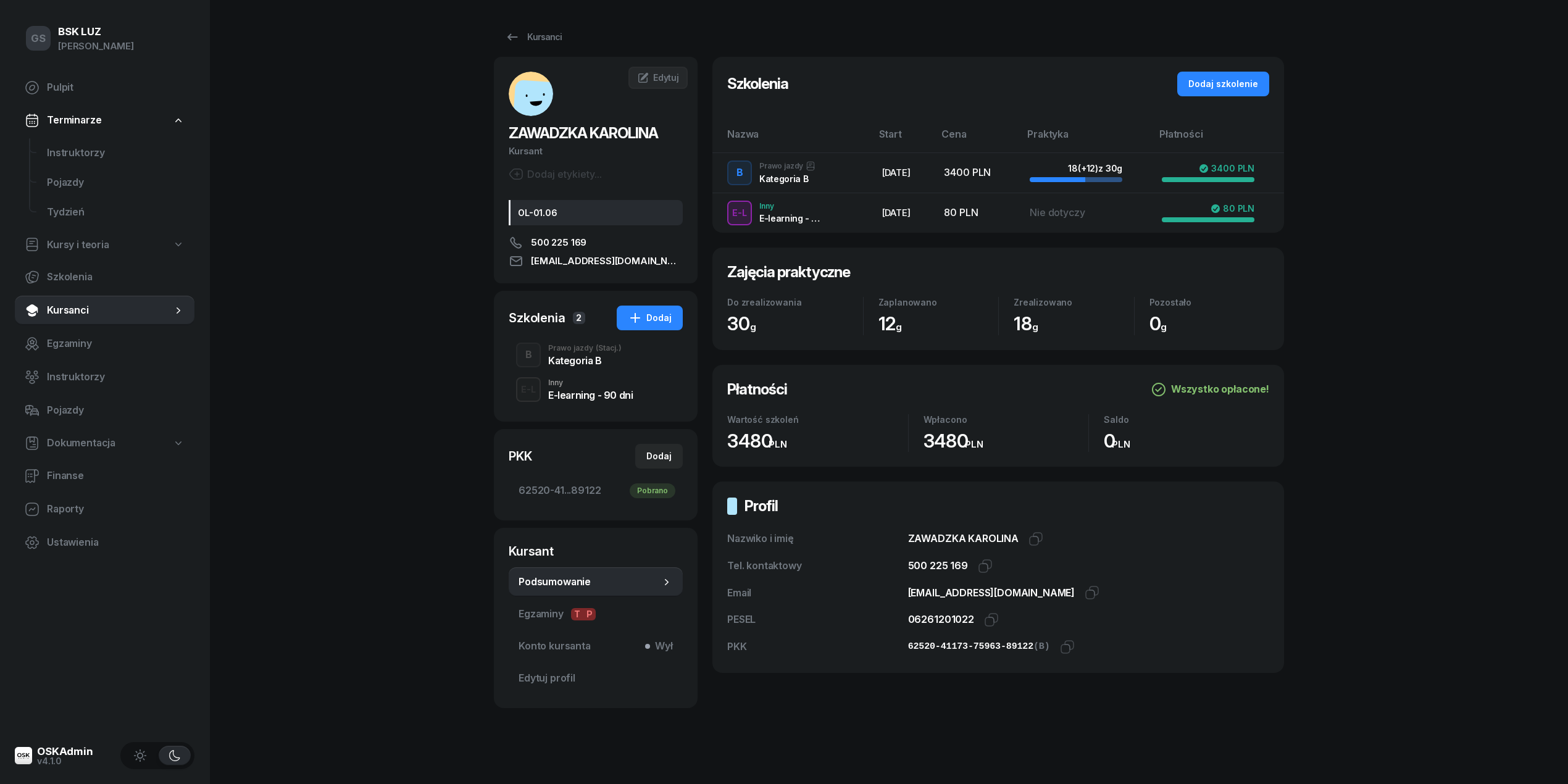
scroll to position [8, 0]
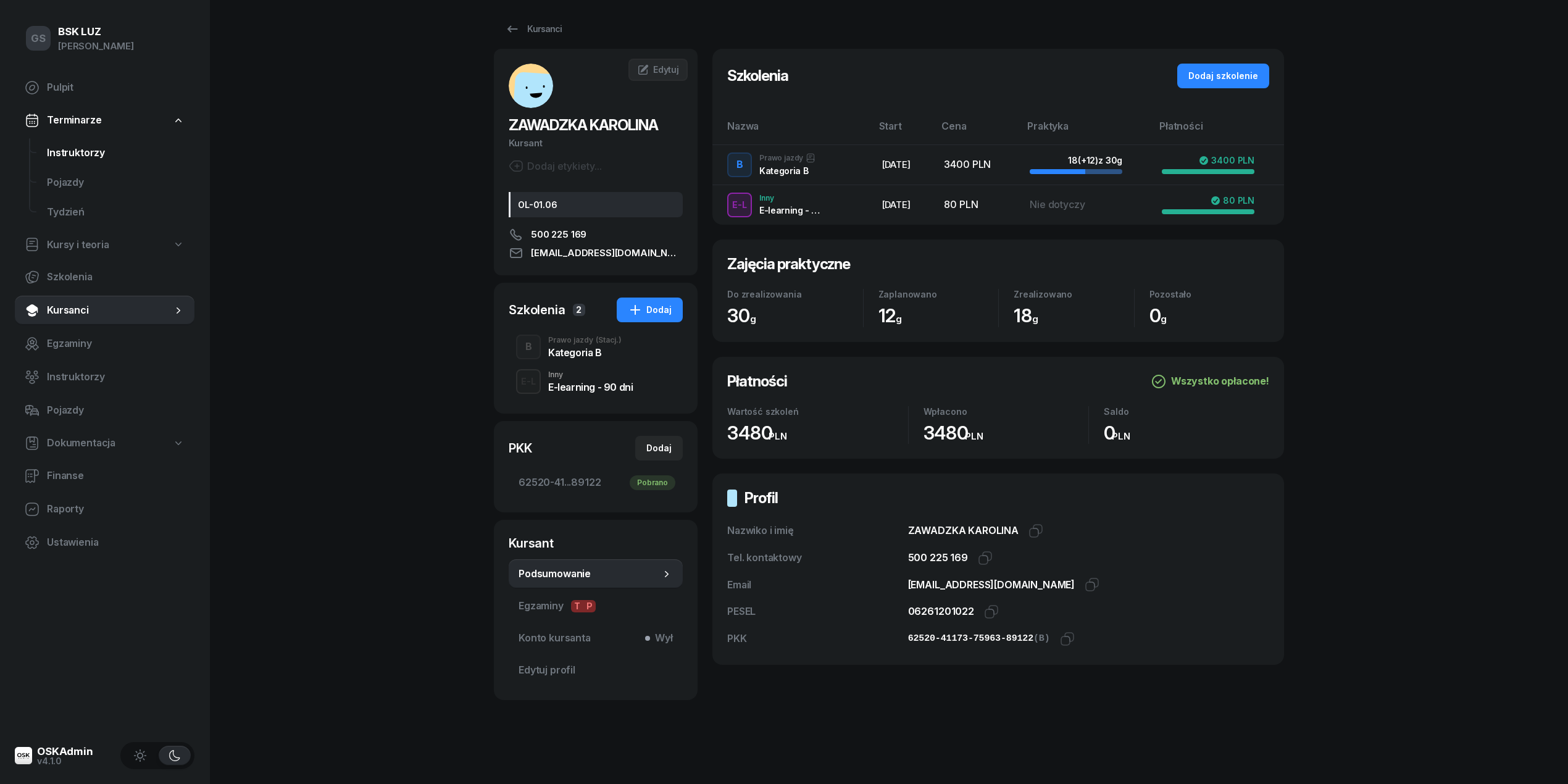
click at [93, 152] on span "Instruktorzy" at bounding box center [115, 153] width 138 height 16
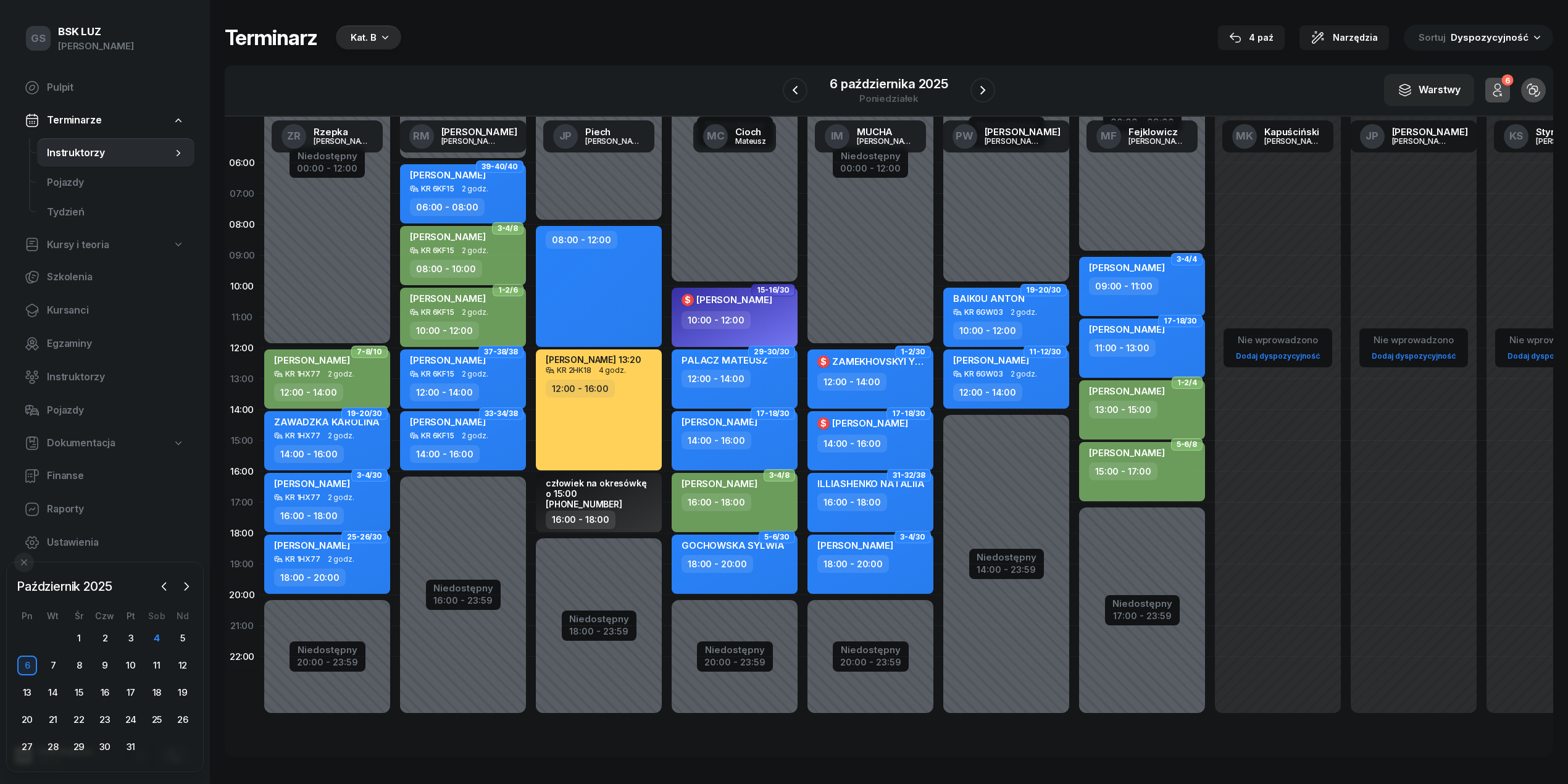
click at [435, 226] on div "SERZHANTOV [PERSON_NAME] 6KF15 2 godz. 08:00 - 10:00" at bounding box center [463, 255] width 126 height 59
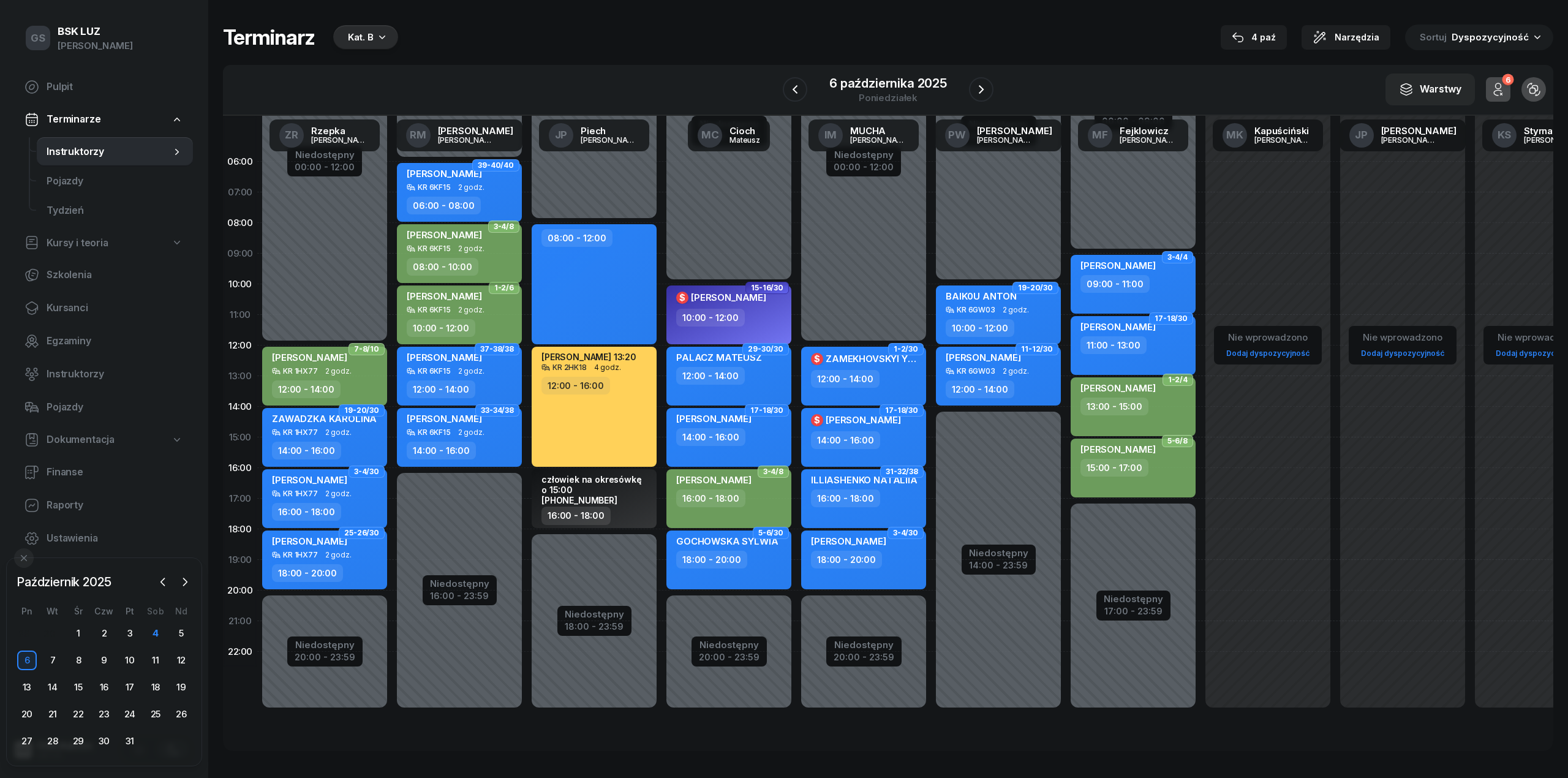
select select "08"
select select "10"
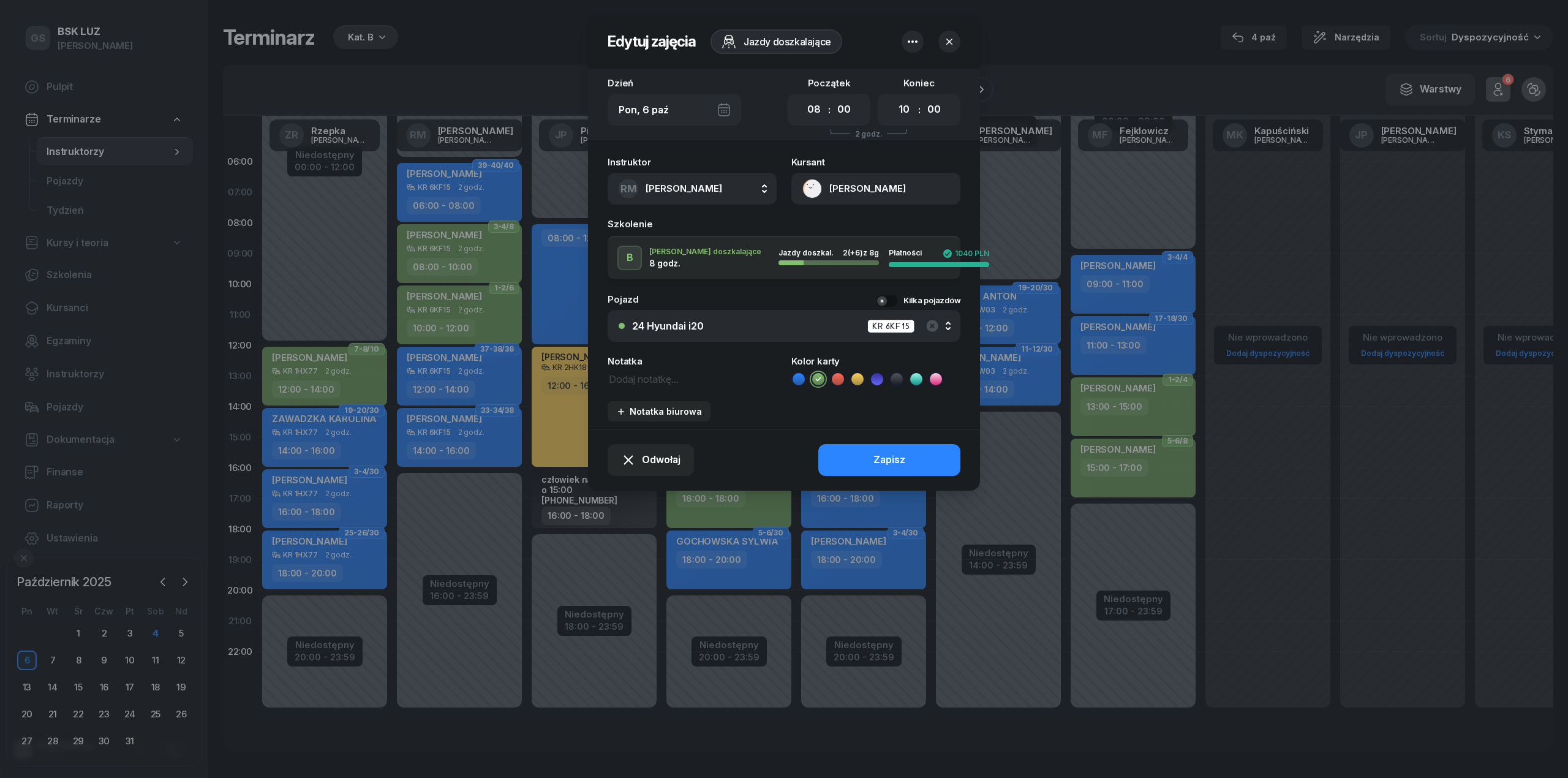
click at [872, 169] on div "Kursant [PERSON_NAME]" at bounding box center [876, 181] width 169 height 47
click at [871, 204] on div "Instruktor [PERSON_NAME] AK [PERSON_NAME] BP [PERSON_NAME] DP [PERSON_NAME] GS …" at bounding box center [784, 289] width 392 height 279
click at [888, 188] on button "[PERSON_NAME]" at bounding box center [876, 188] width 169 height 32
click at [948, 37] on icon "button" at bounding box center [949, 42] width 13 height 13
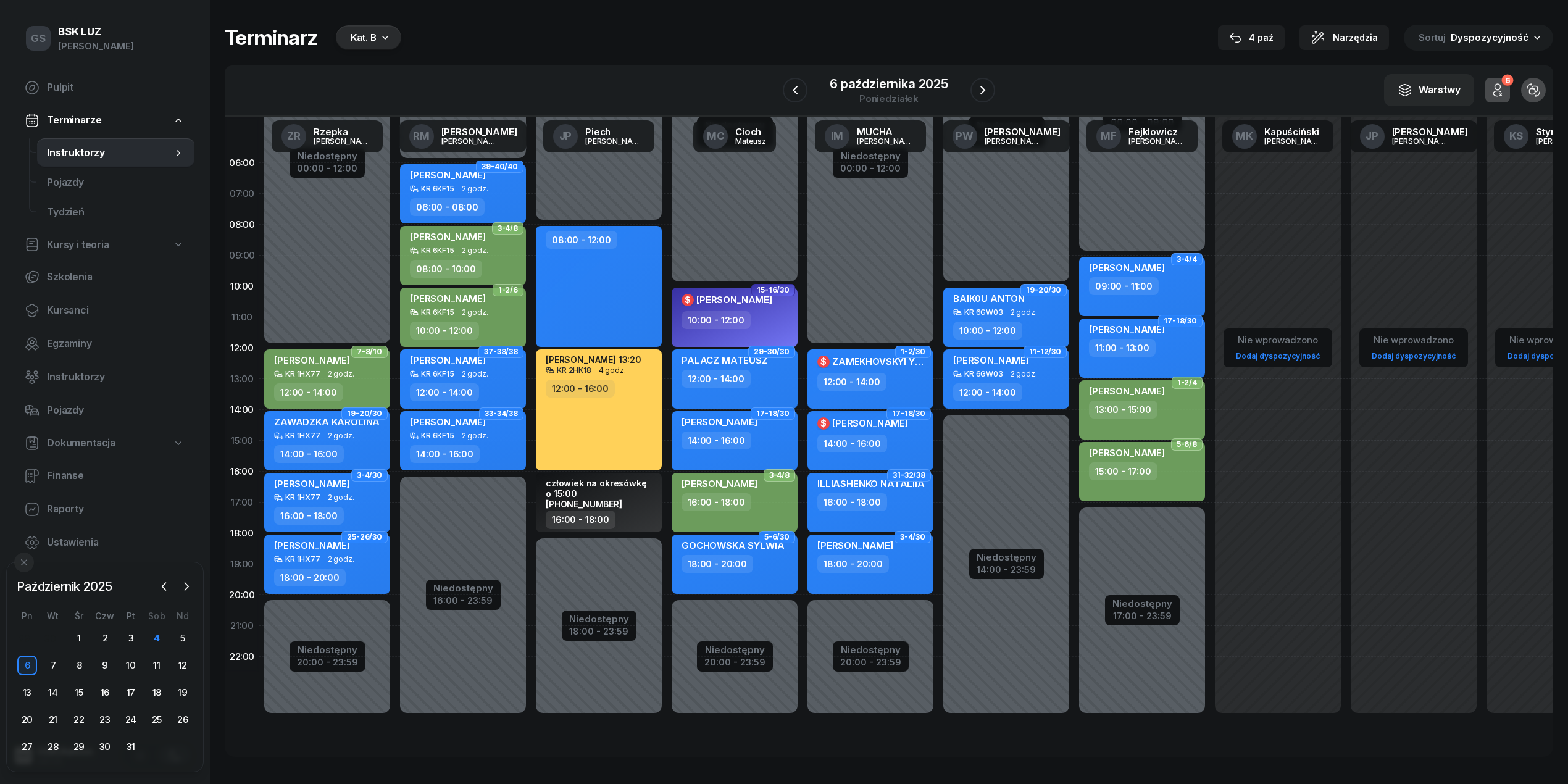
click at [842, 374] on div "12:00 - 14:00" at bounding box center [852, 382] width 69 height 18
select select "12"
select select "14"
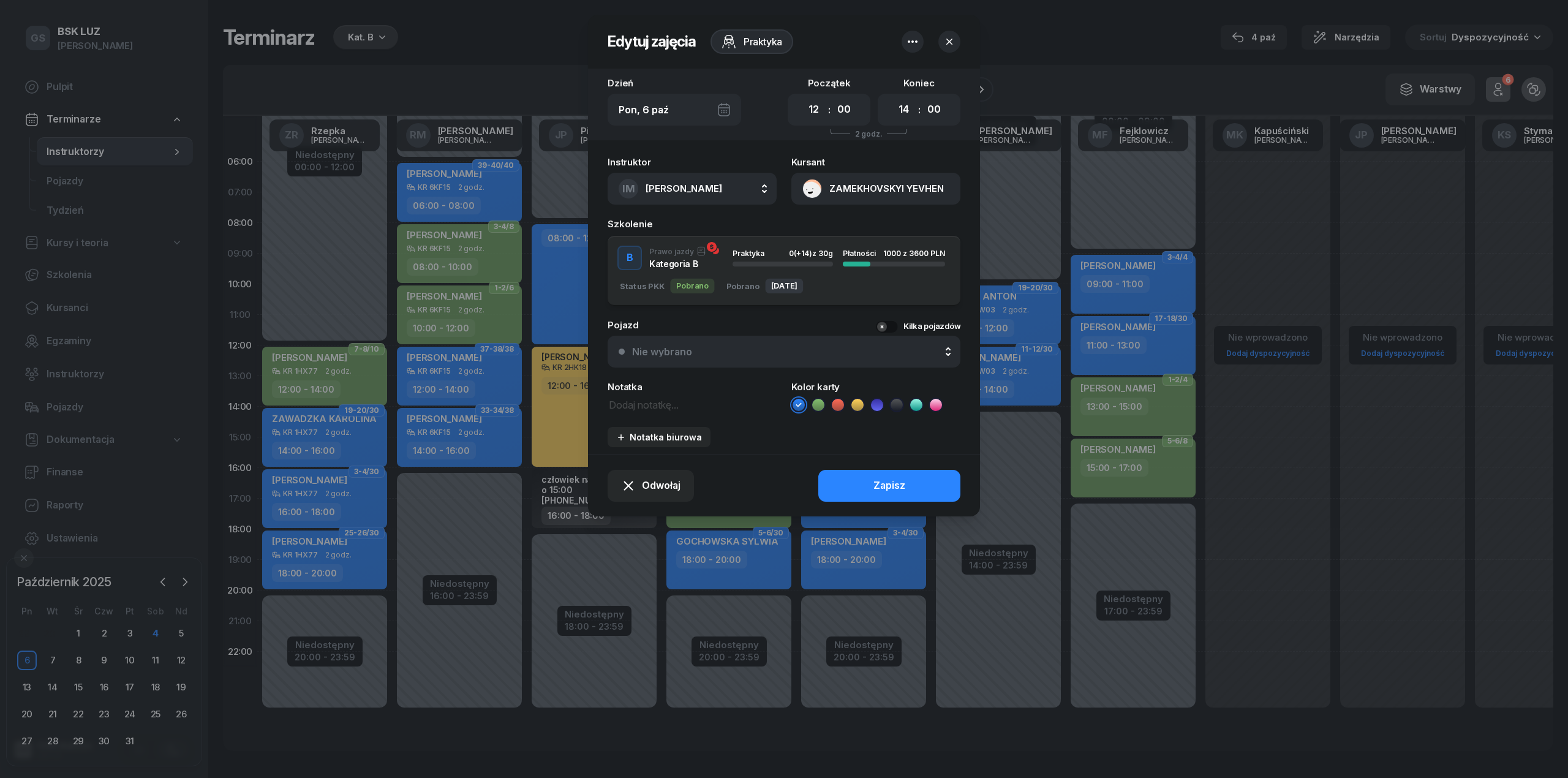
click at [760, 332] on div "Pojazd Kilka pojazdów Nie wybrano Nie wybrano Ford Galaxy B+E KR 2WC80 W_W STIL…" at bounding box center [784, 344] width 353 height 47
click at [765, 364] on button "Nie wybrano" at bounding box center [784, 351] width 353 height 32
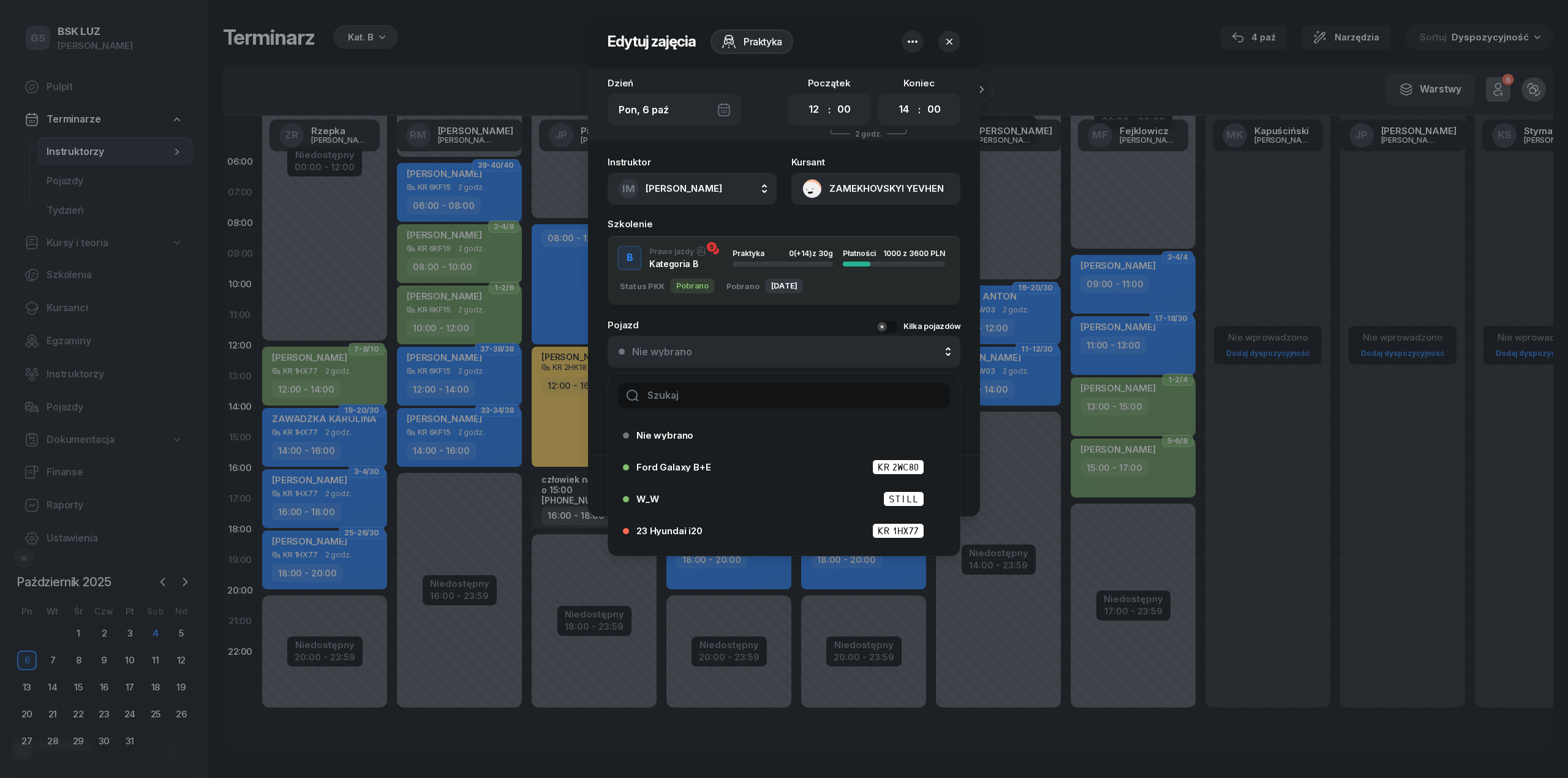
click at [760, 387] on input "text" at bounding box center [784, 395] width 332 height 25
type input "25"
click at [704, 491] on div "25 Hyundai i20 KR 4CW44" at bounding box center [786, 498] width 301 height 15
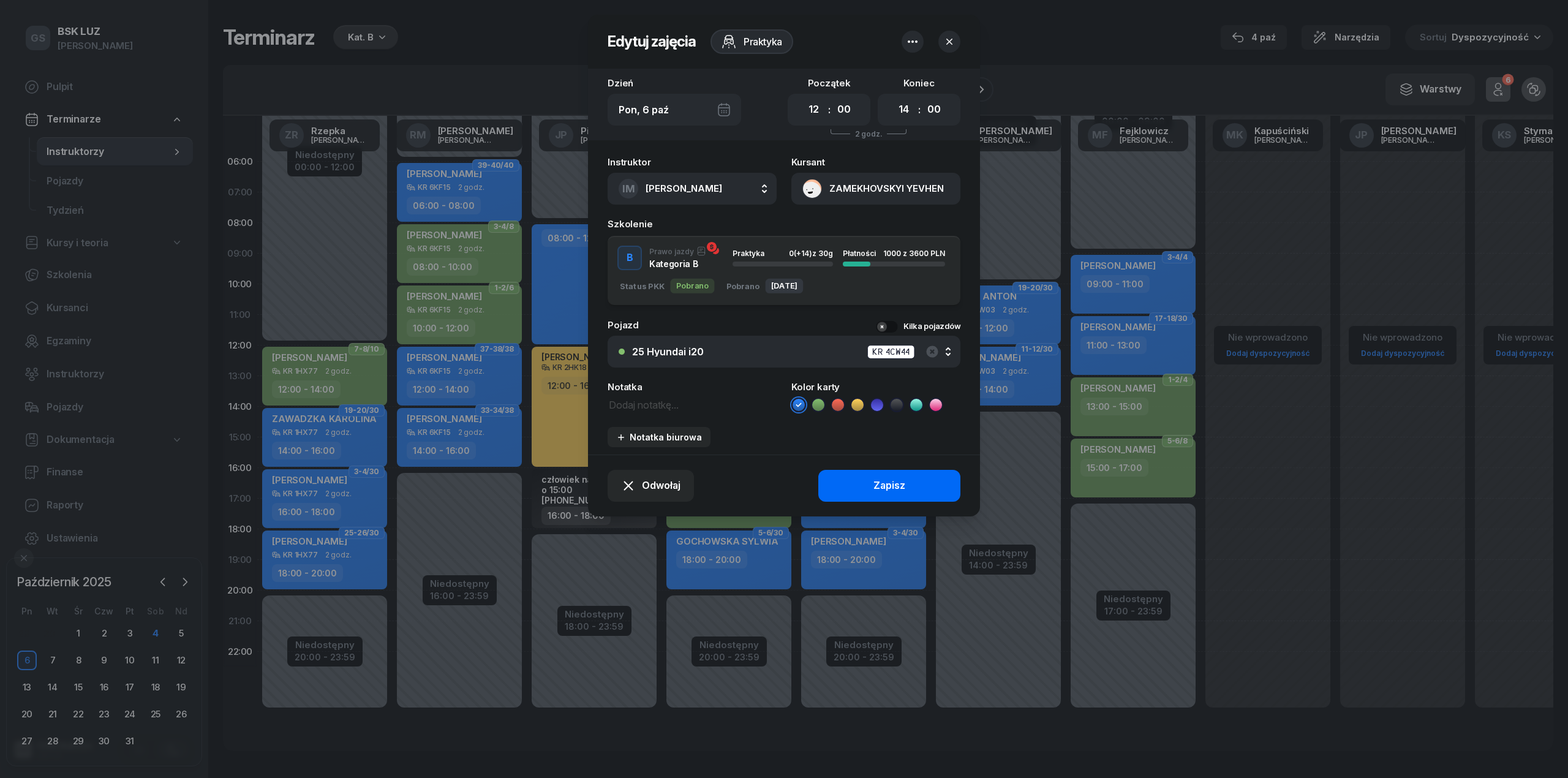
click at [833, 488] on button "Zapisz" at bounding box center [889, 485] width 142 height 32
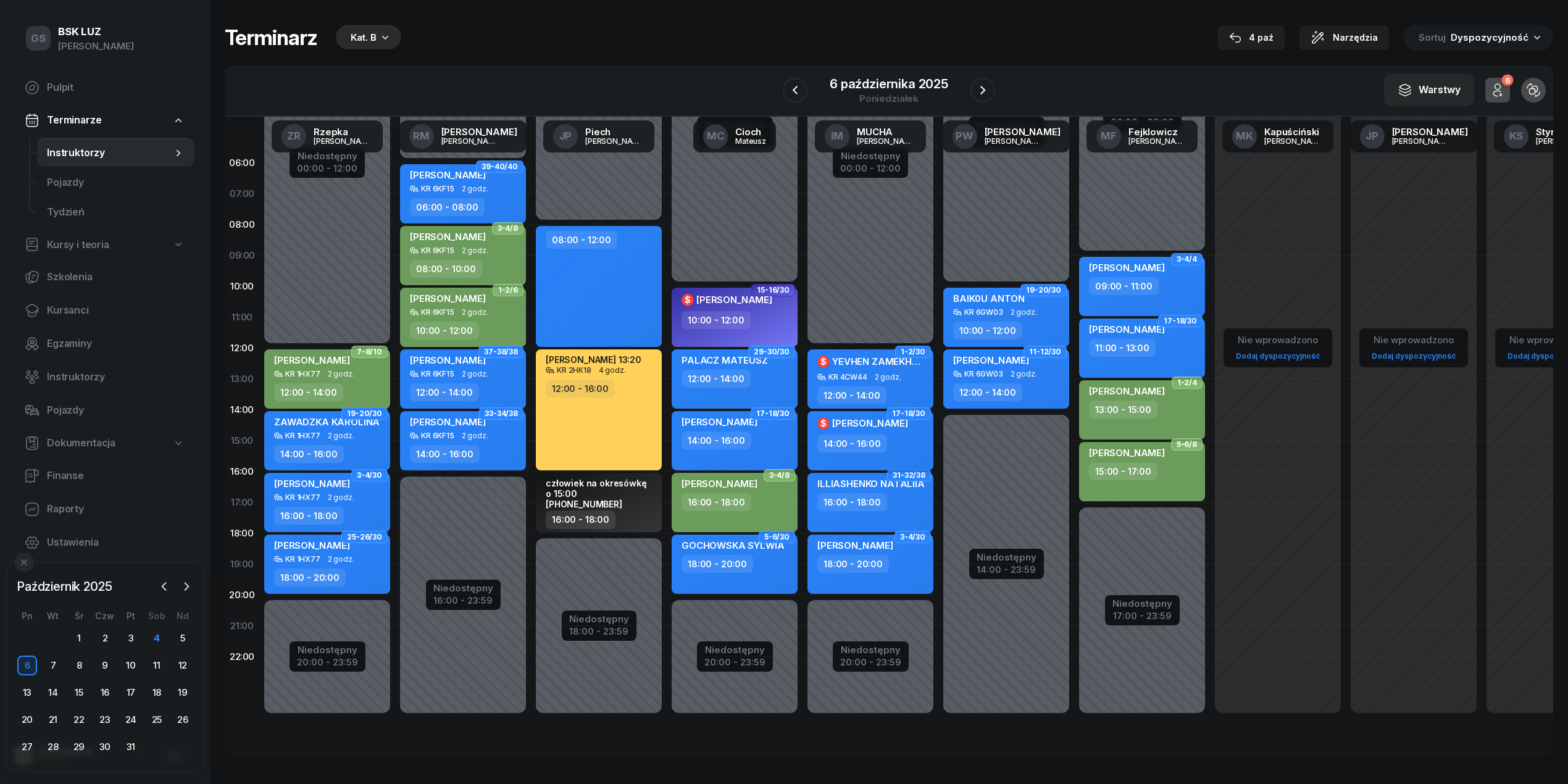
click at [846, 436] on div "14:00 - 16:00" at bounding box center [852, 444] width 69 height 18
select select "14"
select select "16"
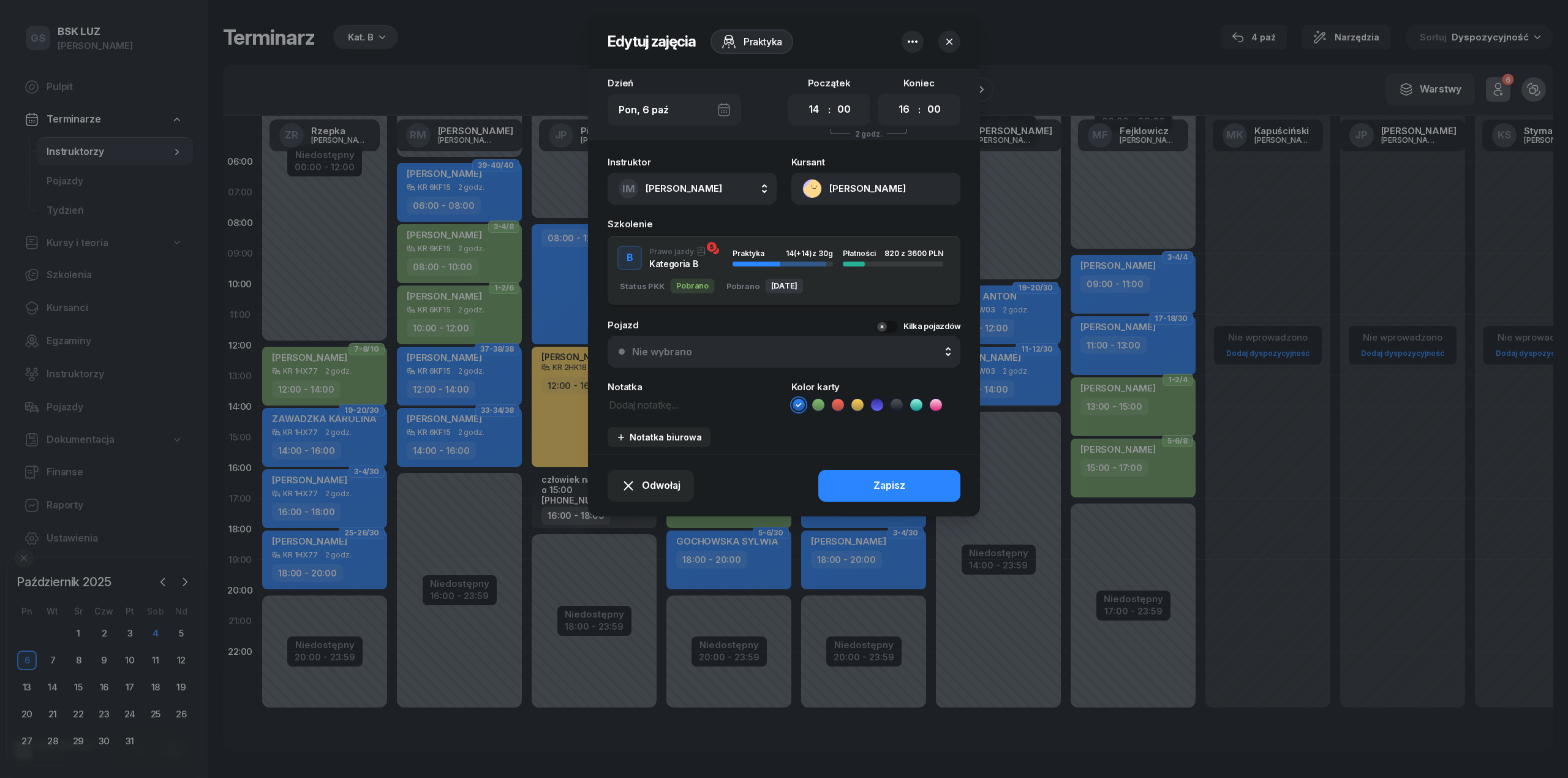
click at [777, 371] on div "Instruktor IM [PERSON_NAME] AK [PERSON_NAME] BP [PERSON_NAME] DP [PERSON_NAME] …" at bounding box center [784, 302] width 392 height 304
click at [776, 360] on button "Nie wybrano" at bounding box center [784, 351] width 353 height 32
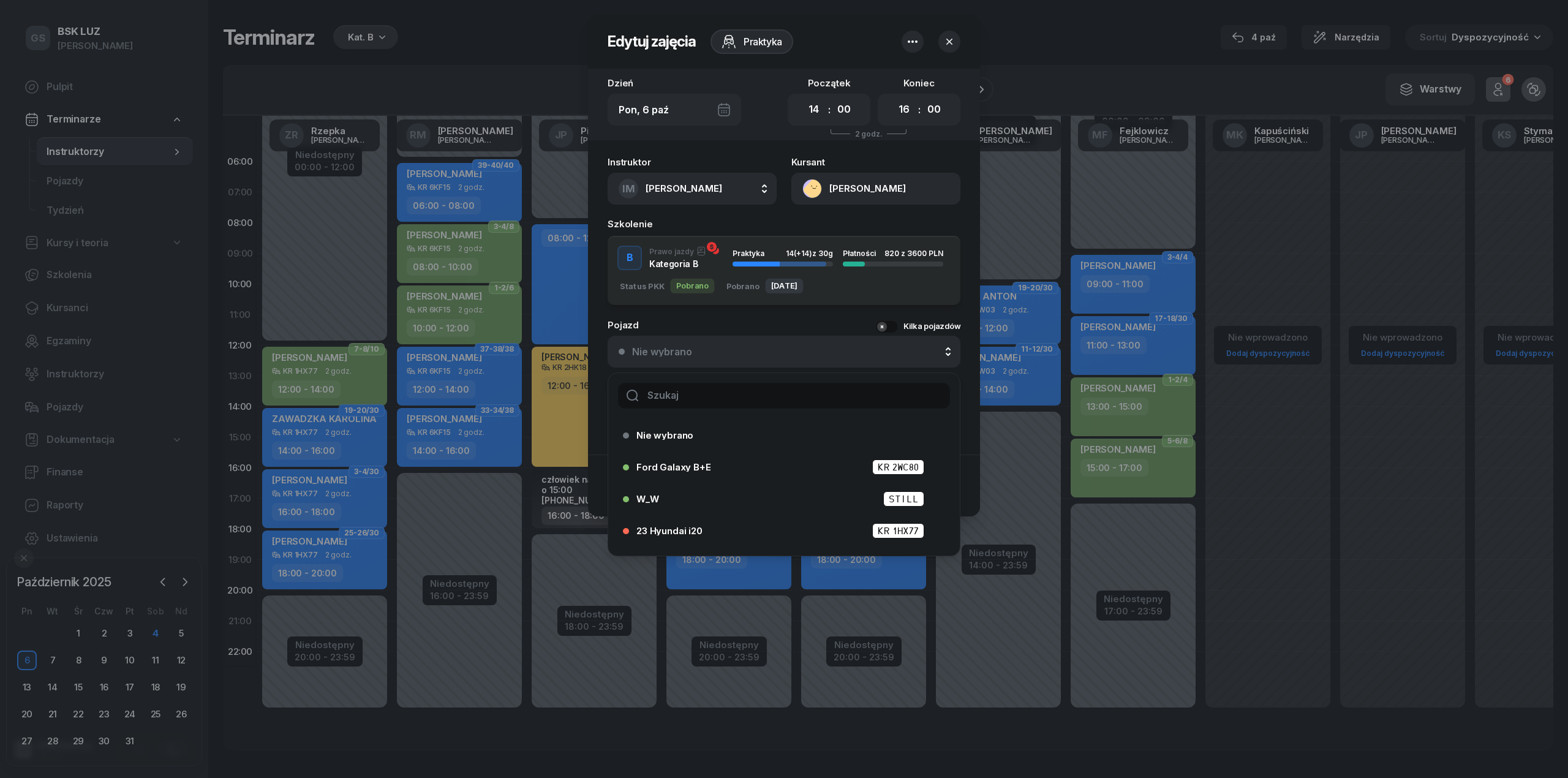
click at [782, 378] on div at bounding box center [784, 395] width 352 height 45
click at [784, 385] on input "text" at bounding box center [784, 395] width 332 height 25
type input "25"
click at [678, 491] on div "25 Hyundai i20 KR 4CW44" at bounding box center [786, 498] width 301 height 15
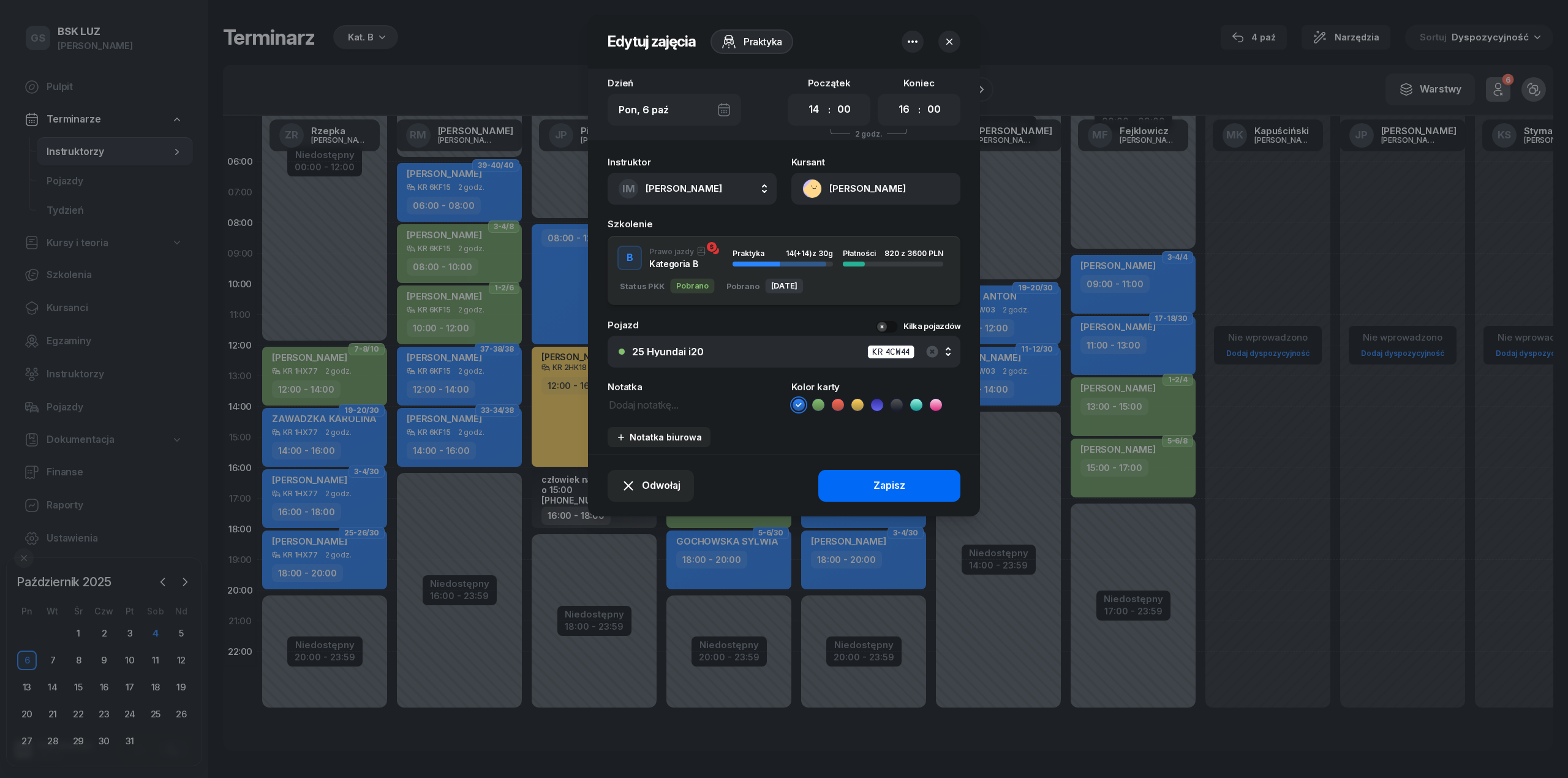
click at [865, 490] on button "Zapisz" at bounding box center [889, 485] width 142 height 32
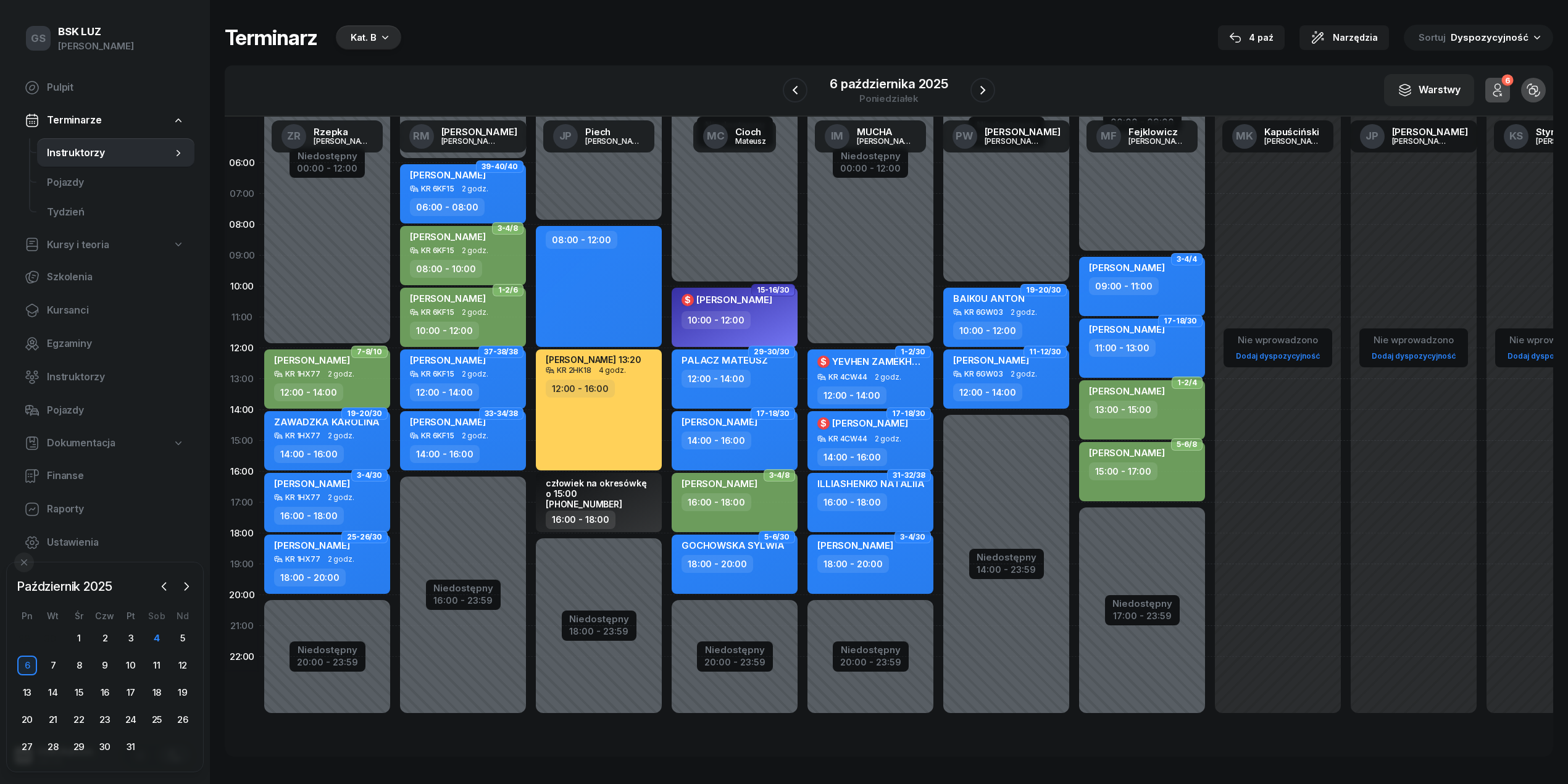
click at [862, 497] on div "16:00 - 18:00" at bounding box center [852, 502] width 69 height 18
select select "16"
select select "18"
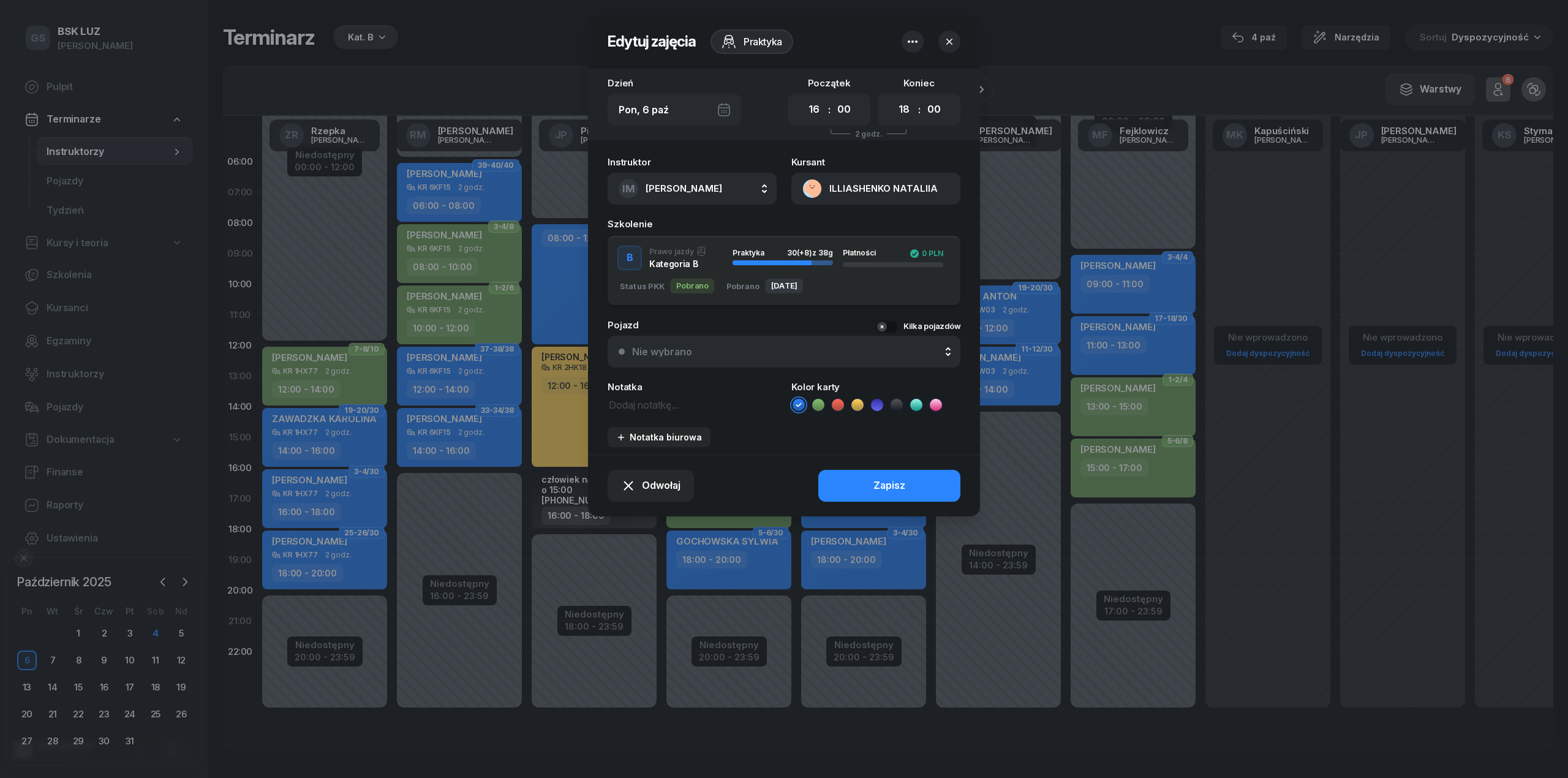
click at [758, 346] on div "Nie wybrano" at bounding box center [791, 351] width 318 height 10
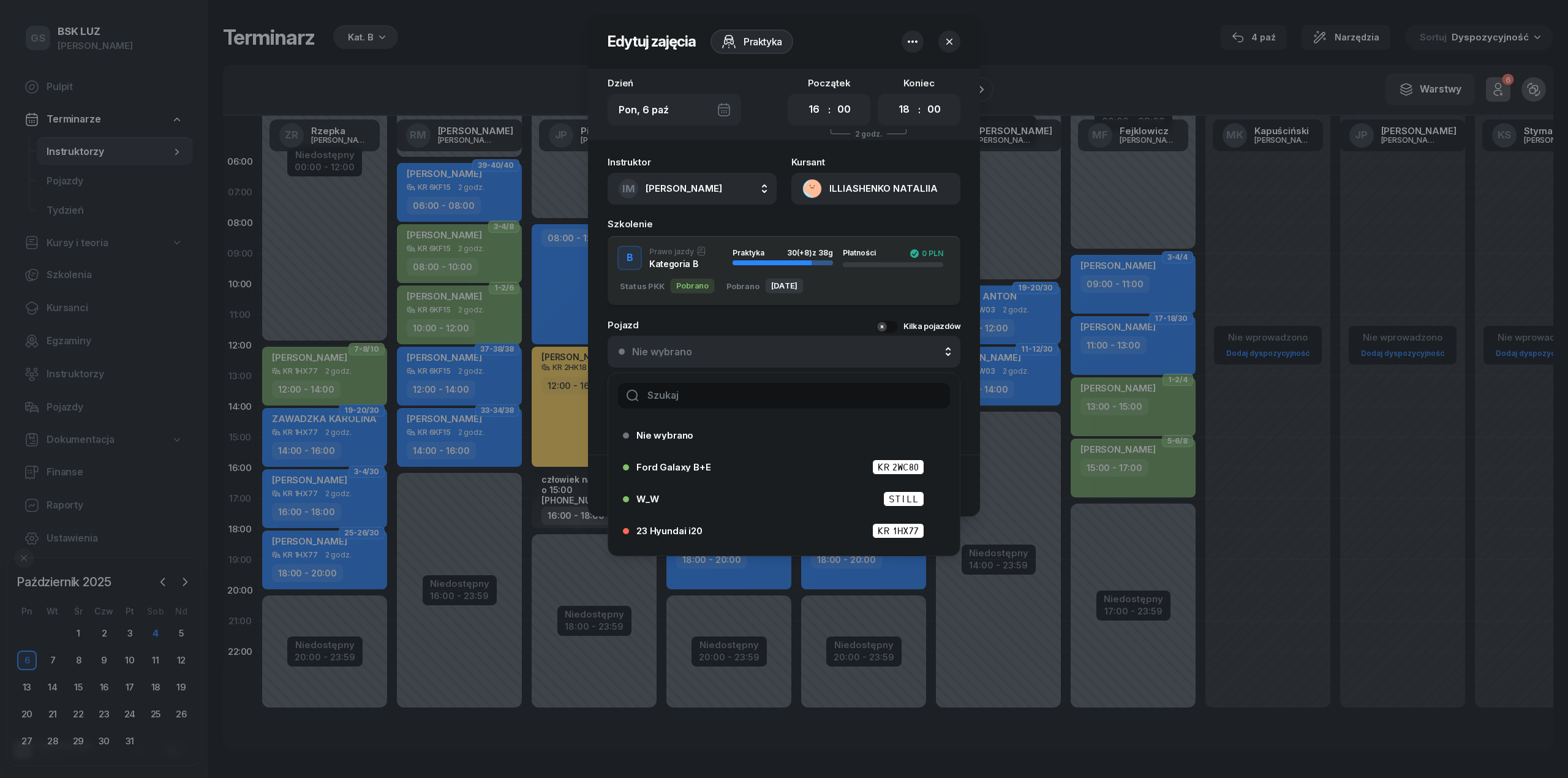
click at [751, 394] on input "text" at bounding box center [784, 395] width 332 height 25
type input "25"
click at [697, 495] on span "25 Hyundai i20" at bounding box center [670, 498] width 67 height 9
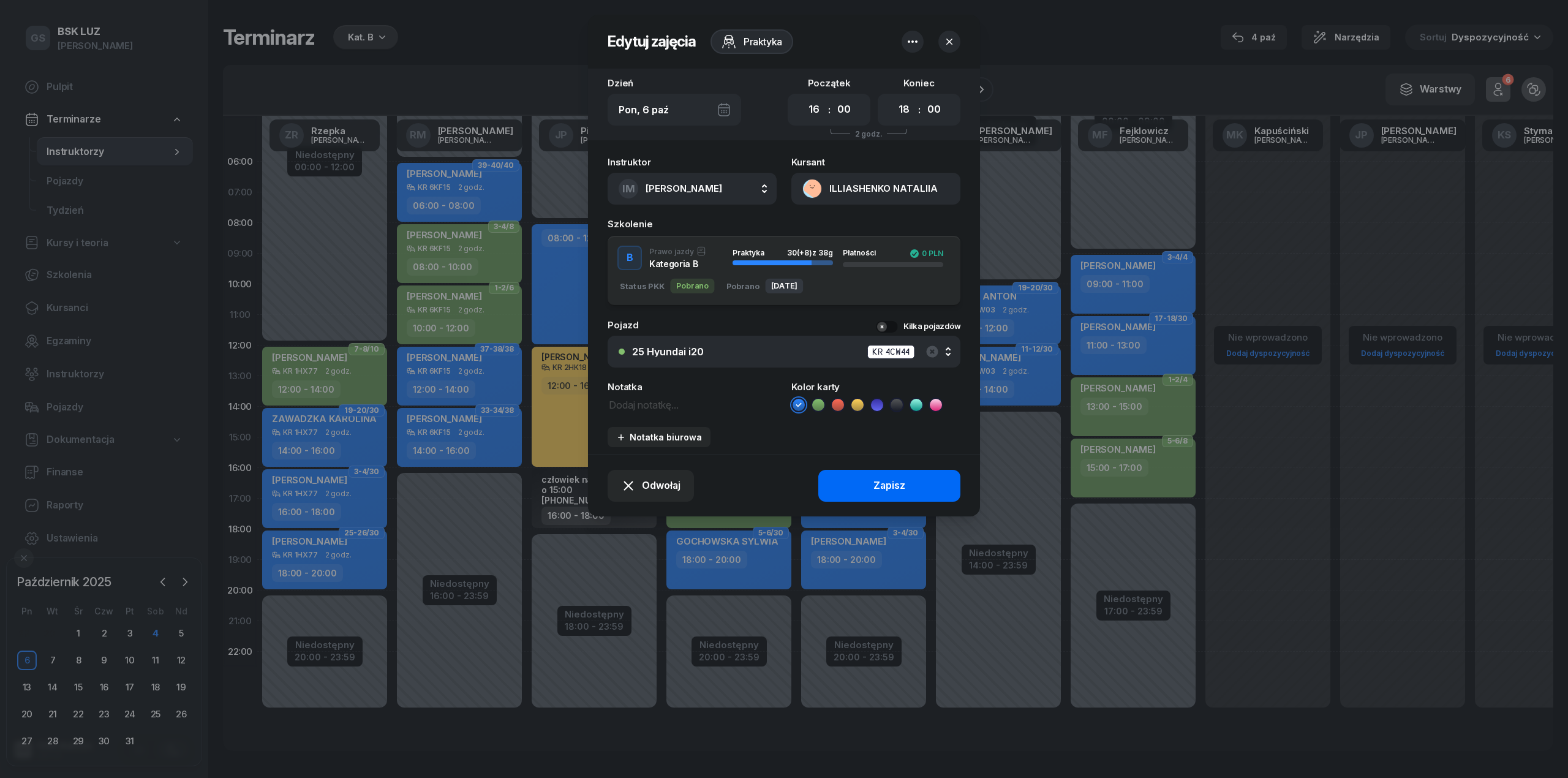
click at [853, 496] on button "Zapisz" at bounding box center [889, 485] width 142 height 32
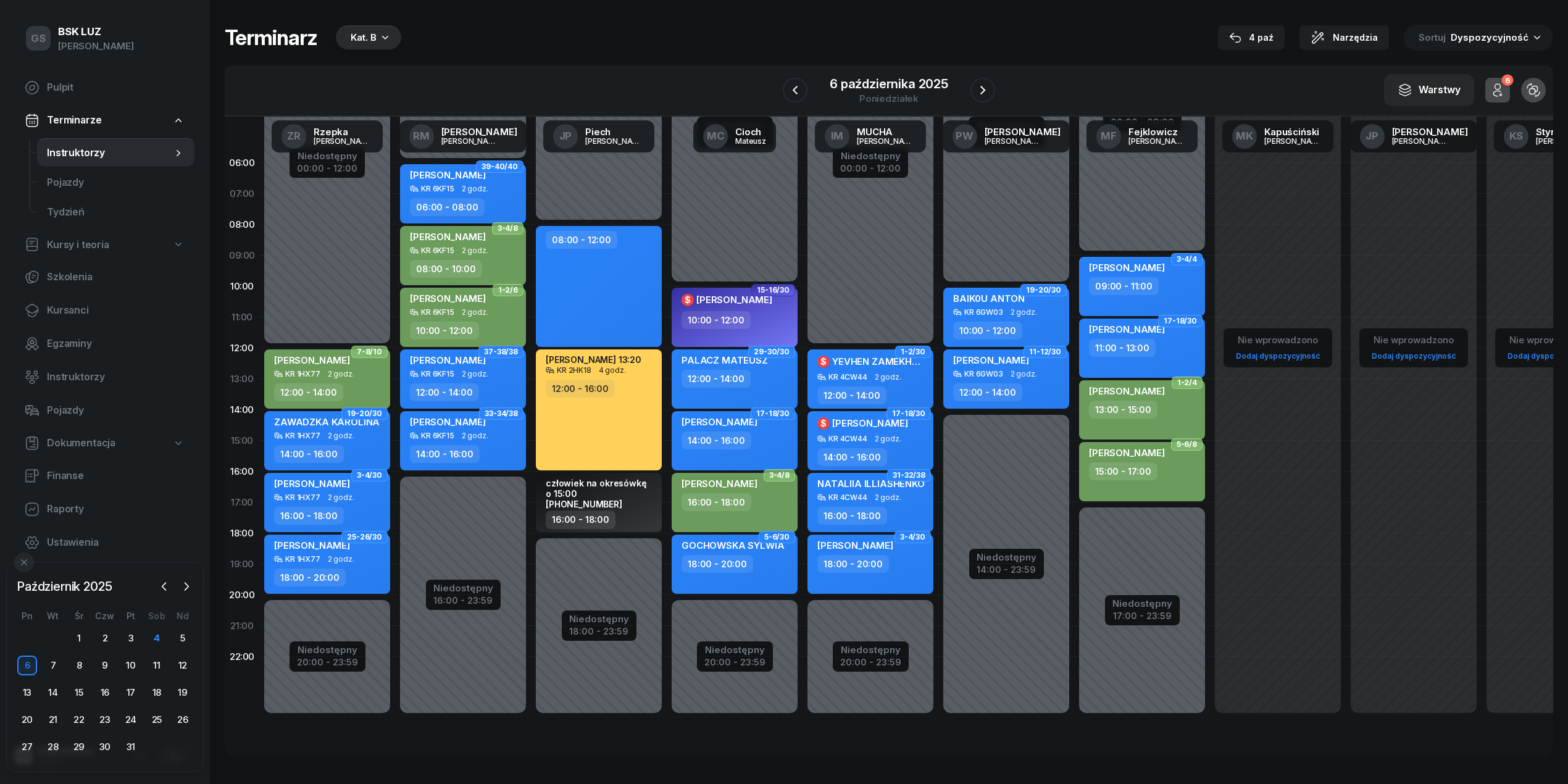
click at [865, 555] on div "18:00 - 20:00" at bounding box center [853, 564] width 72 height 18
select select "18"
select select "20"
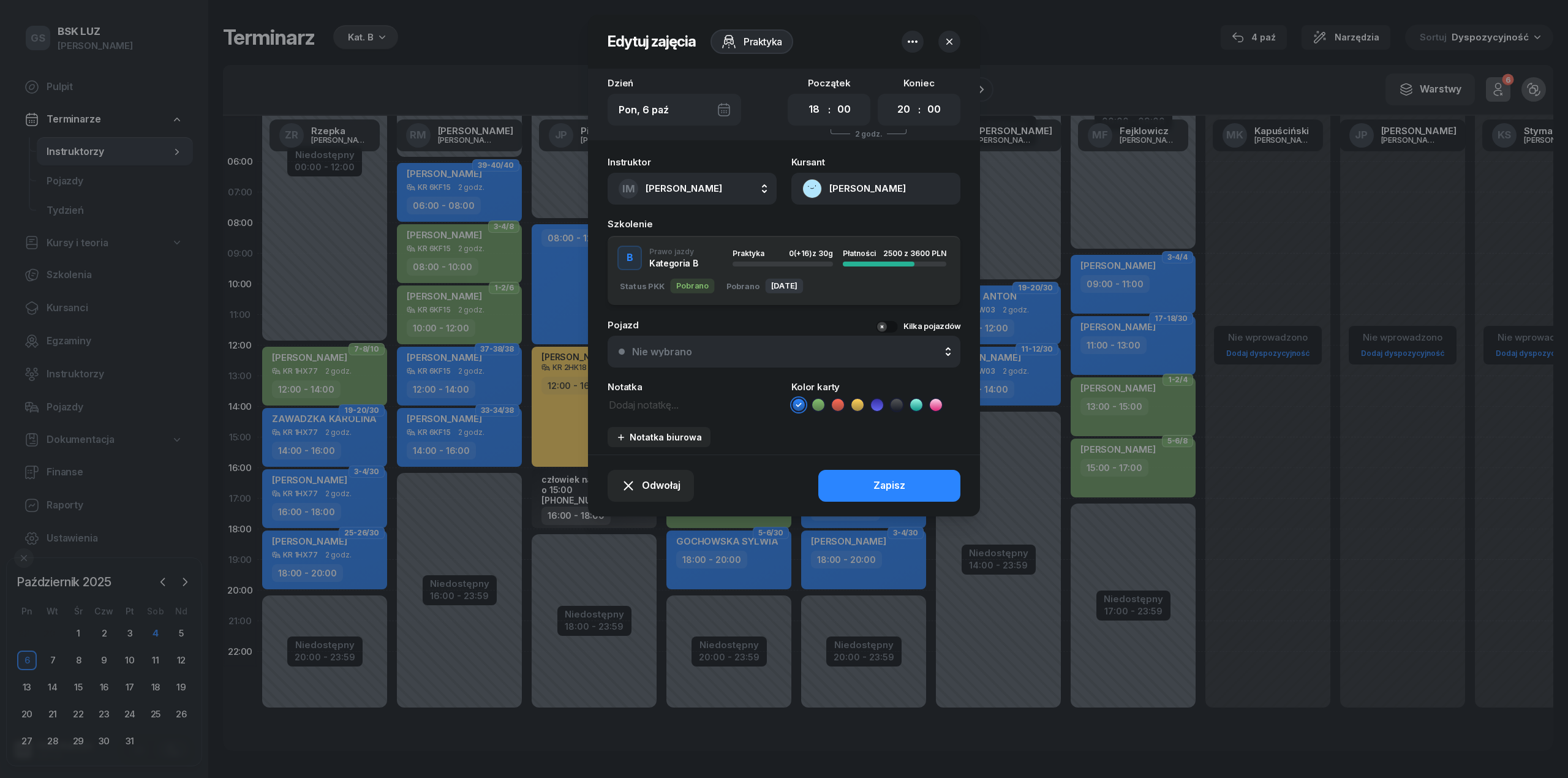
click at [760, 351] on div "Nie wybrano" at bounding box center [791, 351] width 318 height 10
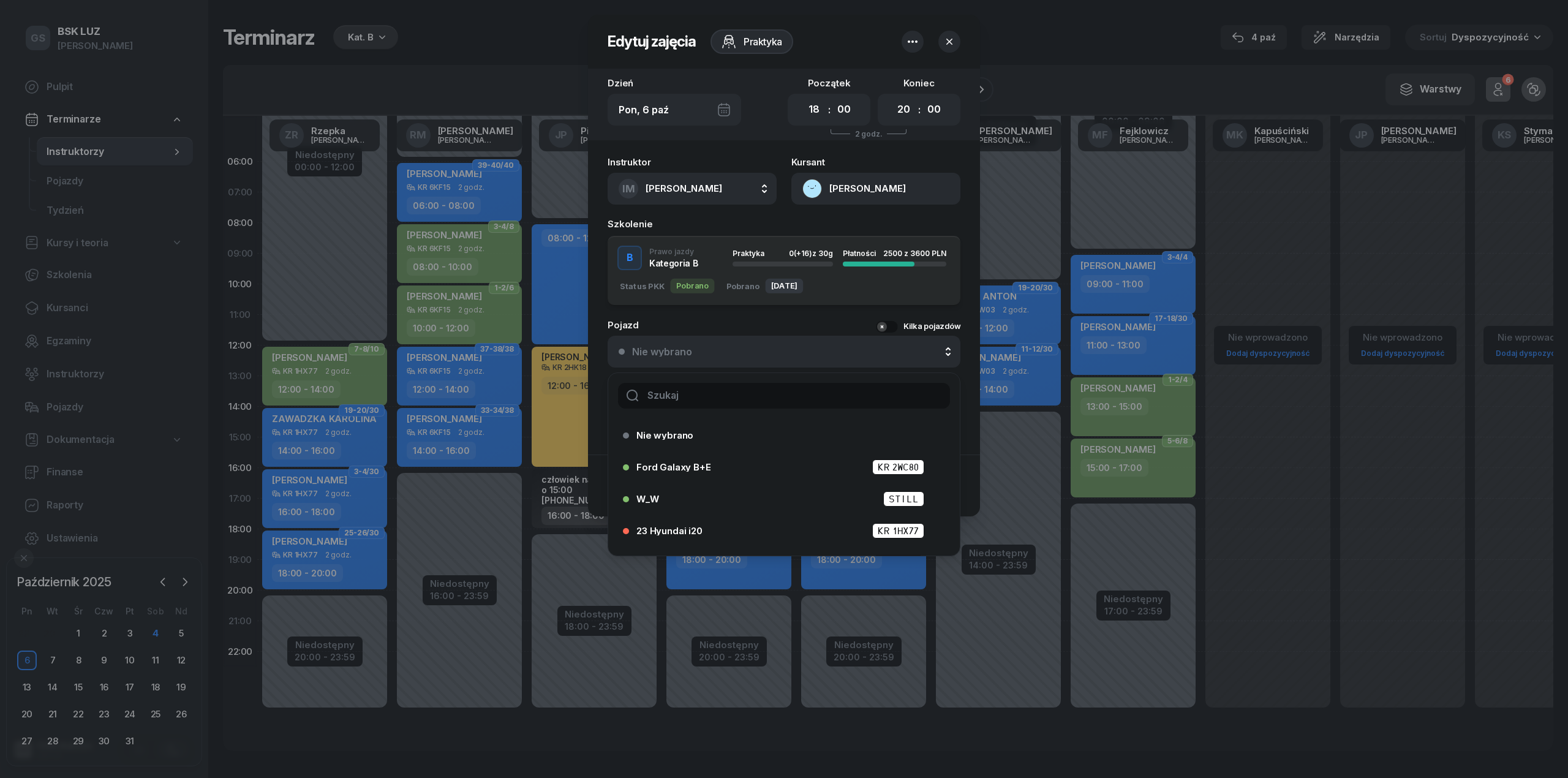
click at [769, 395] on input "text" at bounding box center [784, 395] width 332 height 25
type input "25"
click at [691, 496] on span "25 Hyundai i20" at bounding box center [670, 498] width 67 height 9
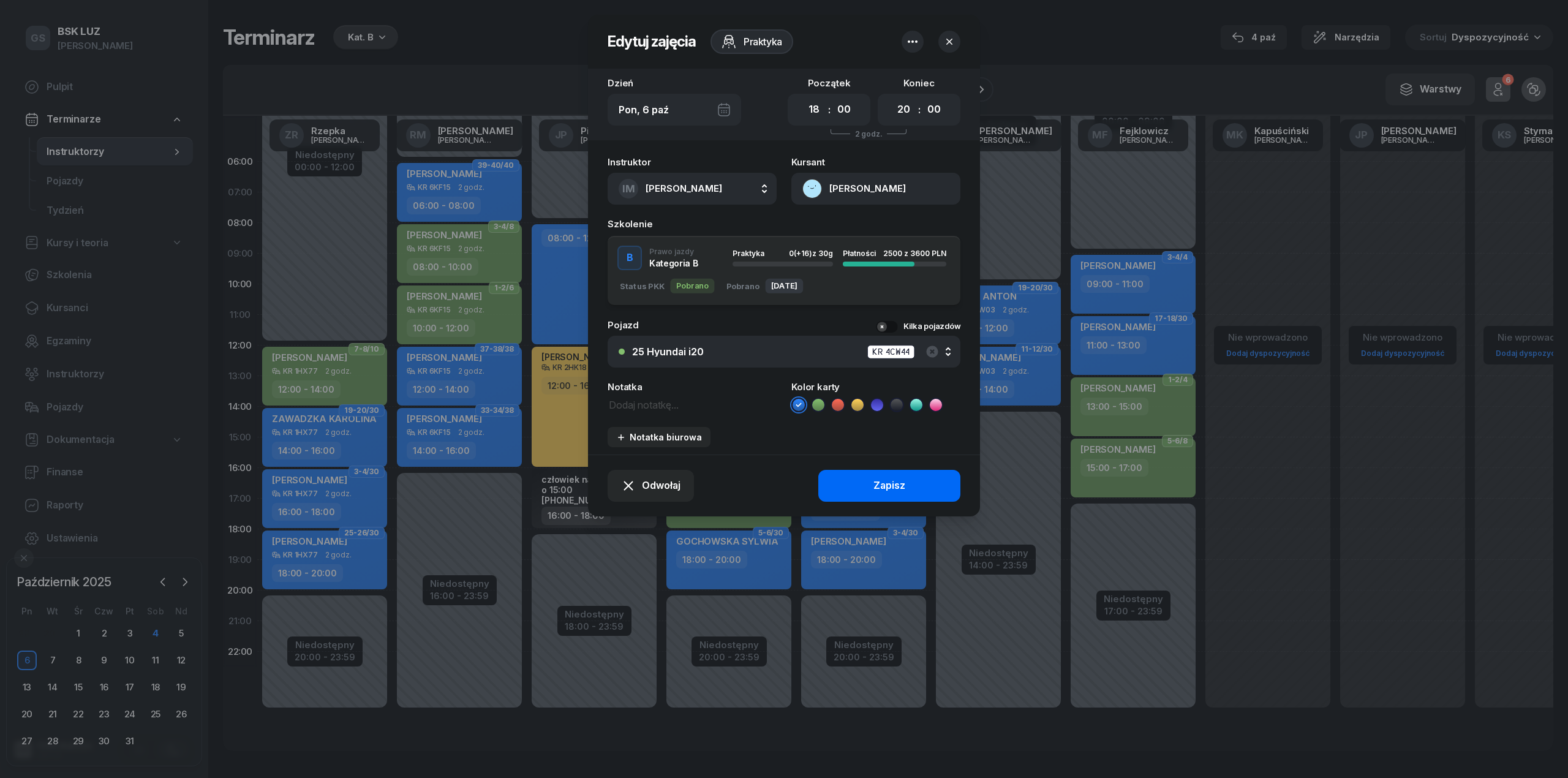
click at [907, 481] on button "Zapisz" at bounding box center [889, 485] width 142 height 32
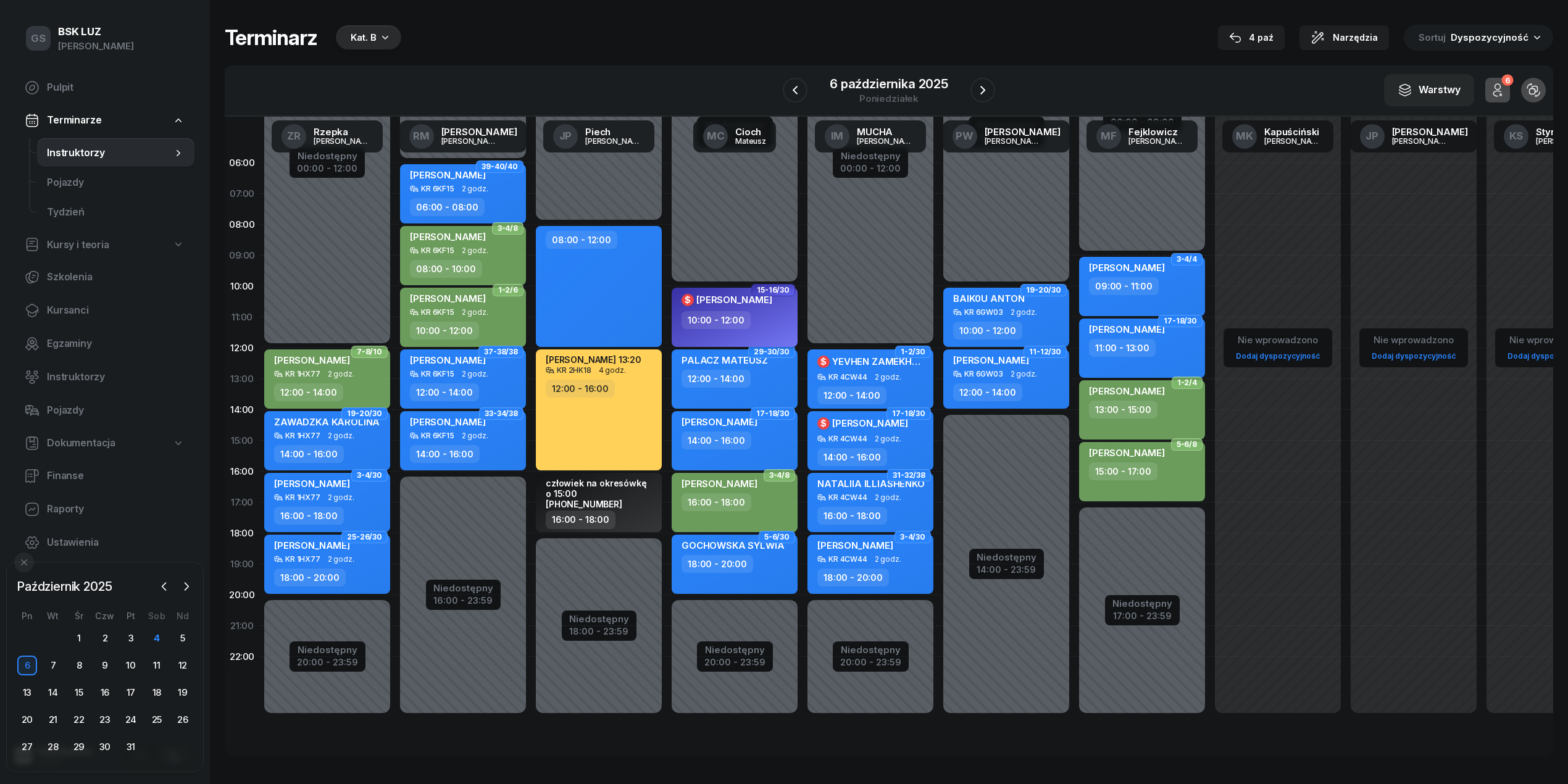
click at [720, 322] on div "10:00 - 12:00" at bounding box center [716, 320] width 69 height 18
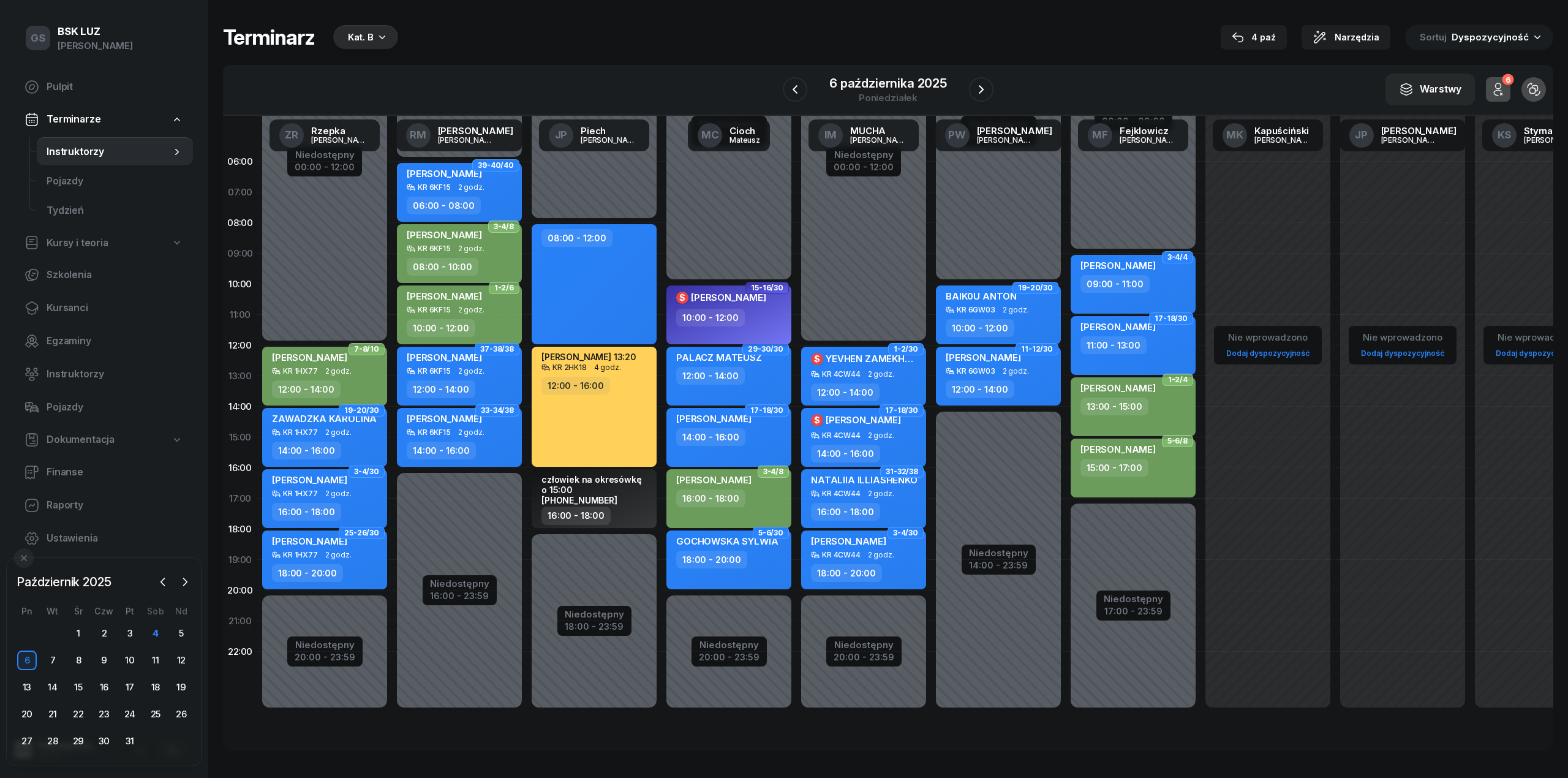
select select "10"
select select "12"
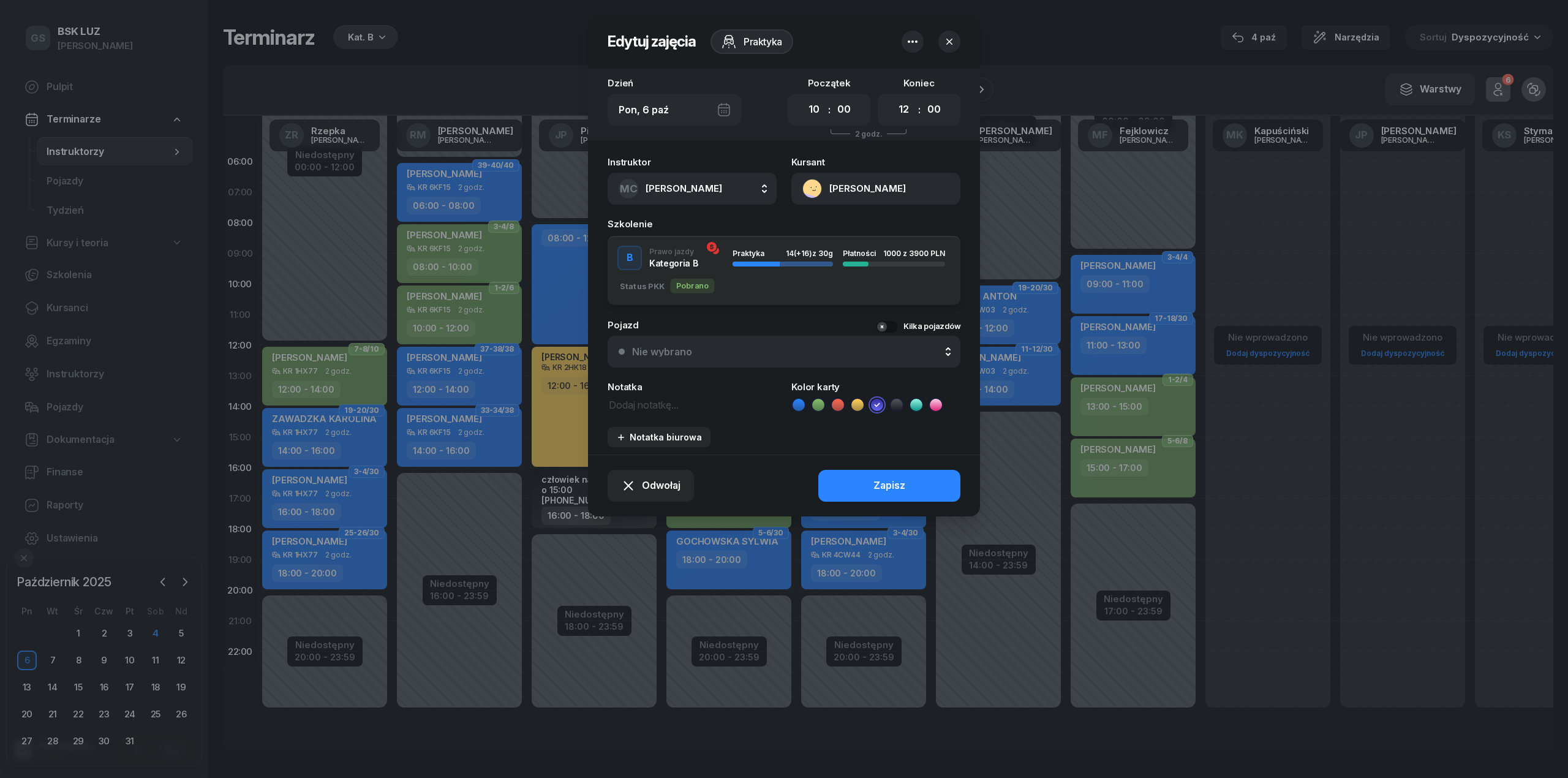
click at [733, 352] on div "Nie wybrano" at bounding box center [791, 351] width 318 height 10
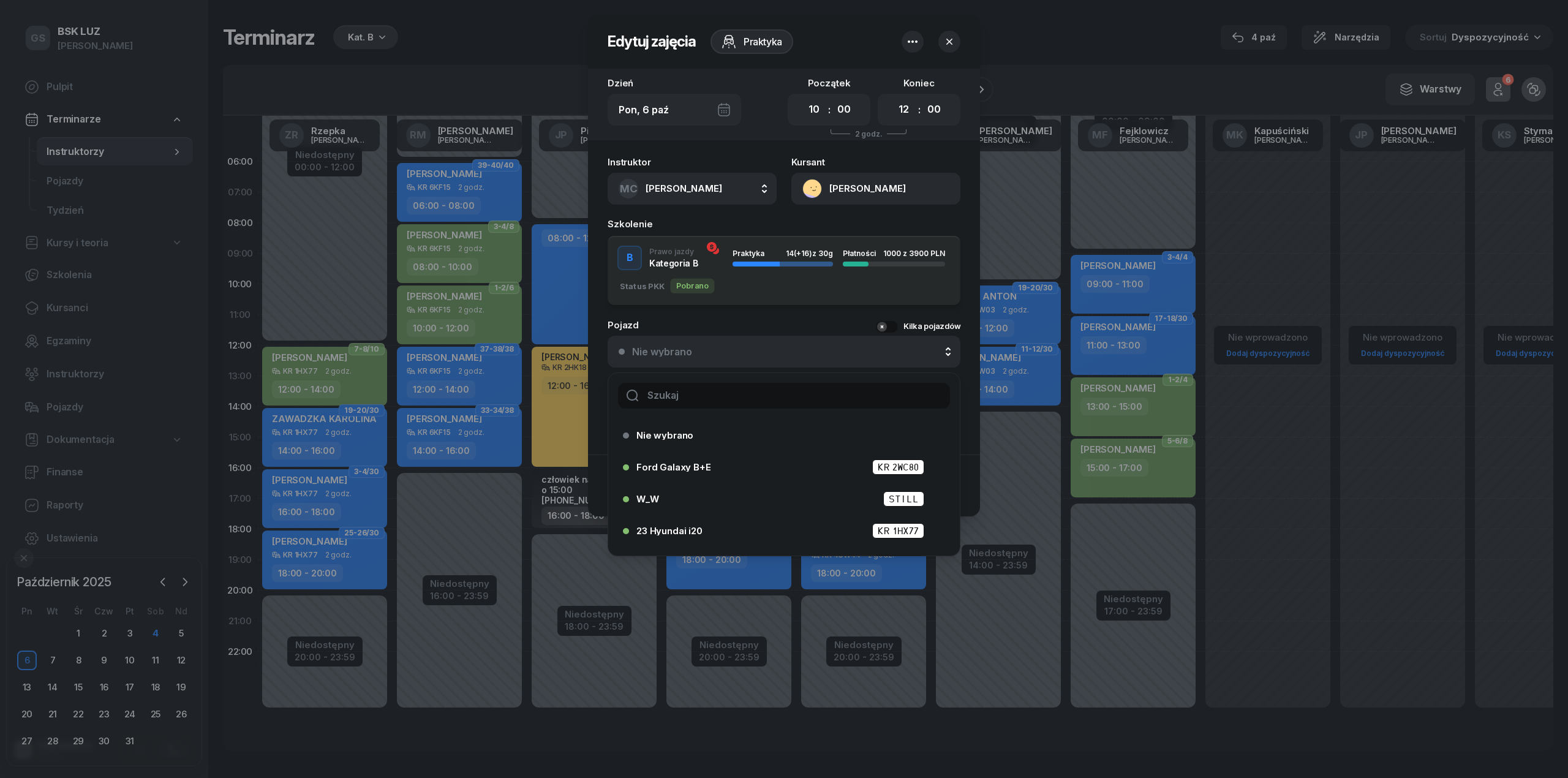
click at [740, 387] on input "text" at bounding box center [784, 395] width 332 height 25
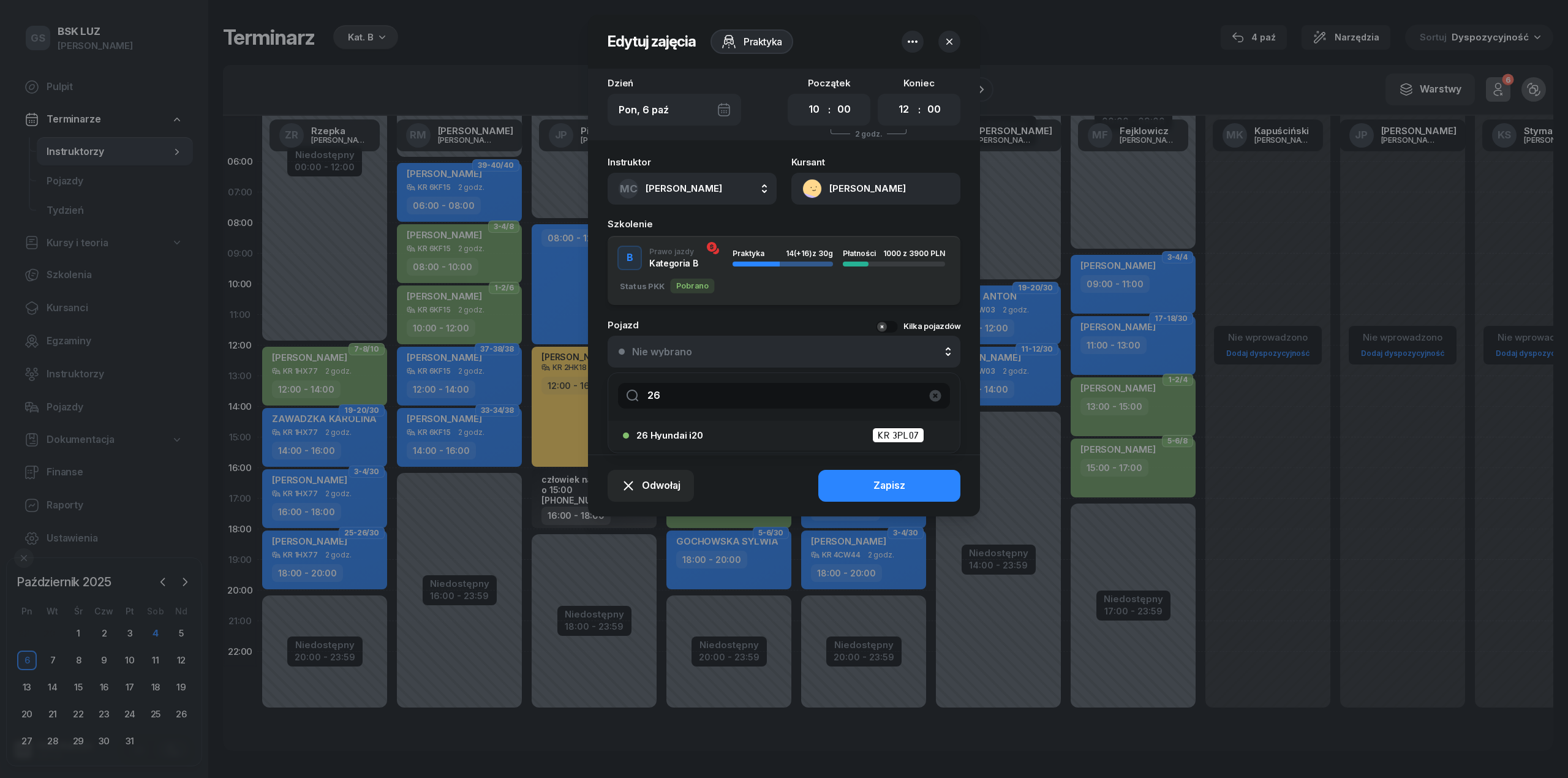
type input "26"
click at [716, 439] on div "26 Hyundai i20 KR 3PL07" at bounding box center [786, 434] width 301 height 15
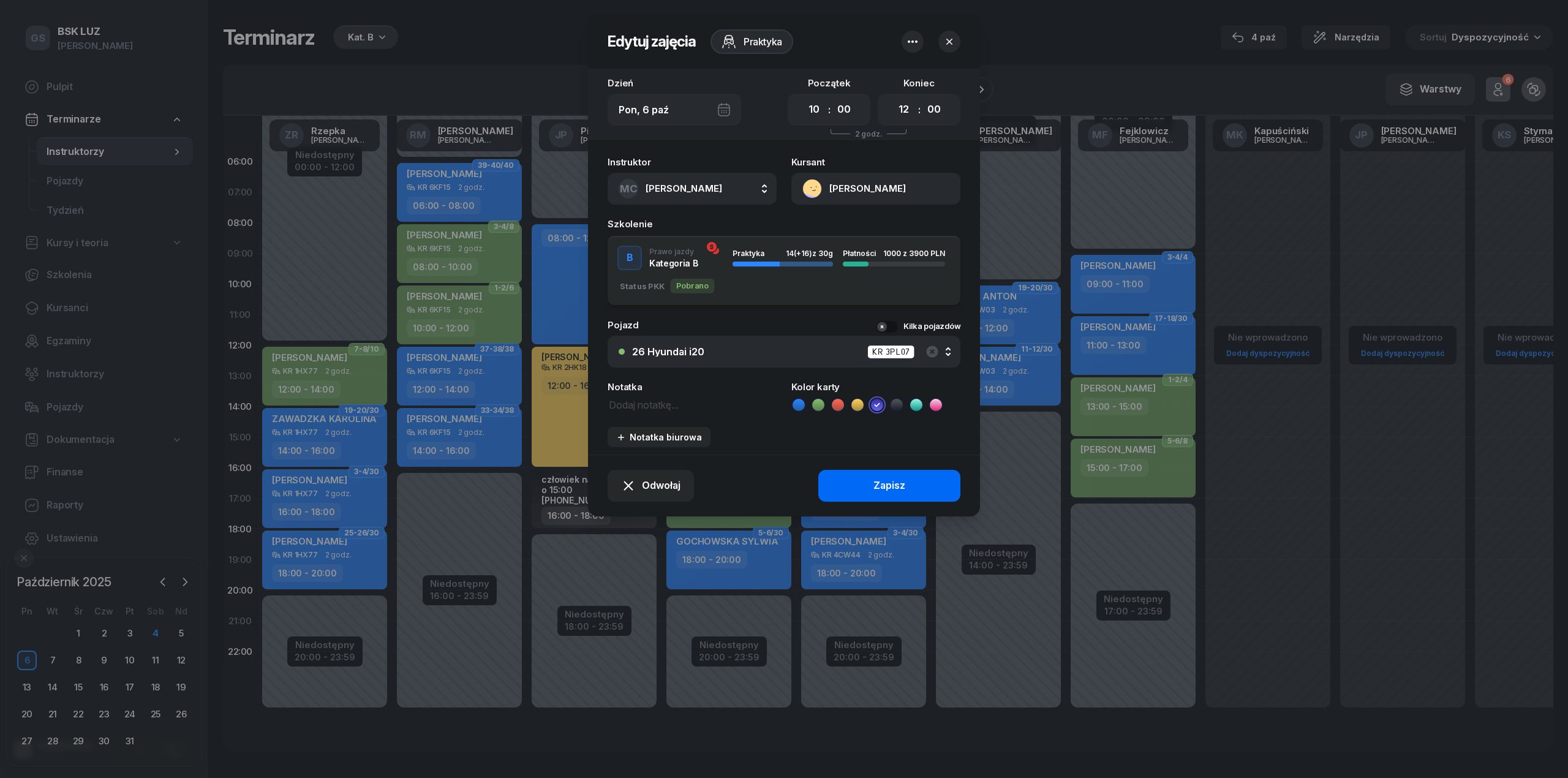
click at [853, 482] on button "Zapisz" at bounding box center [889, 485] width 142 height 32
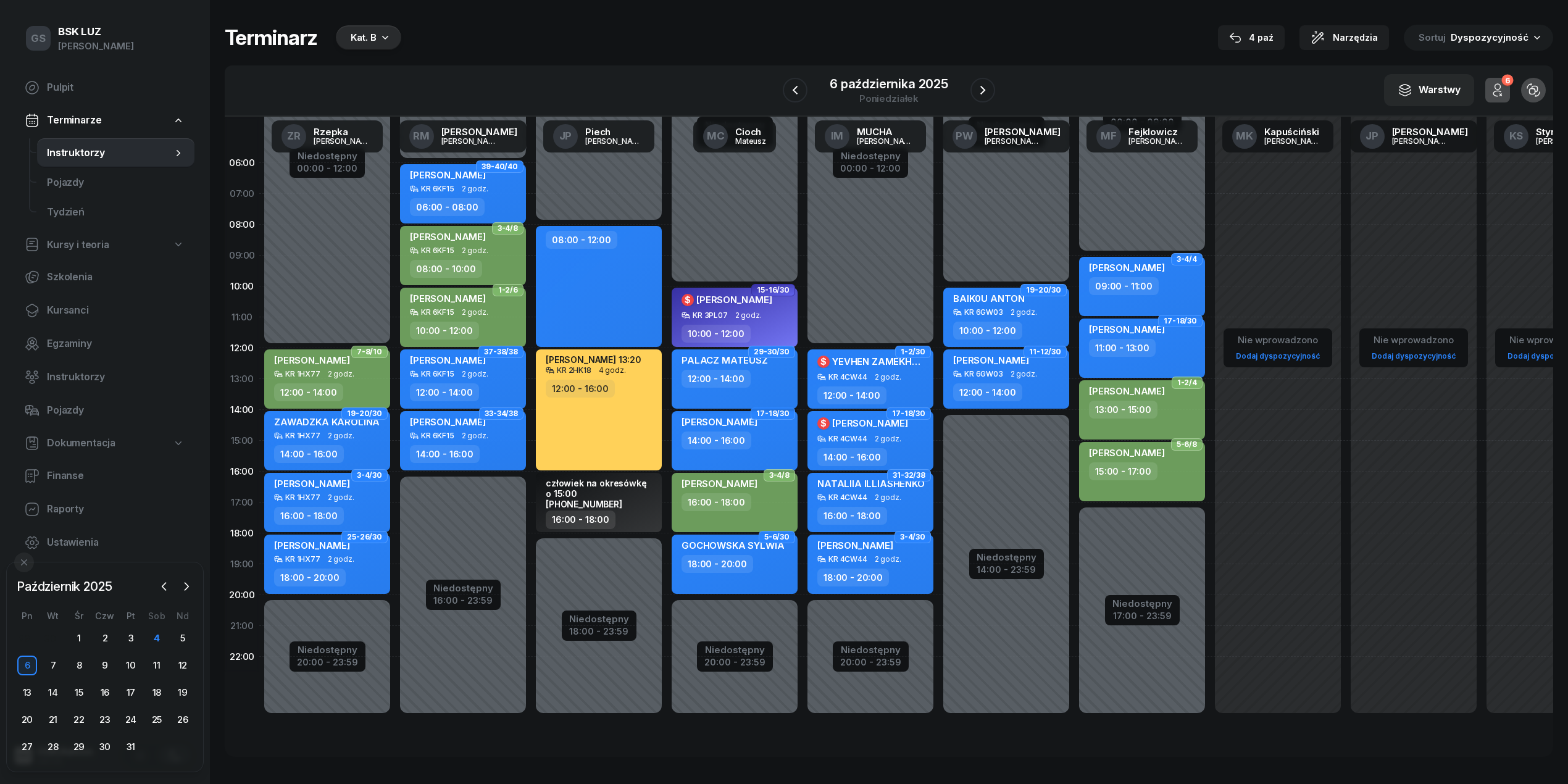
click at [720, 364] on span "PALACZ MATEUSZ" at bounding box center [724, 360] width 87 height 12
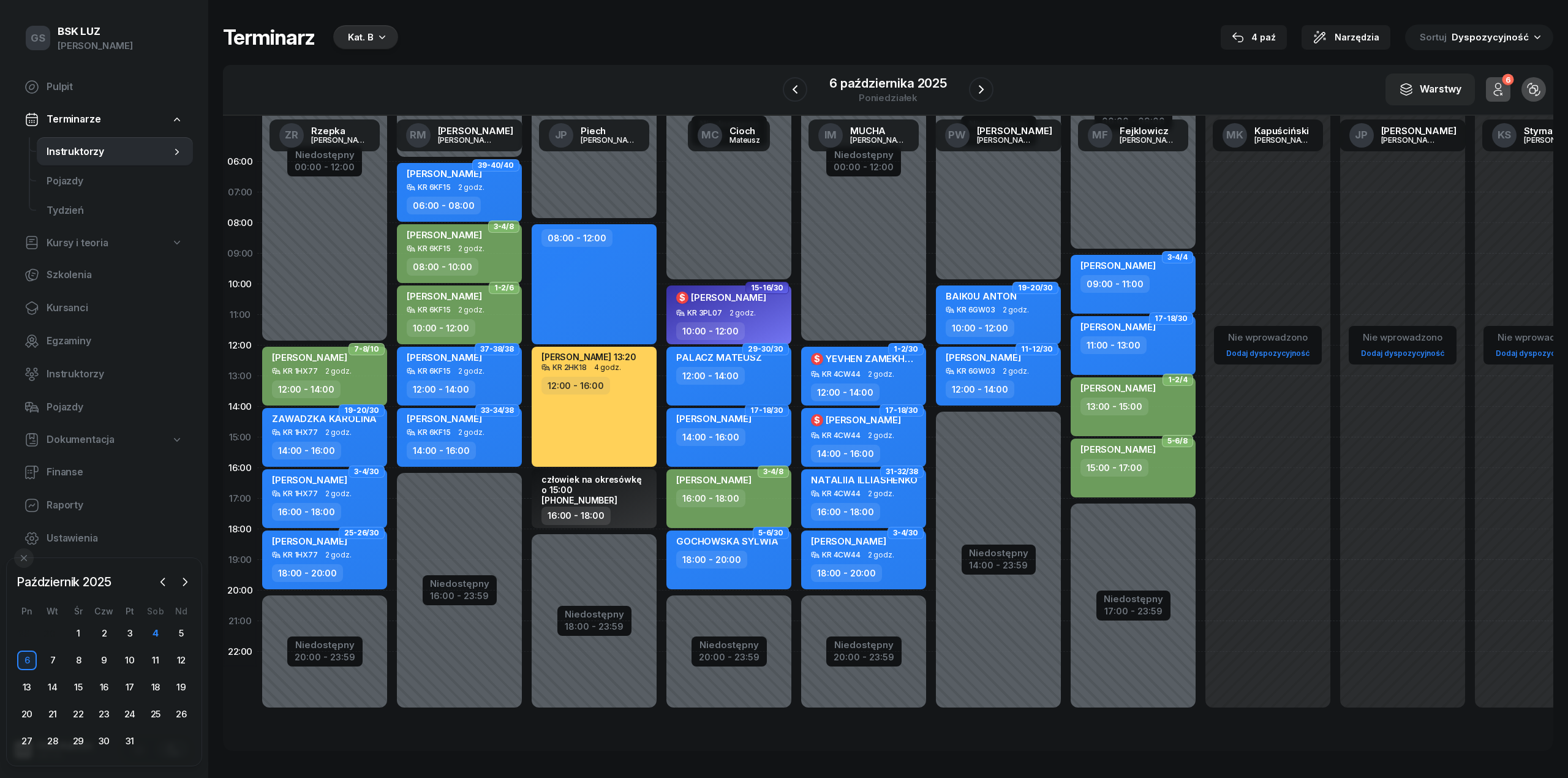
select select "12"
select select "14"
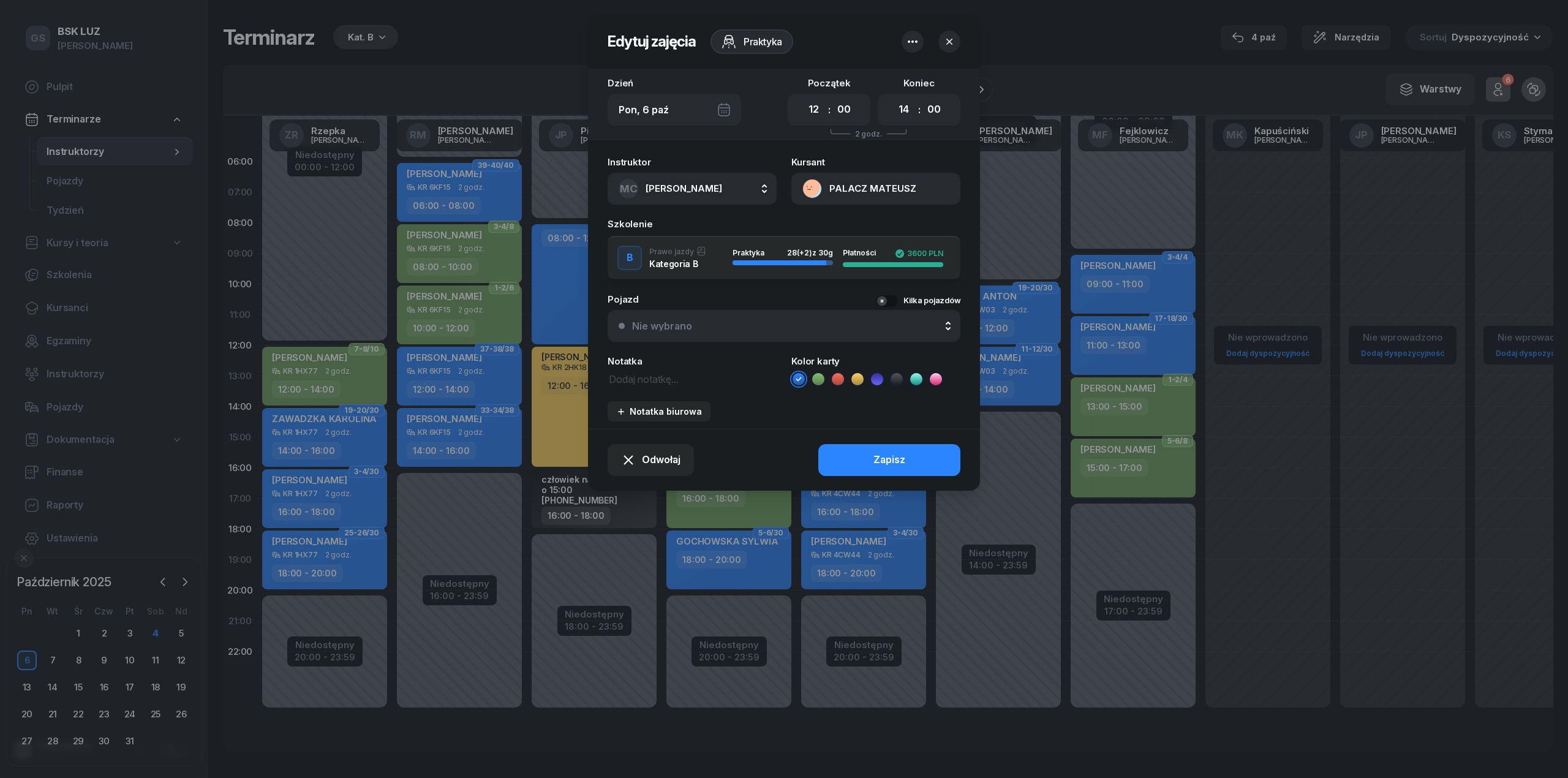
click at [723, 324] on div "Nie wybrano" at bounding box center [791, 326] width 318 height 10
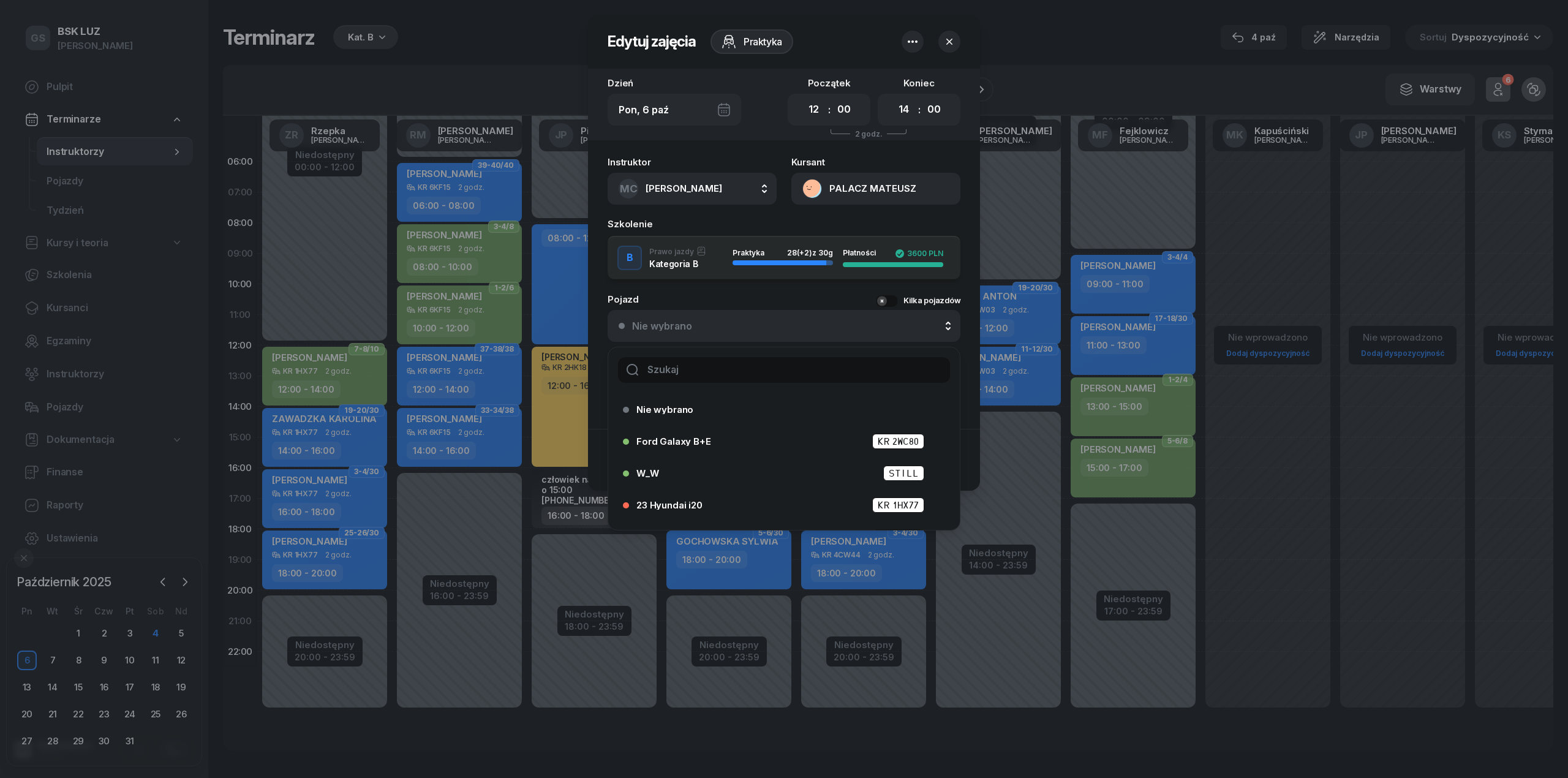
click at [721, 361] on input "text" at bounding box center [784, 370] width 332 height 25
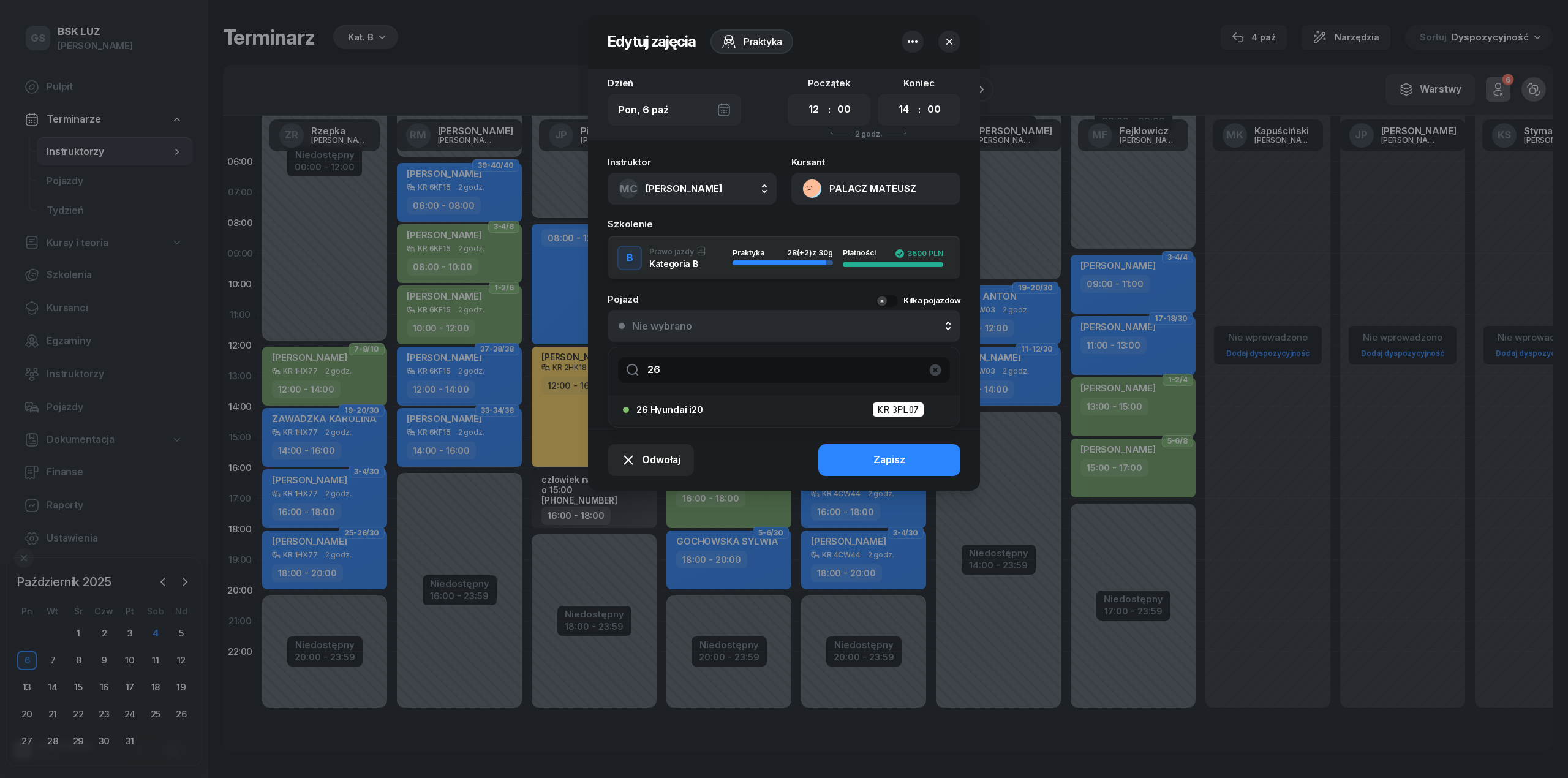
type input "26"
click at [730, 418] on div "26 Hyundai i20 KR 3PL07" at bounding box center [780, 410] width 315 height 20
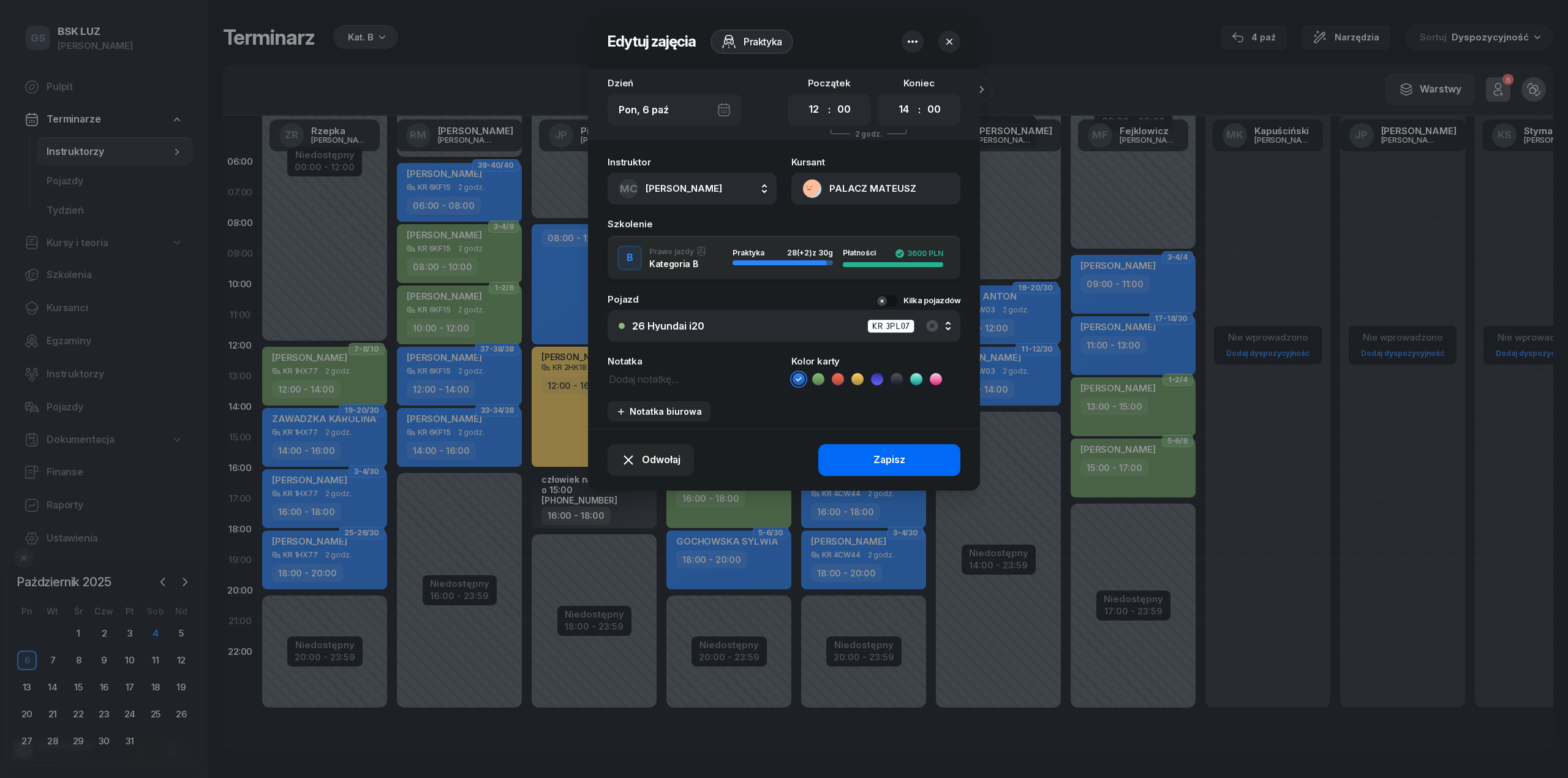
click at [863, 458] on button "Zapisz" at bounding box center [889, 460] width 142 height 32
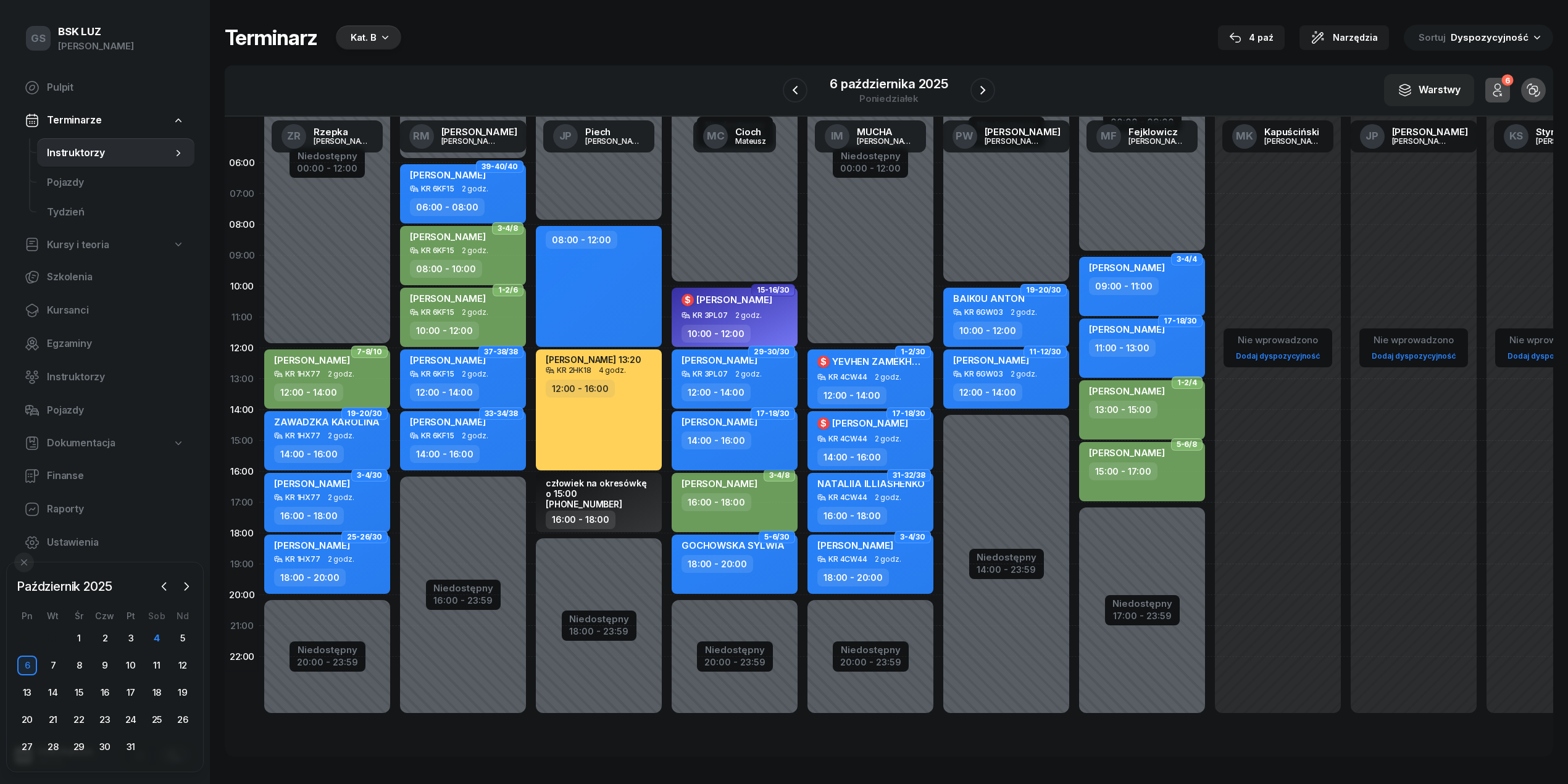
click at [756, 436] on div "14:00 - 16:00" at bounding box center [735, 440] width 109 height 18
select select "14"
select select "16"
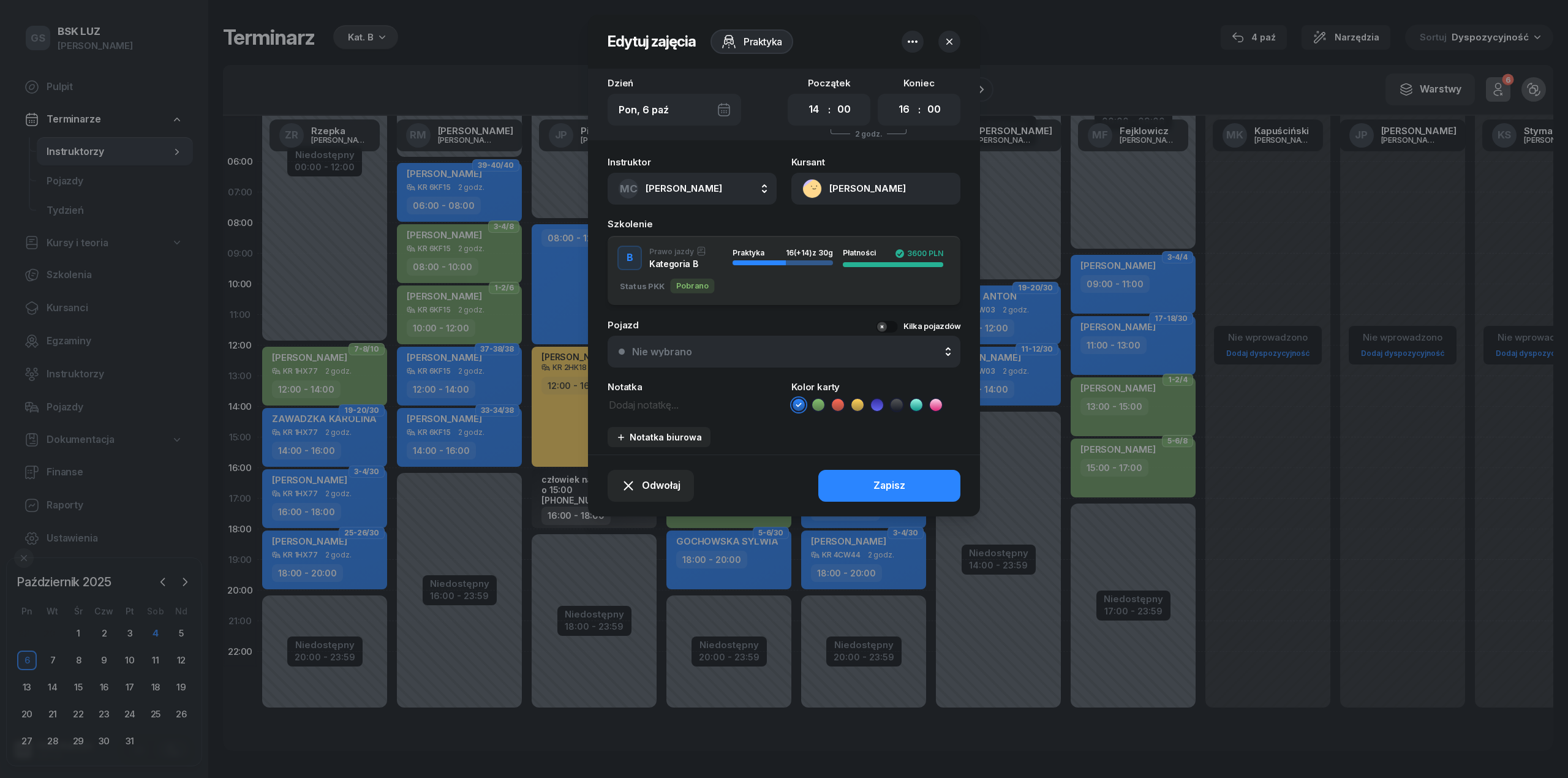
click at [731, 353] on div "Nie wybrano" at bounding box center [791, 351] width 318 height 10
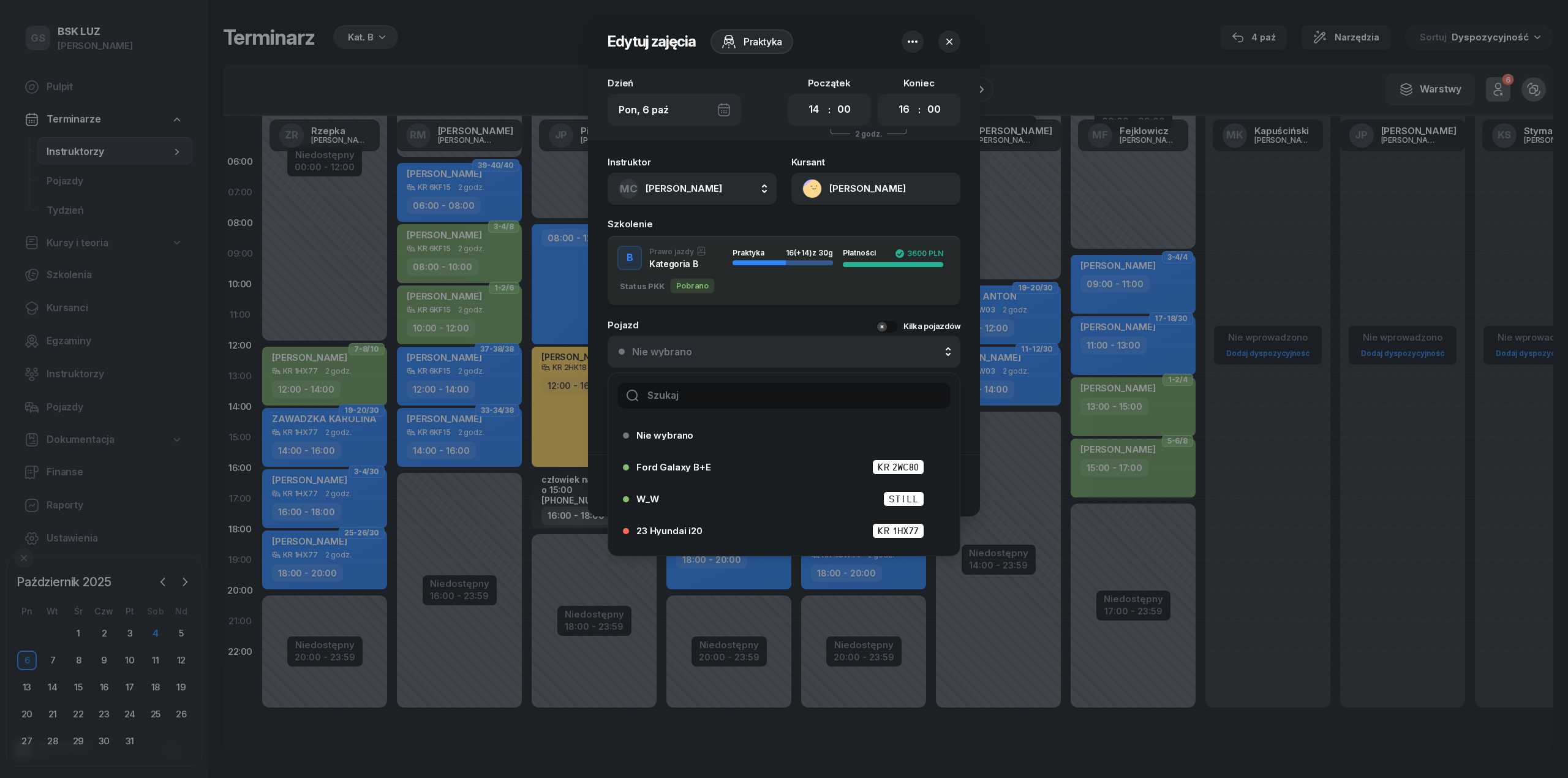
click at [723, 384] on input "text" at bounding box center [784, 395] width 332 height 25
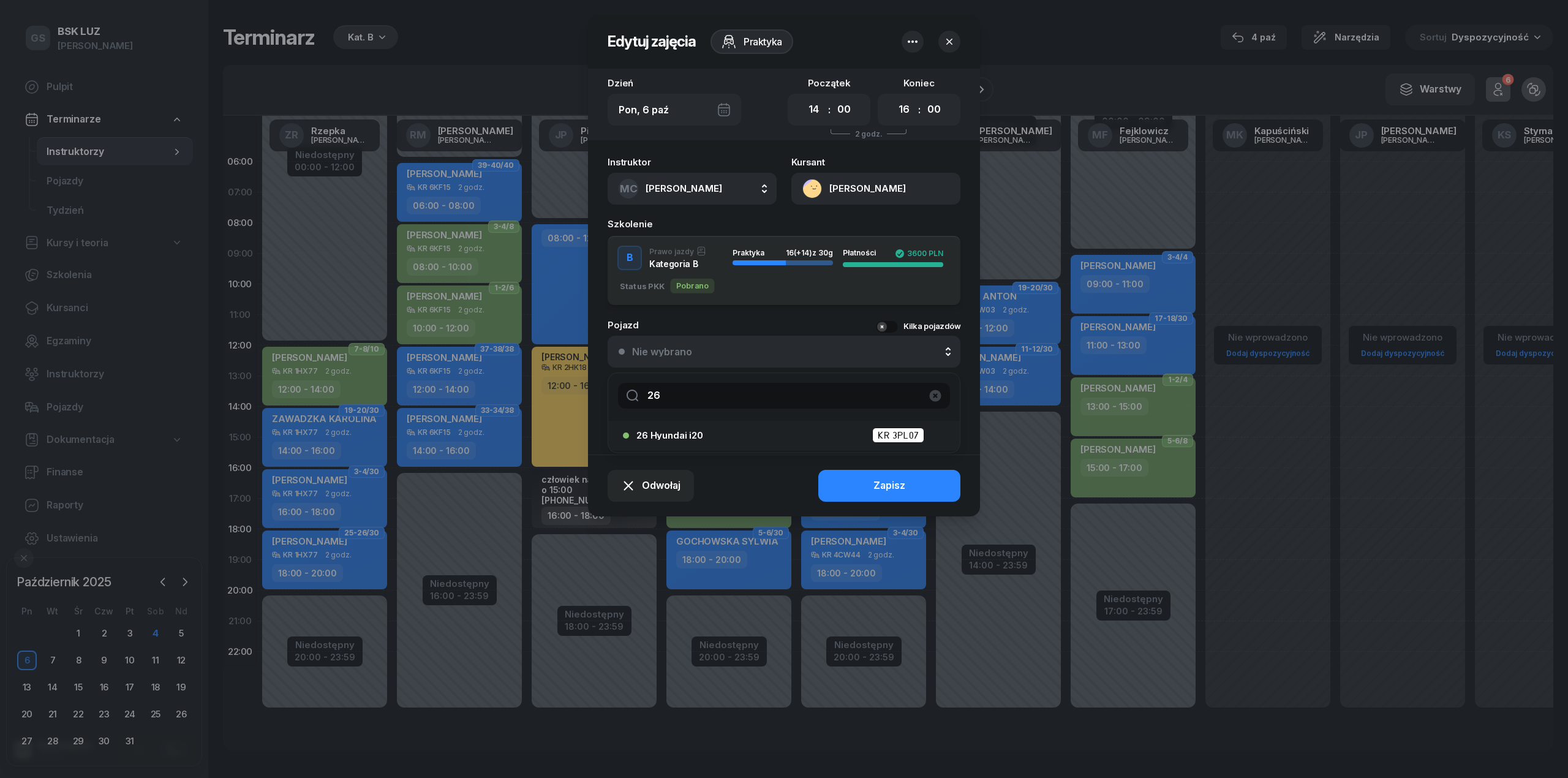
type input "26"
click at [723, 423] on li "26 Hyundai i20 KR 3PL07" at bounding box center [784, 435] width 352 height 29
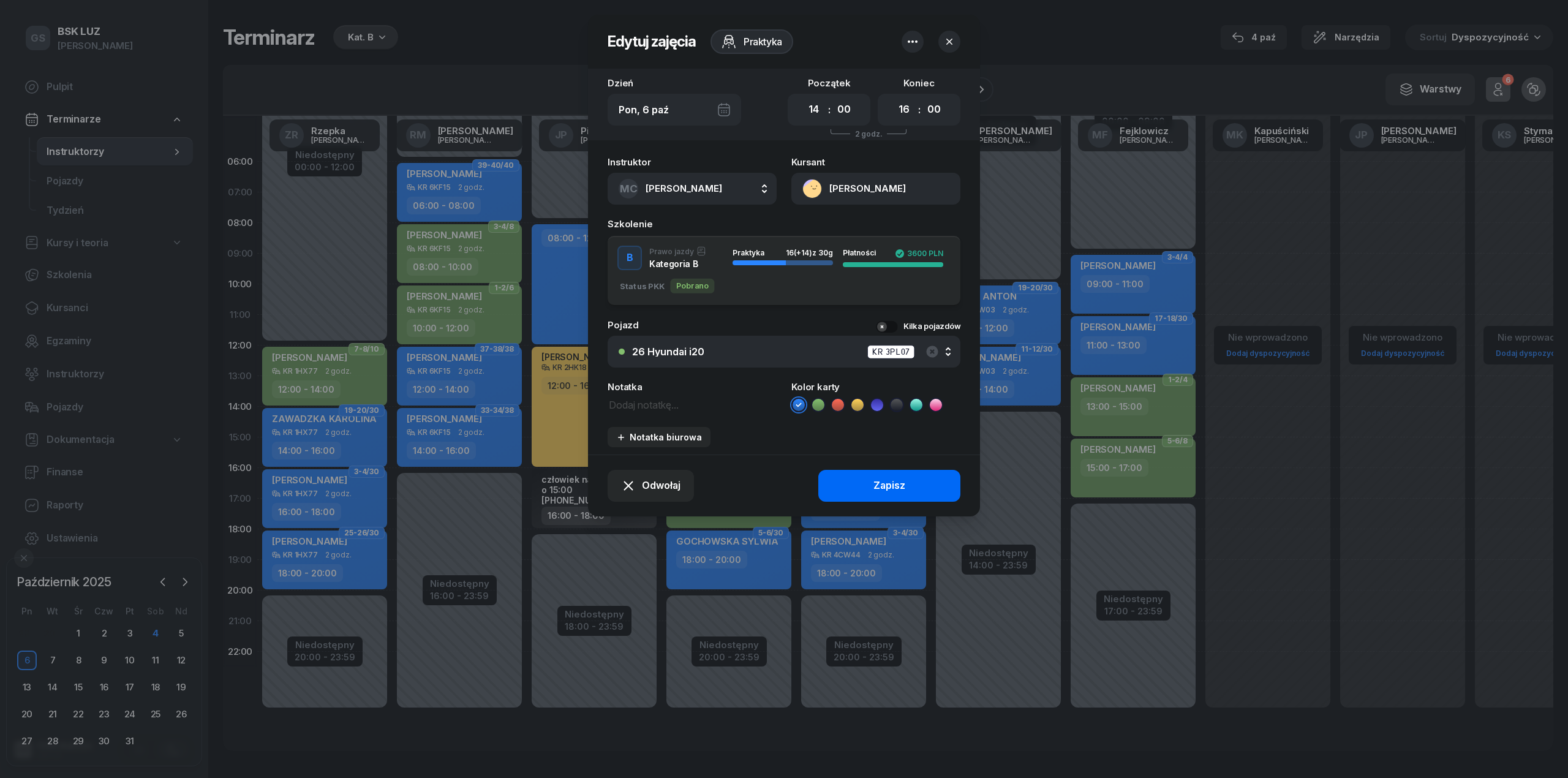
click at [890, 478] on div "Zapisz" at bounding box center [889, 486] width 32 height 16
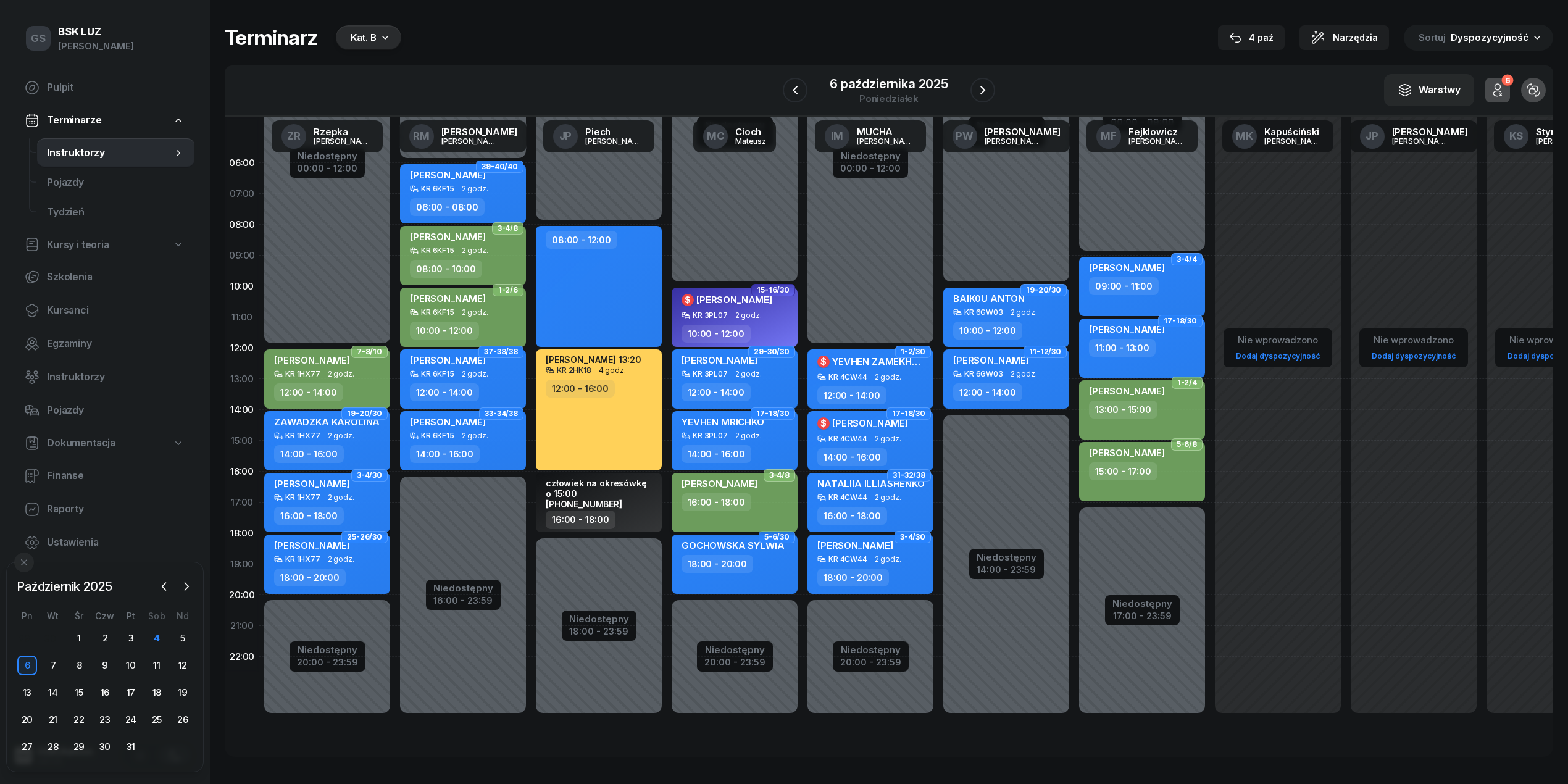
click at [739, 511] on div "[PERSON_NAME] 16:00 - 18:00" at bounding box center [734, 501] width 126 height 59
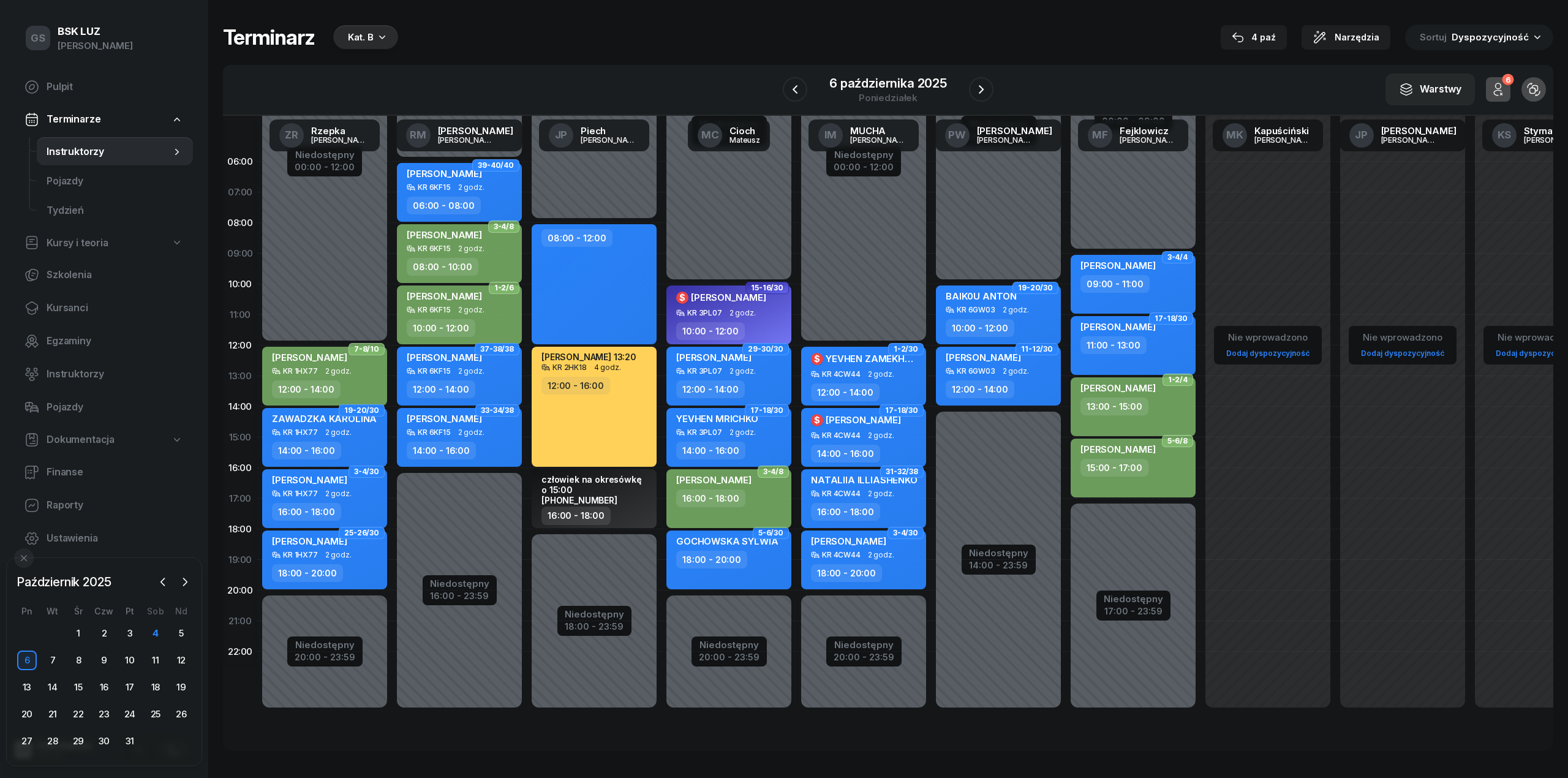
select select "16"
select select "18"
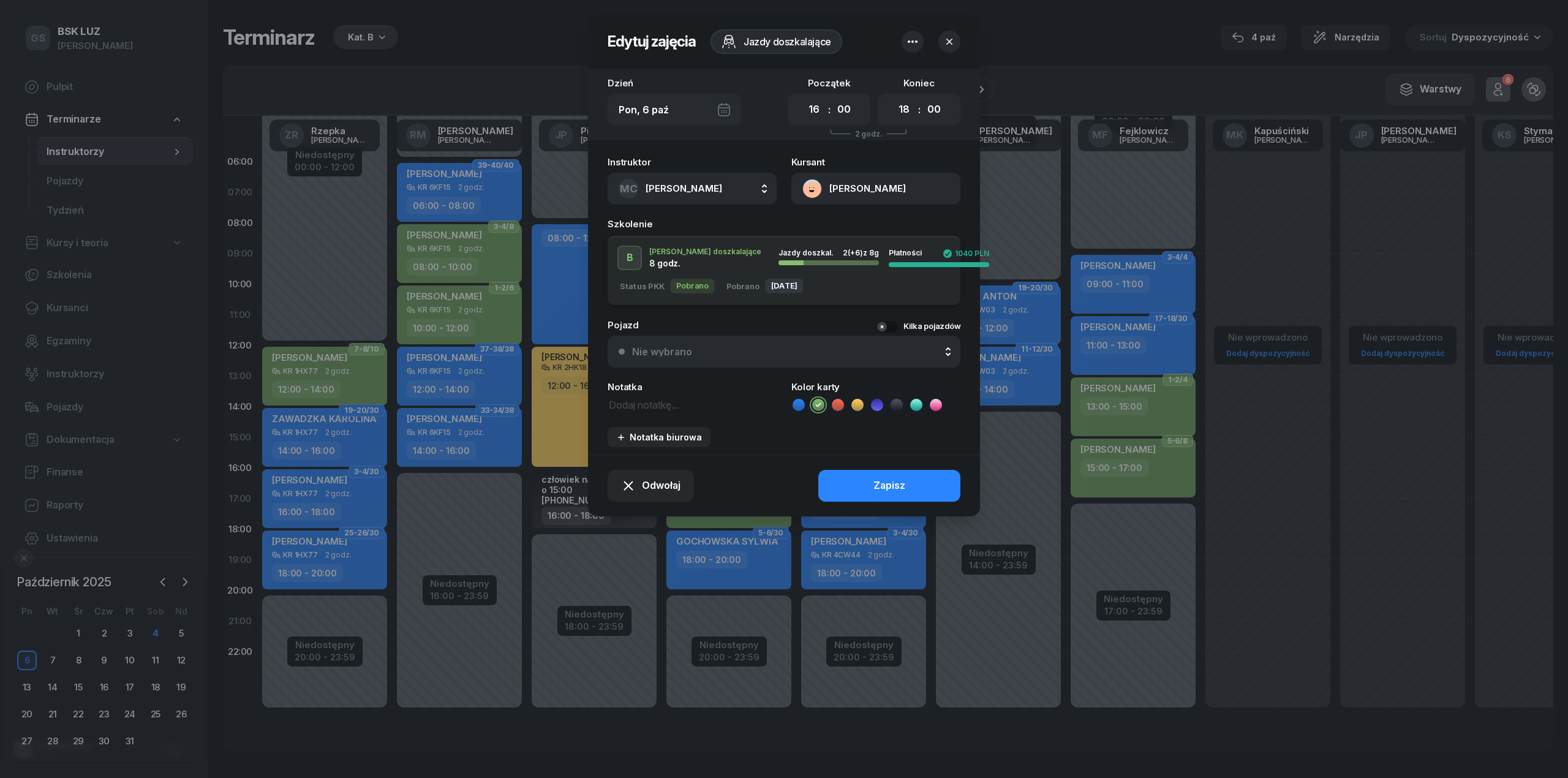
click at [946, 39] on icon "button" at bounding box center [949, 42] width 13 height 13
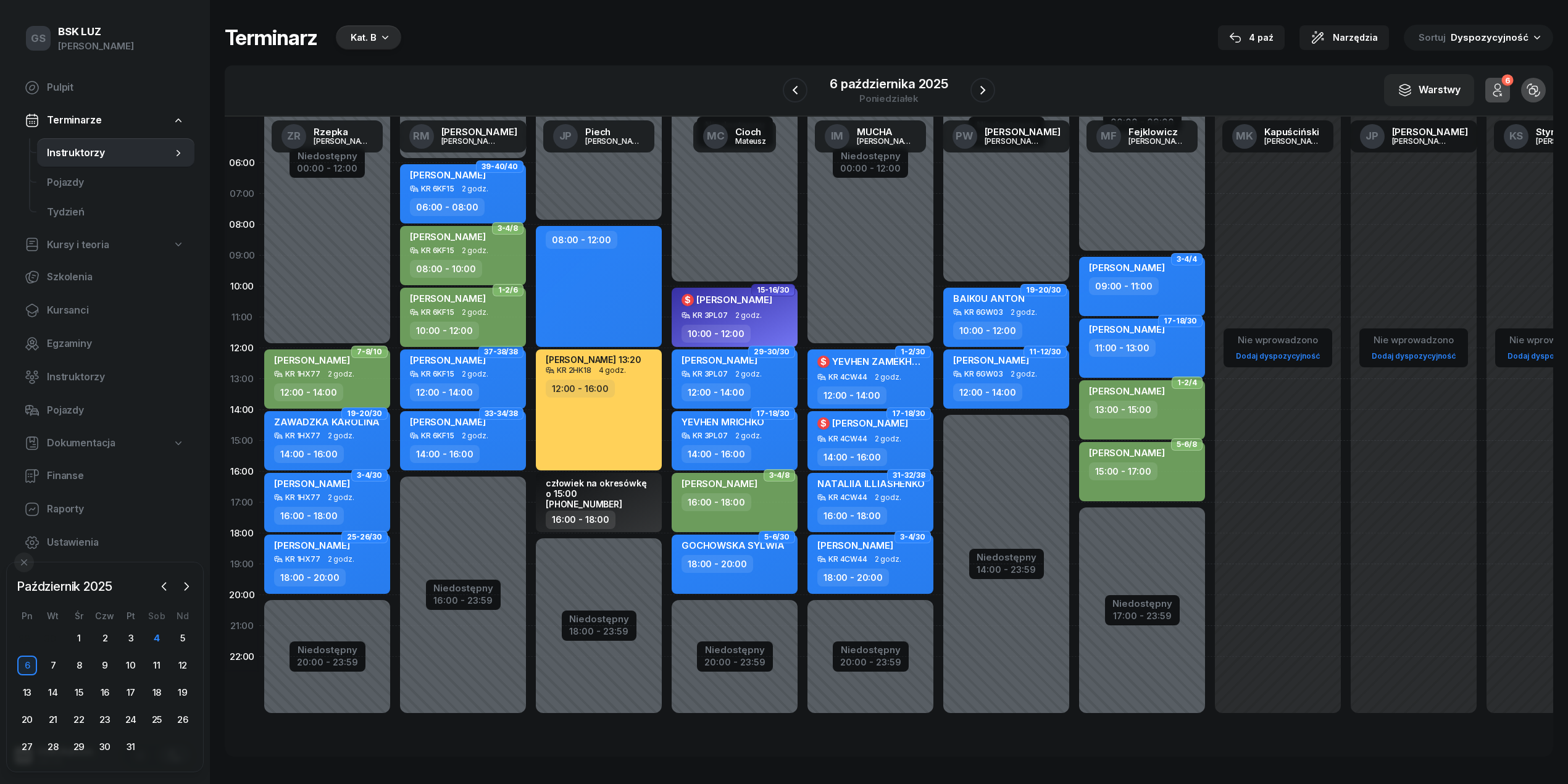
click at [460, 315] on div "KR 6KF15 2 godz." at bounding box center [463, 312] width 109 height 8
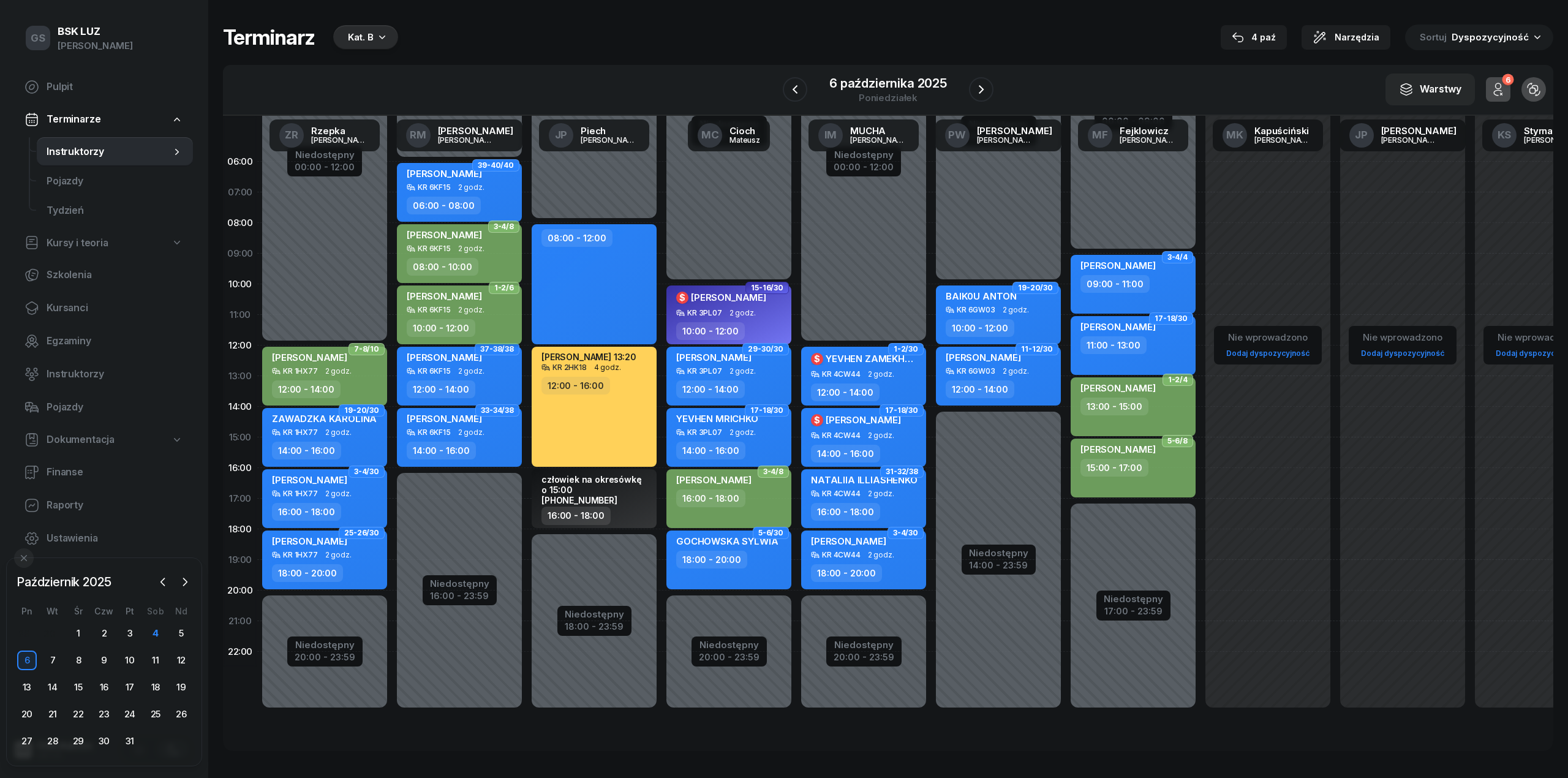
select select "10"
select select "12"
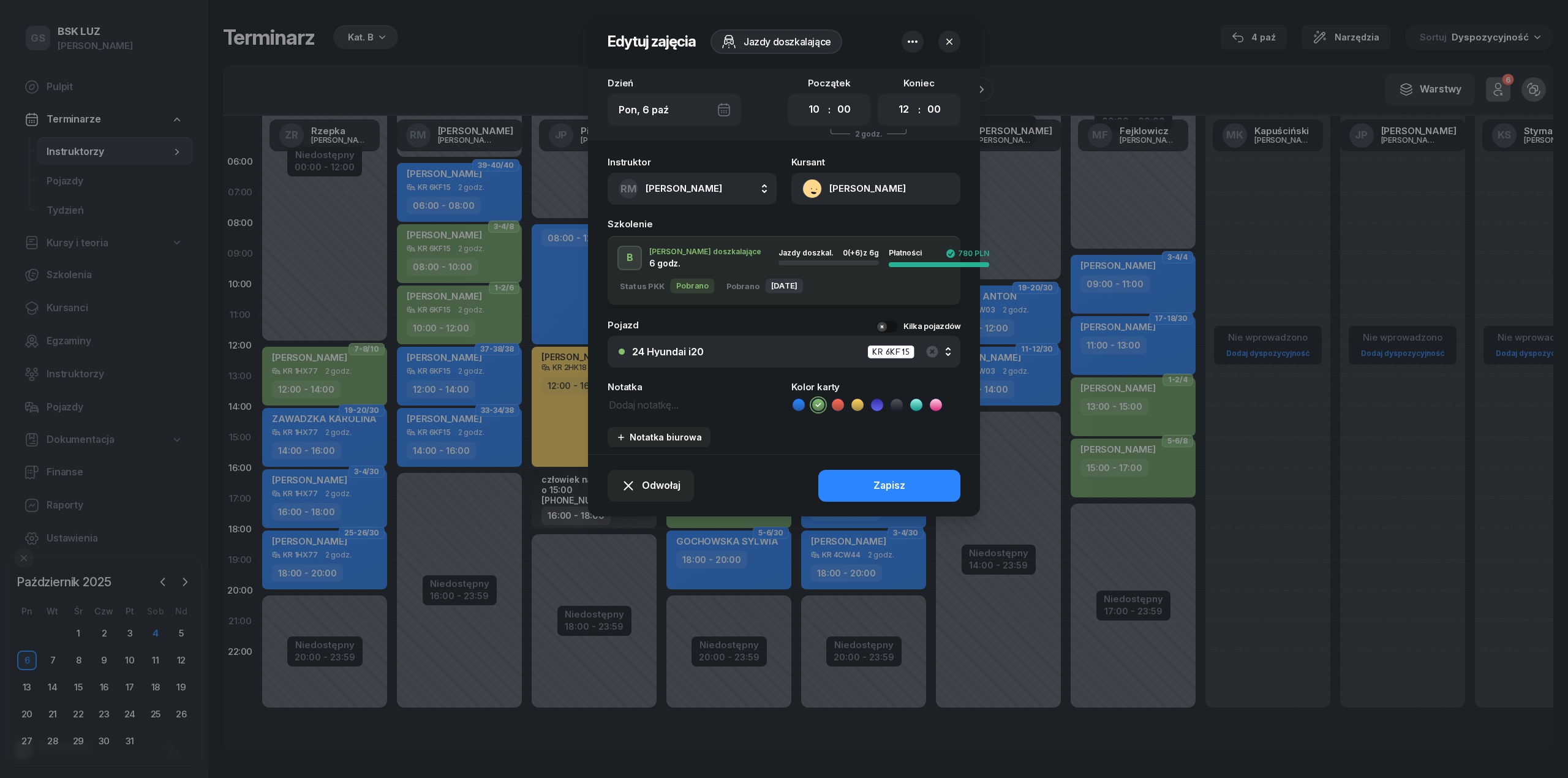
click at [860, 173] on button "[PERSON_NAME]" at bounding box center [876, 188] width 169 height 32
click at [876, 223] on link "Otwórz profil" at bounding box center [874, 231] width 160 height 31
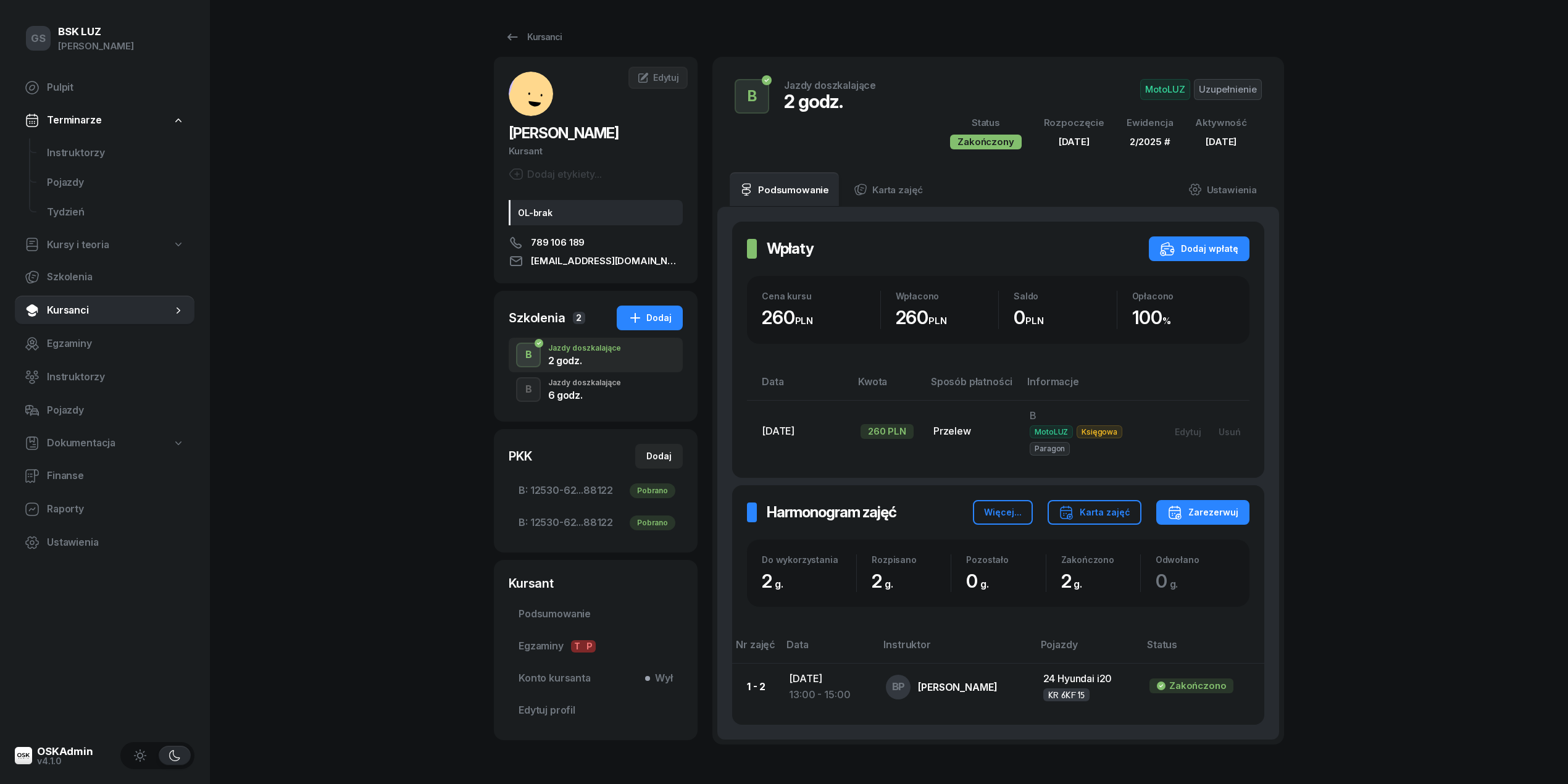
click at [587, 392] on div "6 godz." at bounding box center [585, 395] width 73 height 10
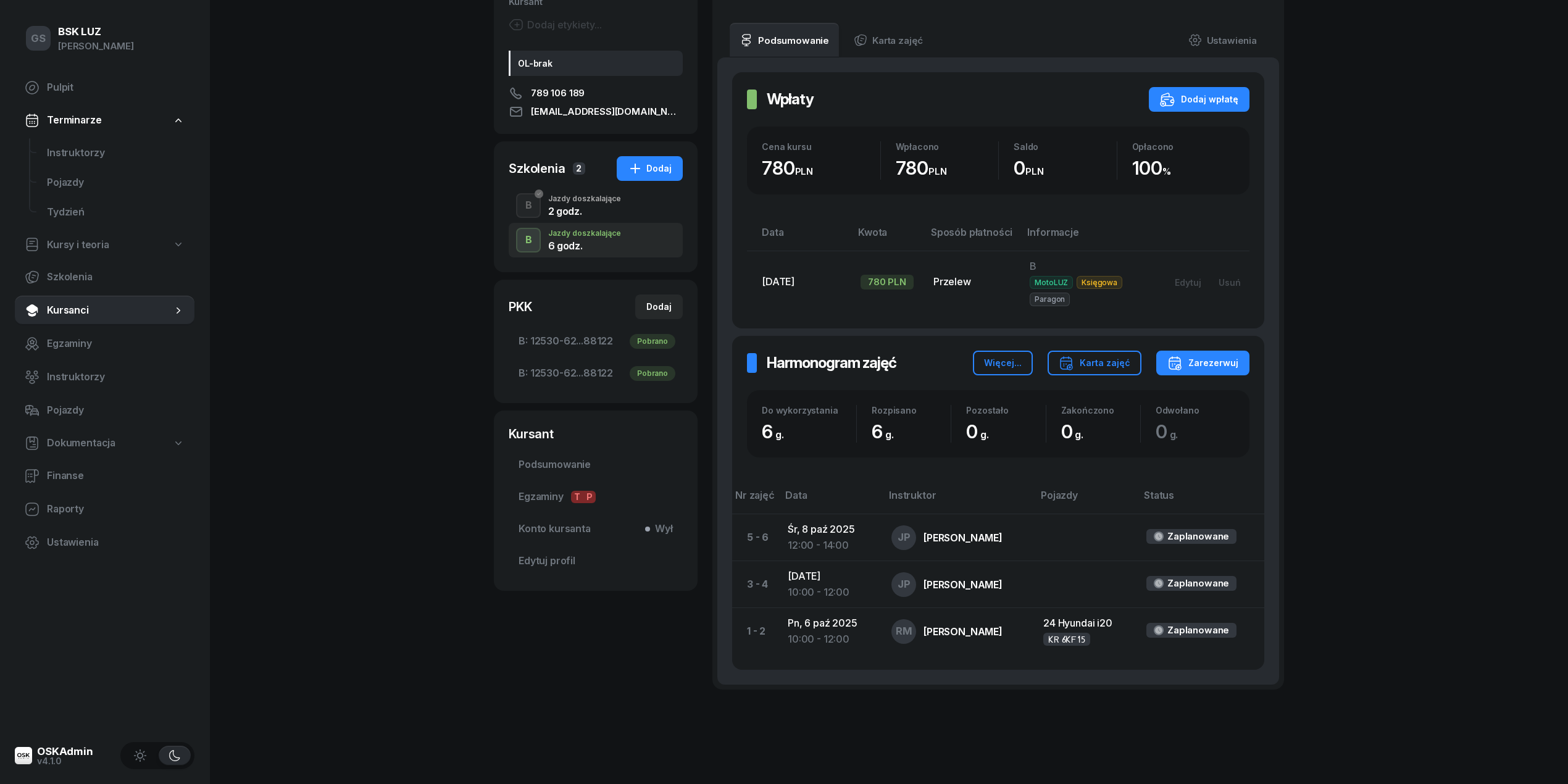
scroll to position [177, 0]
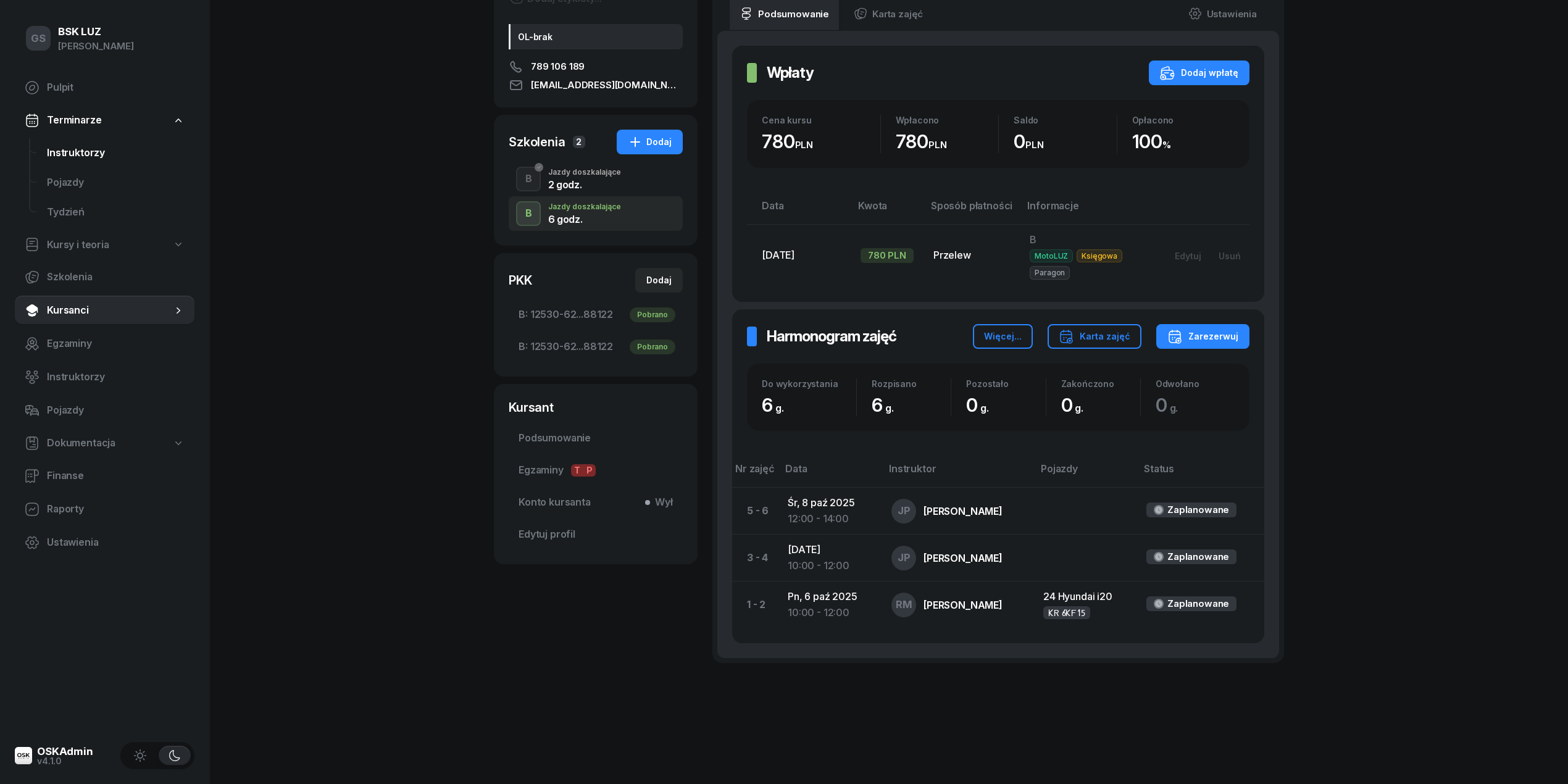
click at [102, 149] on span "Instruktorzy" at bounding box center [115, 152] width 138 height 16
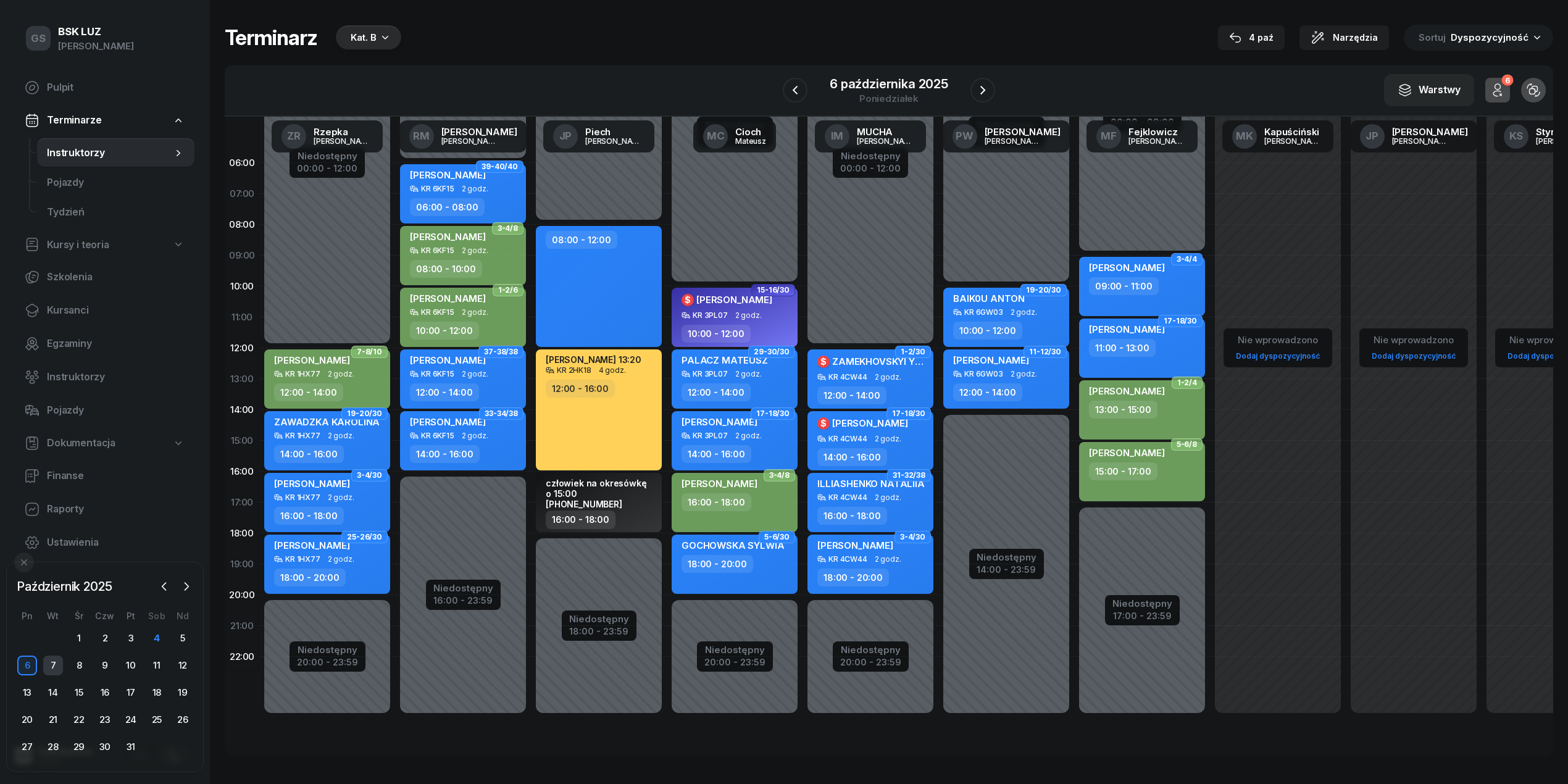
click at [59, 662] on div "7" at bounding box center [53, 665] width 20 height 20
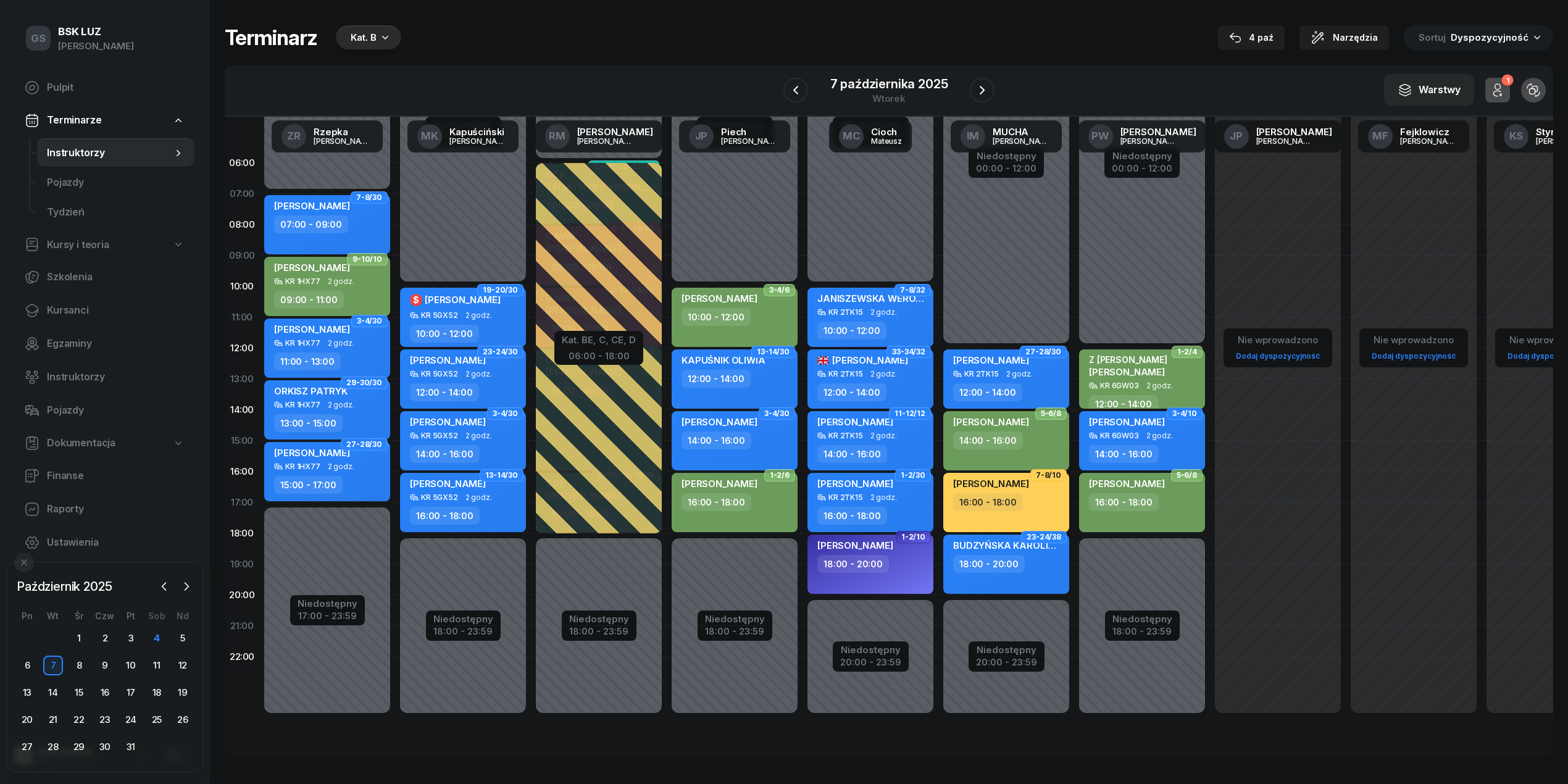
click at [67, 660] on div "8" at bounding box center [78, 665] width 26 height 20
click at [73, 663] on div "8" at bounding box center [79, 665] width 20 height 20
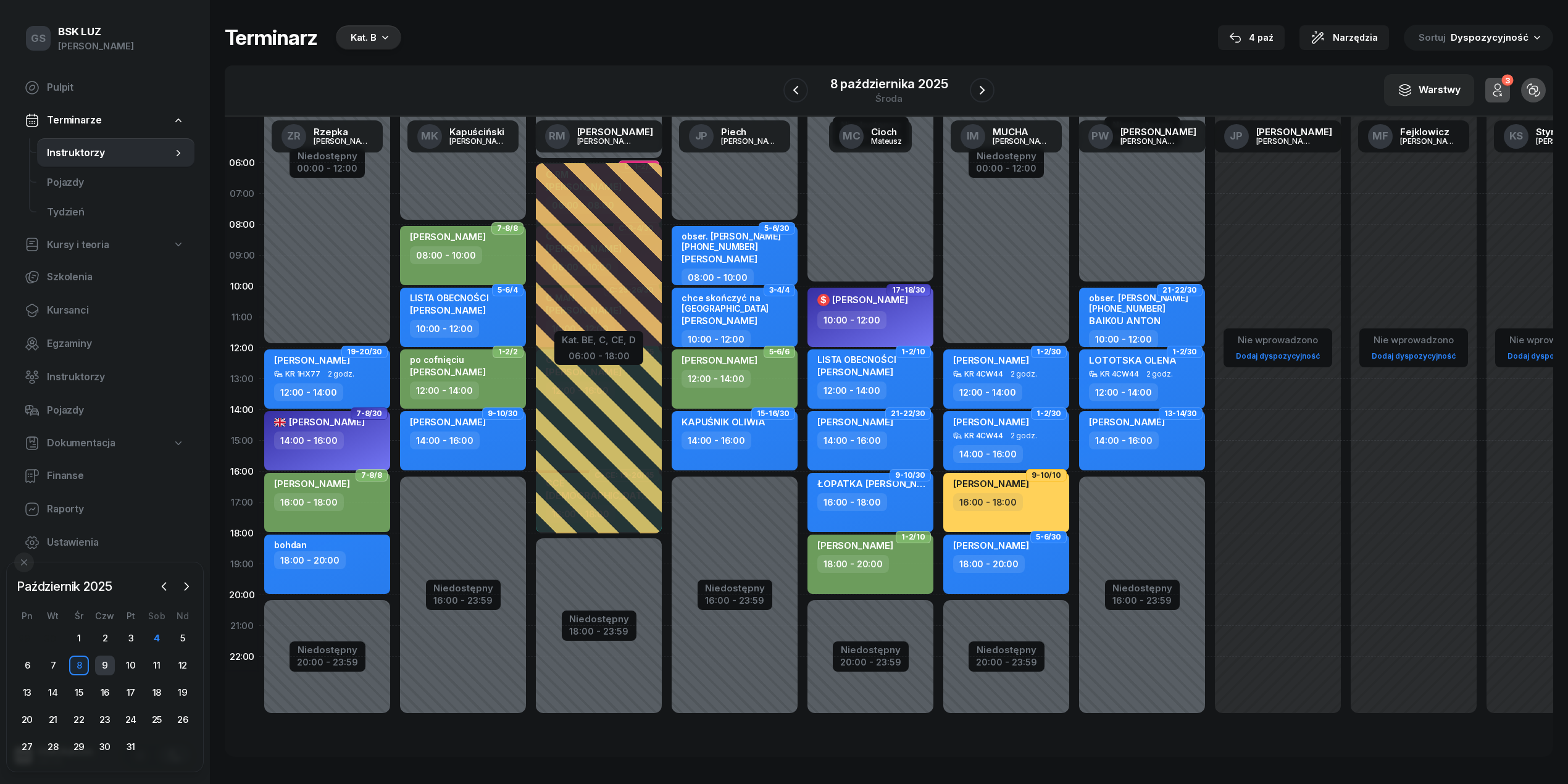
click at [102, 664] on div "9" at bounding box center [105, 665] width 20 height 20
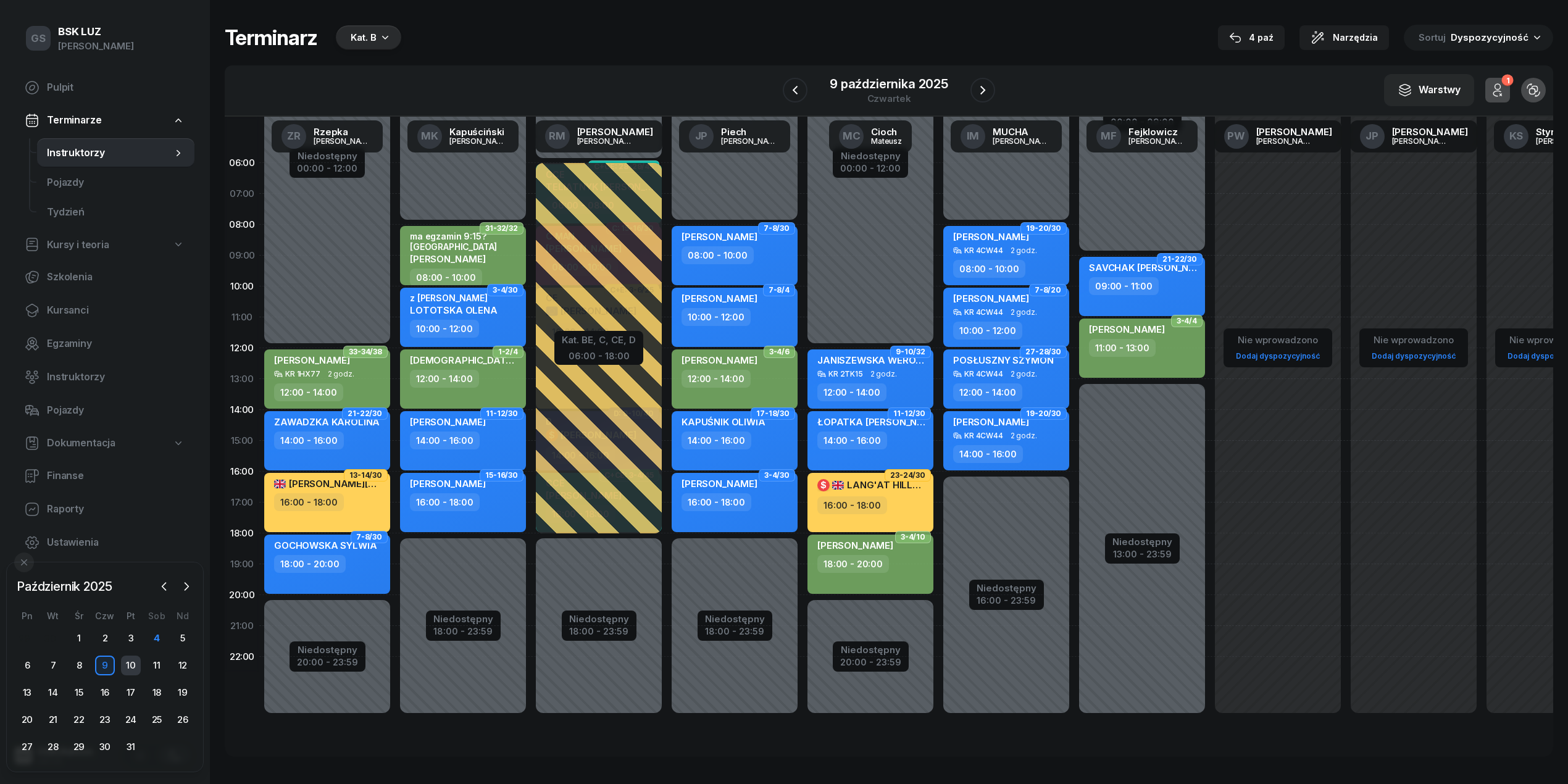
click at [133, 665] on div "10" at bounding box center [131, 665] width 20 height 20
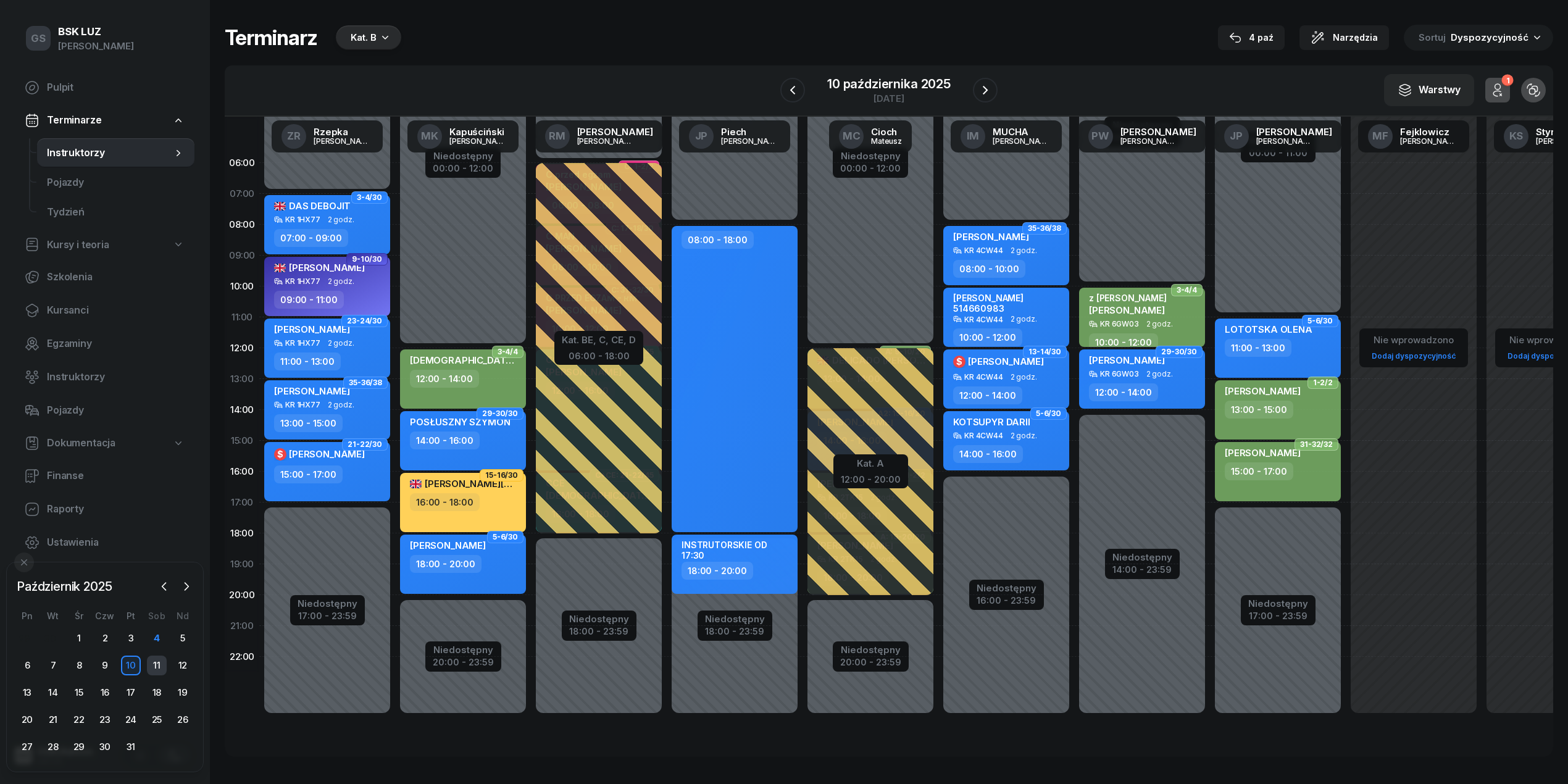
click at [163, 660] on div "11" at bounding box center [157, 665] width 20 height 20
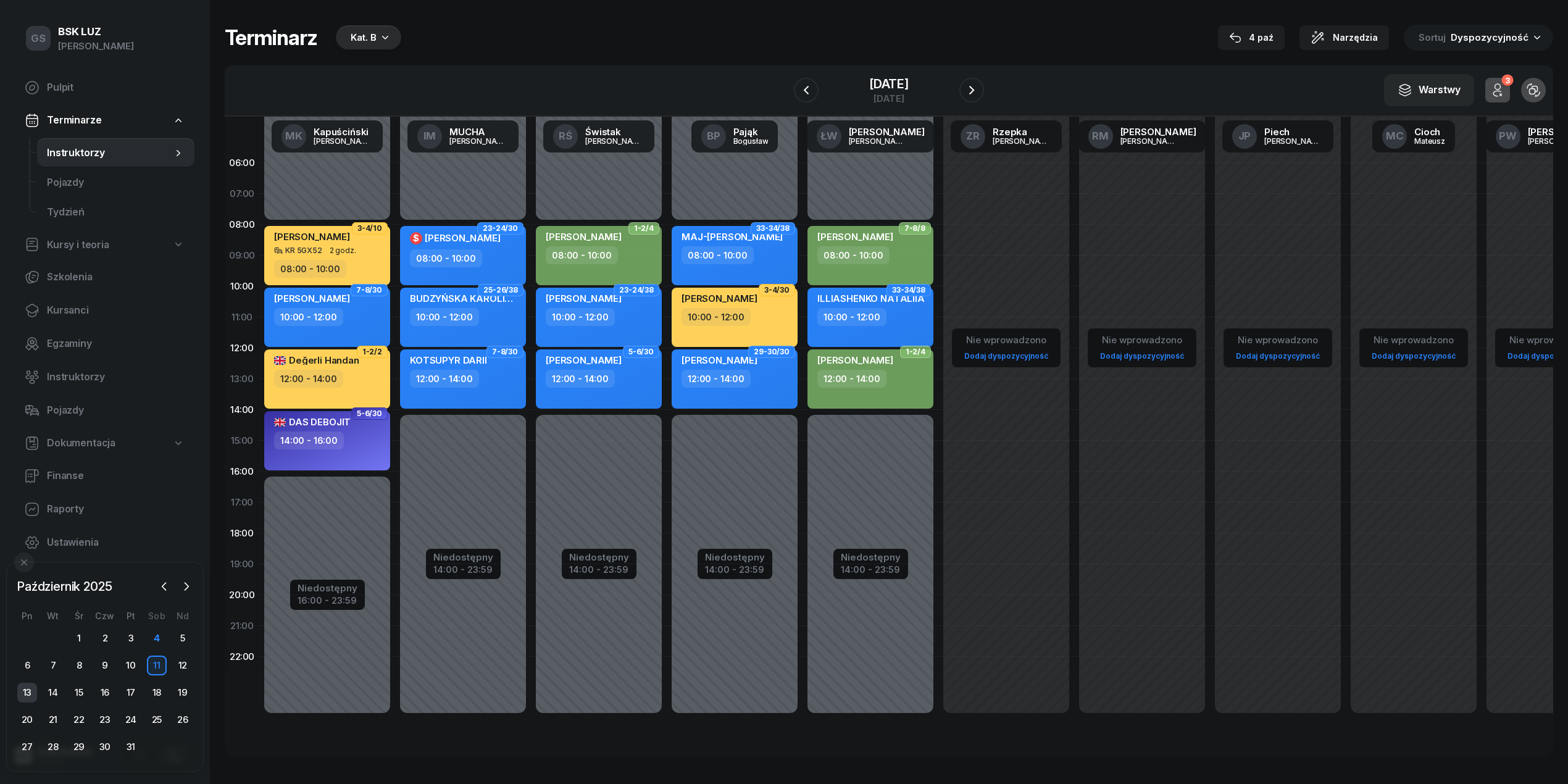
click at [29, 685] on div "13" at bounding box center [27, 693] width 20 height 20
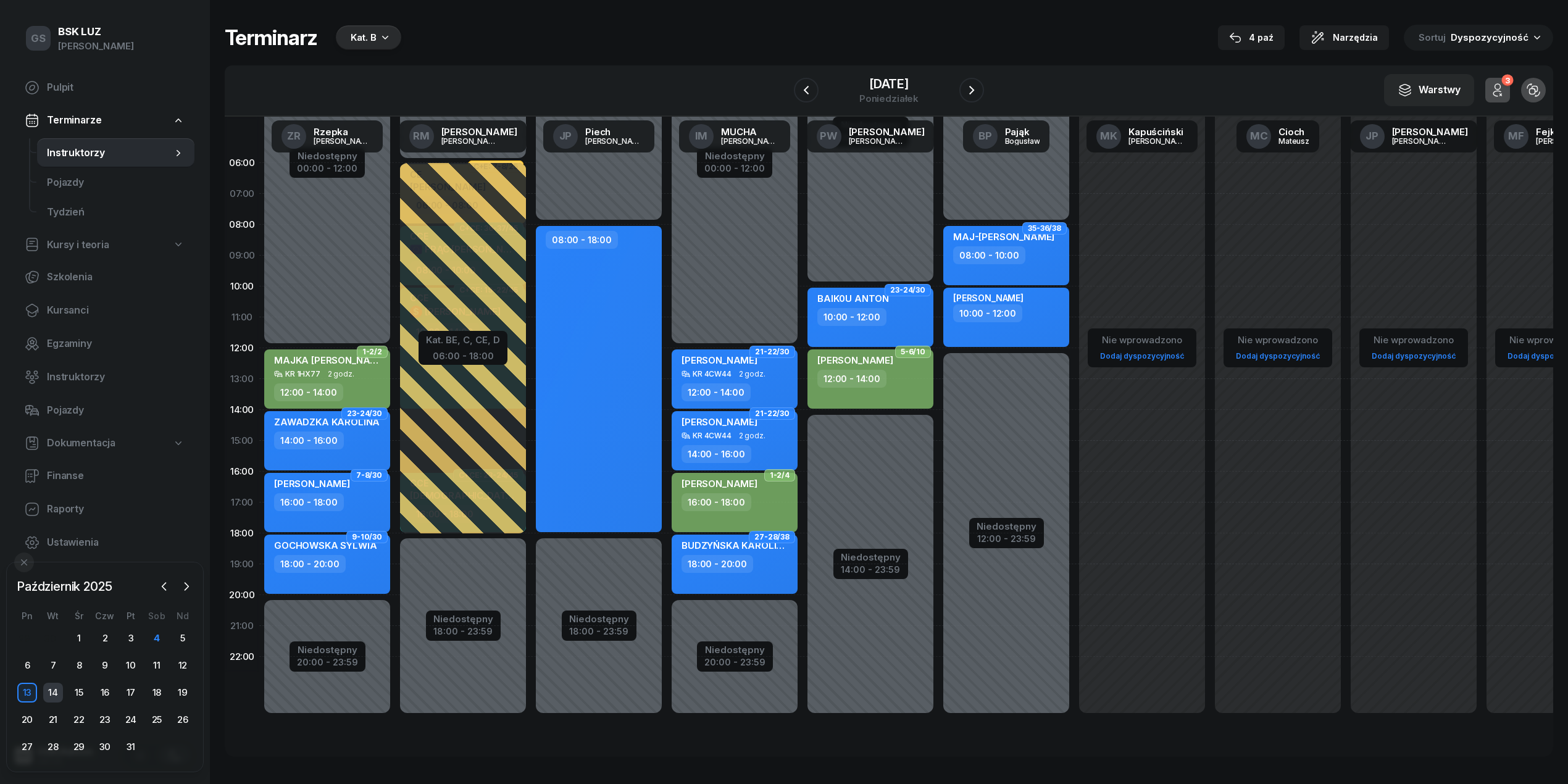
click at [52, 684] on div "14" at bounding box center [53, 693] width 20 height 20
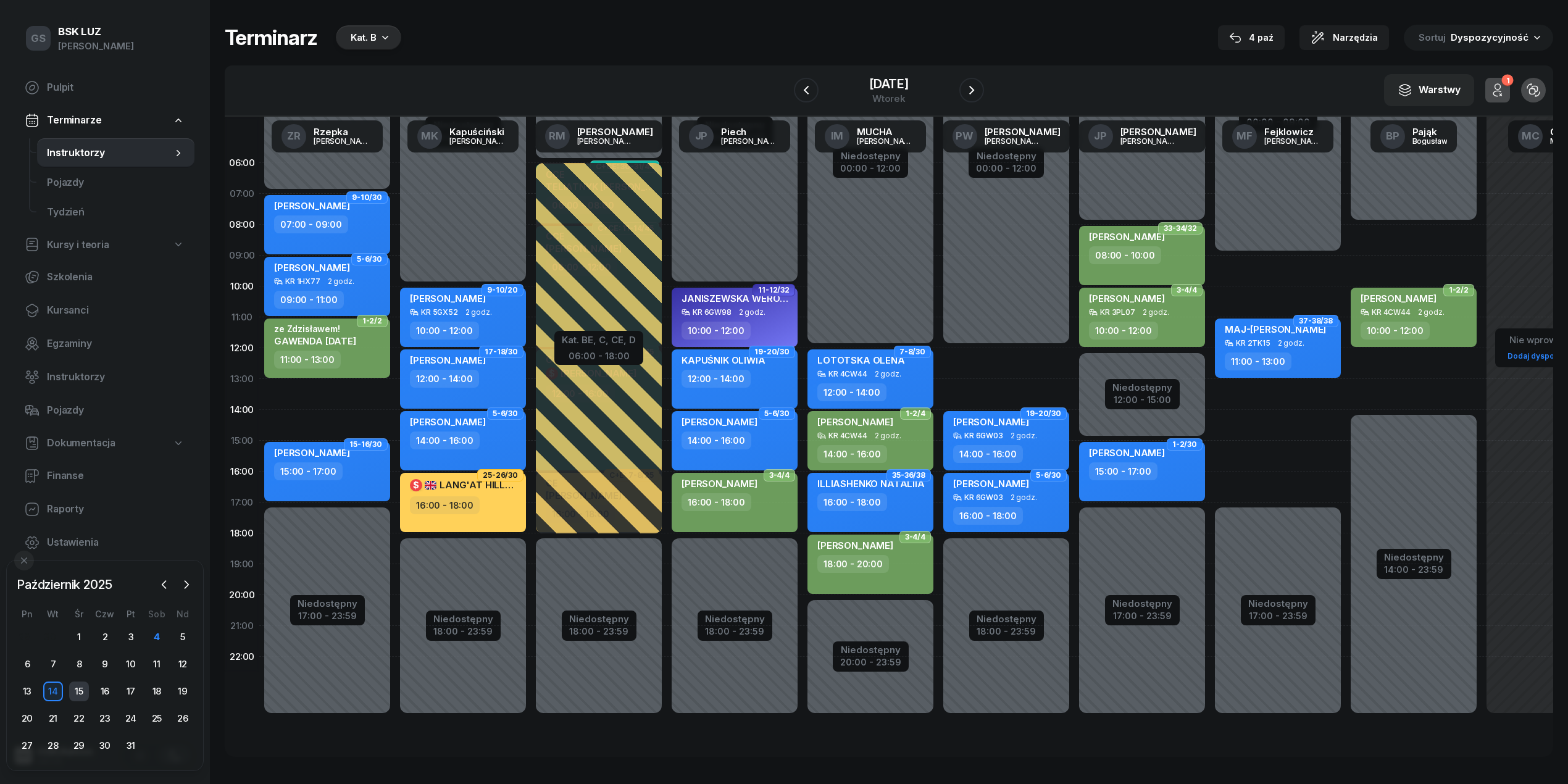
click at [74, 692] on div "15" at bounding box center [79, 691] width 20 height 20
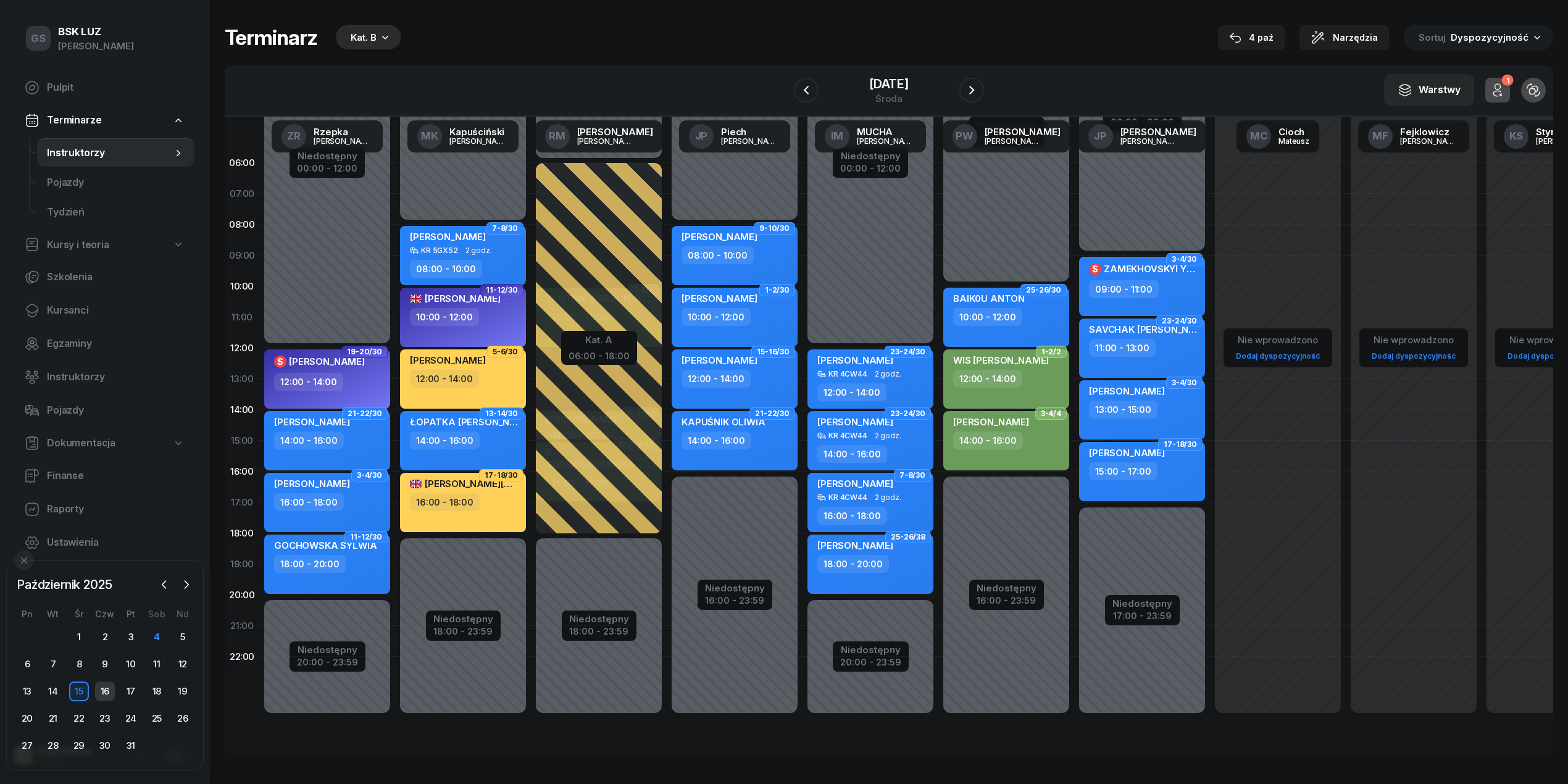
click at [105, 687] on div "16" at bounding box center [105, 691] width 20 height 20
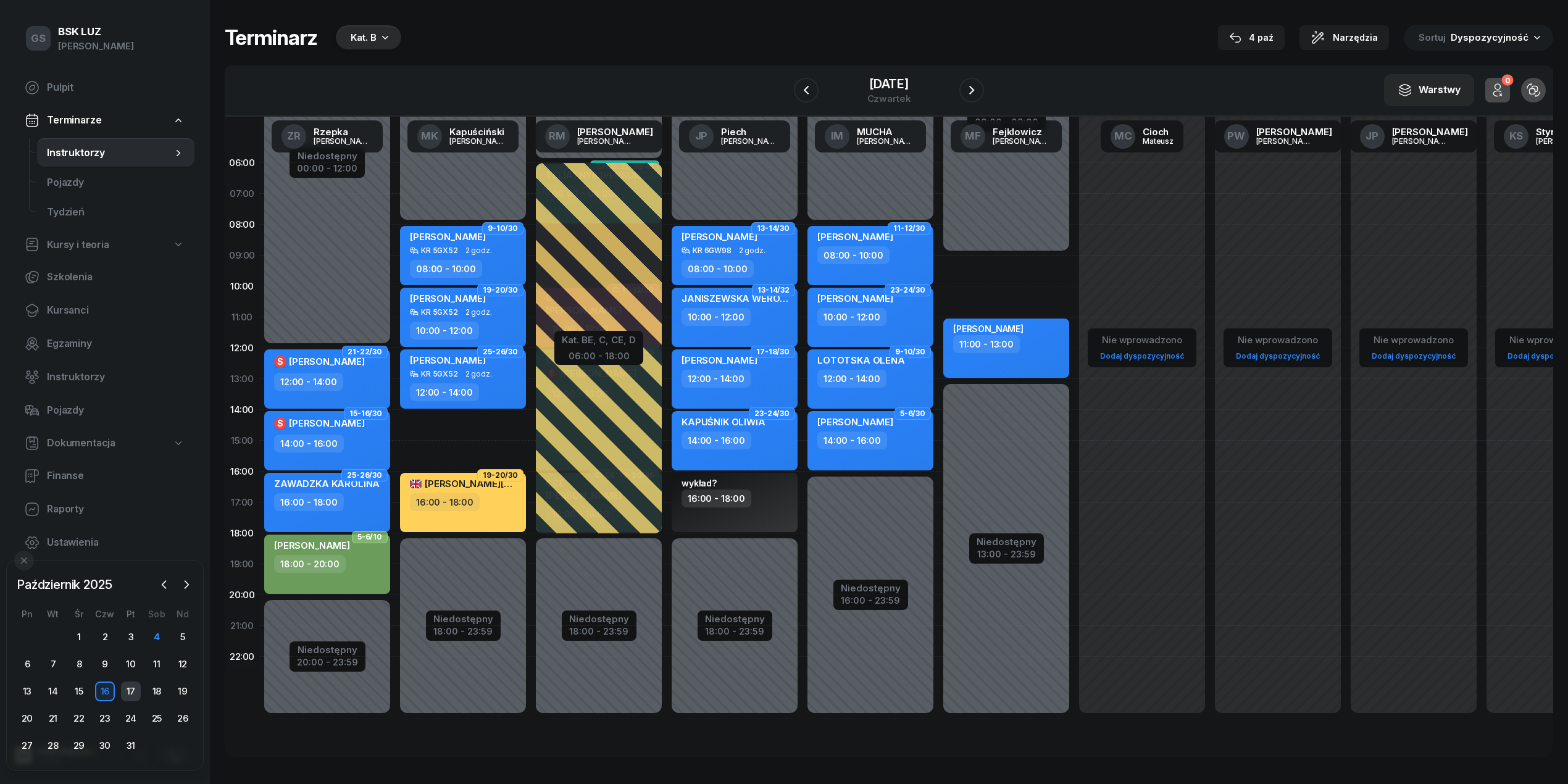
click at [129, 692] on div "17" at bounding box center [131, 691] width 20 height 20
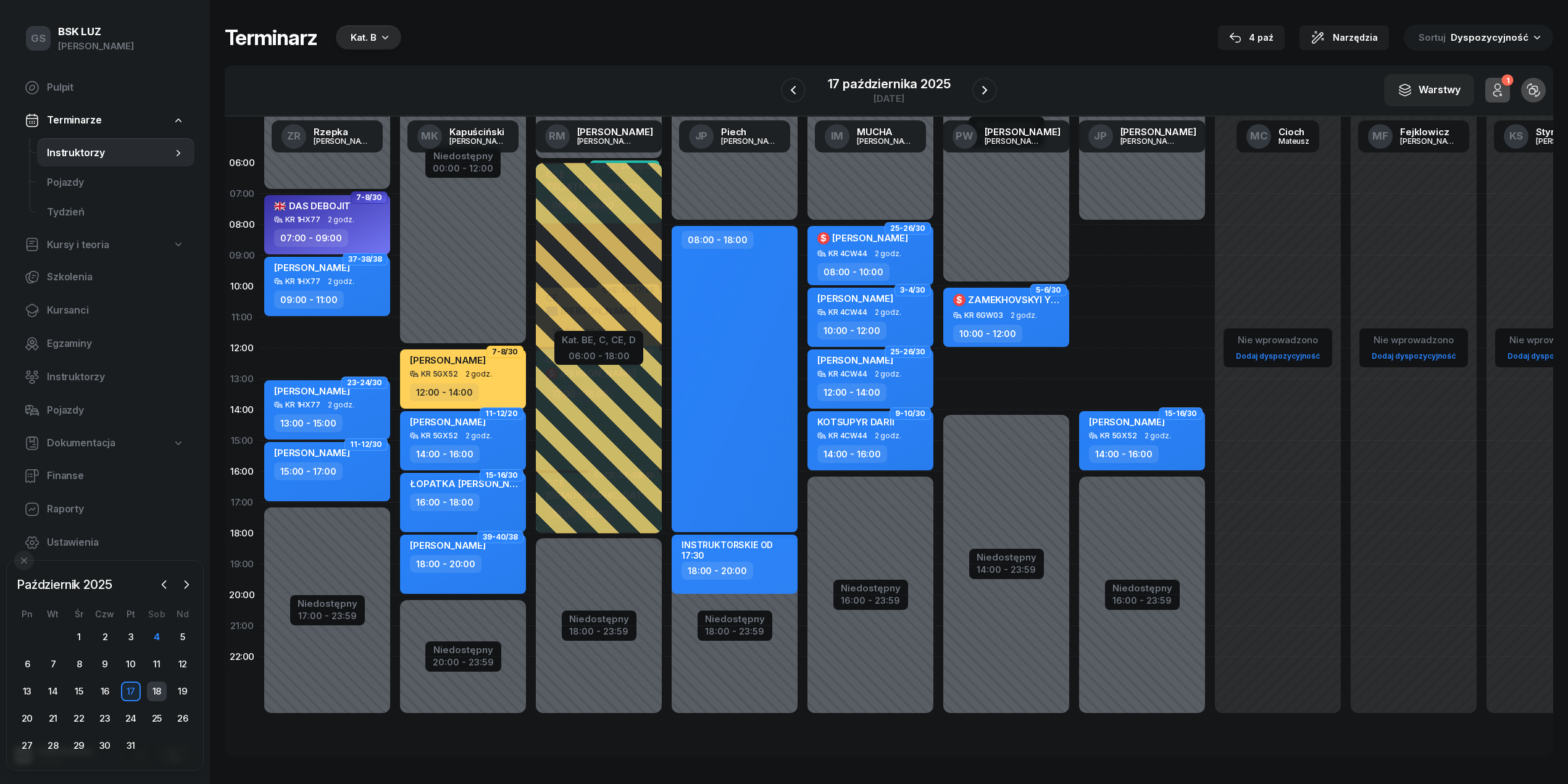
click at [159, 696] on div "18" at bounding box center [157, 691] width 20 height 20
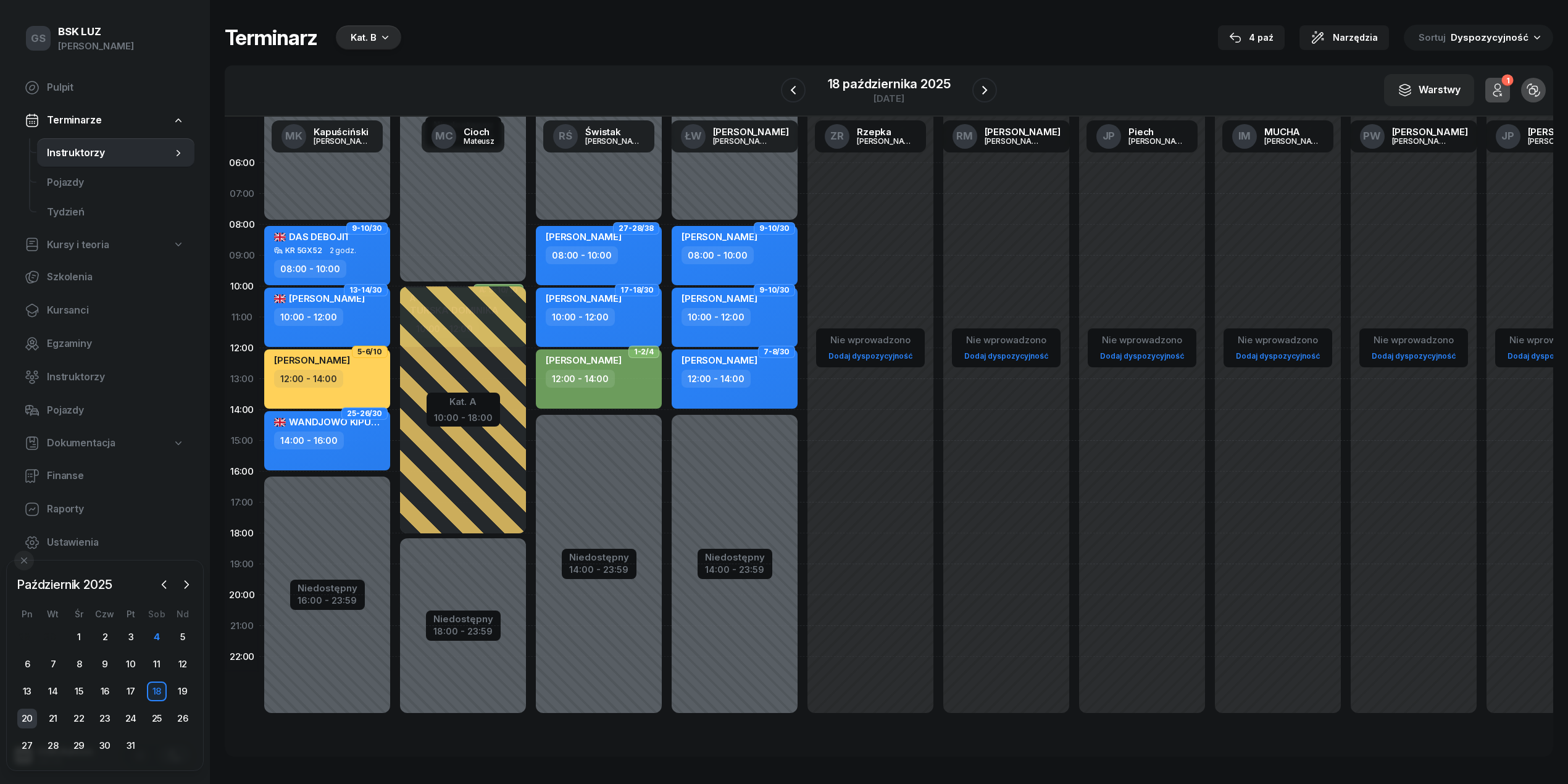
click at [33, 715] on div "20" at bounding box center [27, 718] width 20 height 20
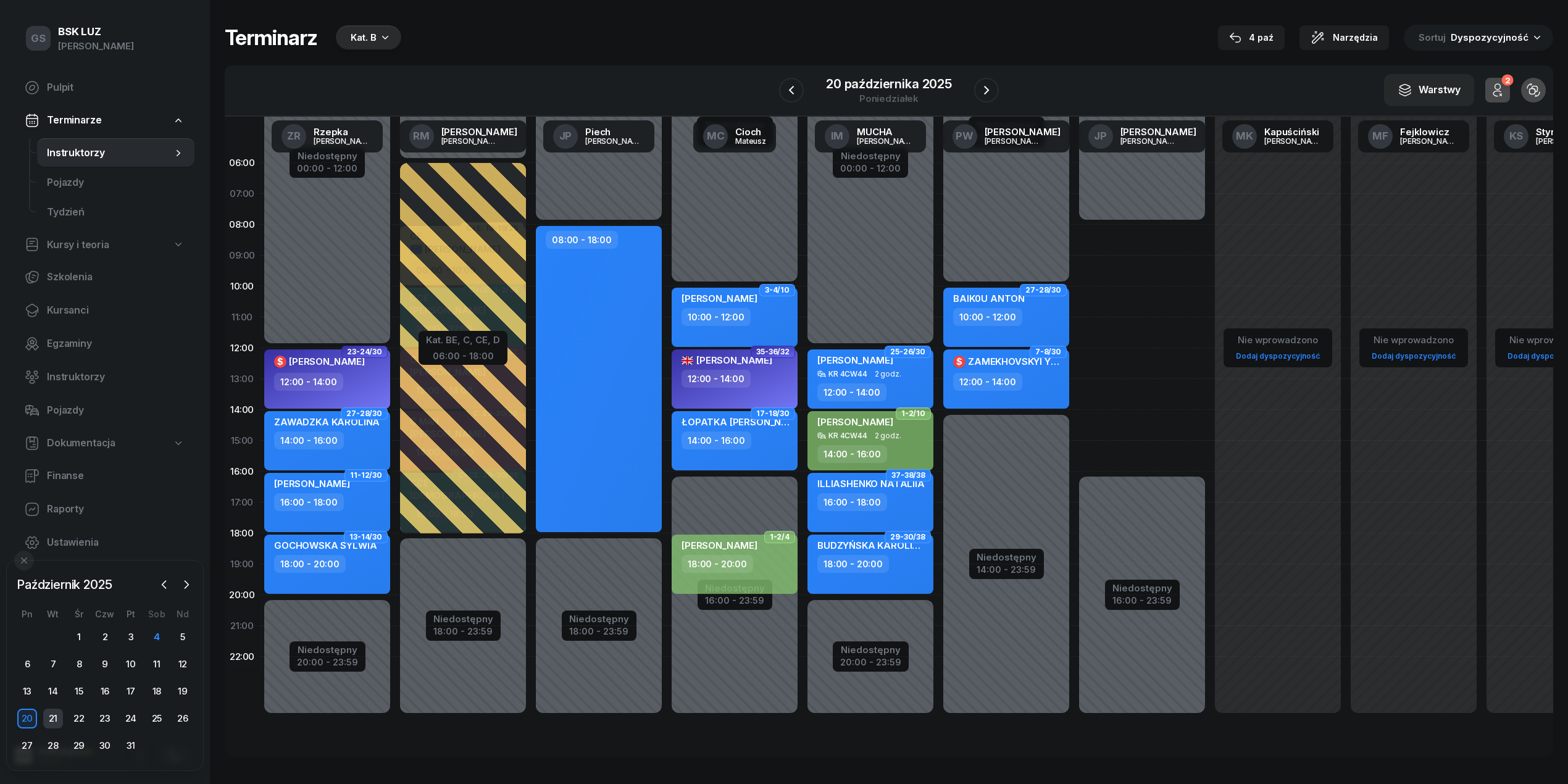
click at [56, 717] on div "21" at bounding box center [53, 718] width 20 height 20
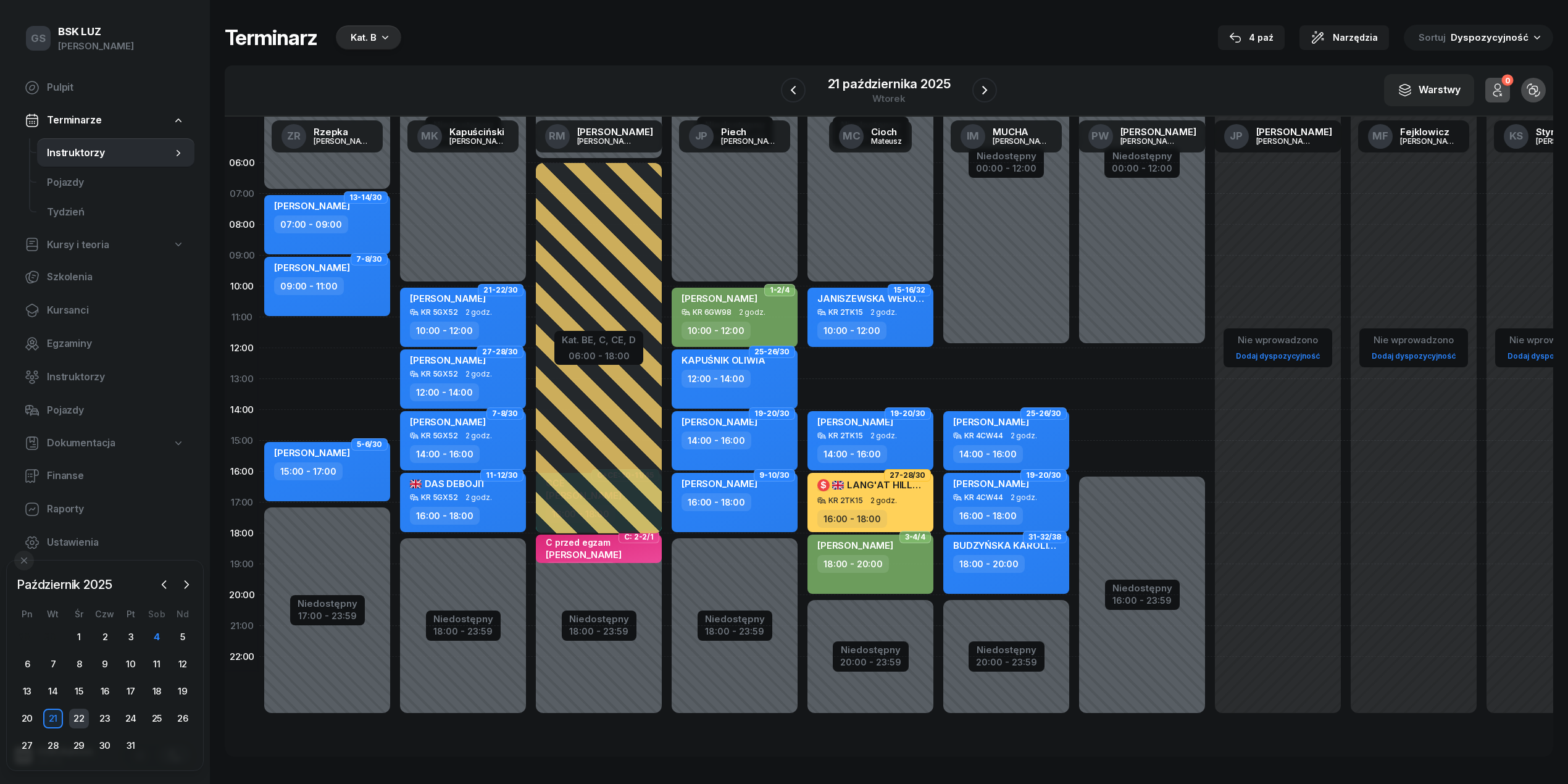
click at [78, 716] on div "22" at bounding box center [79, 718] width 20 height 20
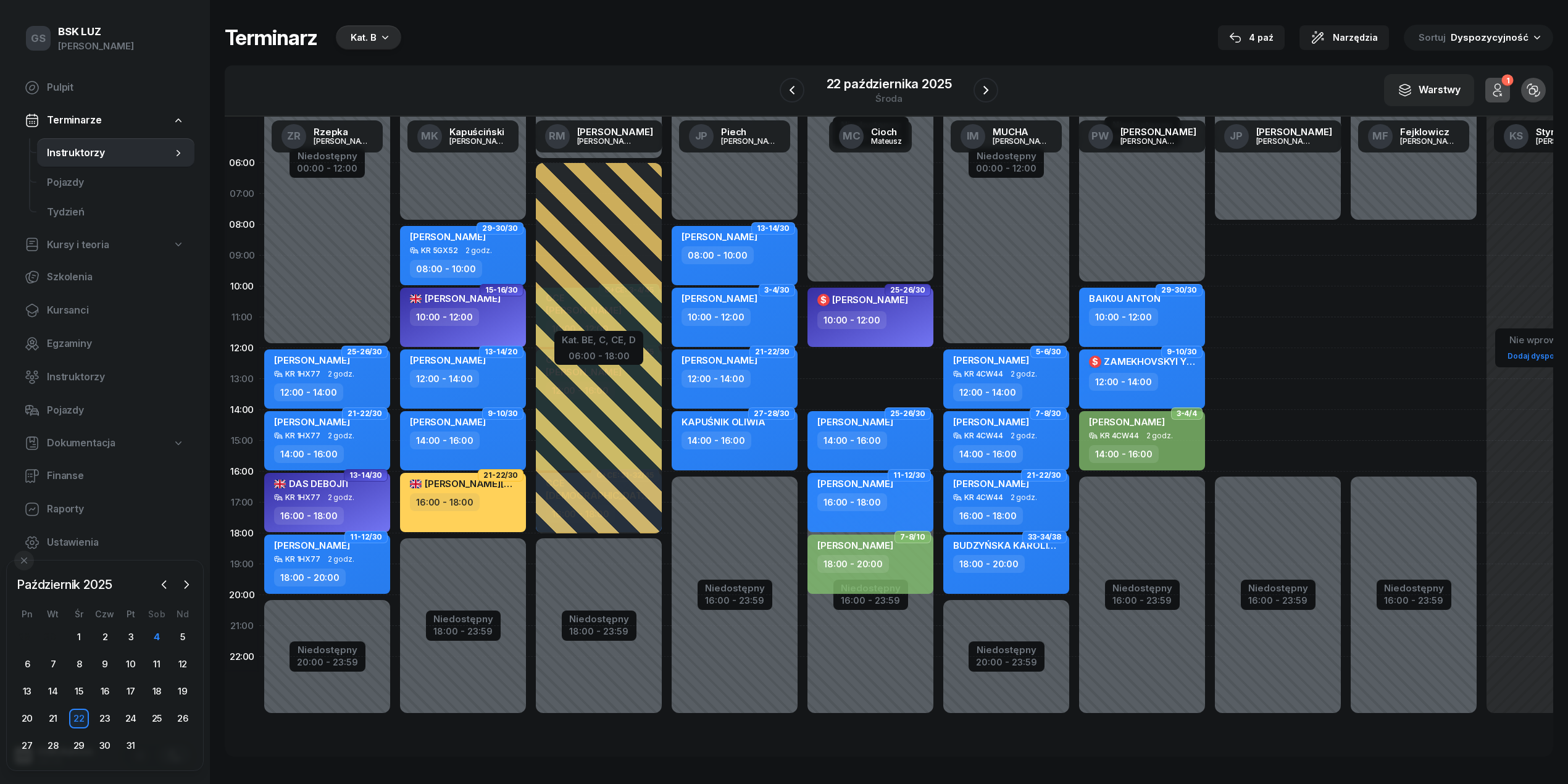
click at [90, 728] on div "29 30 1 2 3 4 5 6 7 8 9 10 11 12 13 14 15 16 17 18 19 20 21 22 23 24 25 26 27 2…" at bounding box center [105, 691] width 182 height 129
click at [102, 723] on div "23" at bounding box center [105, 718] width 20 height 20
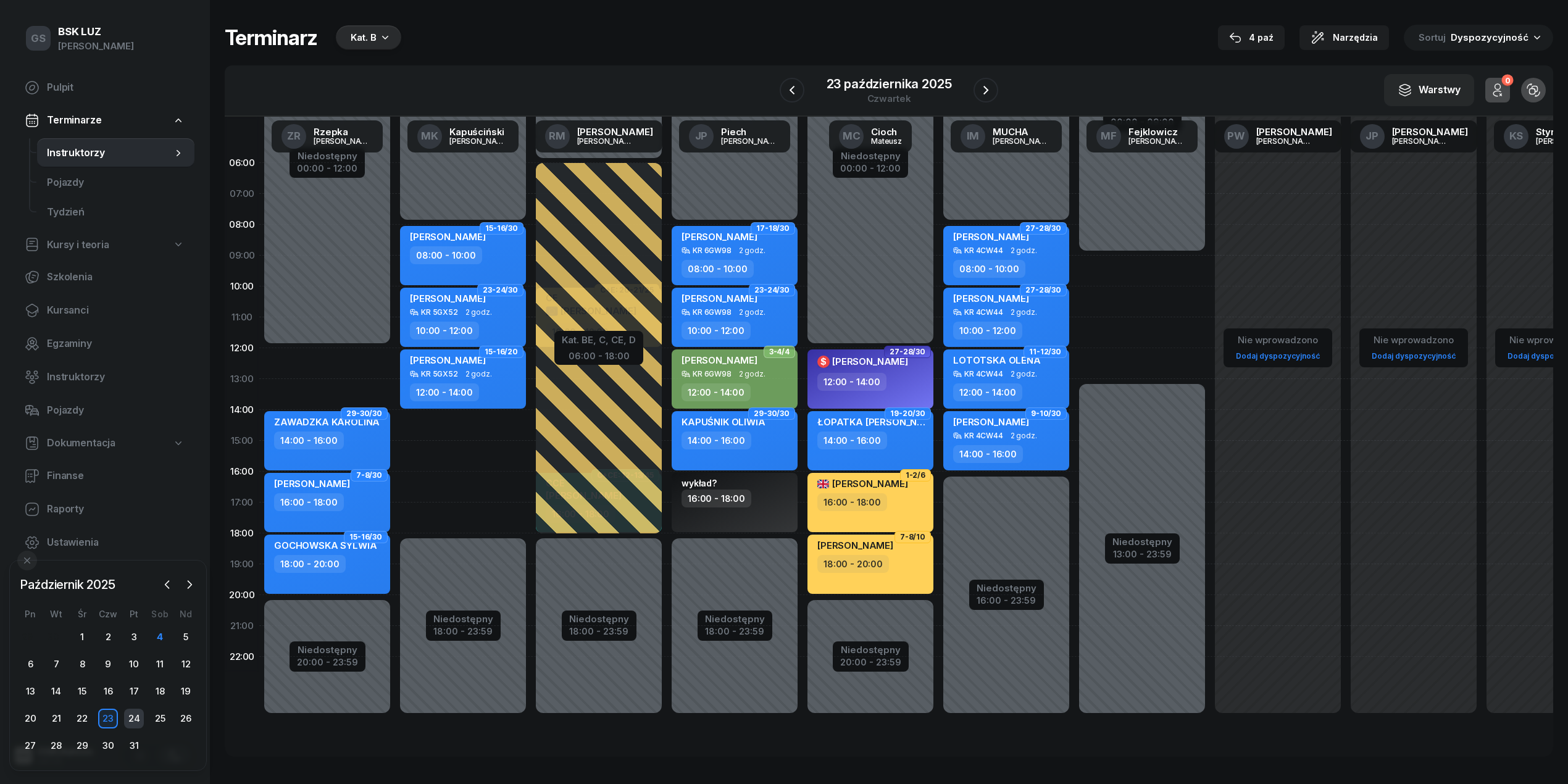
click at [135, 714] on div "24" at bounding box center [134, 718] width 20 height 20
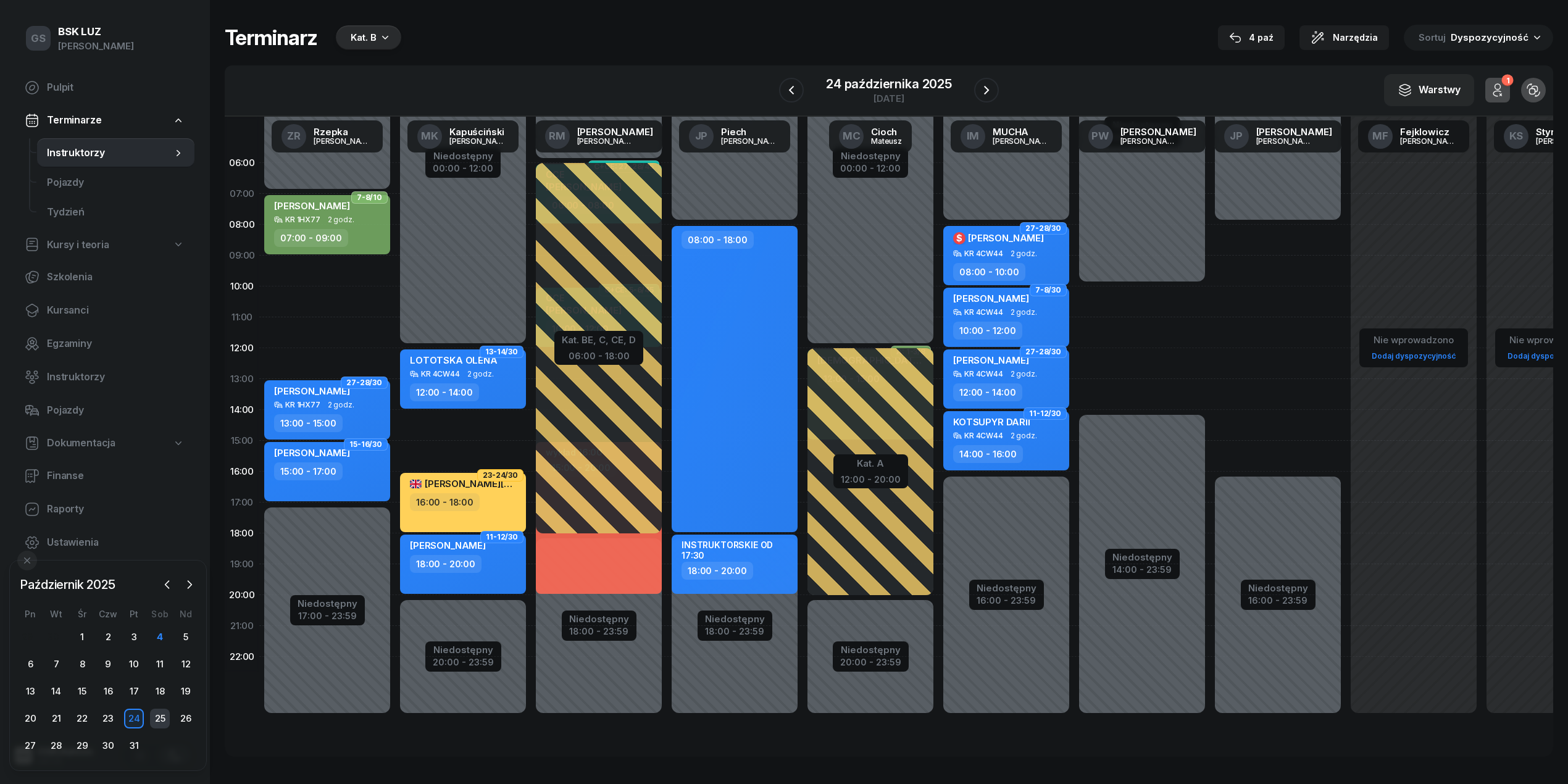
click at [152, 709] on div "25" at bounding box center [160, 718] width 20 height 20
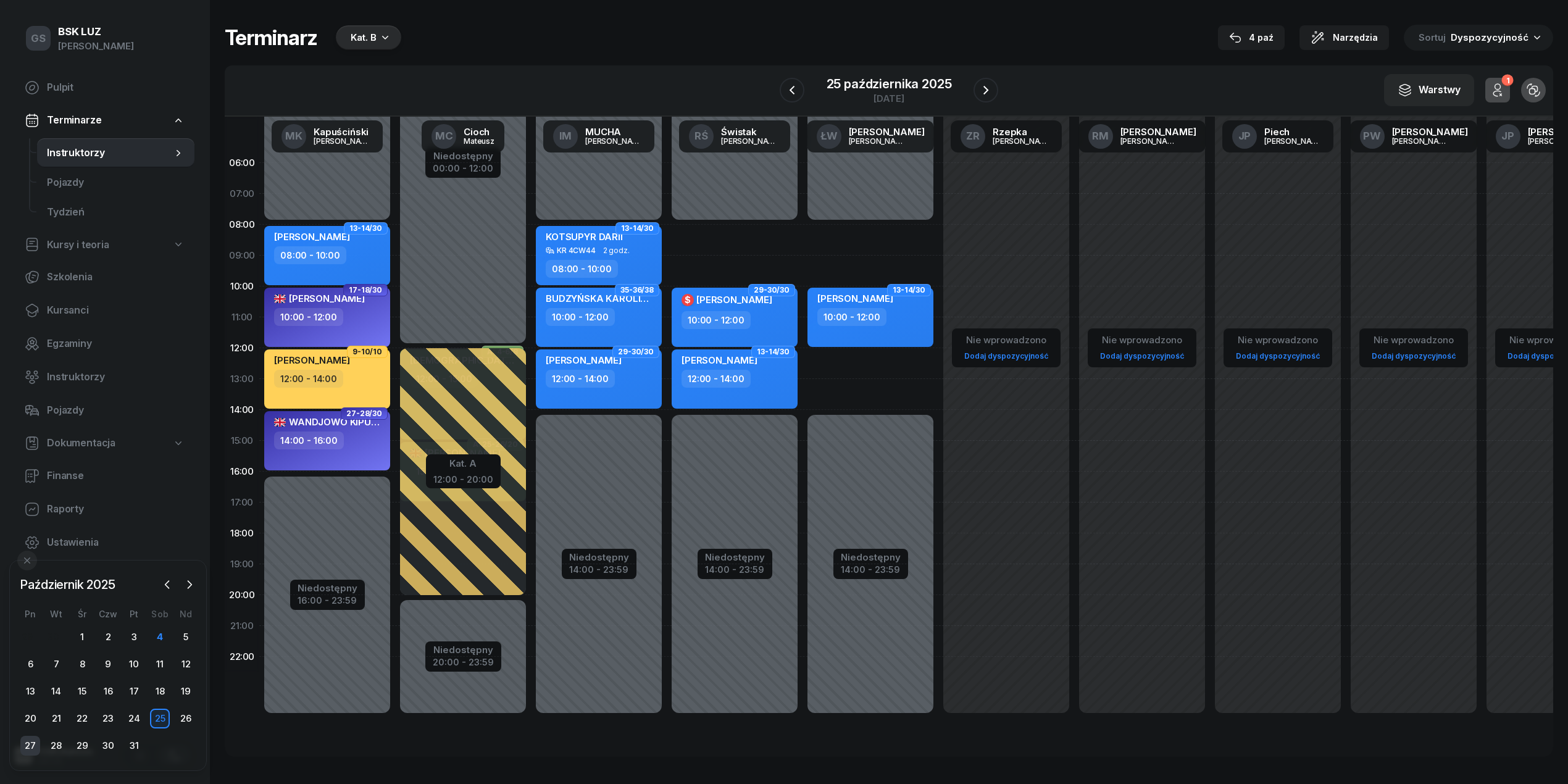
click at [22, 746] on div "27" at bounding box center [30, 746] width 20 height 20
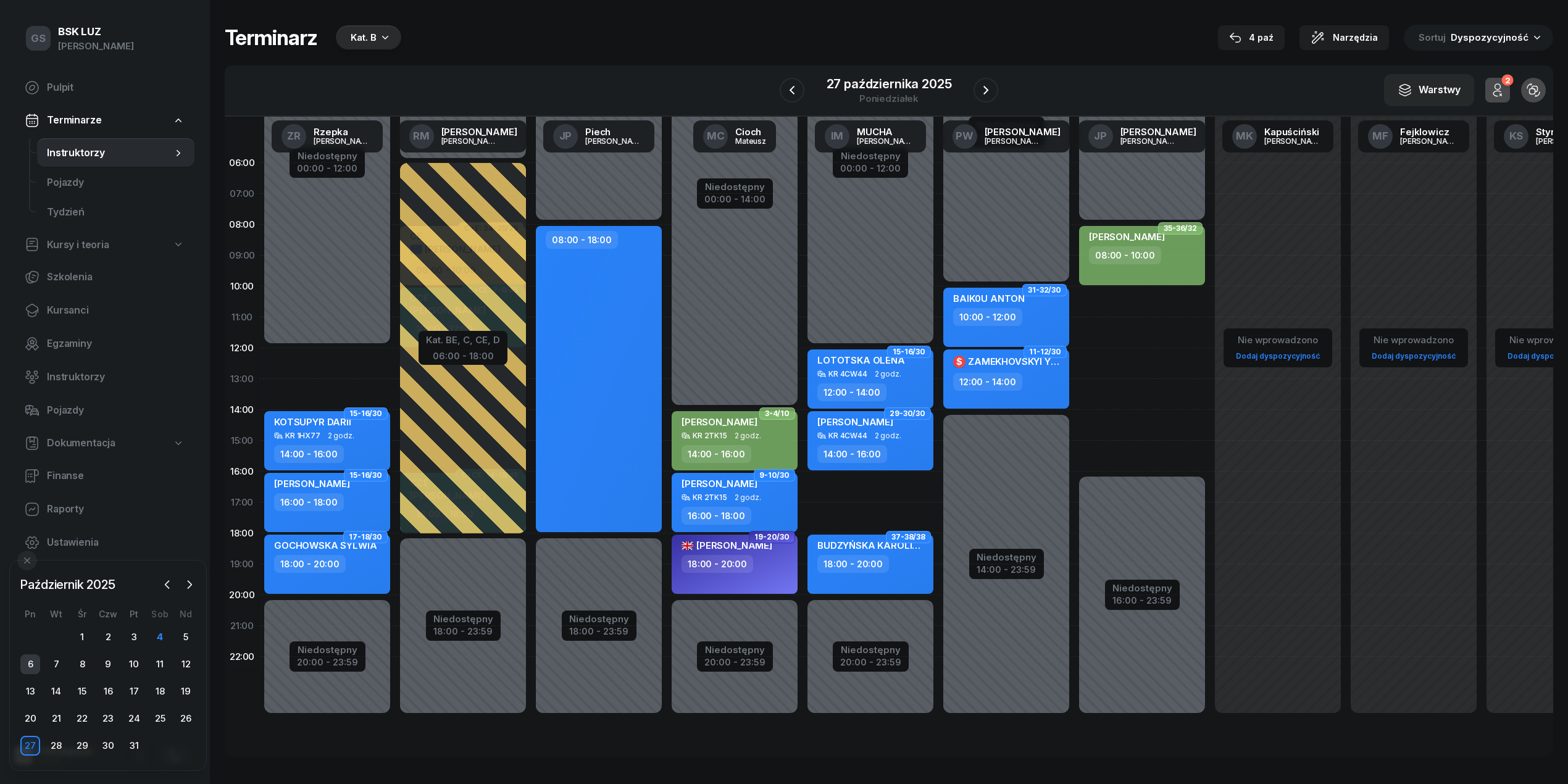
click at [22, 669] on div "6" at bounding box center [30, 664] width 20 height 20
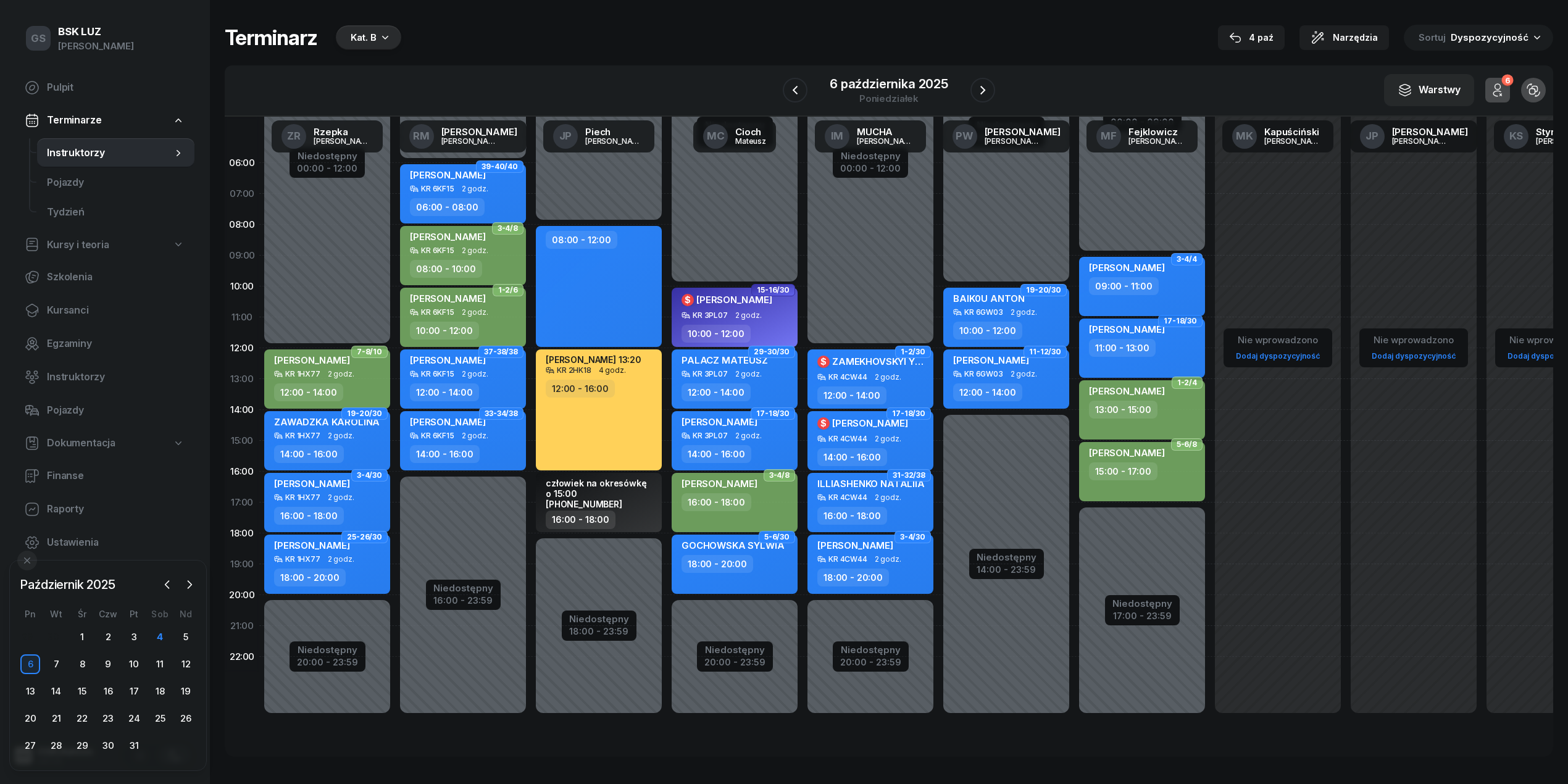
click at [1153, 312] on div "[PERSON_NAME] 09:00 - 11:00" at bounding box center [1142, 286] width 126 height 59
select select "09"
select select "11"
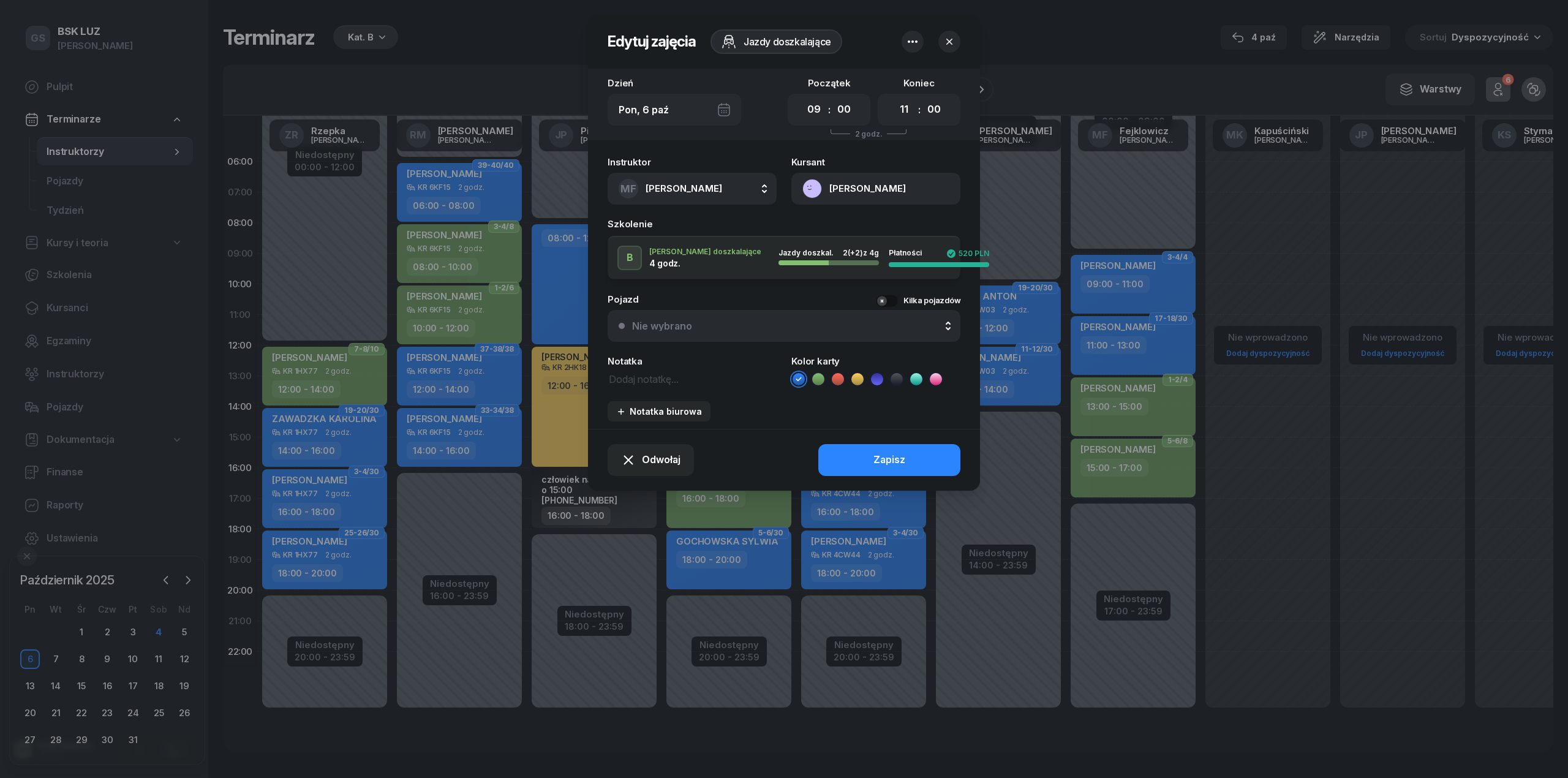
click at [834, 323] on div "Nie wybrano" at bounding box center [791, 326] width 318 height 10
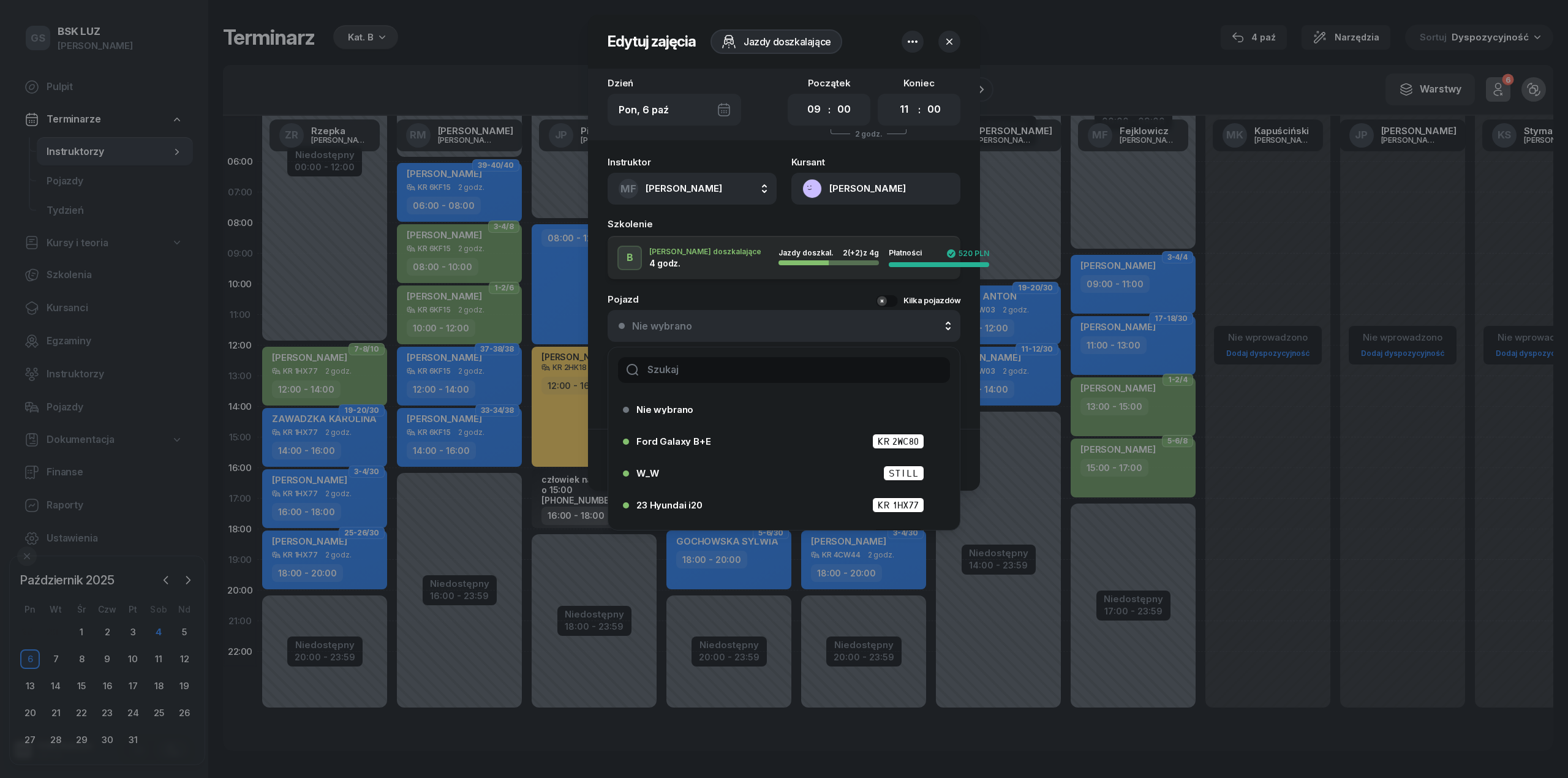
click at [951, 44] on icon "button" at bounding box center [949, 42] width 13 height 13
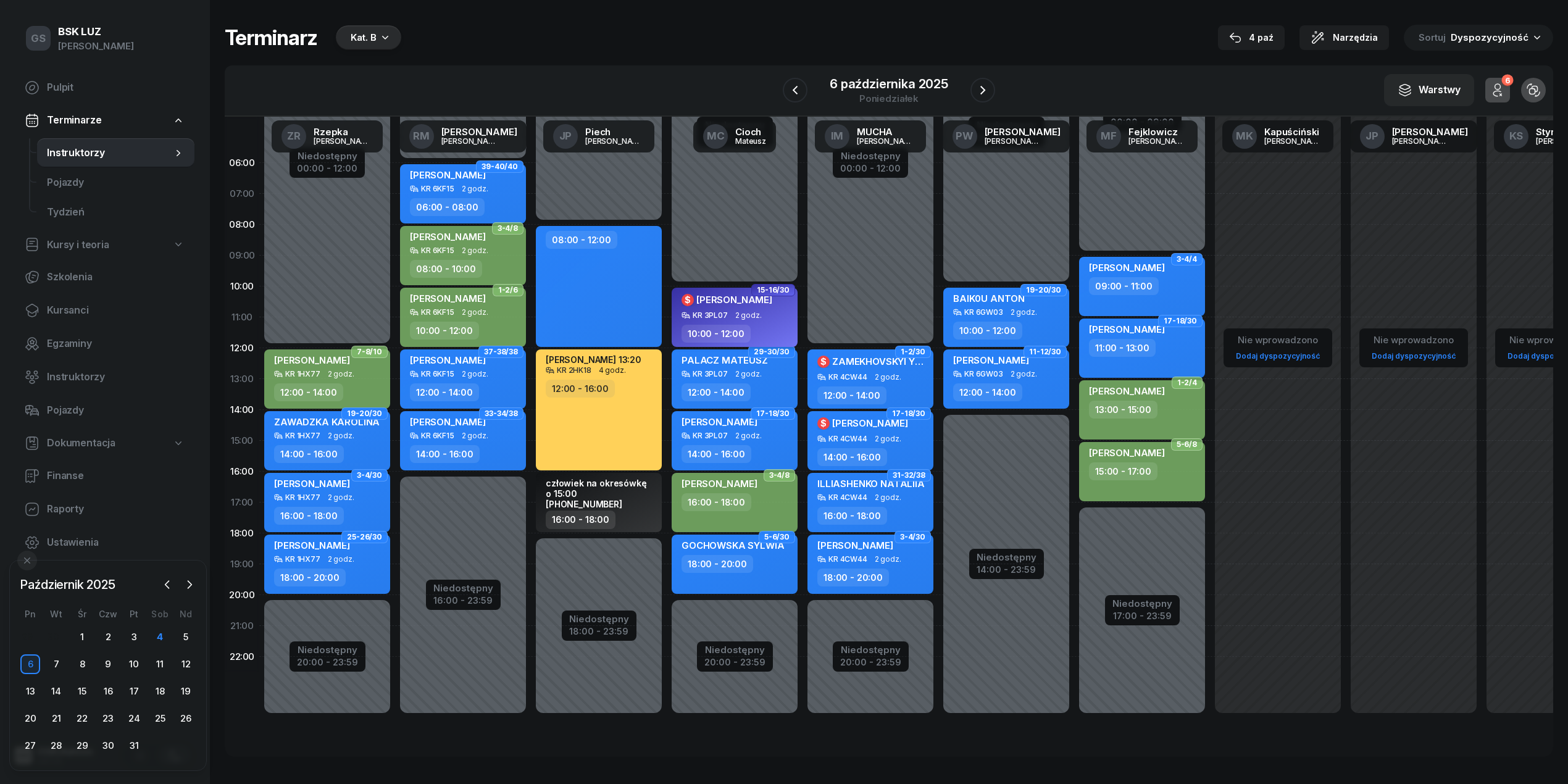
click at [744, 325] on div "10:00 - 12:00" at bounding box center [716, 334] width 69 height 18
select select "10"
select select "12"
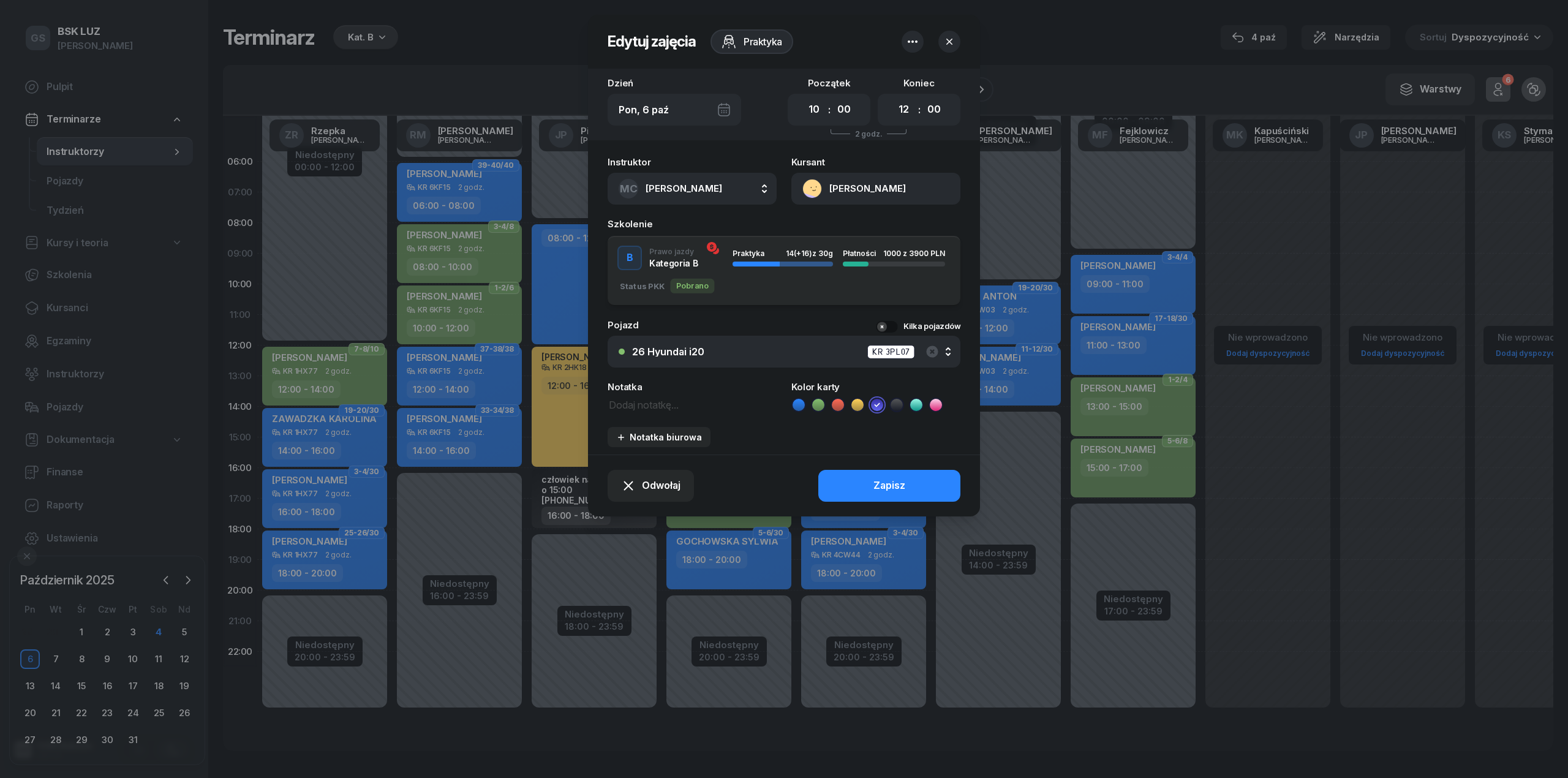
click at [727, 357] on div "26 Hyundai i20 KR 3PL07" at bounding box center [791, 351] width 318 height 15
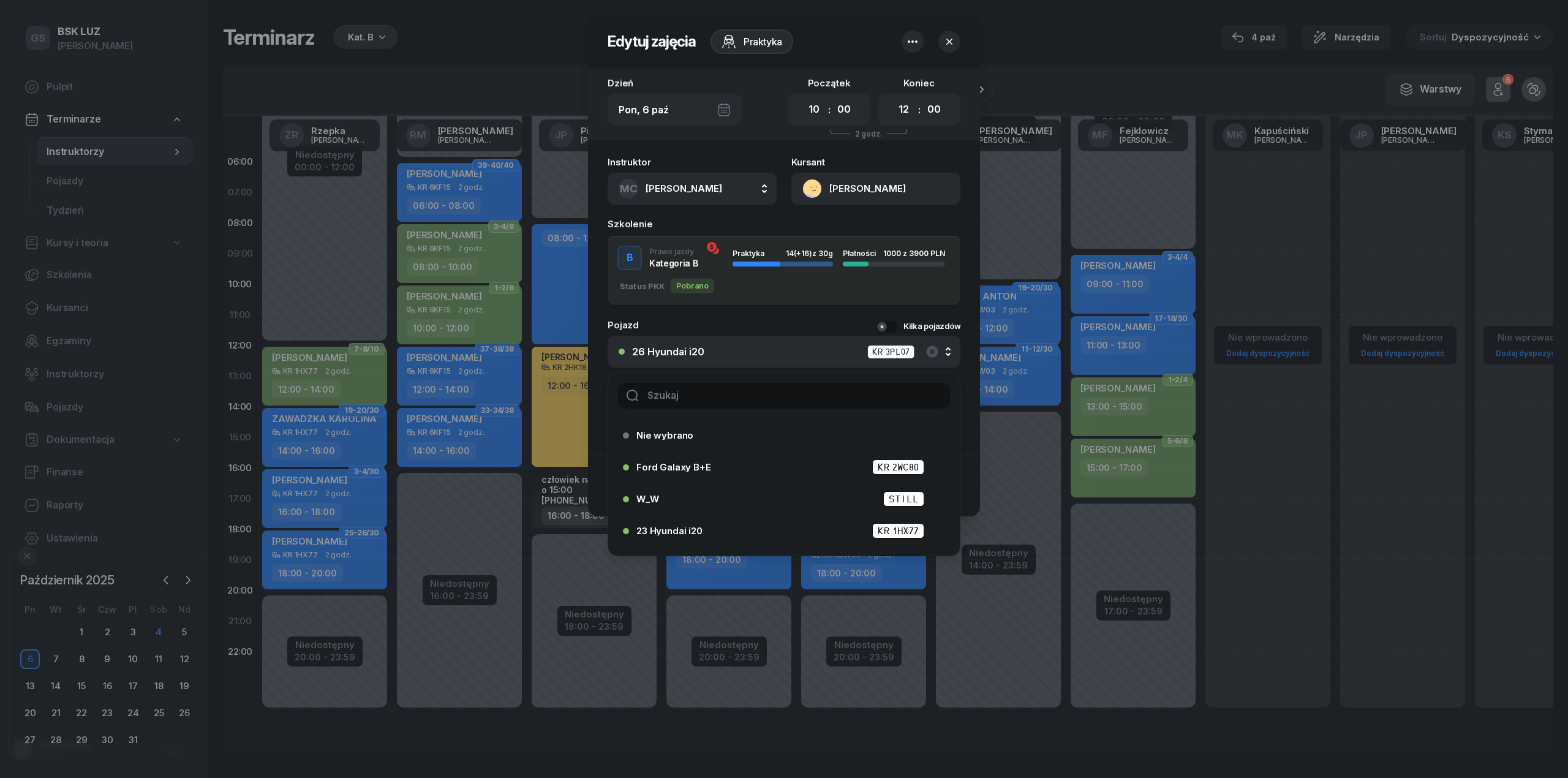
click at [727, 387] on input "text" at bounding box center [784, 395] width 332 height 25
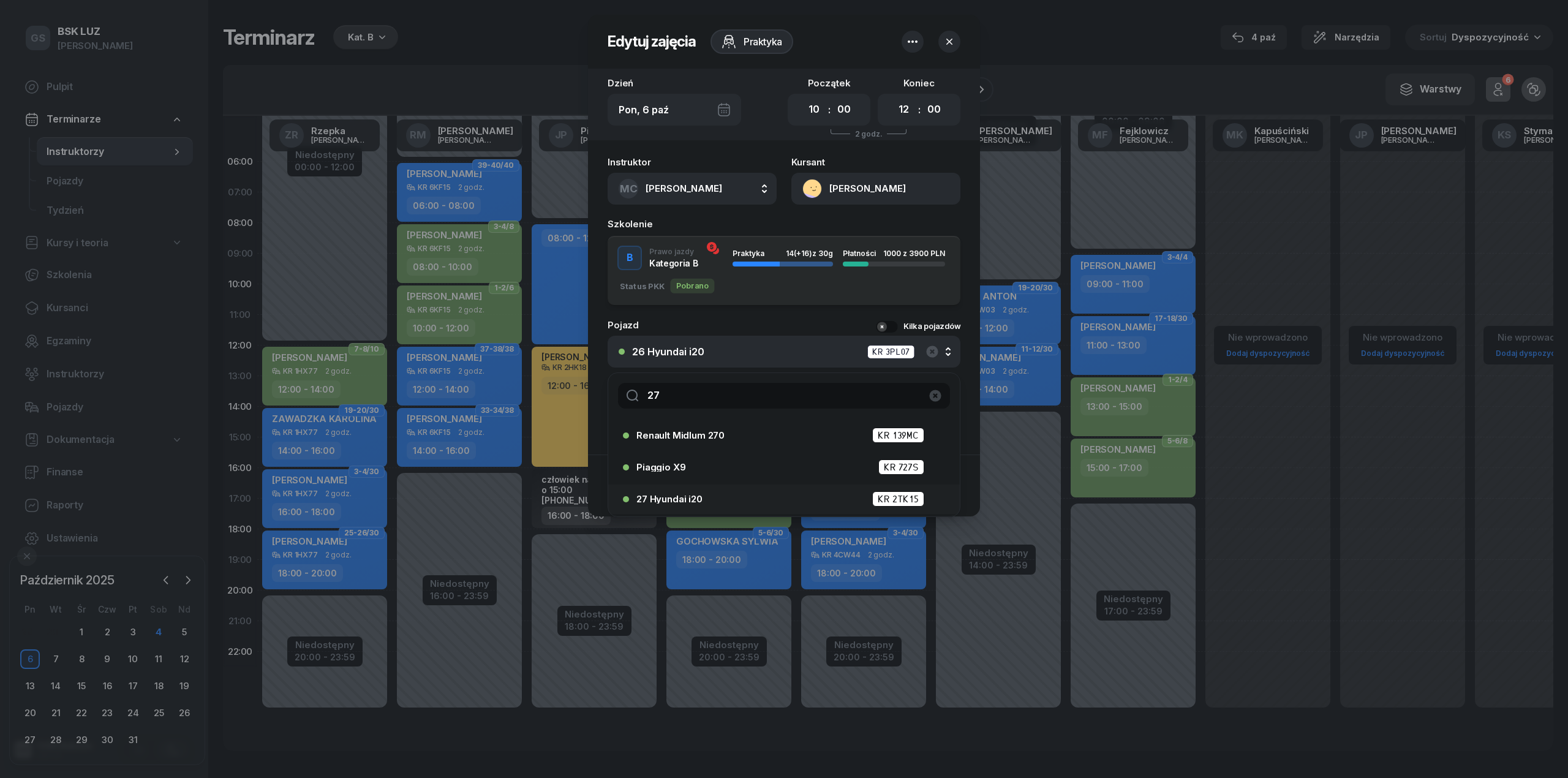
type input "27"
click at [706, 486] on li "27 Hyundai i20 KR 2TK15" at bounding box center [784, 498] width 352 height 29
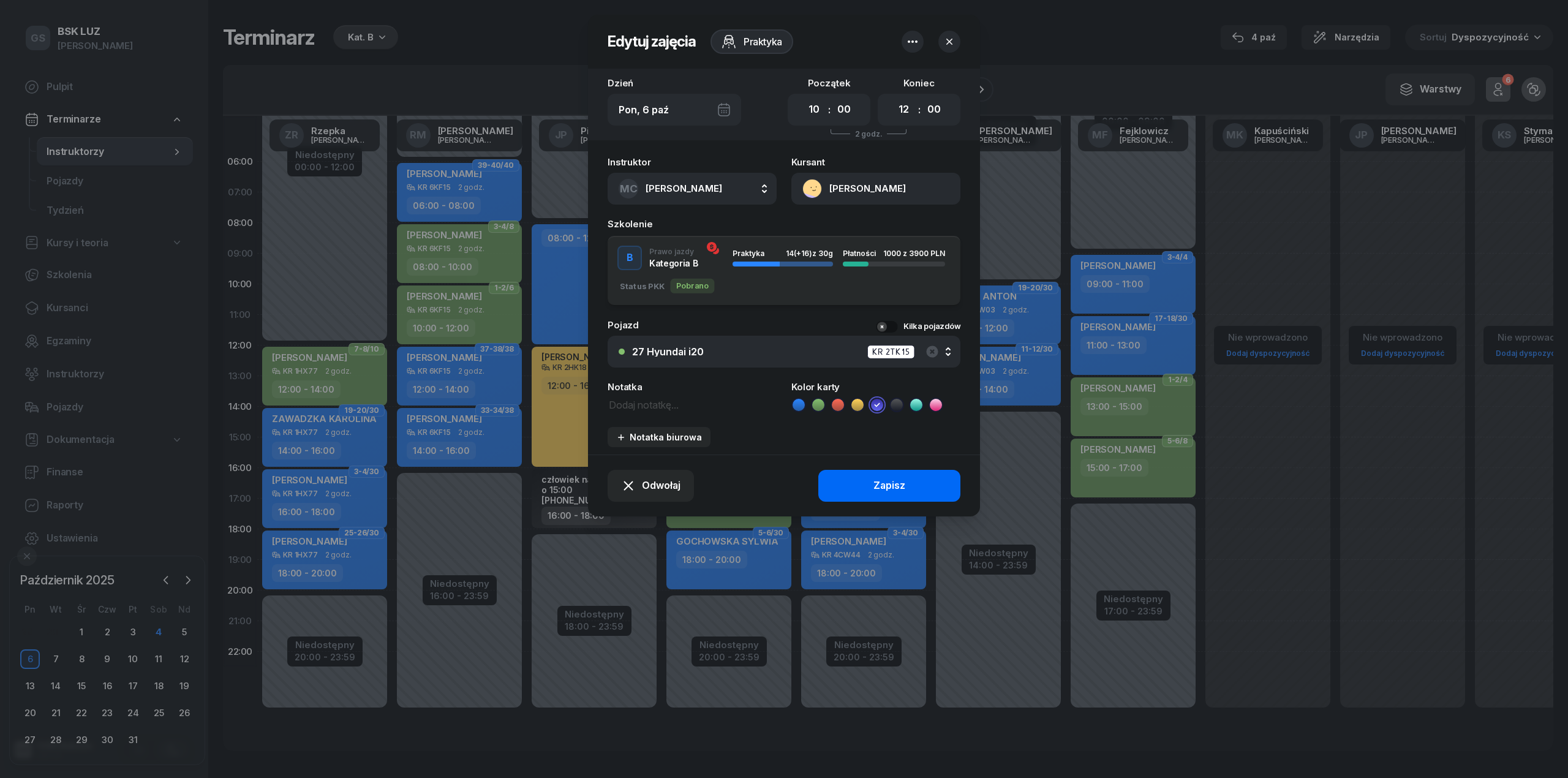
click at [861, 482] on button "Zapisz" at bounding box center [889, 485] width 142 height 32
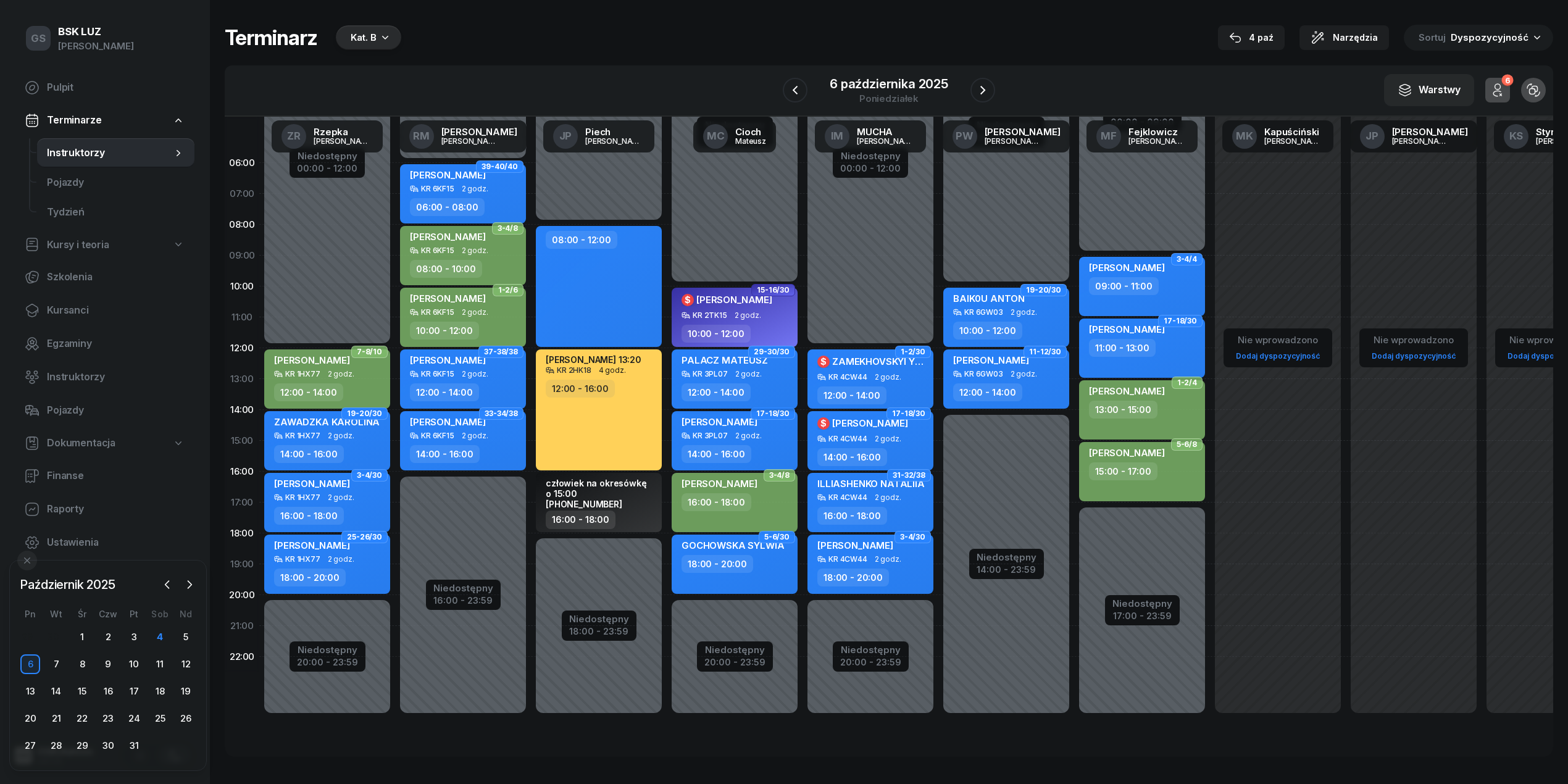
click at [756, 387] on div "12:00 - 14:00" at bounding box center [735, 392] width 109 height 18
select select "12"
select select "14"
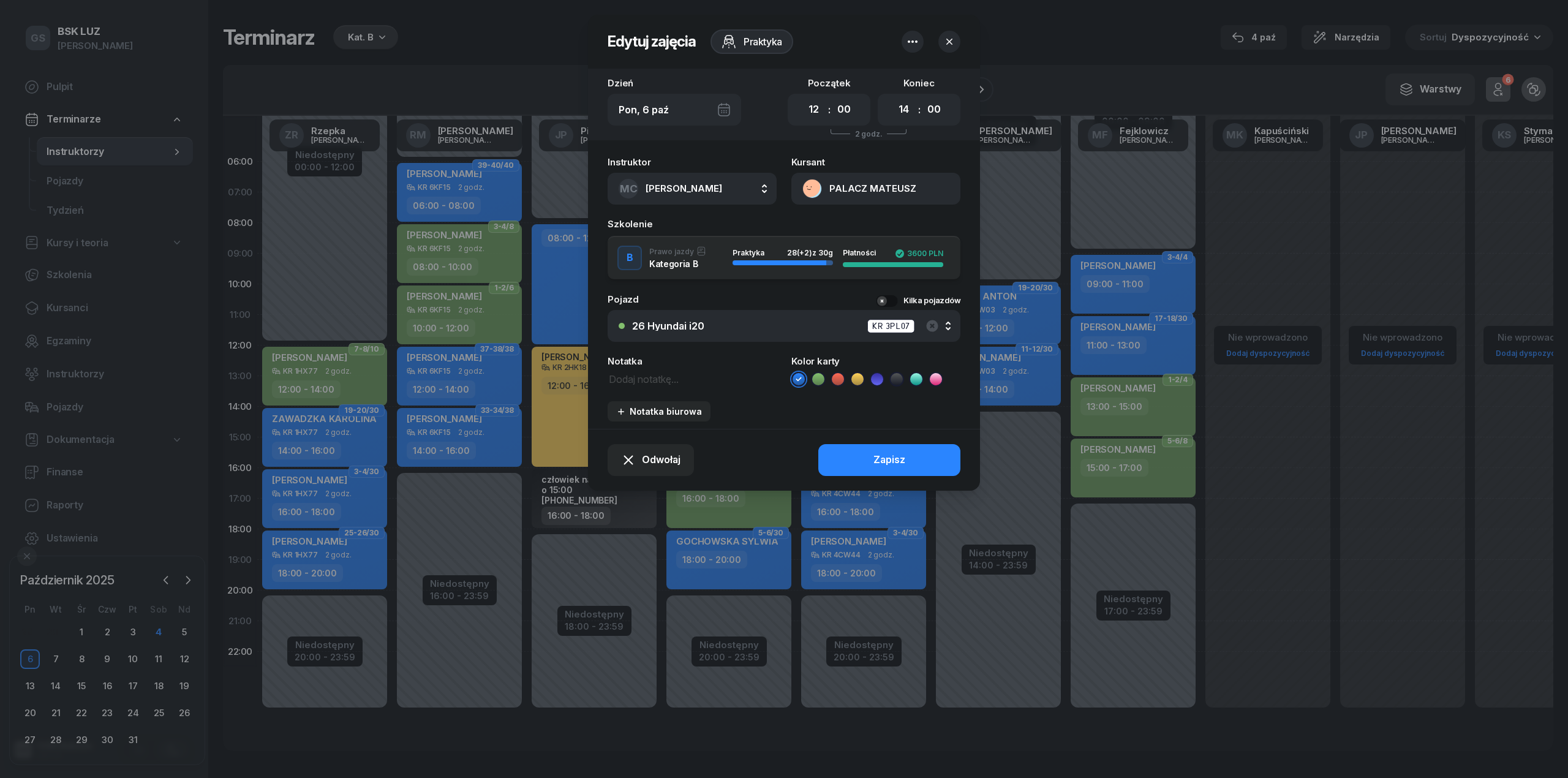
click at [750, 331] on div "26 Hyundai i20 KR 3PL07" at bounding box center [791, 326] width 318 height 15
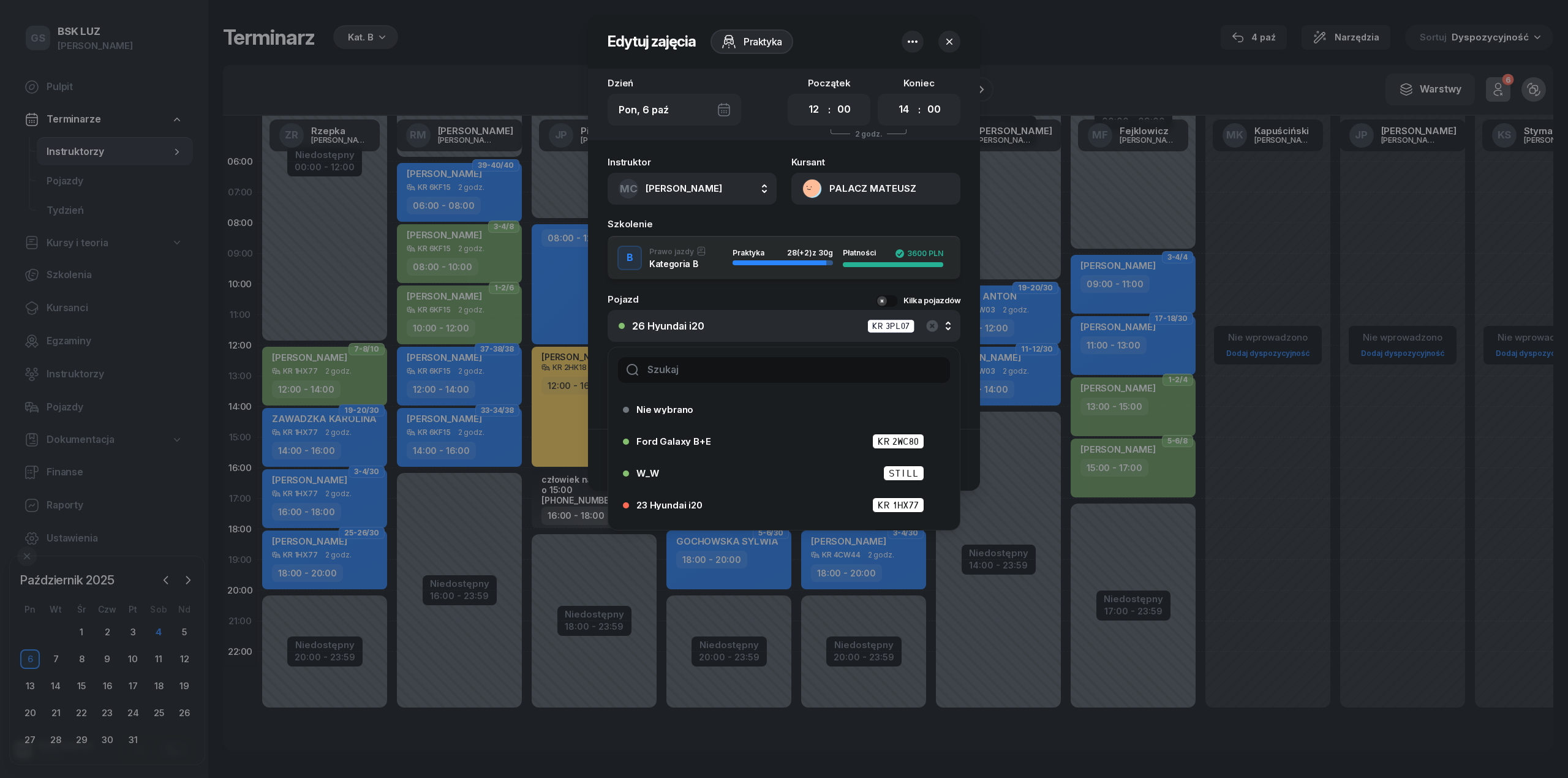
click at [738, 374] on input "text" at bounding box center [784, 370] width 332 height 25
type input "1"
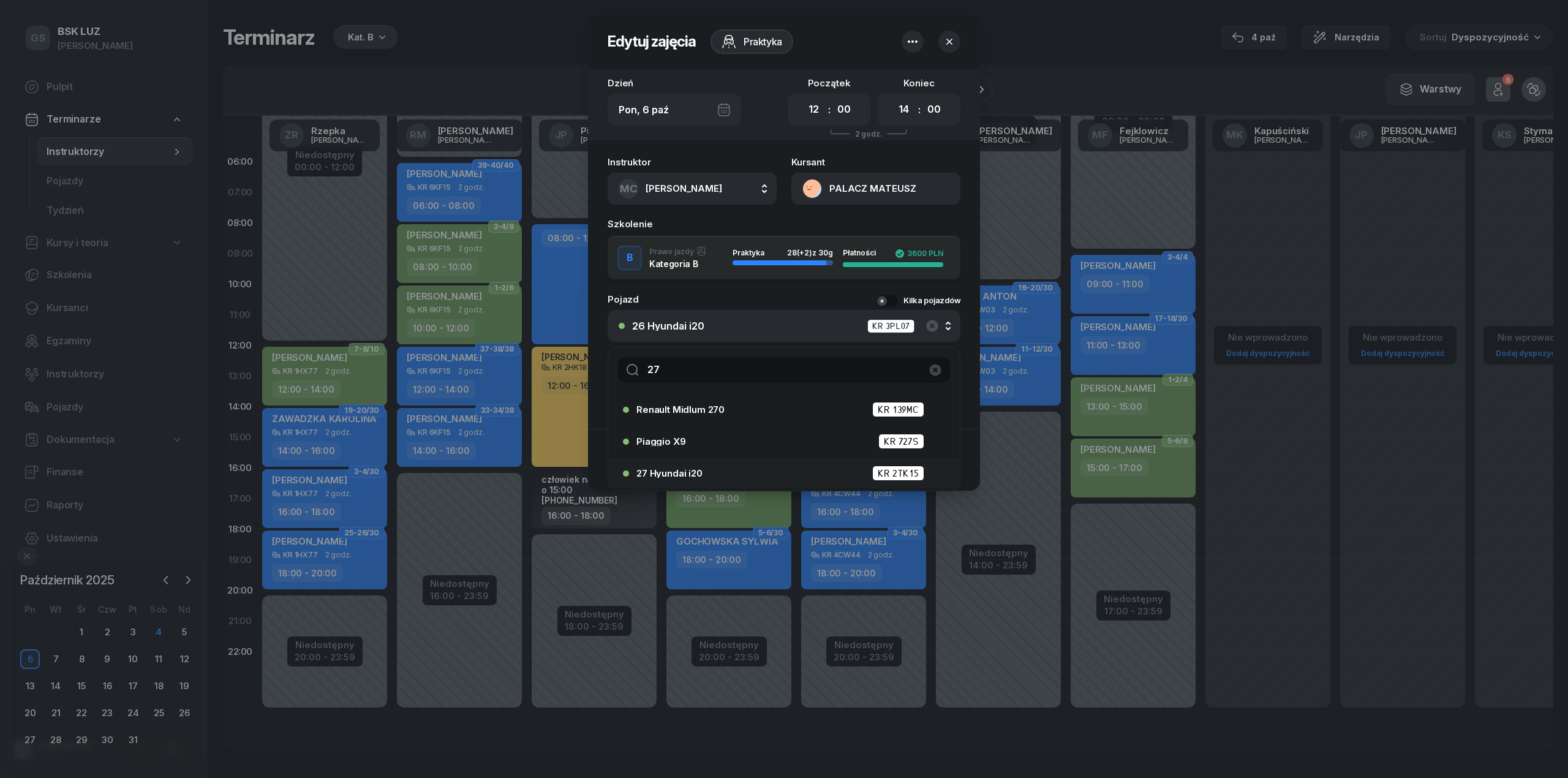
type input "27"
click at [701, 476] on span "27 Hyundai i20" at bounding box center [669, 473] width 66 height 9
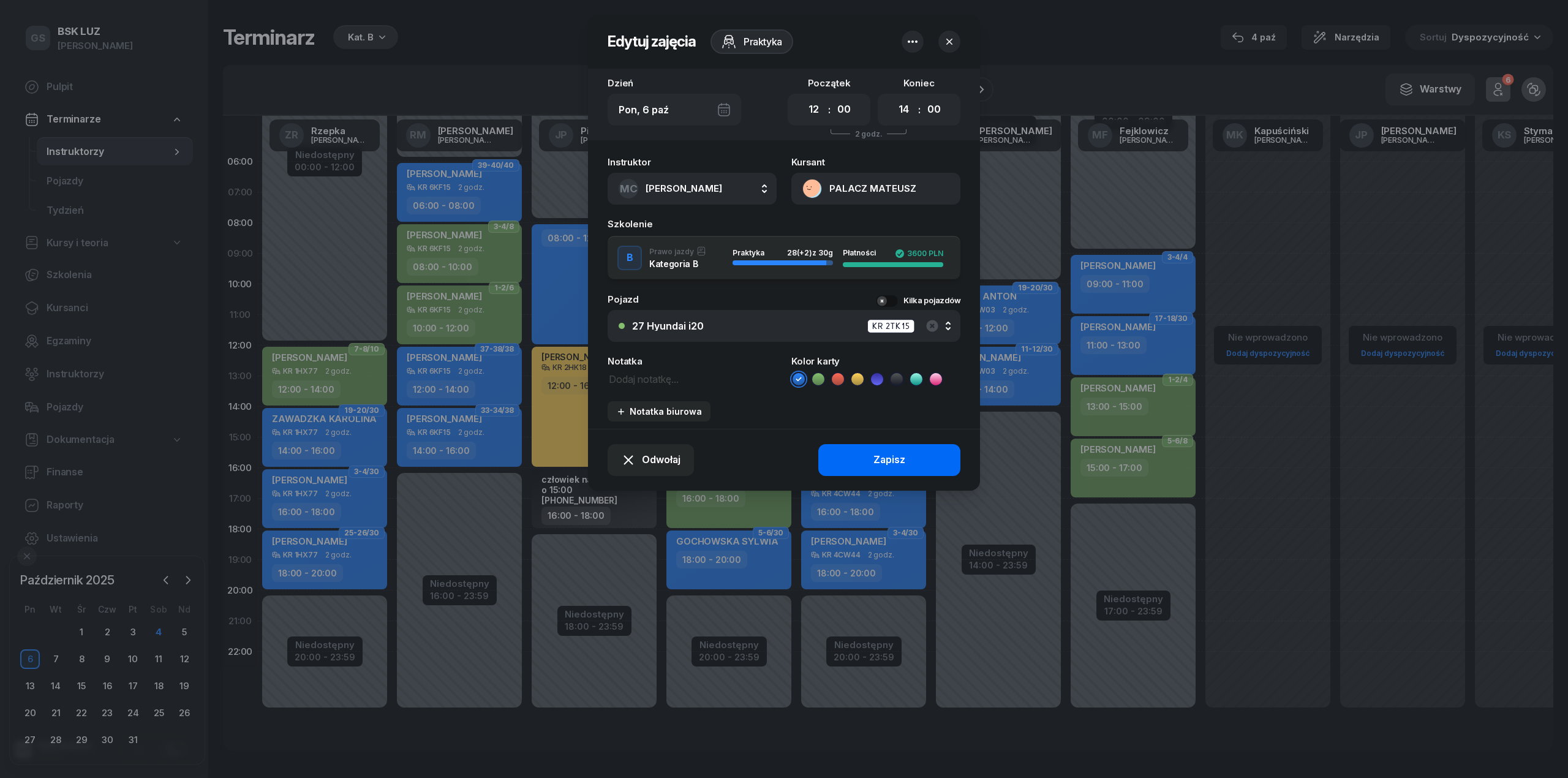
click at [851, 454] on button "Zapisz" at bounding box center [889, 460] width 142 height 32
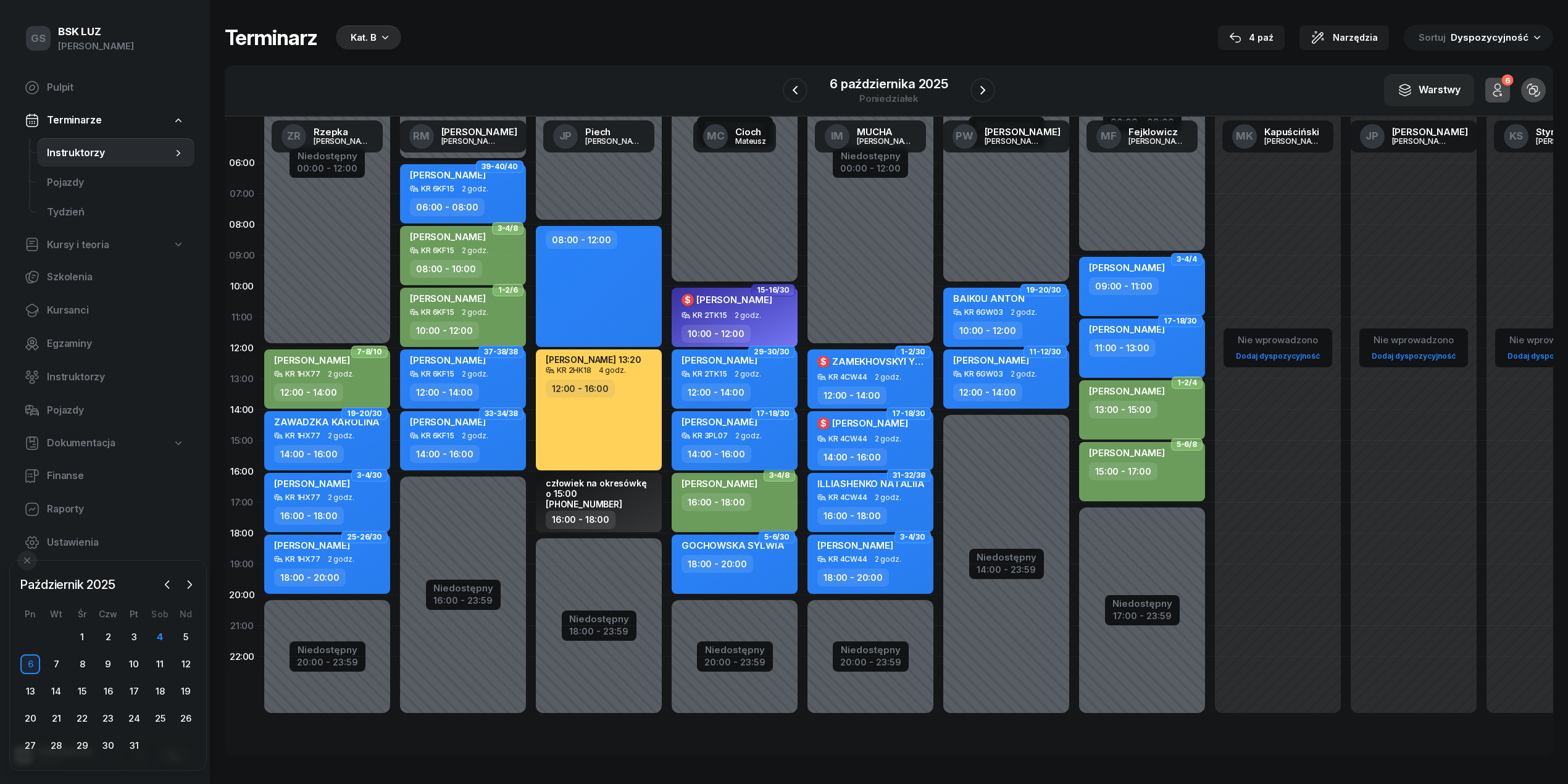
click at [747, 458] on div "14:00 - 16:00" at bounding box center [716, 454] width 69 height 18
select select "14"
select select "16"
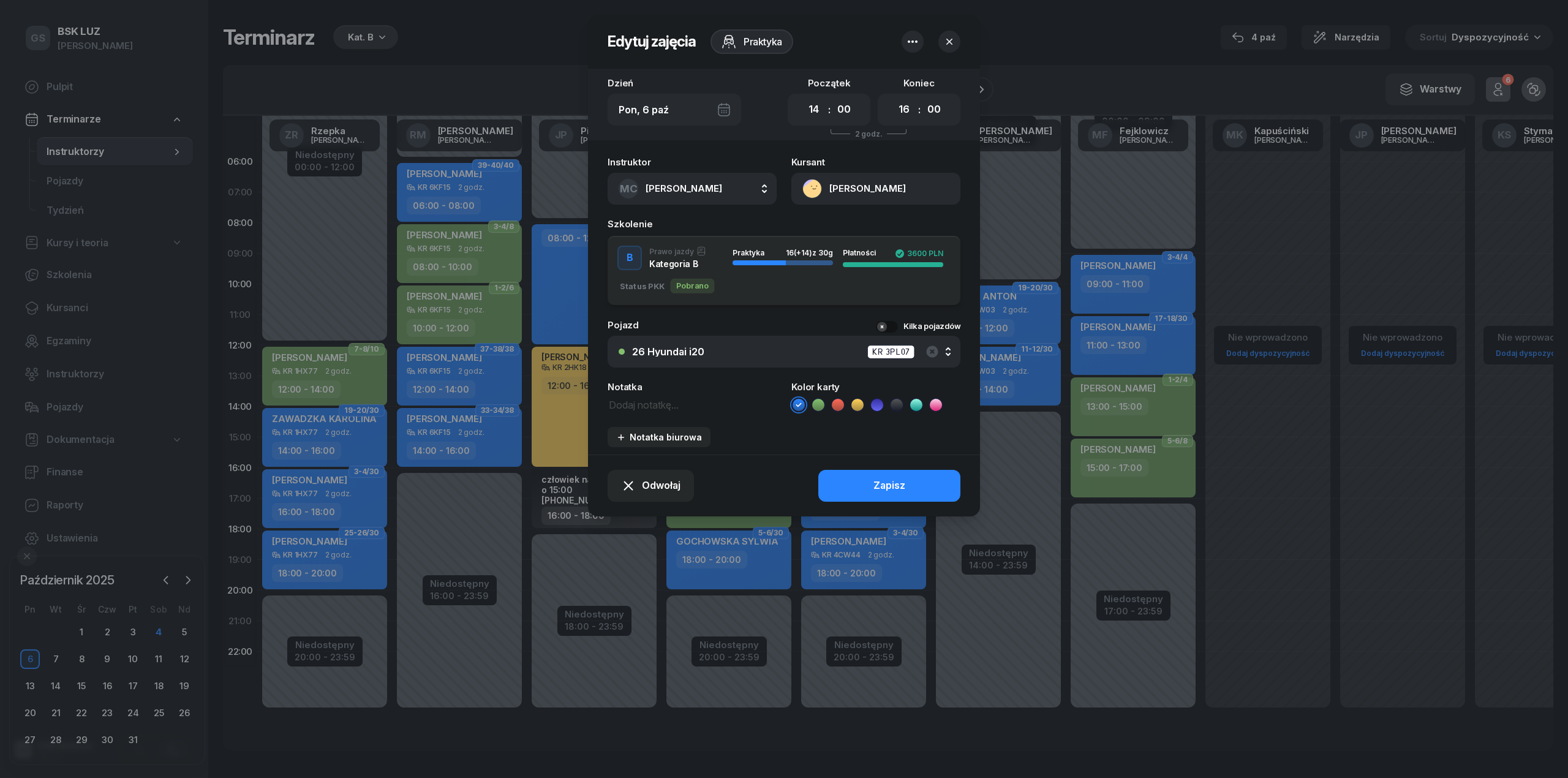
click at [784, 365] on button "26 Hyundai i20 KR 3PL07" at bounding box center [784, 351] width 353 height 32
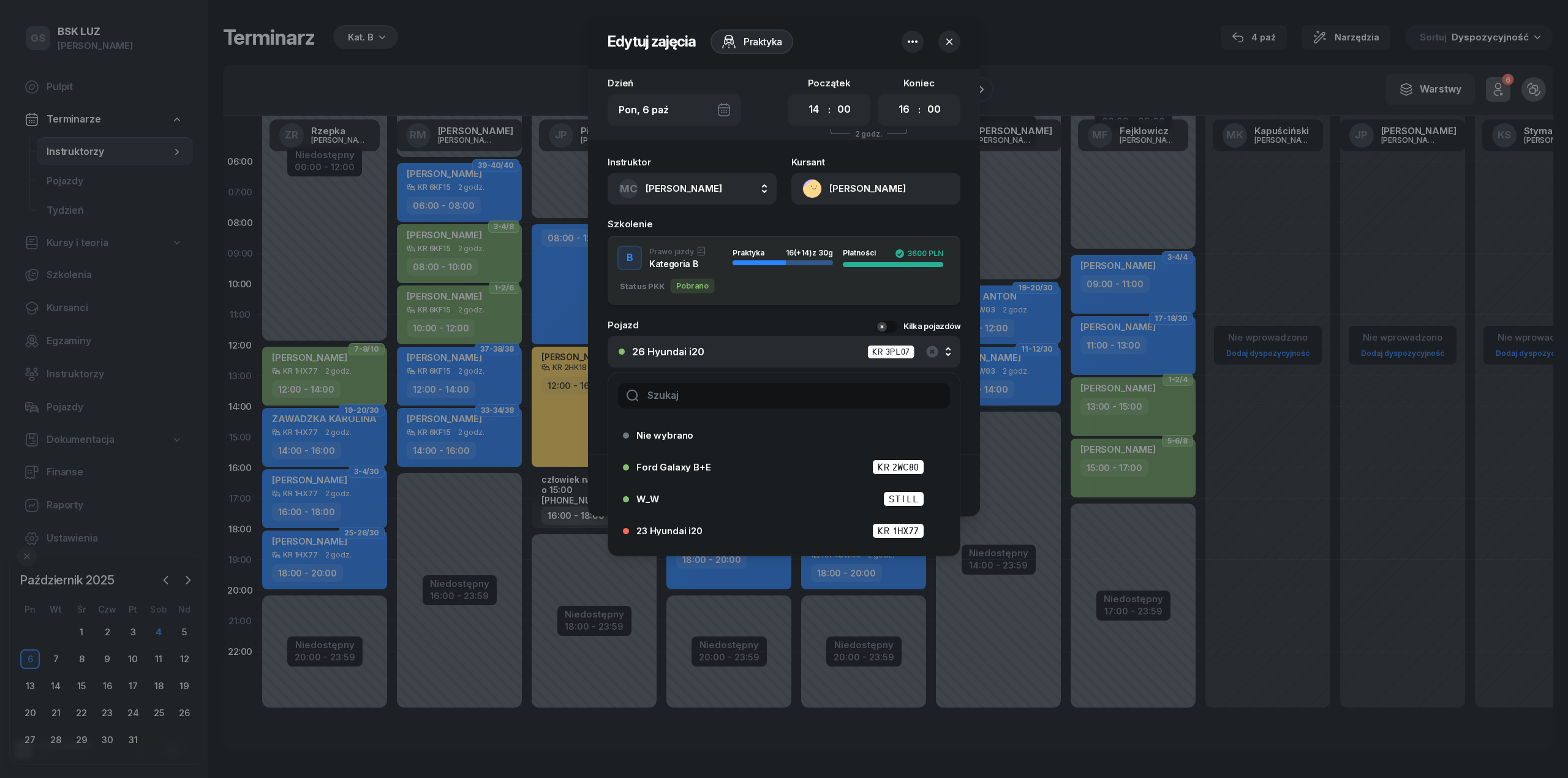
click at [778, 387] on input "text" at bounding box center [784, 395] width 332 height 25
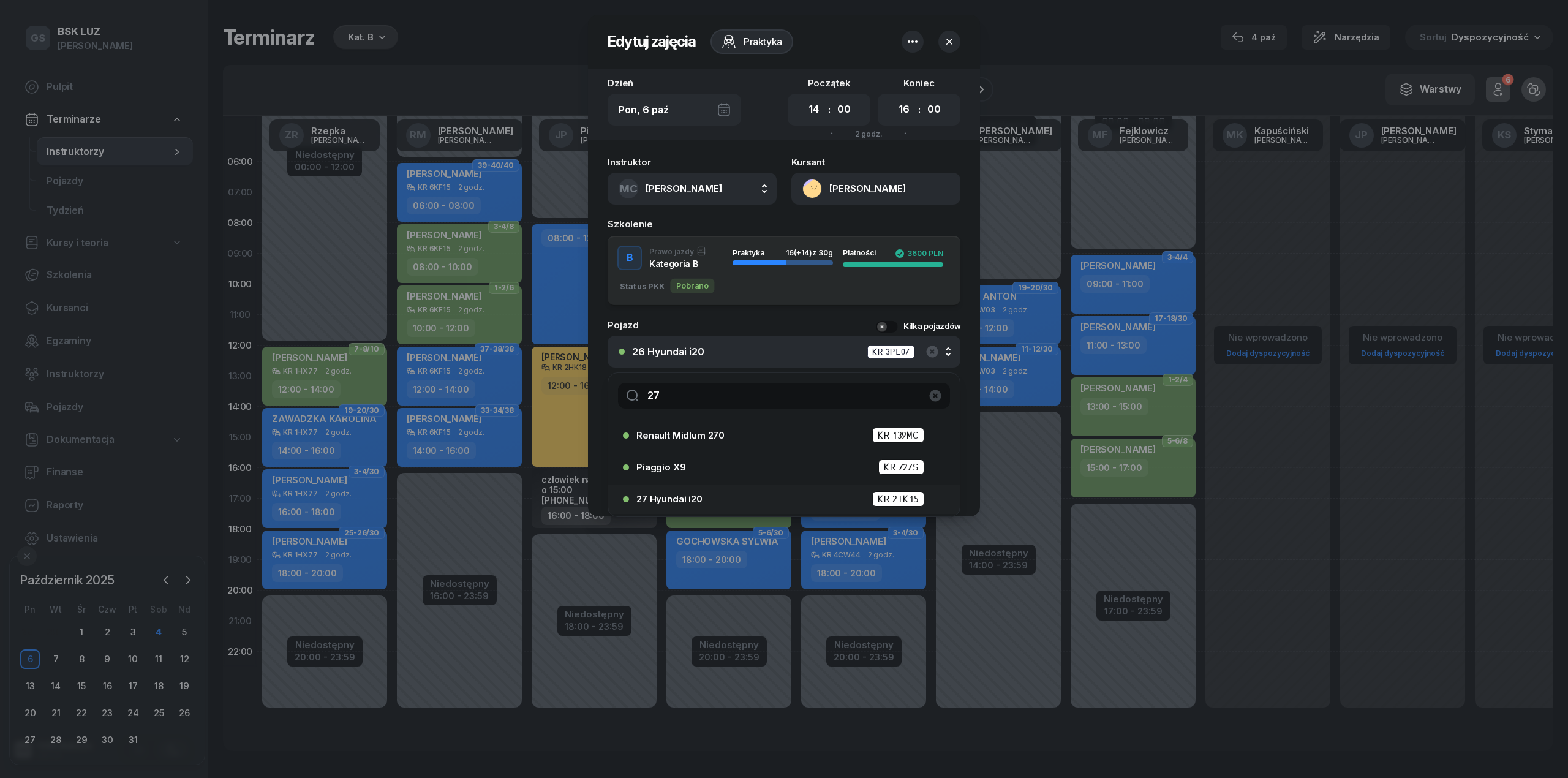
type input "27"
click at [718, 492] on div "27 Hyundai i20 KR 2TK15" at bounding box center [786, 498] width 301 height 15
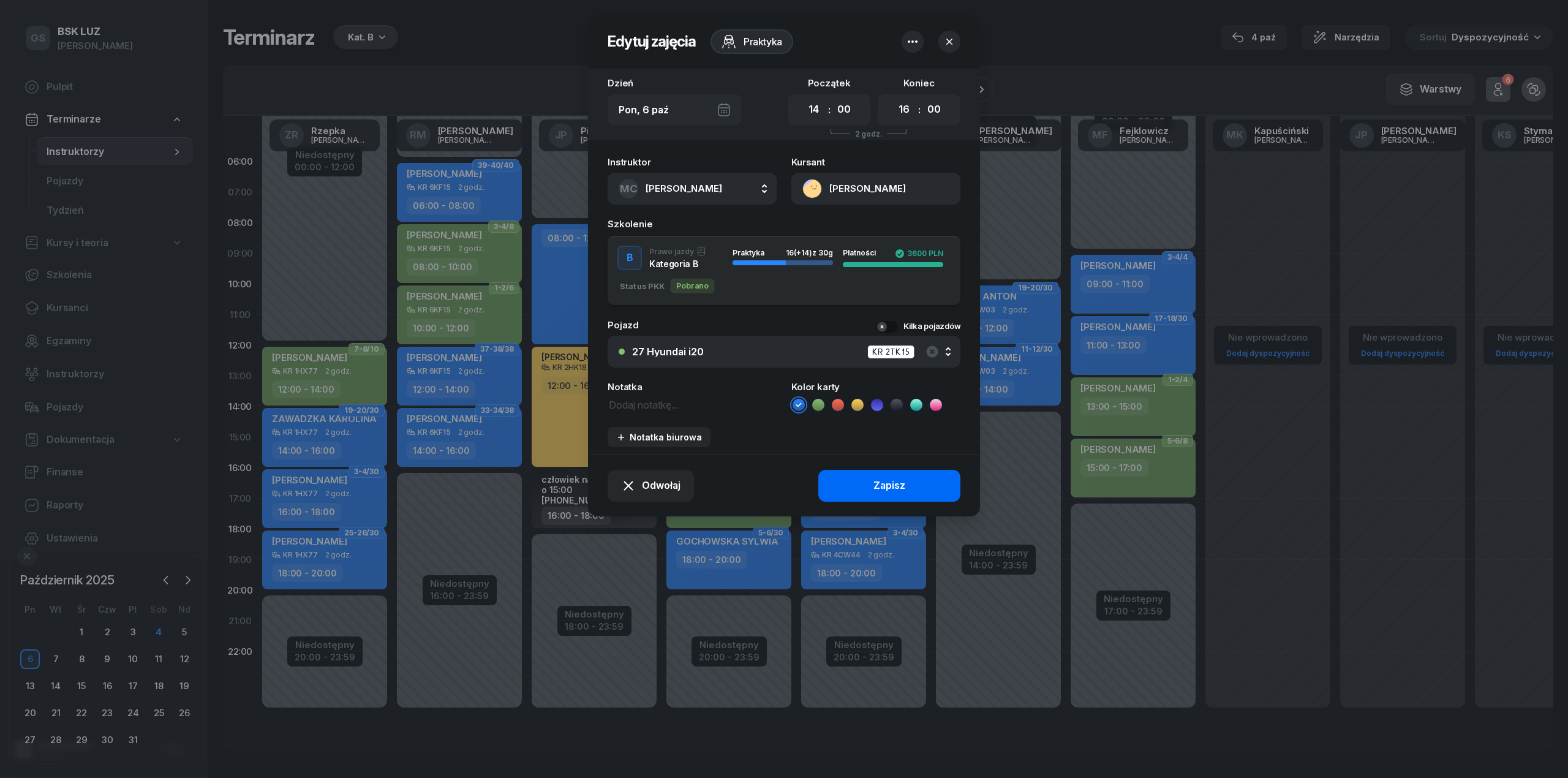
click at [832, 470] on button "Zapisz" at bounding box center [889, 485] width 142 height 32
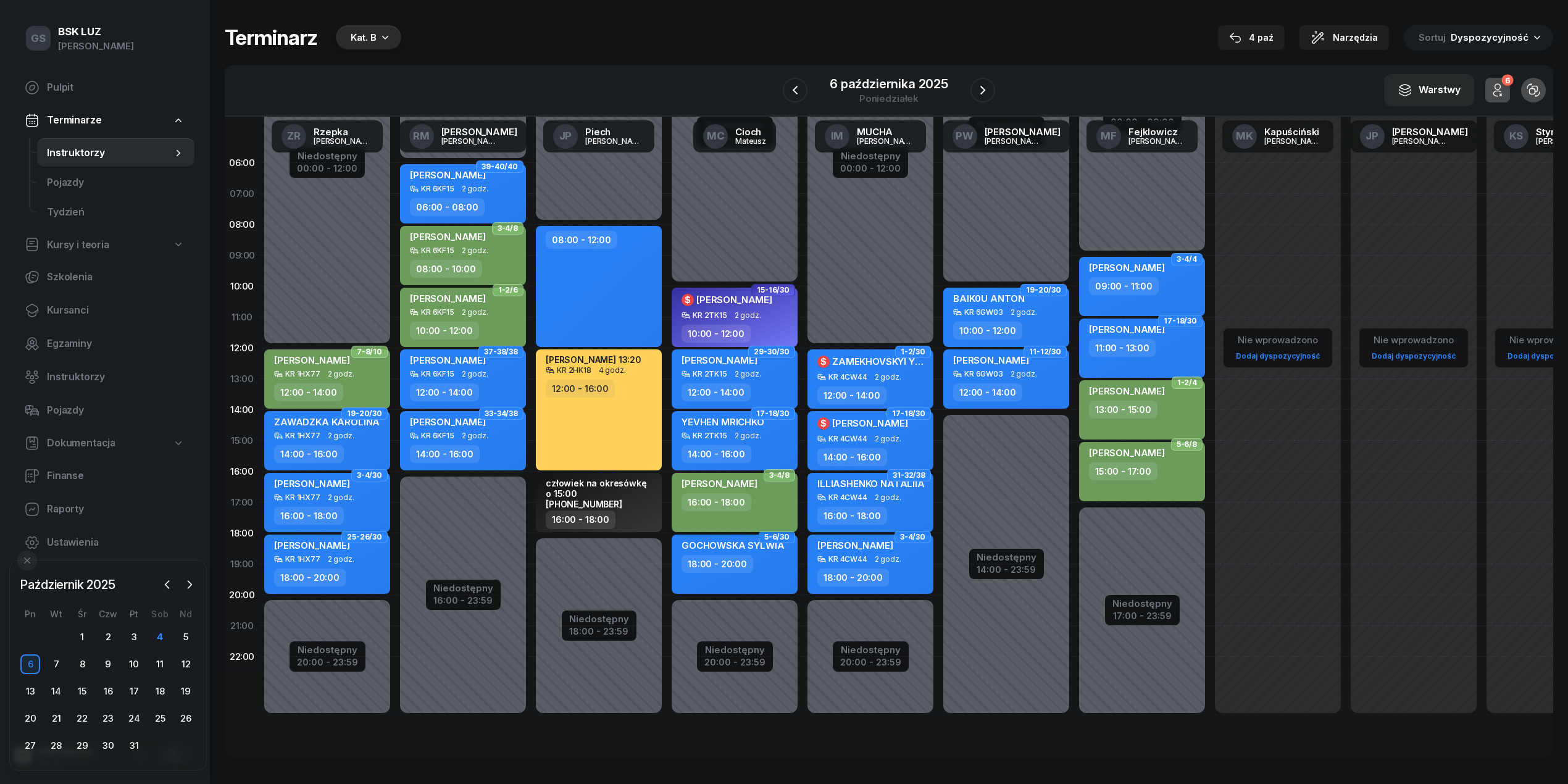
click at [758, 484] on span "[PERSON_NAME]" at bounding box center [719, 483] width 76 height 12
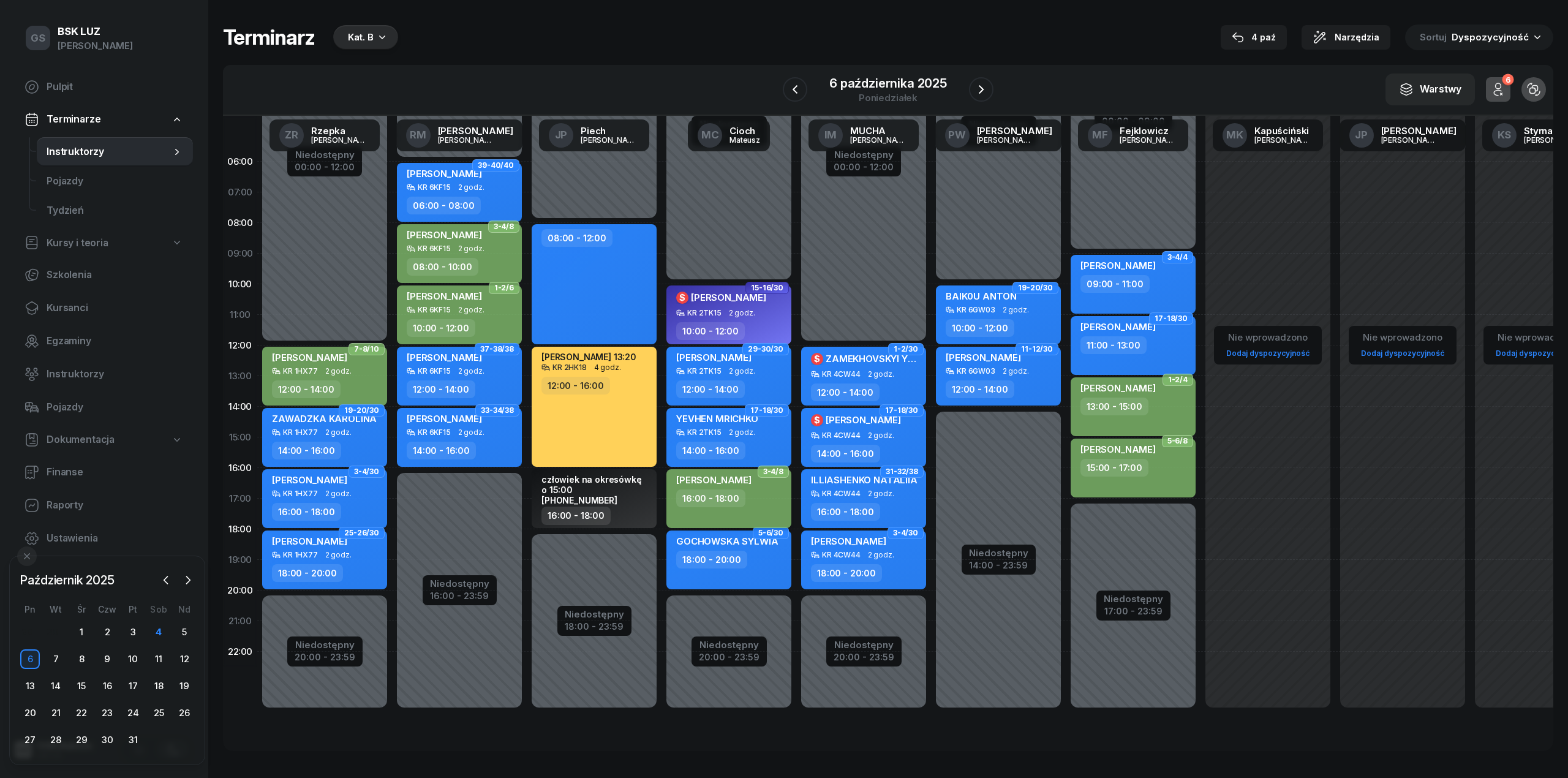
select select "16"
select select "18"
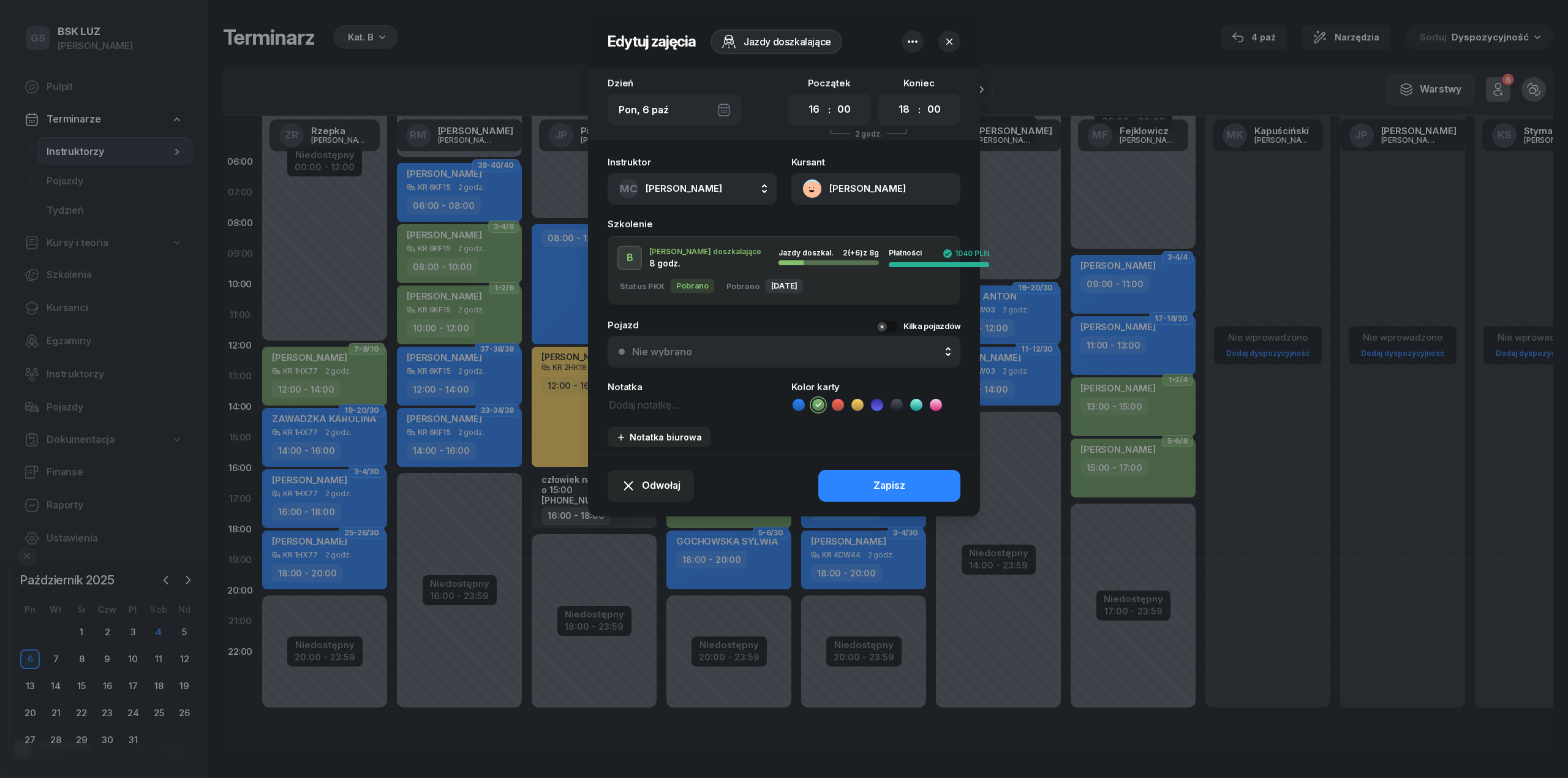
click at [780, 354] on div "Nie wybrano" at bounding box center [791, 351] width 318 height 10
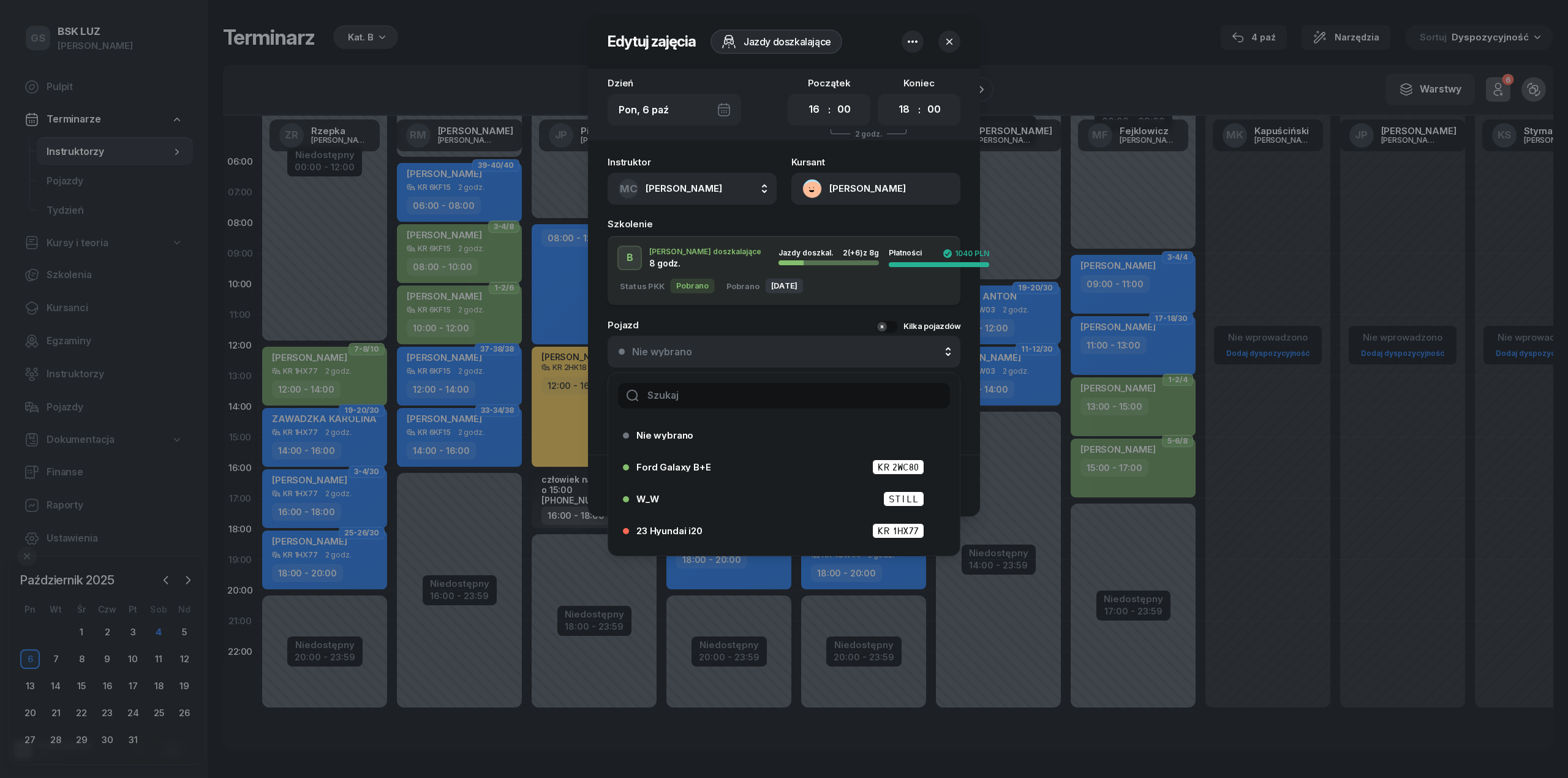
click at [761, 395] on input "text" at bounding box center [784, 395] width 332 height 25
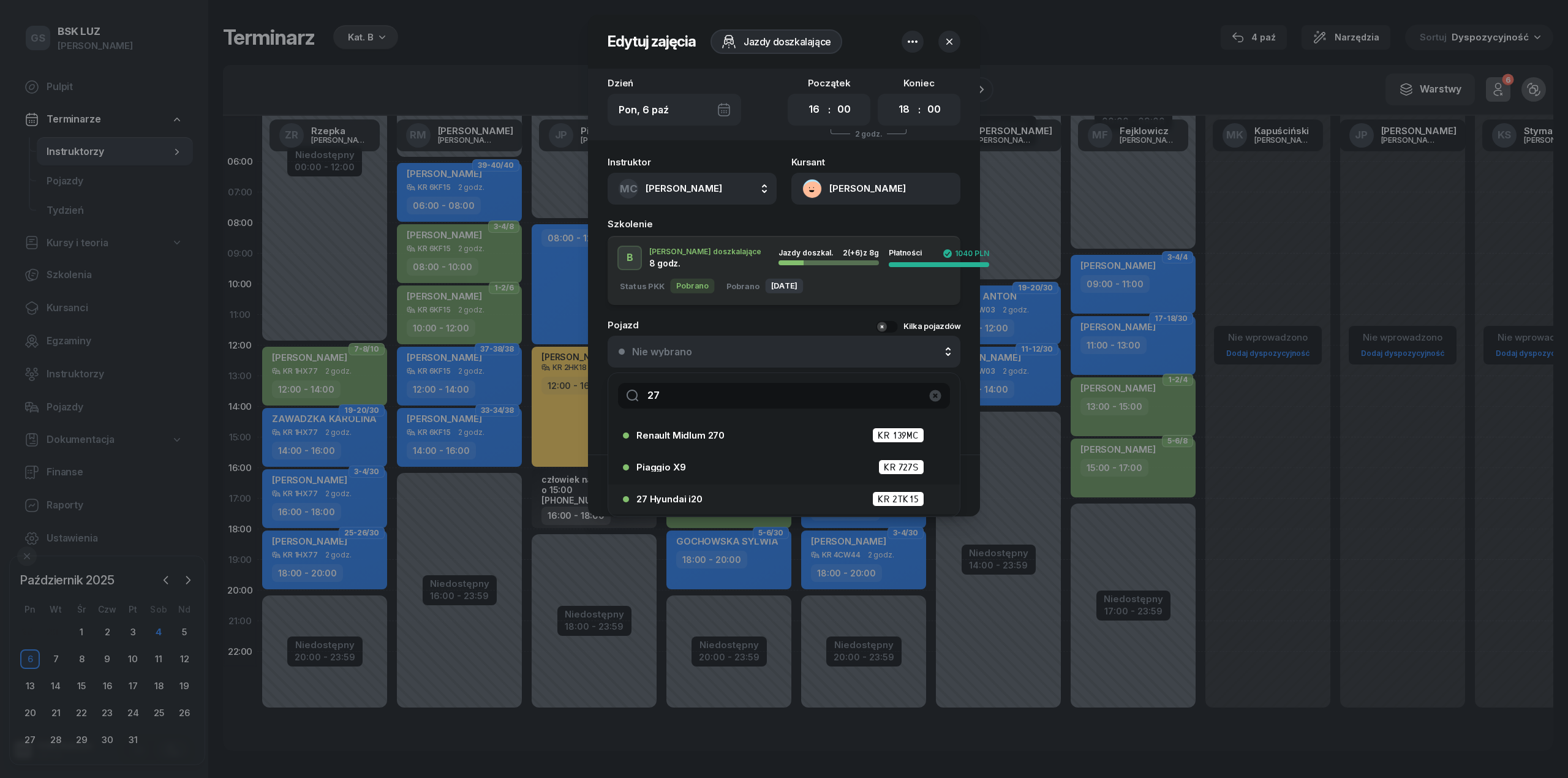
type input "27"
click at [708, 494] on div "27 Hyundai i20 KR 2TK15" at bounding box center [786, 498] width 301 height 15
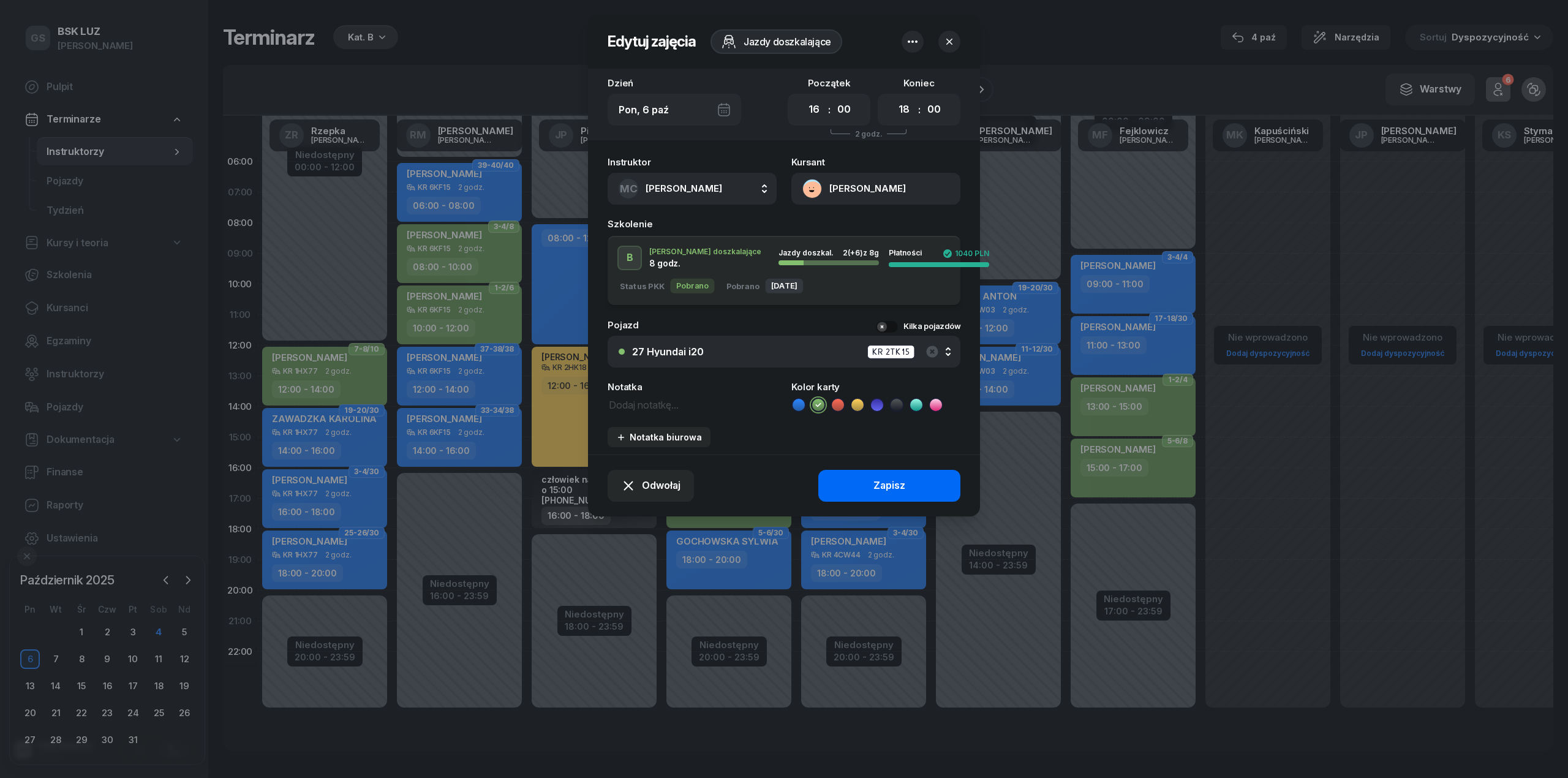
click at [860, 489] on button "Zapisz" at bounding box center [889, 485] width 142 height 32
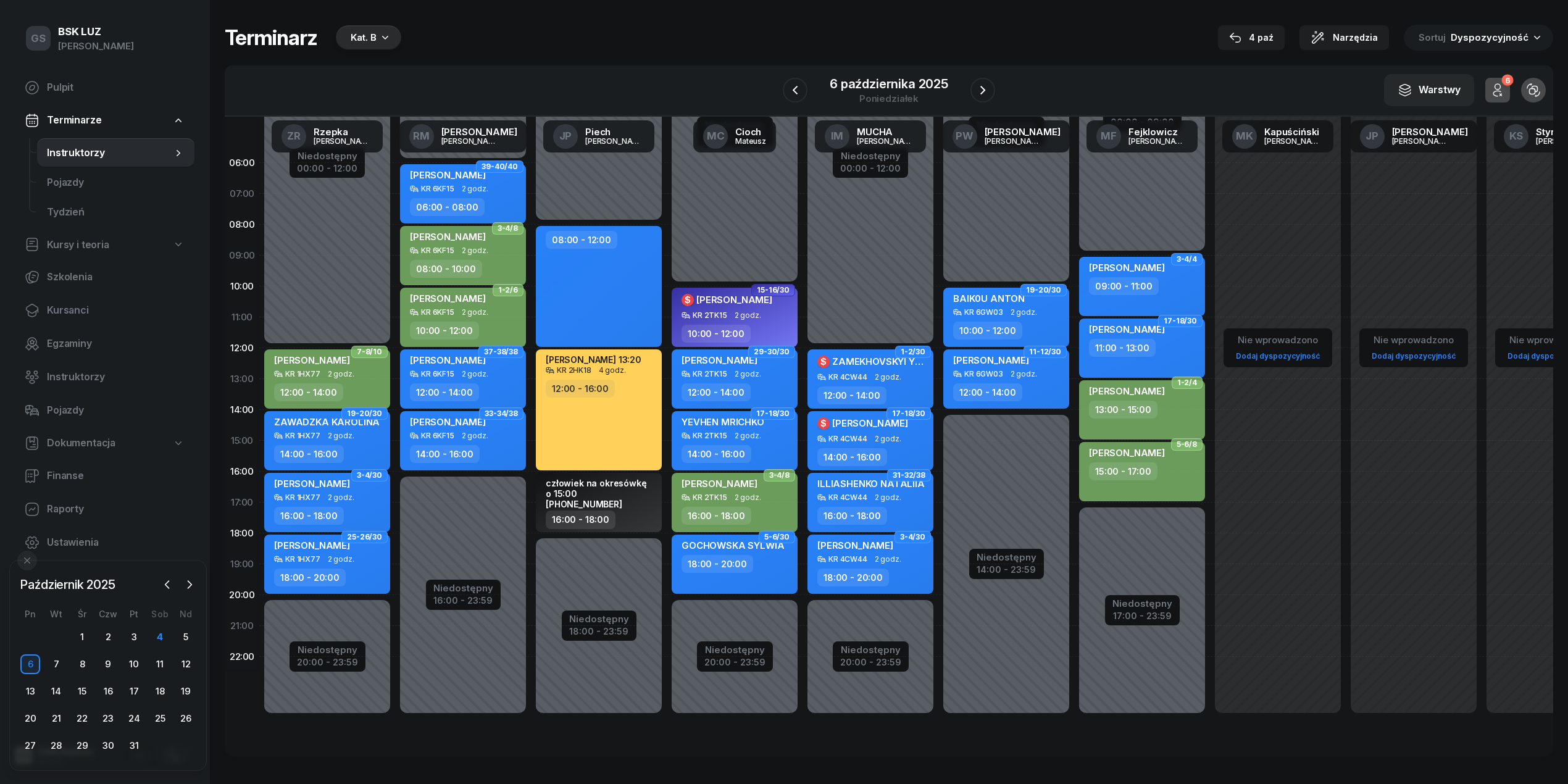
click at [744, 576] on div "GOCHOWSKA SYLWIA 18:00 - 20:00" at bounding box center [734, 563] width 126 height 59
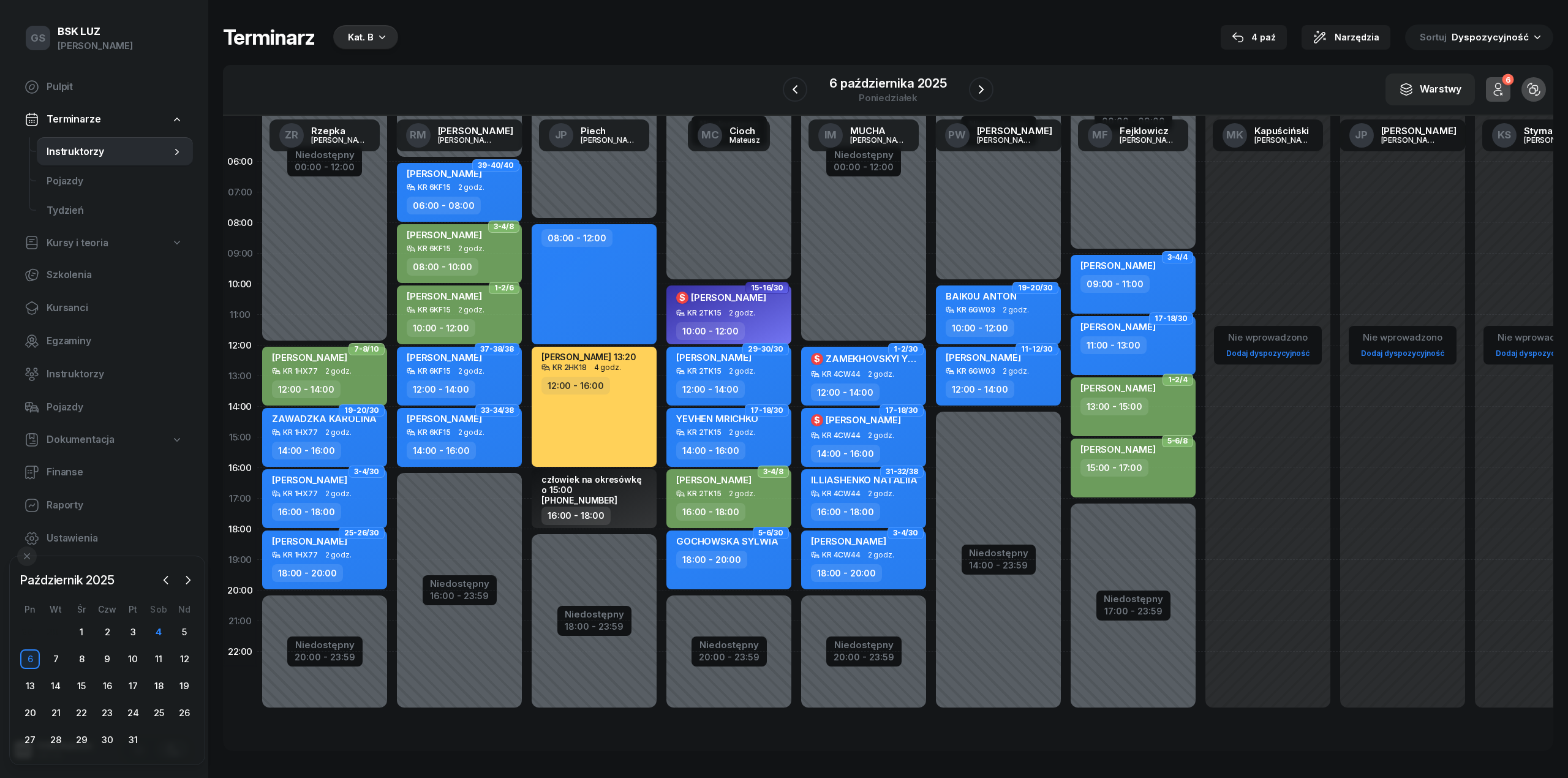
select select "18"
select select "20"
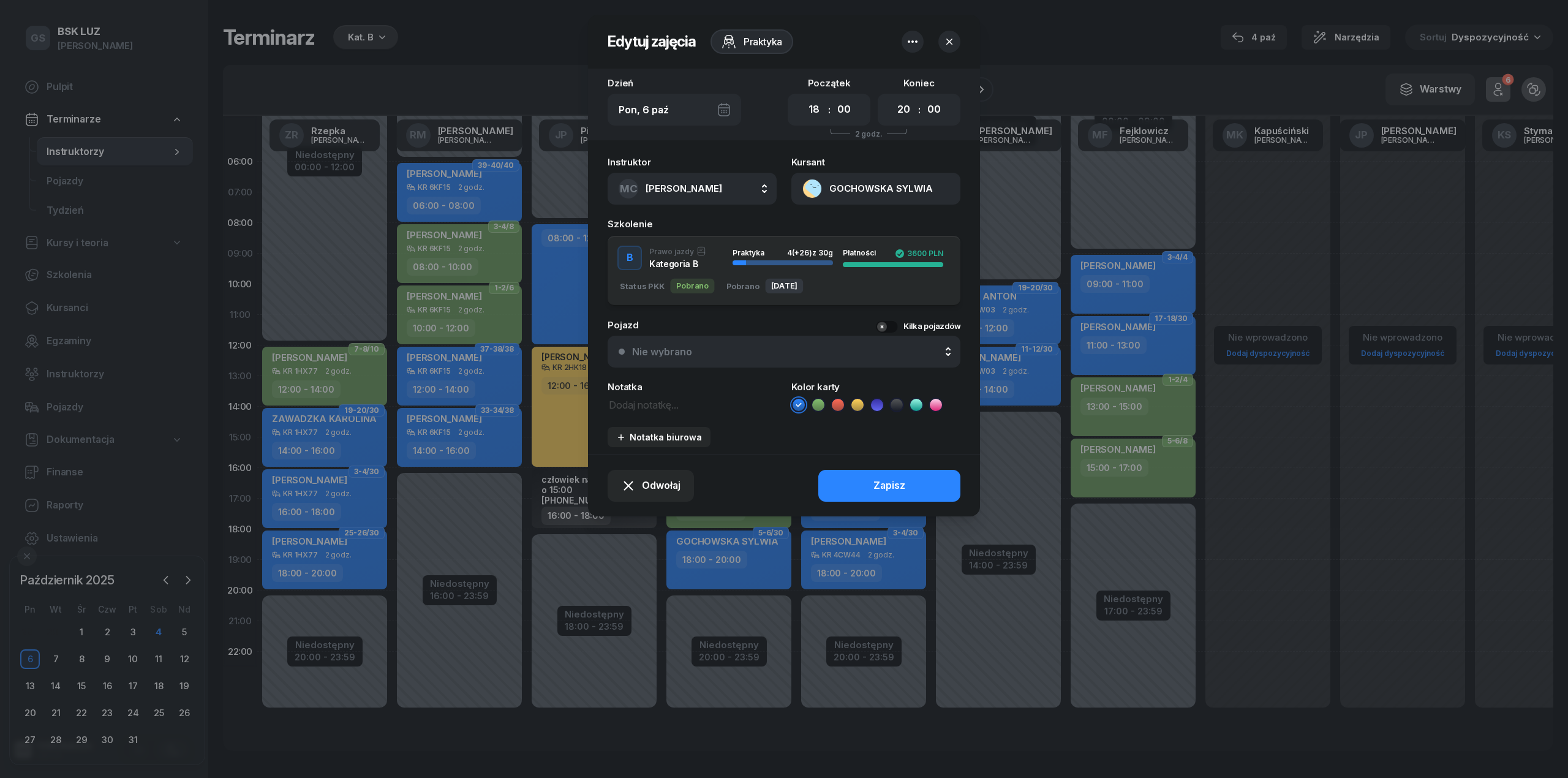
click at [740, 346] on div "Nie wybrano" at bounding box center [791, 351] width 318 height 10
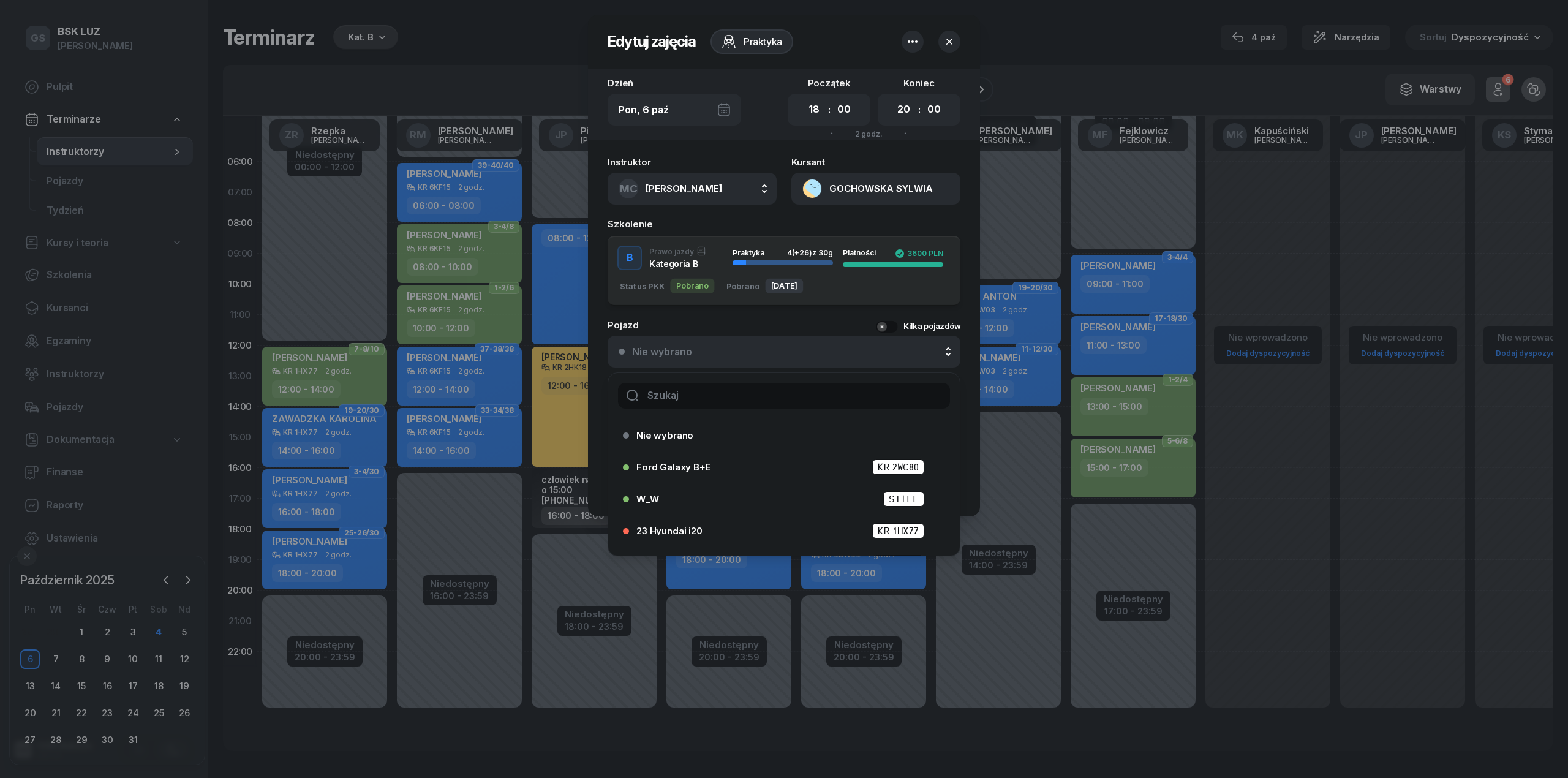
click at [720, 385] on input "text" at bounding box center [784, 395] width 332 height 25
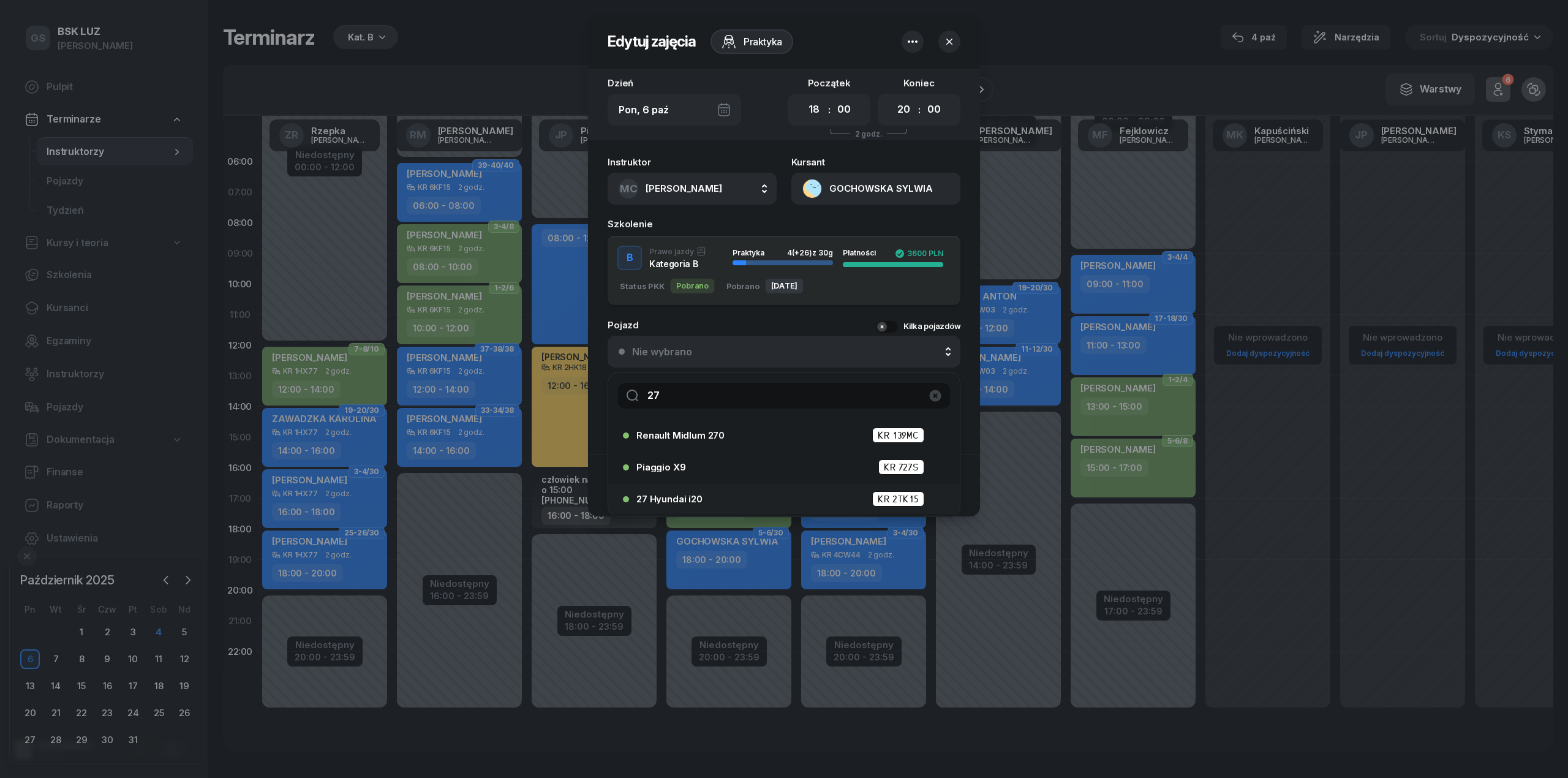
type input "27"
click at [672, 486] on li "27 Hyundai i20 KR 2TK15" at bounding box center [784, 498] width 352 height 29
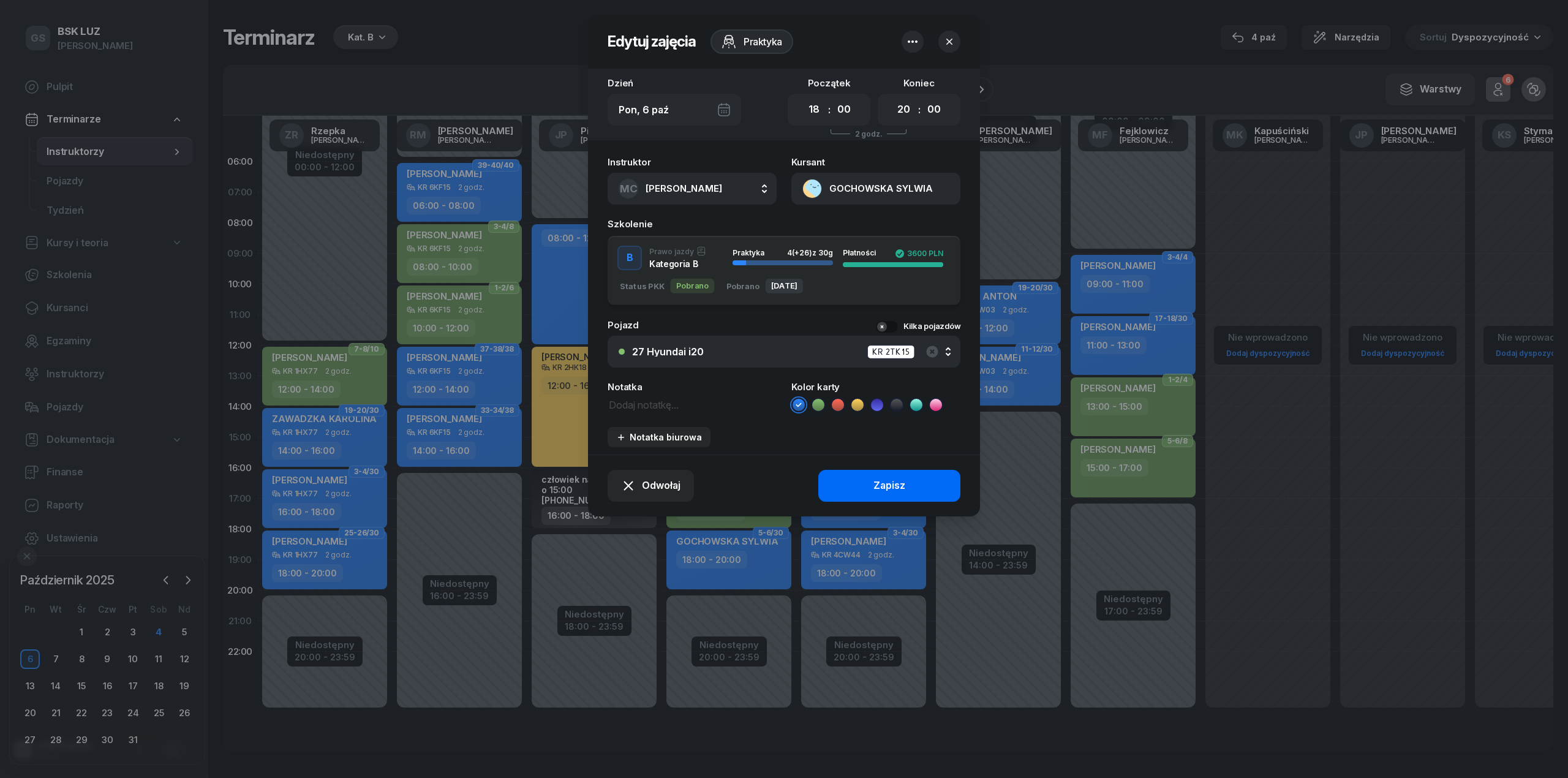
click at [843, 488] on button "Zapisz" at bounding box center [889, 485] width 142 height 32
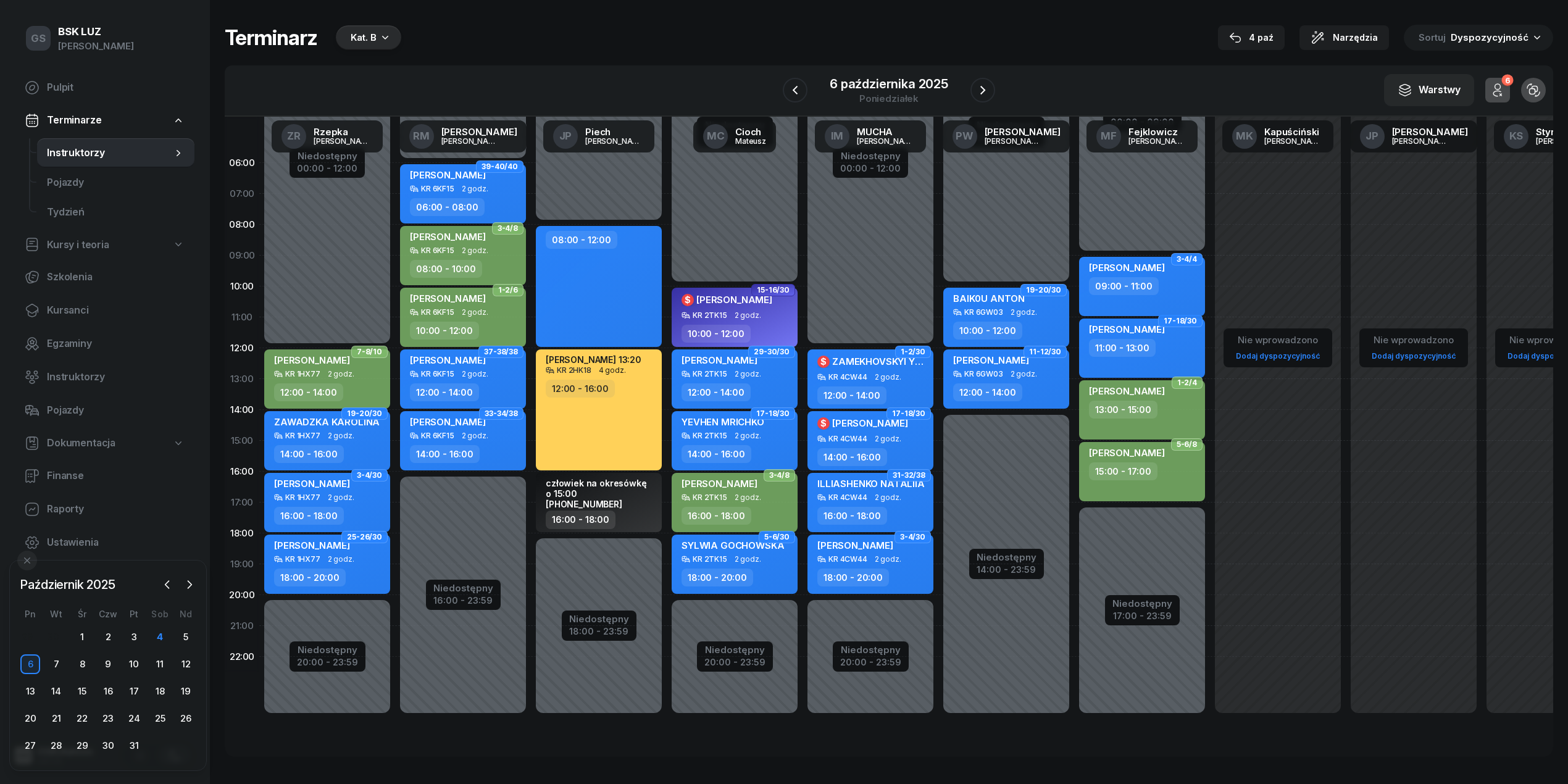
click at [1184, 251] on div "Niedostępny 00:00 - 09:00 Niedostępny 17:00 - 23:59 3-4/4 [PERSON_NAME] 09:00 -…" at bounding box center [1142, 440] width 136 height 586
select select "08"
select select "09"
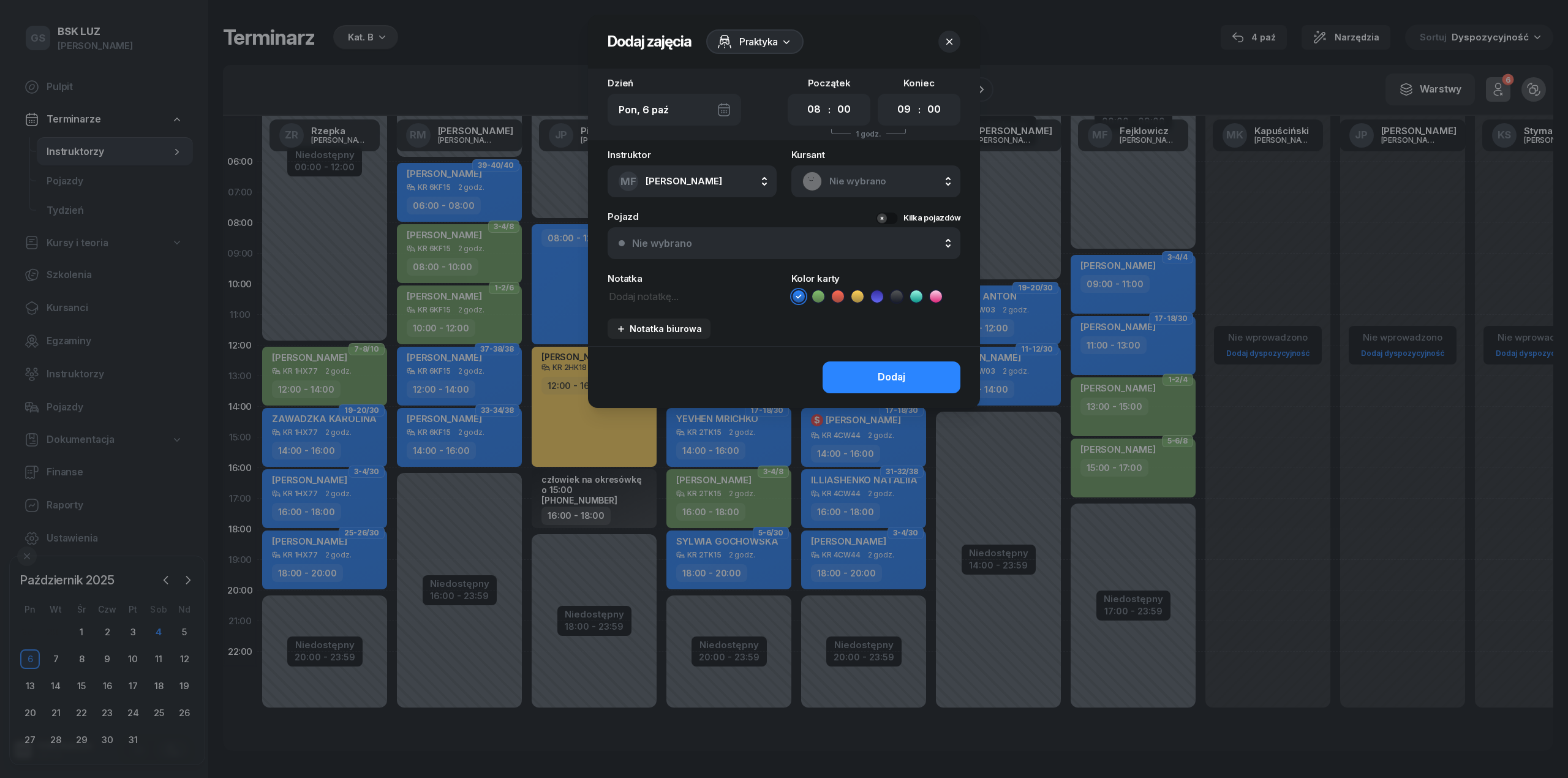
click at [835, 246] on div "Nie wybrano" at bounding box center [791, 242] width 318 height 10
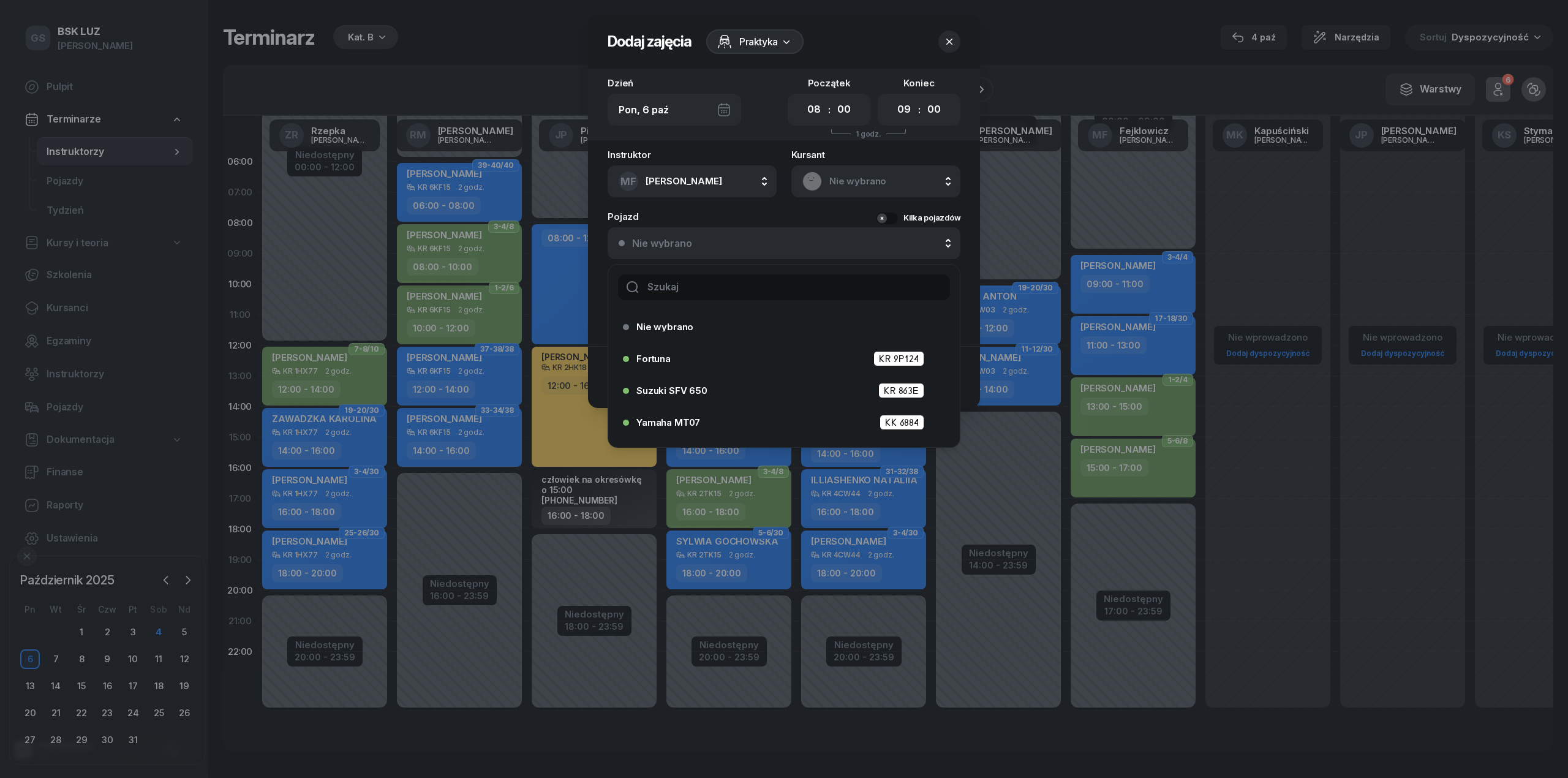
click at [794, 277] on input "text" at bounding box center [784, 287] width 332 height 25
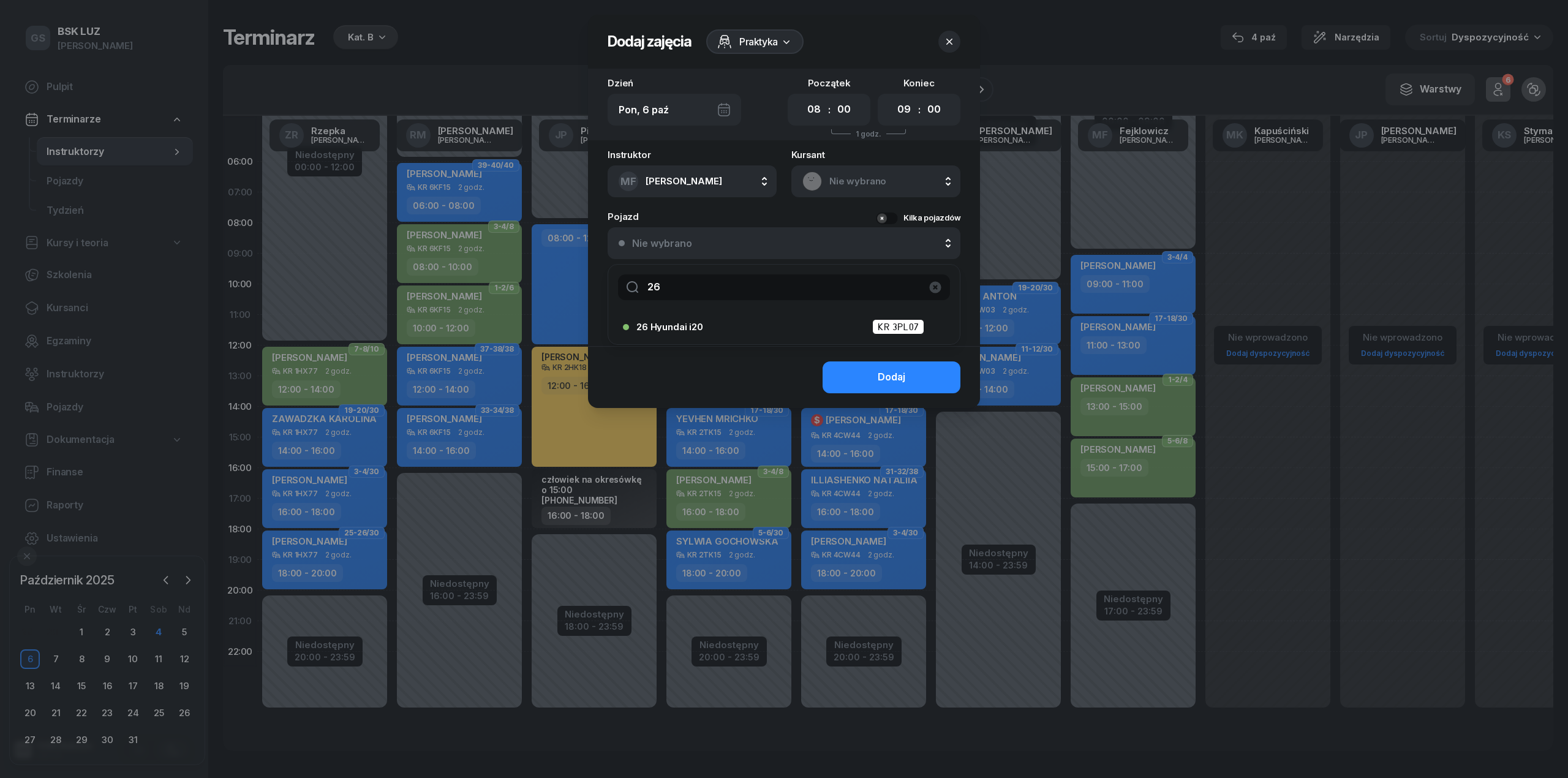
type input "26"
click at [707, 310] on ul "26 Hyundai i20 KR 3PL07" at bounding box center [784, 327] width 352 height 34
click at [708, 322] on div "26 Hyundai i20 KR 3PL07" at bounding box center [786, 327] width 301 height 15
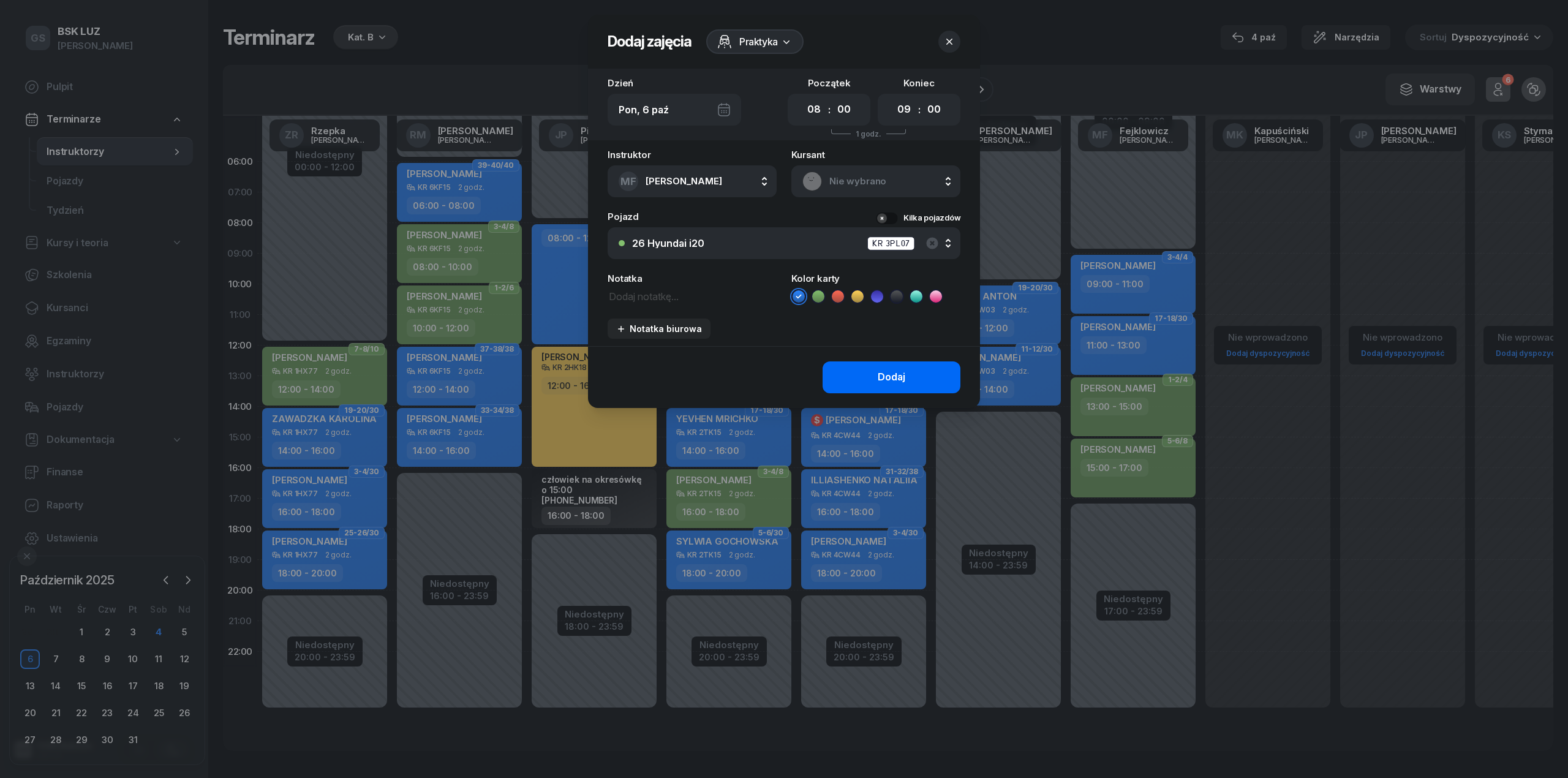
click at [898, 387] on button "Dodaj" at bounding box center [891, 376] width 138 height 32
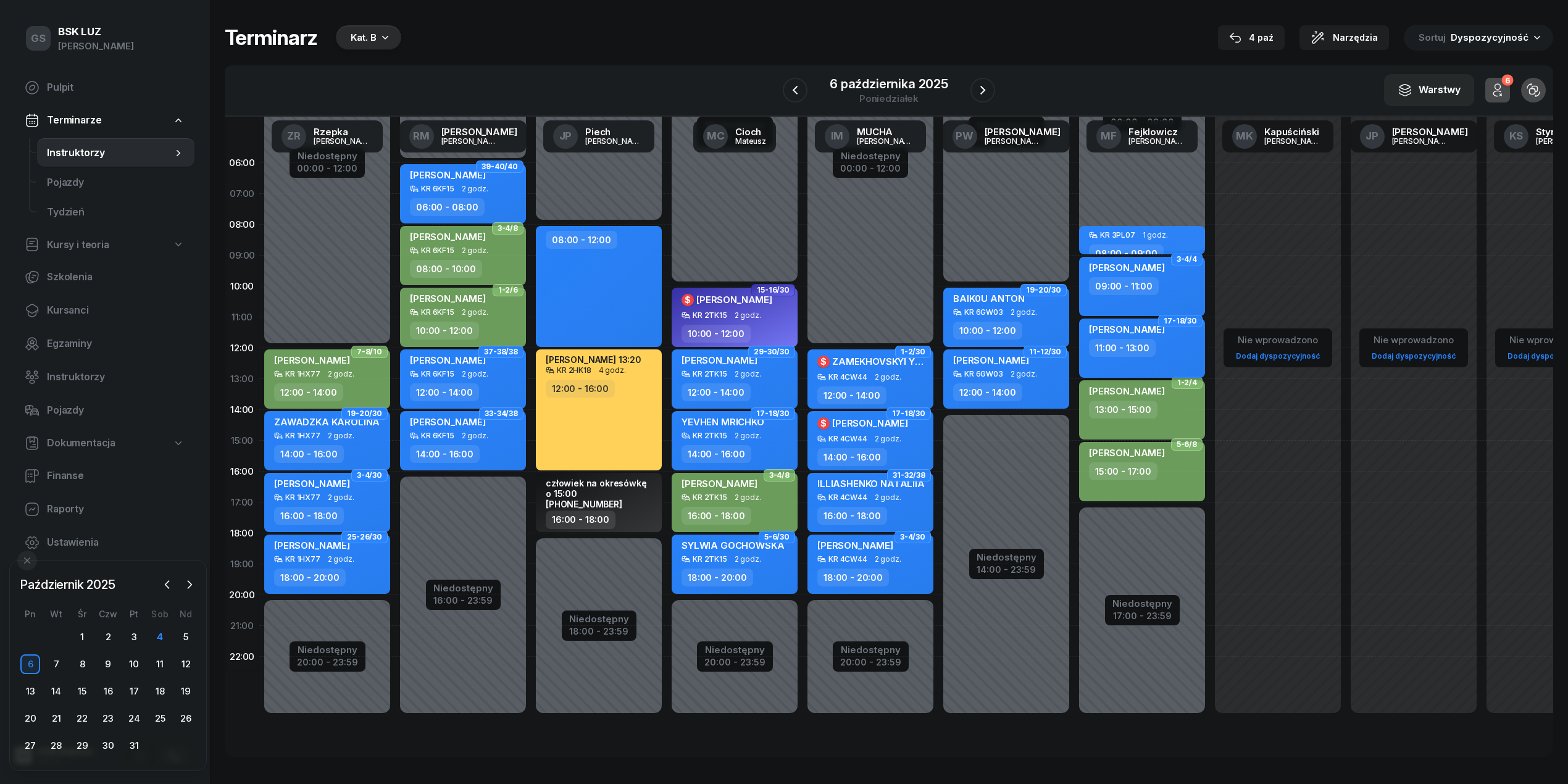
click at [1135, 348] on div "11:00 - 13:00" at bounding box center [1122, 348] width 67 height 18
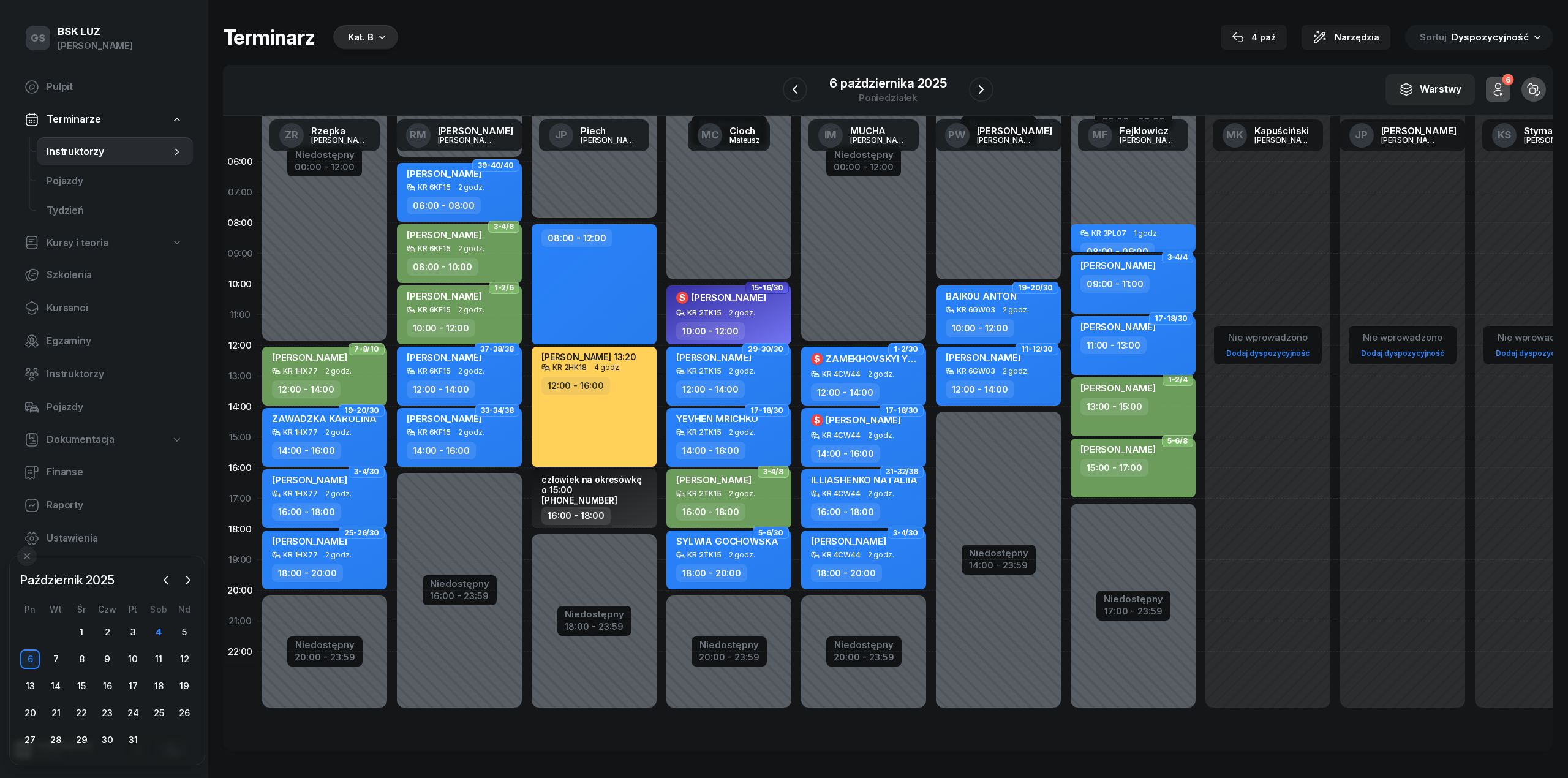
select select "11"
select select "13"
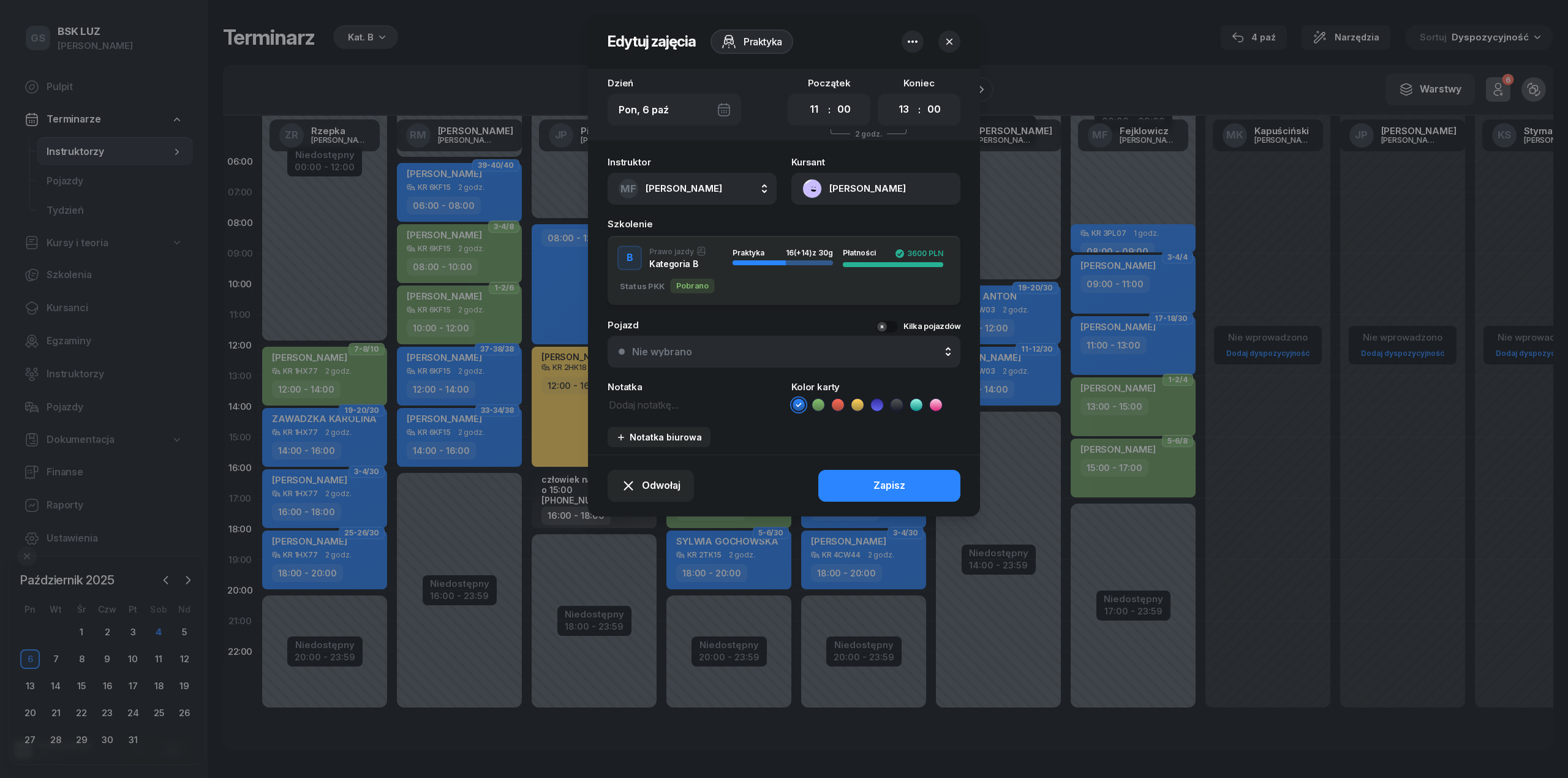
click at [949, 38] on icon "button" at bounding box center [949, 42] width 13 height 13
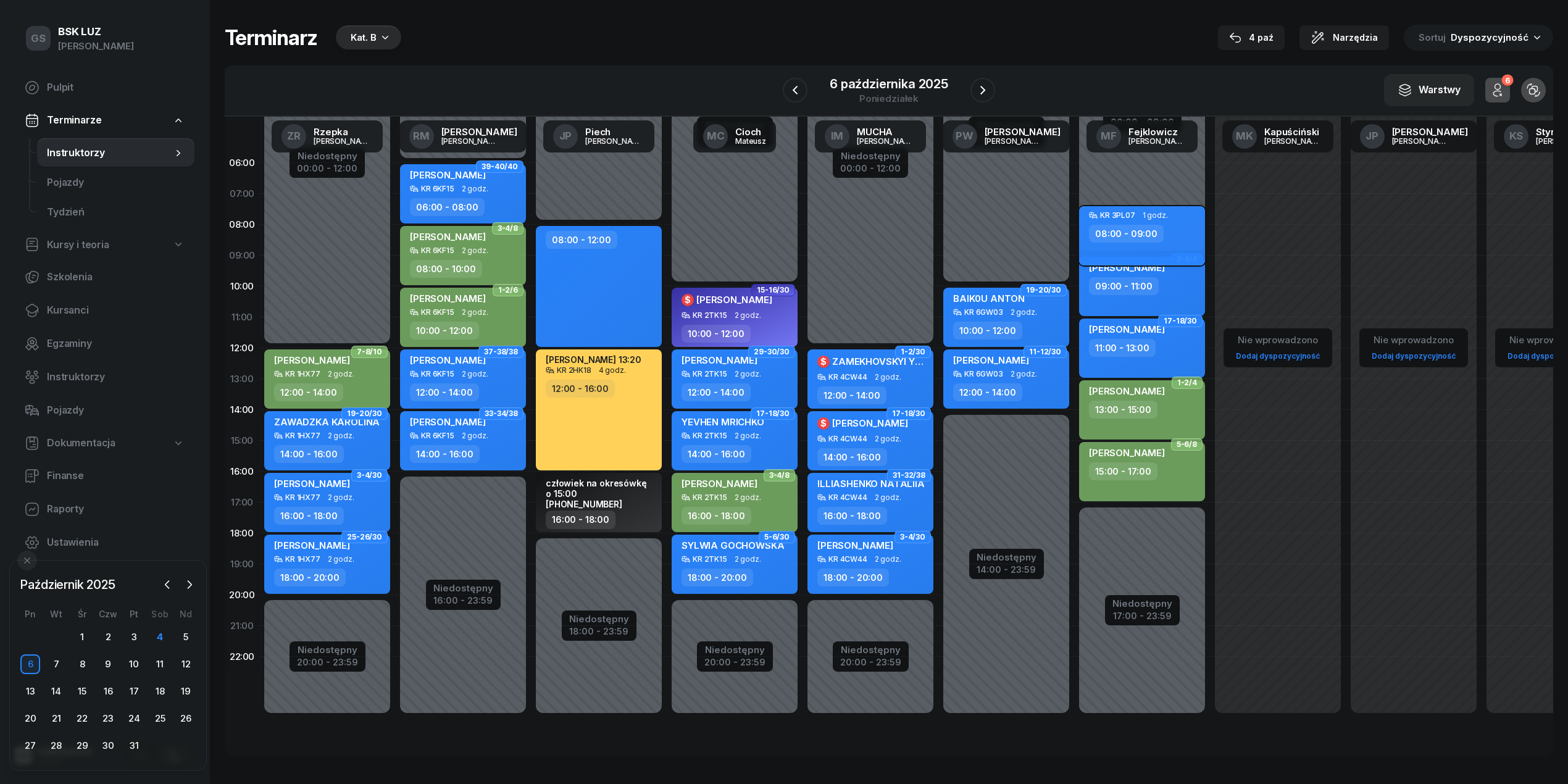
click at [1152, 234] on div "08:00 - 09:00" at bounding box center [1127, 233] width 75 height 18
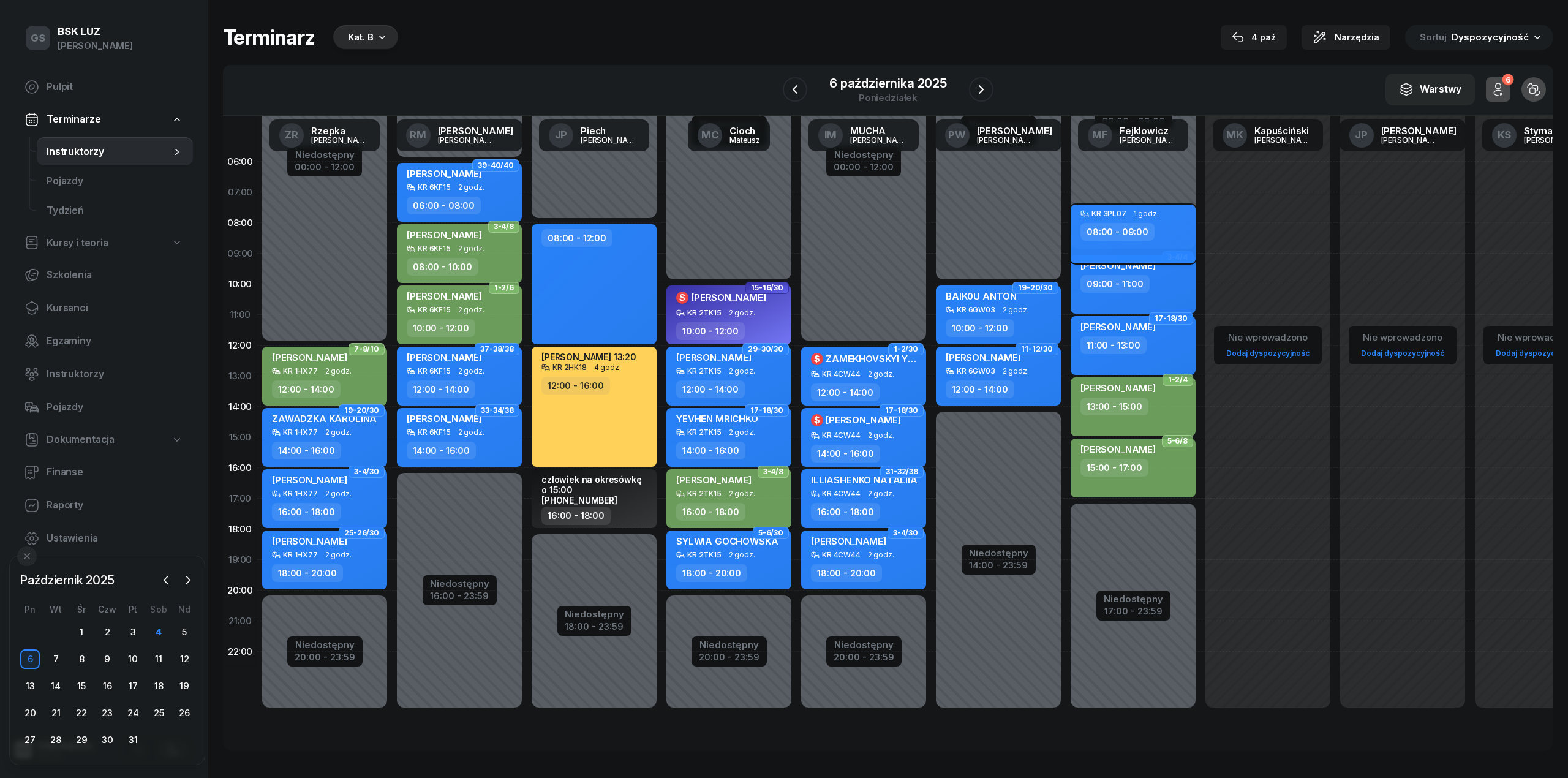
select select "08"
select select "09"
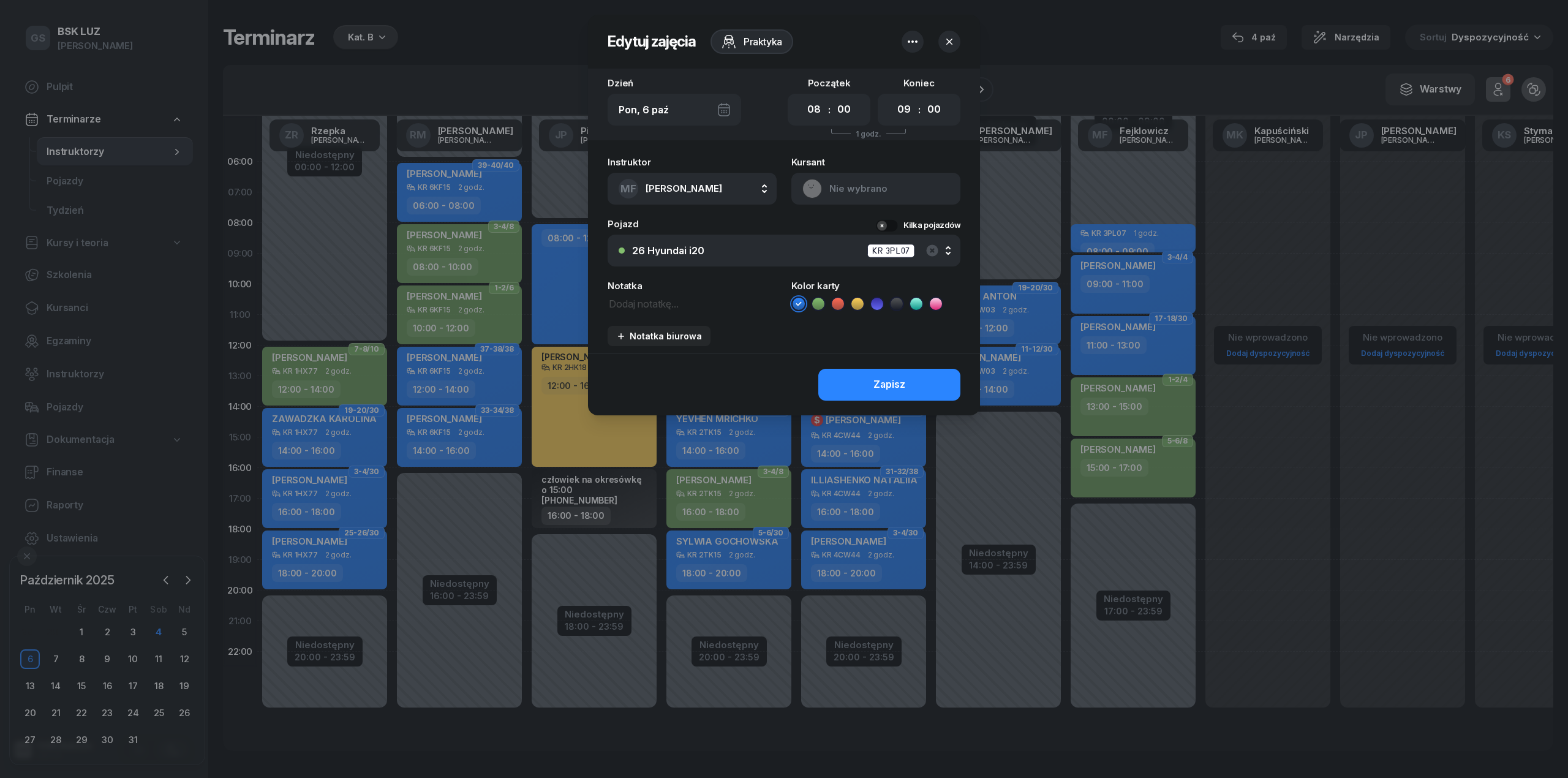
click at [907, 45] on icon "button" at bounding box center [912, 42] width 14 height 14
click at [868, 86] on div "Usuń" at bounding box center [867, 80] width 23 height 16
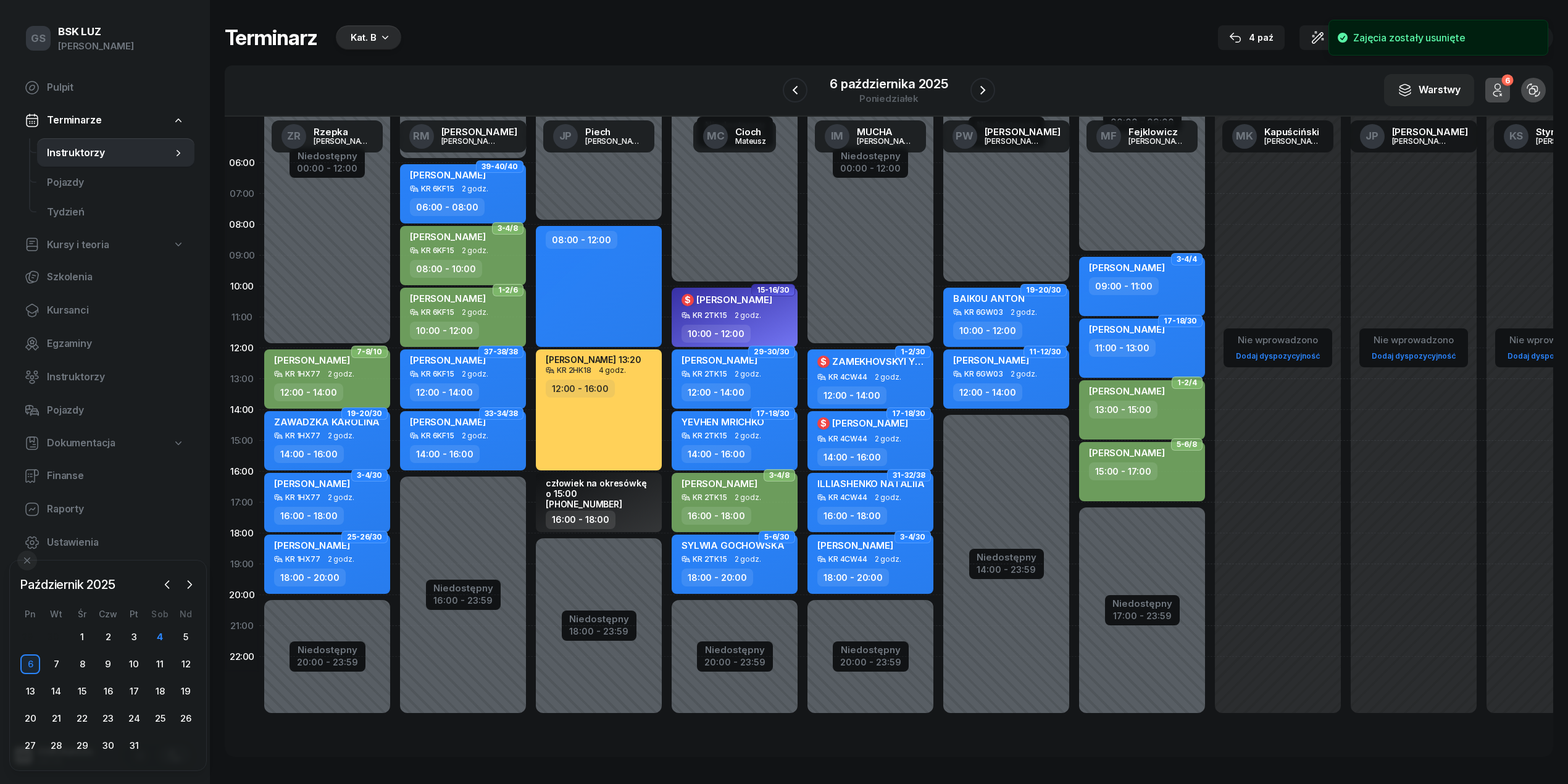
click at [1102, 475] on div "15:00 - 17:00" at bounding box center [1123, 471] width 68 height 18
select select "15"
select select "17"
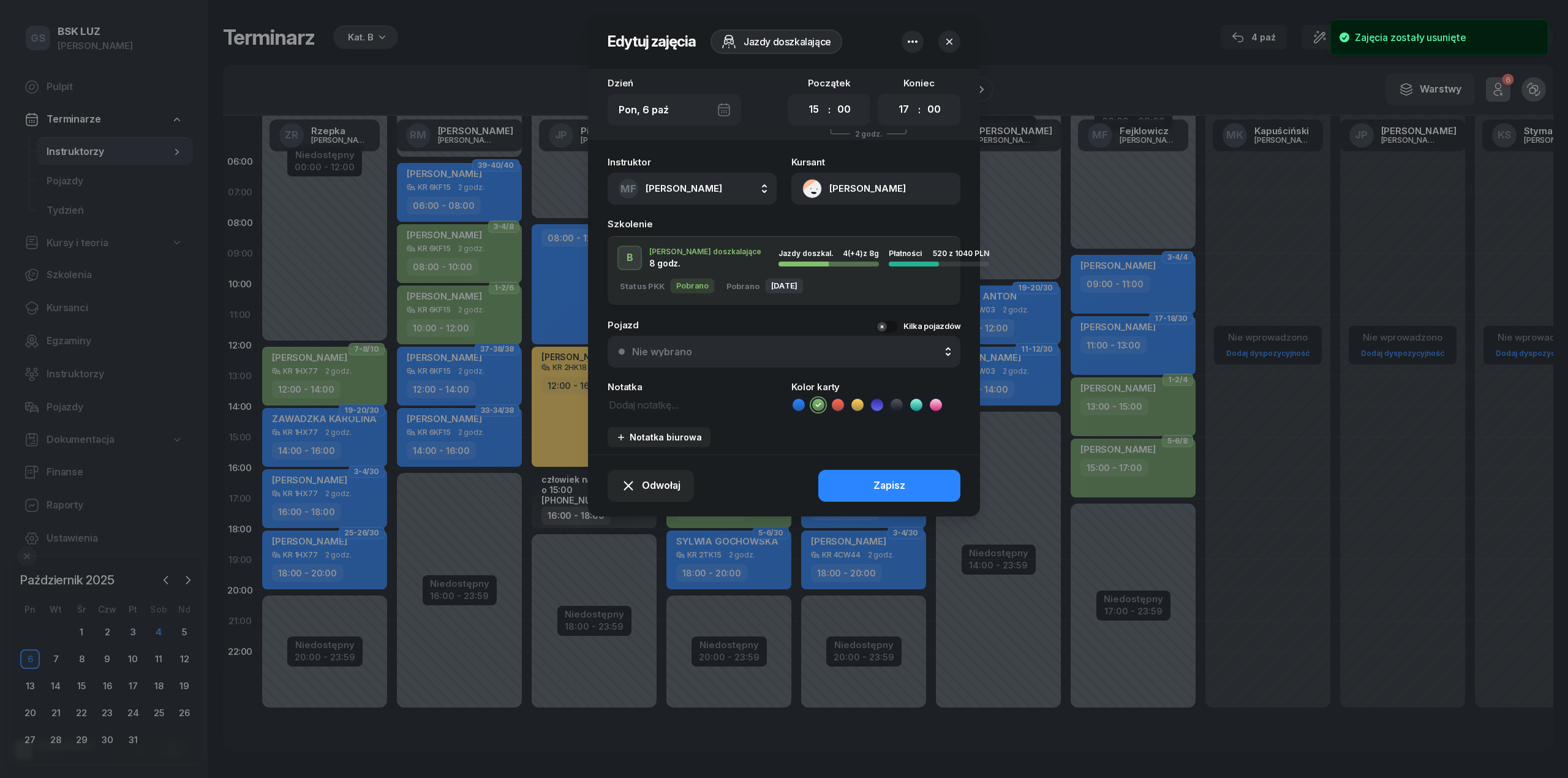
click at [679, 339] on button "Nie wybrano" at bounding box center [784, 351] width 353 height 32
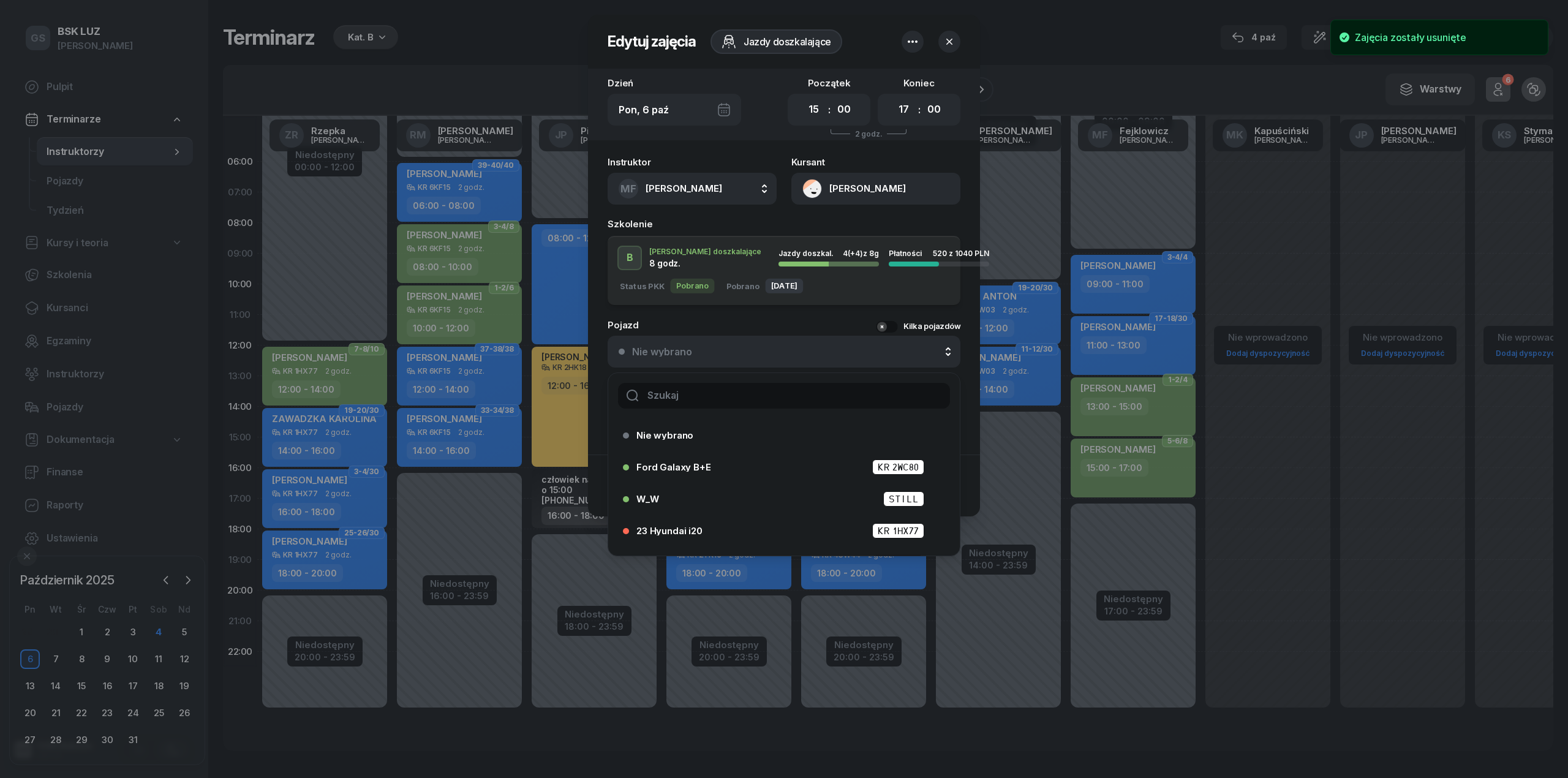
click at [700, 378] on div at bounding box center [784, 395] width 352 height 45
click at [703, 387] on input "text" at bounding box center [784, 395] width 332 height 25
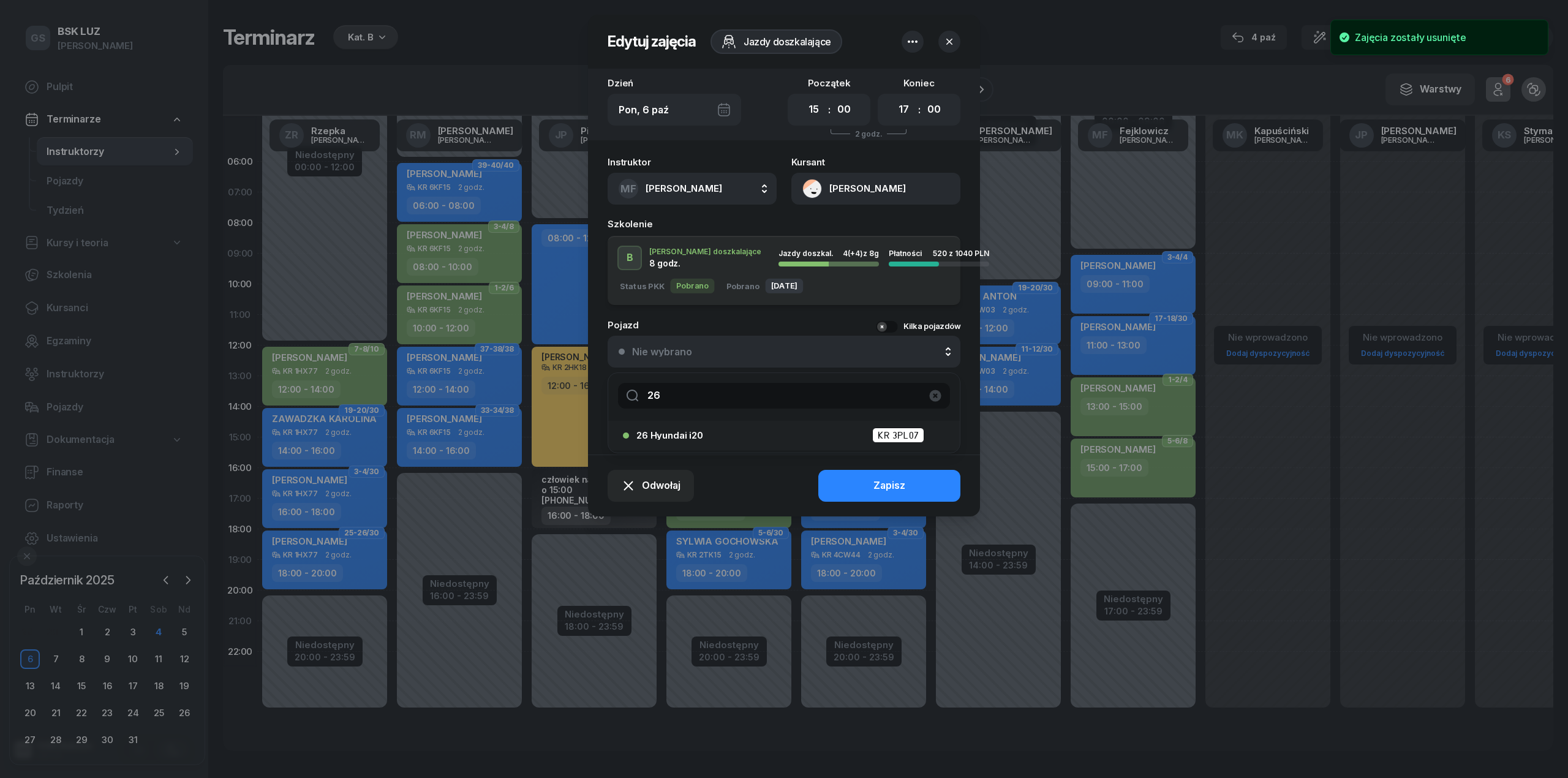
type input "26"
click at [687, 441] on div "26 Hyundai i20 KR 3PL07" at bounding box center [786, 434] width 301 height 15
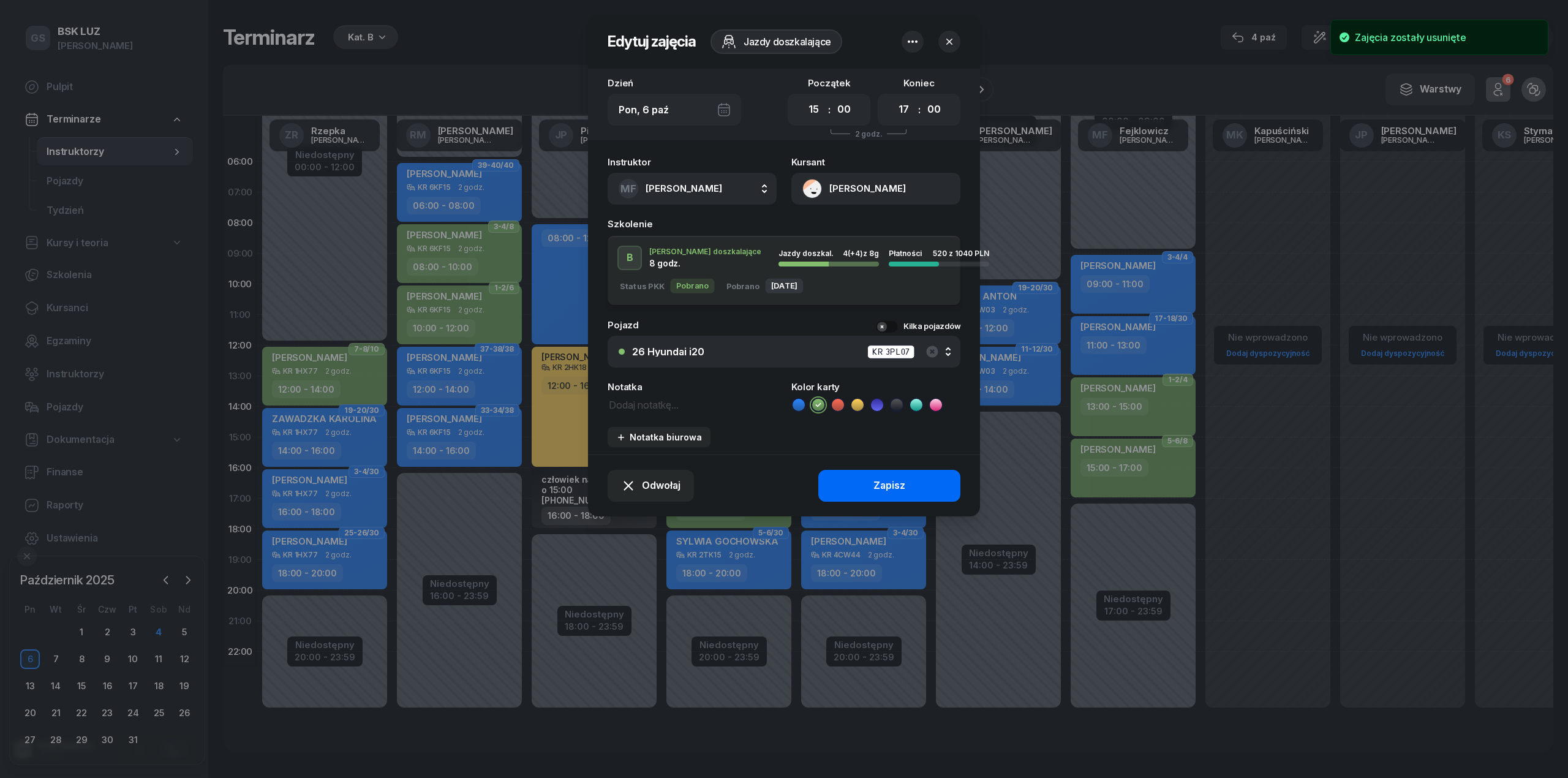
click at [894, 478] on div "Zapisz" at bounding box center [889, 486] width 32 height 16
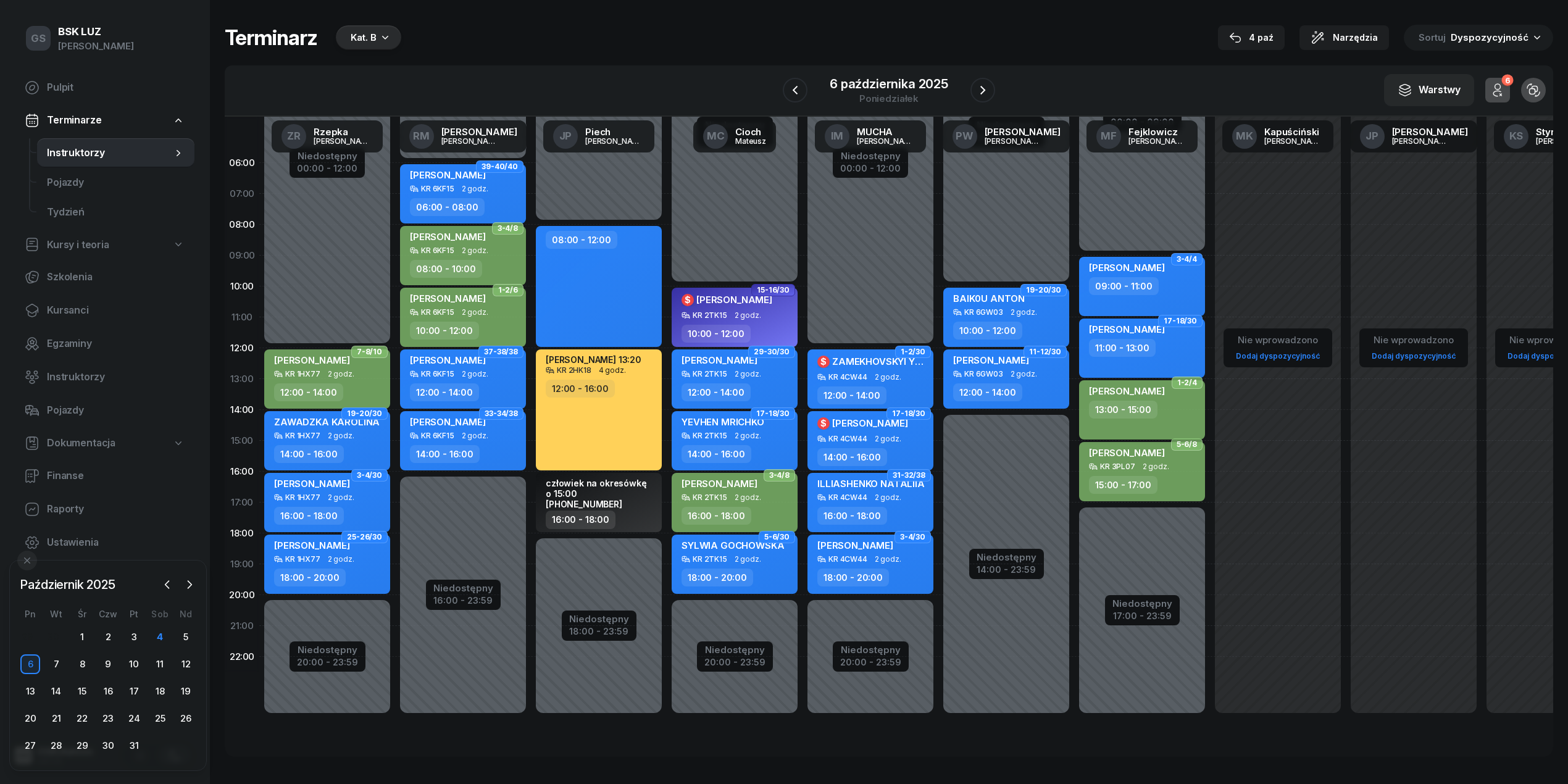
click at [1113, 406] on div "13:00 - 15:00" at bounding box center [1123, 409] width 68 height 18
select select "13"
select select "15"
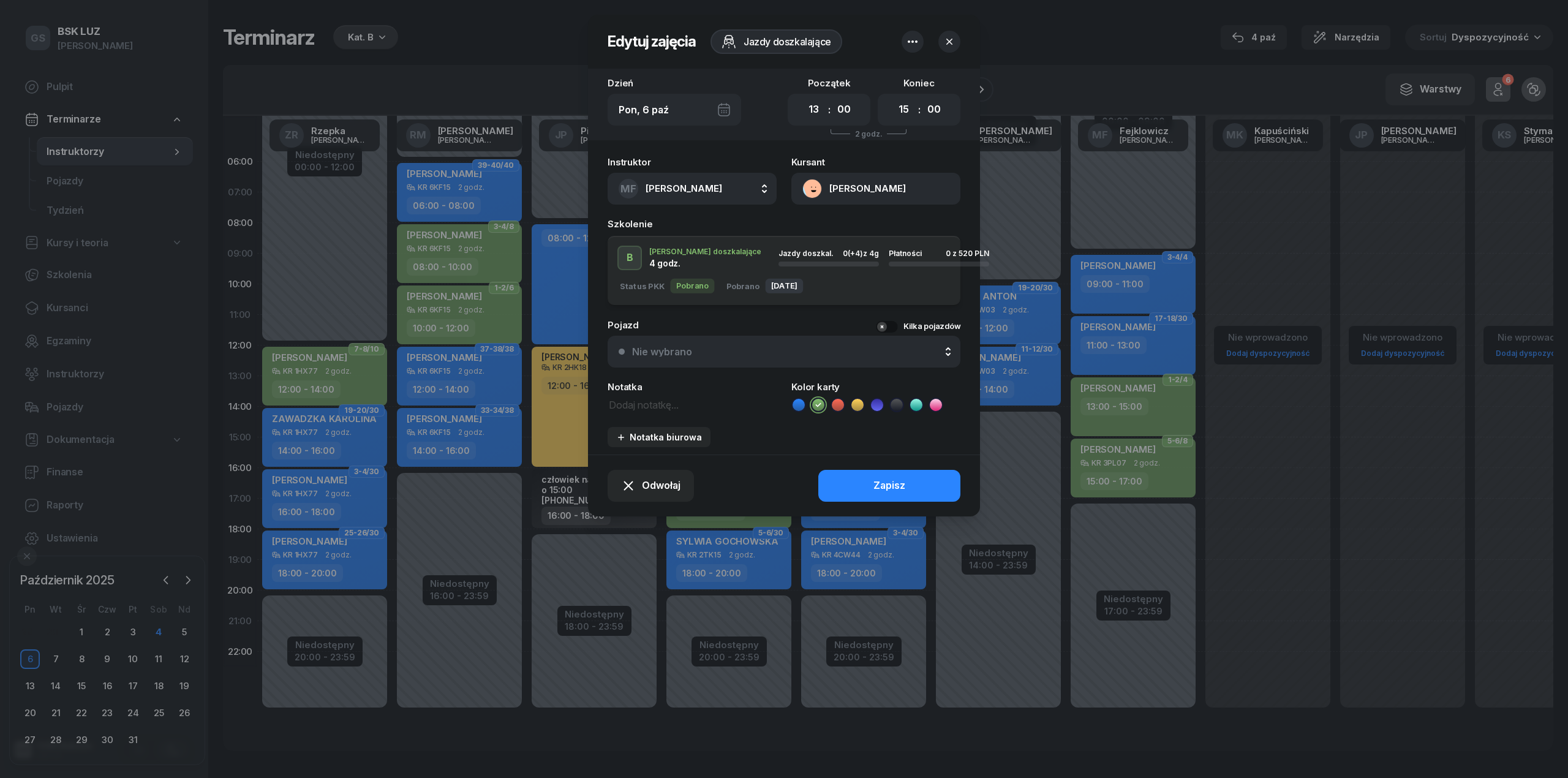
click at [689, 346] on div "Nie wybrano" at bounding box center [662, 351] width 60 height 10
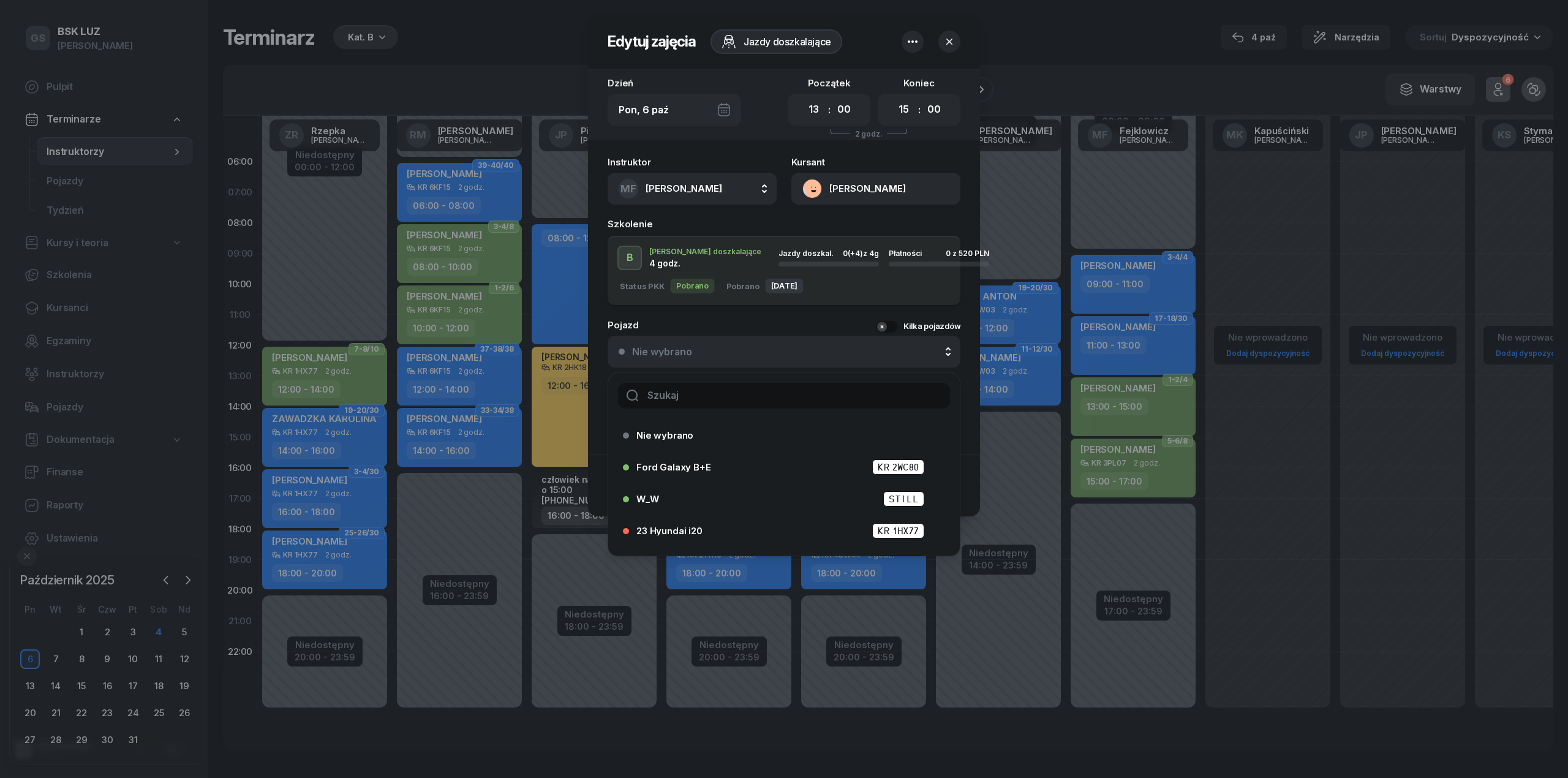
click at [740, 392] on input "text" at bounding box center [784, 395] width 332 height 25
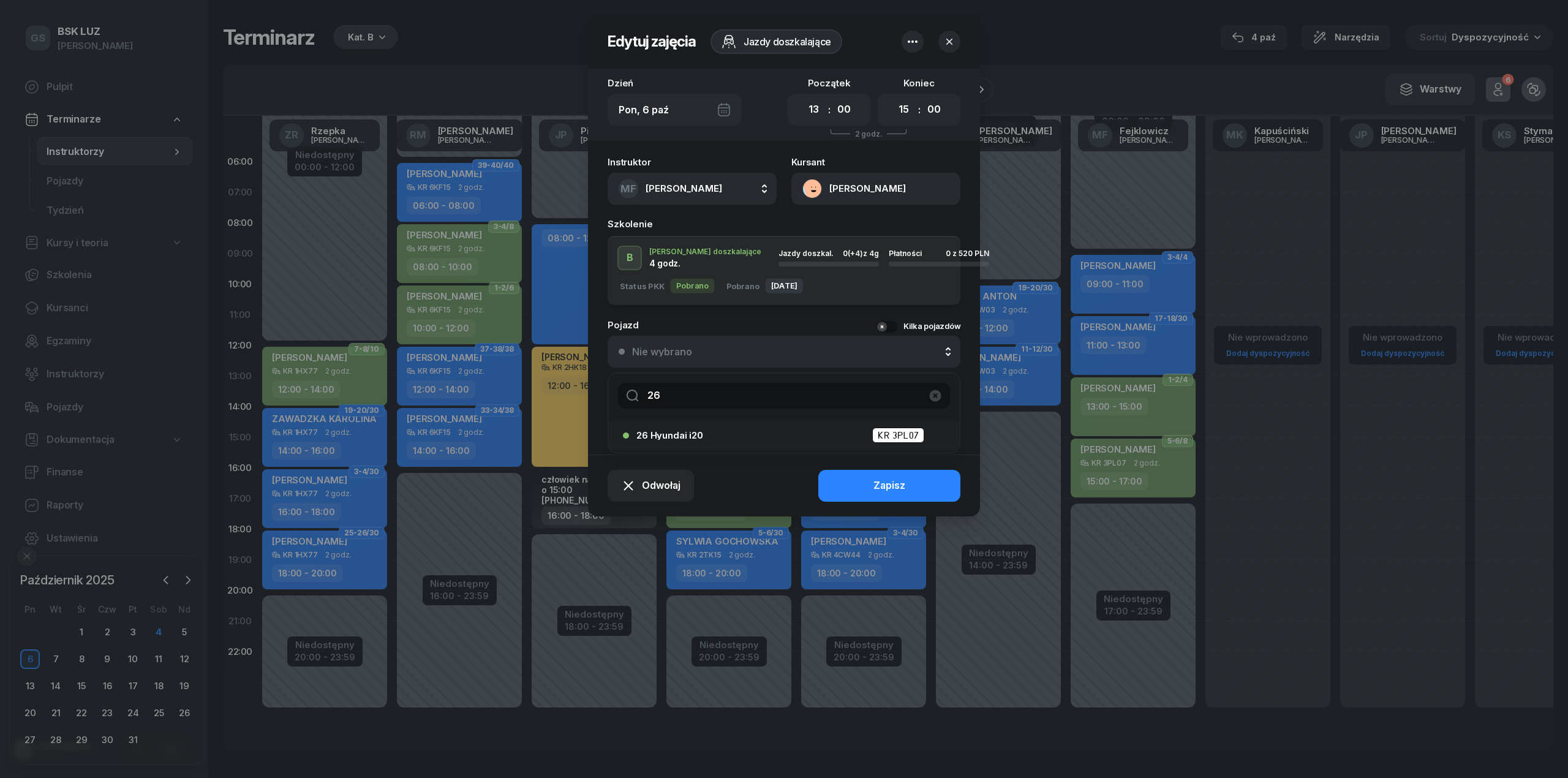
type input "26"
click at [711, 425] on div "26 Hyundai i20 KR 3PL07" at bounding box center [780, 435] width 315 height 20
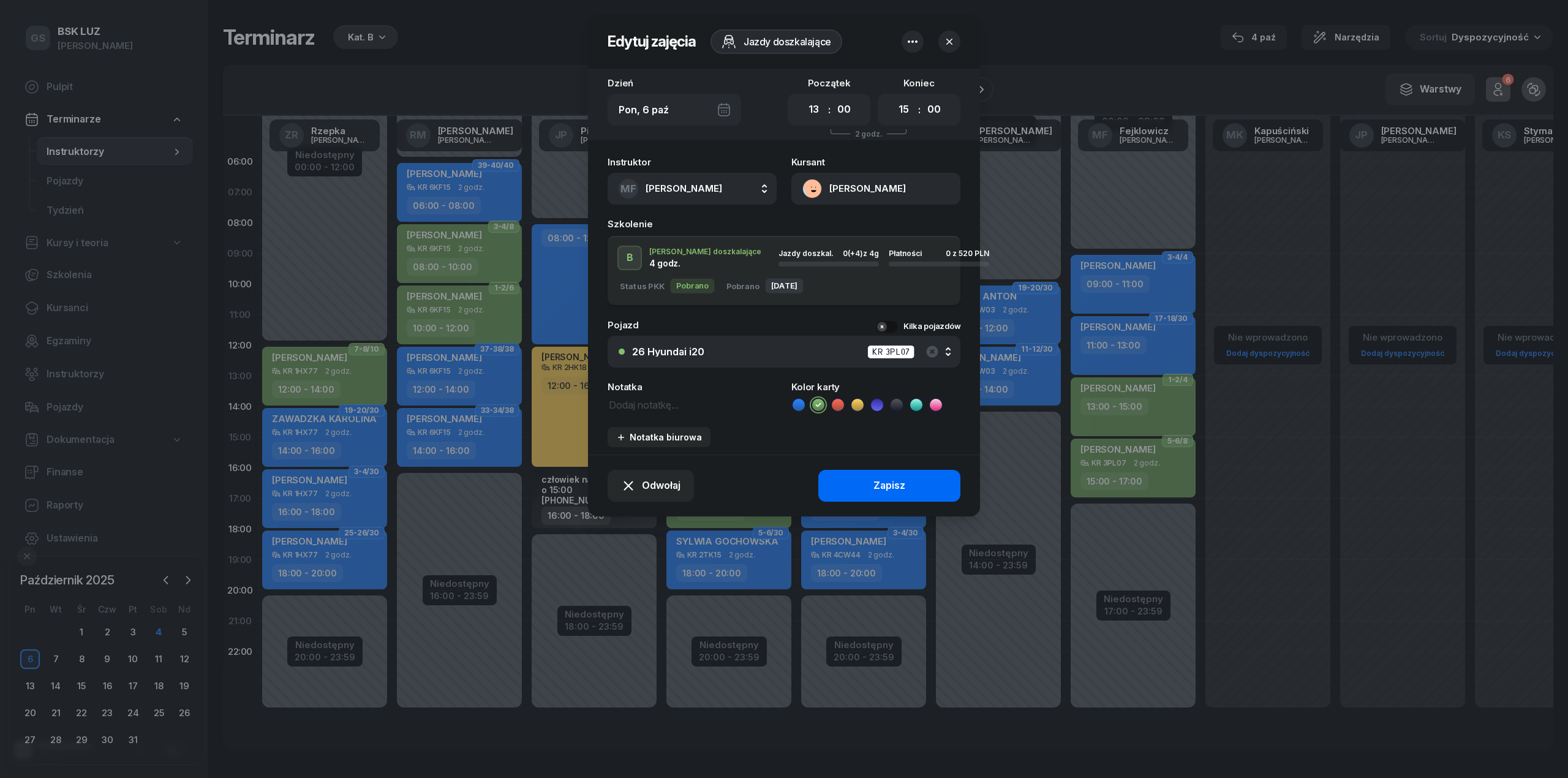
click at [912, 490] on button "Zapisz" at bounding box center [889, 485] width 142 height 32
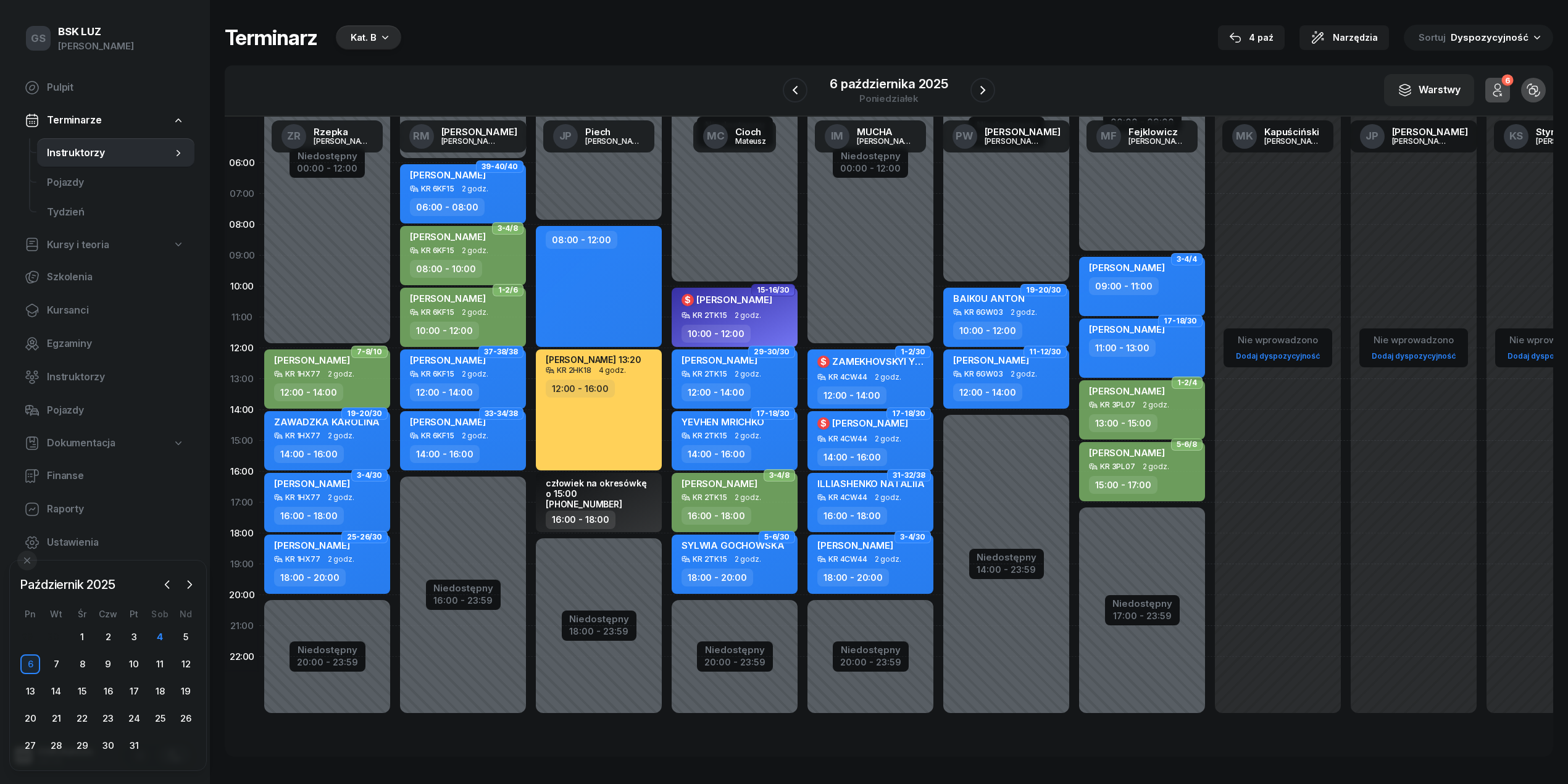
click at [1154, 400] on span "2 godz." at bounding box center [1156, 404] width 26 height 8
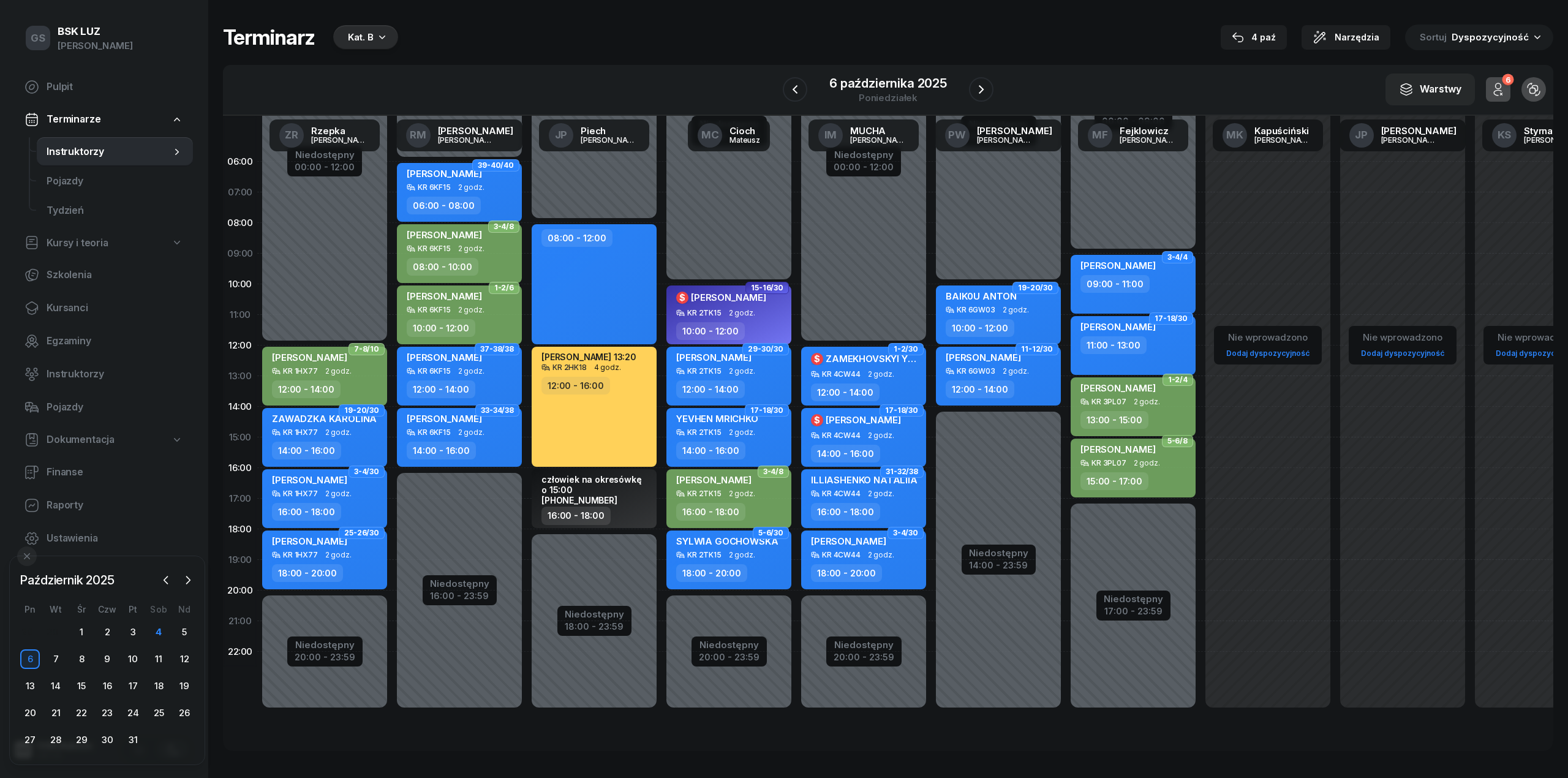
select select "13"
select select "15"
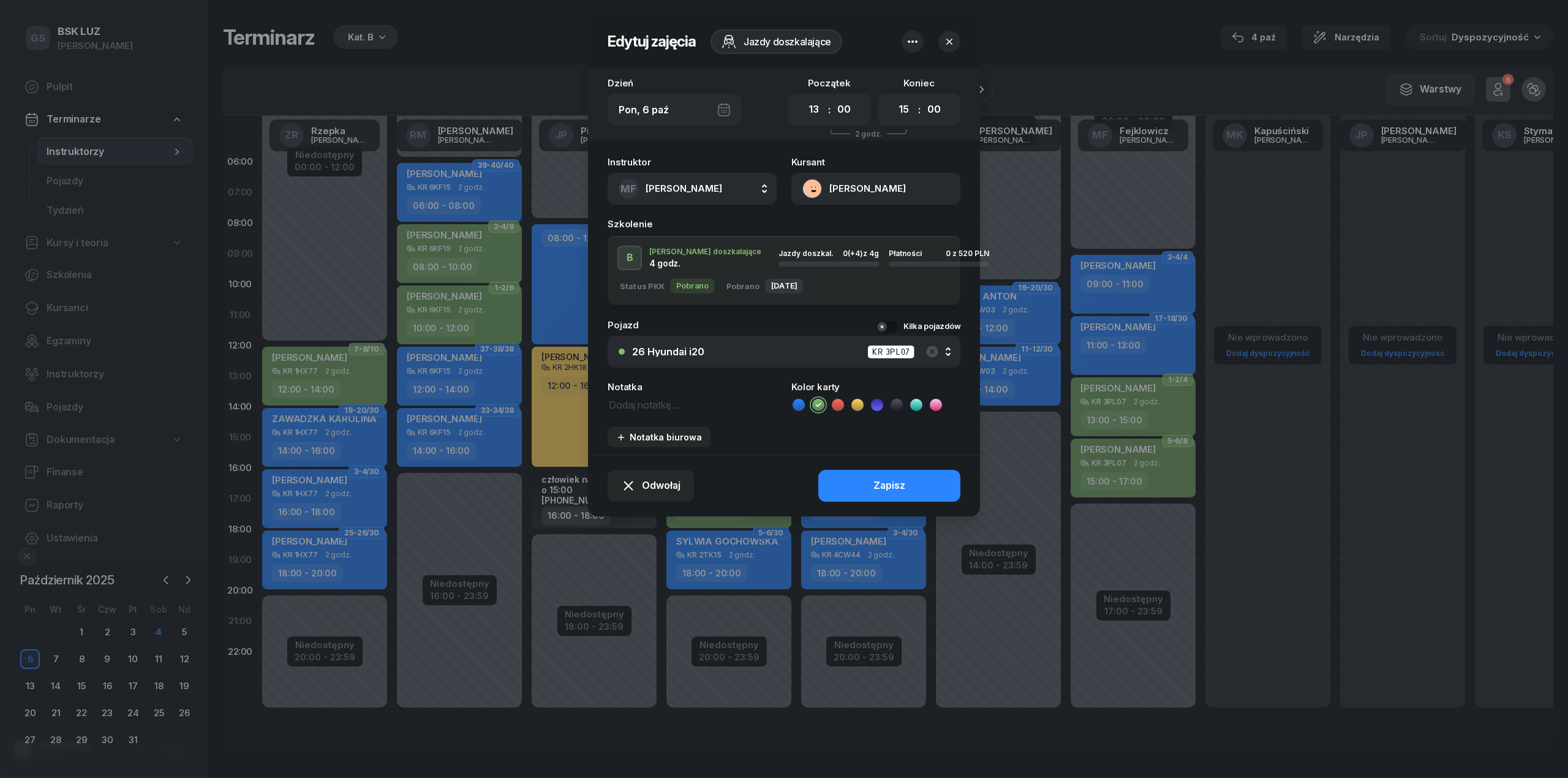
click at [903, 202] on button "[PERSON_NAME]" at bounding box center [876, 188] width 169 height 32
click at [873, 228] on link "Otwórz profil" at bounding box center [874, 231] width 160 height 31
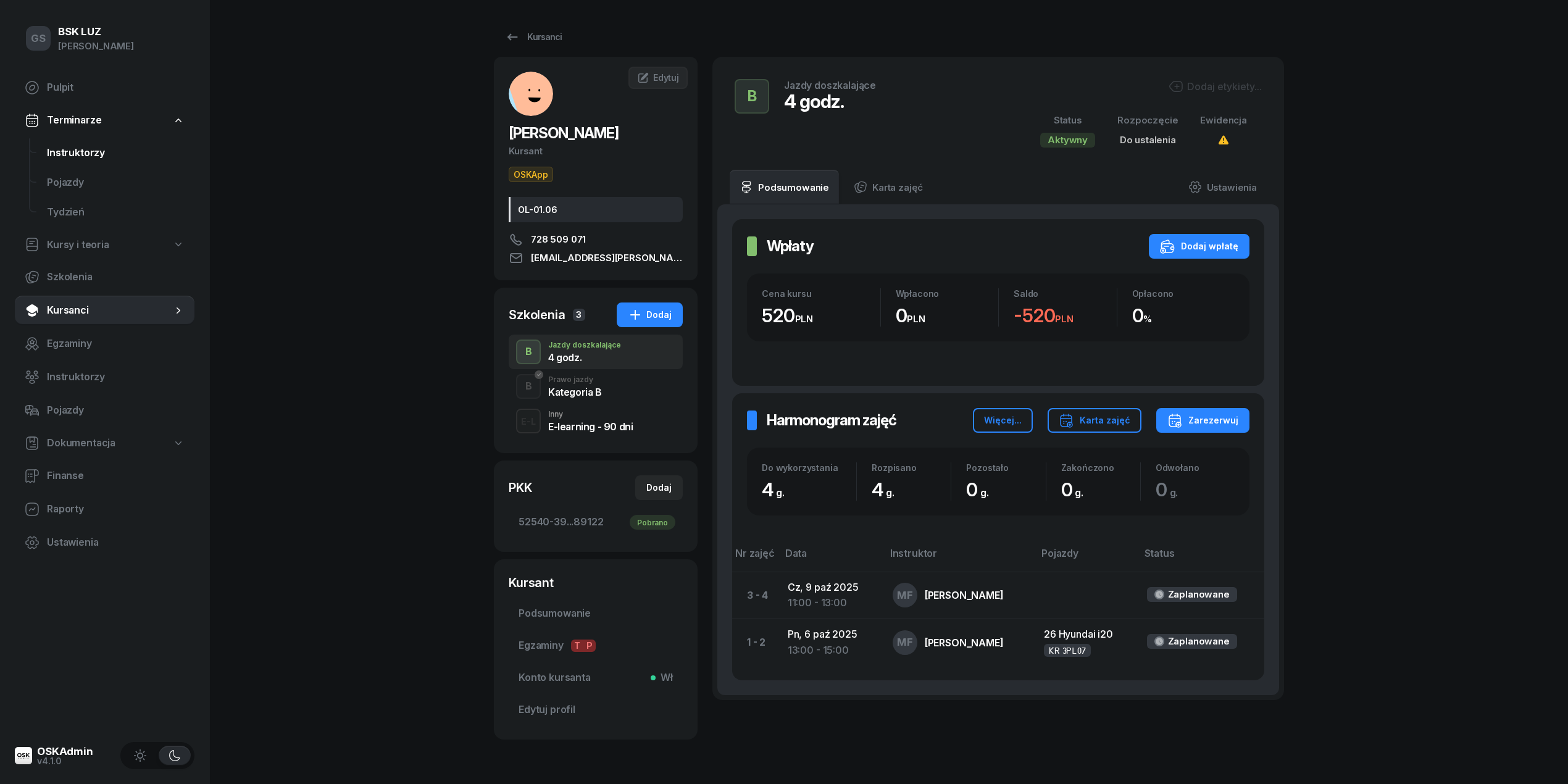
click at [92, 166] on link "Instruktorzy" at bounding box center [116, 153] width 158 height 29
